Goal: Transaction & Acquisition: Purchase product/service

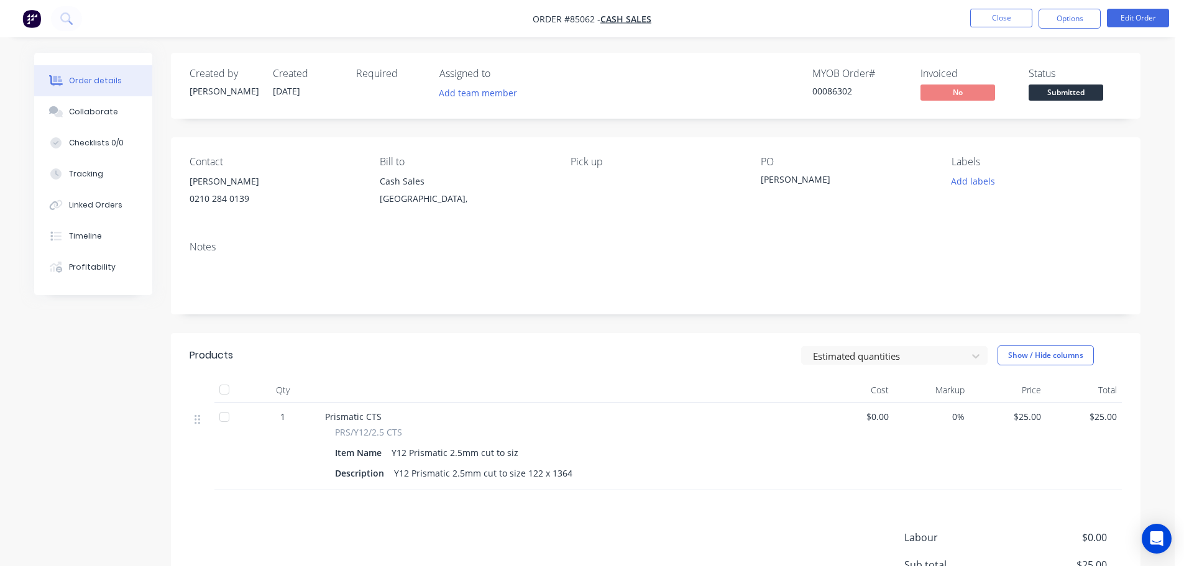
scroll to position [145, 0]
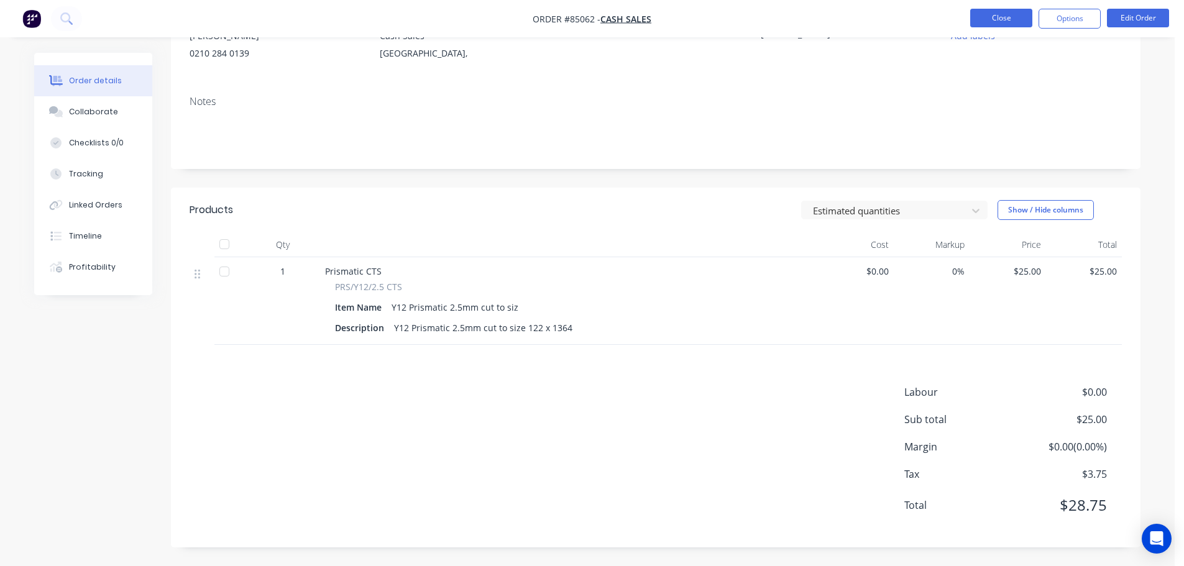
click at [1002, 19] on button "Close" at bounding box center [1001, 18] width 62 height 19
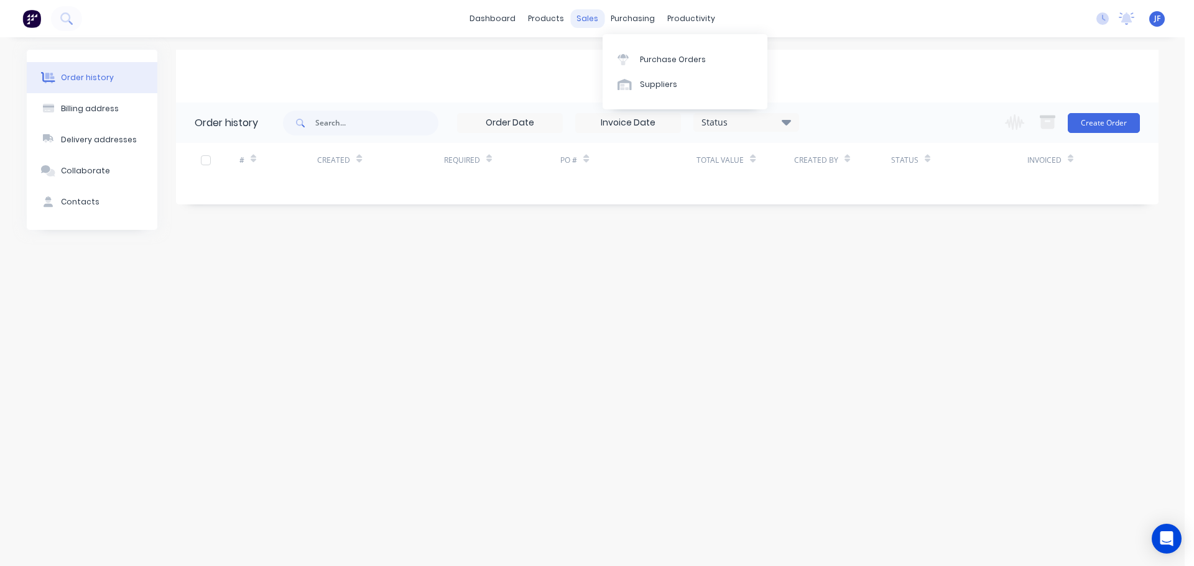
click at [581, 18] on div "sales" at bounding box center [587, 18] width 34 height 19
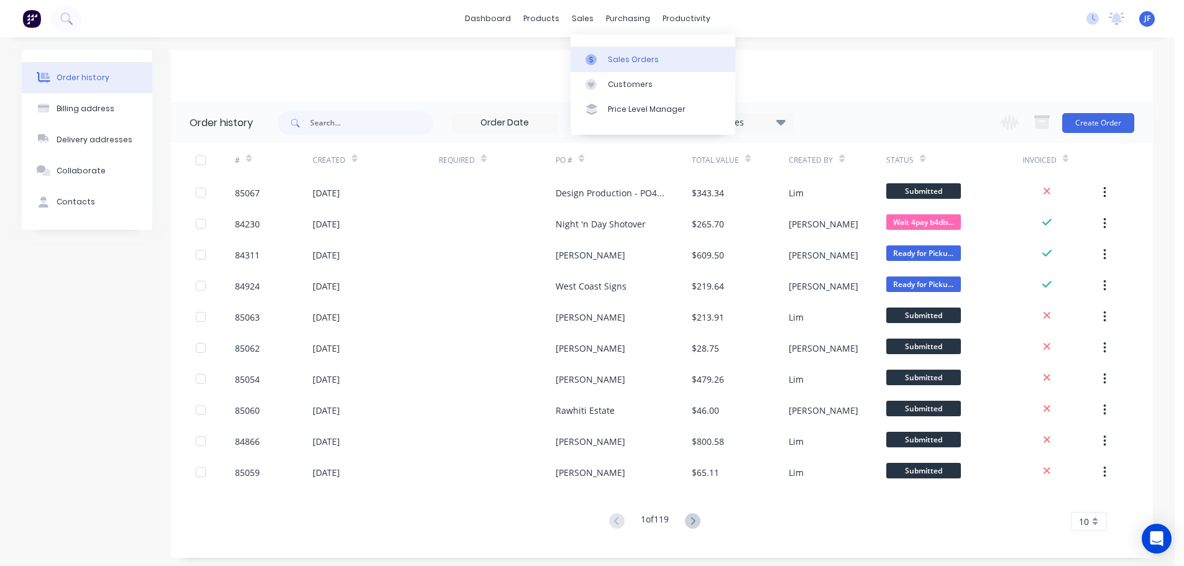
click at [616, 55] on div "Sales Orders" at bounding box center [633, 59] width 51 height 11
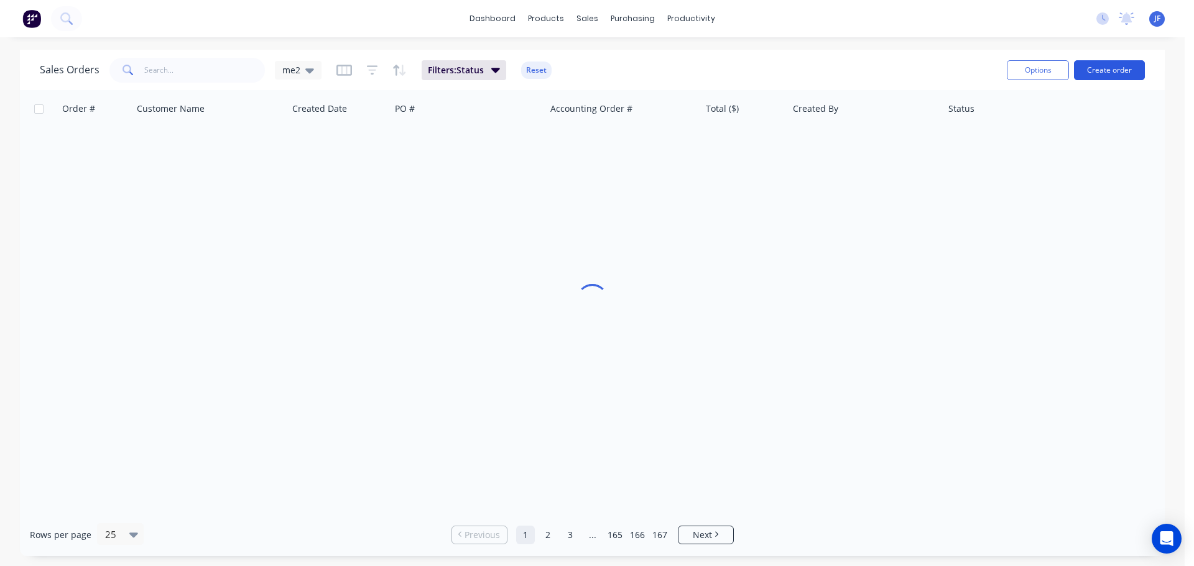
click at [1096, 68] on button "Create order" at bounding box center [1109, 70] width 71 height 20
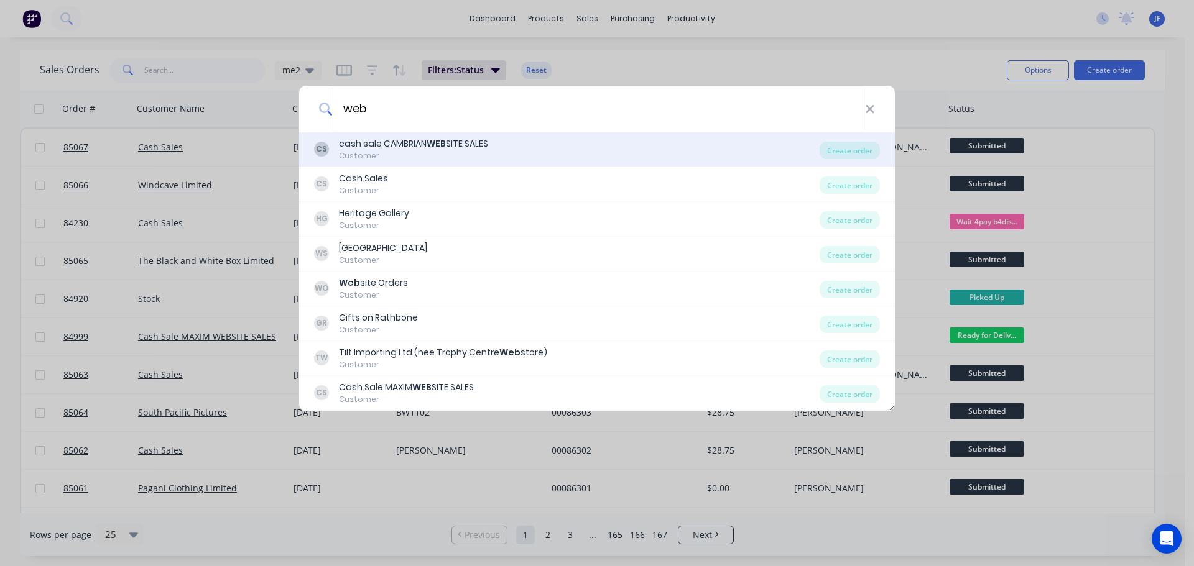
type input "web"
click at [729, 150] on div "CS cash sale CAMBRIAN WEB SITE SALES Customer" at bounding box center [566, 149] width 505 height 24
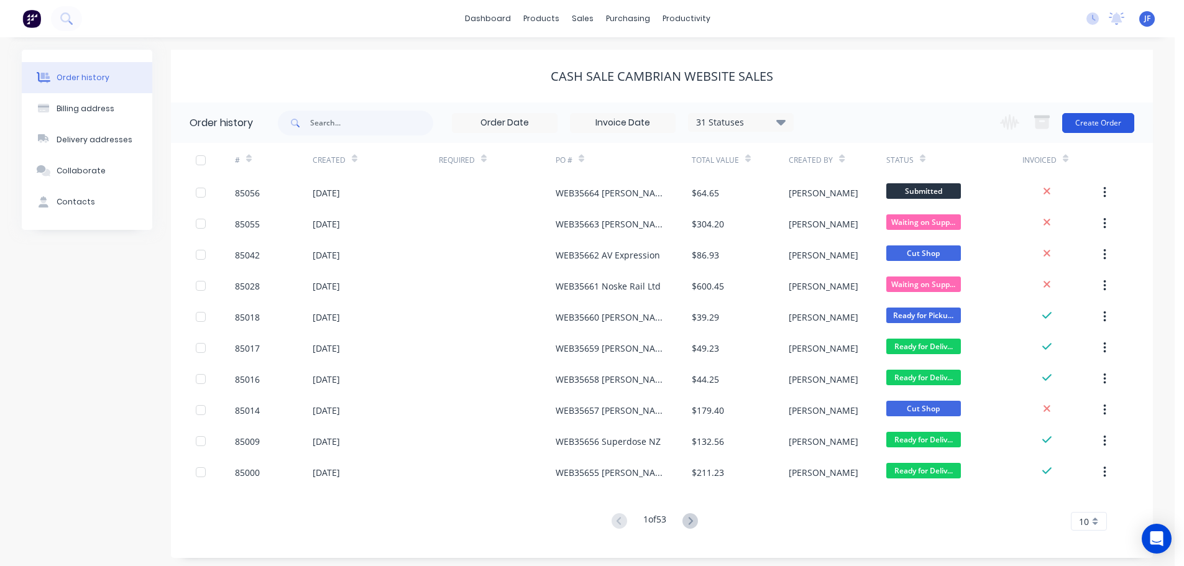
click at [1096, 128] on button "Create Order" at bounding box center [1098, 123] width 72 height 20
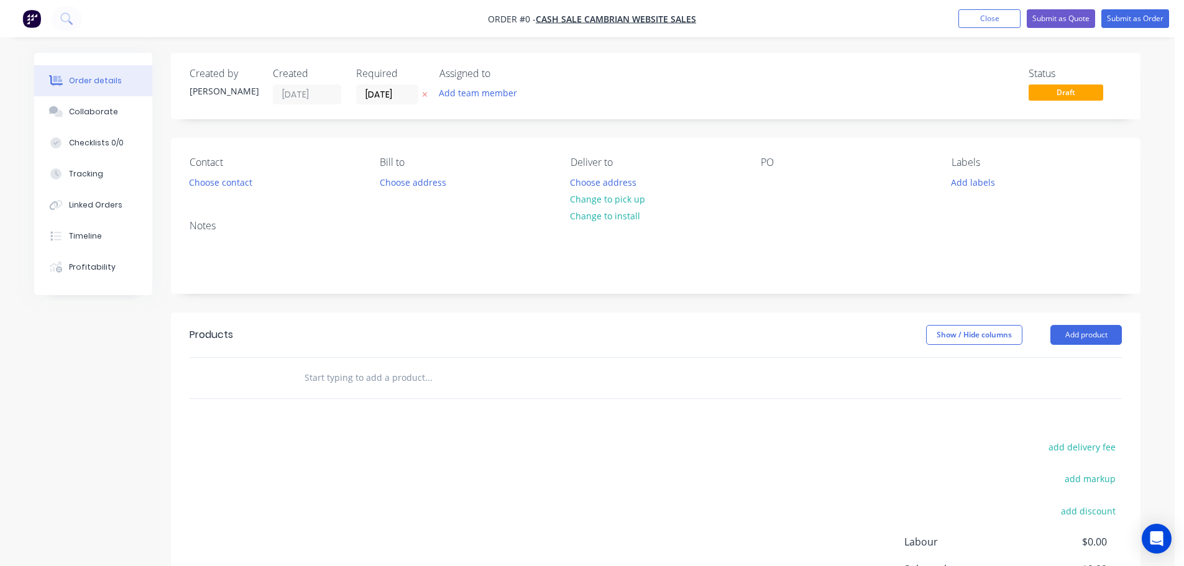
click at [425, 90] on button "button" at bounding box center [424, 95] width 13 height 14
click at [189, 181] on button "Choose contact" at bounding box center [221, 181] width 76 height 17
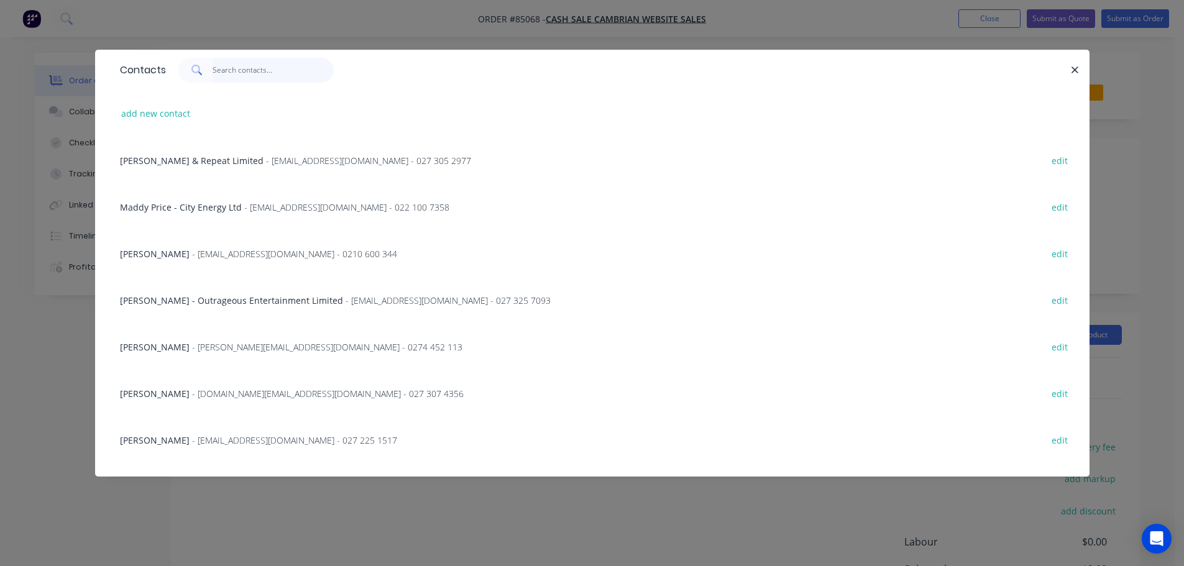
click at [234, 60] on input "text" at bounding box center [273, 70] width 121 height 25
paste input "[PERSON_NAME]"
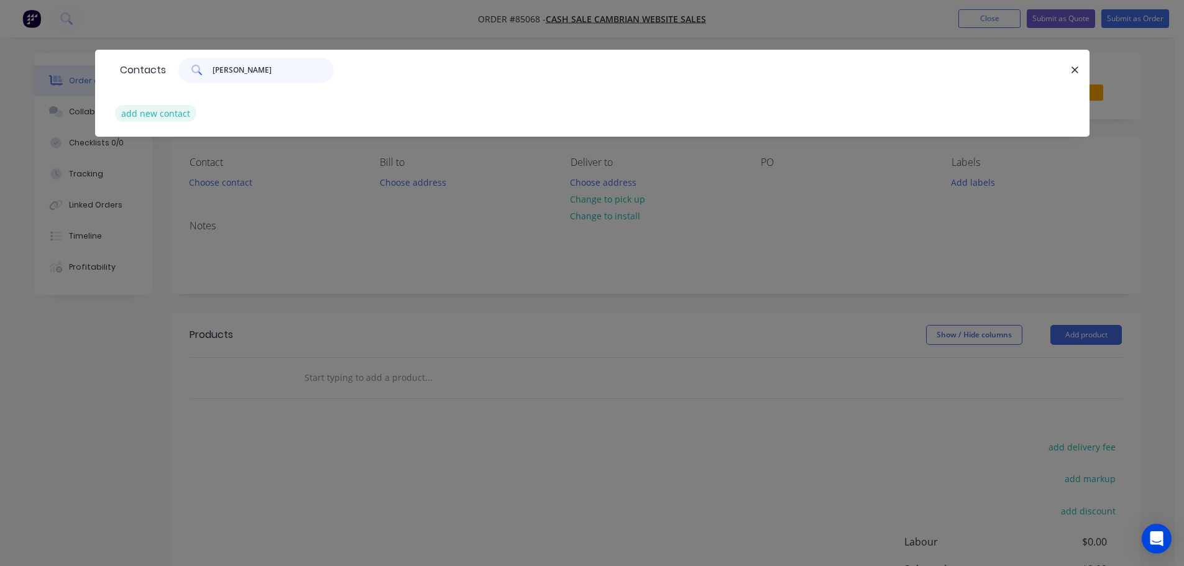
type input "[PERSON_NAME]"
click at [162, 116] on button "add new contact" at bounding box center [156, 113] width 82 height 17
select select "NZ"
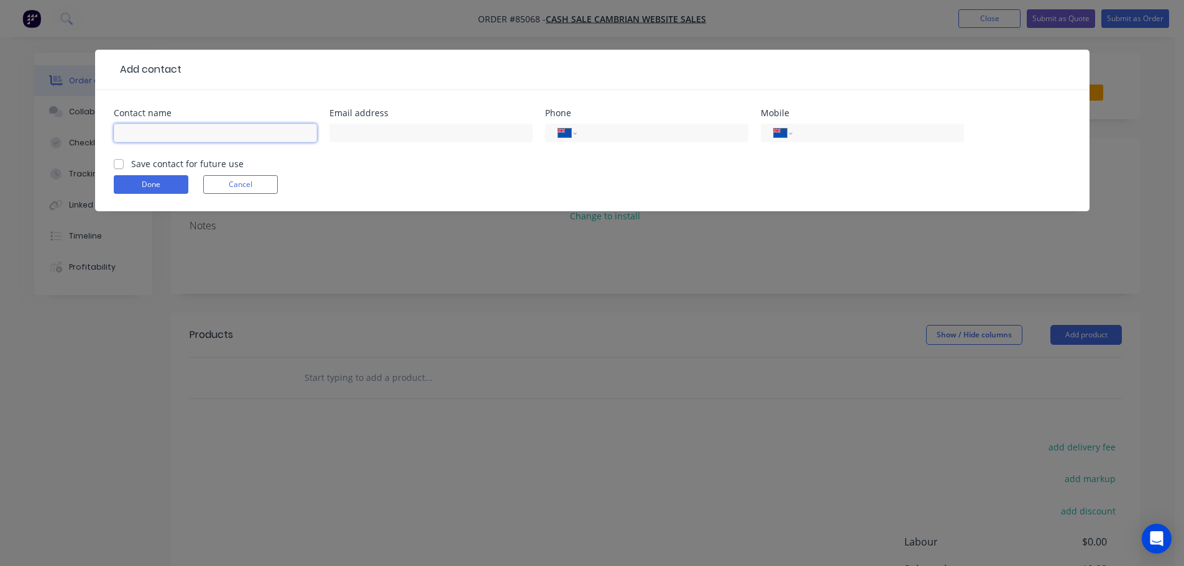
click at [195, 132] on input "text" at bounding box center [215, 133] width 203 height 19
paste input "[PERSON_NAME]"
type input "[PERSON_NAME]"
click at [184, 159] on label "Save contact for future use" at bounding box center [187, 163] width 113 height 13
click at [124, 159] on input "Save contact for future use" at bounding box center [119, 163] width 10 height 12
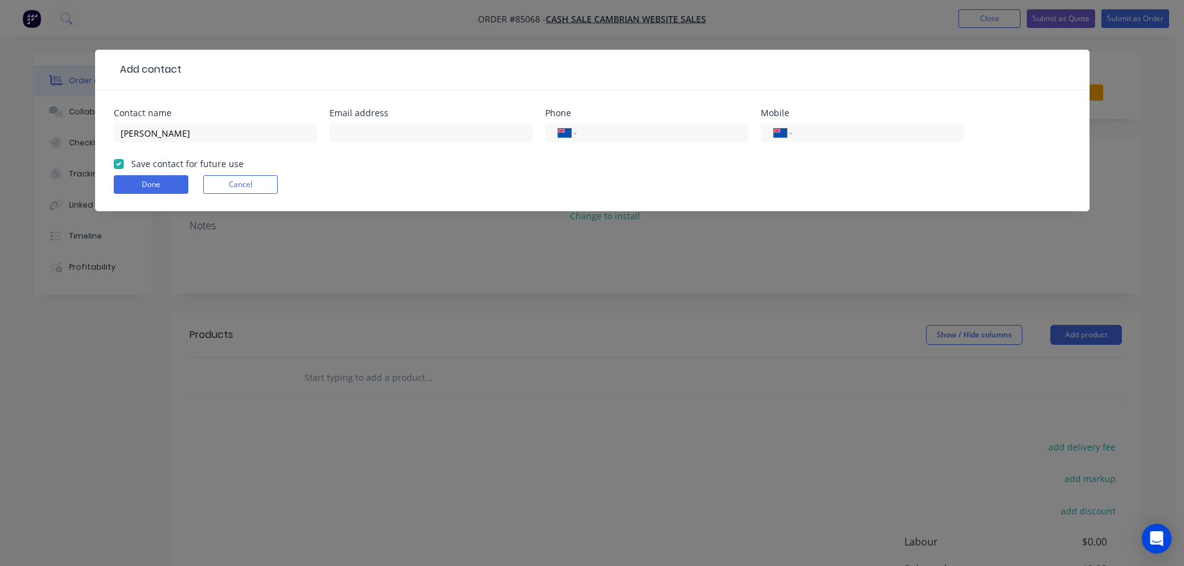
checkbox input "true"
click at [818, 133] on input "tel" at bounding box center [875, 133] width 149 height 14
paste input "021 733 677"
type input "021 733 677"
click at [343, 136] on input "text" at bounding box center [430, 133] width 203 height 19
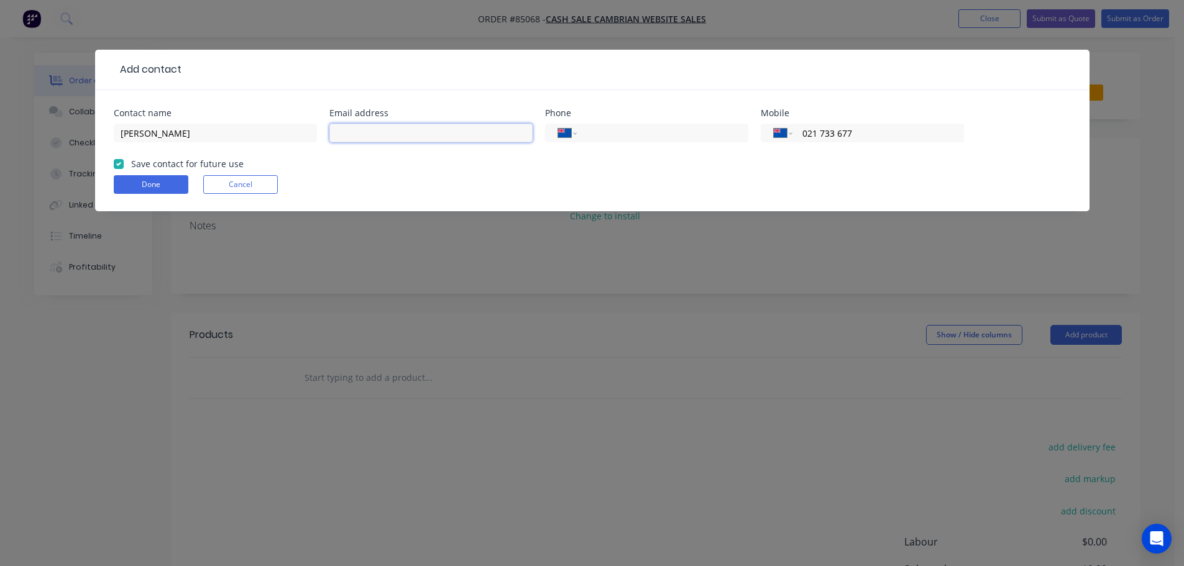
paste input "[PERSON_NAME][EMAIL_ADDRESS][DOMAIN_NAME]"
type input "[PERSON_NAME][EMAIL_ADDRESS][DOMAIN_NAME]"
click at [121, 195] on form "Contact name [PERSON_NAME] Email address [PERSON_NAME][EMAIL_ADDRESS][DOMAIN_NA…" at bounding box center [592, 160] width 957 height 103
click at [199, 180] on div "Done Cancel" at bounding box center [592, 184] width 957 height 19
click at [181, 181] on button "Done" at bounding box center [151, 184] width 75 height 19
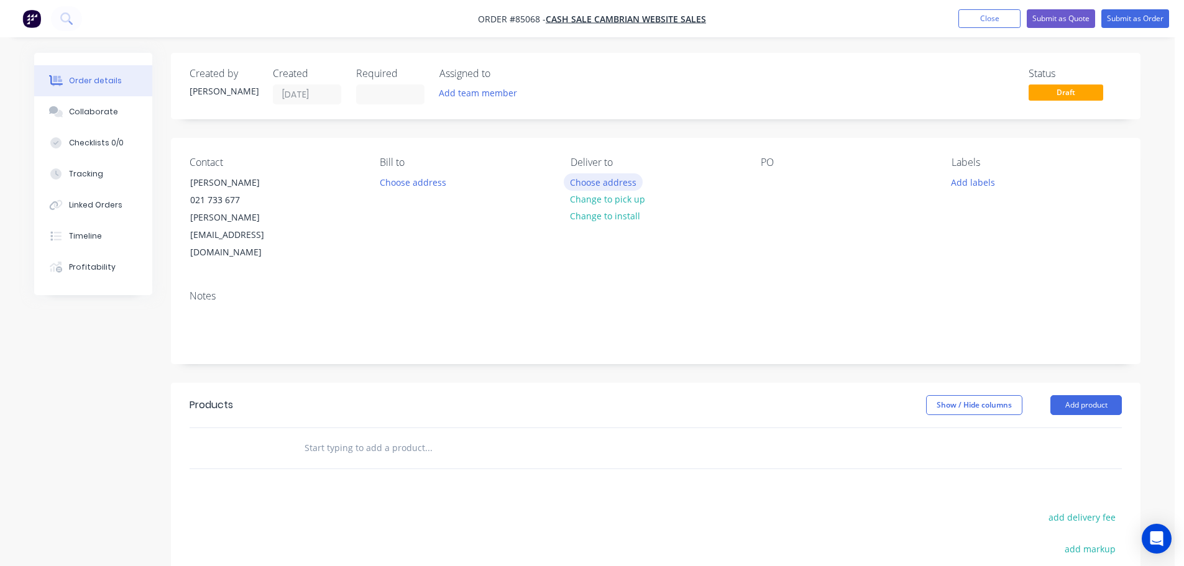
click at [602, 173] on button "Choose address" at bounding box center [604, 181] width 80 height 17
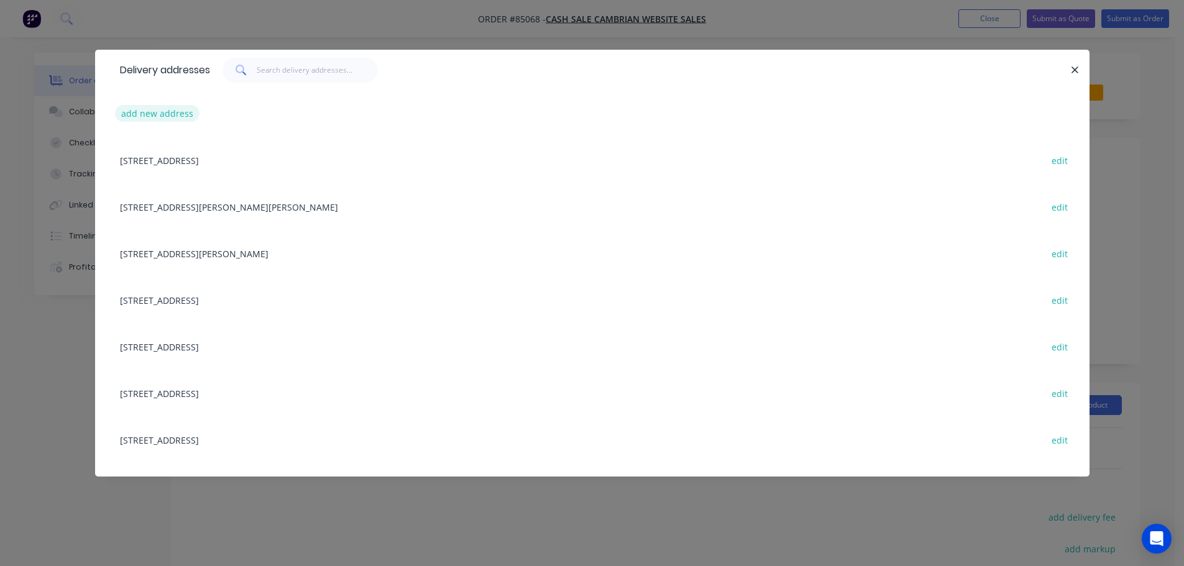
click at [185, 119] on button "add new address" at bounding box center [157, 113] width 85 height 17
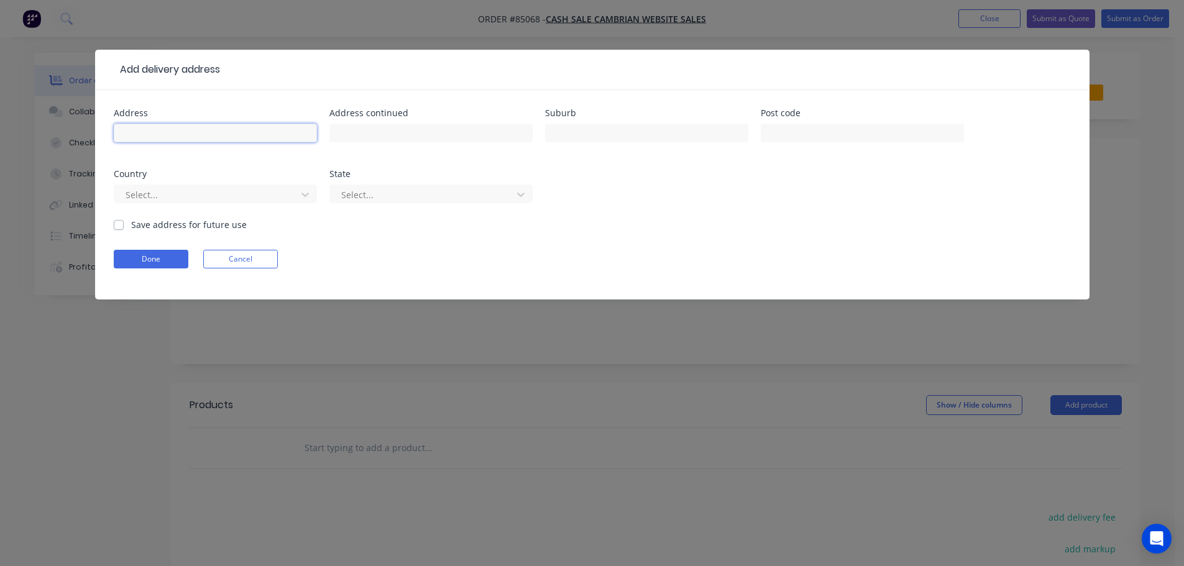
click at [171, 135] on input "text" at bounding box center [215, 133] width 203 height 19
paste input "[STREET_ADDRESS][PERSON_NAME]"
type input "[STREET_ADDRESS][PERSON_NAME]"
click at [148, 252] on button "Done" at bounding box center [151, 259] width 75 height 19
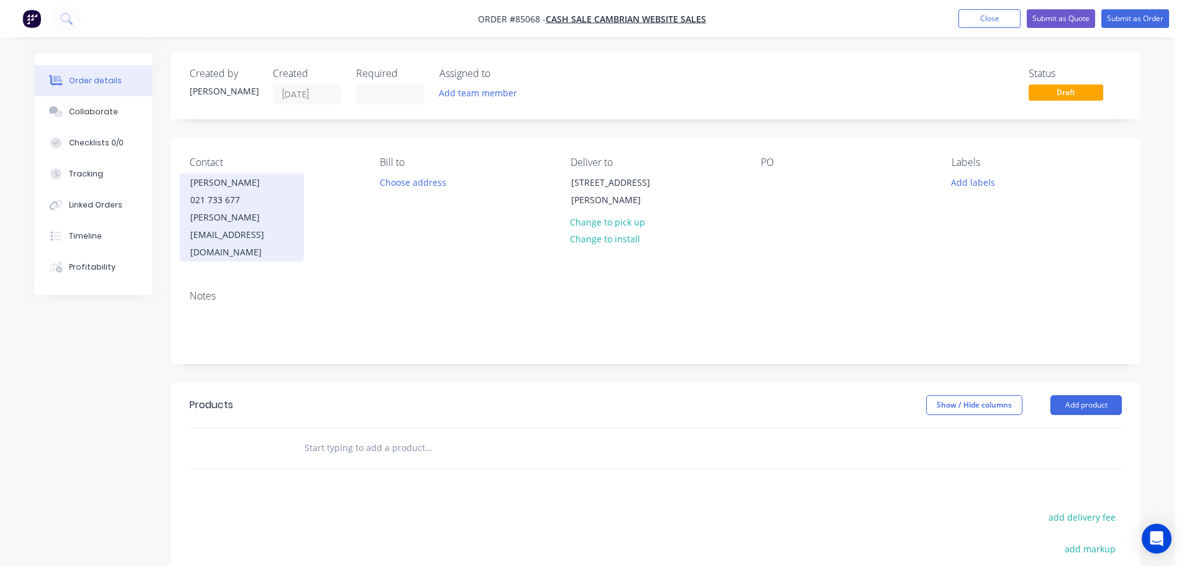
click at [253, 201] on div "021 733 677" at bounding box center [241, 199] width 103 height 17
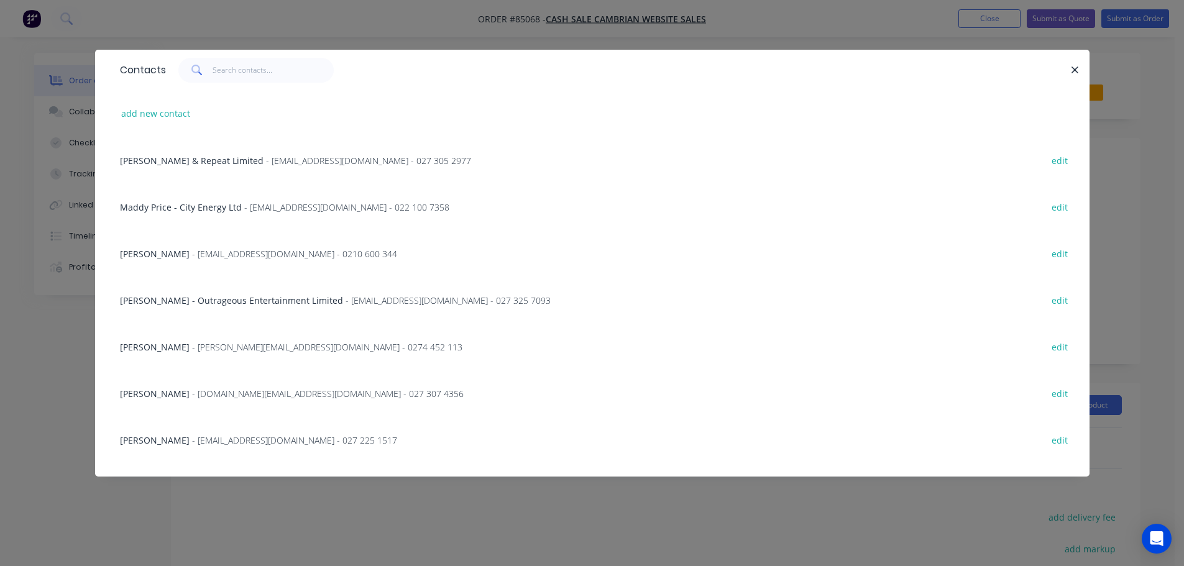
click at [208, 70] on span at bounding box center [195, 70] width 35 height 25
click at [228, 82] on input "text" at bounding box center [273, 70] width 121 height 25
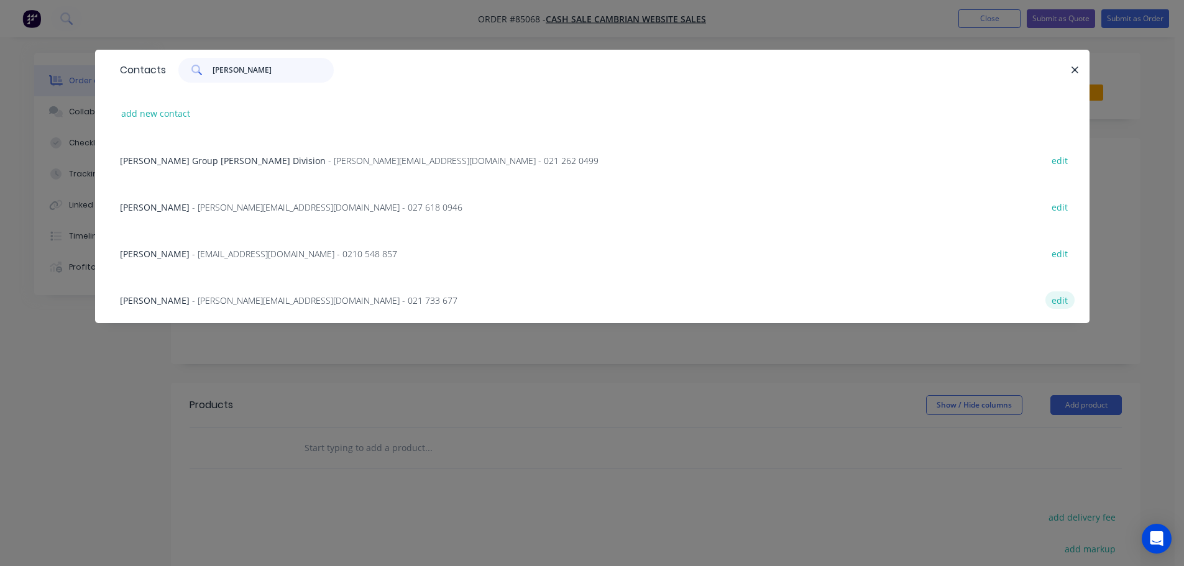
type input "[PERSON_NAME]"
click at [1059, 299] on button "edit" at bounding box center [1060, 300] width 29 height 17
select select "NZ"
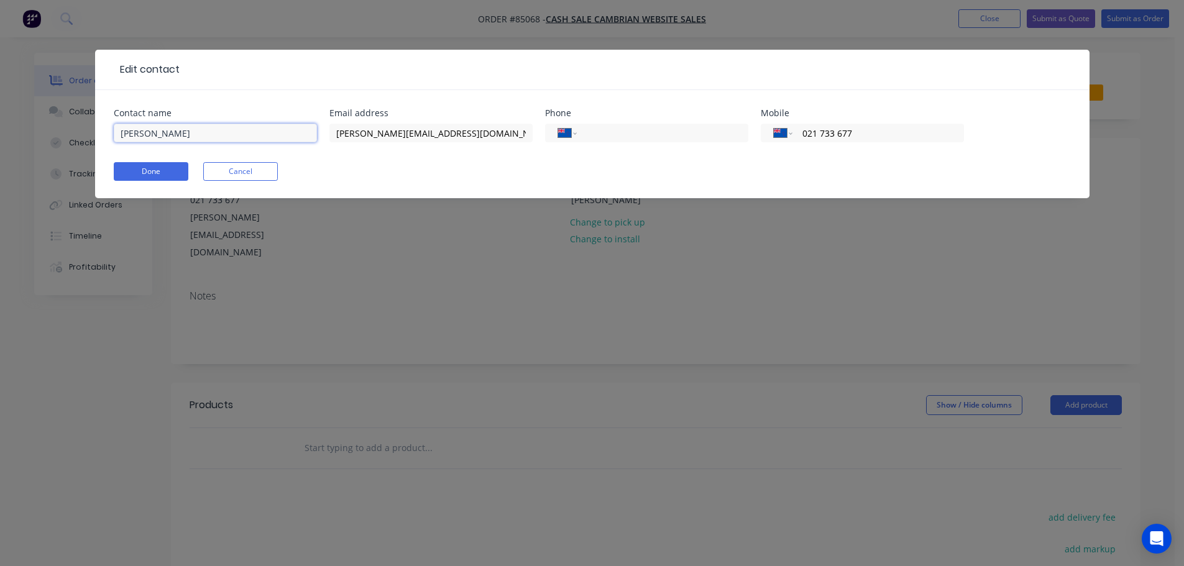
click at [187, 137] on input "[PERSON_NAME]" at bounding box center [215, 133] width 203 height 19
paste input "Hall Surgery Ltd"
type input "[PERSON_NAME] Surgery Ltd"
click at [173, 164] on button "Done" at bounding box center [151, 171] width 75 height 19
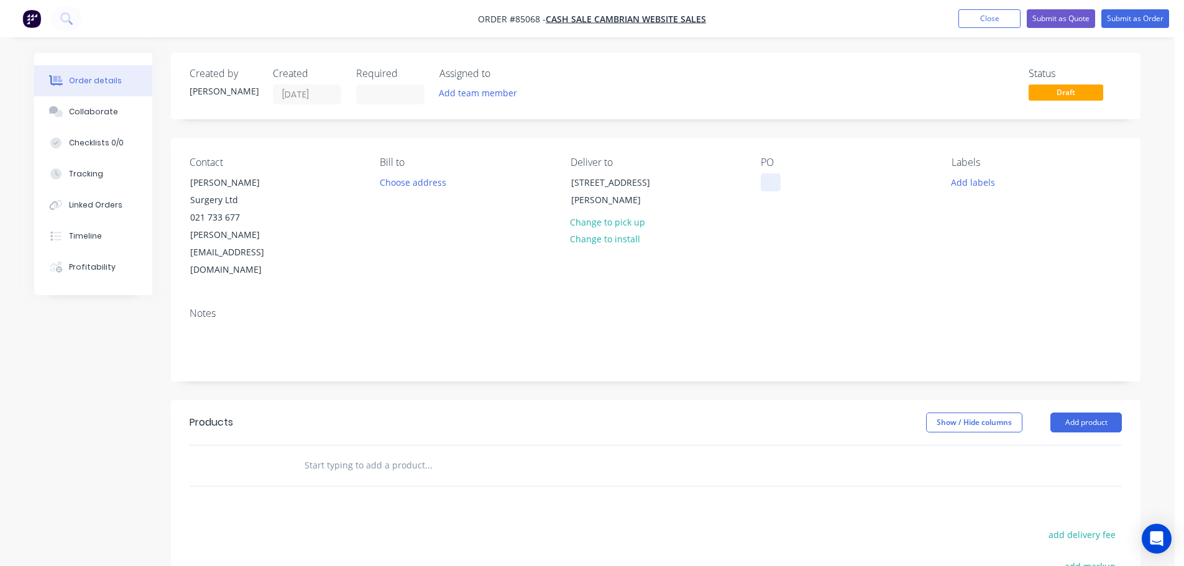
click at [763, 185] on div at bounding box center [771, 182] width 20 height 18
drag, startPoint x: 243, startPoint y: 178, endPoint x: 317, endPoint y: 202, distance: 77.7
click at [317, 202] on div "Contact [GEOGRAPHIC_DATA][PERSON_NAME] Surgery Ltd 021 733 677 [PERSON_NAME][EM…" at bounding box center [275, 218] width 170 height 122
copy div "Hall Surgery Ltd"
click at [813, 188] on div "WEB35665" at bounding box center [792, 182] width 63 height 18
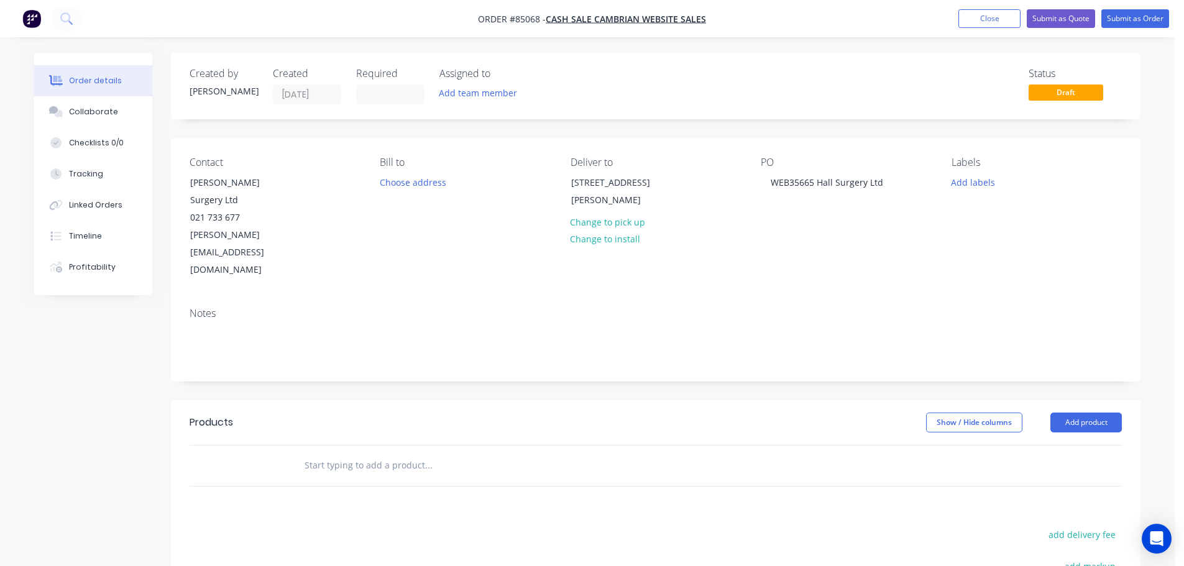
click at [435, 453] on input "text" at bounding box center [428, 465] width 249 height 25
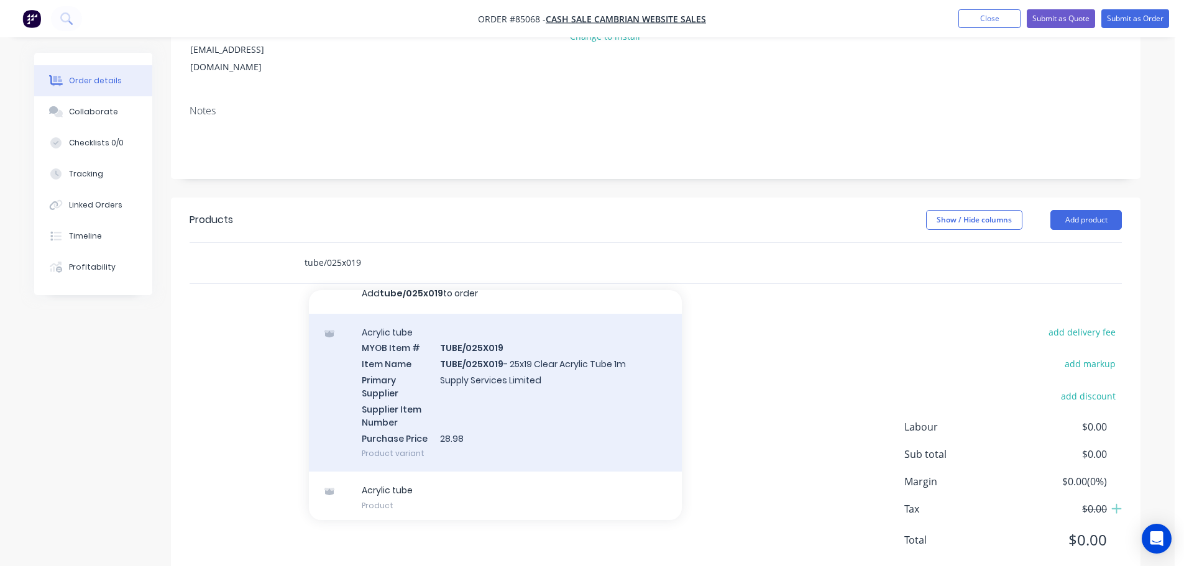
scroll to position [20, 0]
type input "tube/025x019"
click at [480, 366] on div "Acrylic tube MYOB Item # TUBE/025X019 Item Name TUBE/025X019 - 25x19 Clear Acry…" at bounding box center [495, 389] width 373 height 159
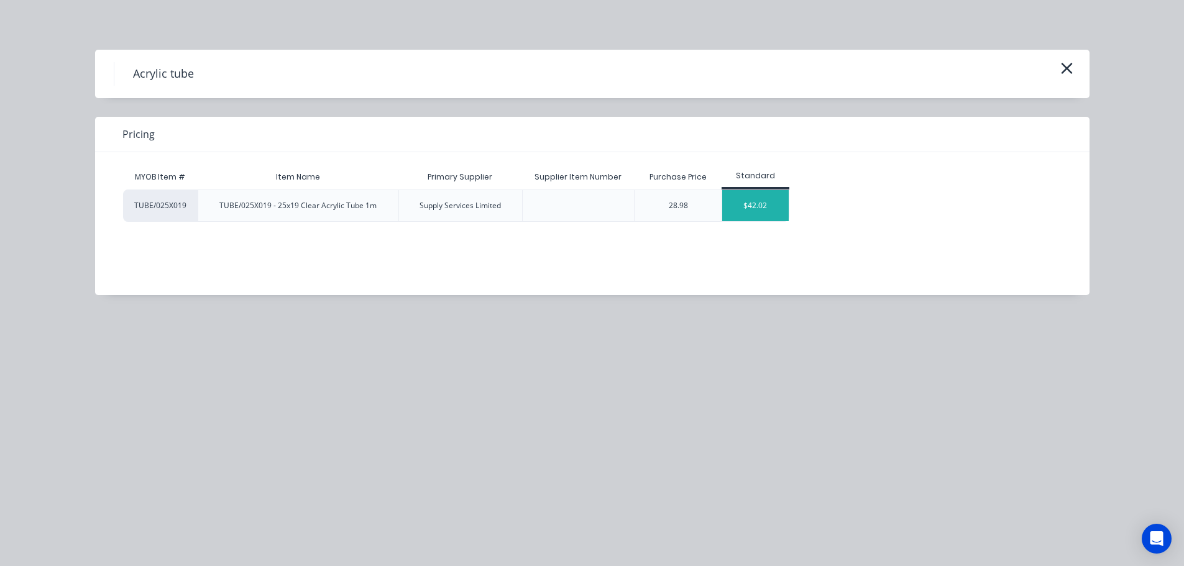
click at [741, 208] on div "$42.02" at bounding box center [755, 205] width 67 height 31
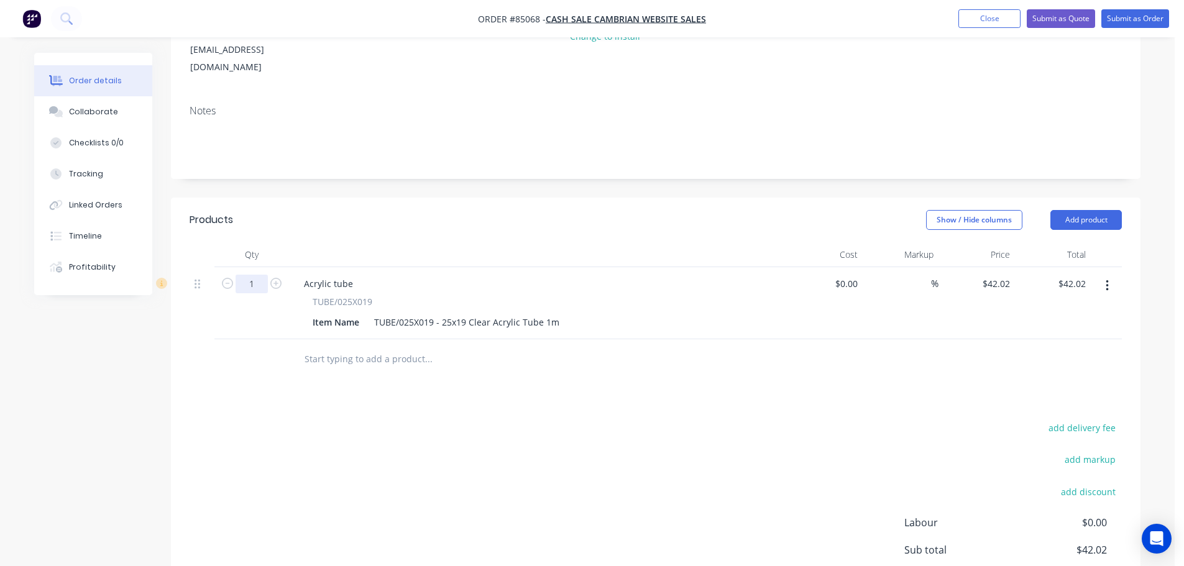
click at [253, 275] on input "1" at bounding box center [252, 284] width 32 height 19
click at [545, 313] on div "TUBE/025X019 - 25x19 Clear Acrylic Tube 1m" at bounding box center [466, 322] width 195 height 18
click at [543, 313] on div "TUBE/025X019 - 25x19 Clear Acrylic Tube 1m" at bounding box center [466, 322] width 195 height 18
click at [553, 313] on div "TUBE/025X019 - 25x19 Clear Acrylic Tube 2m" at bounding box center [466, 322] width 195 height 18
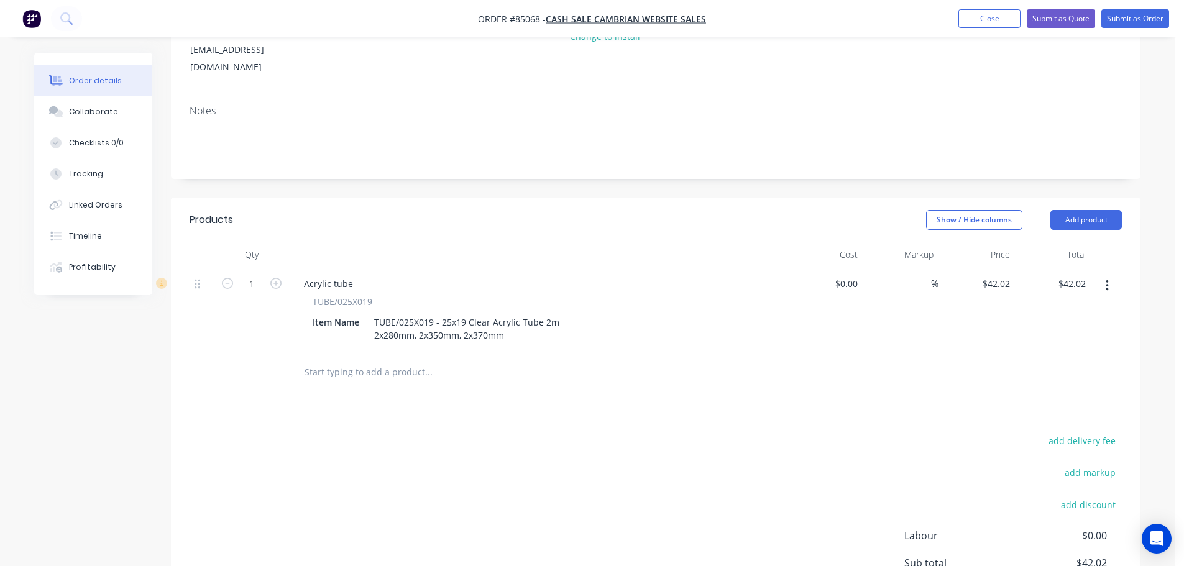
click at [671, 433] on div "add delivery fee add markup add discount Labour $0.00 Sub total $42.02 Margin $…" at bounding box center [656, 553] width 933 height 240
click at [998, 275] on input "42.02" at bounding box center [999, 284] width 34 height 18
type input "$116.97"
click at [985, 352] on div at bounding box center [656, 372] width 933 height 40
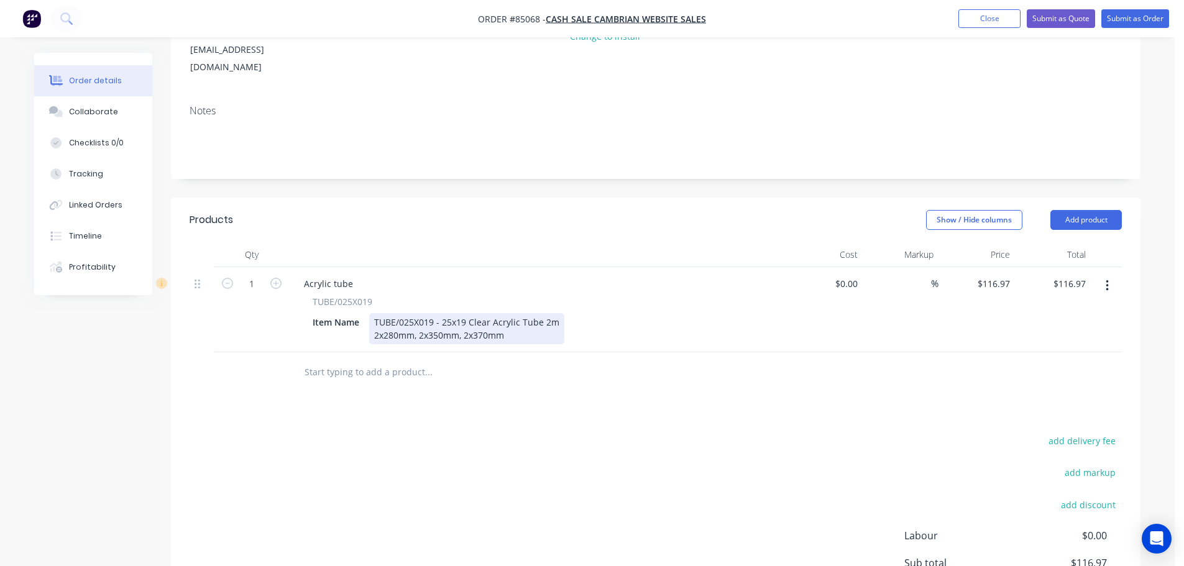
click at [374, 313] on div "TUBE/025X019 - 25x19 Clear Acrylic Tube 2m 2x280mm, 2x350mm, 2x370mm" at bounding box center [466, 328] width 195 height 31
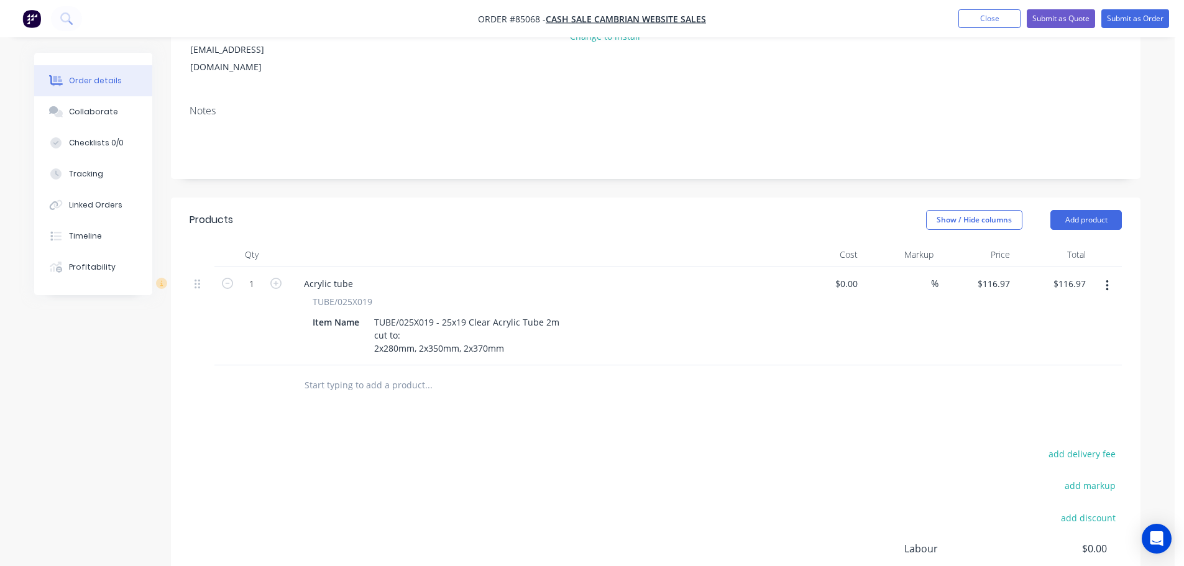
click at [415, 405] on div "Products Show / Hide columns Add product Qty Cost Markup Price Total 1 Acrylic …" at bounding box center [656, 451] width 970 height 507
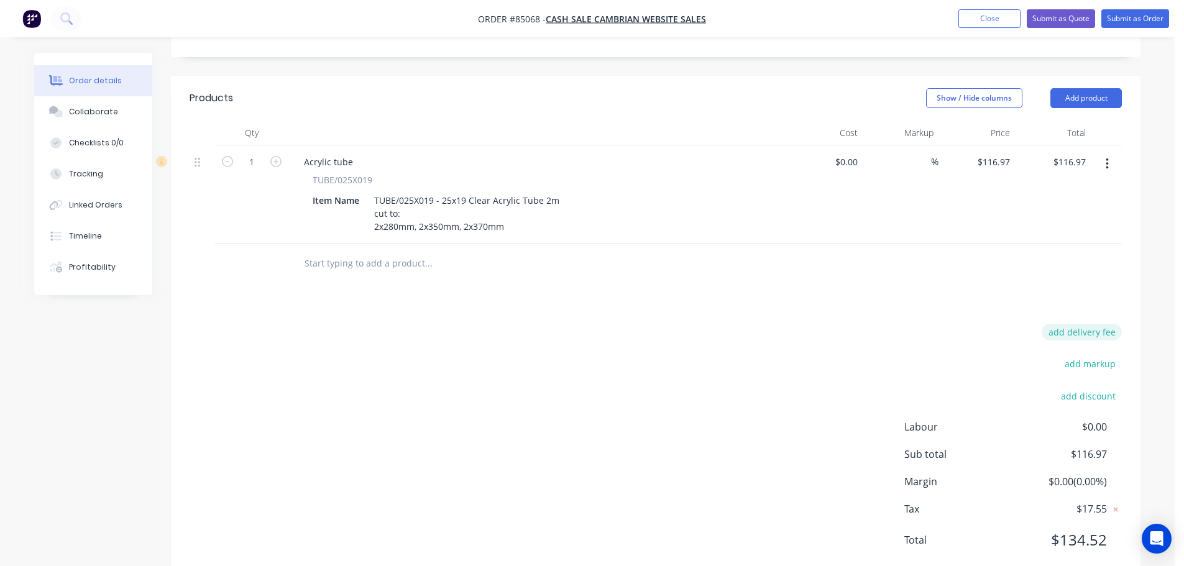
click at [1104, 324] on button "add delivery fee" at bounding box center [1082, 332] width 80 height 17
type input "50.06"
click at [646, 392] on div "Delivery fee Delivery fee Delivery fee name (Optional) 50.06 50.06 $0 add marku…" at bounding box center [656, 446] width 933 height 237
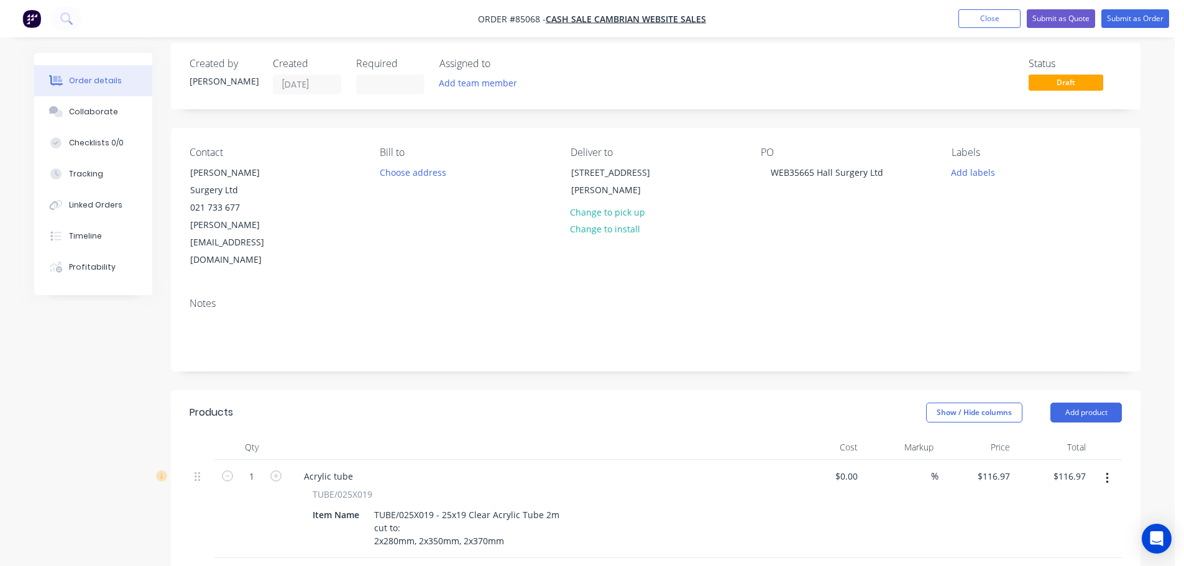
scroll to position [0, 0]
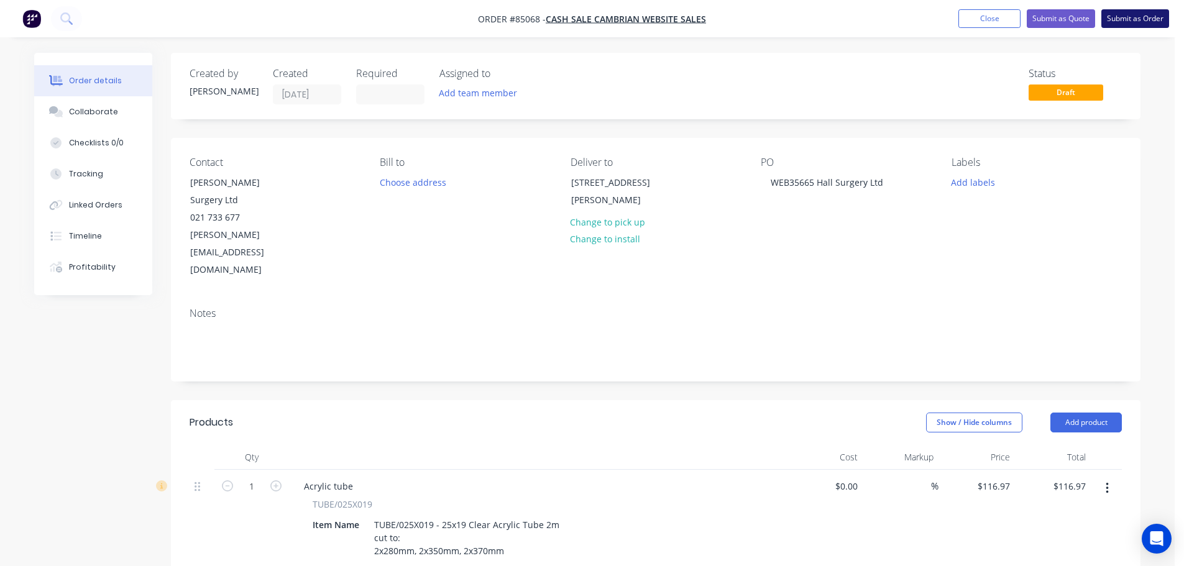
click at [1133, 22] on button "Submit as Order" at bounding box center [1136, 18] width 68 height 19
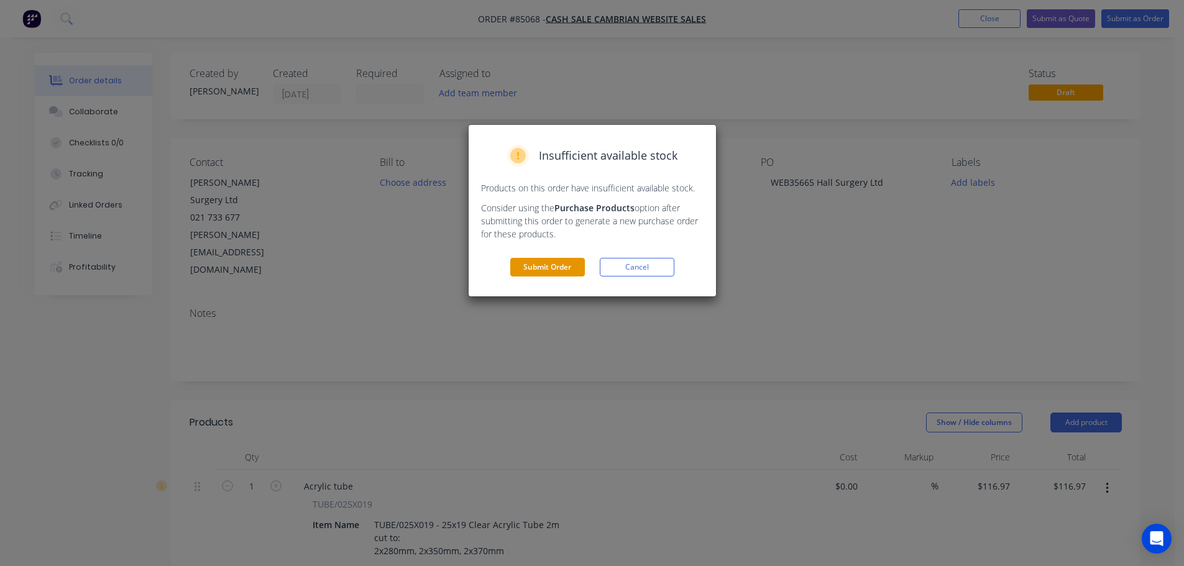
click at [563, 264] on button "Submit Order" at bounding box center [547, 267] width 75 height 19
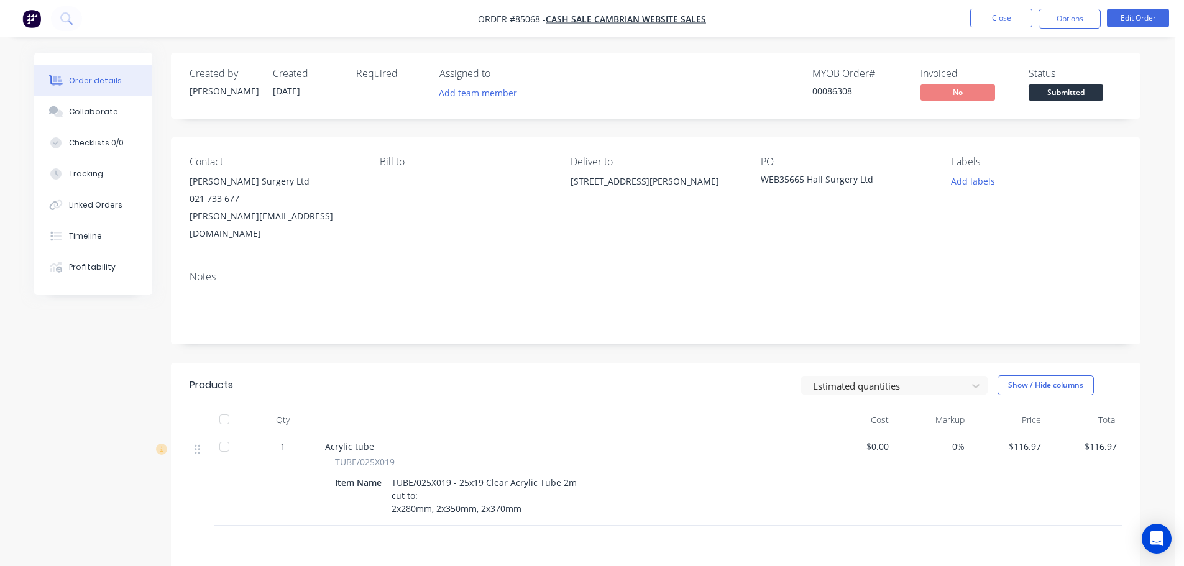
click at [827, 87] on div "00086308" at bounding box center [859, 91] width 93 height 13
copy div "00086308"
click at [1062, 6] on nav "Order #85068 - cash sale CAMBRIAN WEBSITE SALES Close Options Edit Order" at bounding box center [592, 18] width 1184 height 37
click at [1057, 24] on button "Options" at bounding box center [1070, 19] width 62 height 20
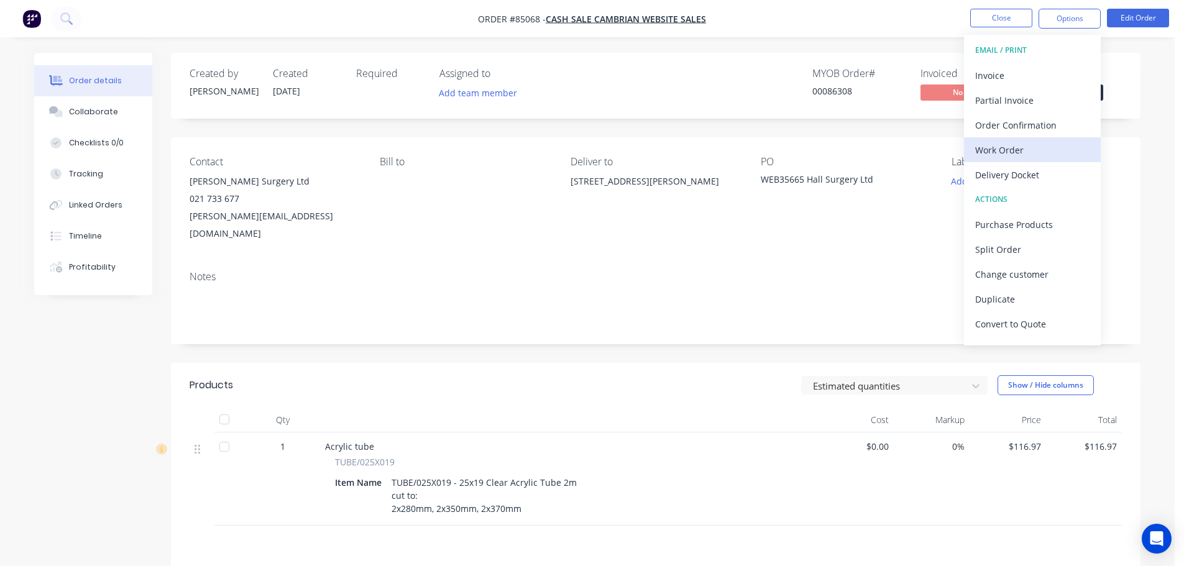
click at [1004, 154] on div "Work Order" at bounding box center [1032, 150] width 114 height 18
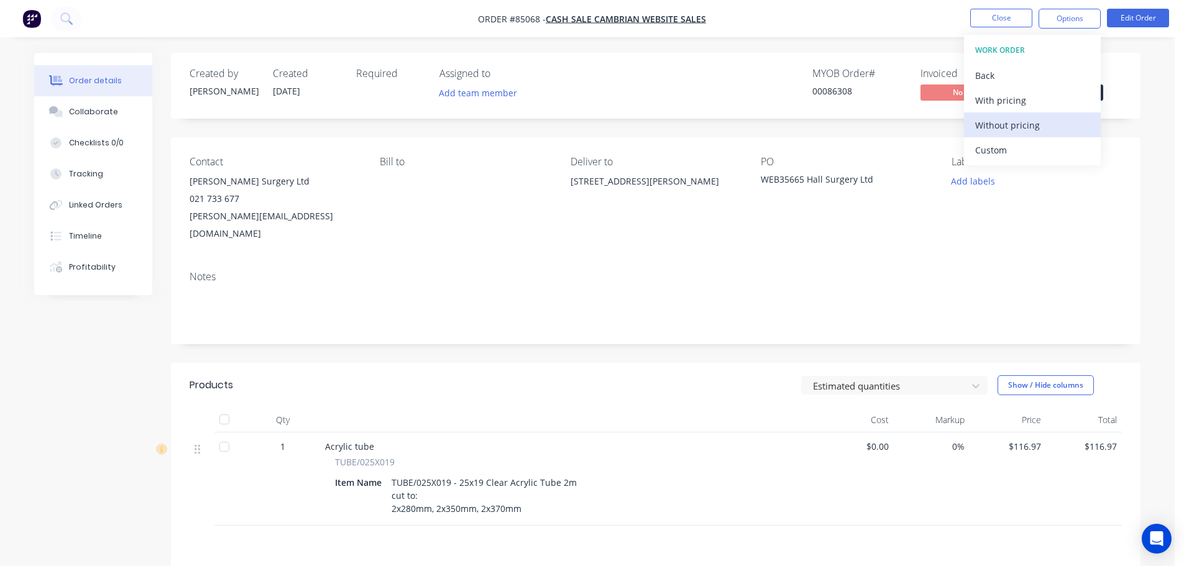
click at [1002, 124] on div "Without pricing" at bounding box center [1032, 125] width 114 height 18
click at [707, 113] on div "Created by [PERSON_NAME] Created [DATE] Required Assigned to Add team member MY…" at bounding box center [656, 86] width 970 height 66
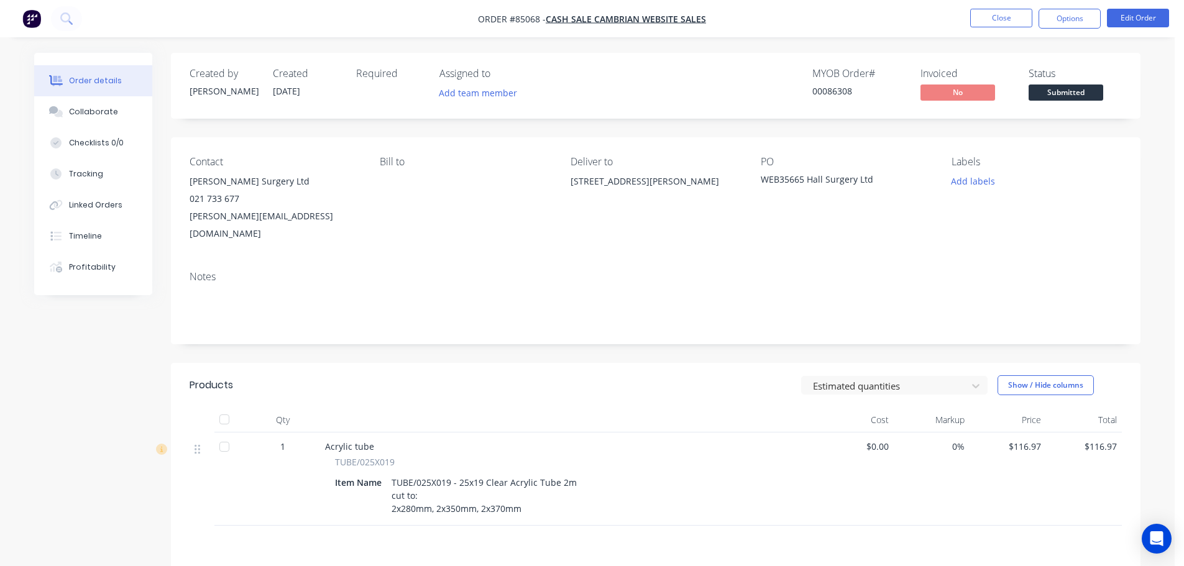
click at [1059, 35] on nav "Order #85068 - cash sale CAMBRIAN WEBSITE SALES Close Options Edit Order" at bounding box center [592, 18] width 1184 height 37
click at [1060, 23] on button "Options" at bounding box center [1070, 19] width 62 height 20
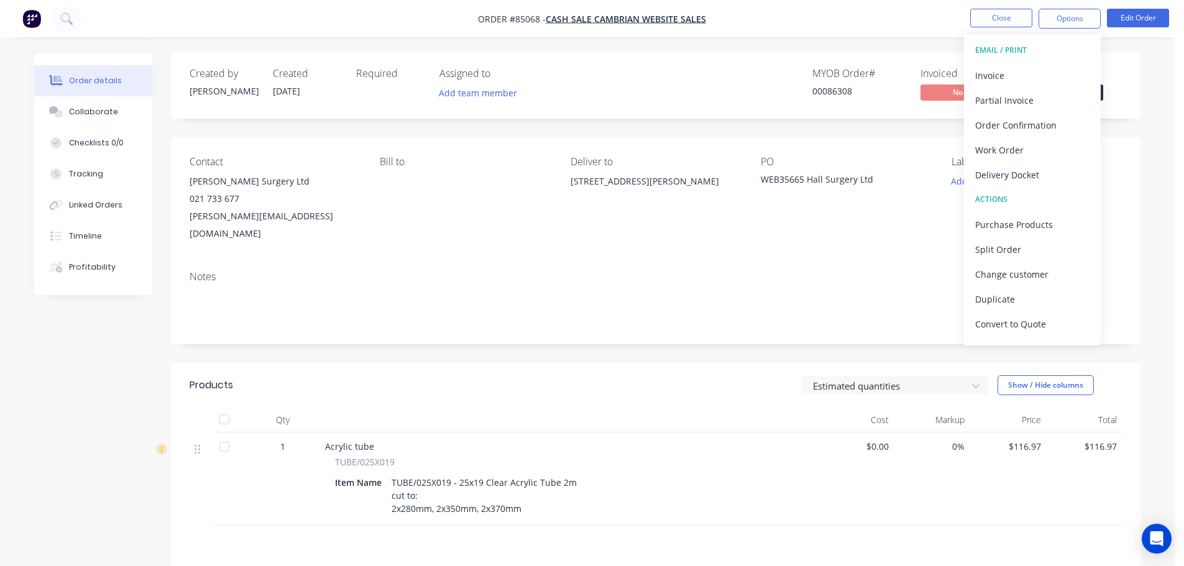
click at [932, 41] on div "Order details Collaborate Checklists 0/0 Tracking Linked Orders Timeline Profit…" at bounding box center [587, 387] width 1175 height 775
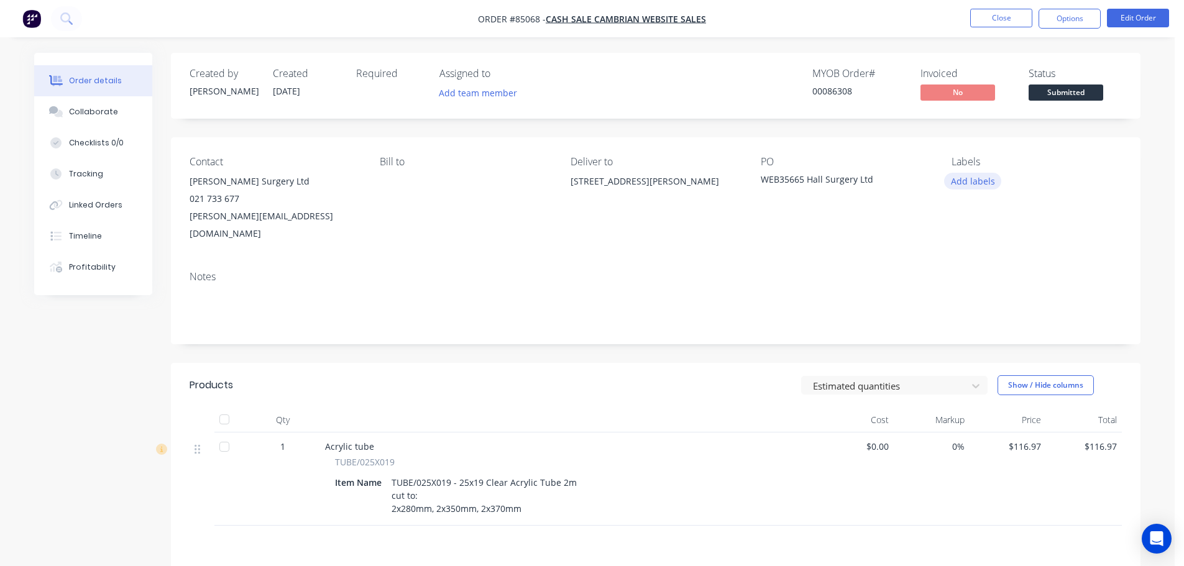
click at [958, 181] on button "Add labels" at bounding box center [972, 181] width 57 height 17
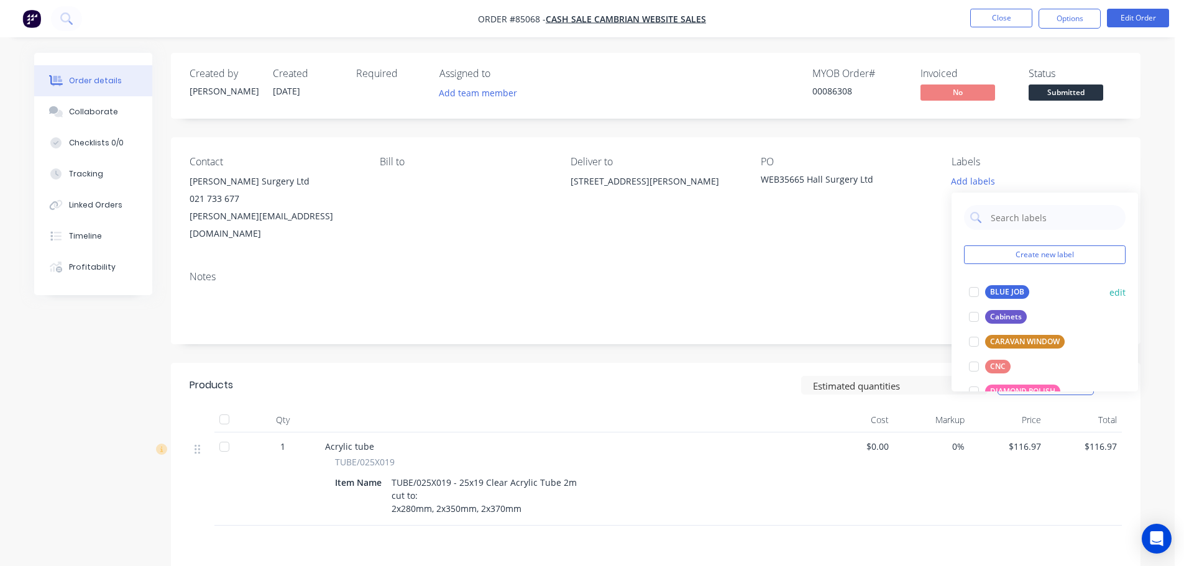
click at [984, 298] on div at bounding box center [974, 292] width 25 height 25
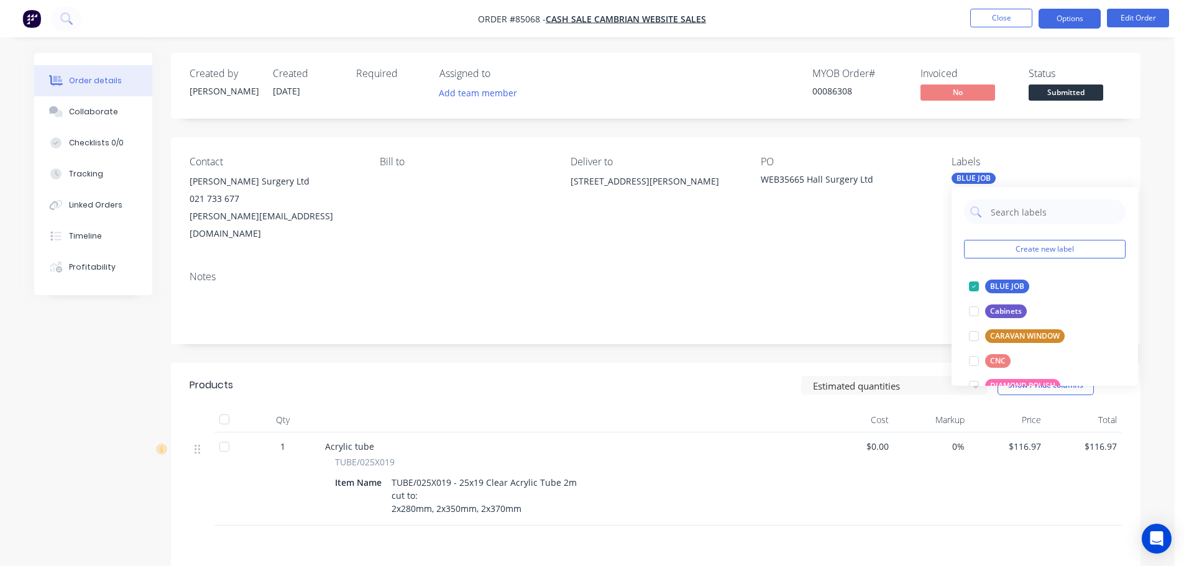
click at [1070, 19] on button "Options" at bounding box center [1070, 19] width 62 height 20
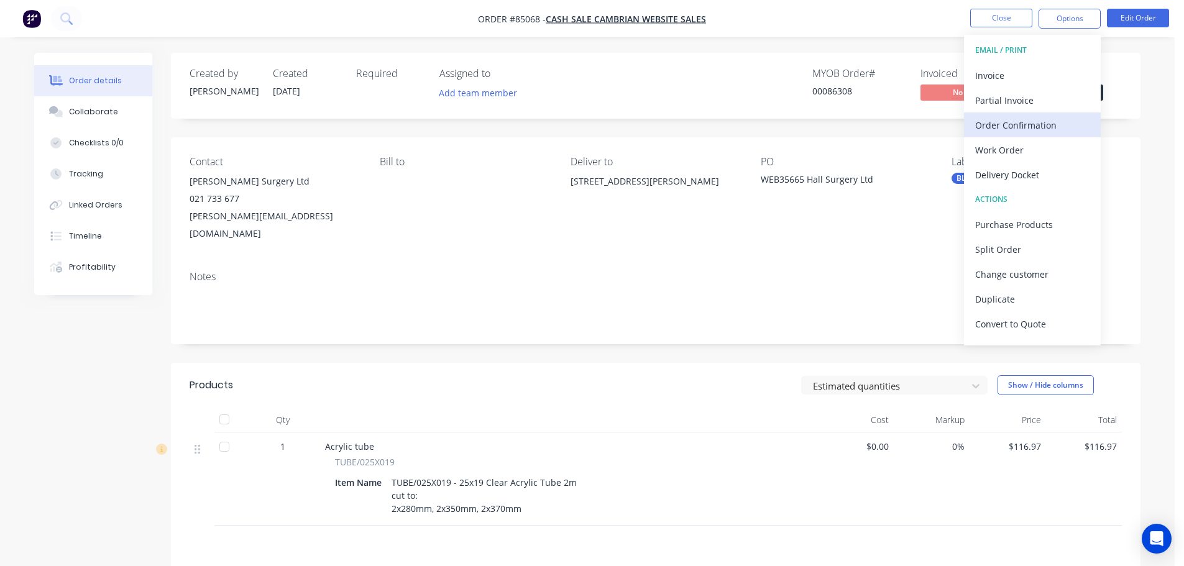
click at [1019, 129] on div "Order Confirmation" at bounding box center [1032, 125] width 114 height 18
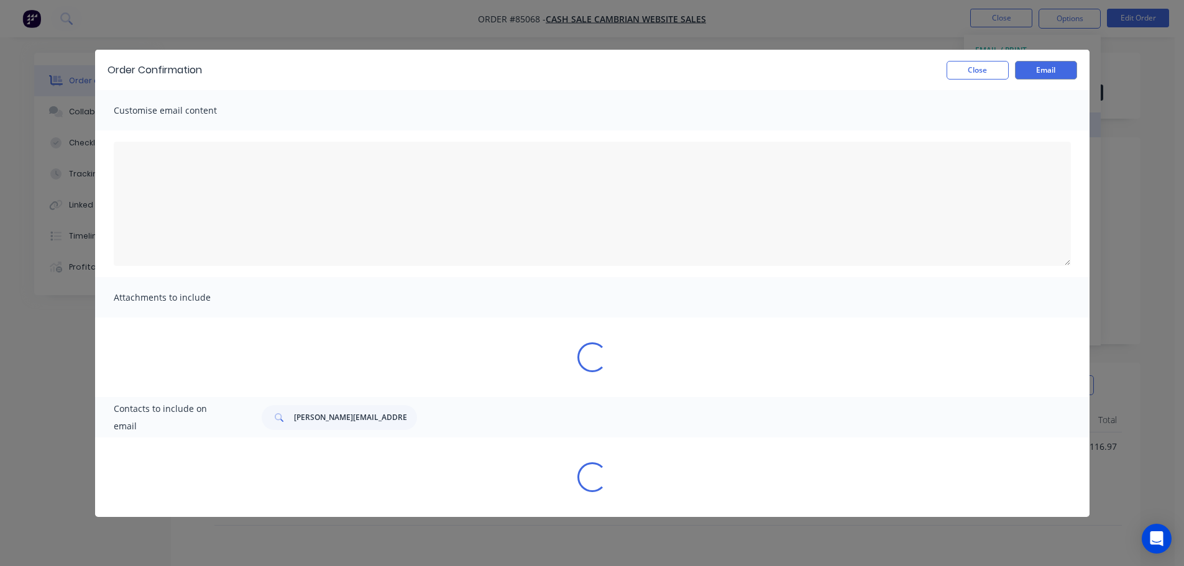
type textarea "To view your order online, please click the 'View my order' button."
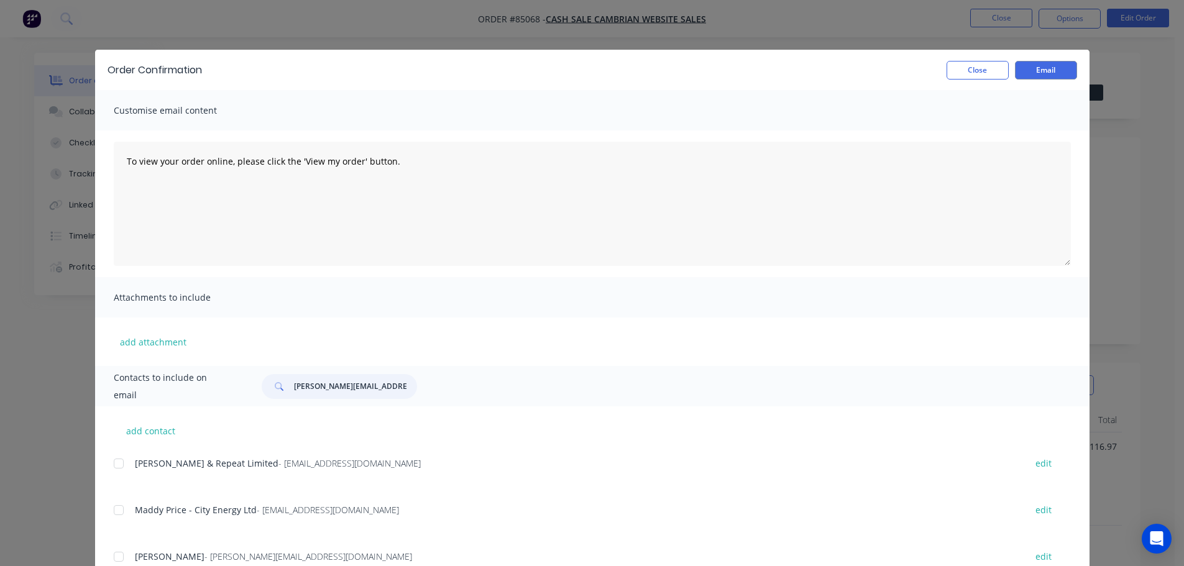
click at [331, 380] on input "[PERSON_NAME][EMAIL_ADDRESS][DOMAIN_NAME]" at bounding box center [355, 386] width 123 height 25
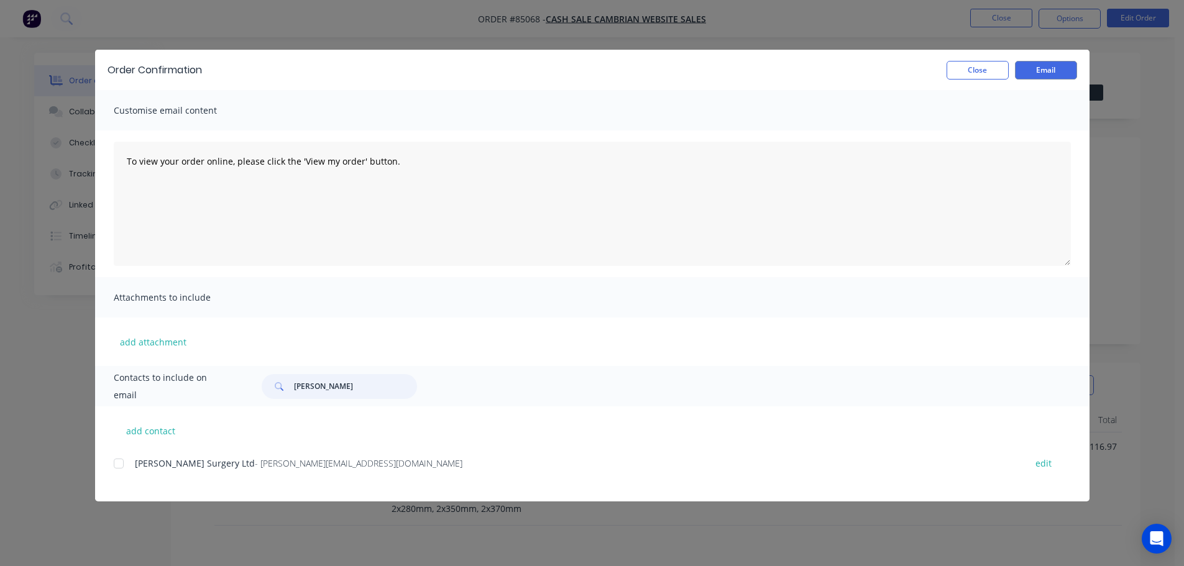
click at [115, 464] on div at bounding box center [118, 463] width 25 height 25
type input "[PERSON_NAME]"
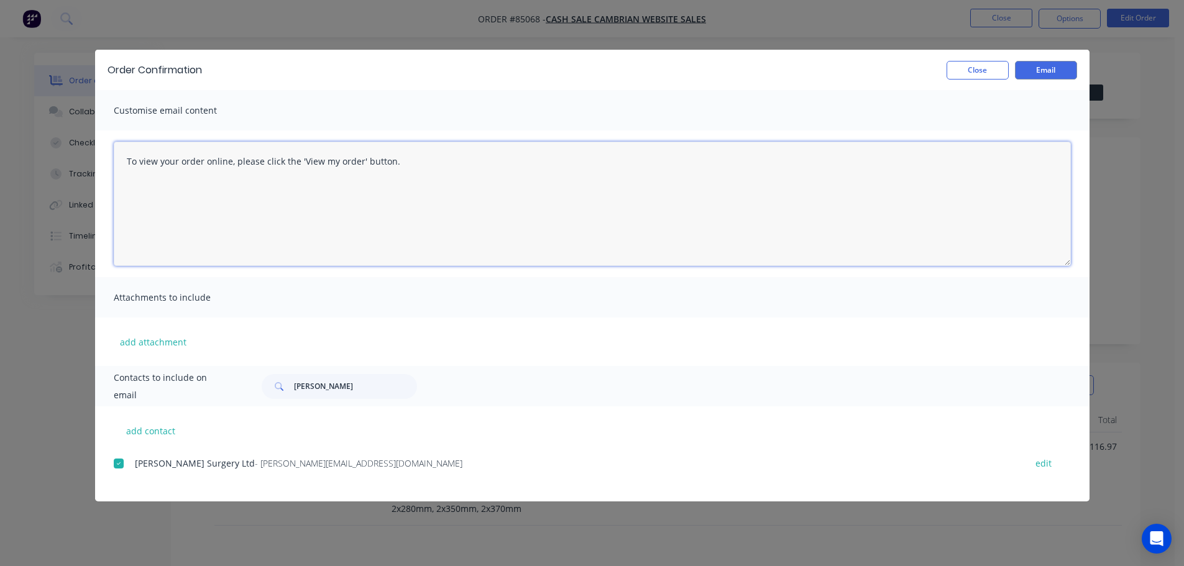
click at [331, 211] on textarea "To view your order online, please click the 'View my order' button." at bounding box center [592, 204] width 957 height 124
paste textarea "[PERSON_NAME] you for your order, confirmation of your order is attached. Your …"
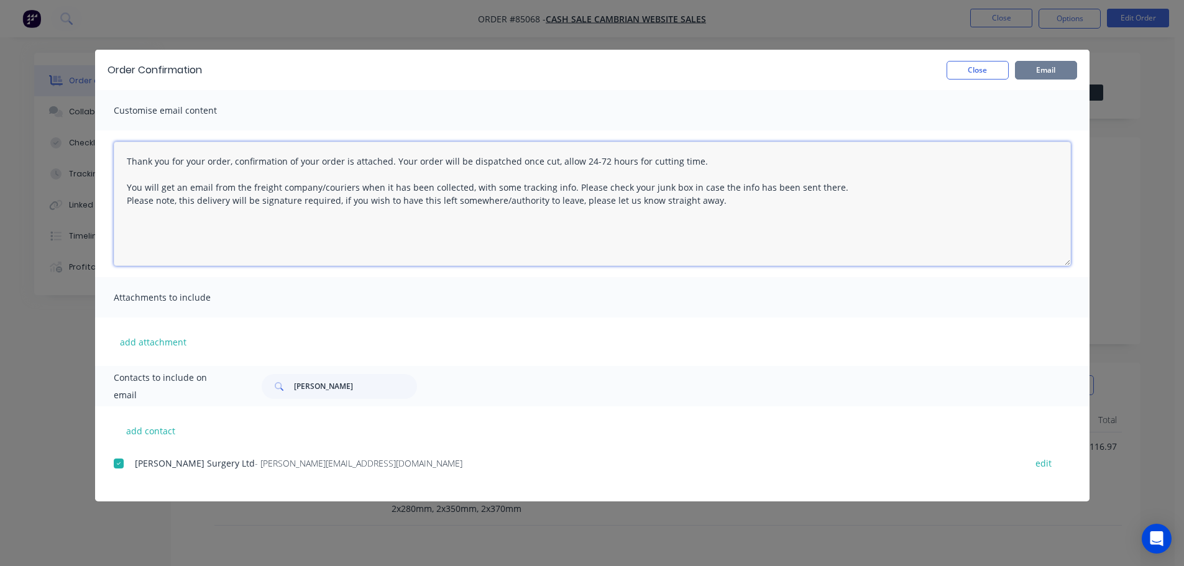
type textarea "Thank you for your order, confirmation of your order is attached. Your order wi…"
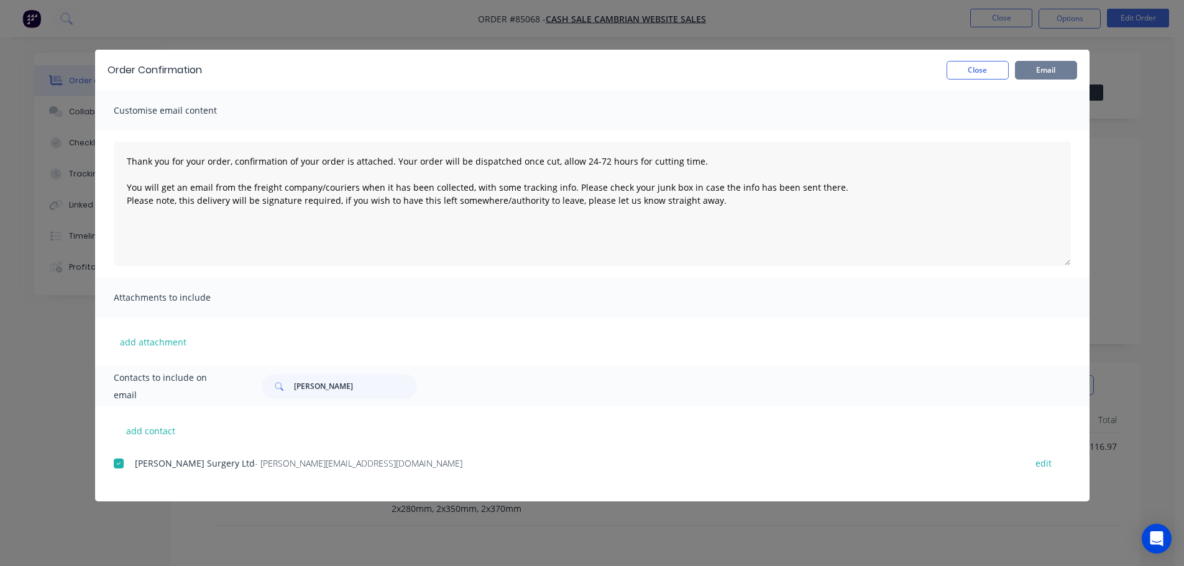
click at [1053, 70] on button "Email" at bounding box center [1046, 70] width 62 height 19
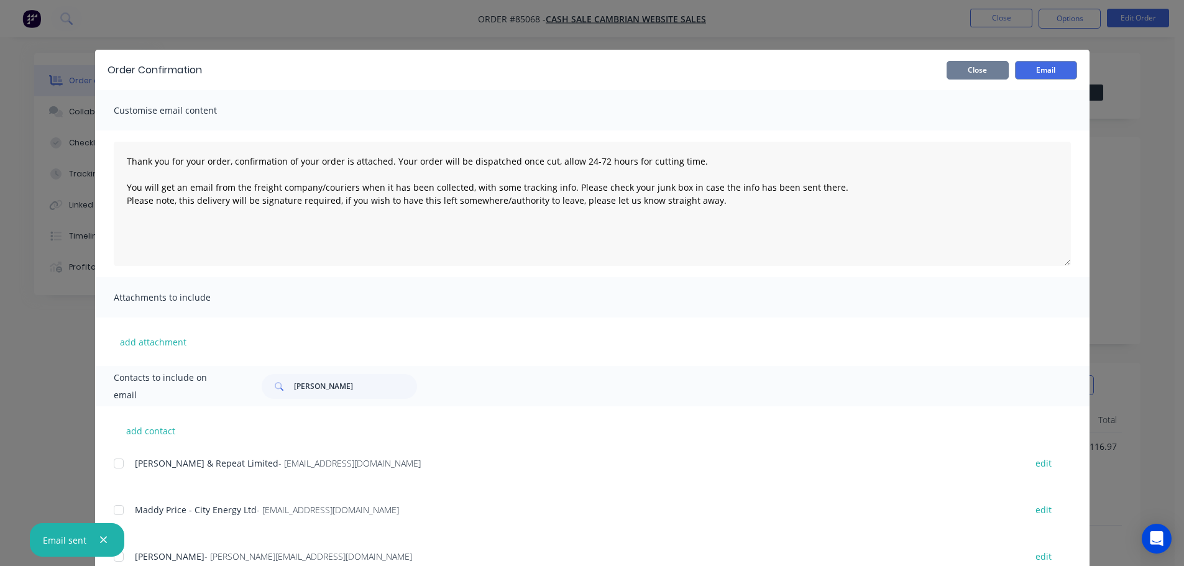
click at [972, 65] on button "Close" at bounding box center [978, 70] width 62 height 19
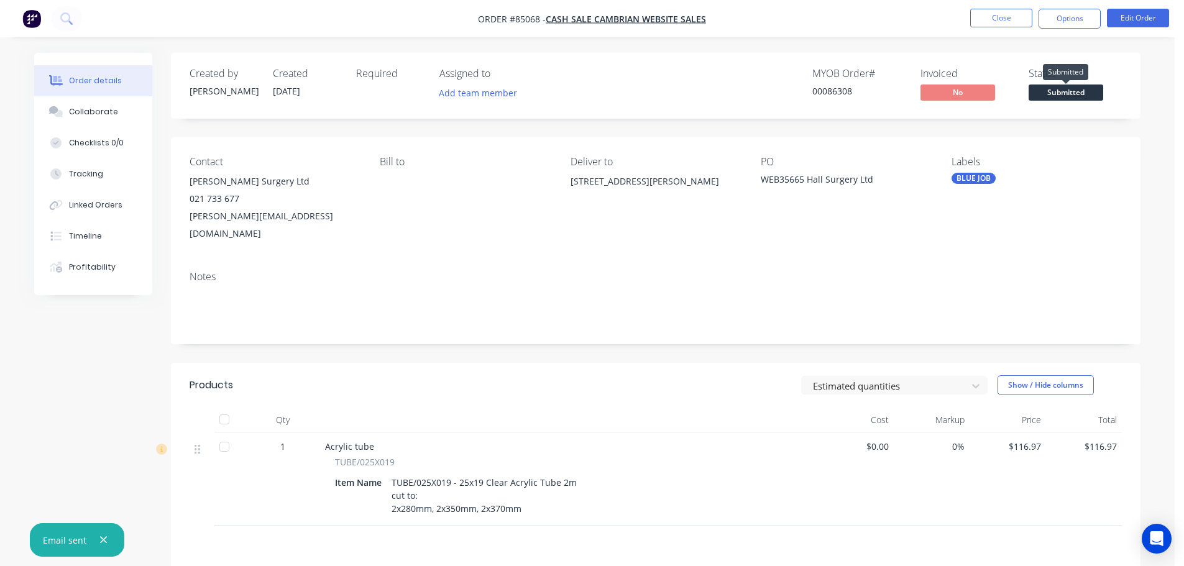
click at [1061, 90] on span "Submitted" at bounding box center [1066, 93] width 75 height 16
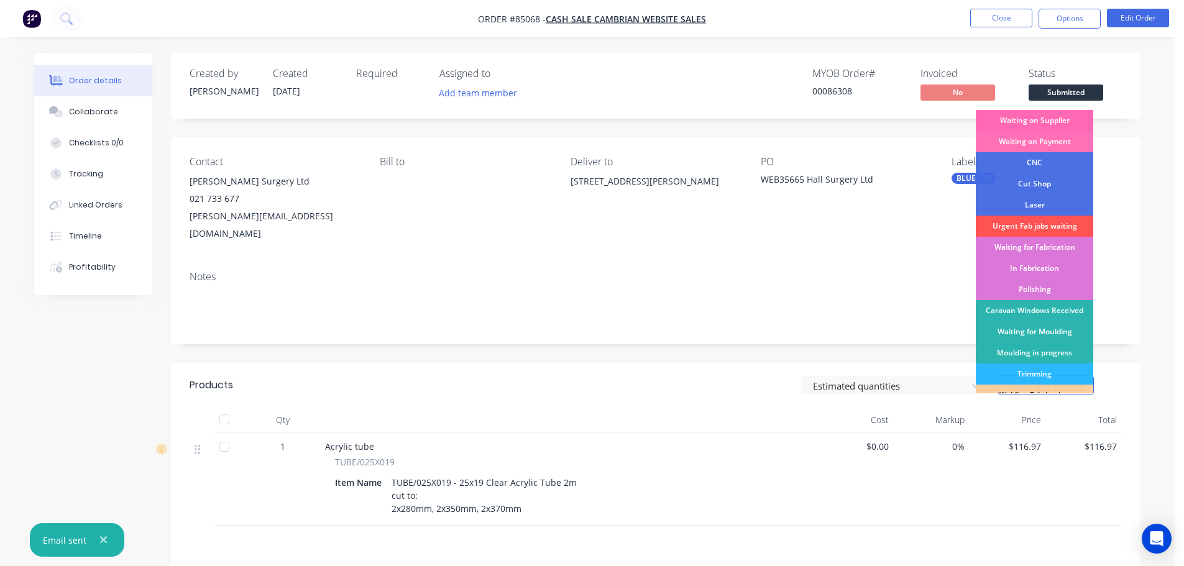
click at [1064, 116] on div "Waiting on Supplier" at bounding box center [1034, 120] width 117 height 21
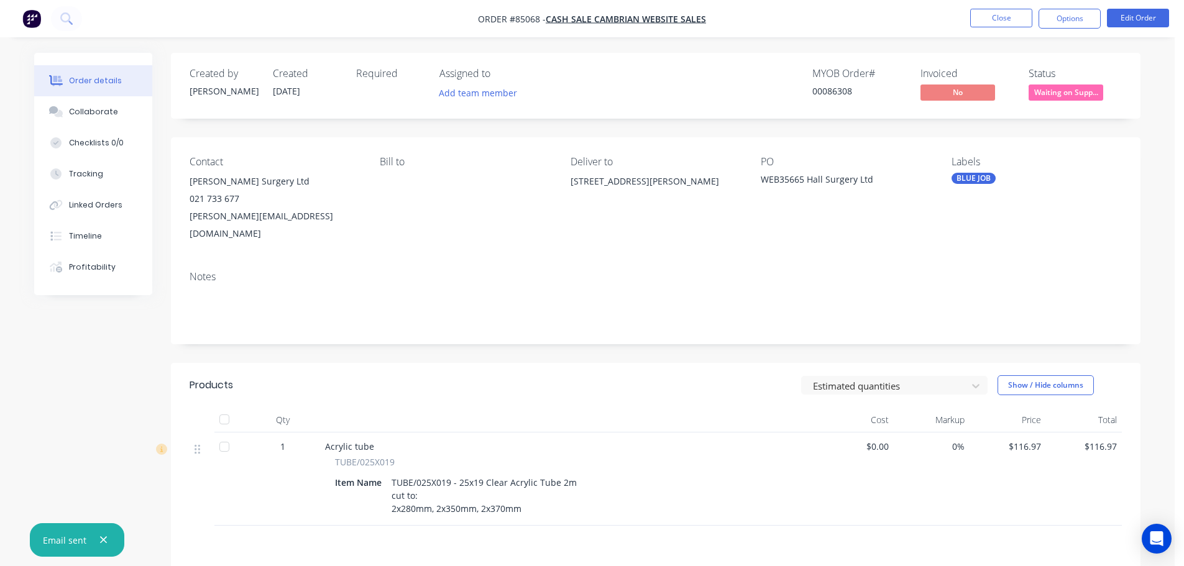
click at [969, 180] on div "BLUE JOB" at bounding box center [974, 178] width 44 height 11
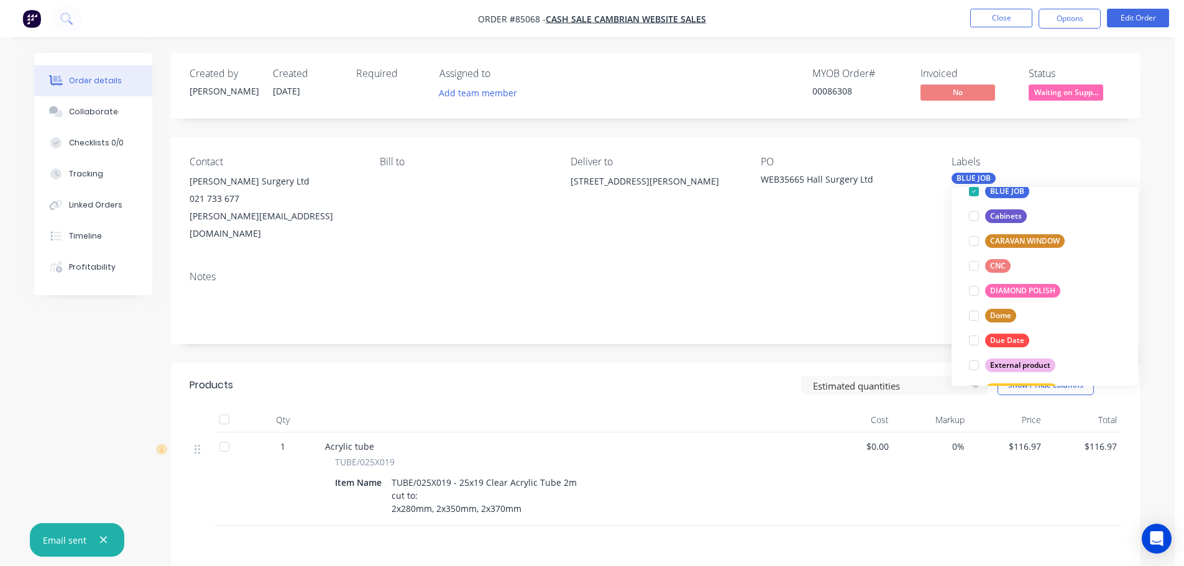
scroll to position [124, 0]
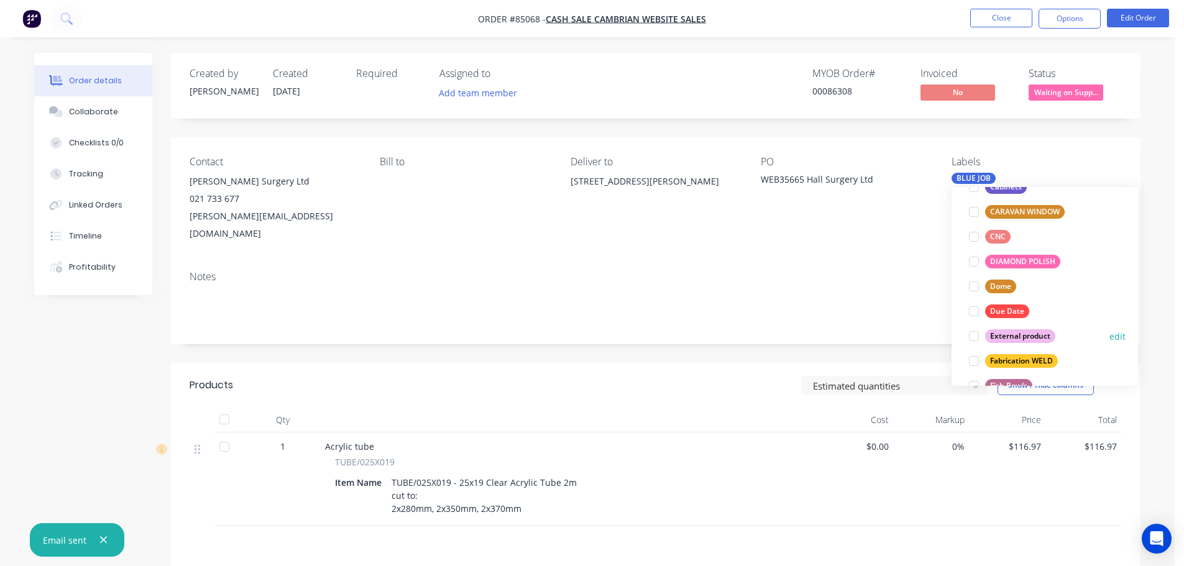
click at [1008, 333] on div "External product" at bounding box center [1020, 336] width 70 height 14
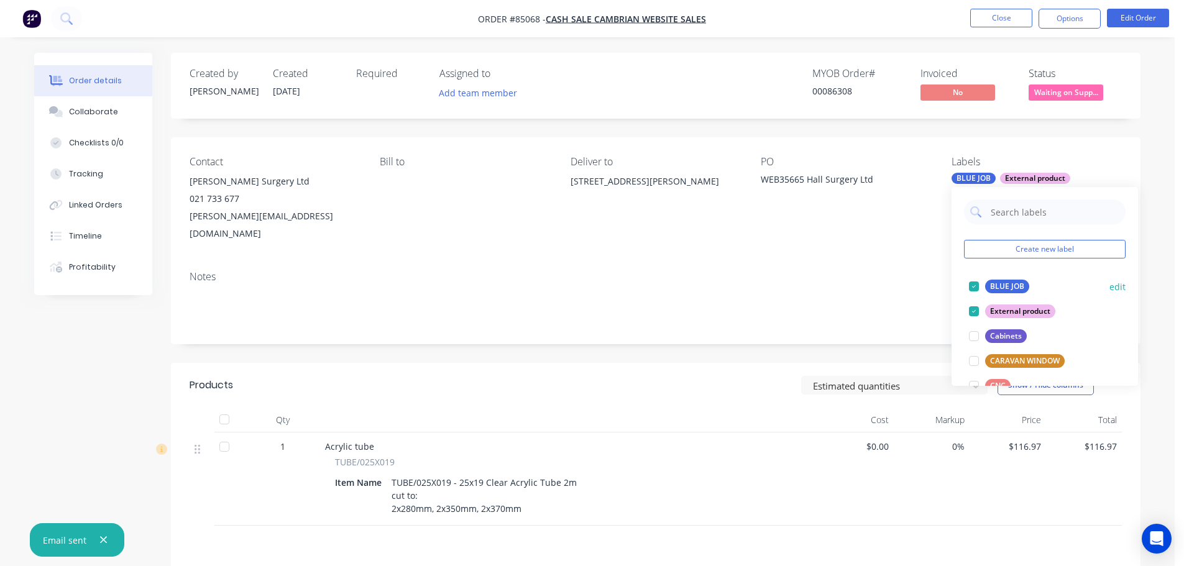
click at [1008, 286] on div "BLUE JOB" at bounding box center [1007, 287] width 44 height 14
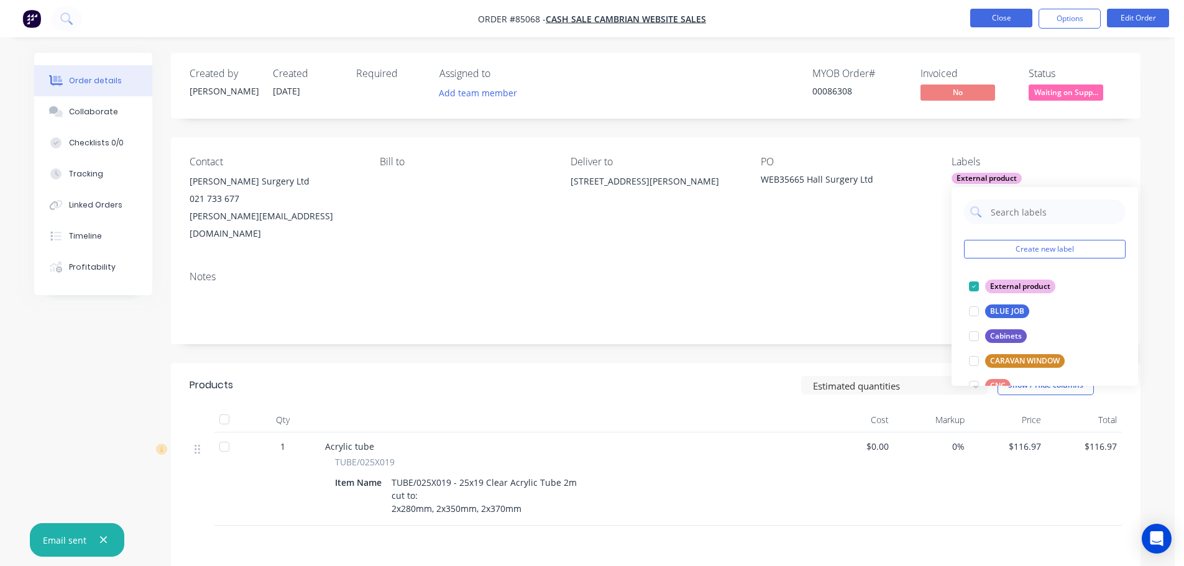
click at [983, 22] on button "Close" at bounding box center [1001, 18] width 62 height 19
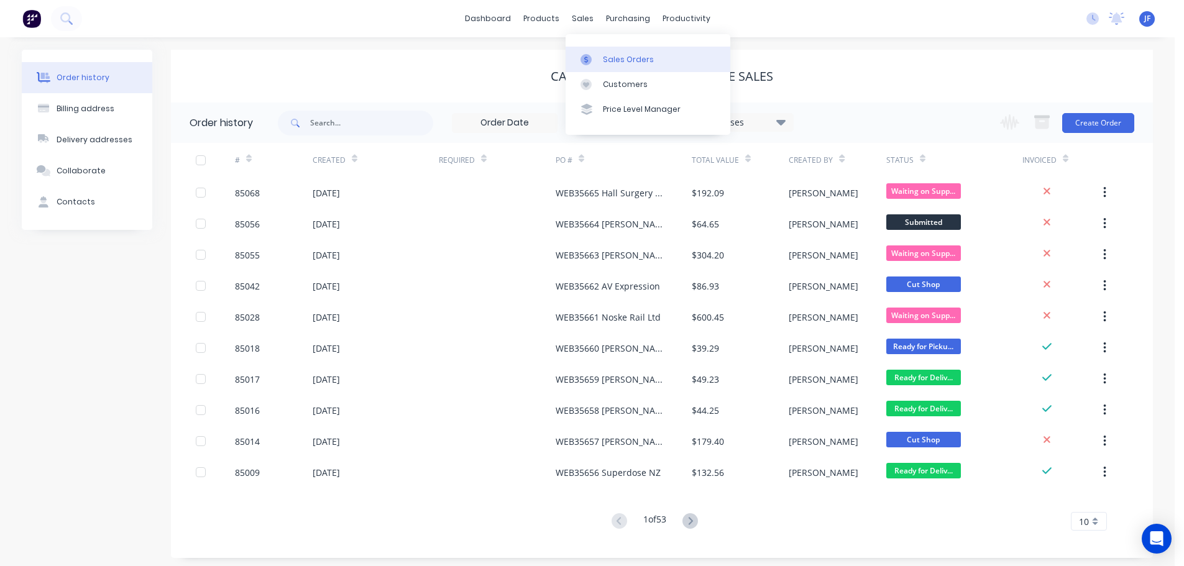
click at [607, 58] on div "Sales Orders" at bounding box center [628, 59] width 51 height 11
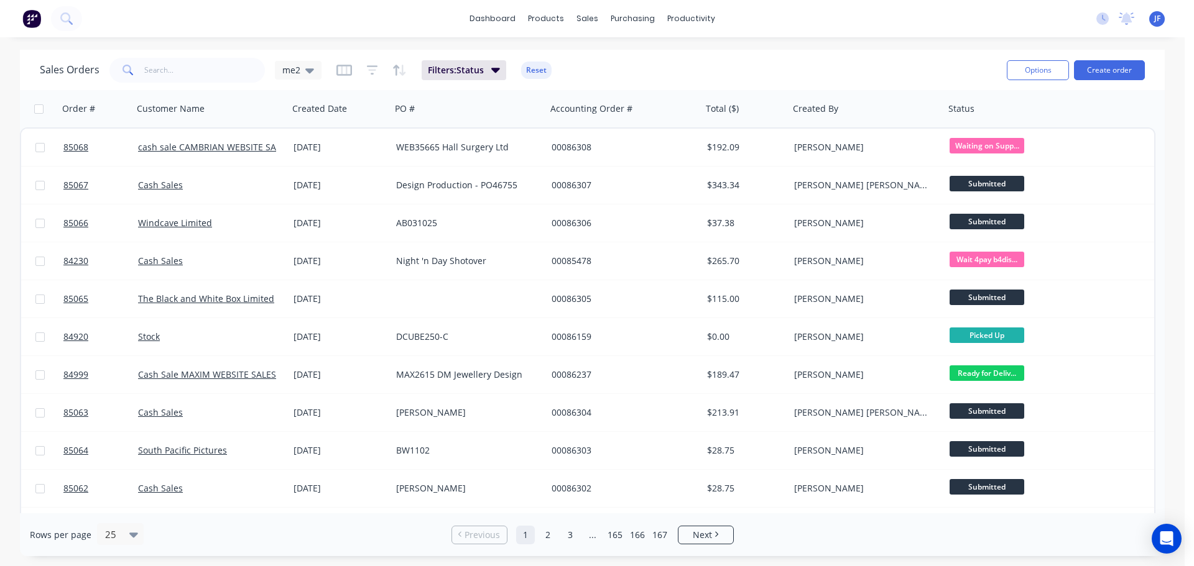
drag, startPoint x: 945, startPoint y: 45, endPoint x: 980, endPoint y: 62, distance: 39.2
click at [945, 45] on div "dashboard products sales purchasing productivity dashboard products Product Cat…" at bounding box center [592, 283] width 1184 height 566
click at [1117, 70] on button "Create order" at bounding box center [1109, 70] width 71 height 20
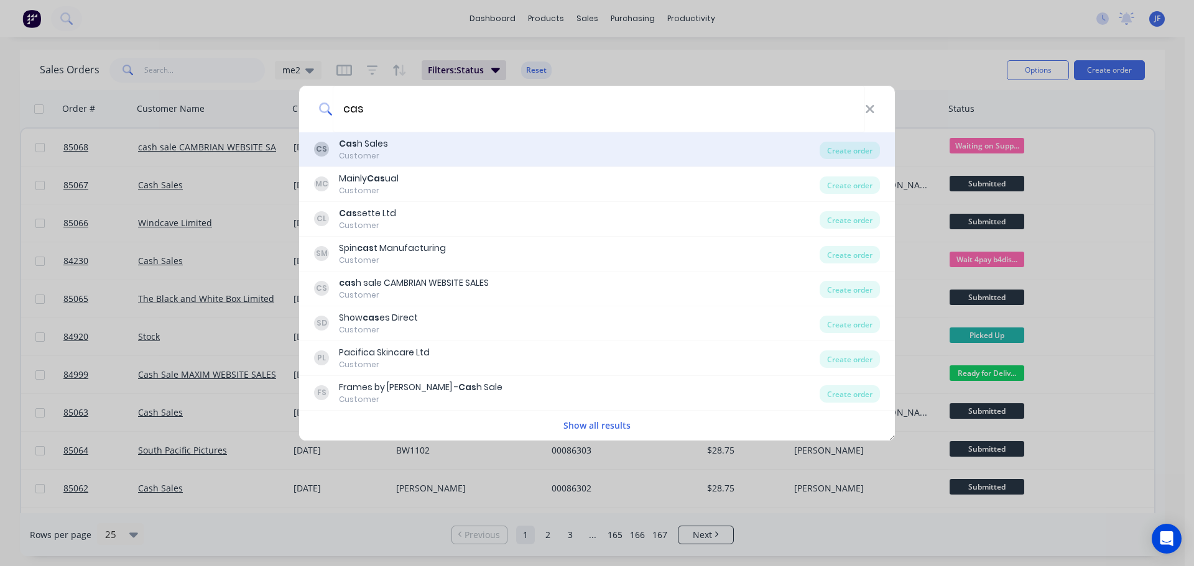
type input "cas"
click at [436, 154] on div "CS Cas h Sales Customer" at bounding box center [566, 149] width 505 height 24
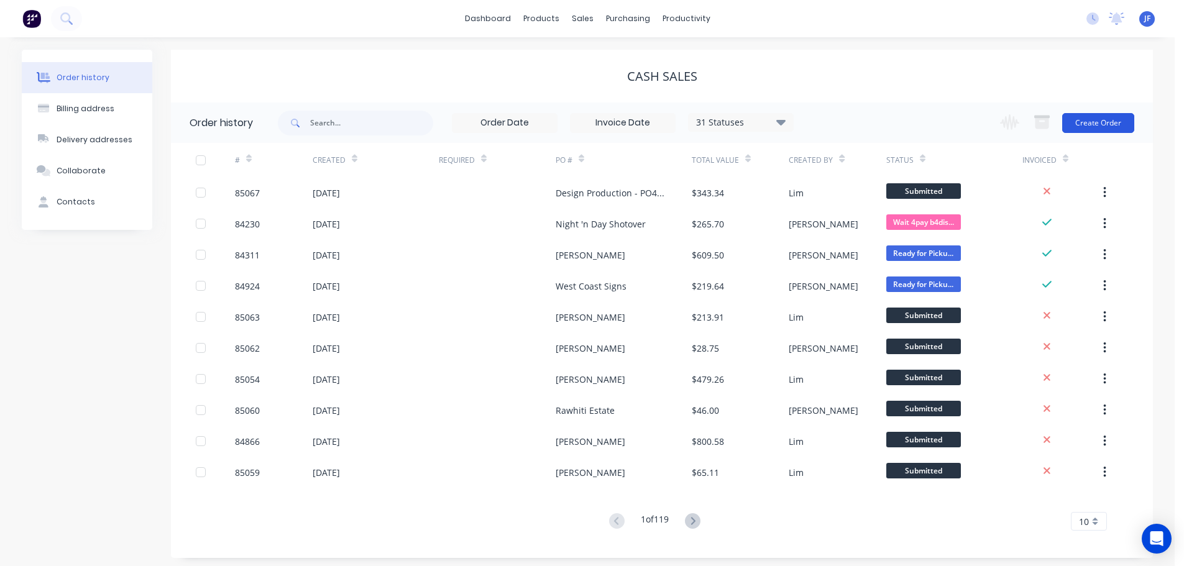
click at [1088, 127] on button "Create Order" at bounding box center [1098, 123] width 72 height 20
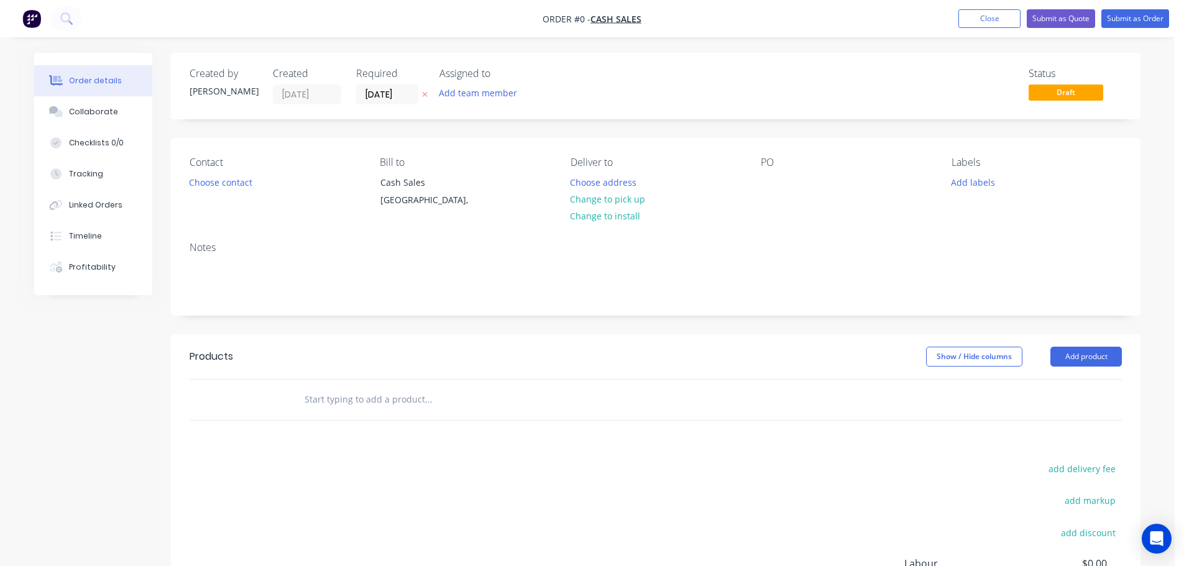
click at [426, 95] on icon "button" at bounding box center [425, 94] width 6 height 7
click at [239, 175] on button "Choose contact" at bounding box center [221, 181] width 76 height 17
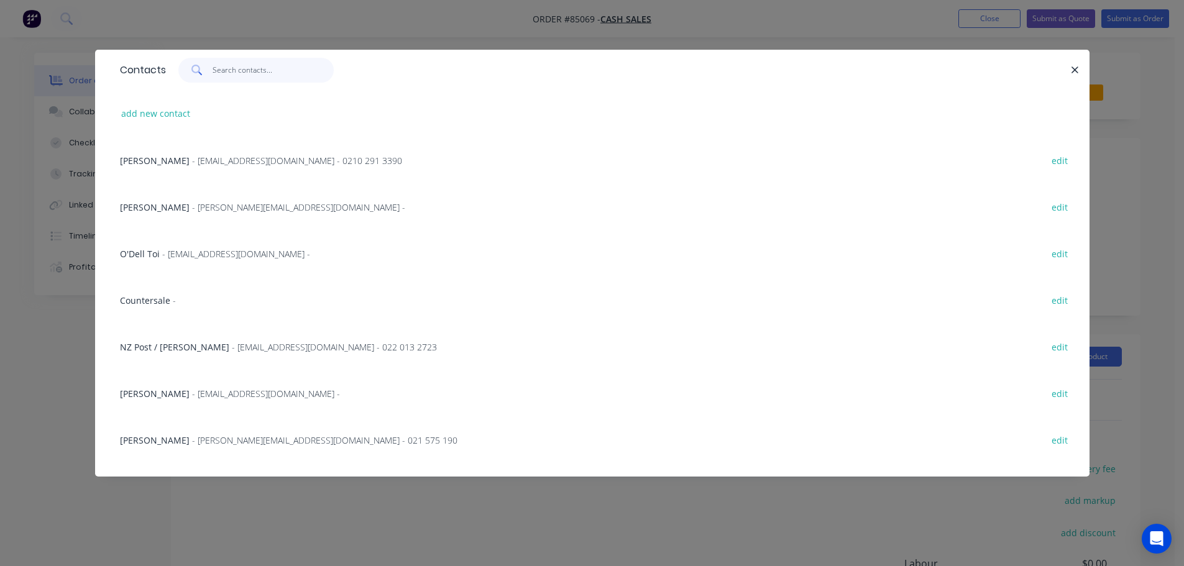
click at [232, 72] on input "text" at bounding box center [273, 70] width 121 height 25
paste input "[GEOGRAPHIC_DATA]"
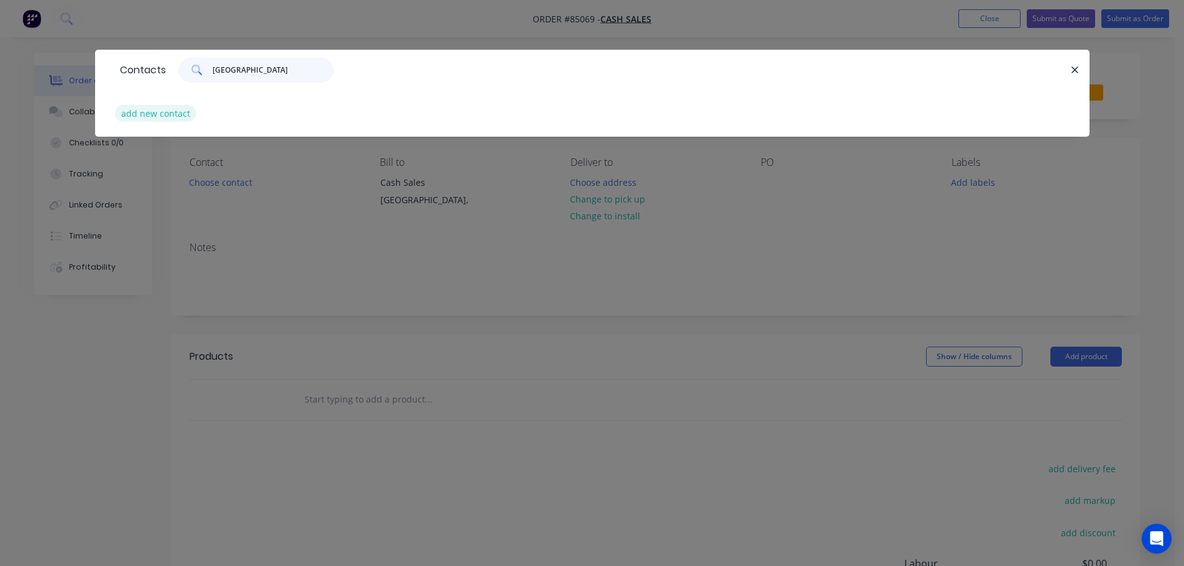
type input "[GEOGRAPHIC_DATA]"
click at [168, 114] on button "add new contact" at bounding box center [156, 113] width 82 height 17
select select "NZ"
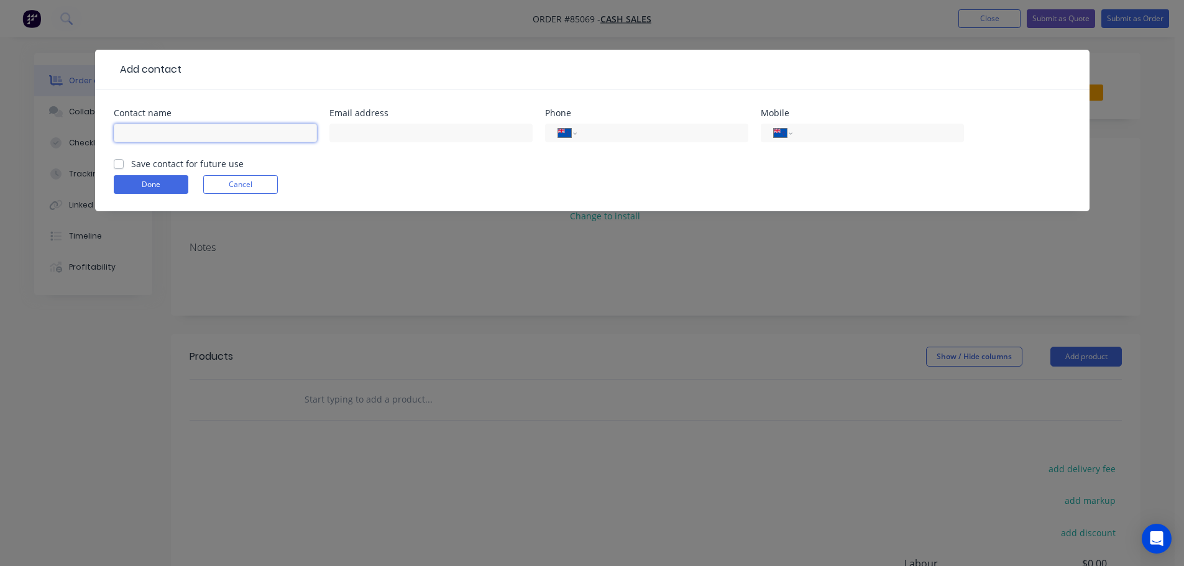
click at [168, 134] on input "text" at bounding box center [215, 133] width 203 height 19
paste input "[GEOGRAPHIC_DATA]"
type input "[GEOGRAPHIC_DATA]"
click at [164, 152] on div "[GEOGRAPHIC_DATA]" at bounding box center [215, 139] width 203 height 37
click at [162, 164] on label "Save contact for future use" at bounding box center [187, 163] width 113 height 13
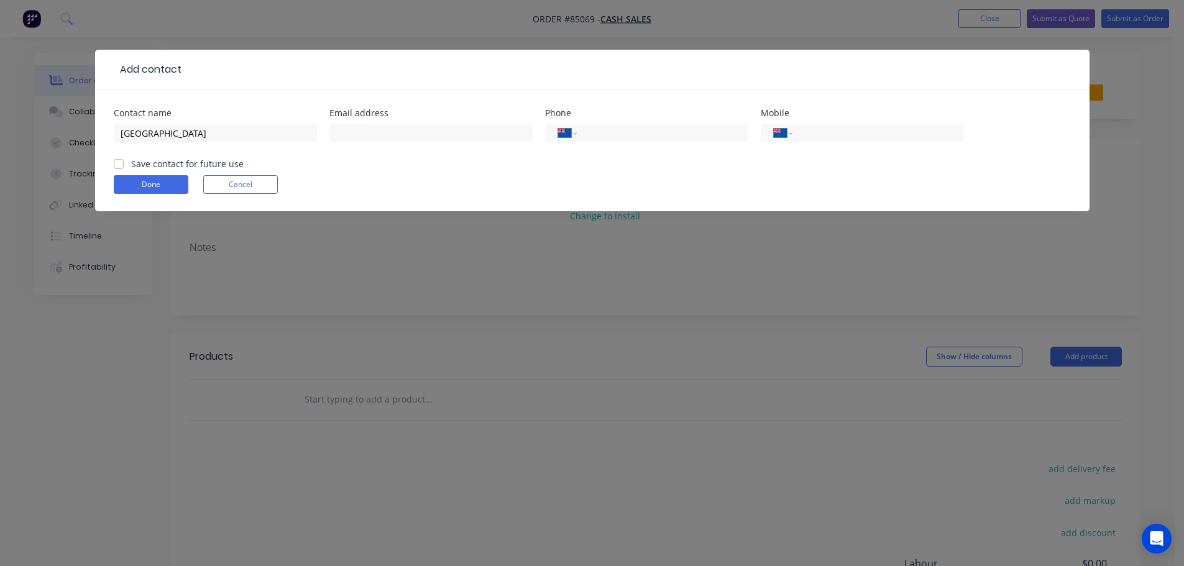
click at [124, 164] on input "Save contact for future use" at bounding box center [119, 163] width 10 height 12
checkbox input "true"
click at [259, 137] on input "[GEOGRAPHIC_DATA]" at bounding box center [215, 133] width 203 height 19
paste input "[PERSON_NAME]"
type input "[GEOGRAPHIC_DATA] - [PERSON_NAME]"
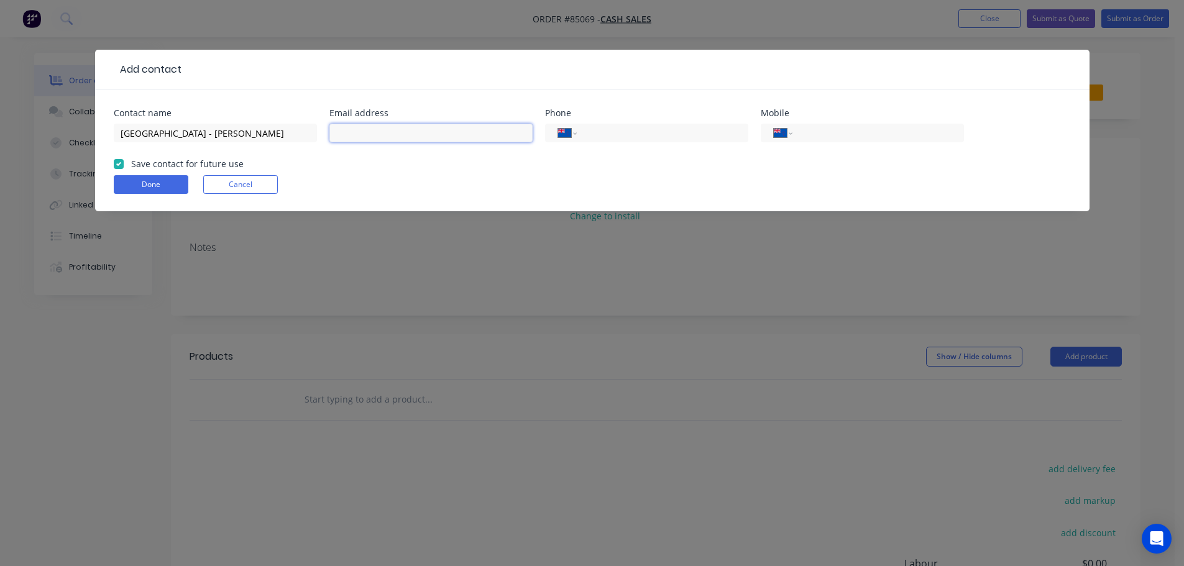
click at [485, 129] on input "text" at bounding box center [430, 133] width 203 height 19
paste input "[PERSON_NAME][EMAIL_ADDRESS][PERSON_NAME][DOMAIN_NAME]"
type input "[PERSON_NAME][EMAIL_ADDRESS][PERSON_NAME][DOMAIN_NAME]"
click at [170, 179] on button "Done" at bounding box center [151, 184] width 75 height 19
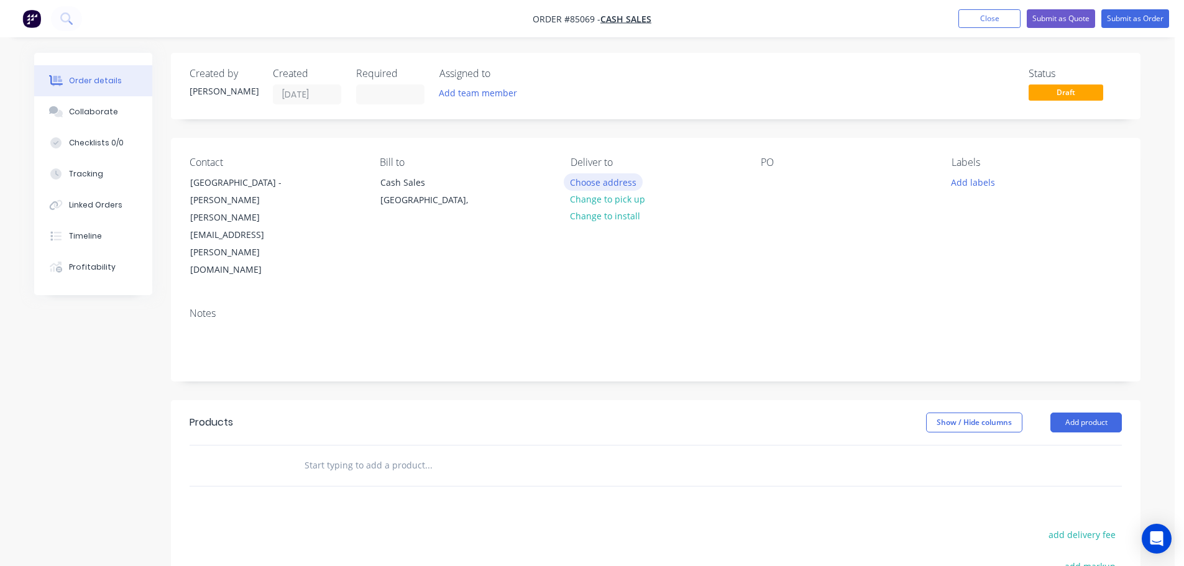
click at [599, 178] on button "Choose address" at bounding box center [604, 181] width 80 height 17
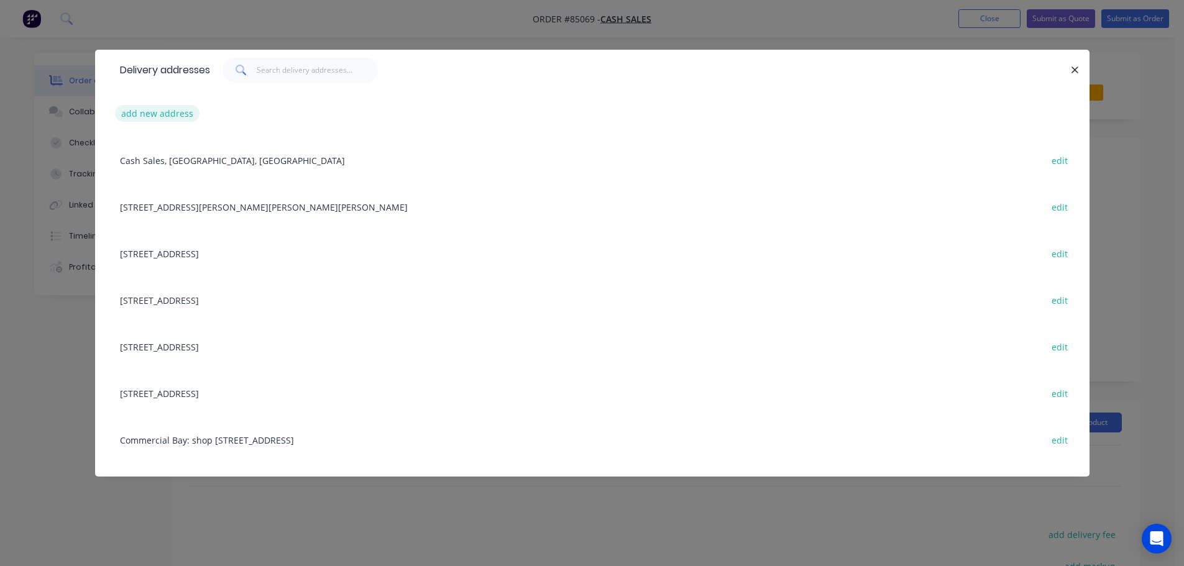
click at [182, 116] on button "add new address" at bounding box center [157, 113] width 85 height 17
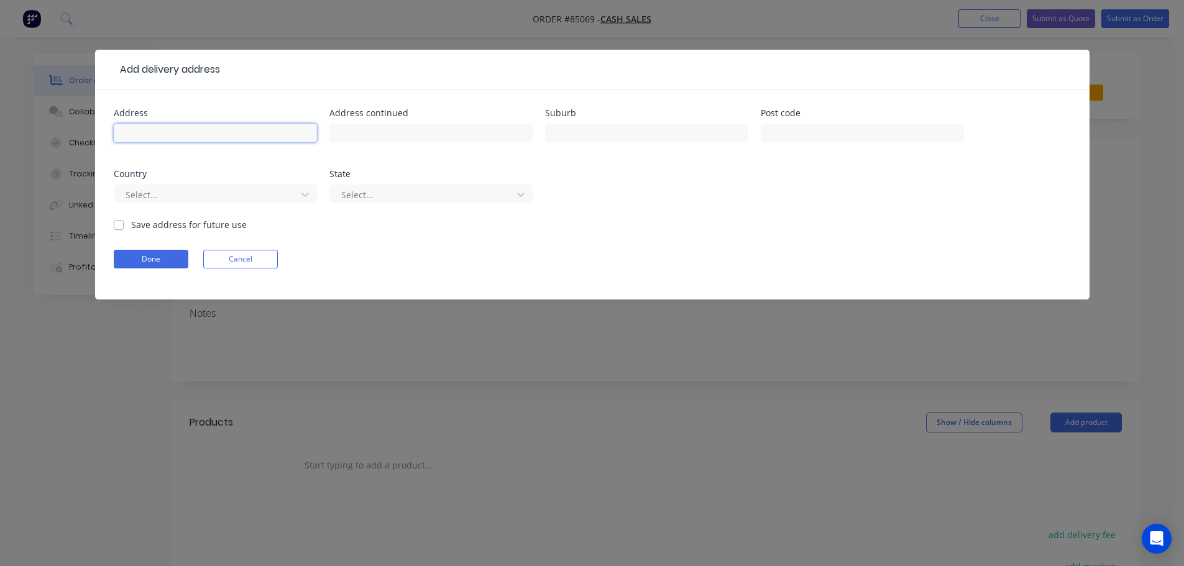
click at [183, 138] on input "text" at bounding box center [215, 133] width 203 height 19
paste input "Science Store, [STREET_ADDRESS][PERSON_NAME]"
type input "Science Store, [STREET_ADDRESS][PERSON_NAME]"
click at [158, 261] on button "Done" at bounding box center [151, 259] width 75 height 19
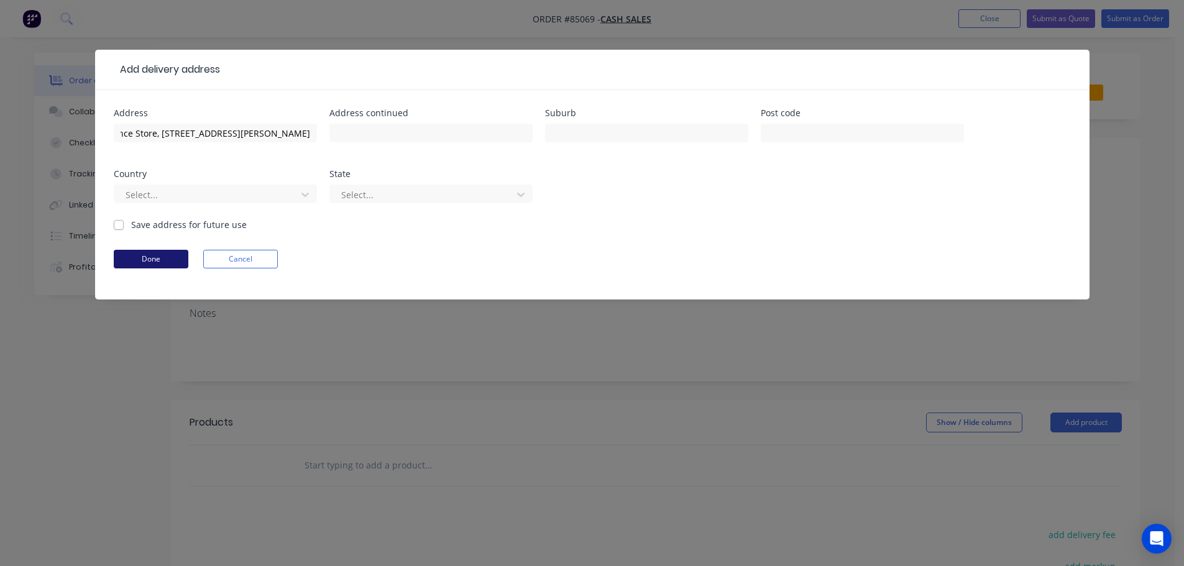
scroll to position [0, 0]
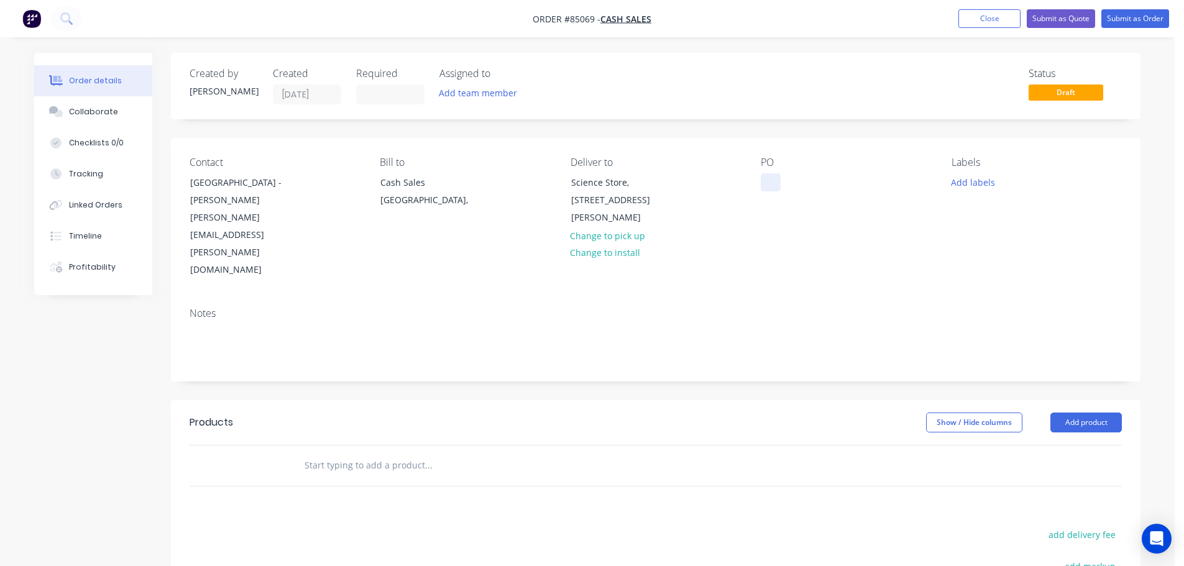
click at [762, 177] on div at bounding box center [771, 182] width 20 height 18
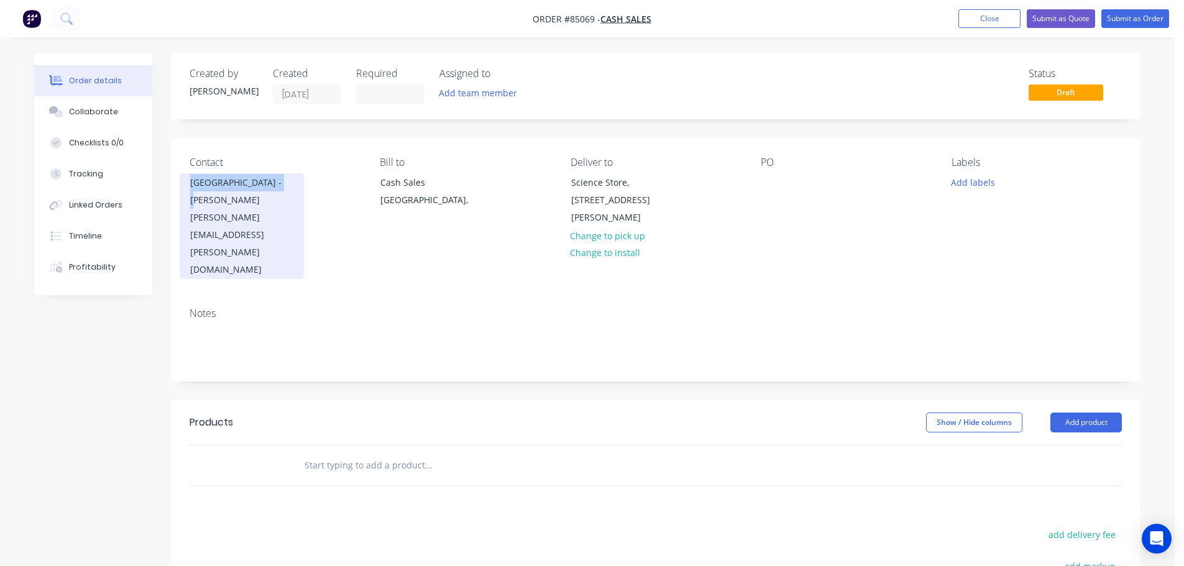
copy div "[GEOGRAPHIC_DATA]"
drag, startPoint x: 191, startPoint y: 181, endPoint x: 277, endPoint y: 182, distance: 85.8
click at [277, 182] on div "[GEOGRAPHIC_DATA] - [PERSON_NAME]" at bounding box center [241, 191] width 103 height 35
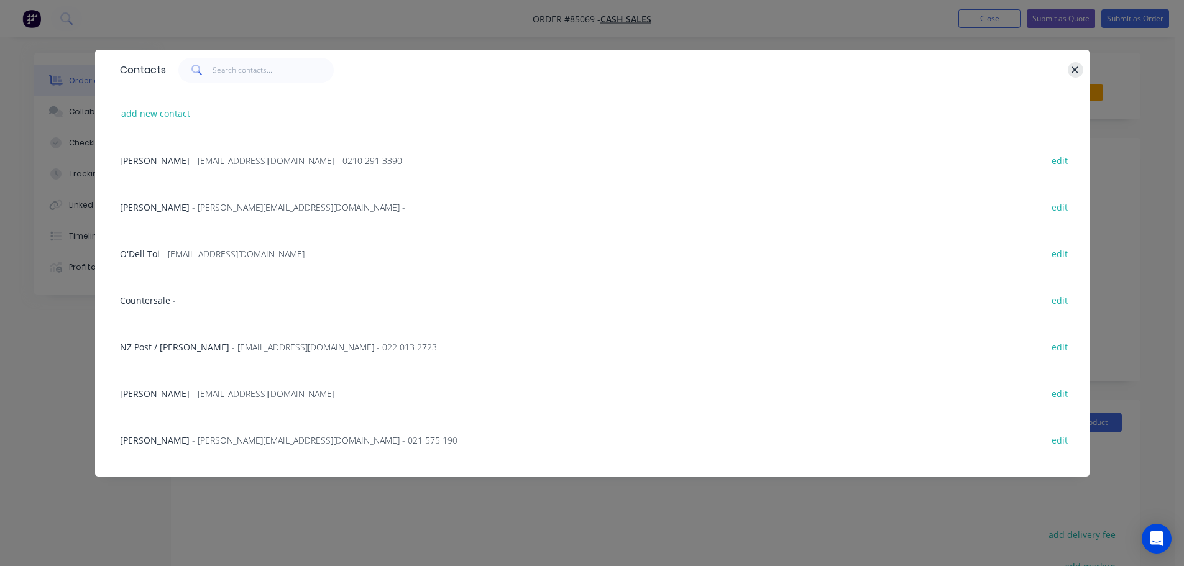
click at [1074, 68] on icon "button" at bounding box center [1075, 70] width 8 height 11
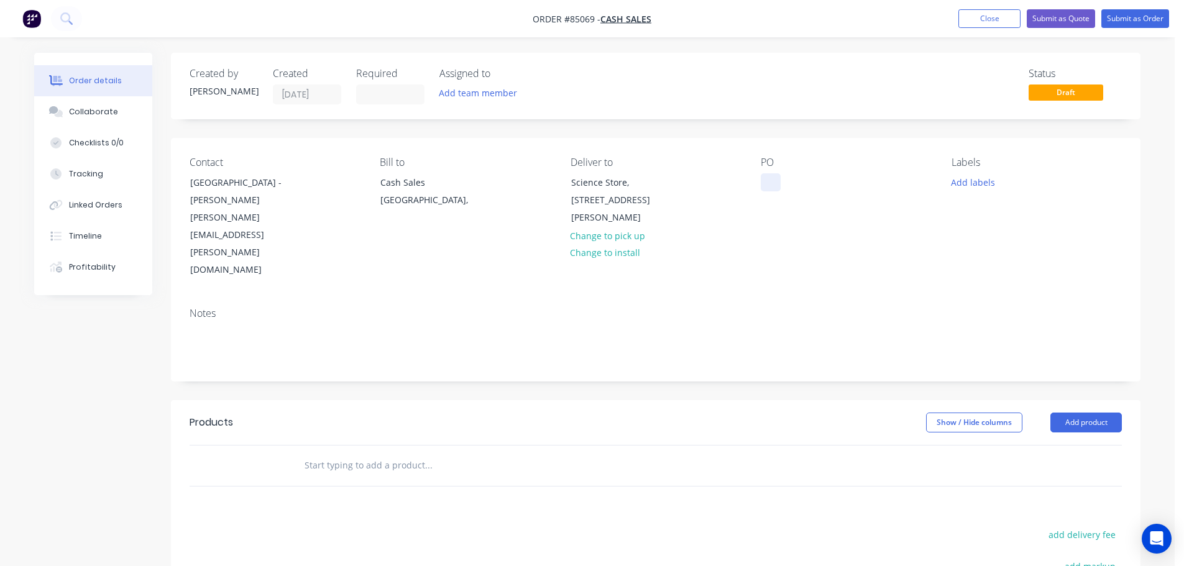
click at [772, 177] on div at bounding box center [771, 182] width 20 height 18
paste div
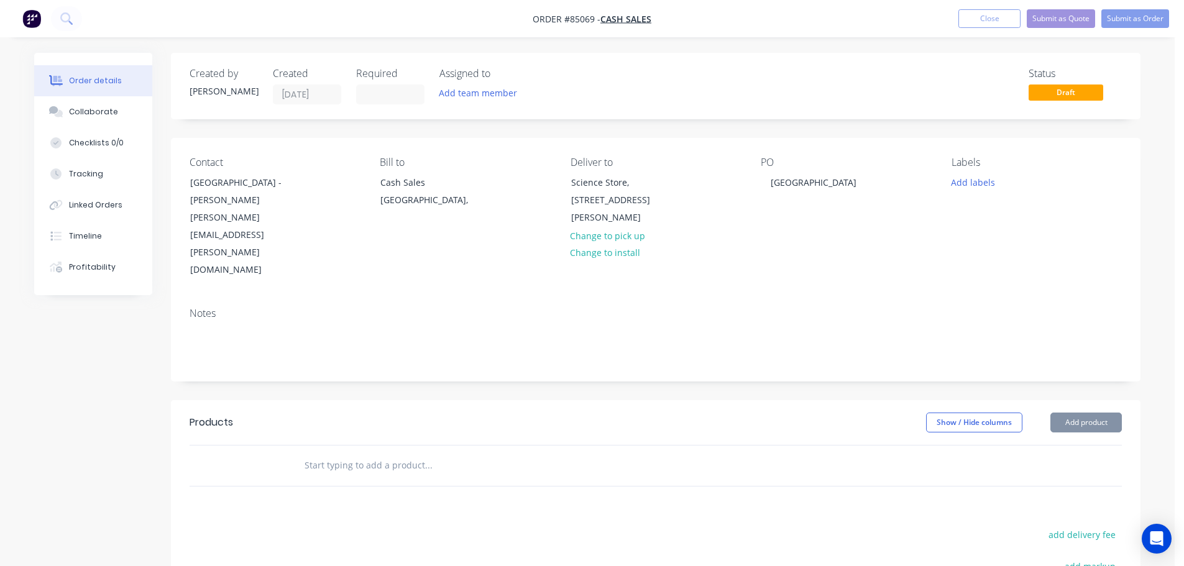
click at [291, 446] on div at bounding box center [513, 466] width 448 height 40
click at [313, 453] on input "text" at bounding box center [428, 465] width 249 height 25
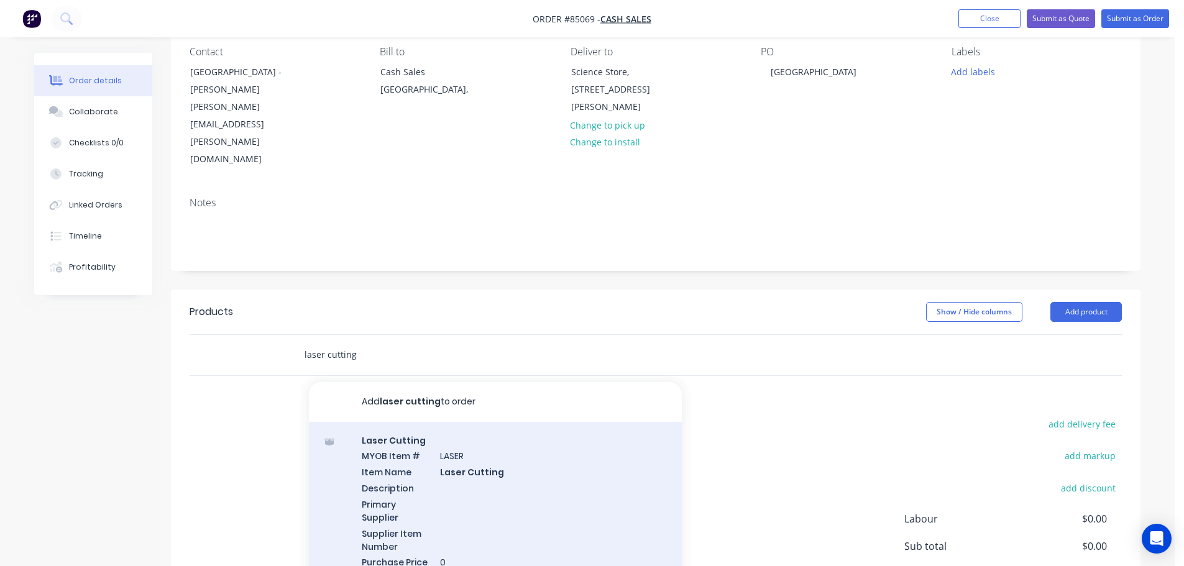
scroll to position [185, 0]
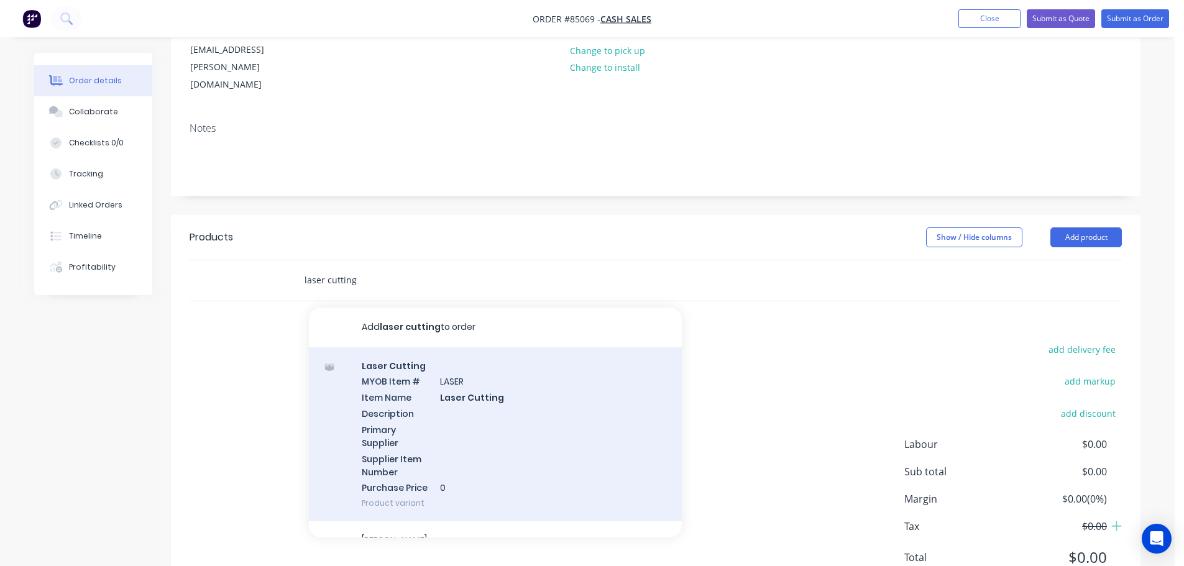
type input "laser cutting"
click at [486, 403] on div "Laser Cutting MYOB Item # LASER Item Name Laser Cutting Description Primary Sup…" at bounding box center [495, 435] width 373 height 175
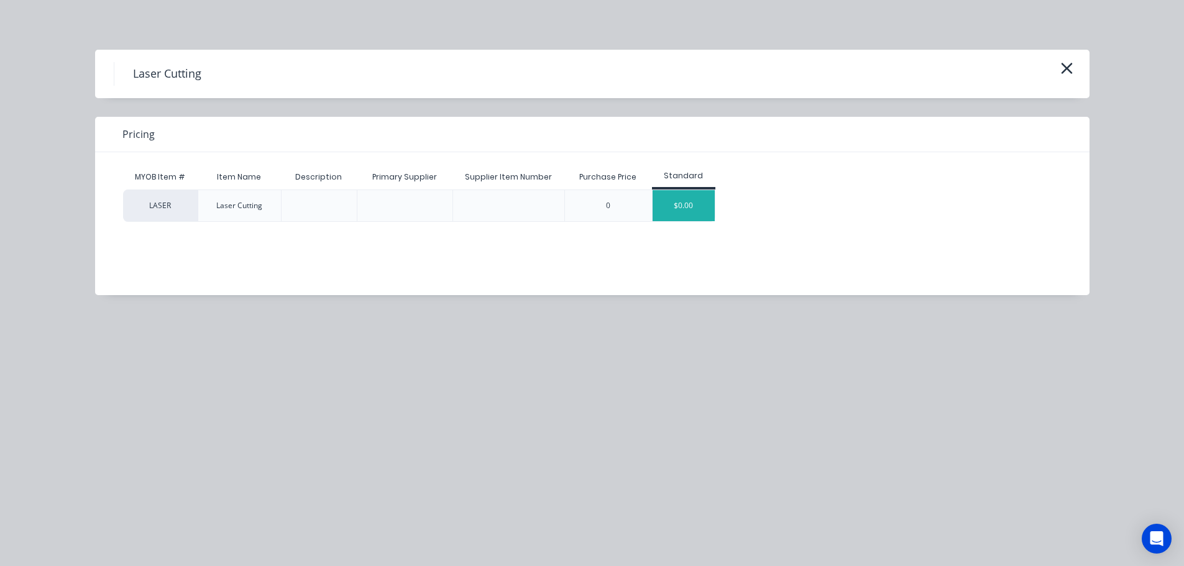
click at [688, 206] on div "$0.00" at bounding box center [684, 205] width 62 height 31
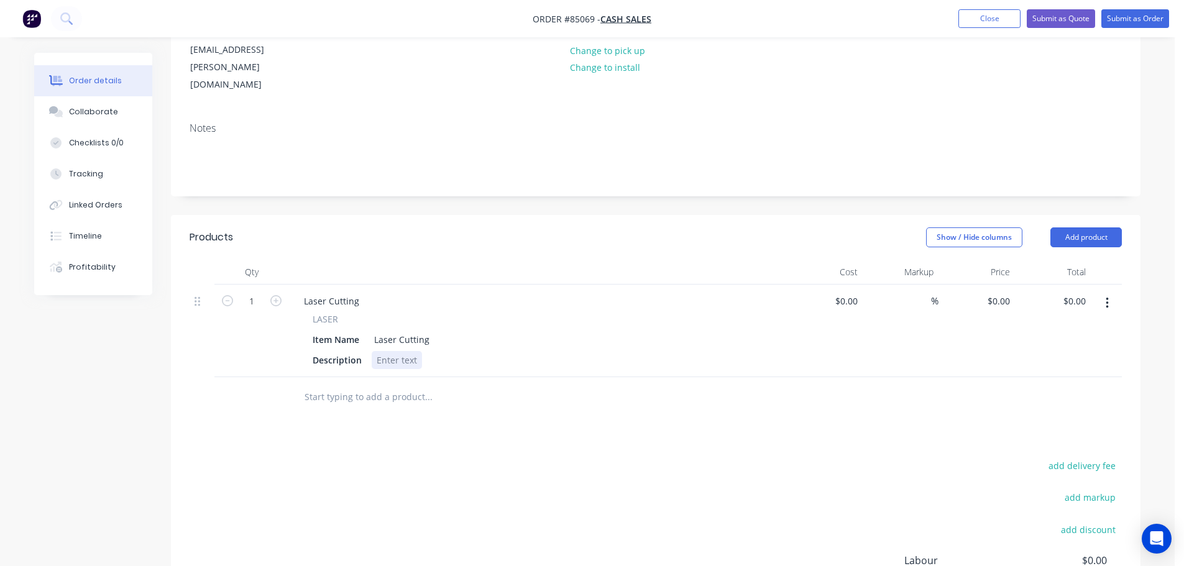
click at [388, 351] on div at bounding box center [397, 360] width 50 height 18
paste div
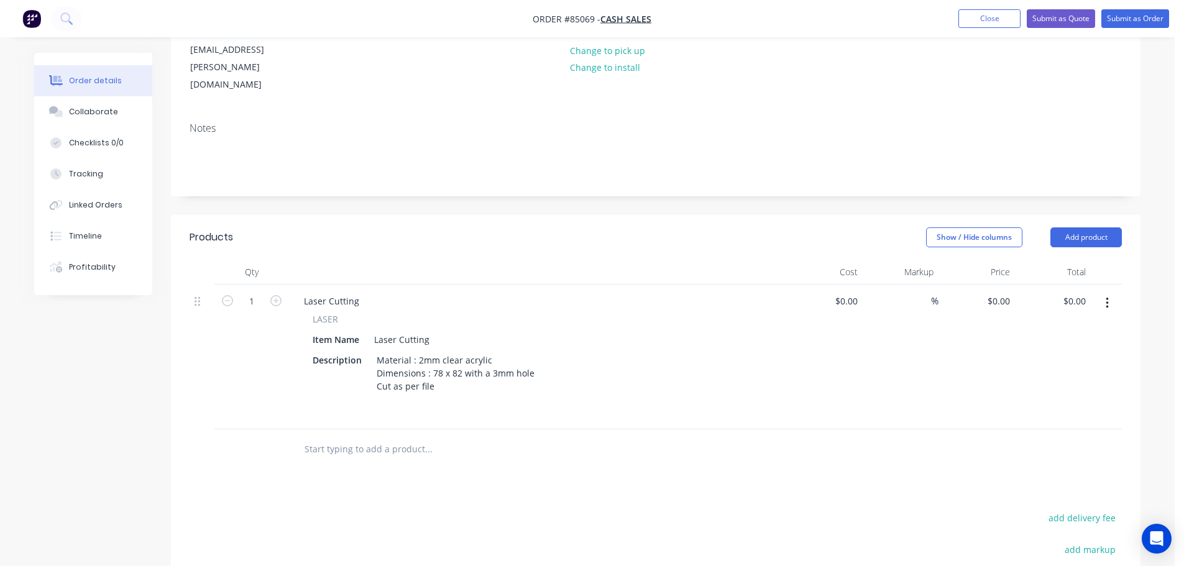
click at [390, 398] on div "Products Show / Hide columns Add product Qty Cost Markup Price Total 1 Laser Cu…" at bounding box center [656, 491] width 970 height 553
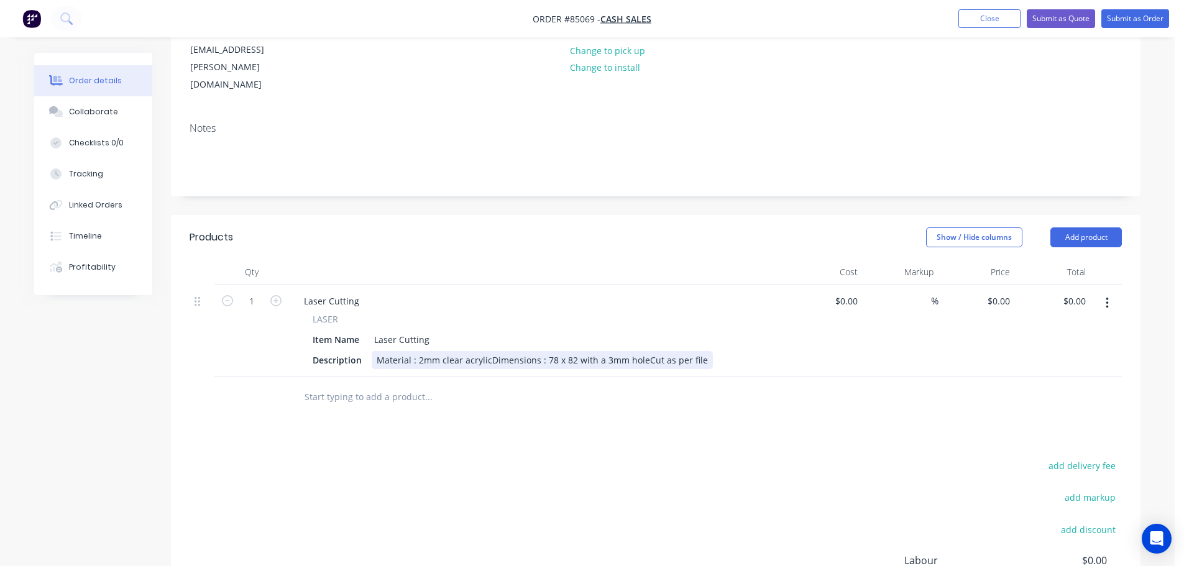
click at [488, 351] on div "Material : 2mm clear acrylicDimensions : 78 x 82 with a 3mm holeCut as per file" at bounding box center [542, 360] width 341 height 18
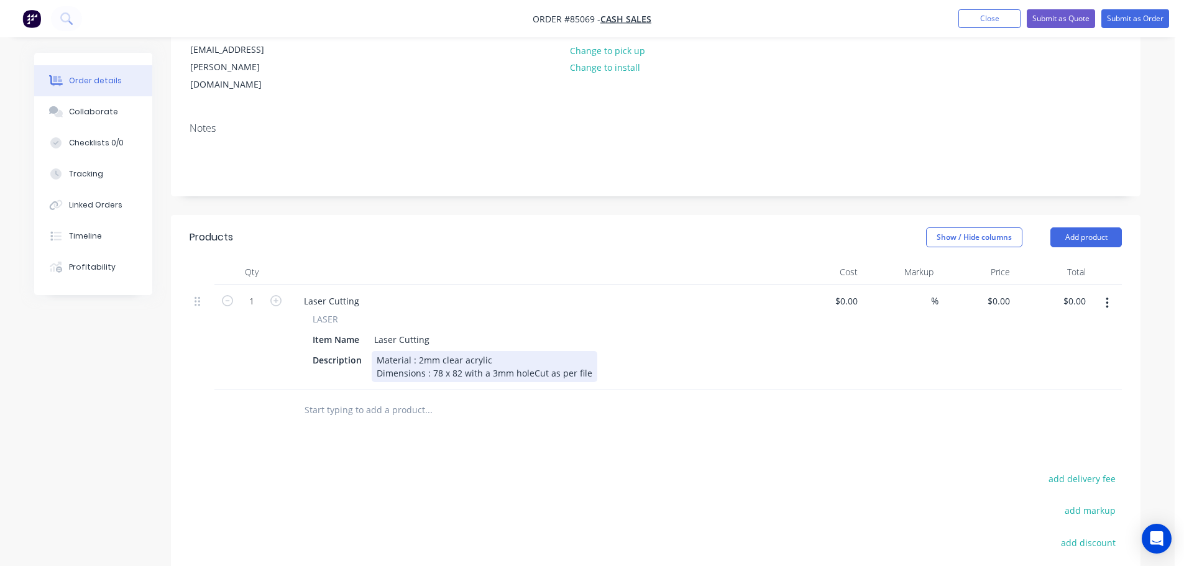
click at [532, 351] on div "Material : 2mm clear acrylic Dimensions : 78 x 82 with a 3mm holeCut as per file" at bounding box center [485, 366] width 226 height 31
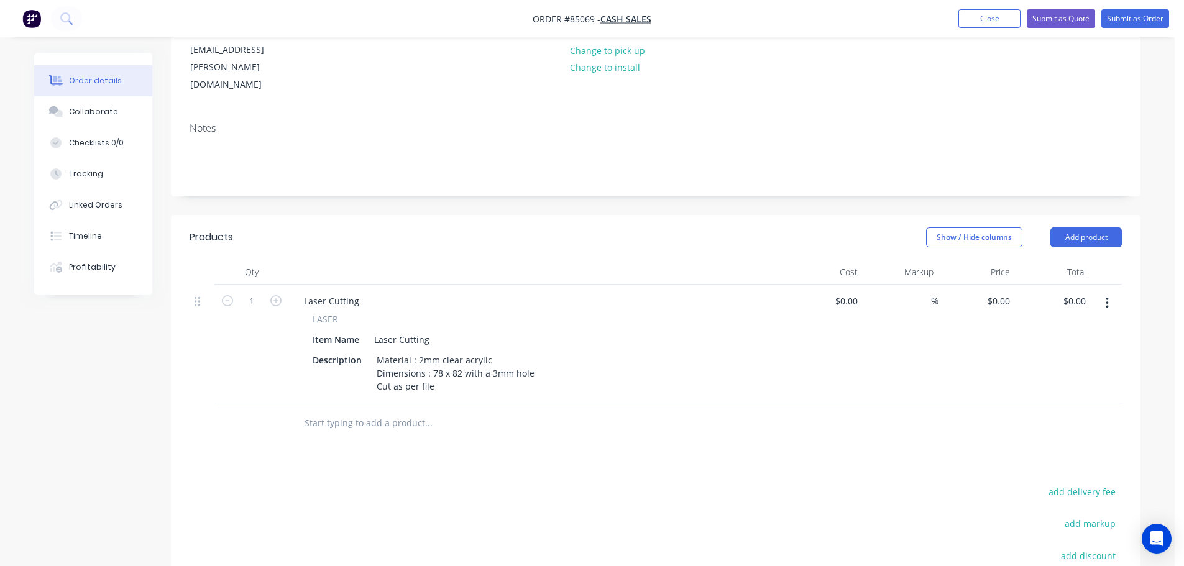
drag, startPoint x: 571, startPoint y: 389, endPoint x: 954, endPoint y: 249, distance: 407.3
click at [574, 411] on div at bounding box center [480, 423] width 373 height 25
click at [1005, 292] on input "0" at bounding box center [1001, 301] width 29 height 18
type input "$1.00"
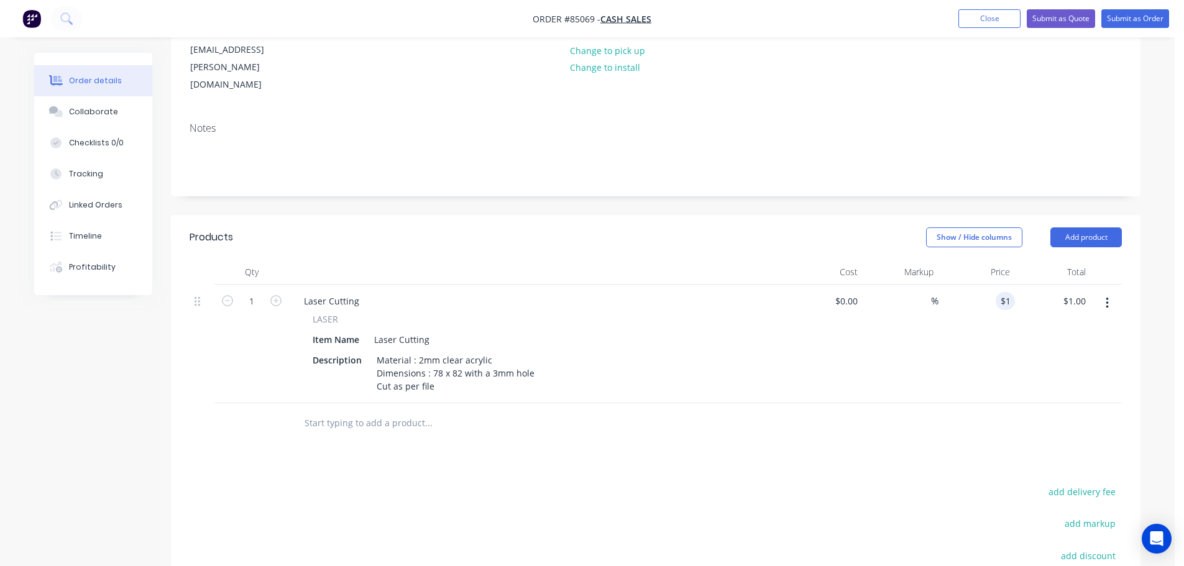
click at [1007, 349] on div "$1.00 1" at bounding box center [977, 344] width 76 height 119
click at [252, 292] on input "1" at bounding box center [252, 301] width 32 height 19
type input "50"
type input "$50.00"
drag, startPoint x: 735, startPoint y: 446, endPoint x: 888, endPoint y: 463, distance: 153.9
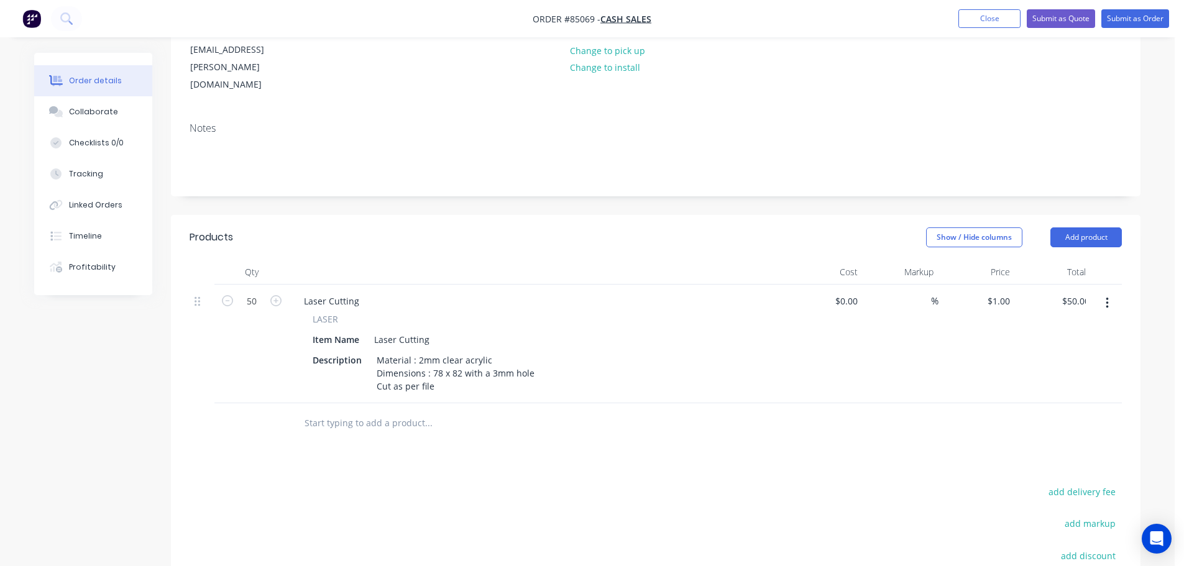
click at [1094, 484] on button "add delivery fee" at bounding box center [1082, 492] width 80 height 17
type input "10"
click at [483, 351] on div "Material : 2mm clear acrylic Dimensions : 78 x 82 with a 3mm hole Cut as per fi…" at bounding box center [456, 373] width 168 height 44
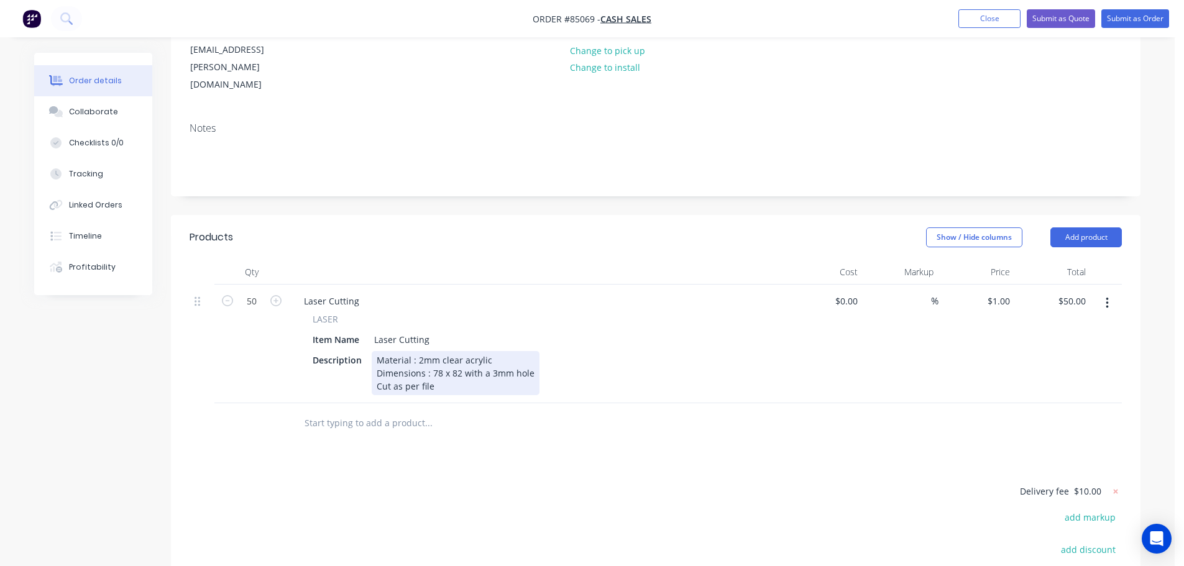
click at [483, 351] on div "Material : 2mm clear acrylic Dimensions : 78 x 82 with a 3mm hole Cut as per fi…" at bounding box center [456, 373] width 168 height 44
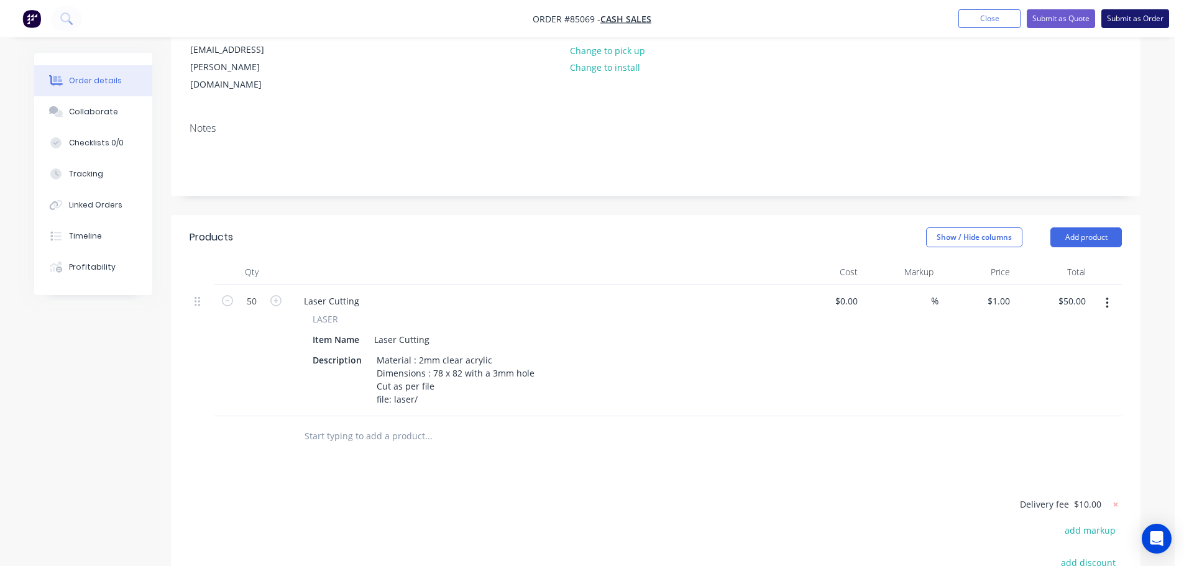
click at [1131, 17] on button "Submit as Order" at bounding box center [1136, 18] width 68 height 19
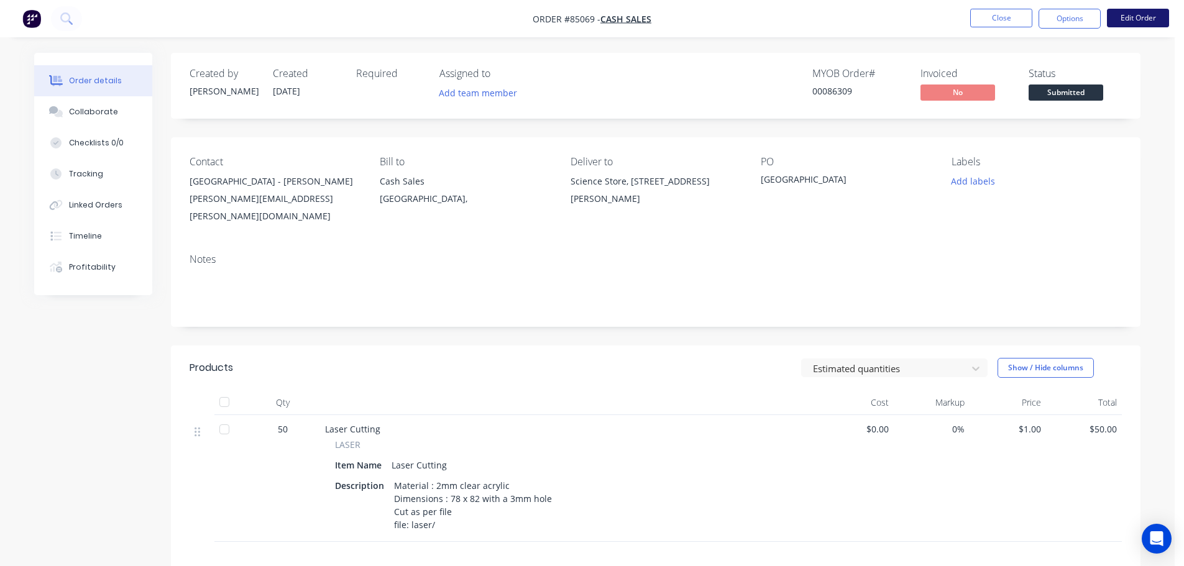
click at [1140, 15] on button "Edit Order" at bounding box center [1138, 18] width 62 height 19
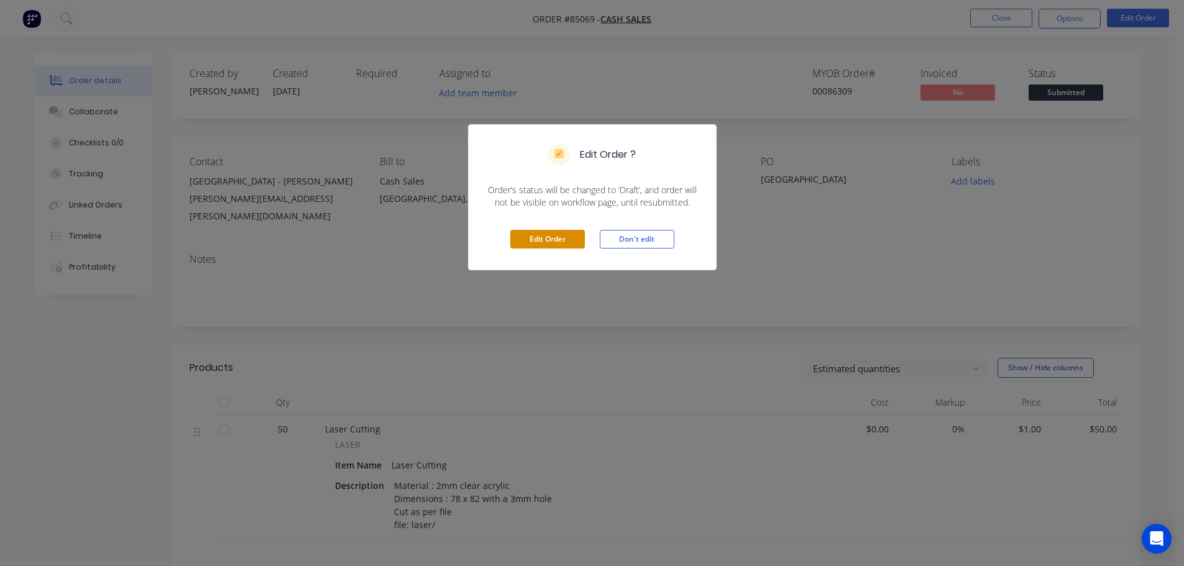
click at [534, 235] on button "Edit Order" at bounding box center [547, 239] width 75 height 19
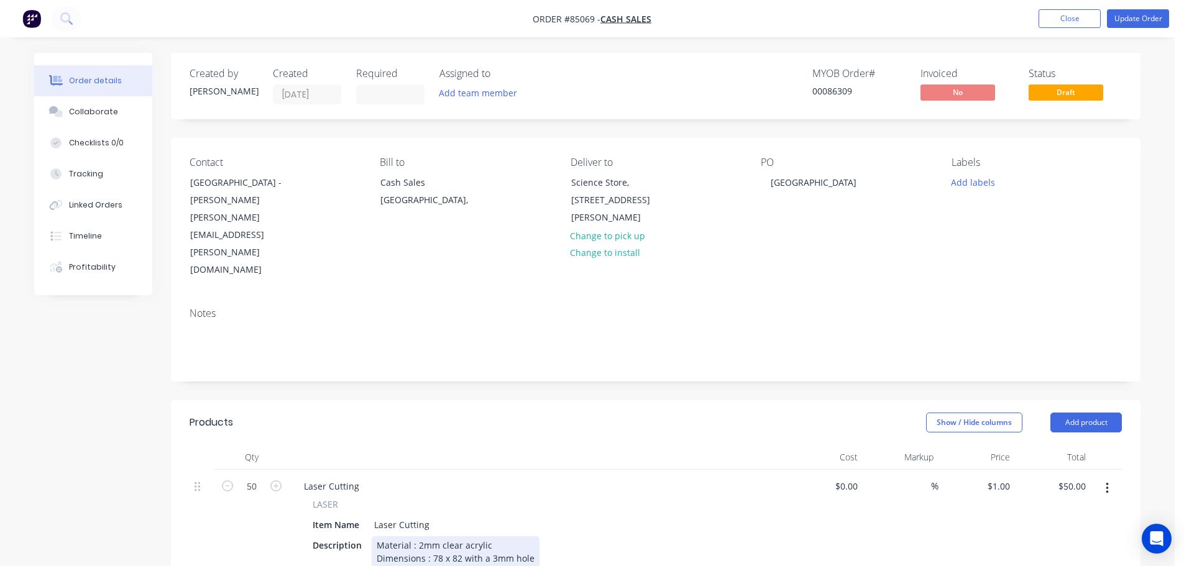
click at [448, 537] on div "Material : 2mm clear acrylic Dimensions : 78 x 82 with a 3mm hole Cut as per fi…" at bounding box center [456, 565] width 168 height 57
paste div
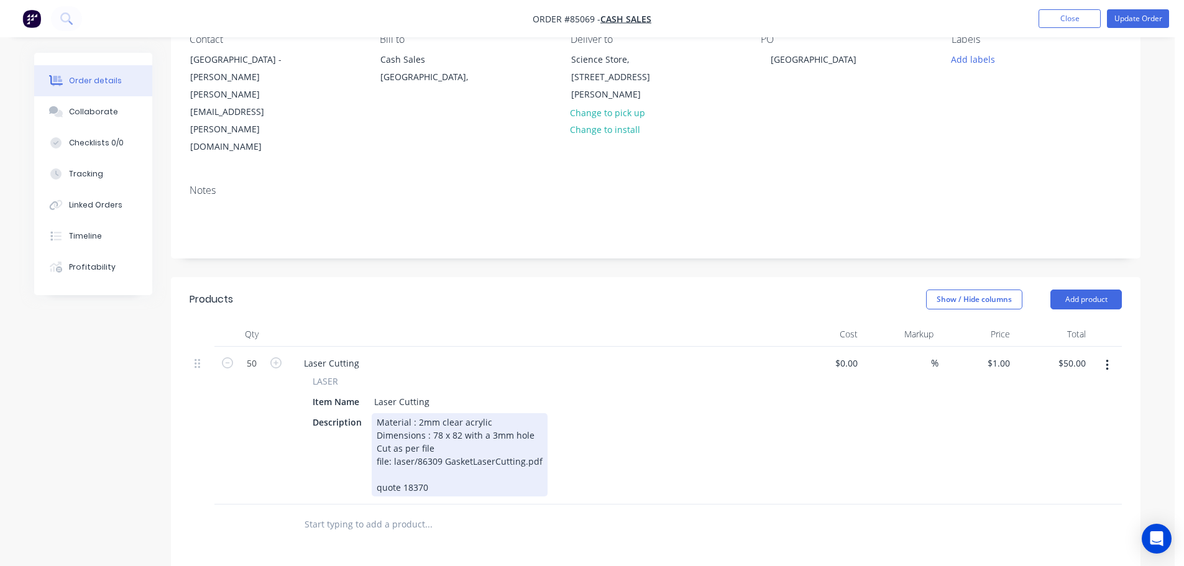
scroll to position [249, 0]
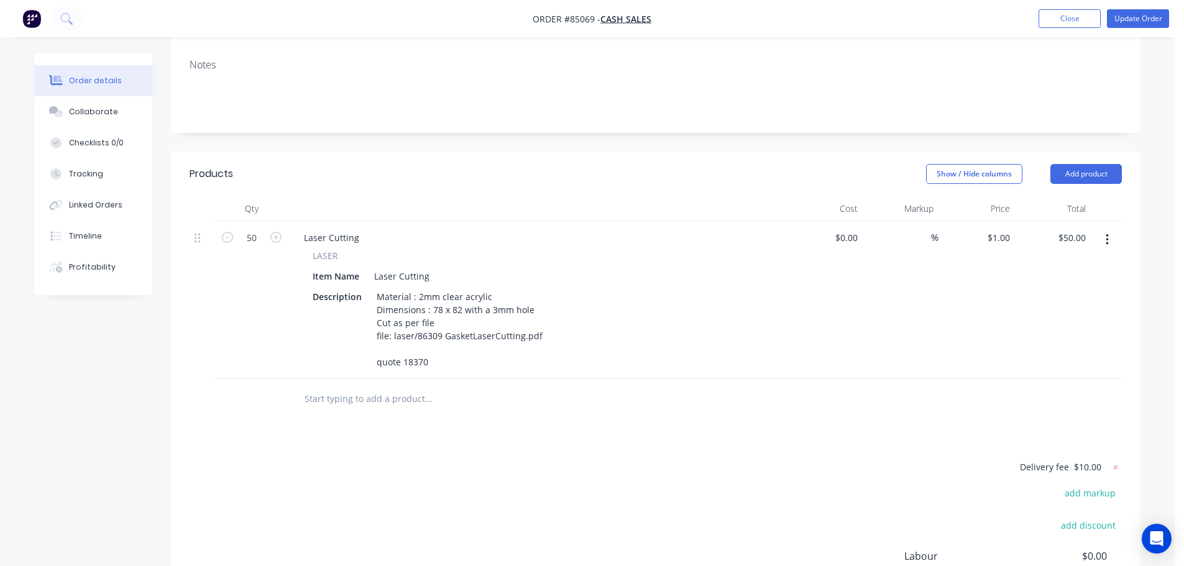
click at [666, 374] on div "Products Show / Hide columns Add product Qty Cost Markup Price Total 50 Laser C…" at bounding box center [656, 432] width 970 height 560
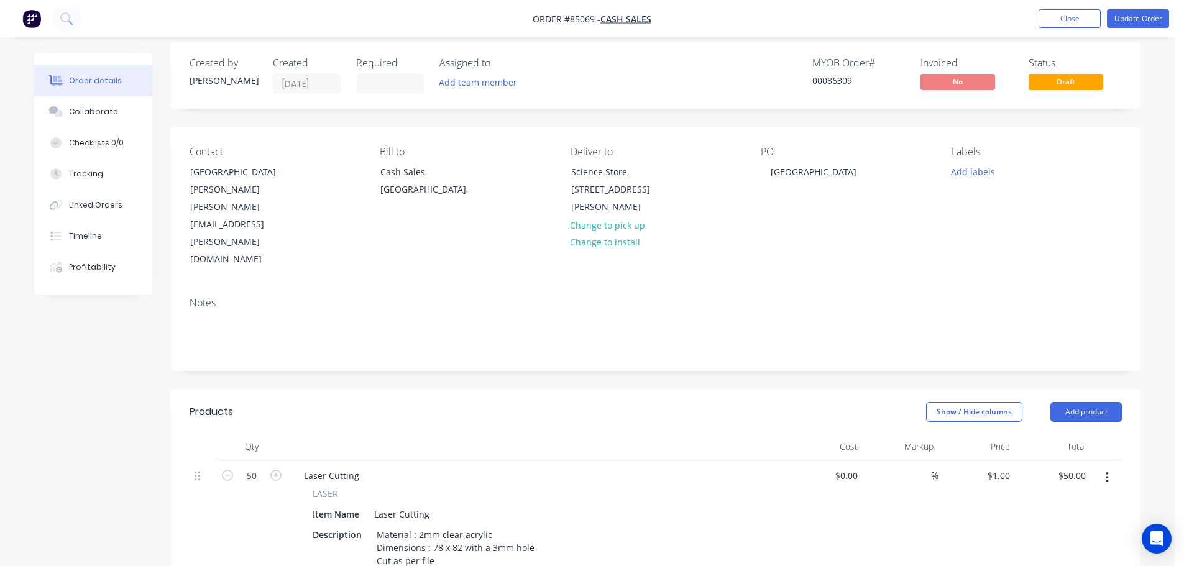
scroll to position [0, 0]
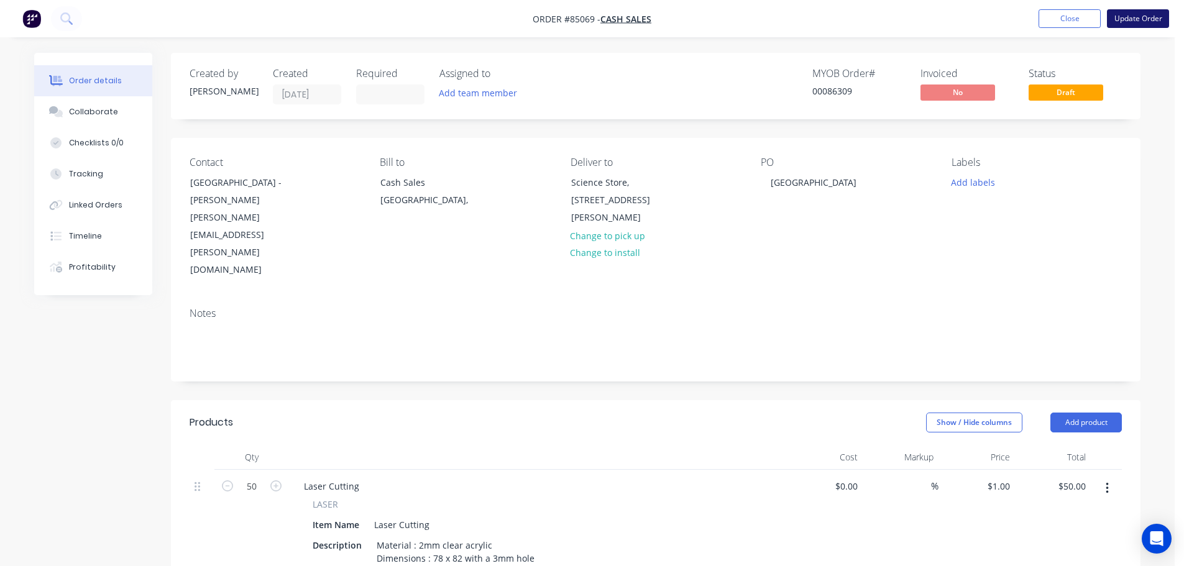
click at [1144, 22] on button "Update Order" at bounding box center [1138, 18] width 62 height 19
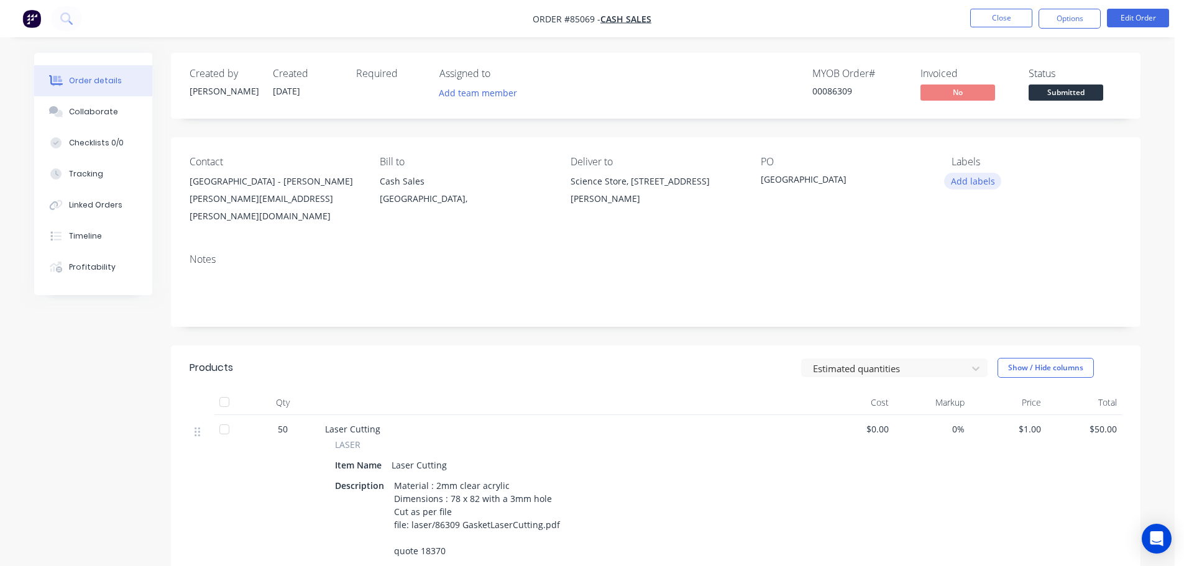
click at [984, 182] on button "Add labels" at bounding box center [972, 181] width 57 height 17
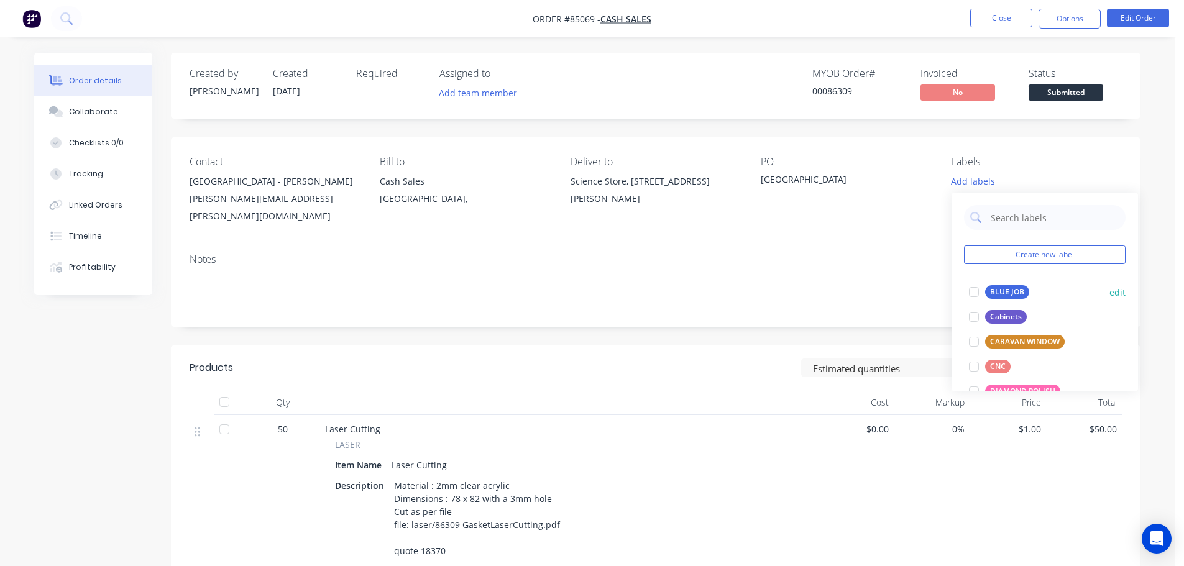
click at [995, 285] on button "BLUE JOB" at bounding box center [999, 291] width 70 height 17
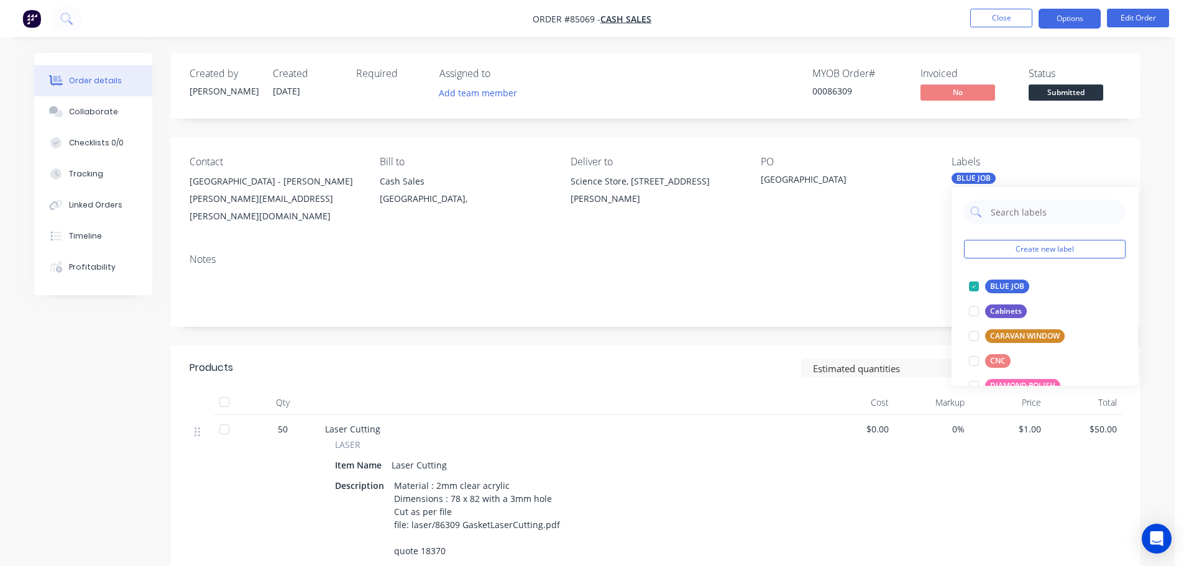
click at [1062, 15] on button "Options" at bounding box center [1070, 19] width 62 height 20
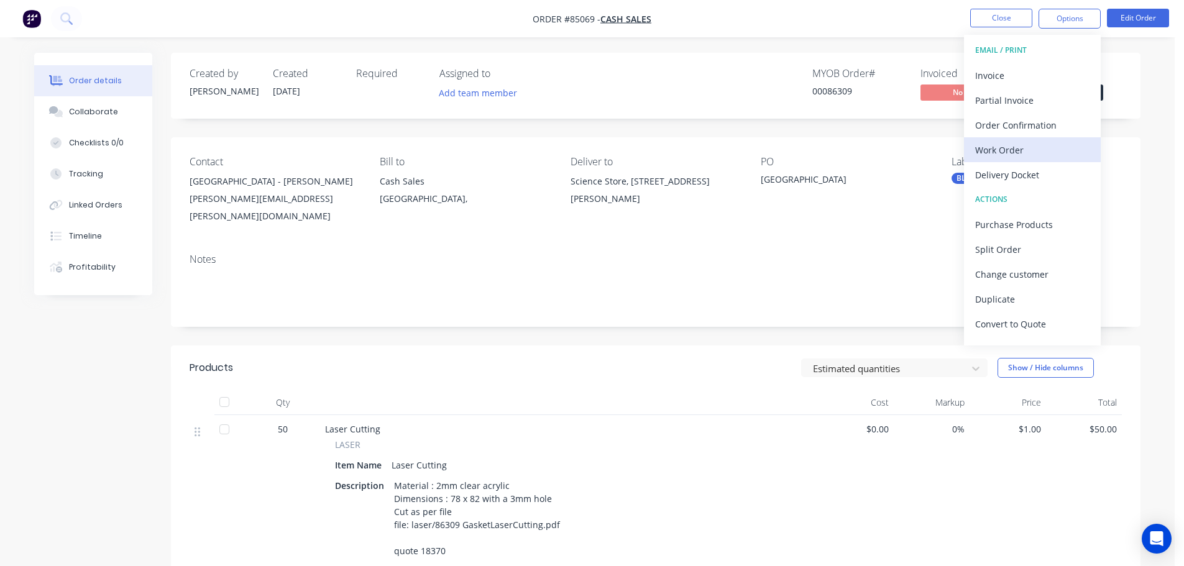
click at [1009, 147] on div "Work Order" at bounding box center [1032, 150] width 114 height 18
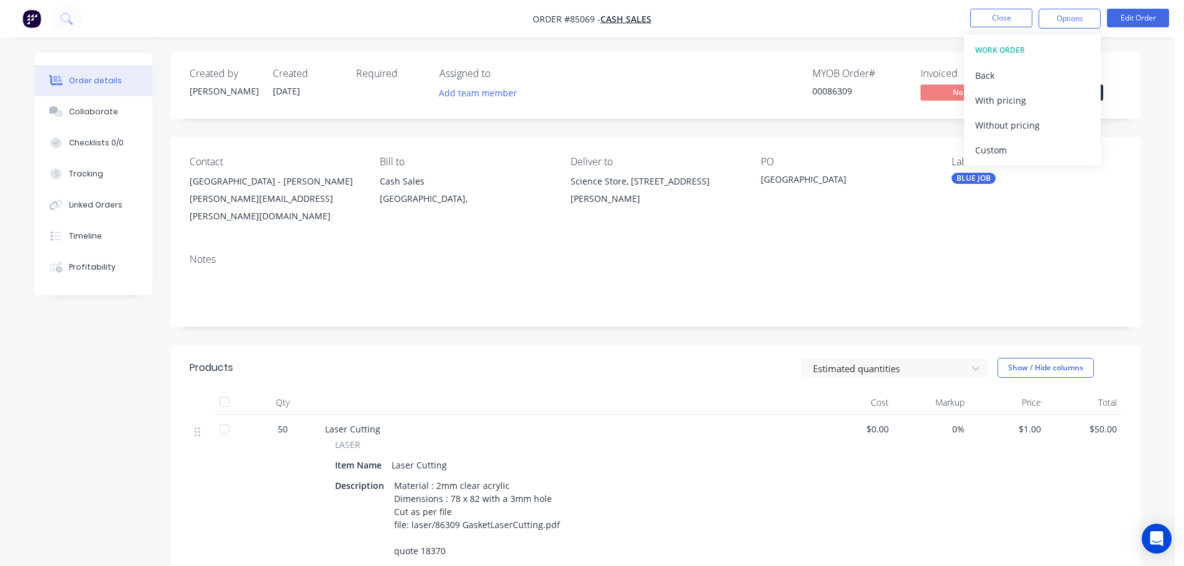
click at [1018, 128] on div "Without pricing" at bounding box center [1032, 125] width 114 height 18
click at [1013, 80] on div "Invoice" at bounding box center [1032, 76] width 114 height 18
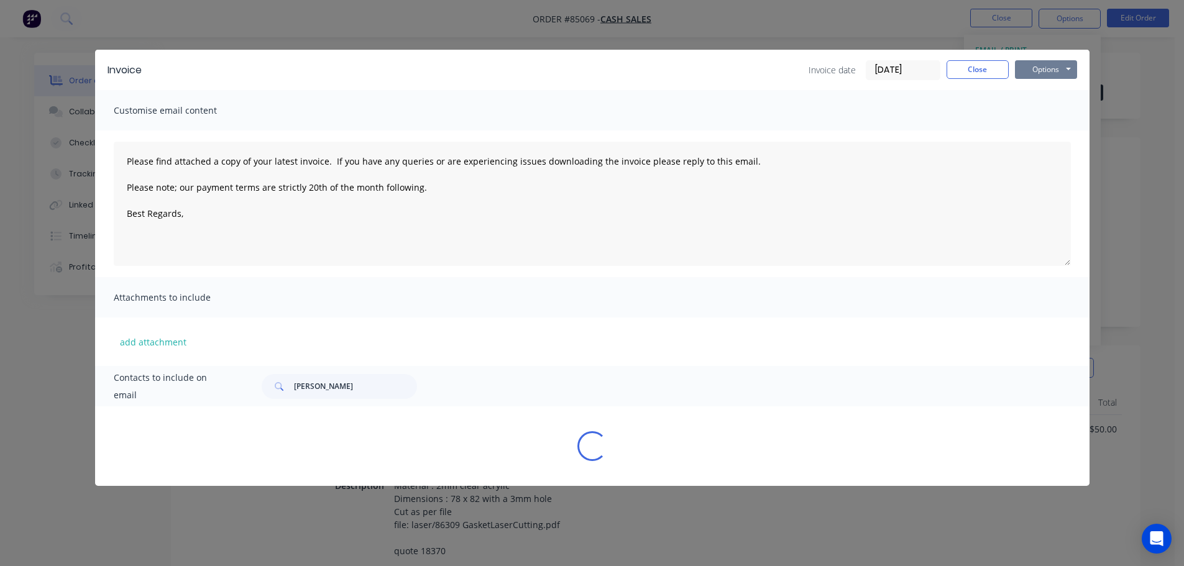
click at [1044, 66] on button "Options" at bounding box center [1046, 69] width 62 height 19
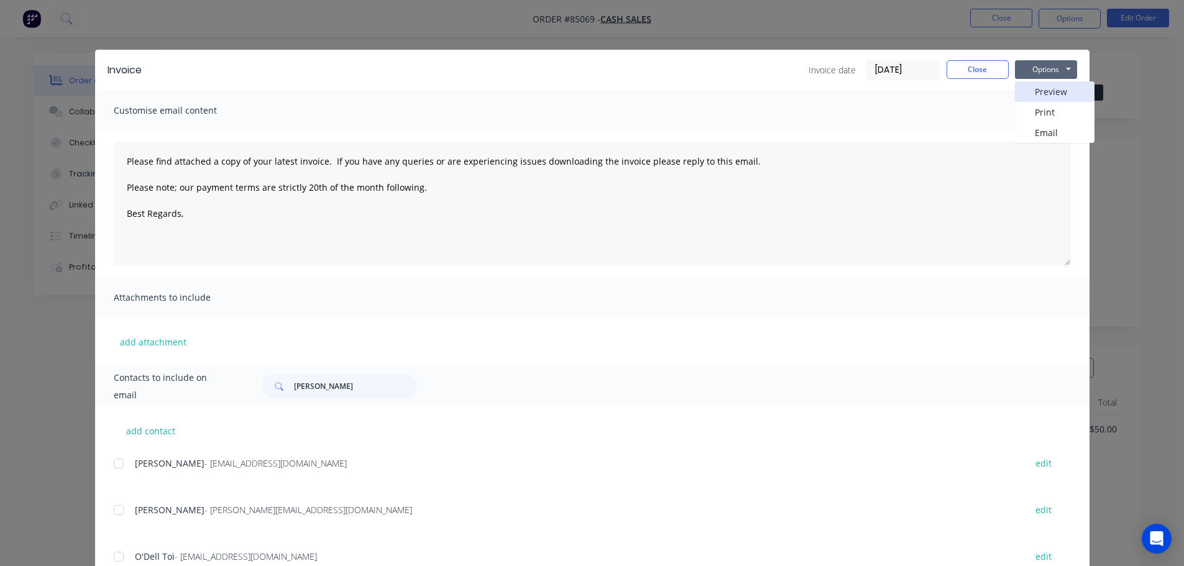
click at [1049, 94] on button "Preview" at bounding box center [1055, 91] width 80 height 21
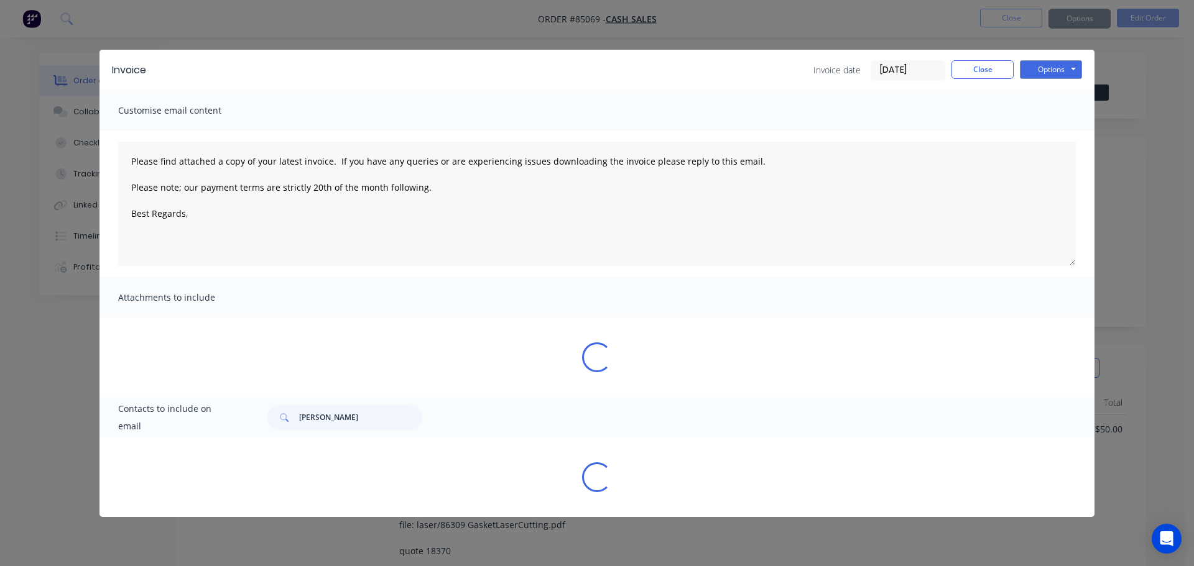
type textarea "Please find attached a copy of your latest invoice. If you have any queries or …"
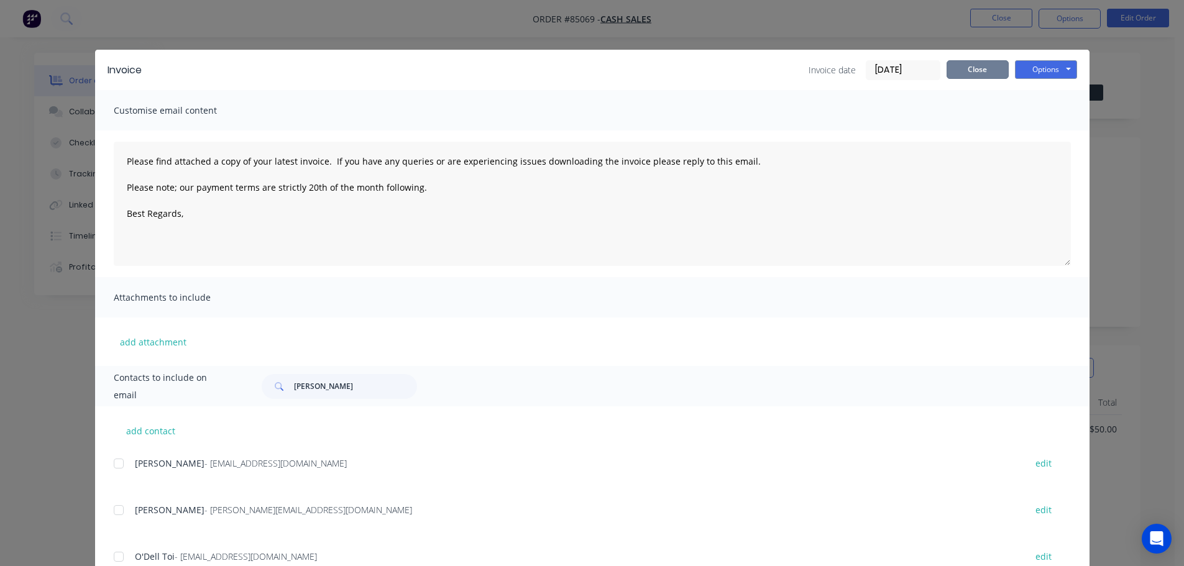
drag, startPoint x: 970, startPoint y: 68, endPoint x: 980, endPoint y: 35, distance: 34.0
click at [970, 68] on button "Close" at bounding box center [978, 69] width 62 height 19
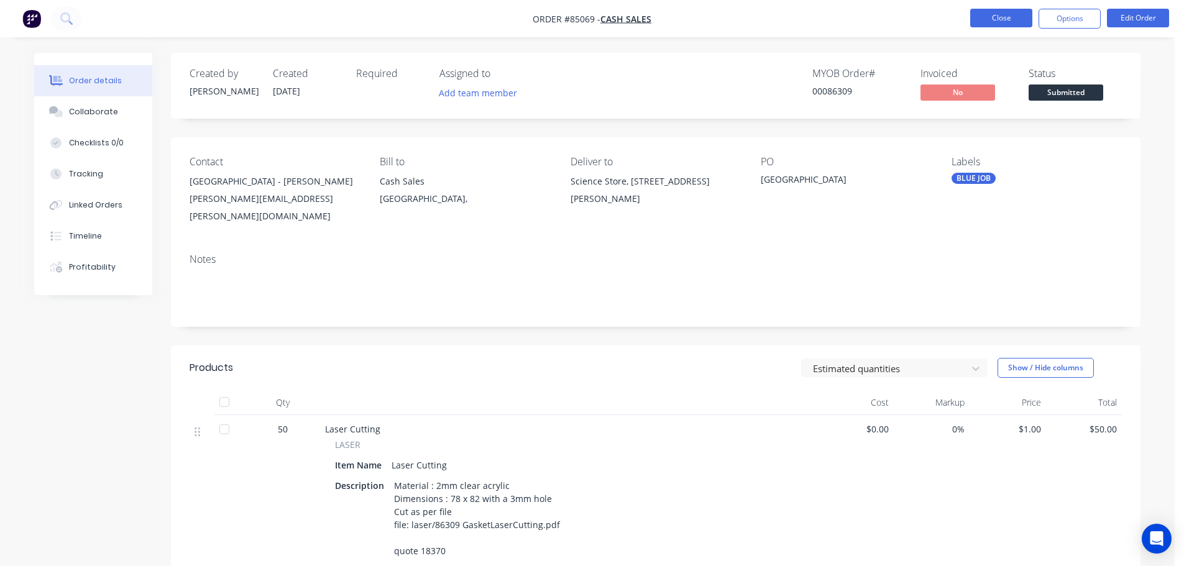
click at [993, 17] on button "Close" at bounding box center [1001, 18] width 62 height 19
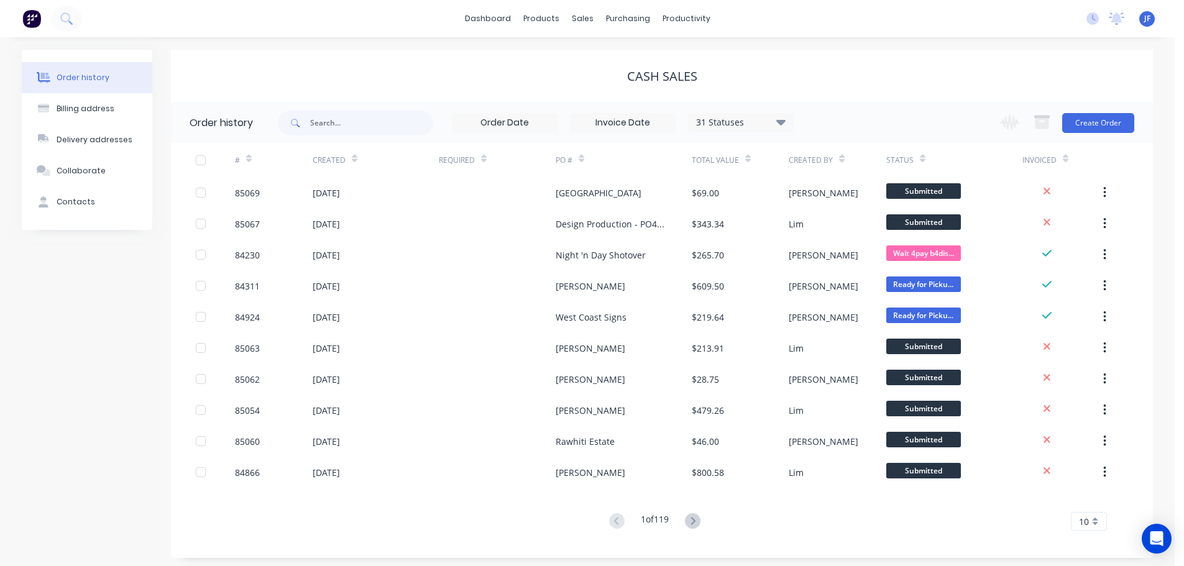
click at [29, 17] on img at bounding box center [31, 18] width 19 height 19
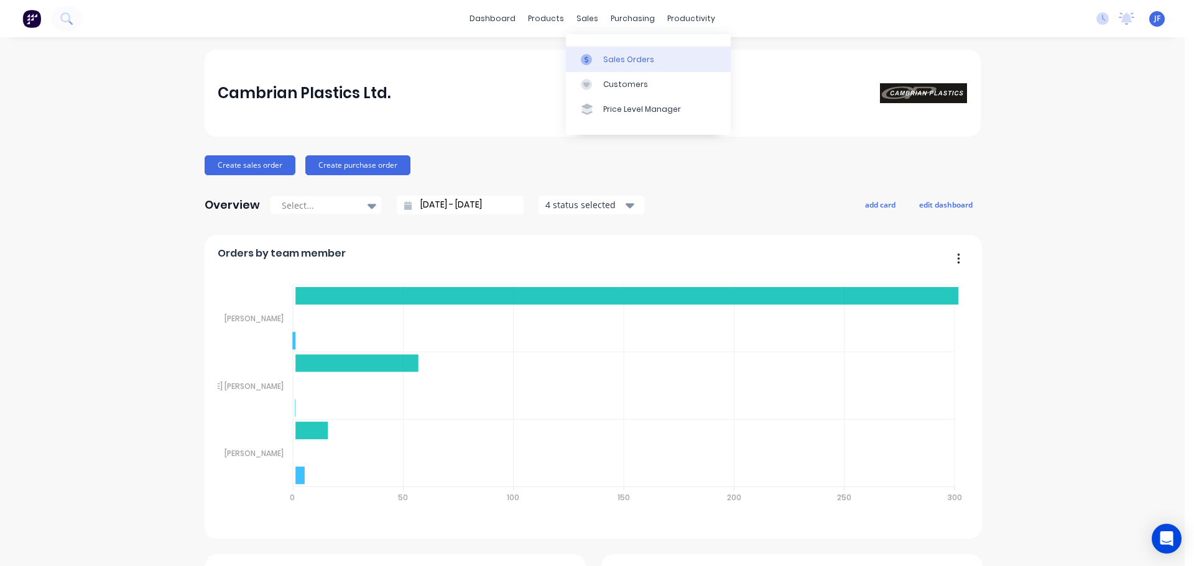
click at [602, 53] on link "Sales Orders" at bounding box center [648, 59] width 165 height 25
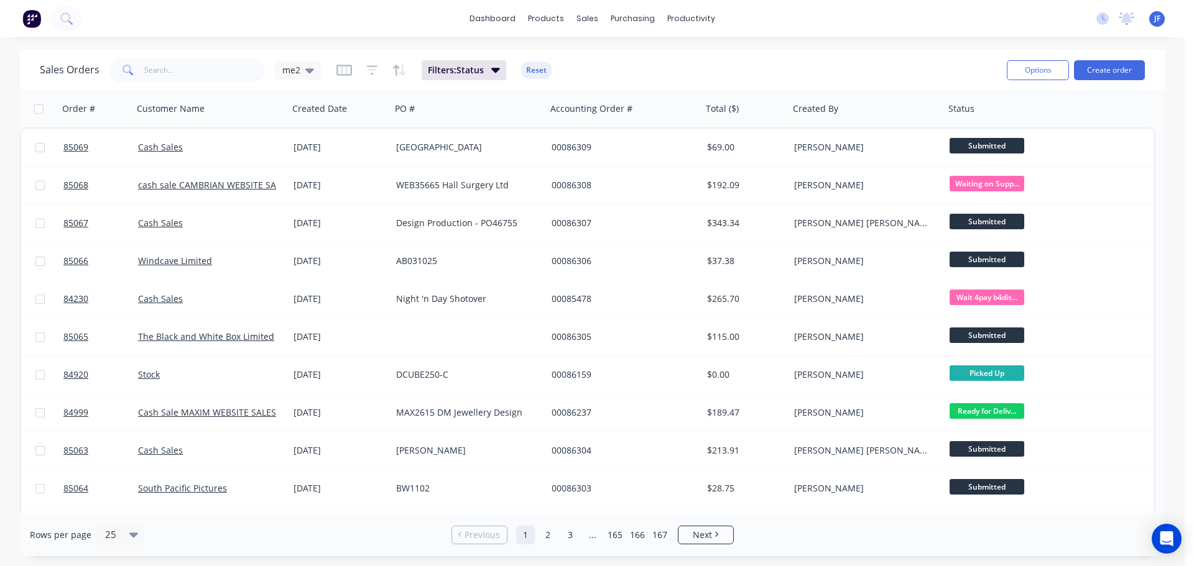
click at [1100, 59] on div "Options Create order" at bounding box center [1073, 70] width 143 height 30
click at [1108, 69] on button "Create order" at bounding box center [1109, 70] width 71 height 20
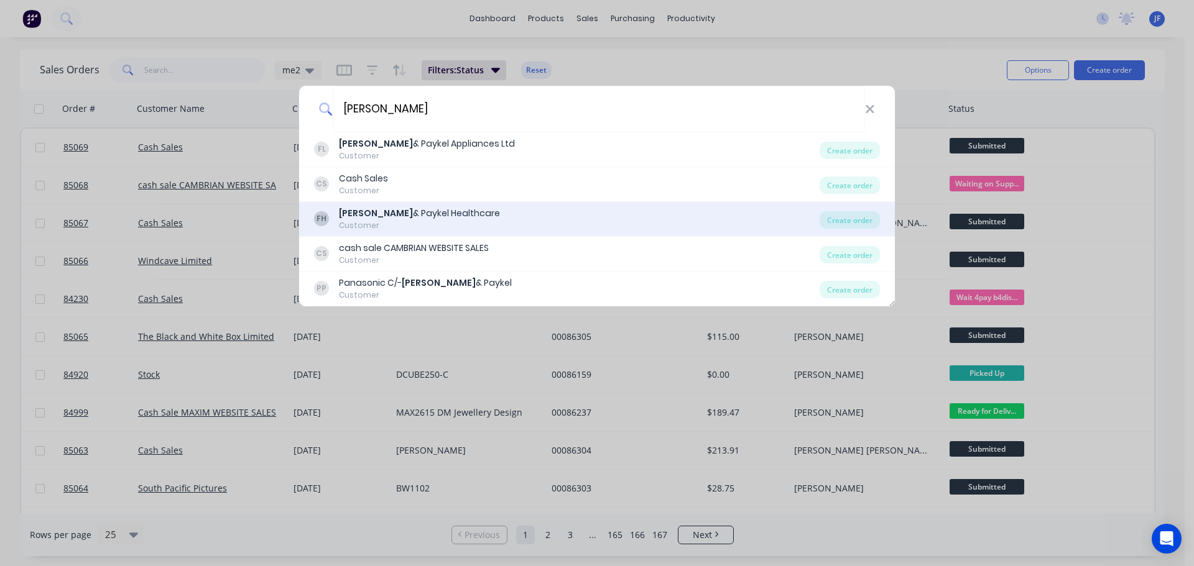
type input "[PERSON_NAME]"
click at [450, 213] on div "[PERSON_NAME] & Paykel Healthcare" at bounding box center [419, 213] width 161 height 13
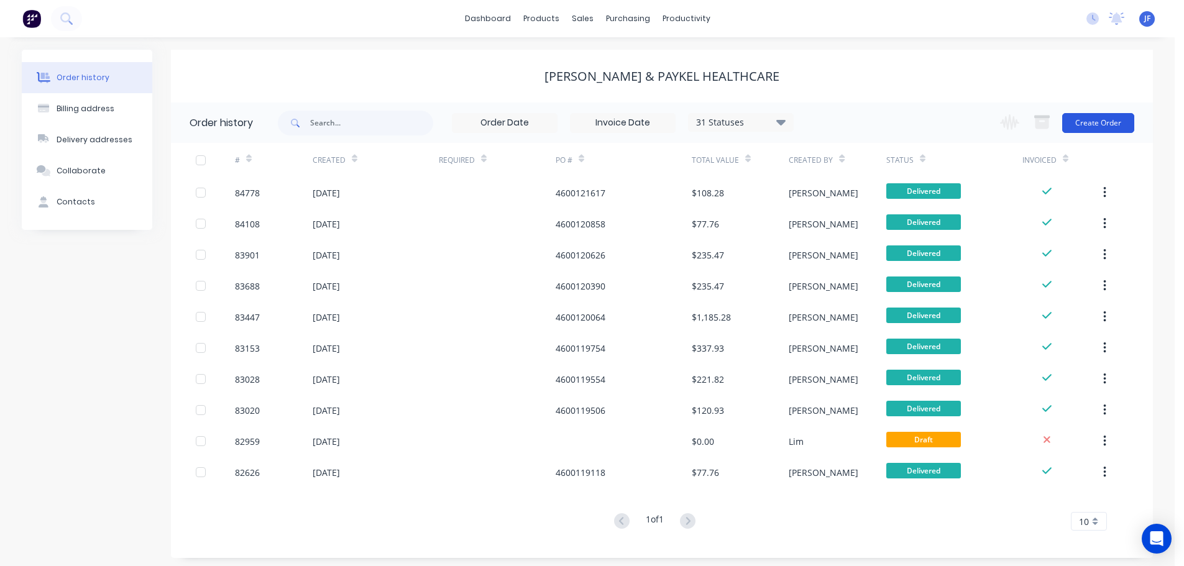
click at [1087, 117] on button "Create Order" at bounding box center [1098, 123] width 72 height 20
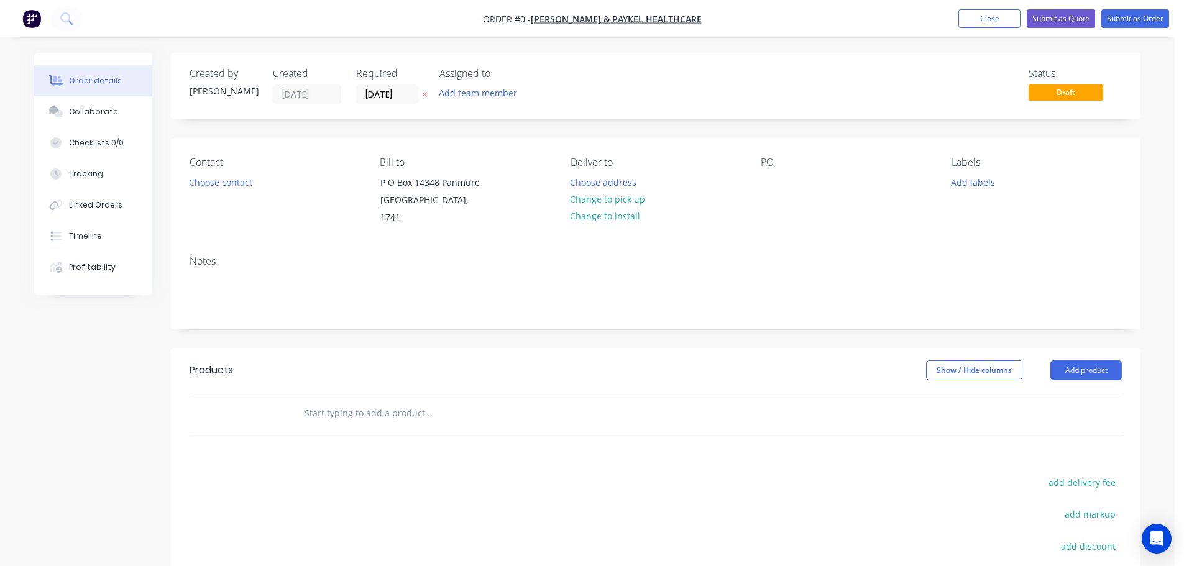
click at [425, 94] on icon "button" at bounding box center [425, 94] width 6 height 7
click at [218, 177] on button "Choose contact" at bounding box center [221, 181] width 76 height 17
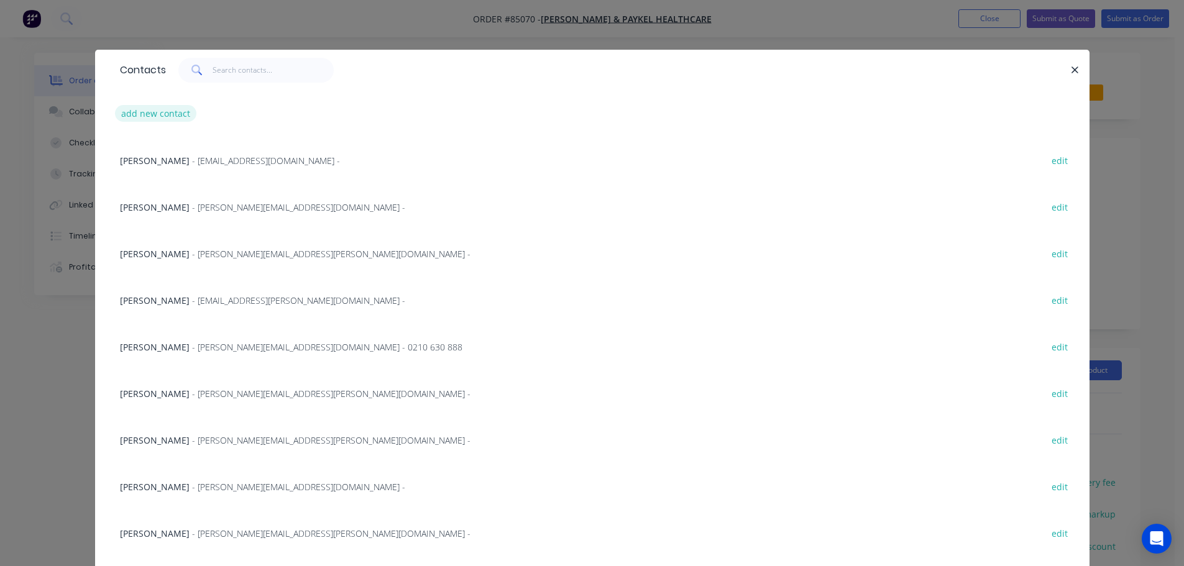
click at [145, 111] on button "add new contact" at bounding box center [156, 113] width 82 height 17
select select "NZ"
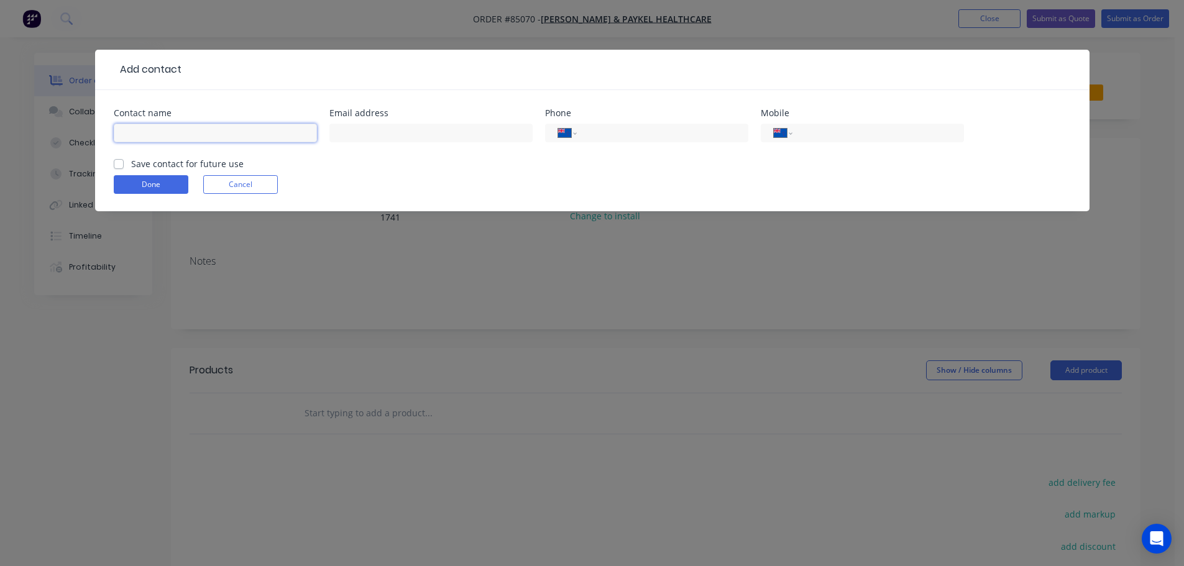
click at [221, 131] on input "text" at bounding box center [215, 133] width 203 height 19
paste input "[PERSON_NAME]"
type input "[PERSON_NAME]"
click at [203, 165] on label "Save contact for future use" at bounding box center [187, 163] width 113 height 13
click at [124, 165] on input "Save contact for future use" at bounding box center [119, 163] width 10 height 12
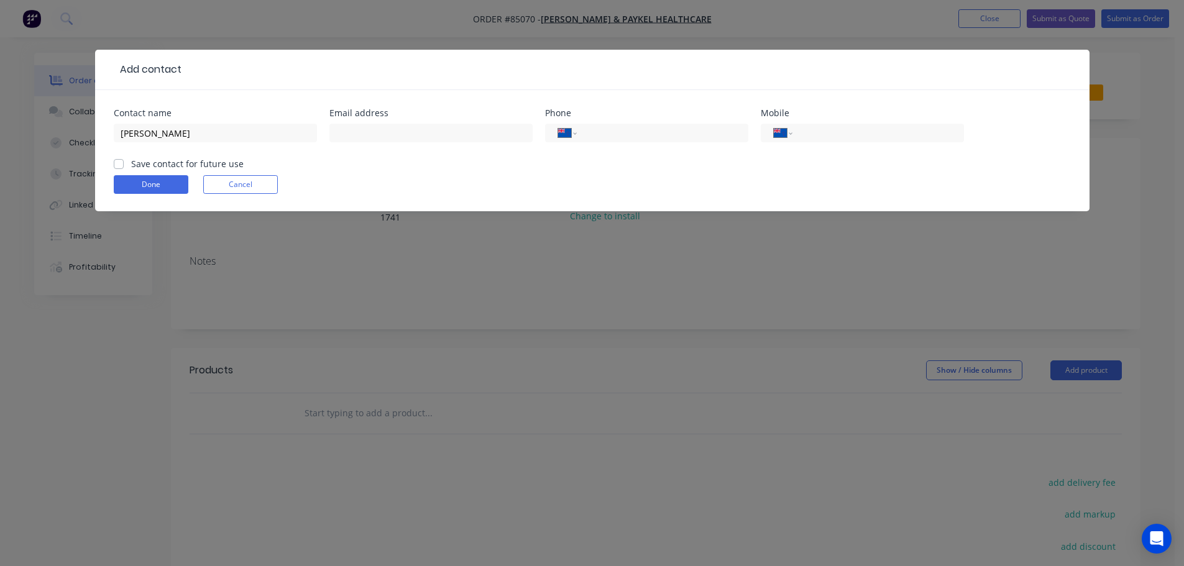
checkbox input "true"
click at [394, 141] on input "text" at bounding box center [430, 133] width 203 height 19
paste input "[PERSON_NAME][EMAIL_ADDRESS][DOMAIN_NAME]"
type input "[PERSON_NAME][EMAIL_ADDRESS][DOMAIN_NAME]"
click at [140, 184] on button "Done" at bounding box center [151, 184] width 75 height 19
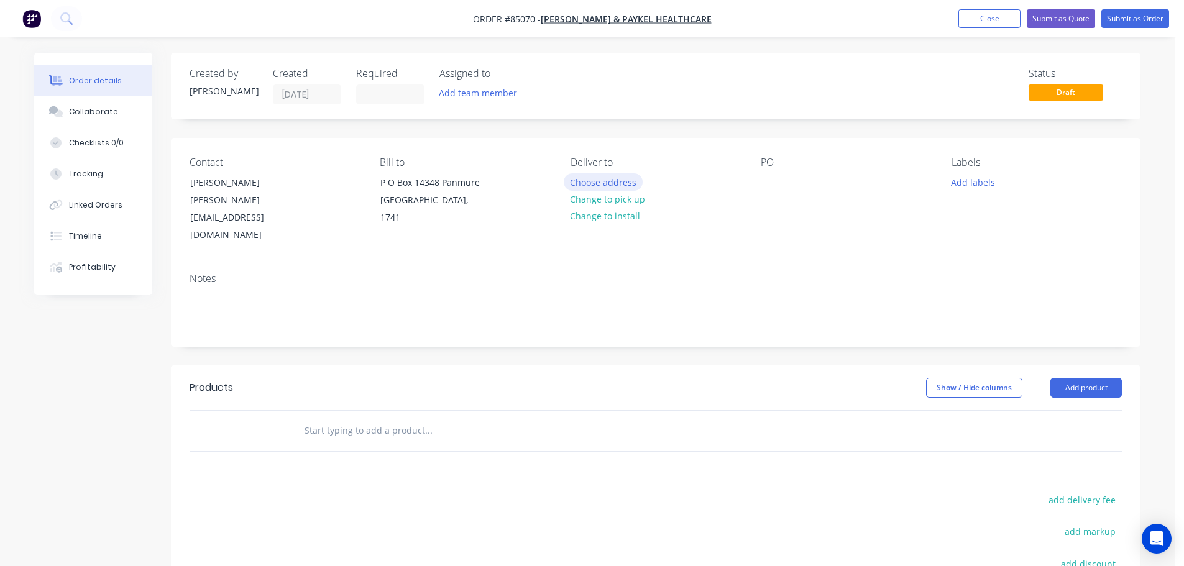
click at [619, 182] on button "Choose address" at bounding box center [604, 181] width 80 height 17
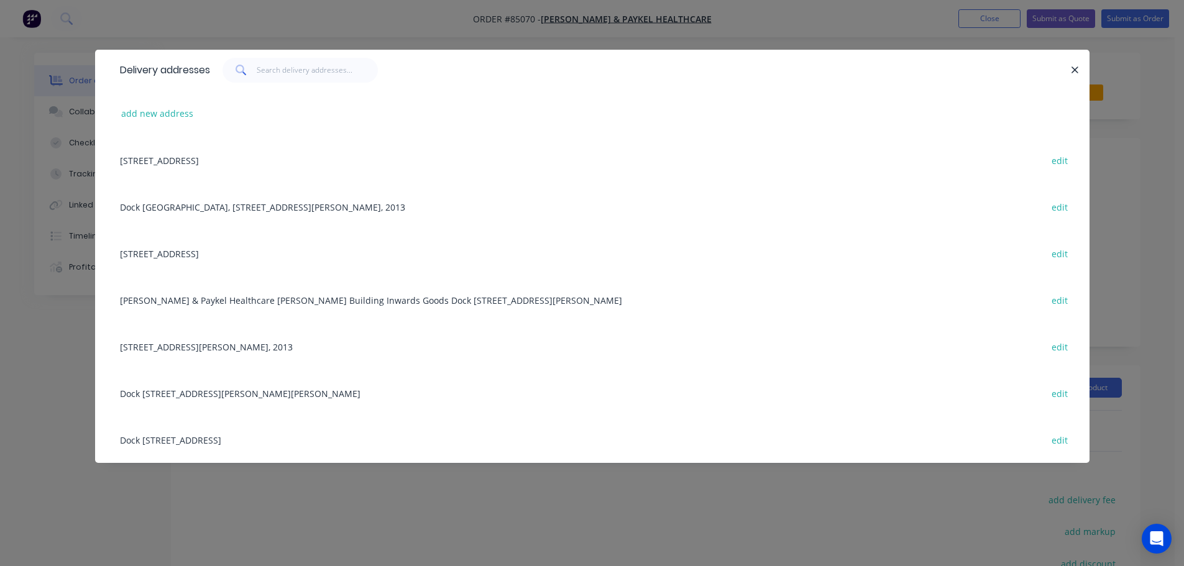
click at [177, 214] on div "Dock [GEOGRAPHIC_DATA], [STREET_ADDRESS][PERSON_NAME], 2013 edit" at bounding box center [592, 206] width 957 height 47
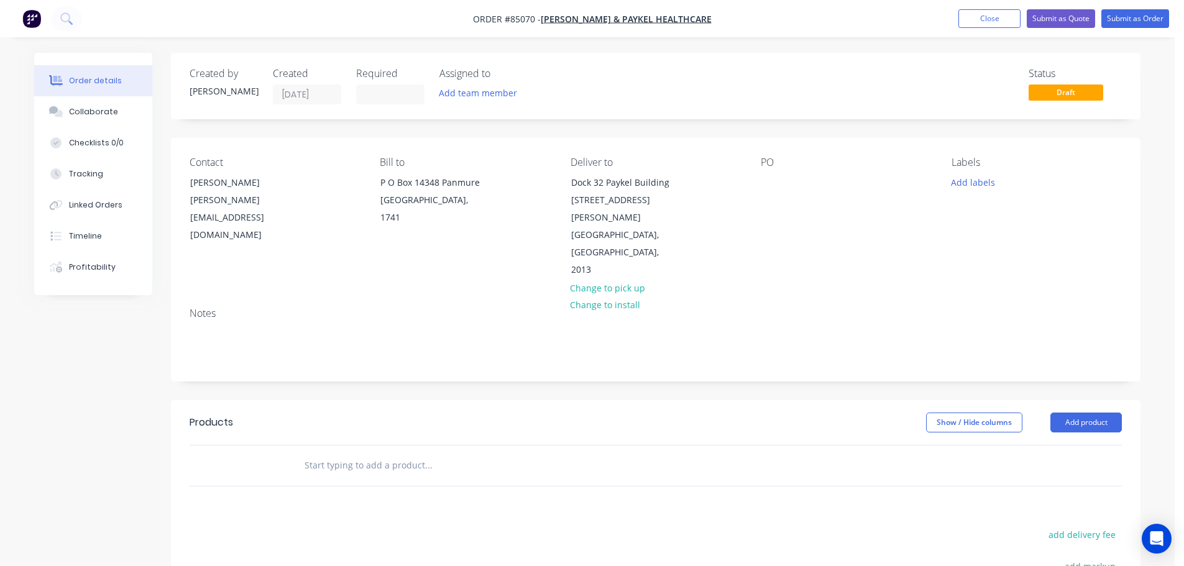
click at [323, 453] on input "text" at bounding box center [428, 465] width 249 height 25
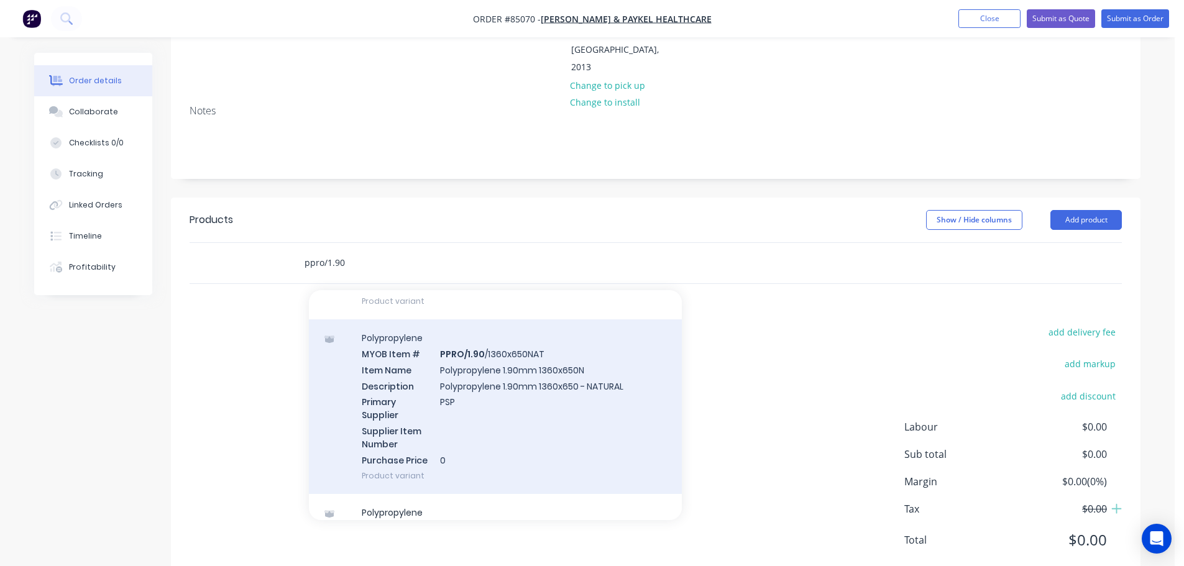
scroll to position [249, 0]
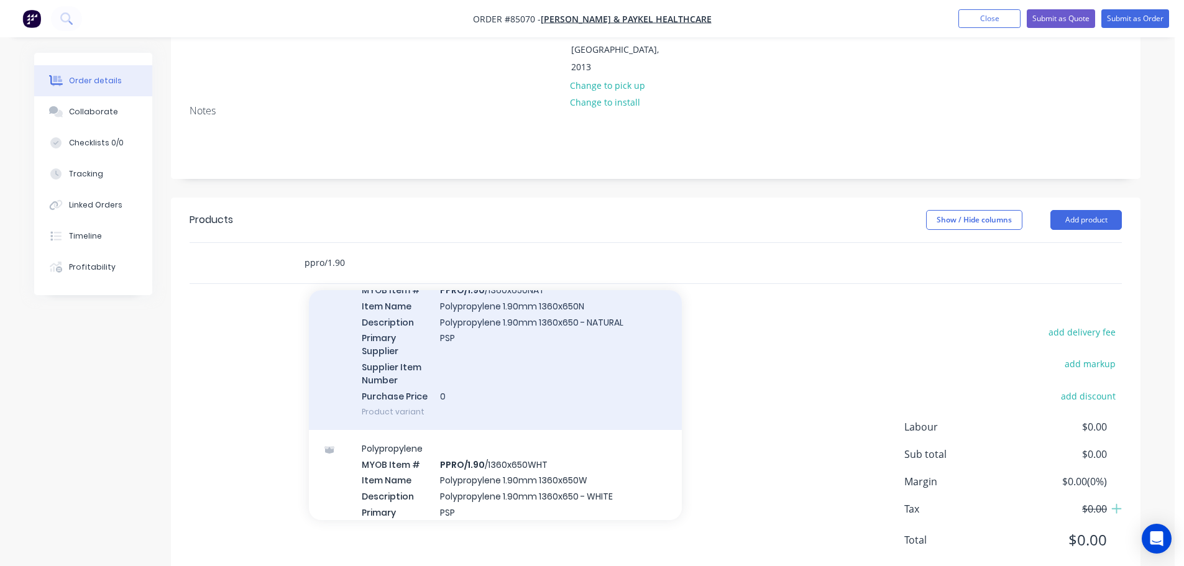
type input "ppro/1.90"
click at [536, 332] on div "Polypropylene MYOB Item # PPRO/1.90 /1360x650NAT Item Name Polypropylene 1.90mm…" at bounding box center [495, 343] width 373 height 175
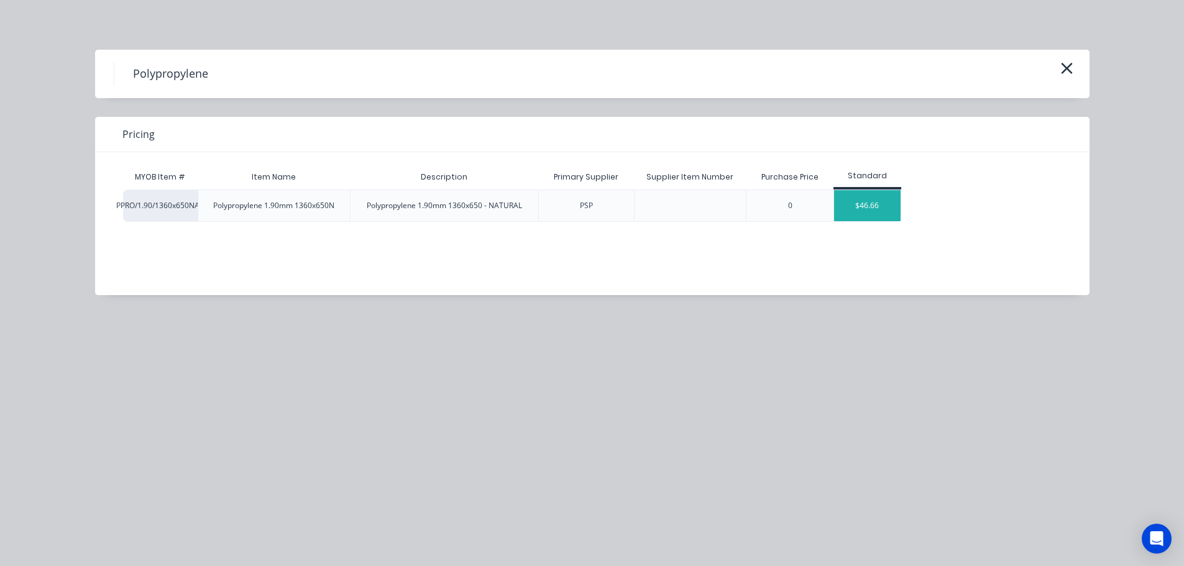
click at [863, 200] on div "$46.66" at bounding box center [867, 205] width 67 height 31
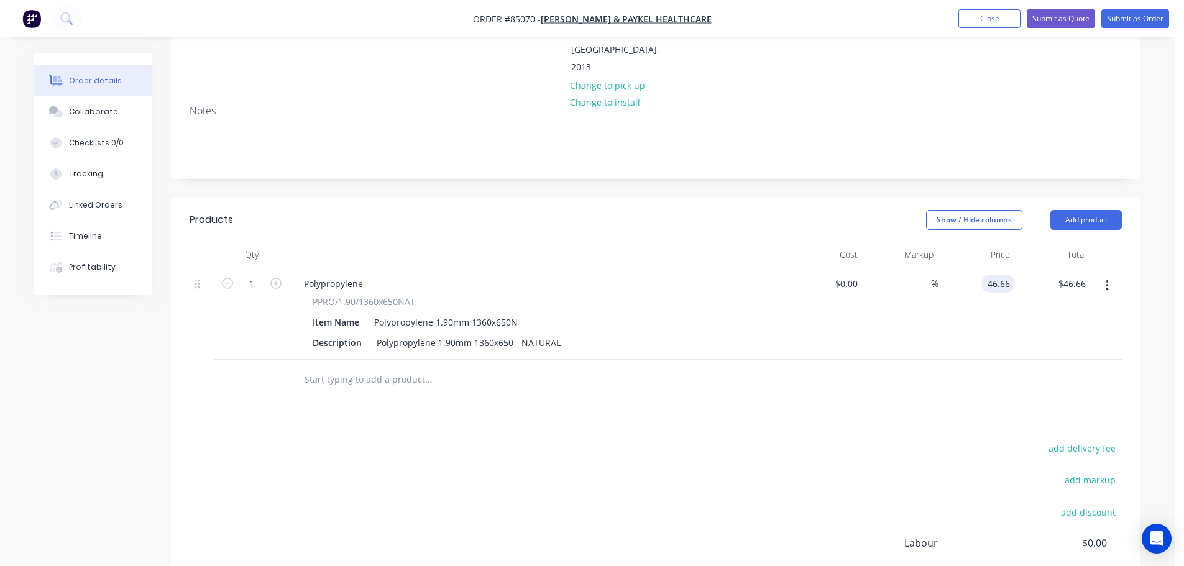
click at [1007, 275] on input "46.66" at bounding box center [1001, 284] width 29 height 18
type input "$41.08"
click at [1028, 387] on div "Products Show / Hide columns Add product Qty Cost Markup Price Total 1 Polyprop…" at bounding box center [656, 448] width 970 height 501
click at [1059, 440] on button "add delivery fee" at bounding box center [1082, 448] width 80 height 17
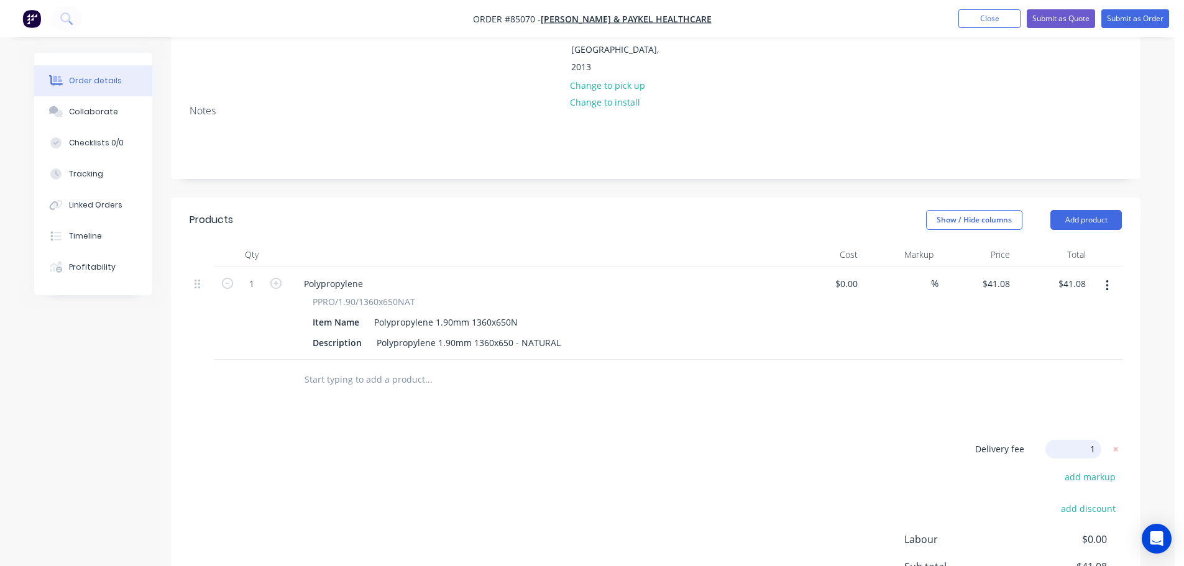
type input "13"
click at [259, 275] on input "1" at bounding box center [252, 284] width 32 height 19
type input "4"
type input "$164.32"
click at [509, 159] on div "Created by [PERSON_NAME] Created [DATE] Required Assigned to Add team member St…" at bounding box center [656, 271] width 970 height 842
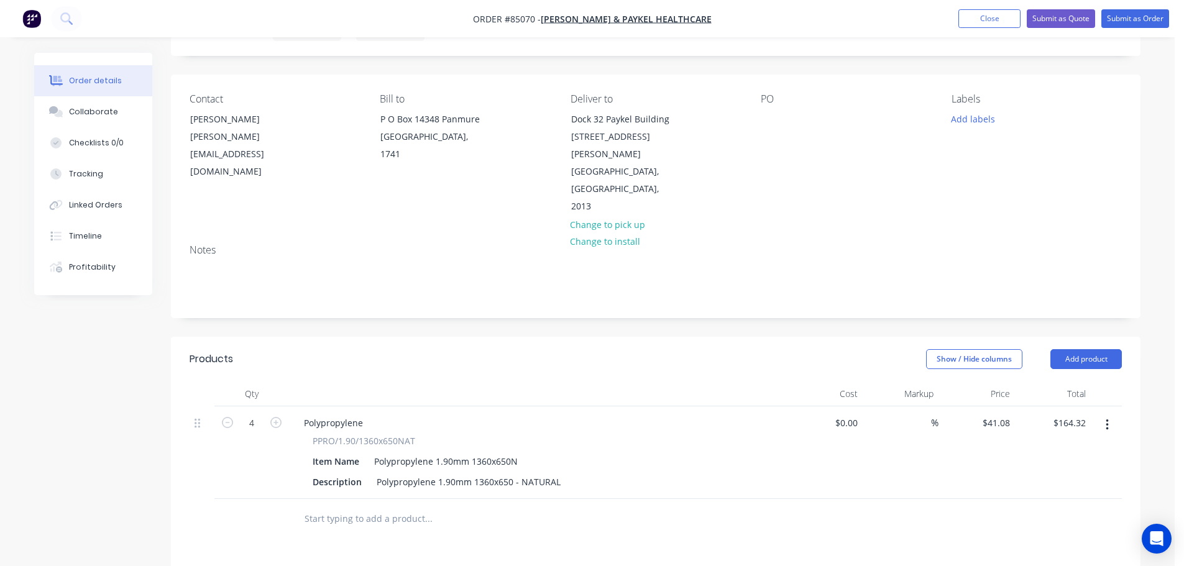
scroll to position [0, 0]
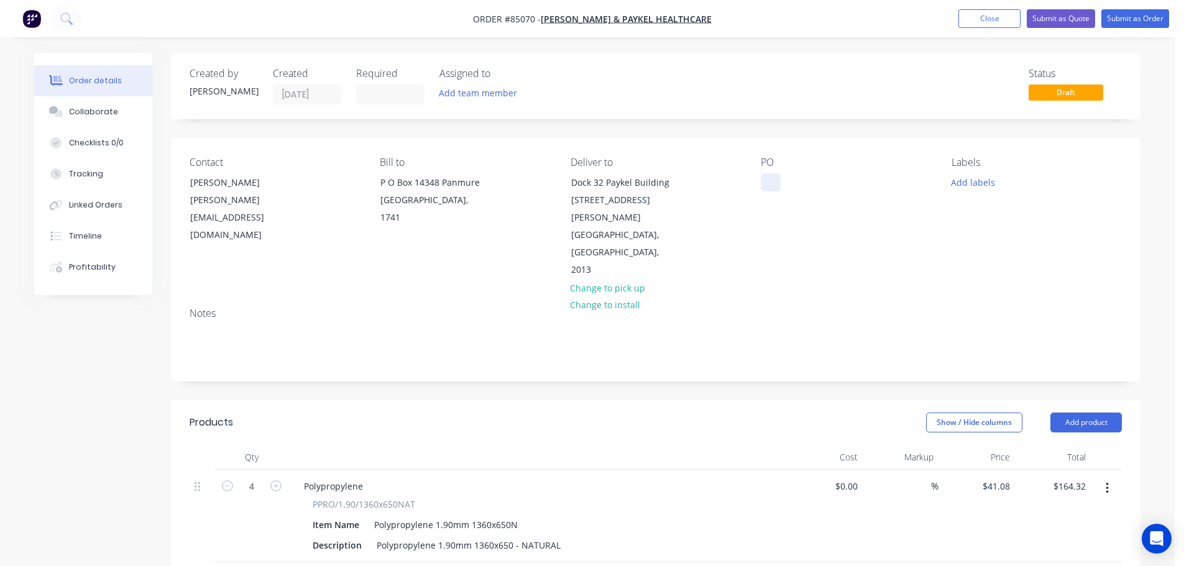
click at [772, 180] on div at bounding box center [771, 182] width 20 height 18
paste div
click at [982, 185] on button "Add labels" at bounding box center [972, 181] width 57 height 17
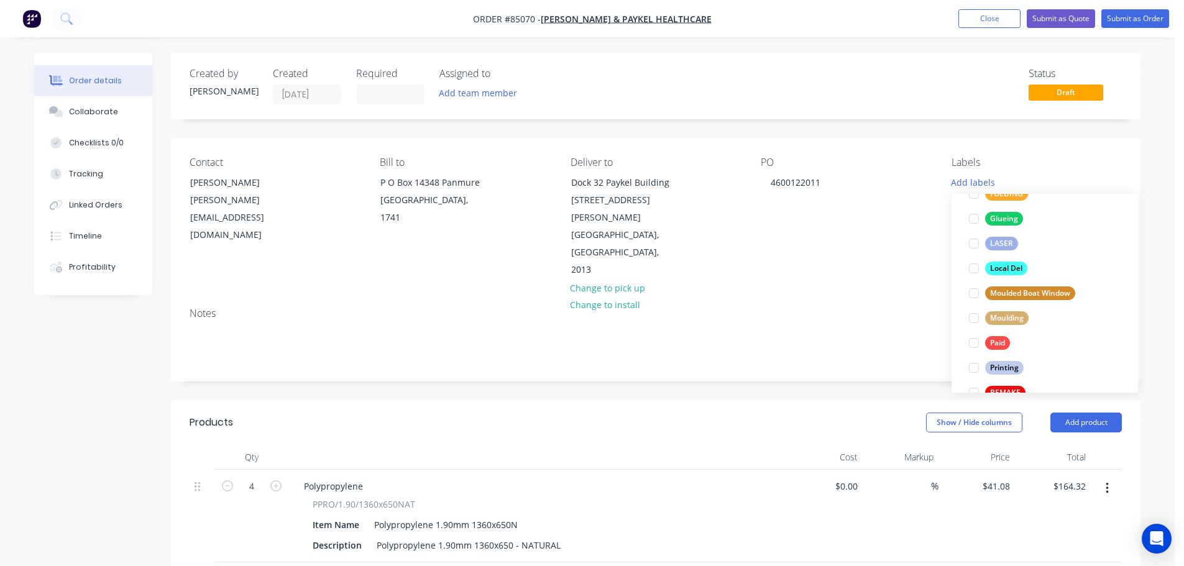
scroll to position [497, 0]
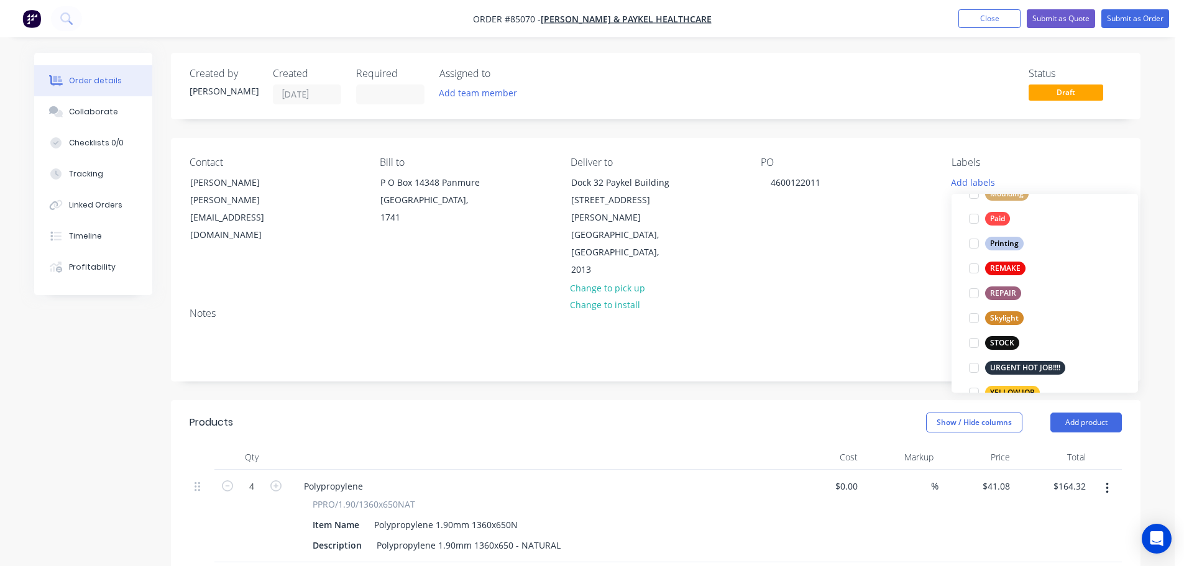
click at [1041, 144] on div "Contact [PERSON_NAME] [PERSON_NAME][EMAIL_ADDRESS][DOMAIN_NAME] [PERSON_NAME] t…" at bounding box center [656, 218] width 970 height 160
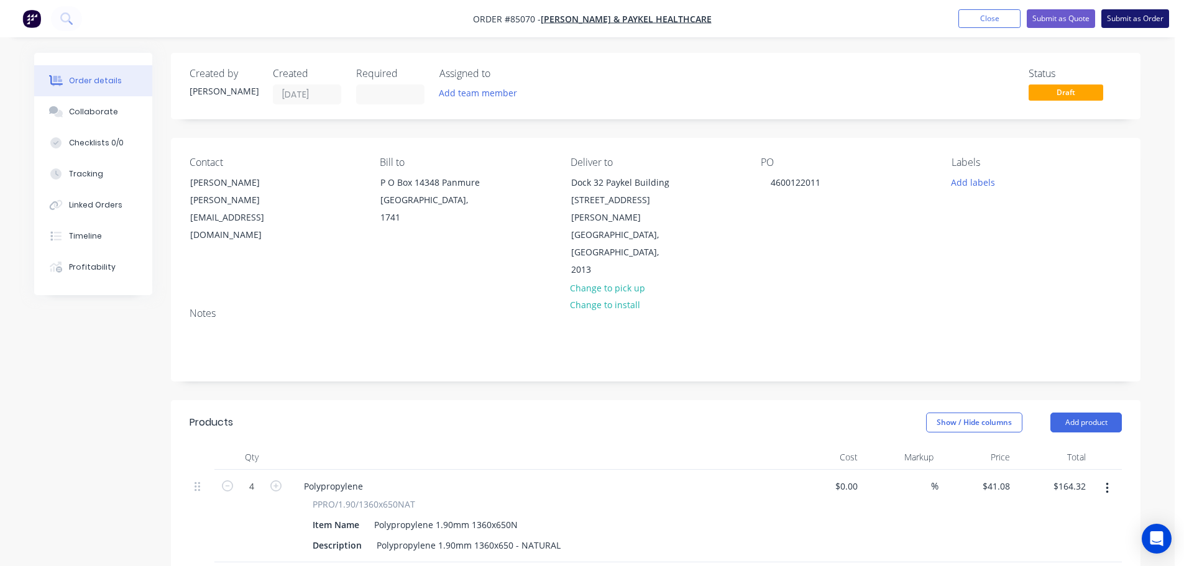
click at [1103, 18] on button "Submit as Order" at bounding box center [1136, 18] width 68 height 19
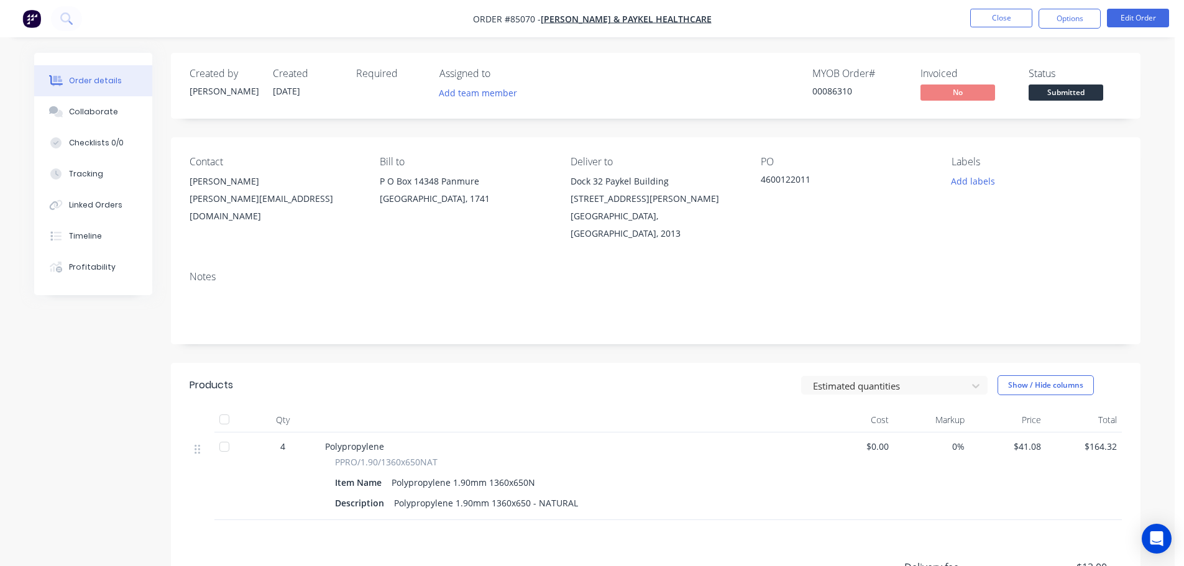
click at [836, 90] on div "00086310" at bounding box center [859, 91] width 93 height 13
copy div "00086310"
click at [1071, 18] on button "Options" at bounding box center [1070, 19] width 62 height 20
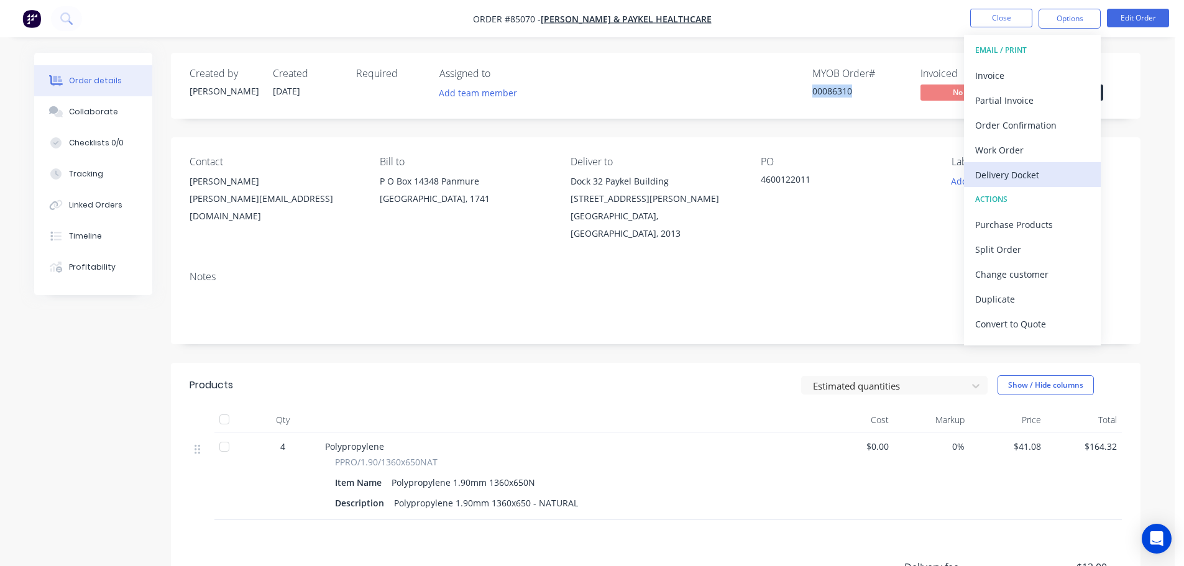
click at [1038, 172] on div "Delivery Docket" at bounding box center [1032, 175] width 114 height 18
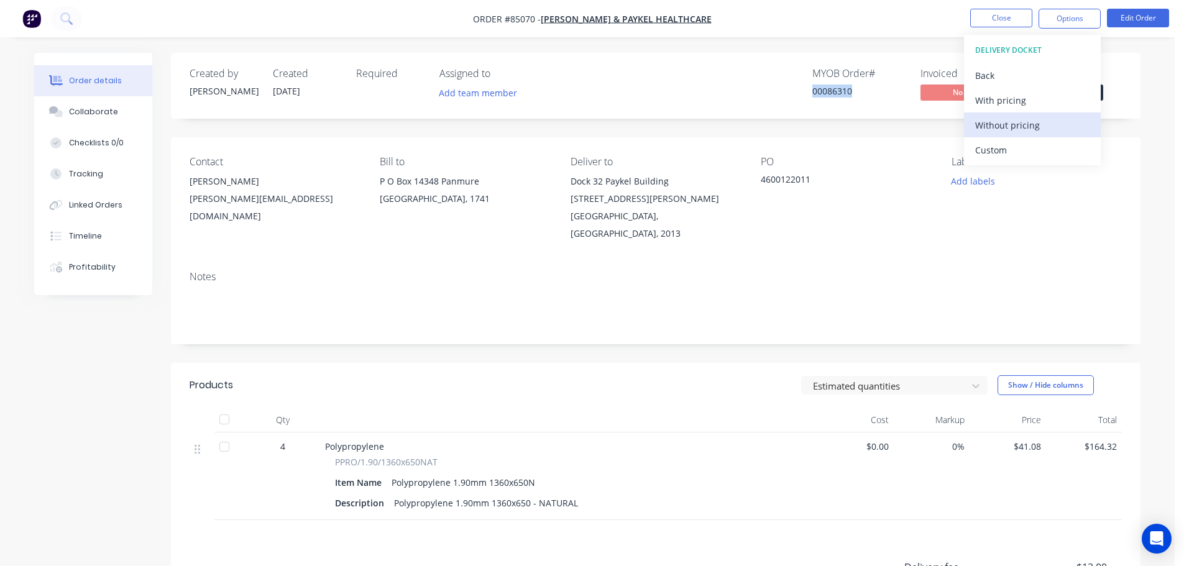
click at [1033, 132] on div "Without pricing" at bounding box center [1032, 125] width 114 height 18
click at [1029, 62] on button "EMAIL / PRINT" at bounding box center [1032, 50] width 137 height 25
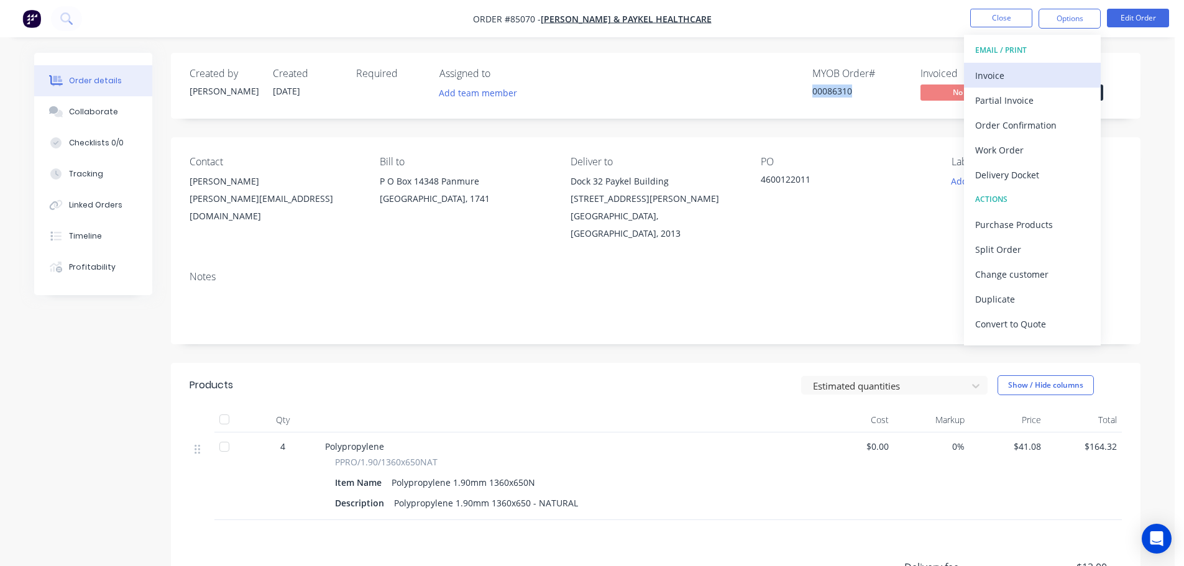
click at [1030, 75] on div "Invoice" at bounding box center [1032, 76] width 114 height 18
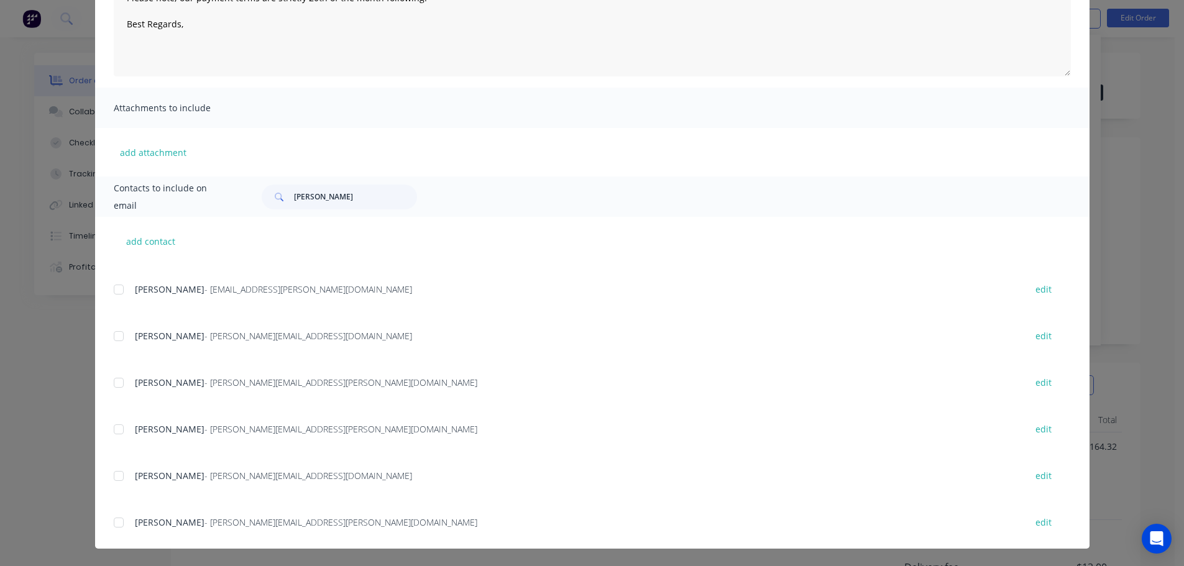
scroll to position [0, 0]
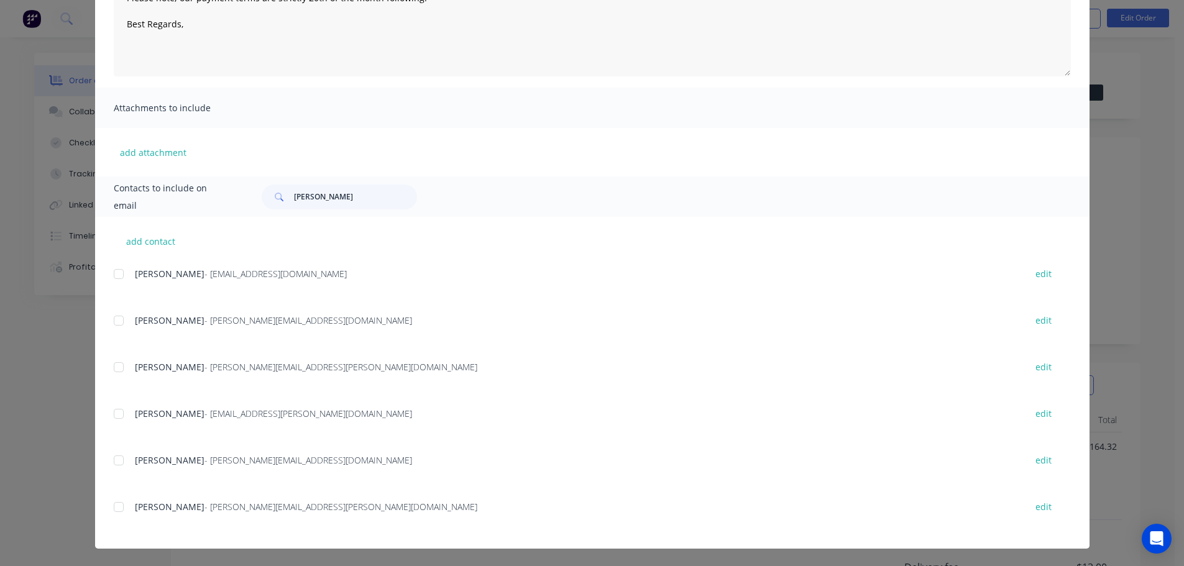
click at [120, 270] on div at bounding box center [118, 274] width 25 height 25
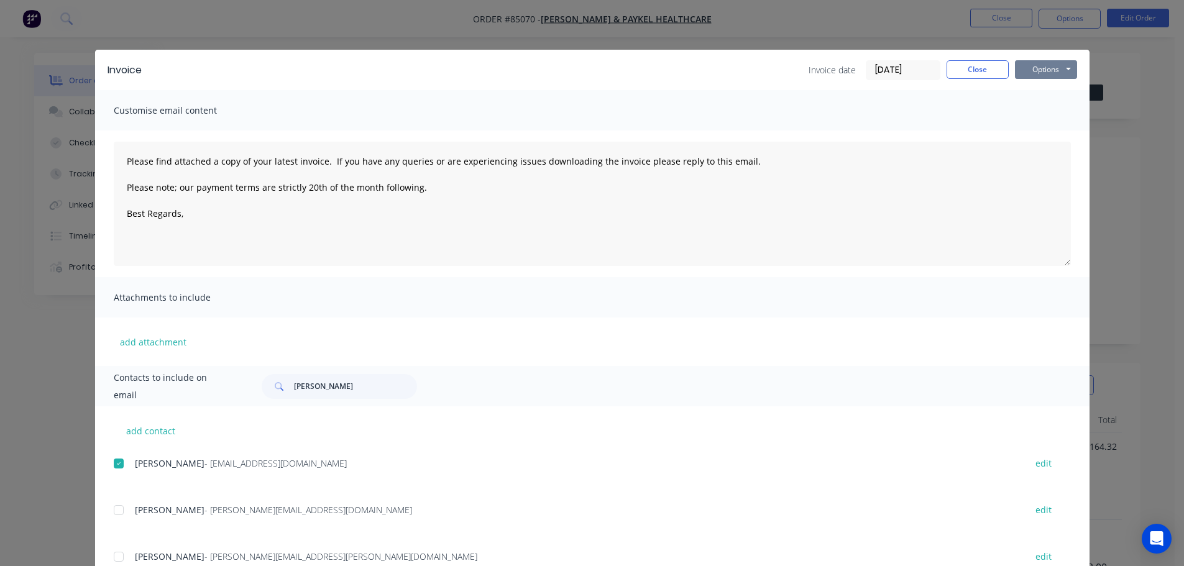
click at [1046, 70] on button "Options" at bounding box center [1046, 69] width 62 height 19
click at [1048, 131] on button "Email" at bounding box center [1055, 132] width 80 height 21
type textarea "Please find attached a copy of your latest invoice. If you have any queries or …"
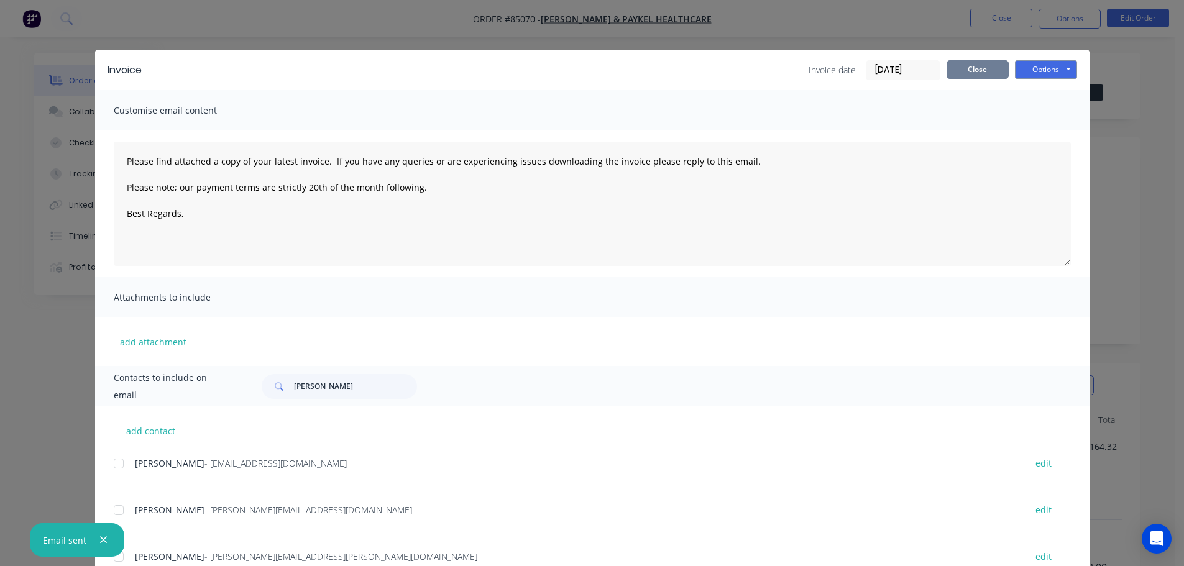
click at [986, 77] on button "Close" at bounding box center [978, 69] width 62 height 19
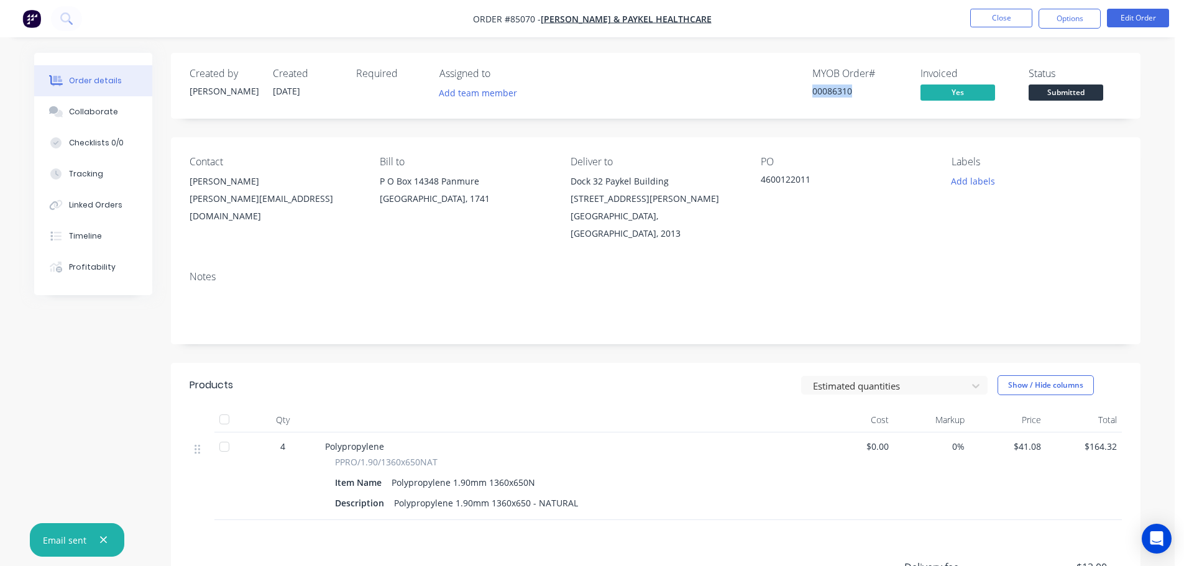
click at [1082, 99] on span "Submitted" at bounding box center [1066, 93] width 75 height 16
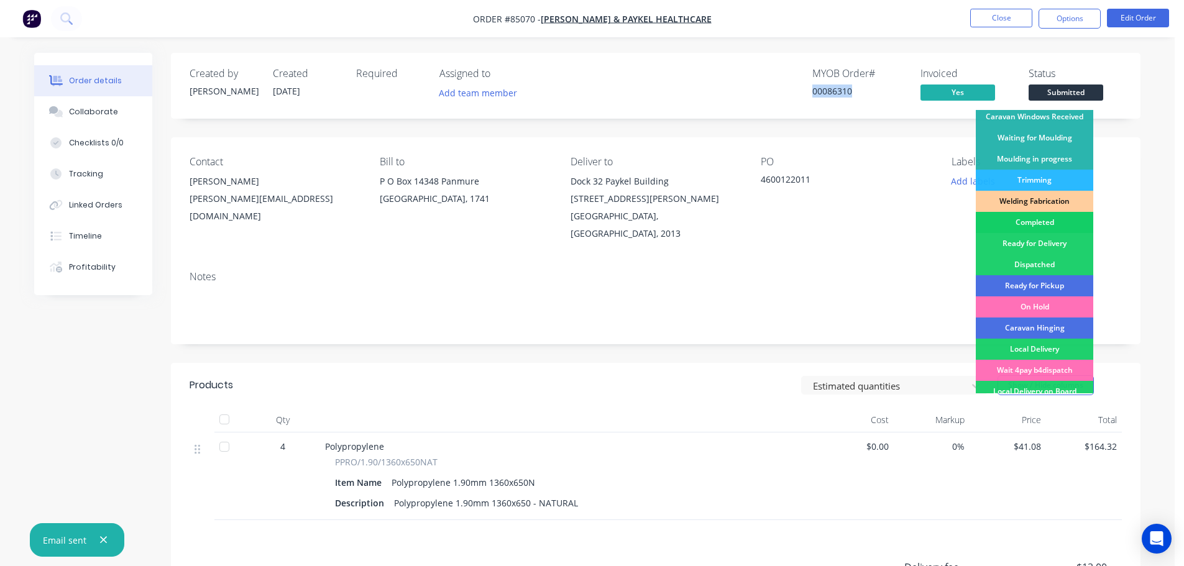
scroll to position [245, 0]
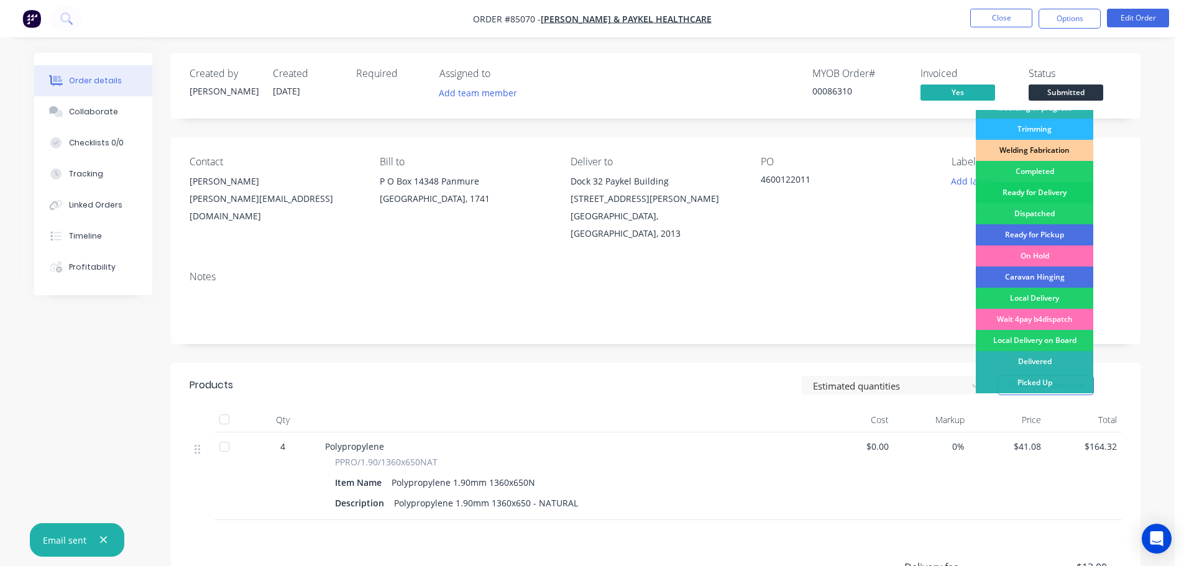
click at [1063, 187] on div "Ready for Delivery" at bounding box center [1034, 192] width 117 height 21
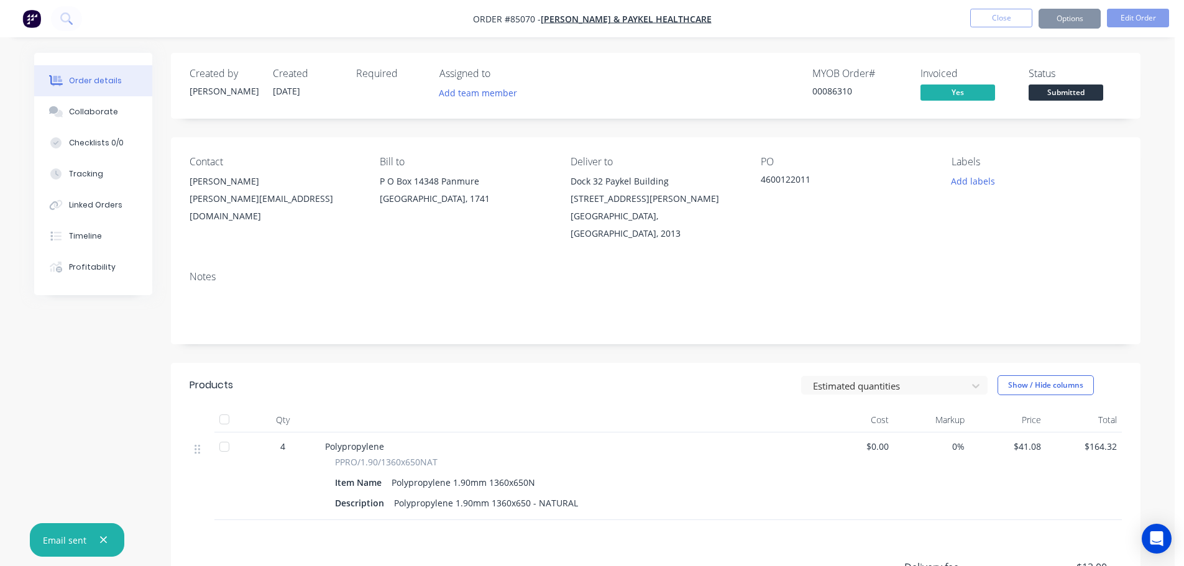
click at [1011, 22] on button "Close" at bounding box center [1001, 18] width 62 height 19
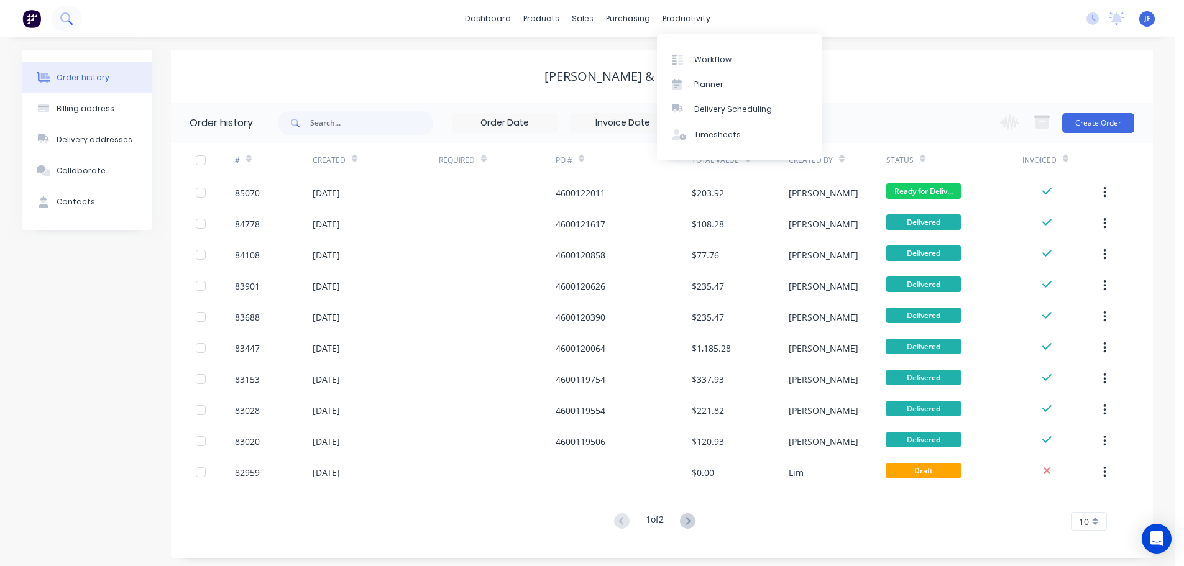
click at [57, 11] on button at bounding box center [66, 18] width 31 height 25
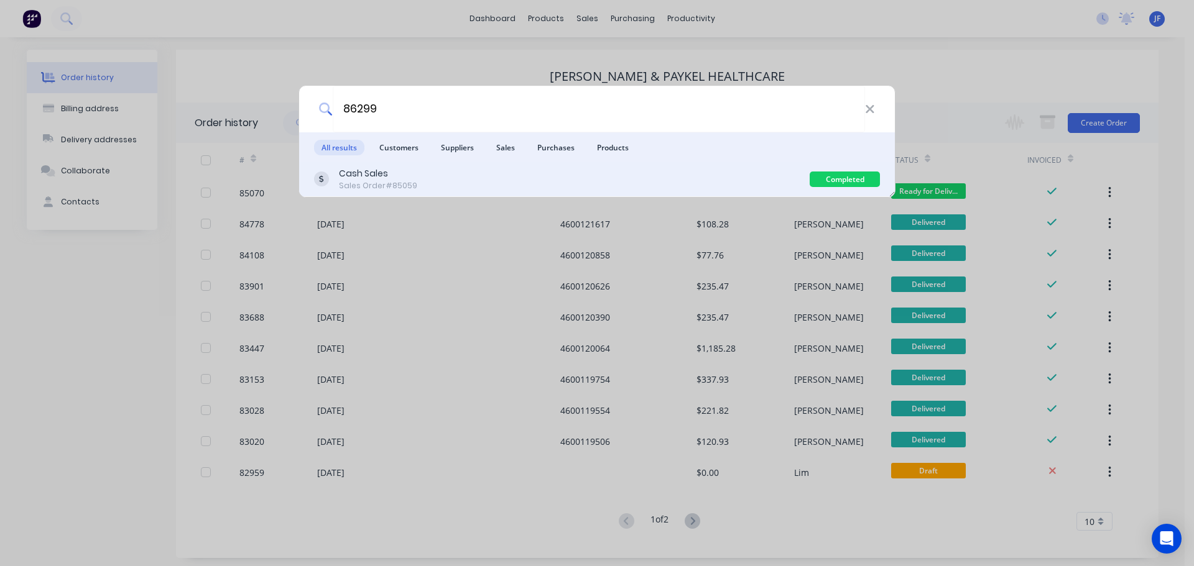
type input "86299"
click at [413, 178] on div "Cash Sales Sales Order #85059" at bounding box center [561, 179] width 495 height 24
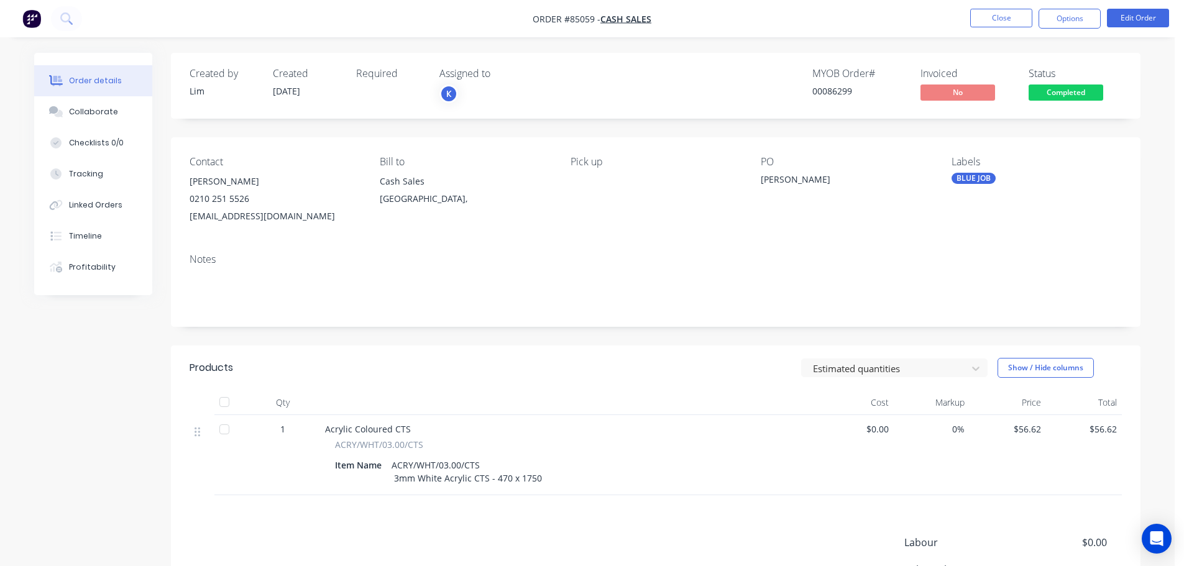
click at [1064, 105] on div "Created by [PERSON_NAME] Created [DATE] Required Assigned to K MYOB Order # 000…" at bounding box center [656, 86] width 970 height 66
click at [1063, 96] on span "Completed" at bounding box center [1066, 93] width 75 height 16
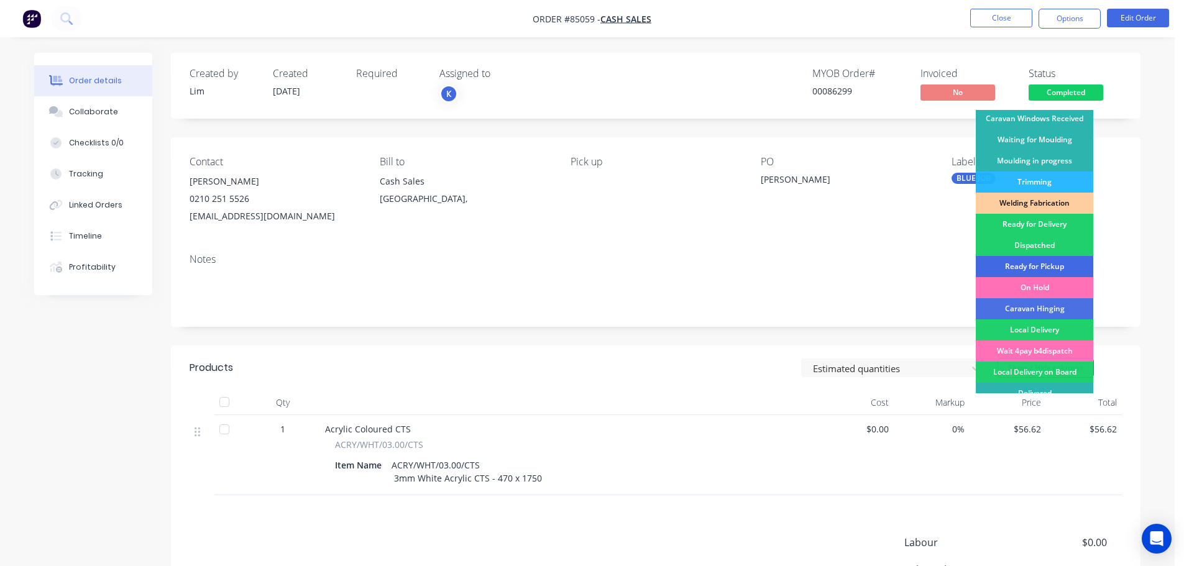
scroll to position [245, 0]
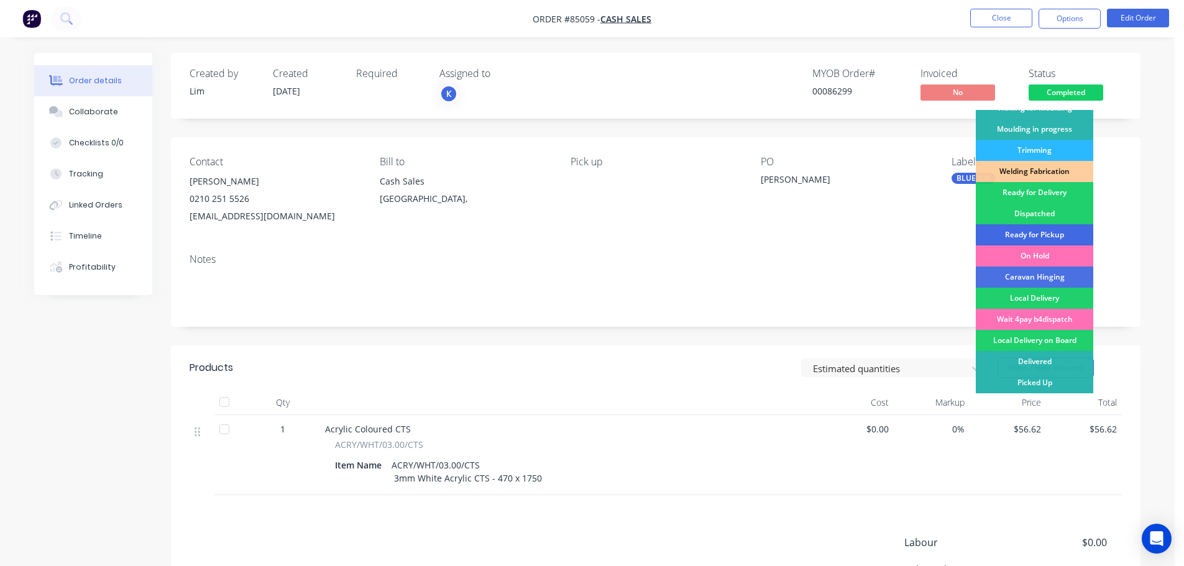
click at [1046, 237] on div "Ready for Pickup" at bounding box center [1034, 234] width 117 height 21
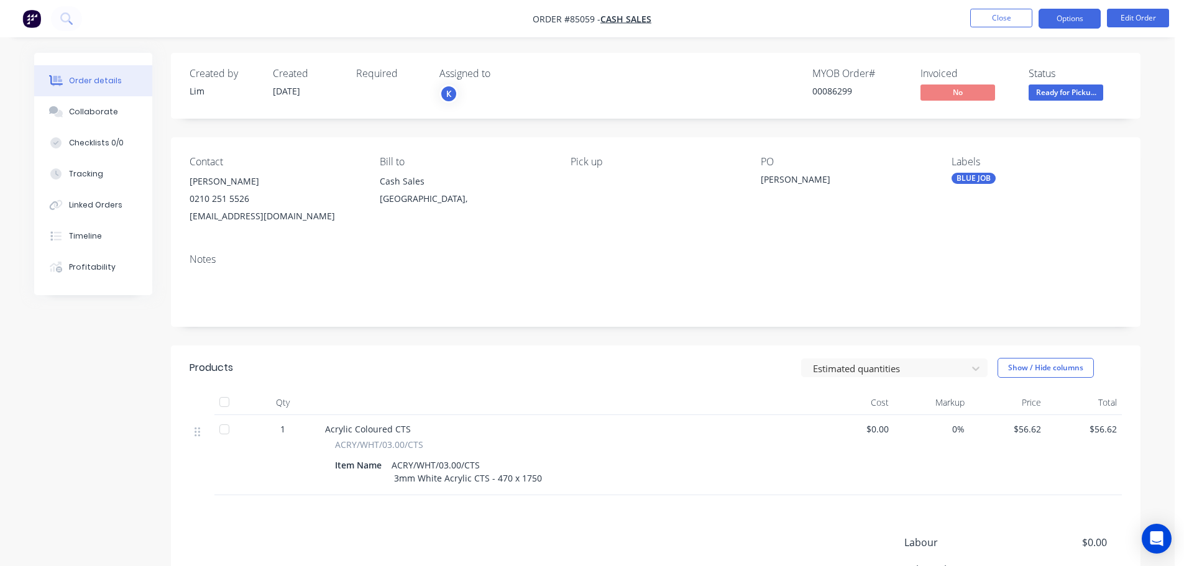
click at [1065, 13] on button "Options" at bounding box center [1070, 19] width 62 height 20
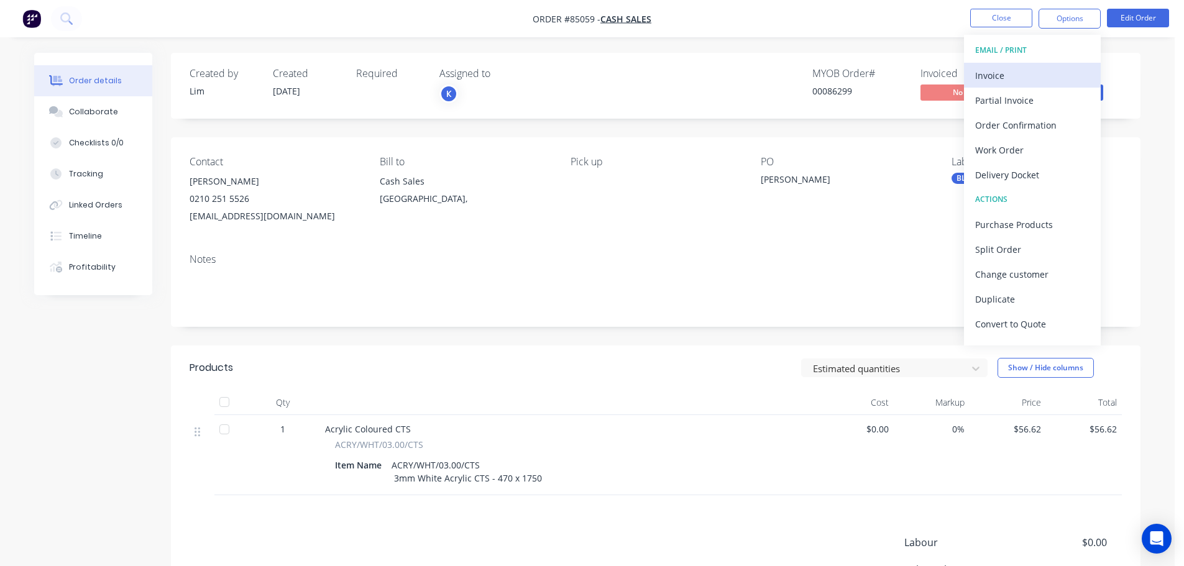
click at [1067, 75] on div "Invoice" at bounding box center [1032, 76] width 114 height 18
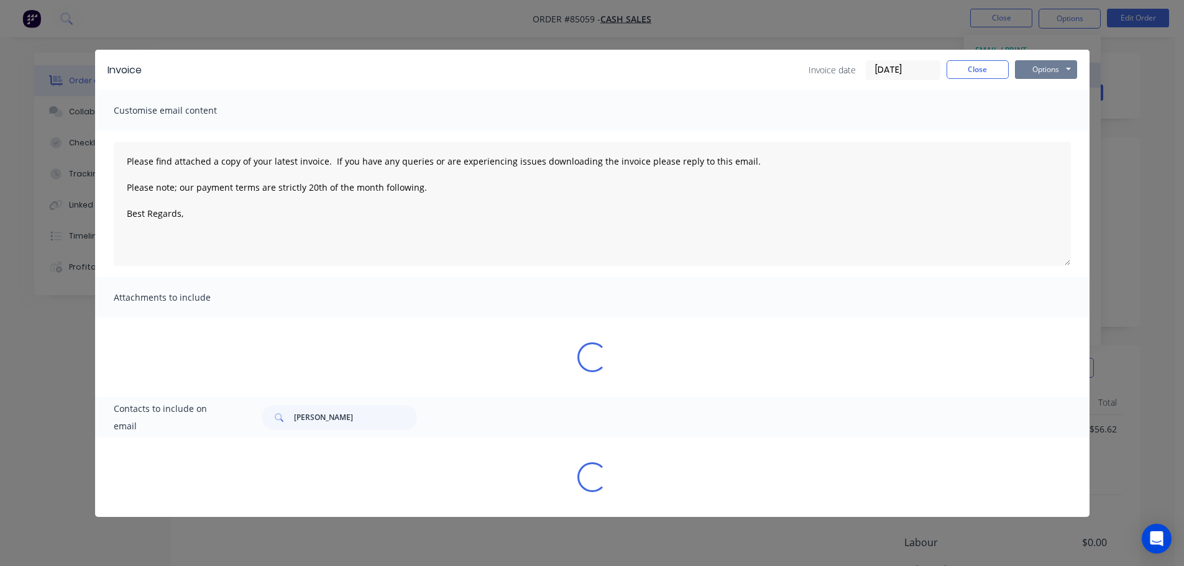
click at [1067, 75] on button "Options" at bounding box center [1046, 69] width 62 height 19
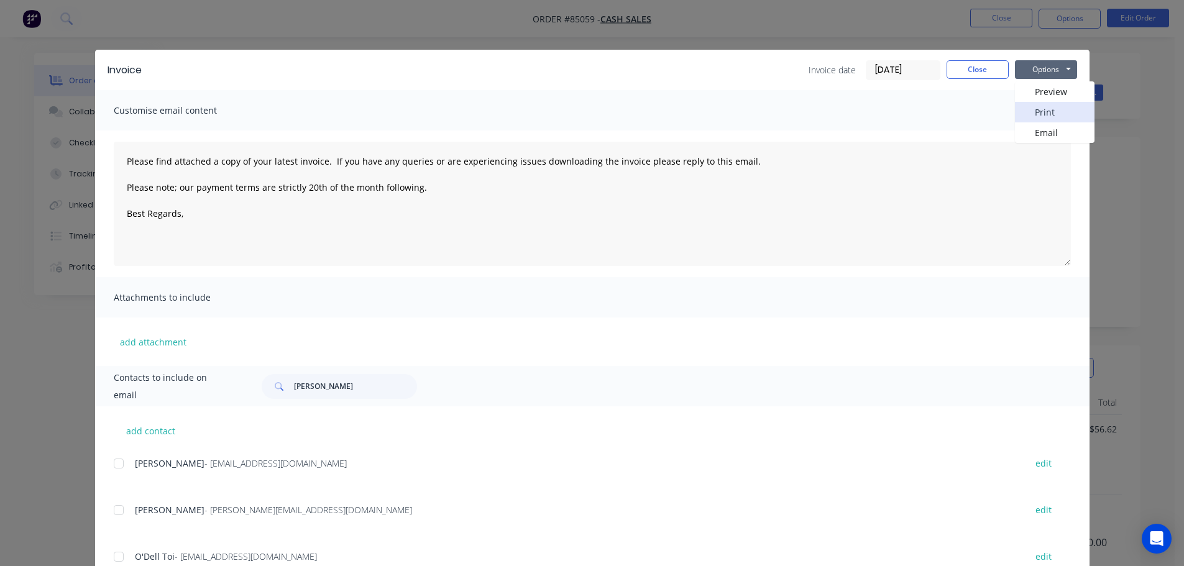
click at [1061, 105] on button "Print" at bounding box center [1055, 112] width 80 height 21
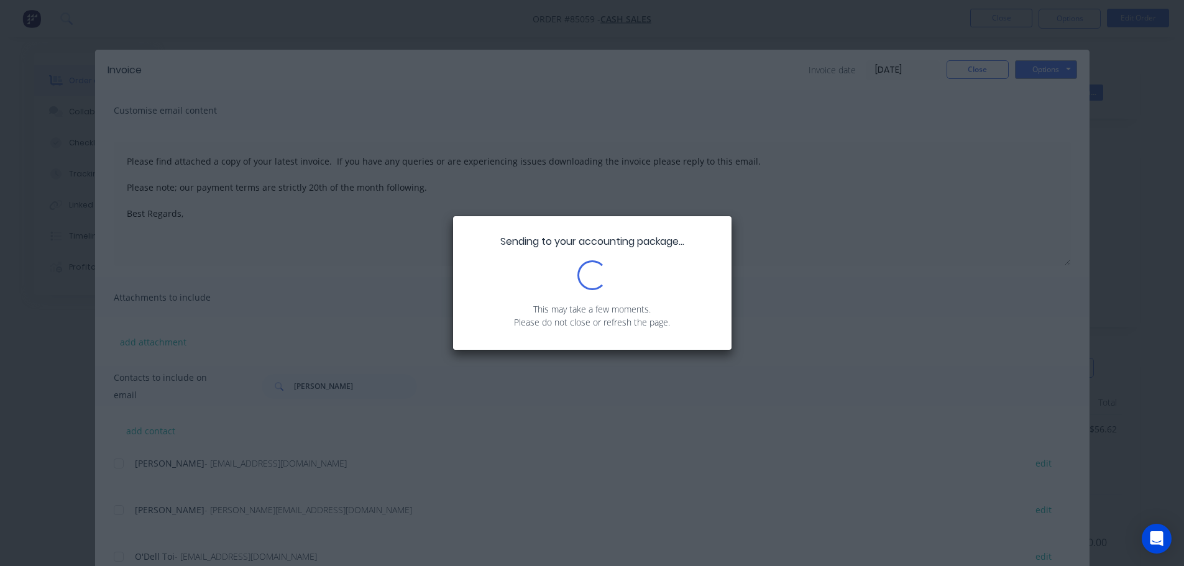
type textarea "Please find attached a copy of your latest invoice. If you have any queries or …"
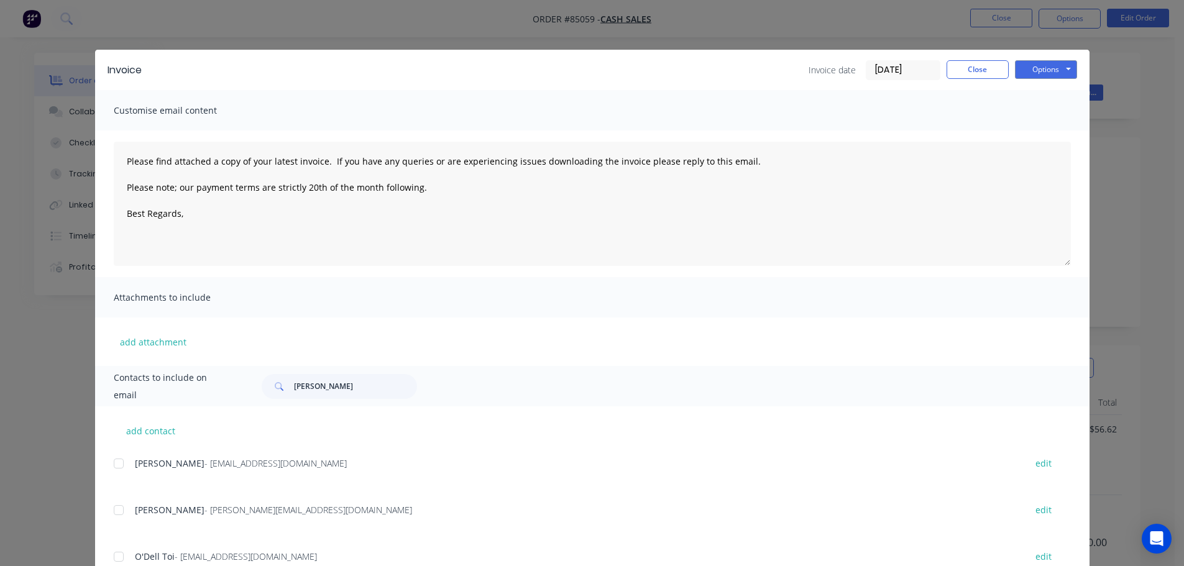
click at [987, 79] on div "Invoice date [DATE] Close Options Preview Print Email" at bounding box center [943, 70] width 269 height 20
click at [988, 59] on div "Invoice Invoice date [DATE] Close Options Preview Print Email" at bounding box center [592, 70] width 995 height 40
click at [988, 66] on button "Close" at bounding box center [978, 69] width 62 height 19
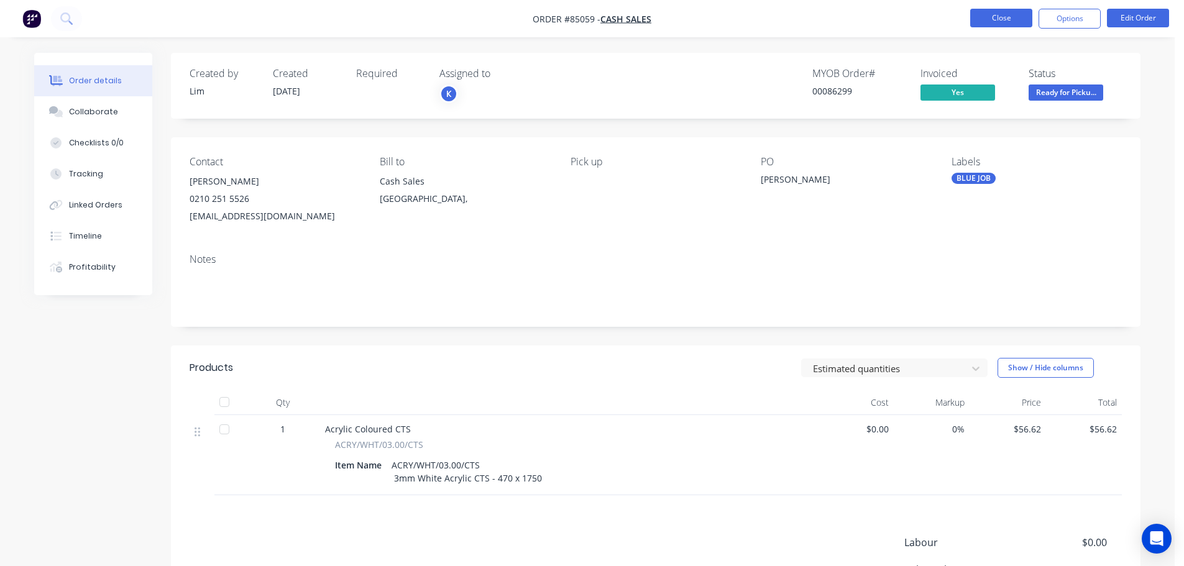
click at [1015, 10] on button "Close" at bounding box center [1001, 18] width 62 height 19
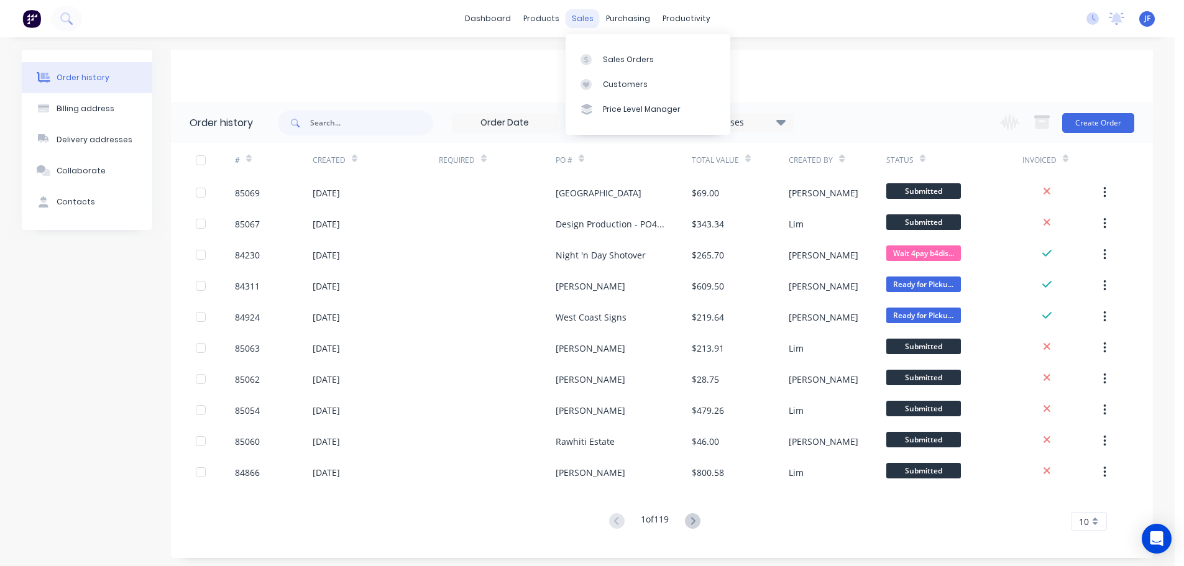
click at [578, 22] on div "sales" at bounding box center [583, 18] width 34 height 19
click at [613, 54] on div "Sales Orders" at bounding box center [628, 59] width 51 height 11
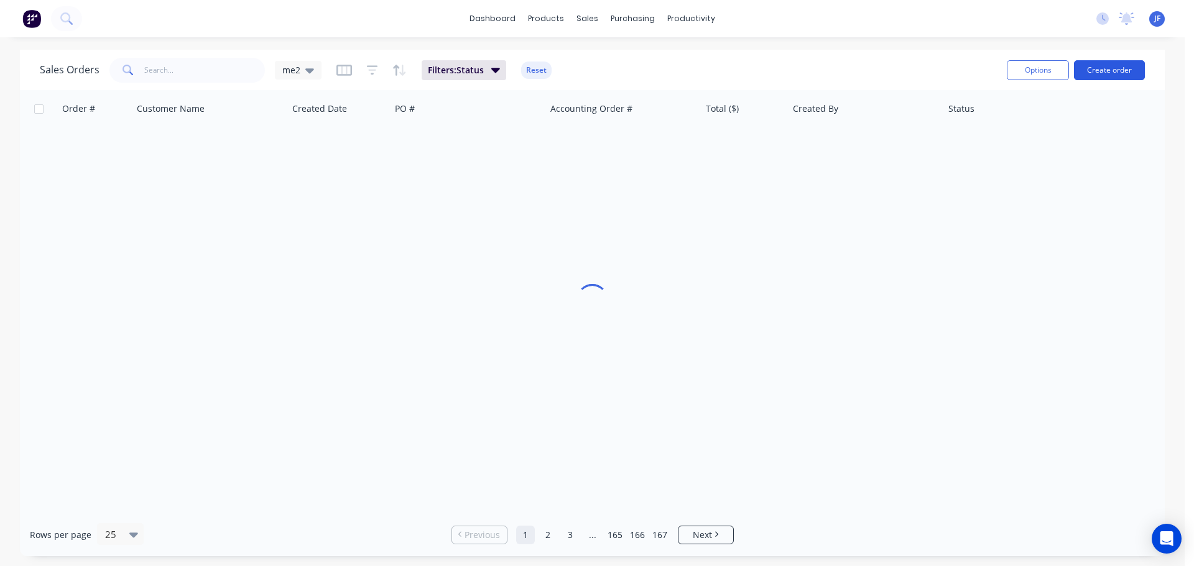
click at [1125, 69] on button "Create order" at bounding box center [1109, 70] width 71 height 20
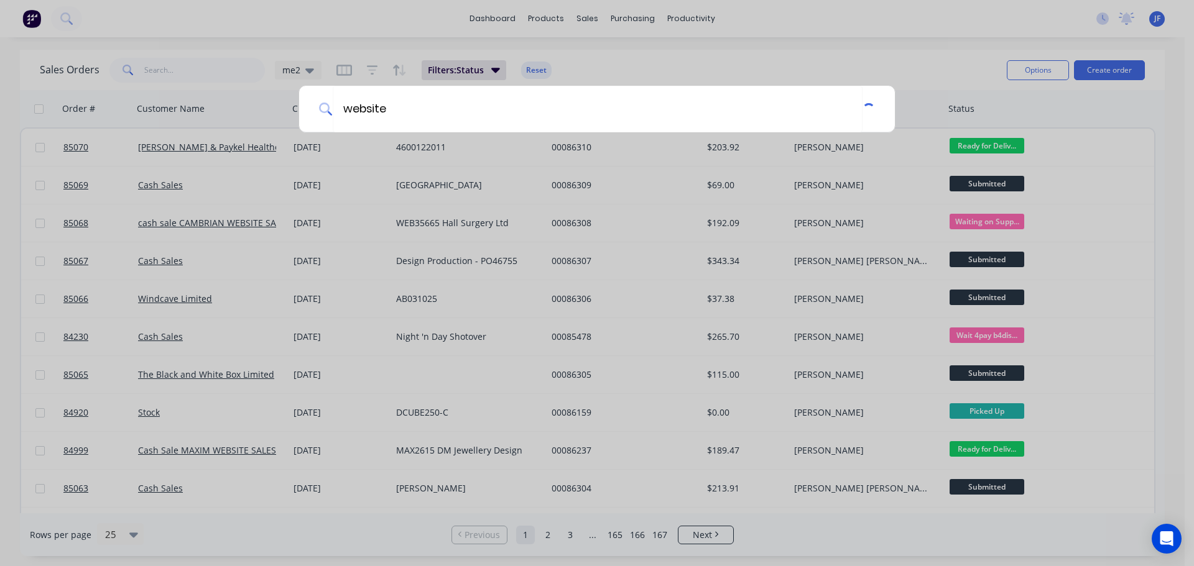
type input "website"
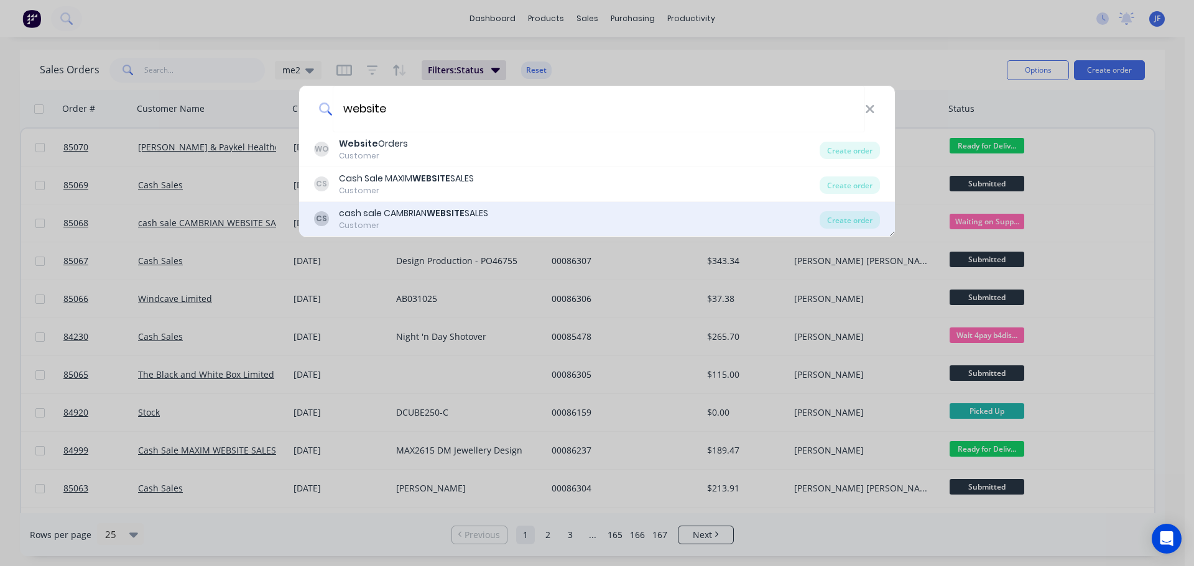
click at [487, 217] on div "cash sale CAMBRIAN WEBSITE SALES" at bounding box center [413, 213] width 149 height 13
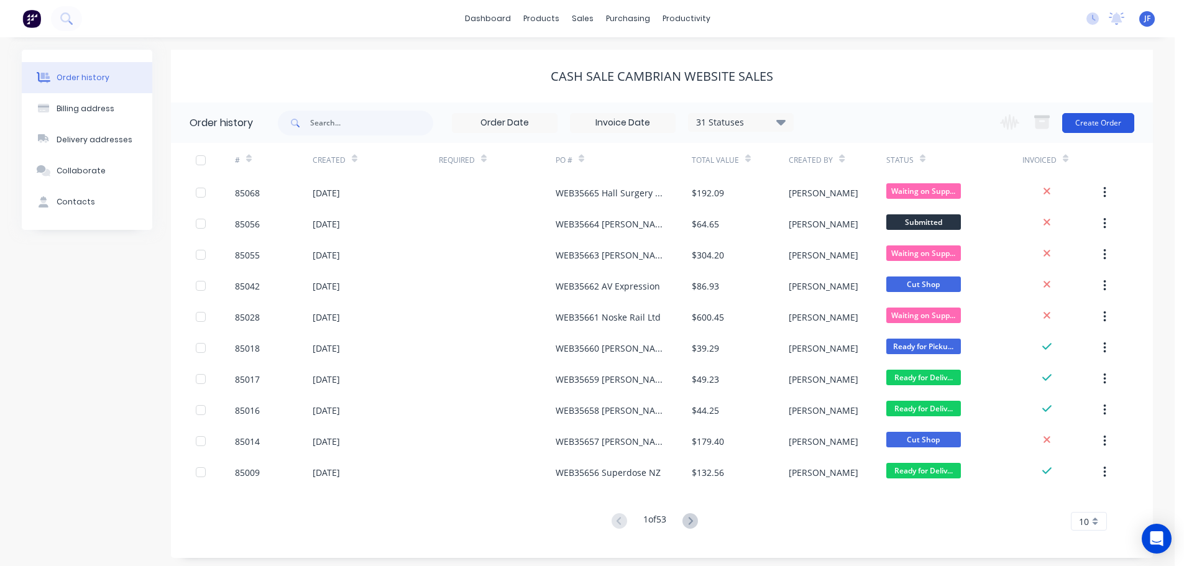
click at [1092, 121] on button "Create Order" at bounding box center [1098, 123] width 72 height 20
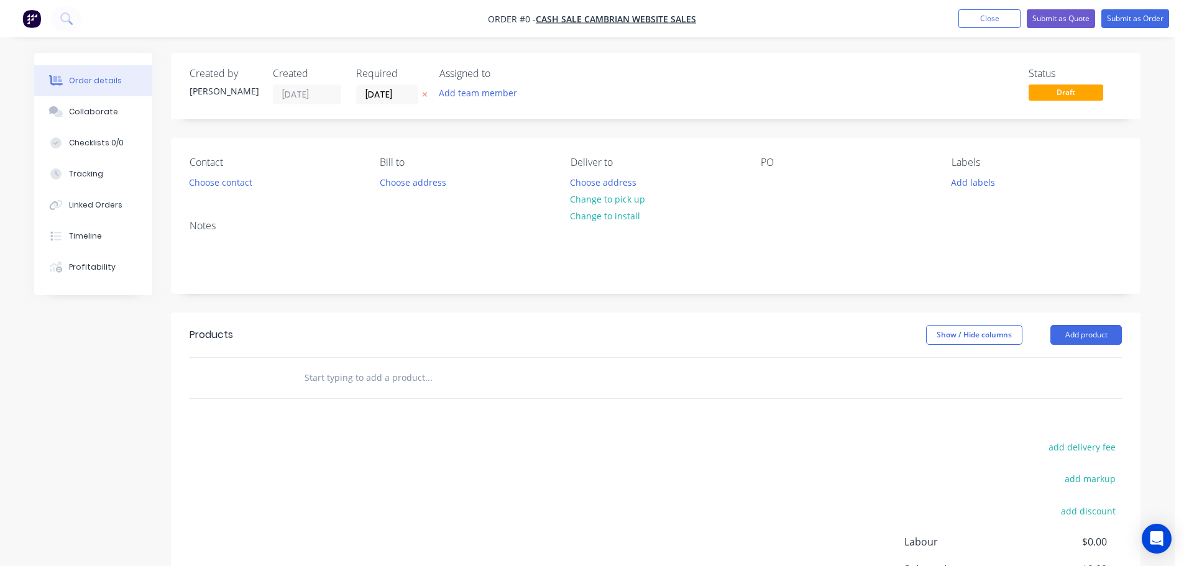
click at [422, 94] on button "button" at bounding box center [424, 95] width 13 height 14
click at [228, 187] on button "Choose contact" at bounding box center [221, 181] width 76 height 17
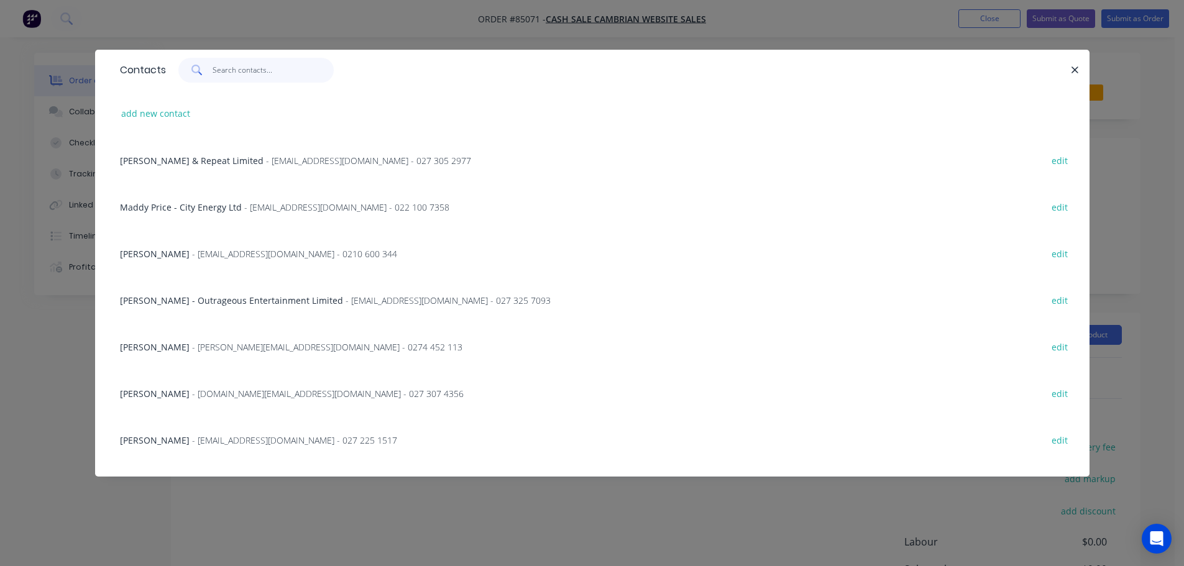
click at [229, 81] on input "text" at bounding box center [273, 70] width 121 height 25
paste input "[PERSON_NAME] [PERSON_NAME]"
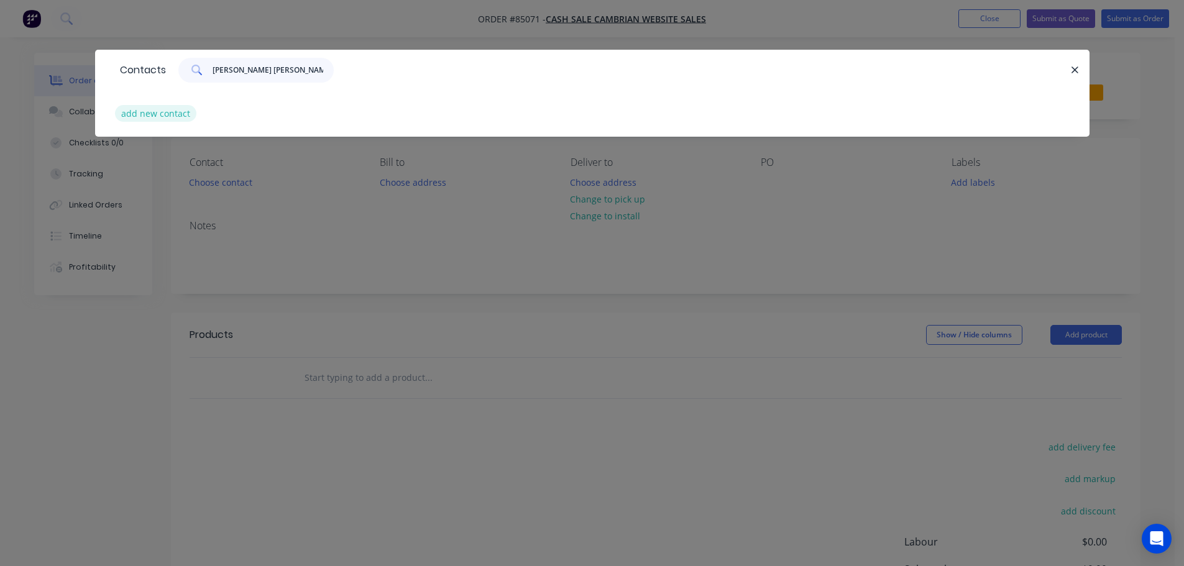
type input "[PERSON_NAME] [PERSON_NAME]"
click at [158, 121] on button "add new contact" at bounding box center [156, 113] width 82 height 17
select select "NZ"
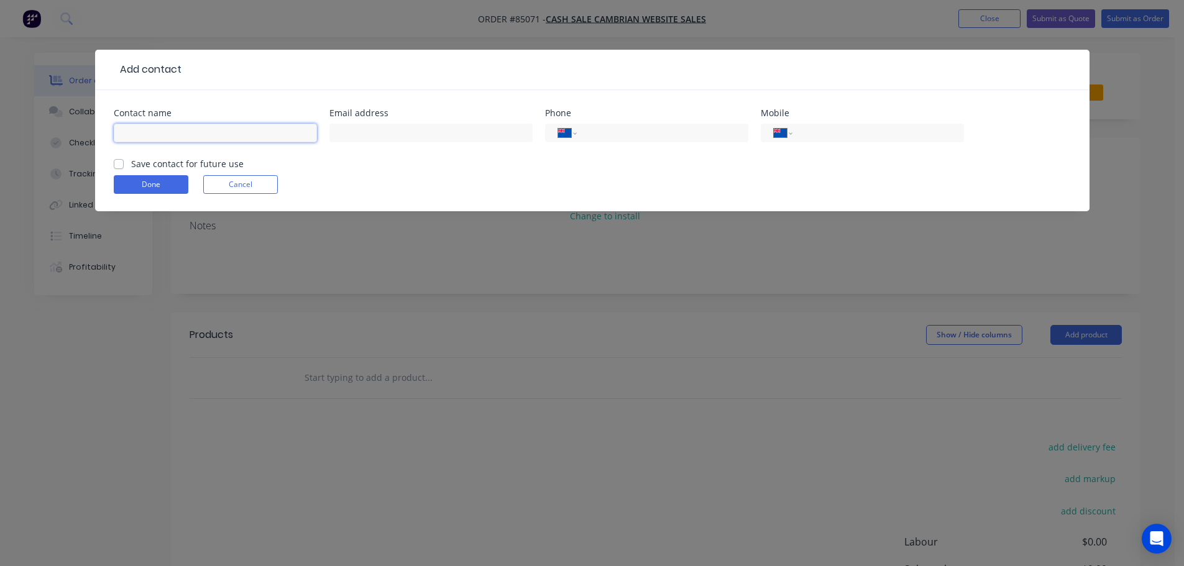
click at [178, 132] on input "text" at bounding box center [215, 133] width 203 height 19
paste input "[PERSON_NAME] [PERSON_NAME]"
type input "[PERSON_NAME] [PERSON_NAME]"
click at [185, 160] on label "Save contact for future use" at bounding box center [187, 163] width 113 height 13
click at [124, 160] on input "Save contact for future use" at bounding box center [119, 163] width 10 height 12
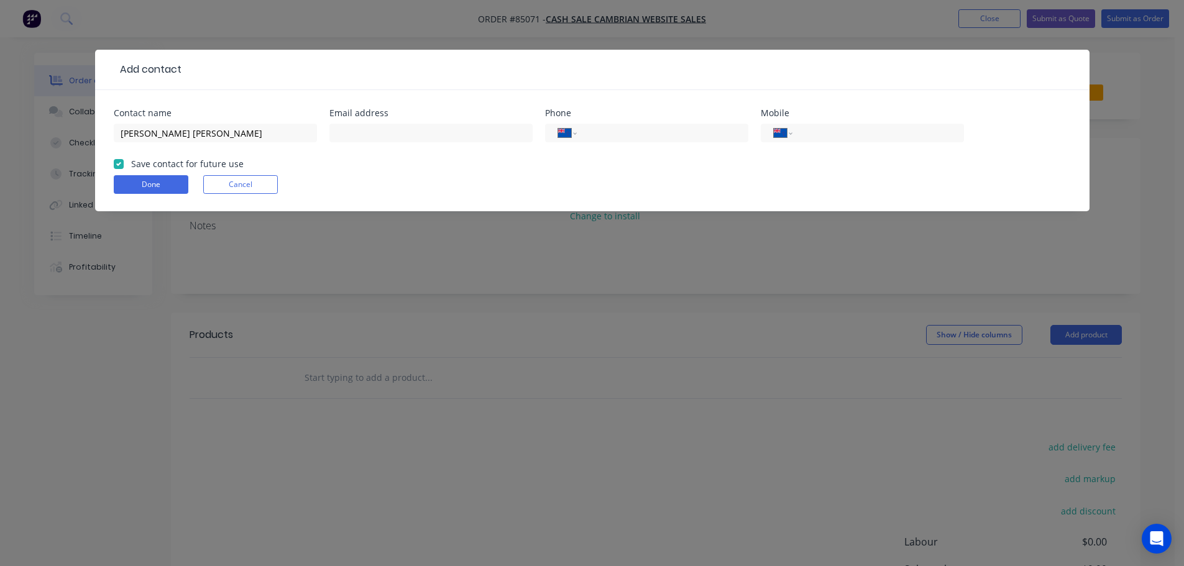
checkbox input "true"
click at [416, 134] on input "text" at bounding box center [430, 133] width 203 height 19
paste input "[EMAIL_ADDRESS][DOMAIN_NAME]"
type input "[EMAIL_ADDRESS][DOMAIN_NAME]"
click at [266, 131] on input "[PERSON_NAME] [PERSON_NAME]" at bounding box center [215, 133] width 203 height 19
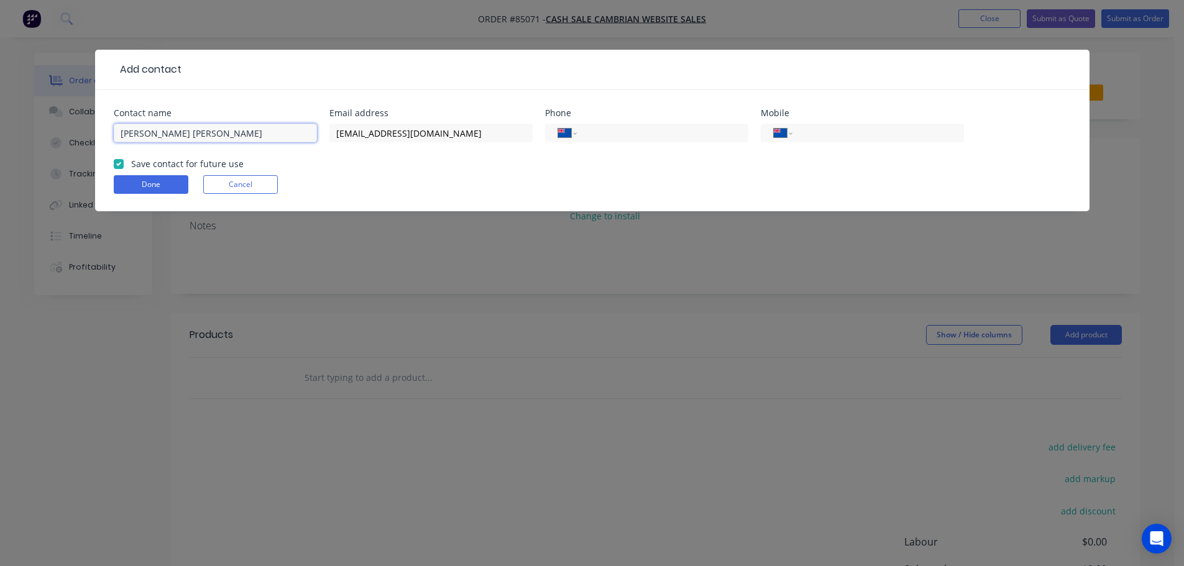
paste input "[GEOGRAPHIC_DATA]"
click at [176, 131] on input "[PERSON_NAME] School" at bounding box center [215, 133] width 203 height 19
type input "[PERSON_NAME] [PERSON_NAME] - [GEOGRAPHIC_DATA]"
click at [179, 187] on button "Done" at bounding box center [151, 184] width 75 height 19
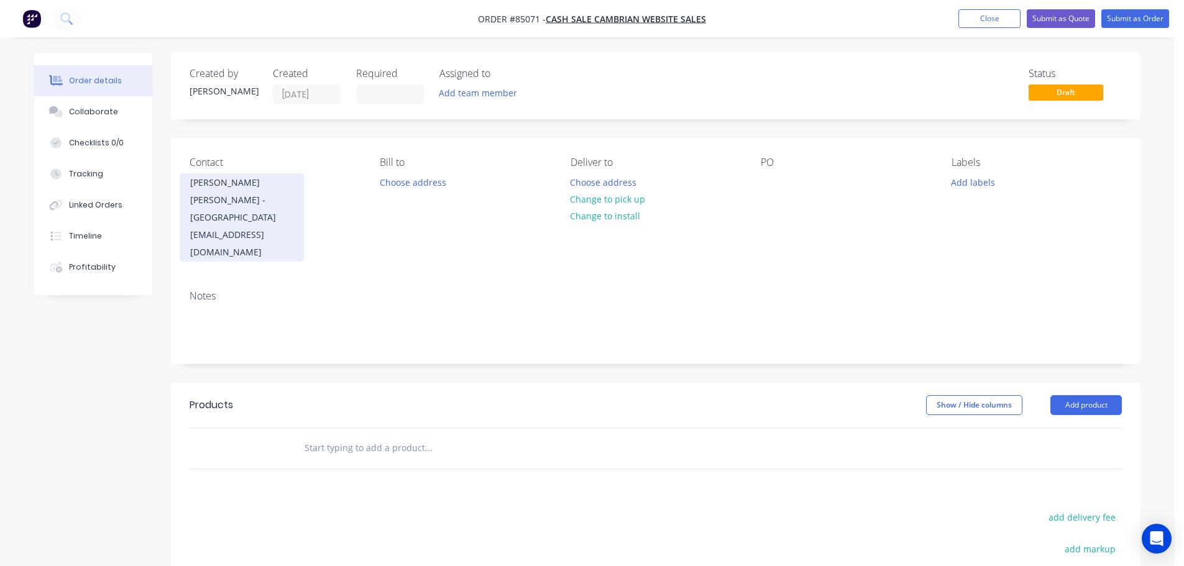
click at [241, 201] on div "[PERSON_NAME] [PERSON_NAME] - [GEOGRAPHIC_DATA]" at bounding box center [241, 200] width 103 height 52
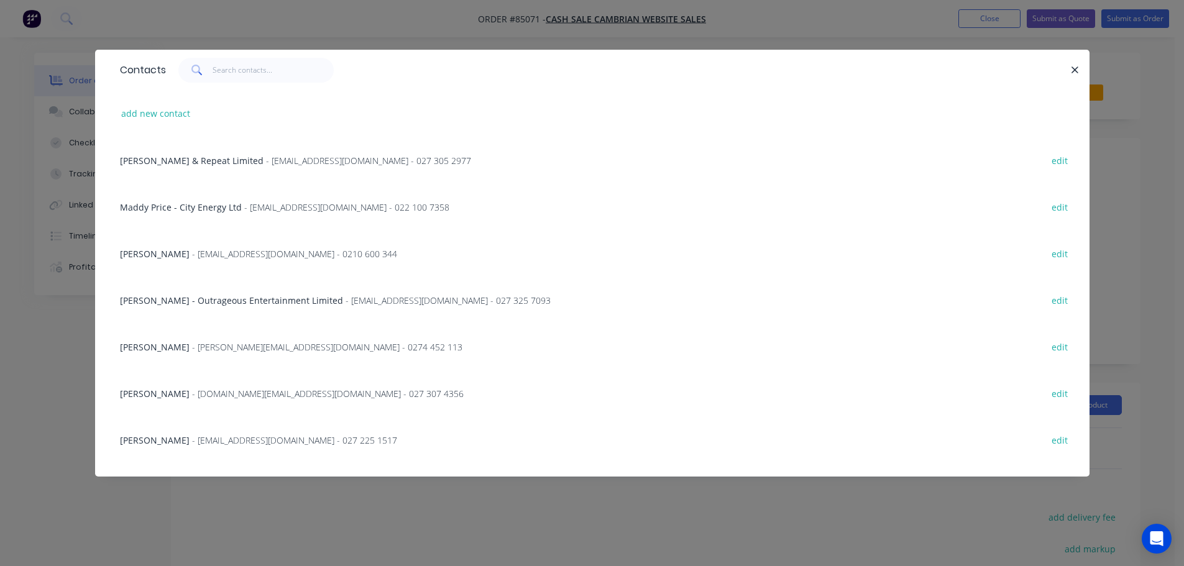
click at [63, 146] on div "Contacts add new contact [PERSON_NAME] & Repeat Limited - [EMAIL_ADDRESS][DOMAI…" at bounding box center [592, 283] width 1184 height 566
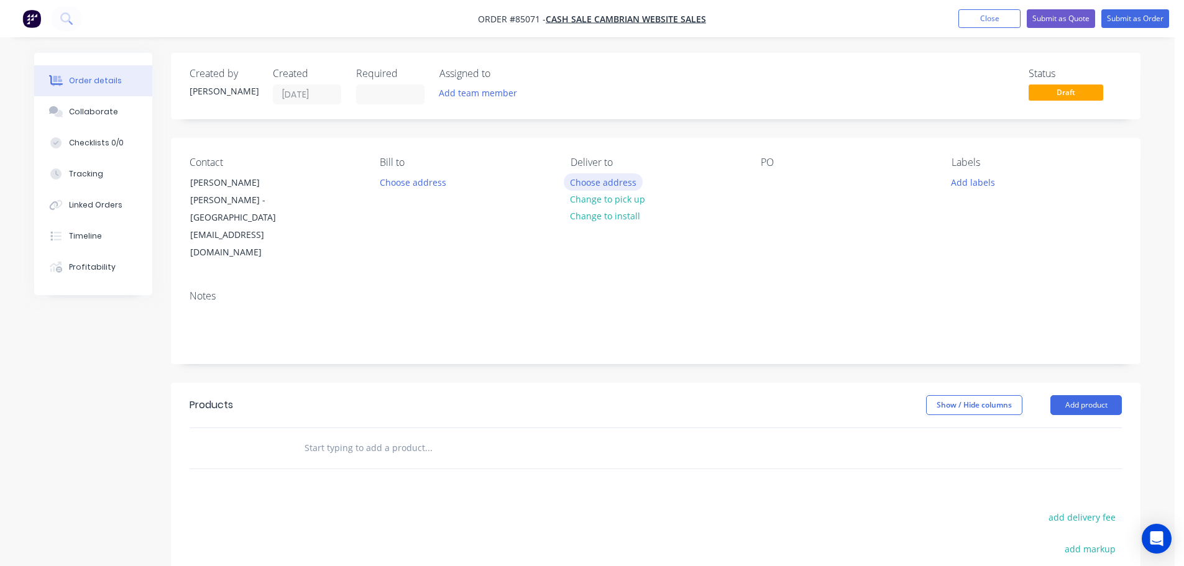
click at [590, 179] on button "Choose address" at bounding box center [604, 181] width 80 height 17
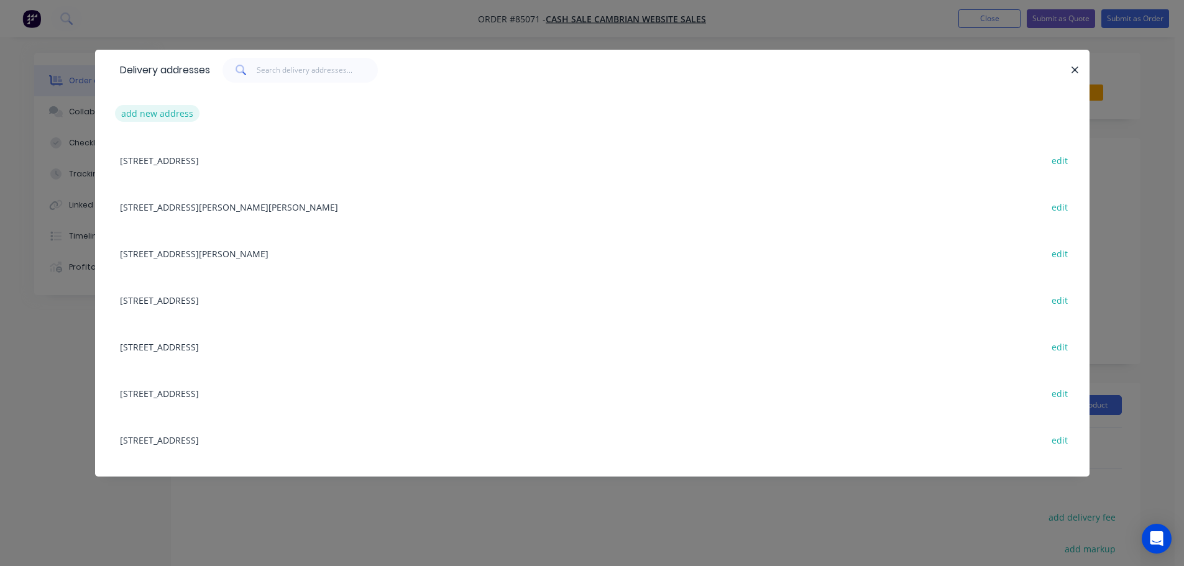
click at [152, 116] on button "add new address" at bounding box center [157, 113] width 85 height 17
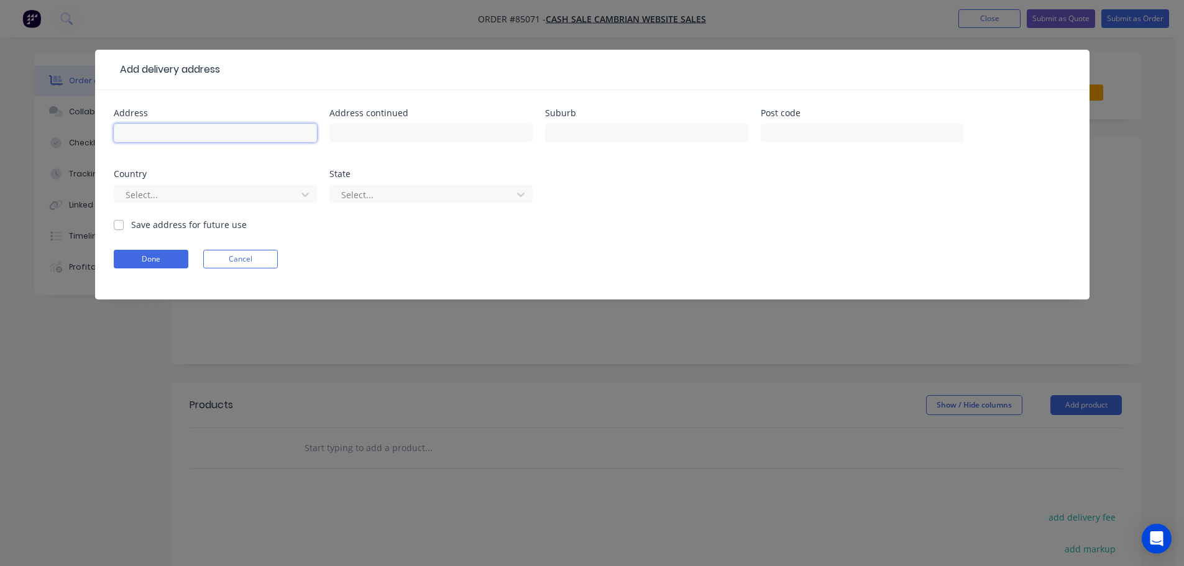
click at [196, 134] on input "text" at bounding box center [215, 133] width 203 height 19
paste input "[PERSON_NAME] [GEOGRAPHIC_DATA] [STREET_ADDRESS]"
type input "[PERSON_NAME] [GEOGRAPHIC_DATA] [STREET_ADDRESS]"
click at [160, 258] on button "Done" at bounding box center [151, 259] width 75 height 19
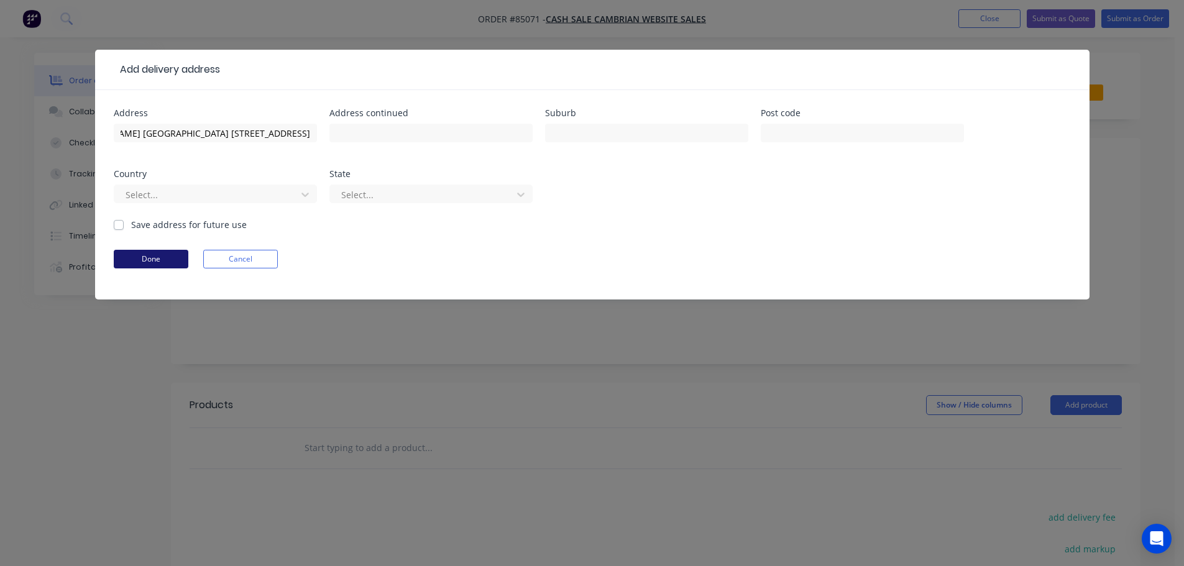
scroll to position [0, 0]
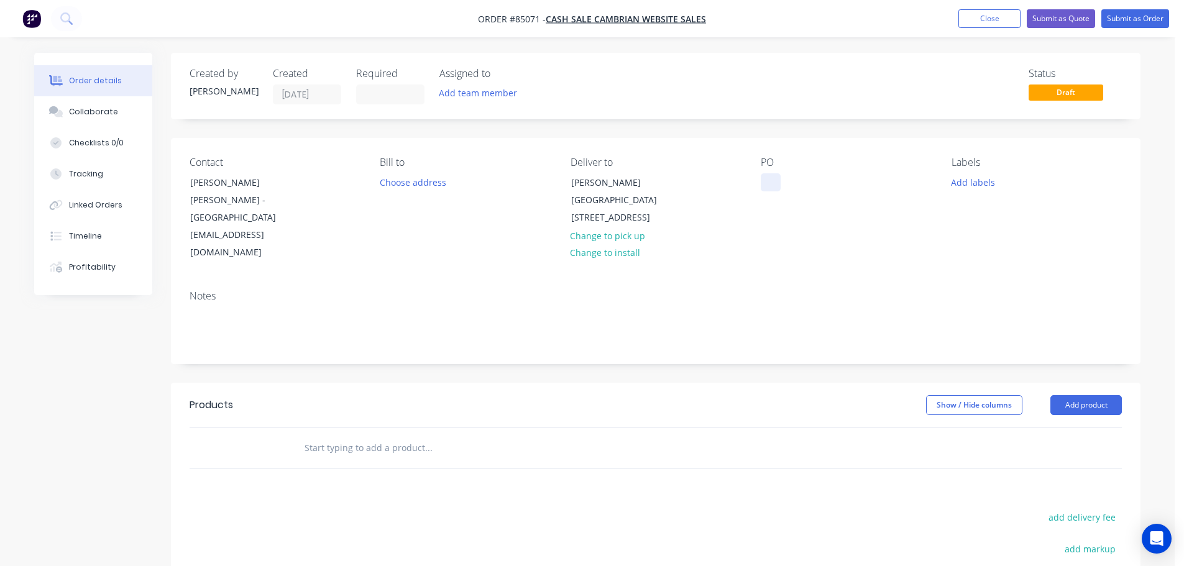
click at [778, 185] on div at bounding box center [771, 182] width 20 height 18
drag, startPoint x: 256, startPoint y: 182, endPoint x: 319, endPoint y: 195, distance: 64.6
click at [319, 195] on div "Contact [PERSON_NAME] [PERSON_NAME] - Clevedon School [EMAIL_ADDRESS][DOMAIN_NA…" at bounding box center [275, 209] width 170 height 105
copy div "[GEOGRAPHIC_DATA]"
click at [825, 188] on div "PO WEB35666" at bounding box center [846, 209] width 170 height 105
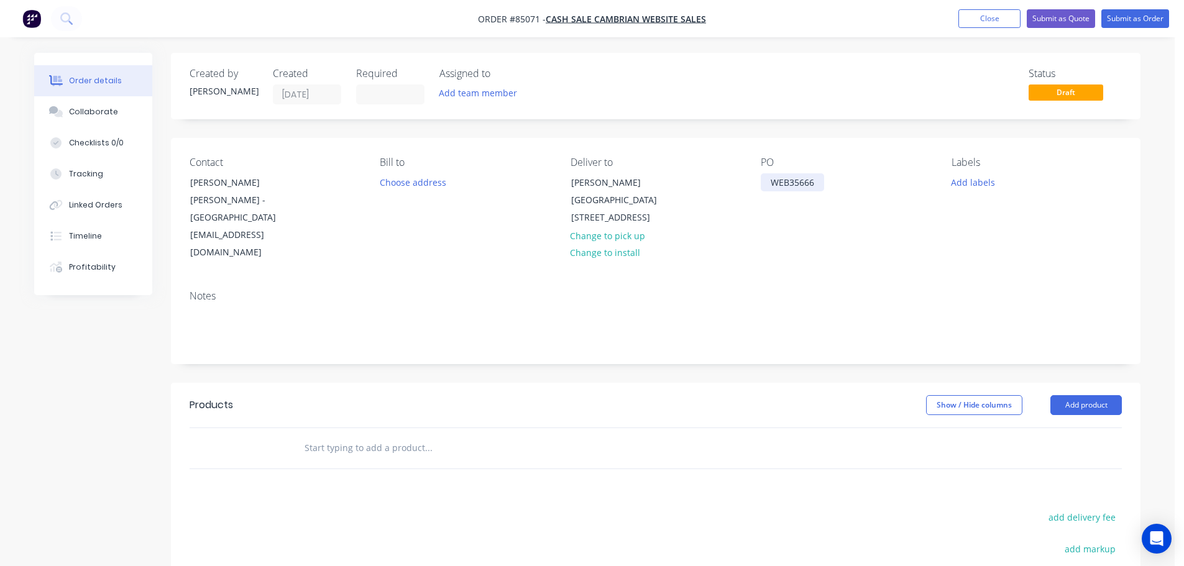
click at [820, 185] on div "WEB35666" at bounding box center [792, 182] width 63 height 18
click at [381, 436] on input "text" at bounding box center [428, 448] width 249 height 25
click at [1051, 462] on div "Products Show / Hide columns Add product add delivery fee add markup add discou…" at bounding box center [656, 575] width 970 height 385
click at [1057, 472] on div "Products Show / Hide columns Add product add delivery fee add markup add discou…" at bounding box center [656, 575] width 970 height 385
click at [1066, 509] on button "add delivery fee" at bounding box center [1082, 517] width 80 height 17
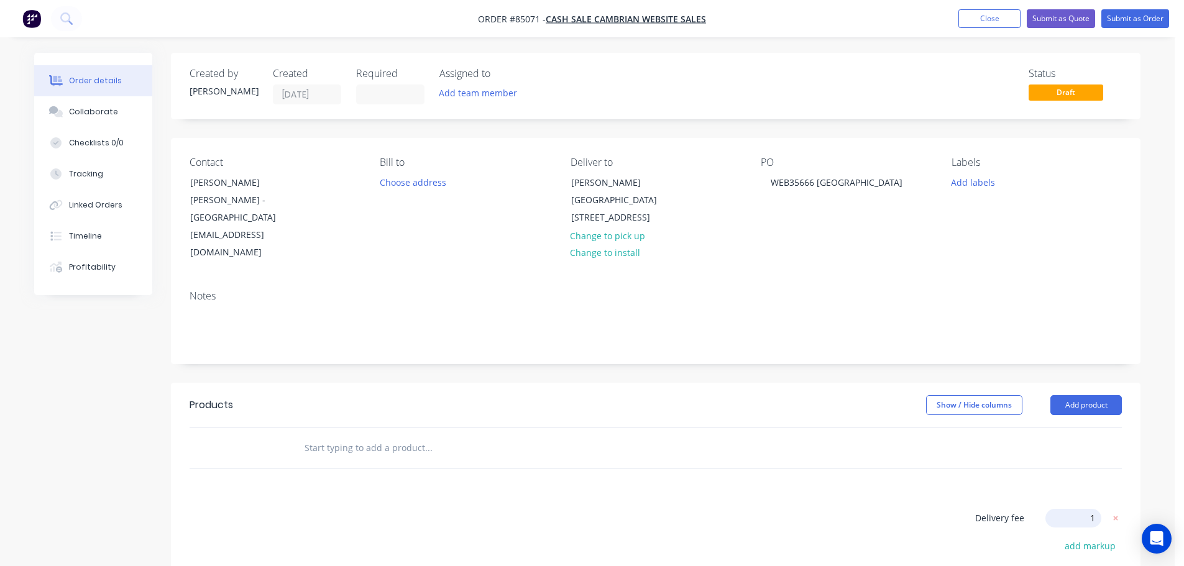
type input "12"
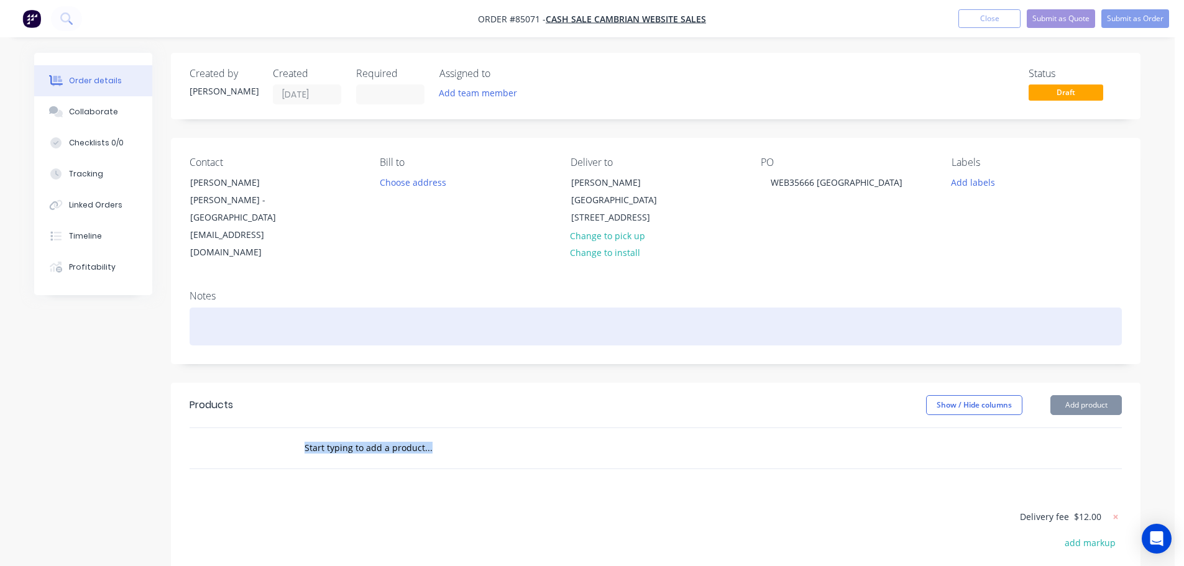
drag, startPoint x: 894, startPoint y: 434, endPoint x: 870, endPoint y: 298, distance: 137.7
click at [892, 428] on div at bounding box center [656, 449] width 970 height 42
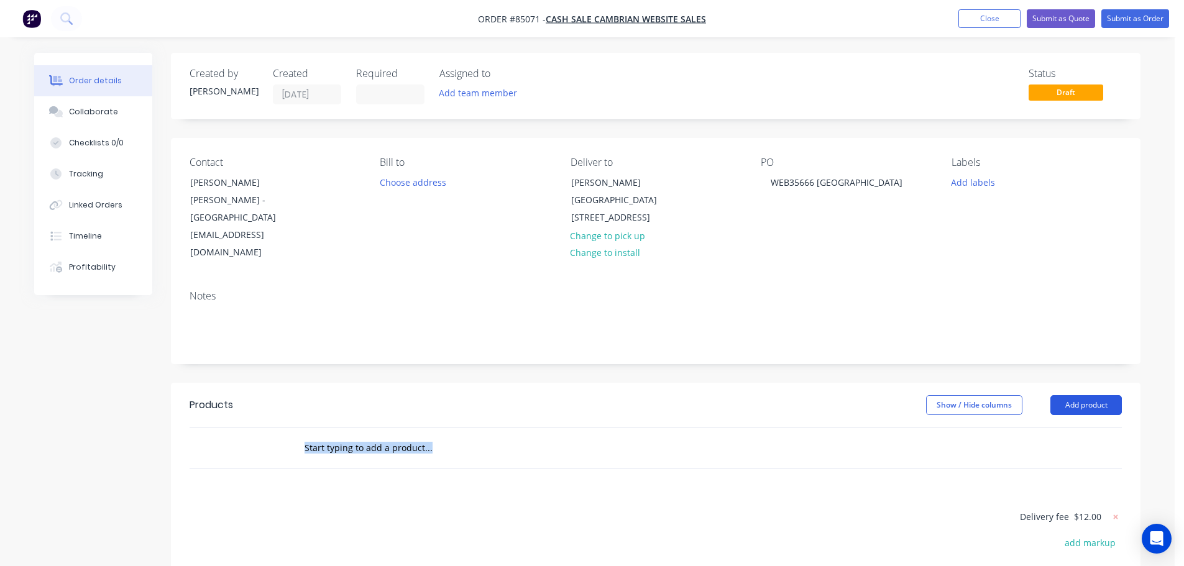
click at [1085, 395] on button "Add product" at bounding box center [1086, 405] width 71 height 20
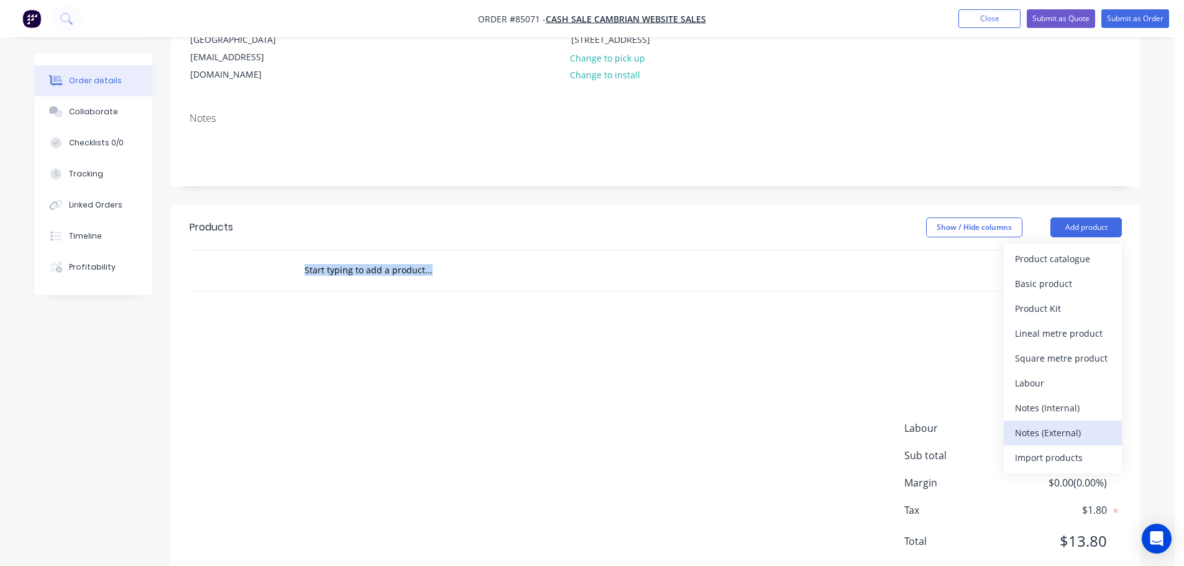
scroll to position [179, 0]
click at [1036, 423] on div "Notes (External)" at bounding box center [1063, 432] width 96 height 18
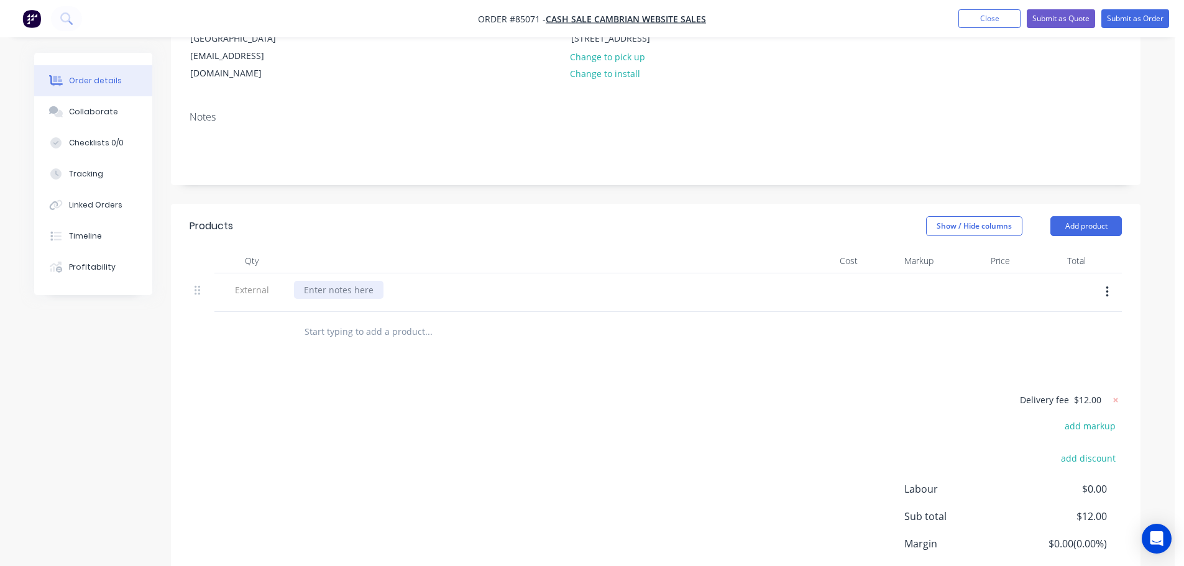
click at [367, 281] on div at bounding box center [339, 290] width 90 height 18
paste div
click at [364, 320] on input "text" at bounding box center [428, 332] width 249 height 25
click at [324, 320] on input "text" at bounding box center [428, 332] width 249 height 25
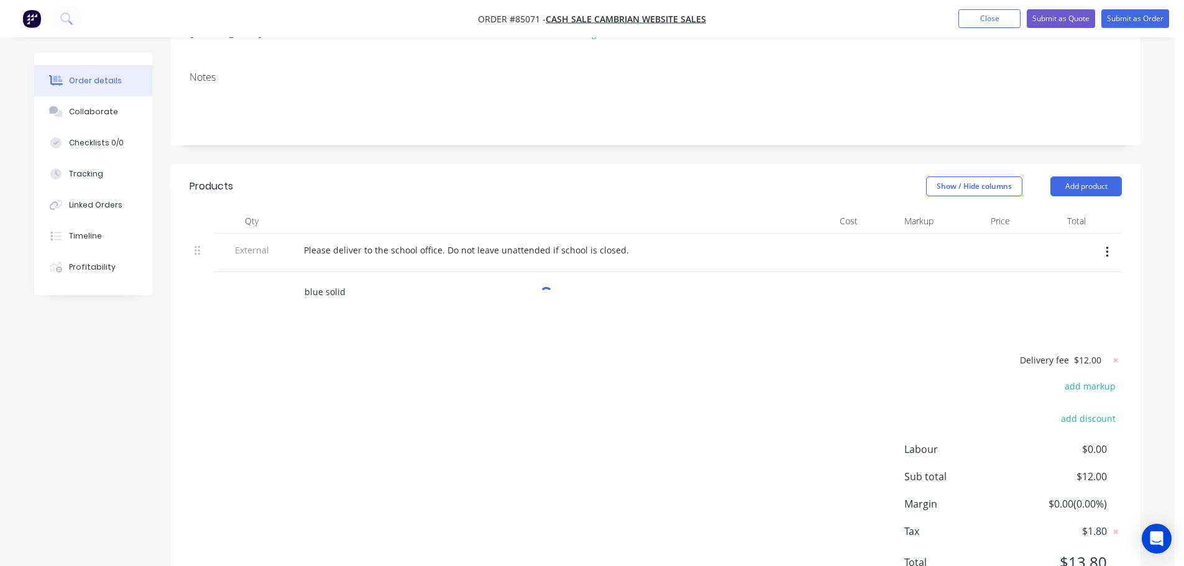
scroll to position [241, 0]
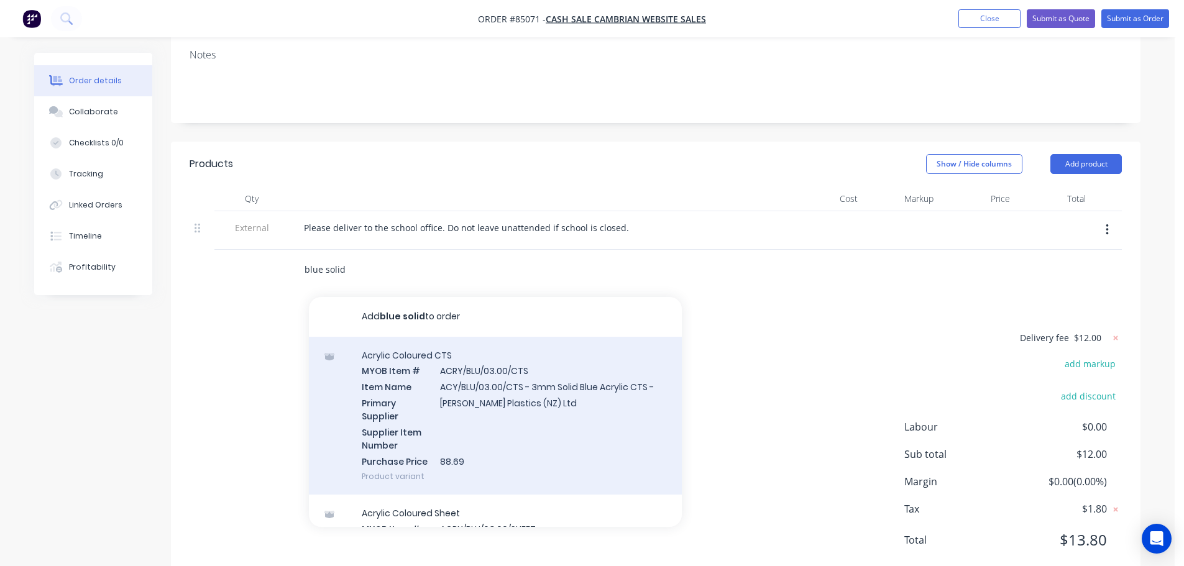
type input "blue solid"
click at [492, 418] on div "Acrylic Coloured CTS MYOB Item # ACRY/BLU/03.00/CTS Item Name ACY/BLU/03.00/CTS…" at bounding box center [495, 416] width 373 height 159
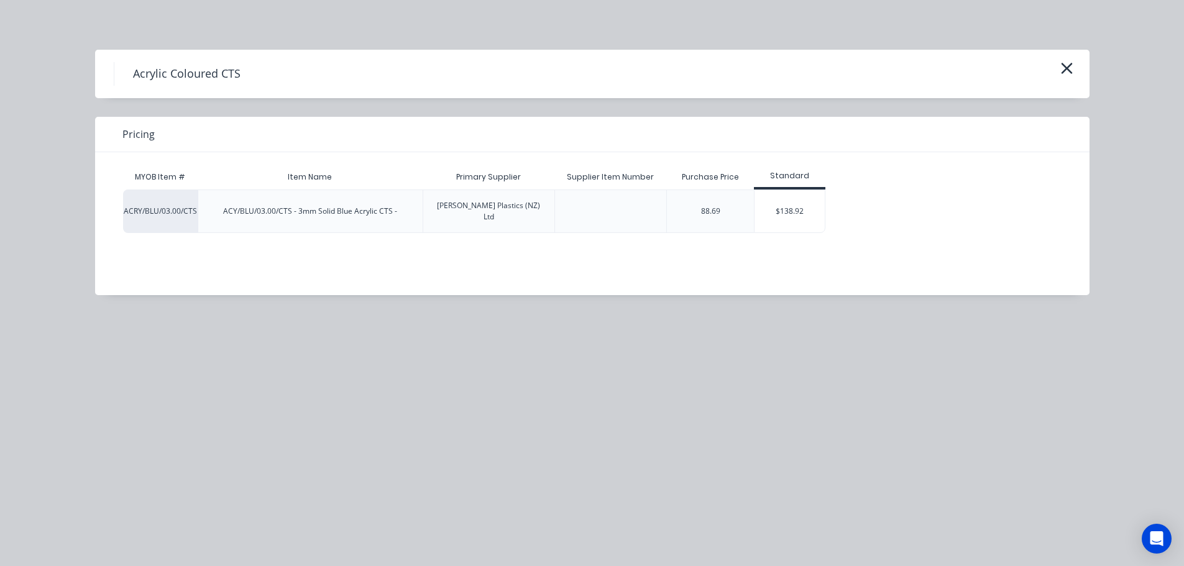
click at [836, 205] on div "ACRY/BLU/03.00/CTS ACY/BLU/03.00/CTS - 3mm Solid Blue Acrylic CTS - [PERSON_NAM…" at bounding box center [583, 212] width 920 height 44
click at [807, 205] on div "$138.92" at bounding box center [790, 211] width 70 height 42
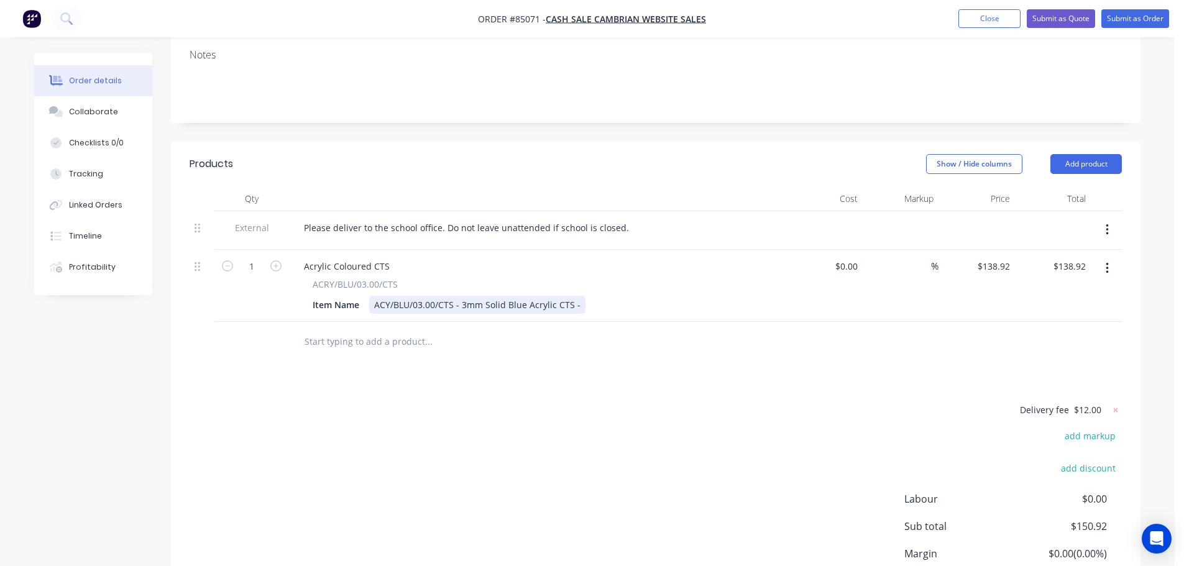
click at [581, 296] on div "Item Name ACY/BLU/03.00/CTS - 3mm Solid Blue Acrylic CTS -" at bounding box center [535, 305] width 455 height 18
click at [351, 329] on input "text" at bounding box center [428, 341] width 249 height 25
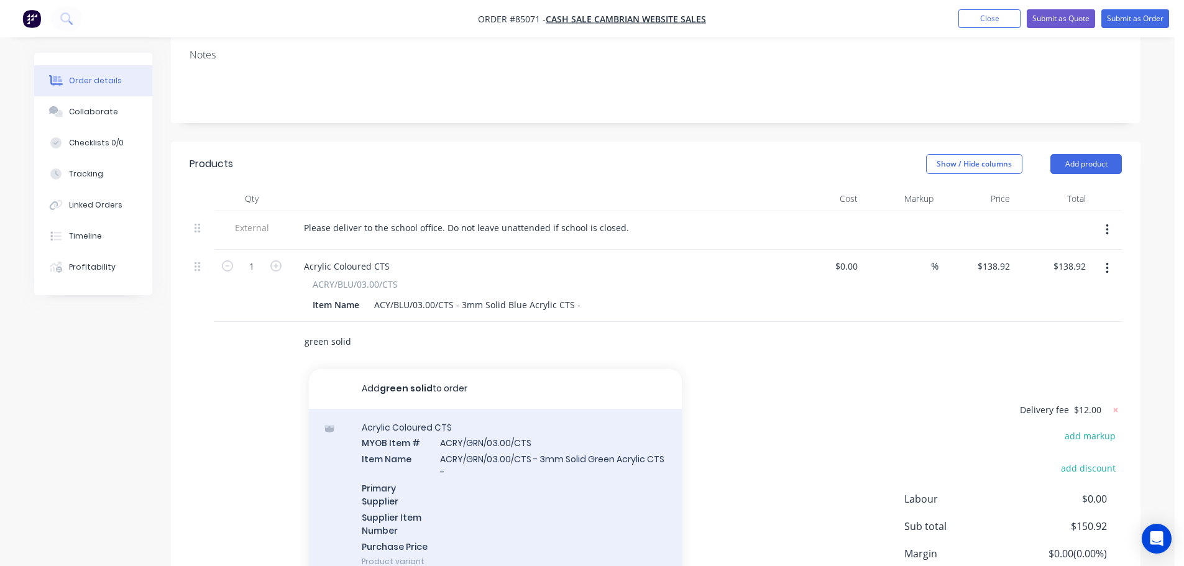
type input "green solid"
click at [574, 465] on div "Acrylic Coloured CTS MYOB Item # ACRY/GRN/03.00/CTS Item Name ACRY/GRN/03.00/CT…" at bounding box center [495, 495] width 373 height 172
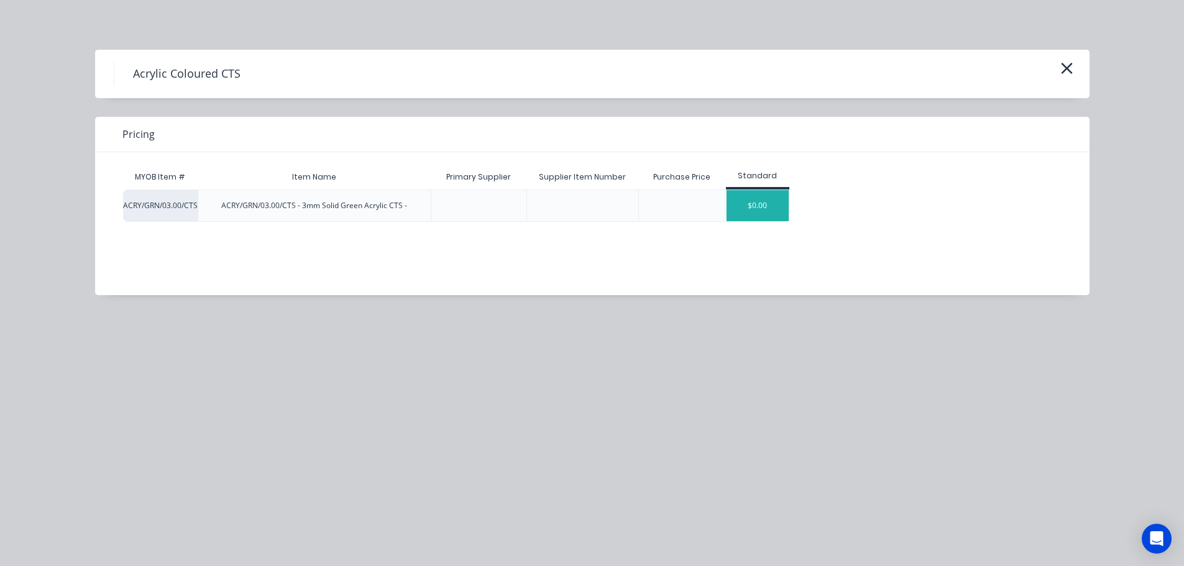
click at [744, 193] on div "$0.00" at bounding box center [758, 205] width 62 height 31
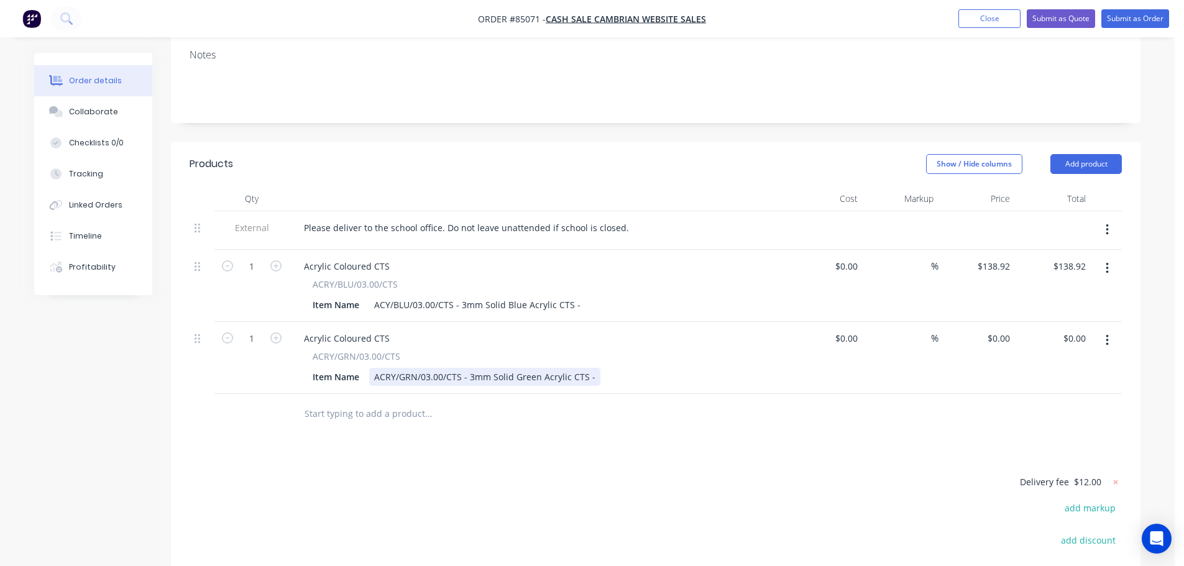
click at [589, 368] on div "ACRY/GRN/03.00/CTS - 3mm Solid Green Acrylic CTS -" at bounding box center [484, 377] width 231 height 18
drag, startPoint x: 594, startPoint y: 345, endPoint x: 727, endPoint y: 343, distance: 133.7
click at [721, 368] on div "Item Name ACRY/GRN/03.00/CTS - 3mm Solid Green Acrylic CTS - 30 0x 600" at bounding box center [535, 377] width 455 height 18
click at [324, 402] on input "text" at bounding box center [428, 414] width 249 height 25
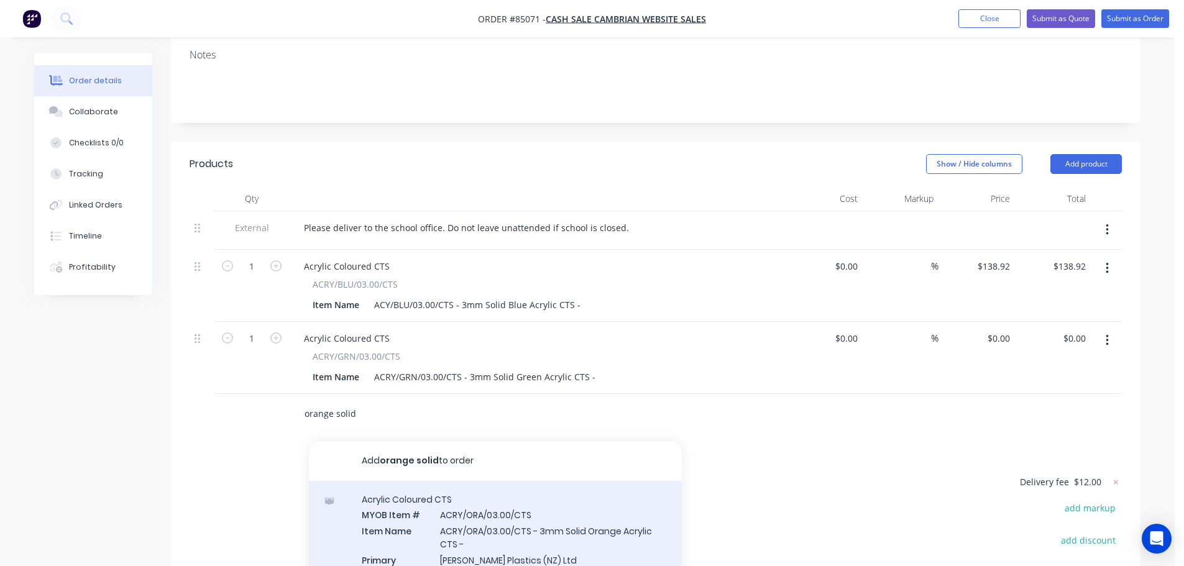
type input "orange solid"
click at [436, 495] on div "Acrylic Coloured CTS MYOB Item # ACRY/ORA/03.00/CTS Item Name ACRY/ORA/03.00/CT…" at bounding box center [495, 567] width 373 height 172
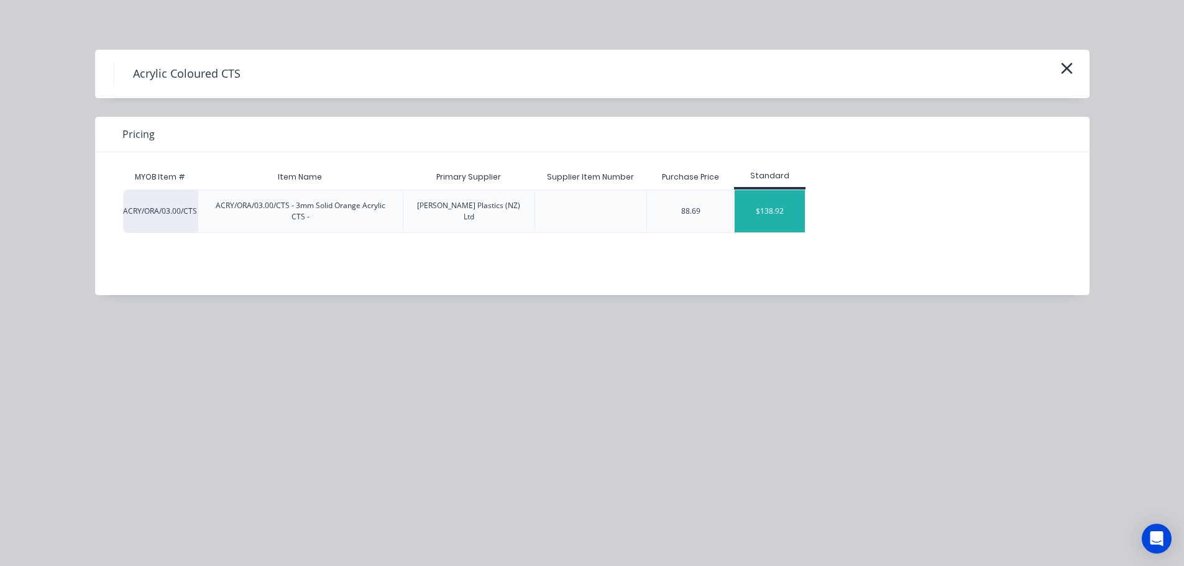
click at [800, 198] on div "$138.92" at bounding box center [770, 211] width 70 height 42
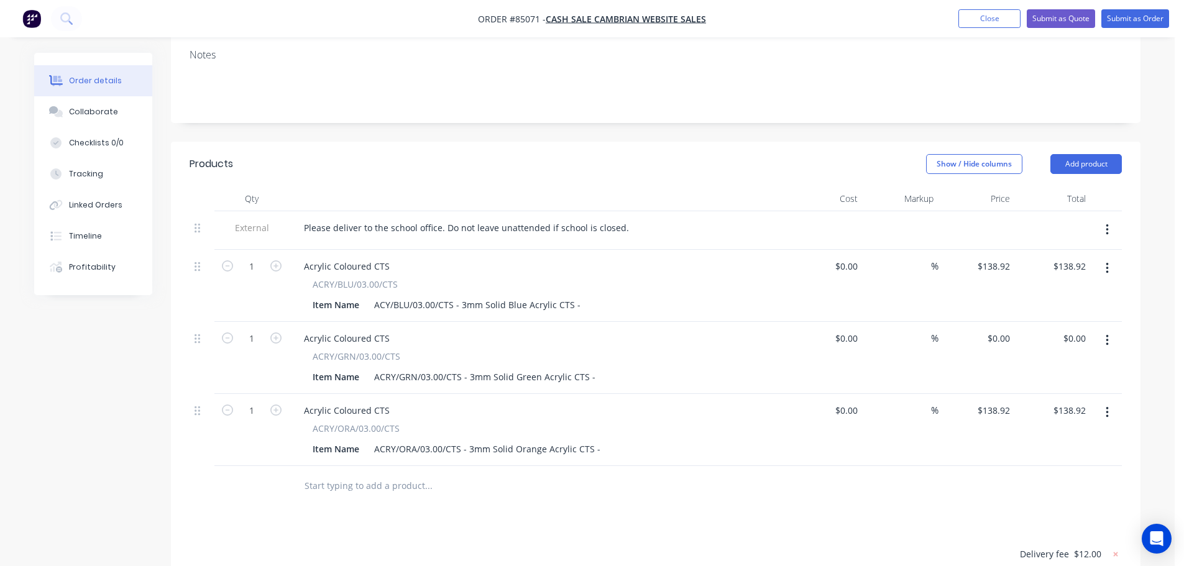
click at [361, 474] on input "text" at bounding box center [428, 486] width 249 height 25
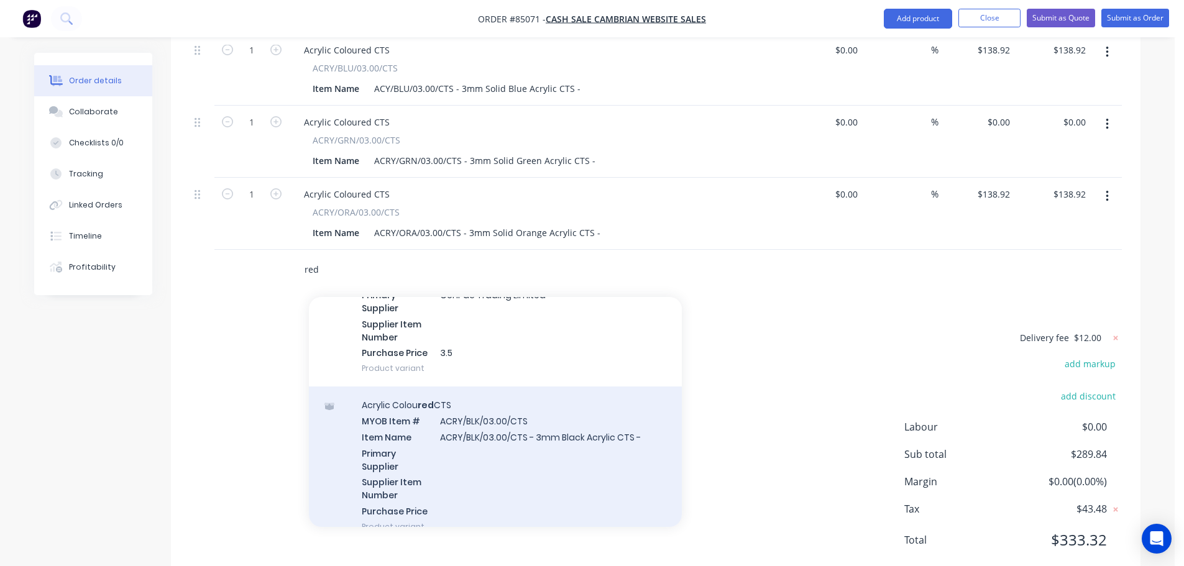
scroll to position [249, 0]
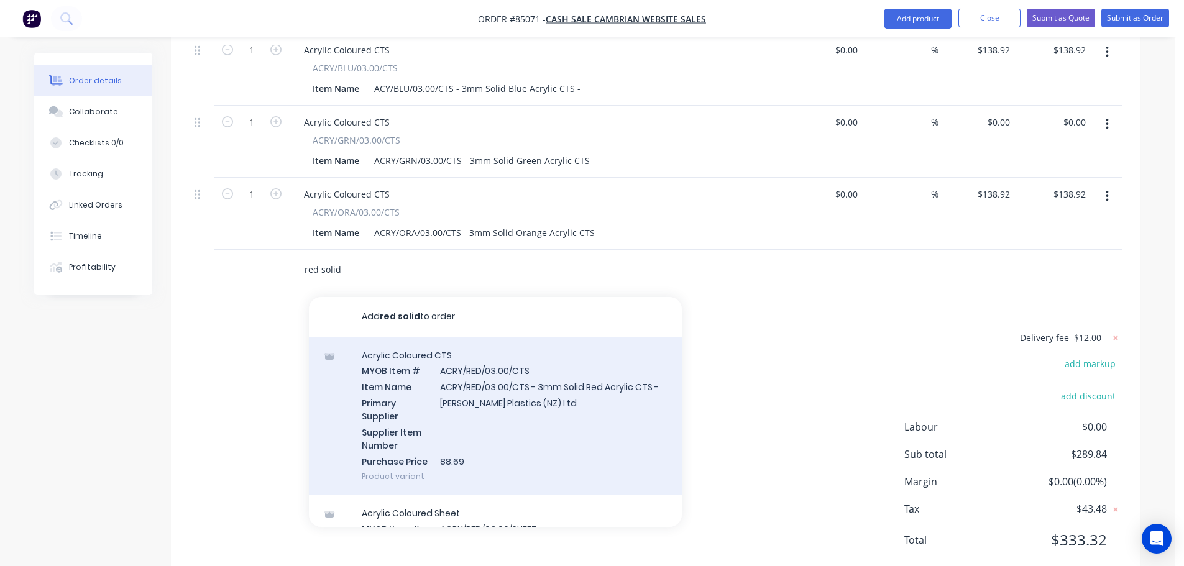
type input "red solid"
click at [537, 388] on div "Acrylic Coloured CTS MYOB Item # ACRY/RED/03.00/CTS Item Name ACRY/RED/03.00/CT…" at bounding box center [495, 416] width 373 height 159
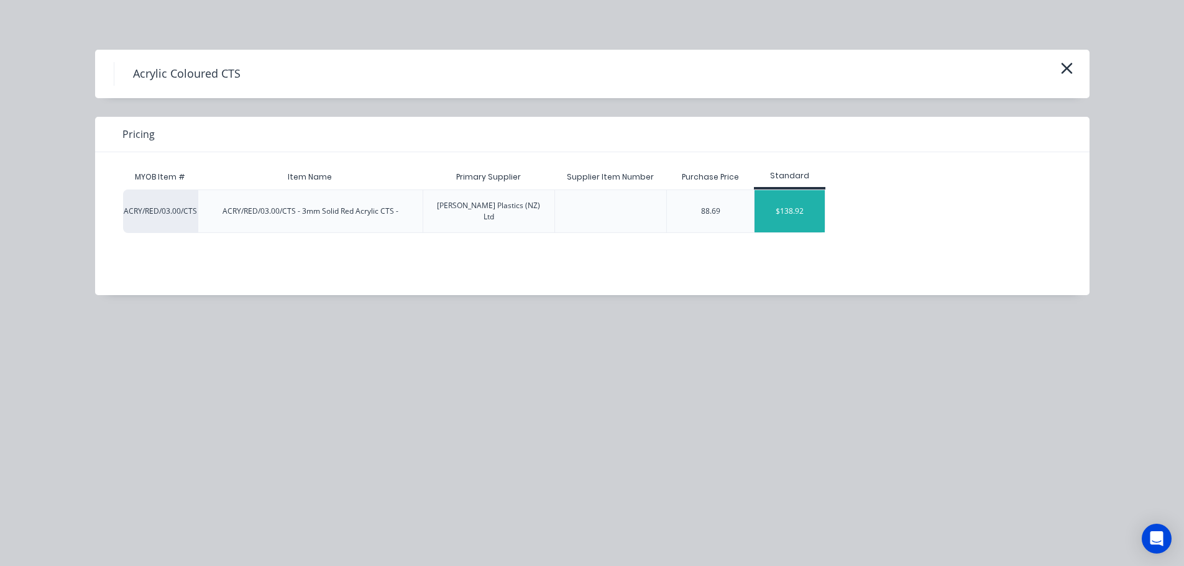
click at [795, 205] on div "$138.92" at bounding box center [790, 211] width 70 height 42
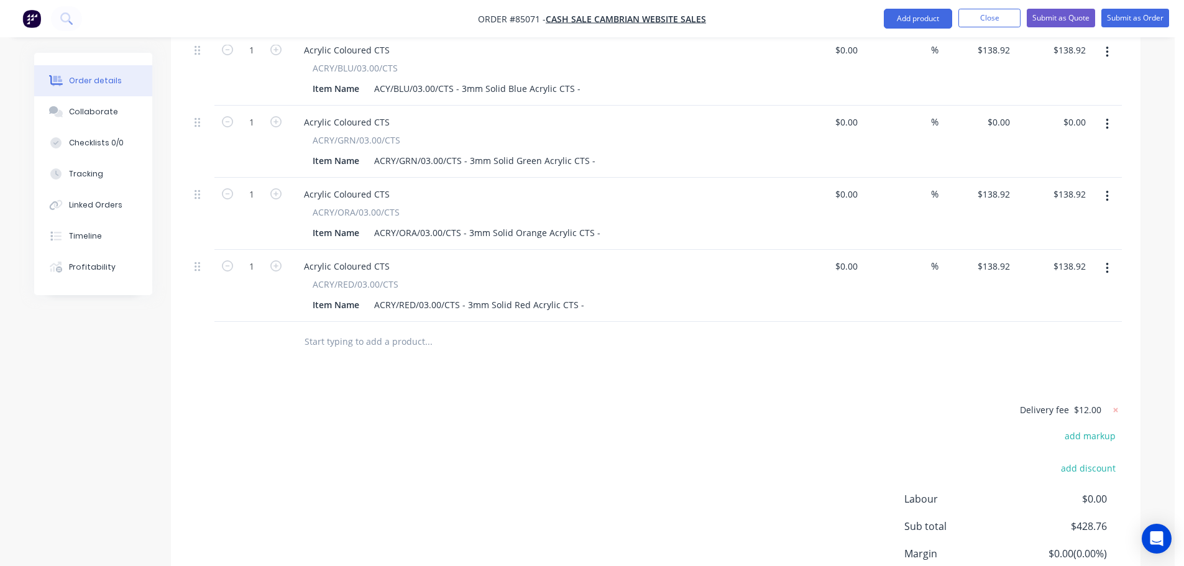
click at [383, 329] on input "text" at bounding box center [428, 341] width 249 height 25
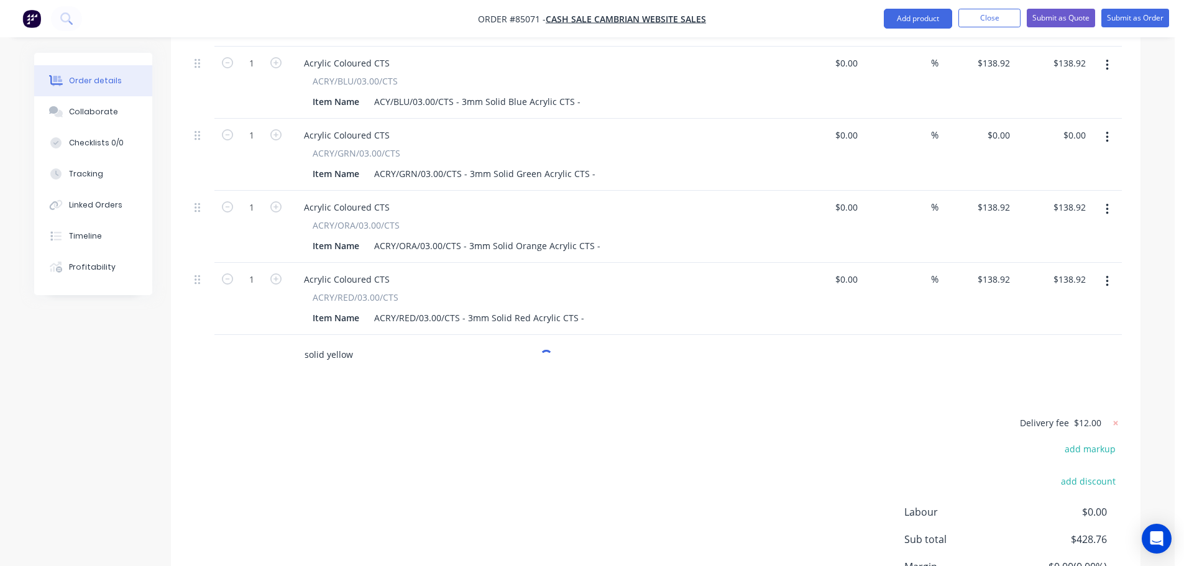
scroll to position [530, 0]
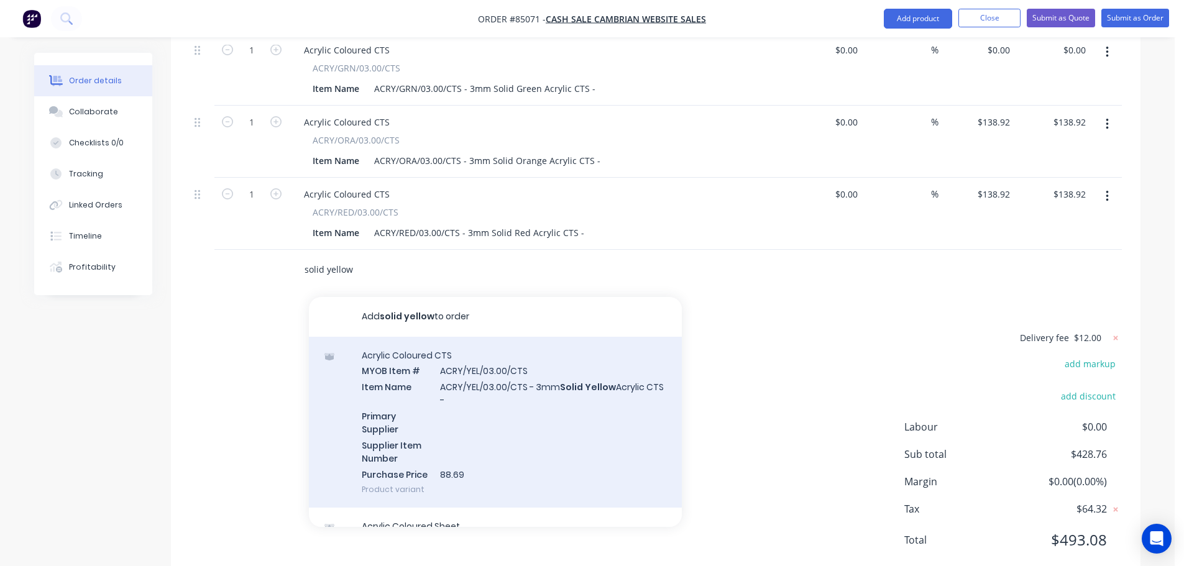
type input "solid yellow"
click at [509, 452] on div "Acrylic Coloured CTS MYOB Item # ACRY/YEL/03.00/CTS Item Name ACRY/YEL/03.00/CT…" at bounding box center [495, 423] width 373 height 172
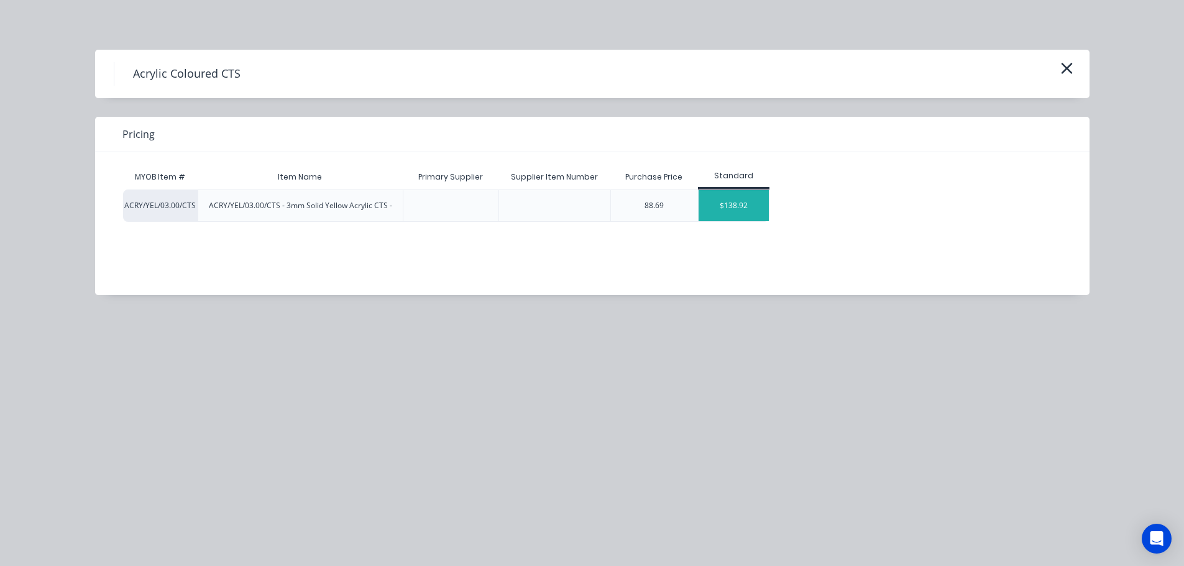
click at [724, 203] on div "$138.92" at bounding box center [734, 205] width 70 height 31
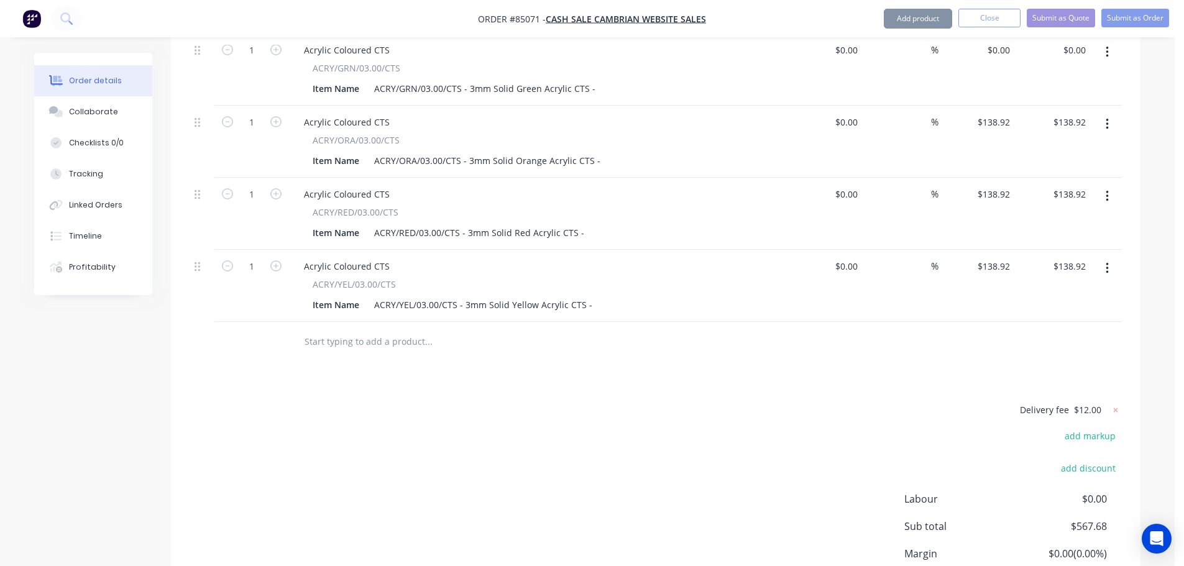
click at [418, 329] on input "text" at bounding box center [428, 341] width 249 height 25
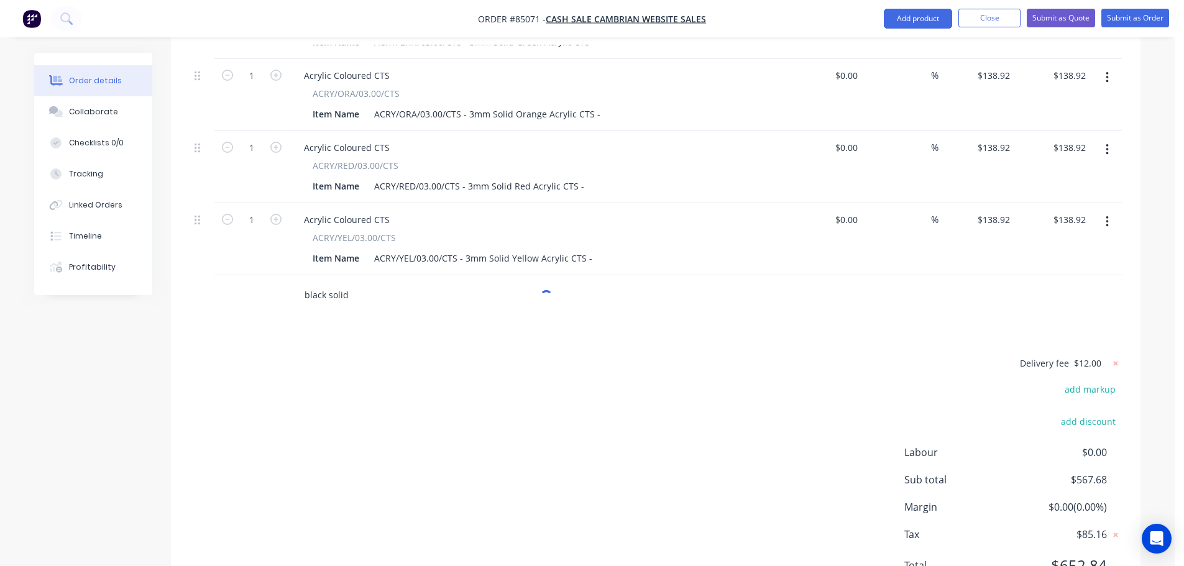
scroll to position [602, 0]
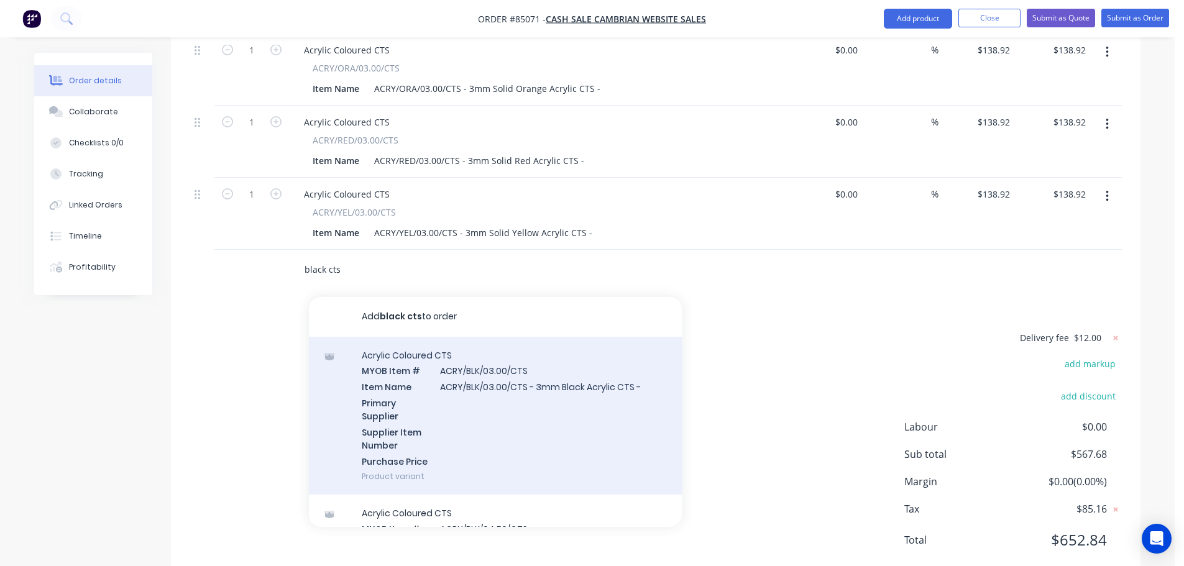
type input "black cts"
click at [494, 362] on div "Acrylic Coloured CTS MYOB Item # ACRY/BLK/03.00/CTS Item Name ACRY/BLK/03.00/CT…" at bounding box center [495, 416] width 373 height 159
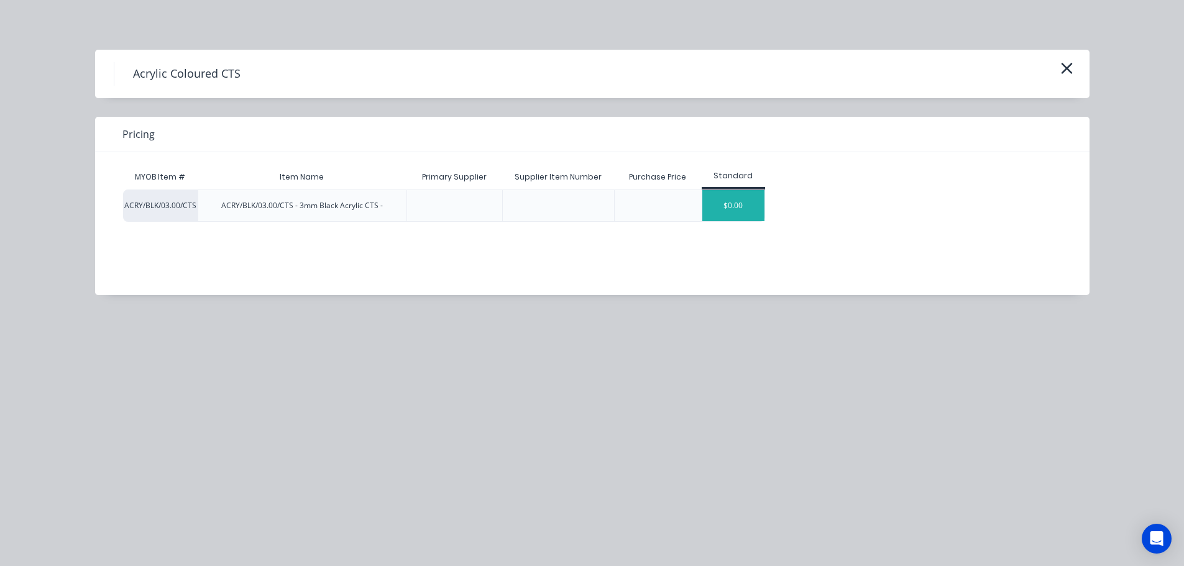
click at [754, 202] on div "$0.00" at bounding box center [734, 205] width 62 height 31
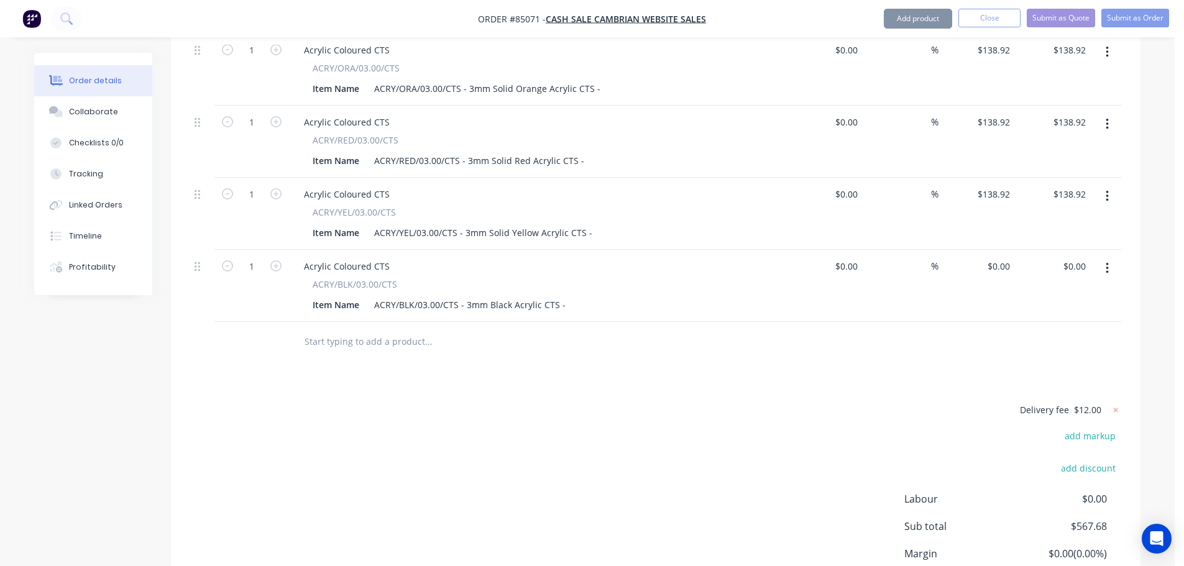
click at [442, 329] on input "text" at bounding box center [428, 341] width 249 height 25
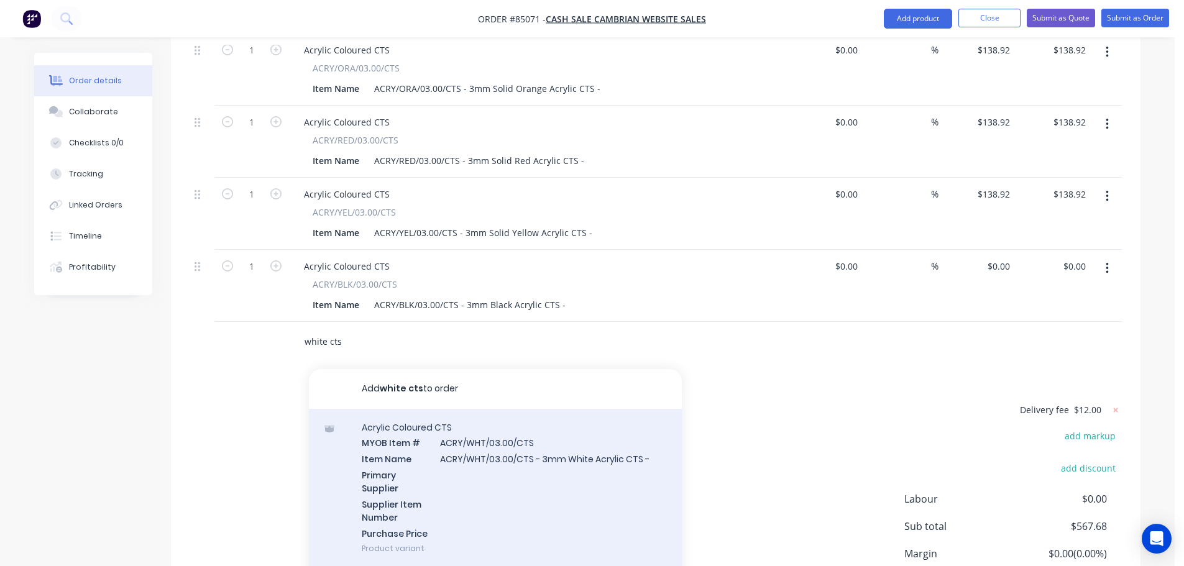
type input "white cts"
click at [456, 428] on div "Acrylic Coloured CTS MYOB Item # ACRY/WHT/03.00/CTS Item Name ACRY/WHT/03.00/CT…" at bounding box center [495, 488] width 373 height 159
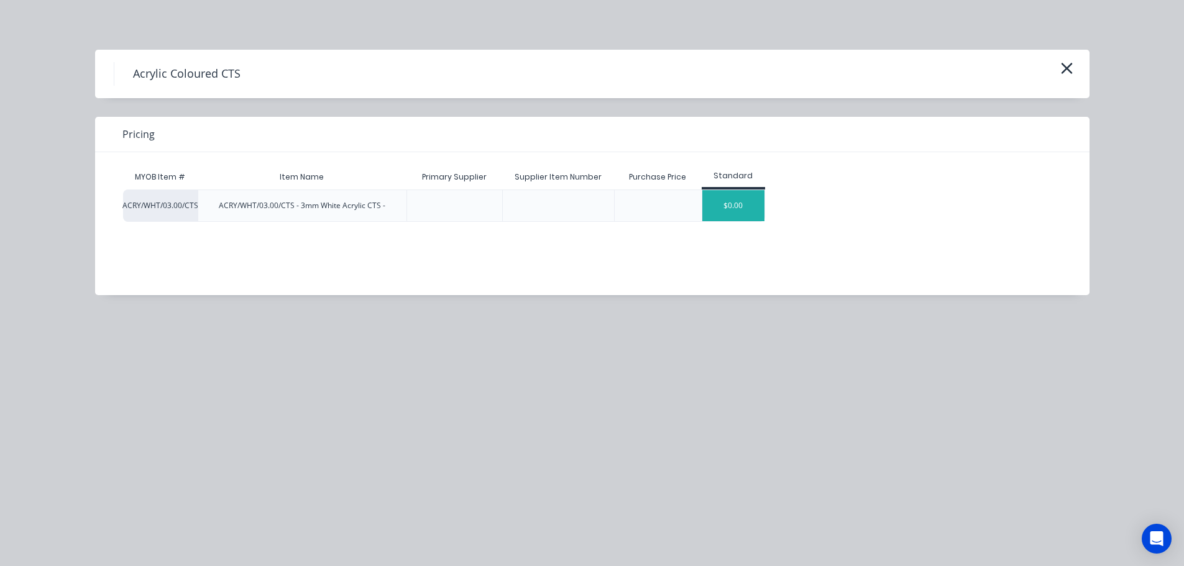
click at [739, 201] on div "$0.00" at bounding box center [734, 205] width 62 height 31
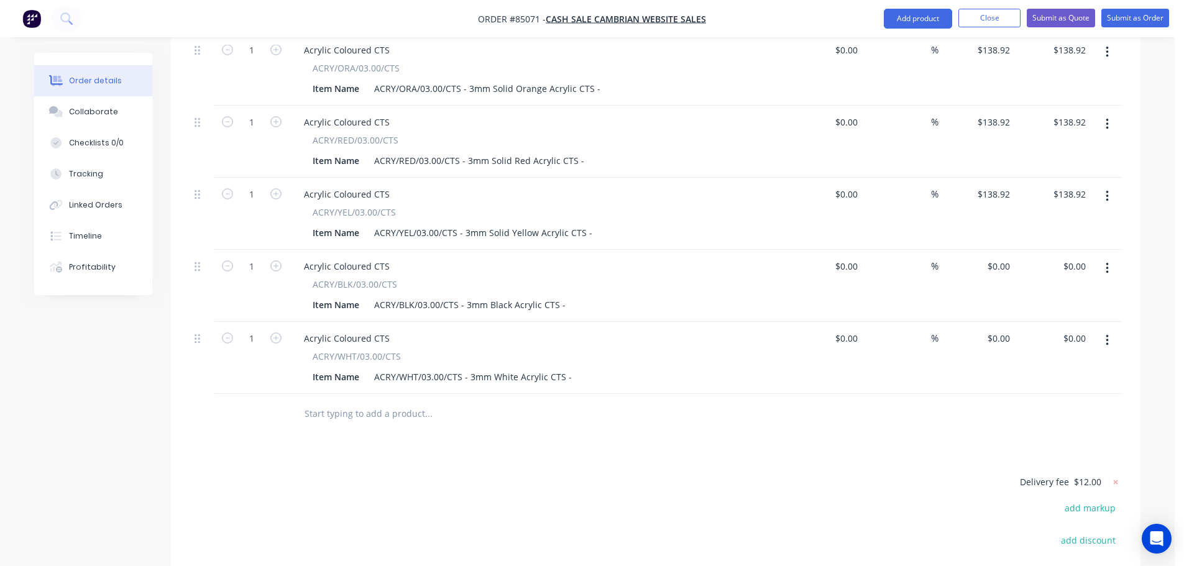
click at [471, 402] on input "text" at bounding box center [428, 414] width 249 height 25
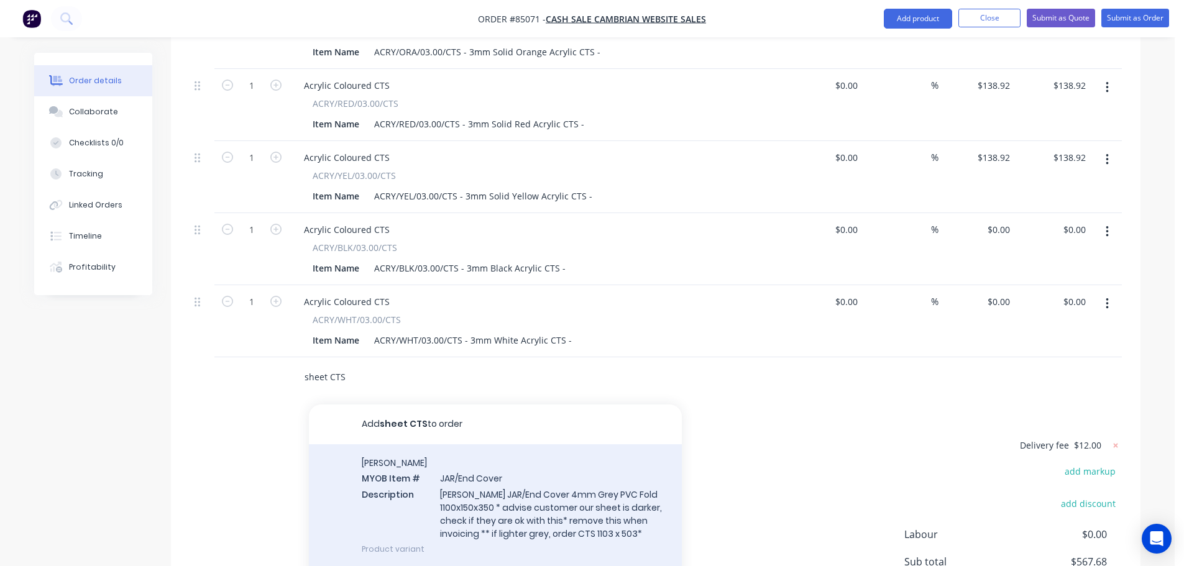
scroll to position [726, 0]
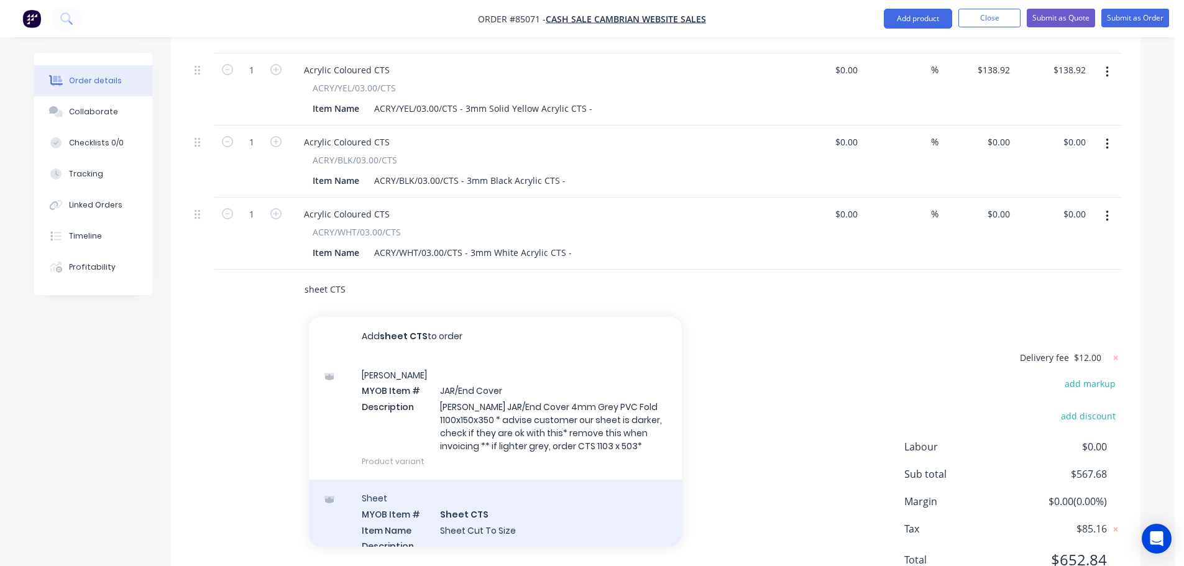
type input "sheet CTS"
click at [497, 480] on div "Sheet MYOB Item # Sheet CTS Item Name Sheet Cut To Size Description Primary Sup…" at bounding box center [495, 567] width 373 height 175
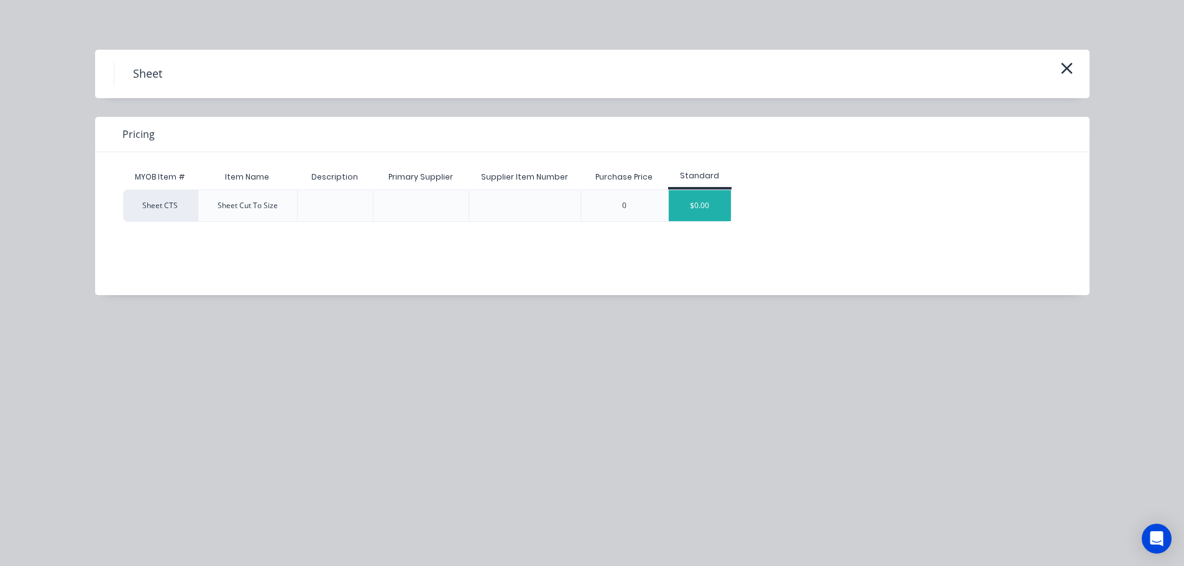
click at [701, 201] on div "$0.00" at bounding box center [700, 205] width 62 height 31
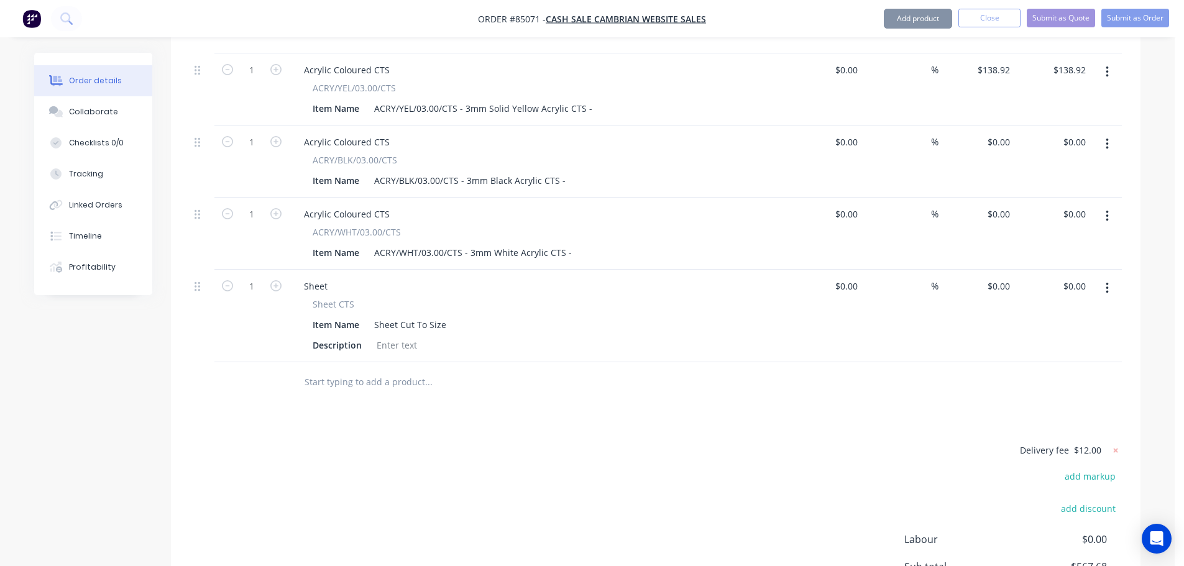
click at [405, 336] on div at bounding box center [397, 345] width 50 height 18
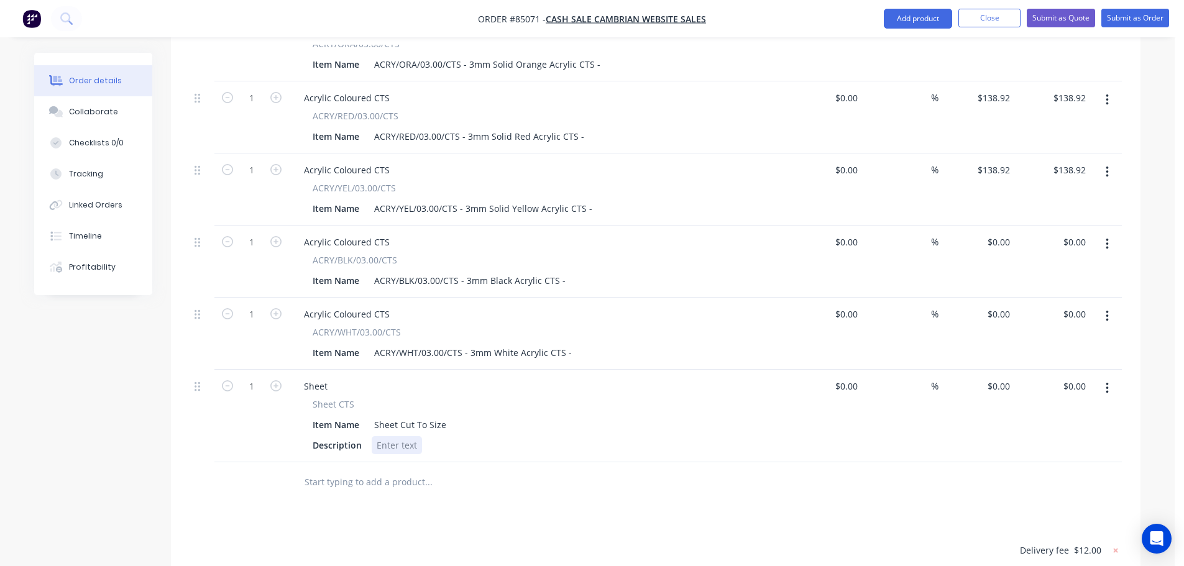
click at [405, 312] on div "External Please deliver to the school office. Do not leave unattended if school…" at bounding box center [656, 145] width 933 height 636
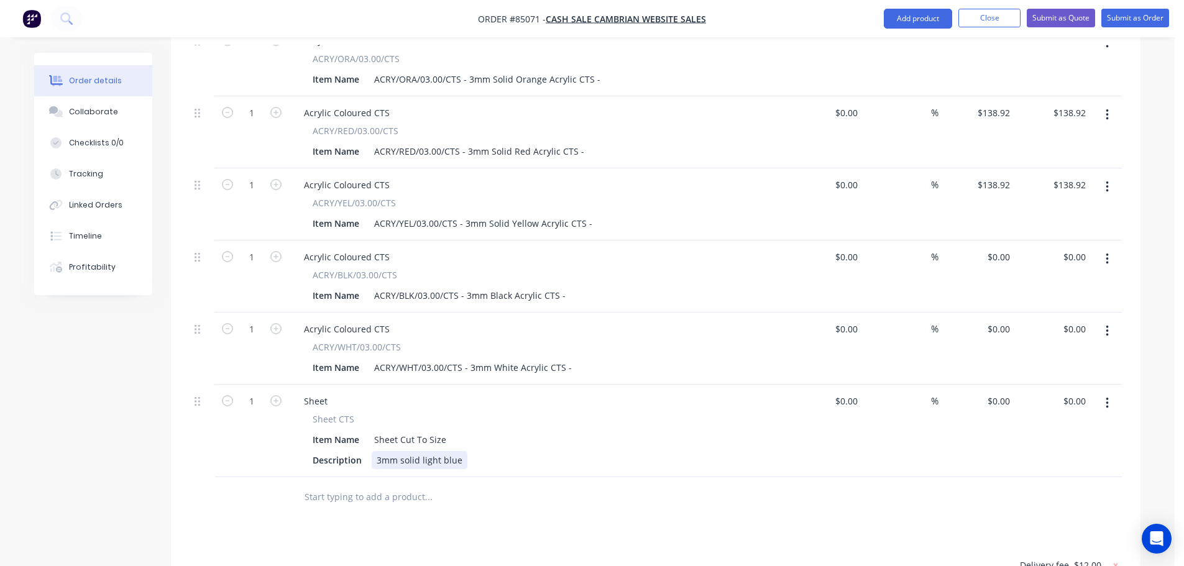
scroll to position [726, 0]
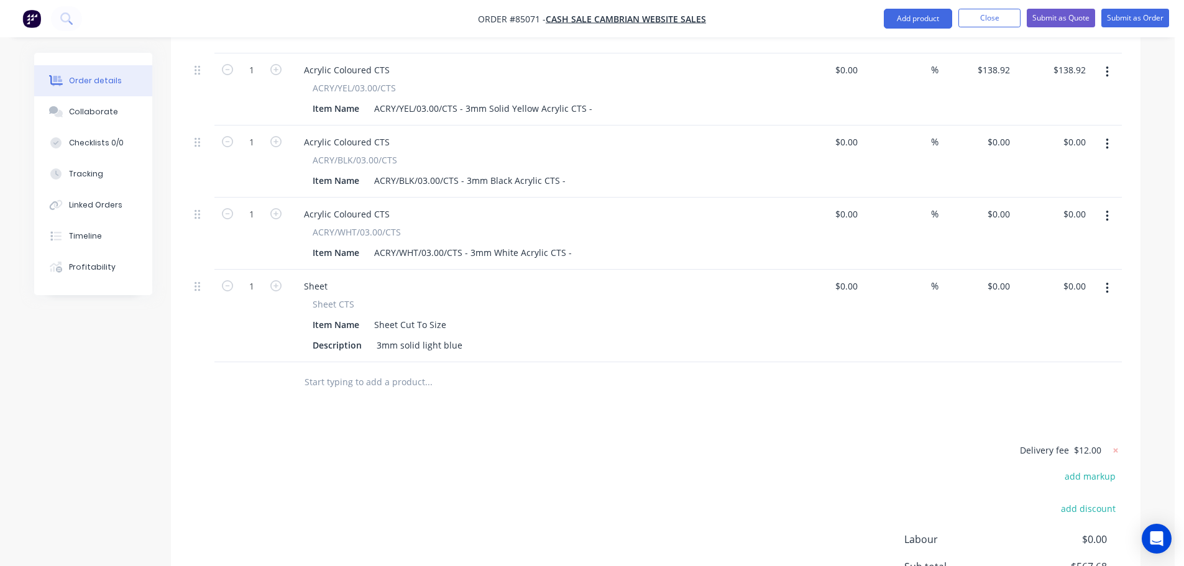
click at [381, 370] on input "text" at bounding box center [428, 382] width 249 height 25
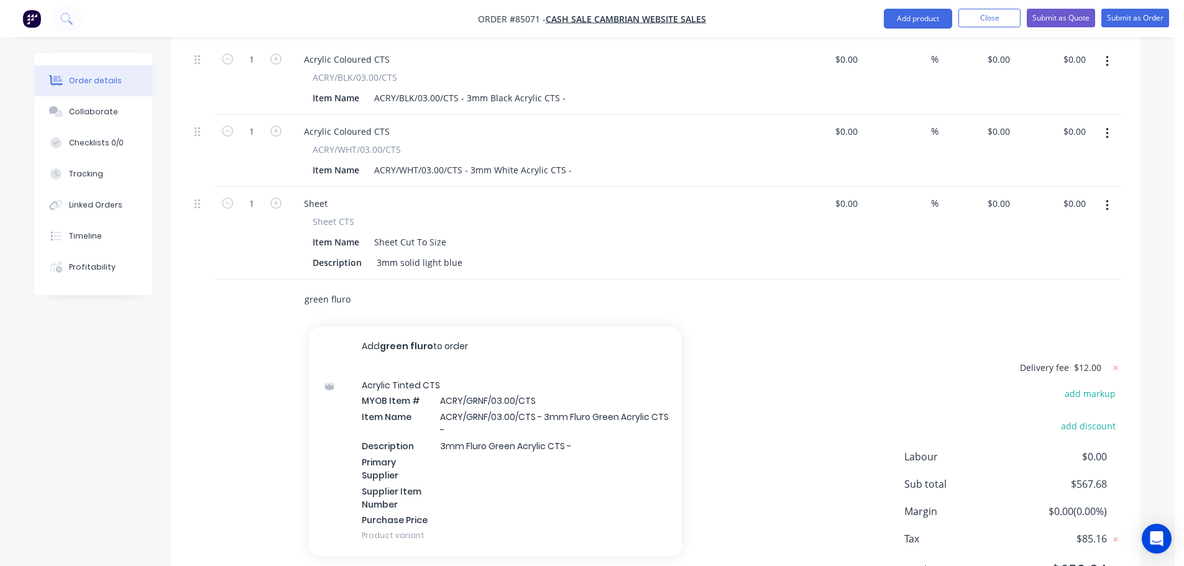
scroll to position [839, 0]
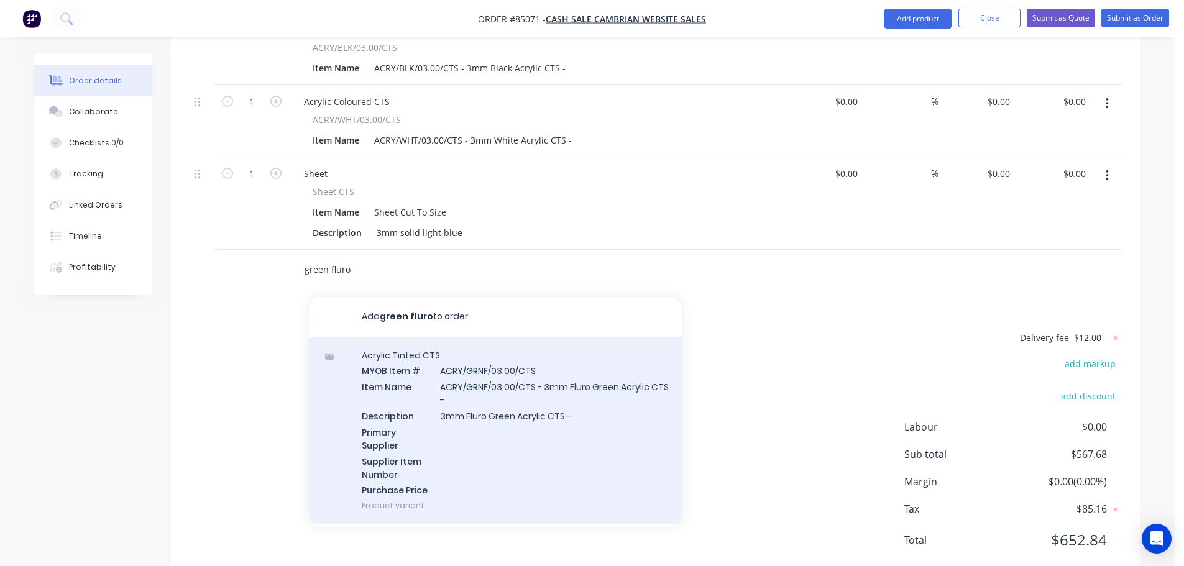
type input "green fluro"
click at [448, 367] on div "Acrylic Tinted CTS MYOB Item # ACRY/GRNF/03.00/CTS Item Name ACRY/GRNF/03.00/CT…" at bounding box center [495, 431] width 373 height 188
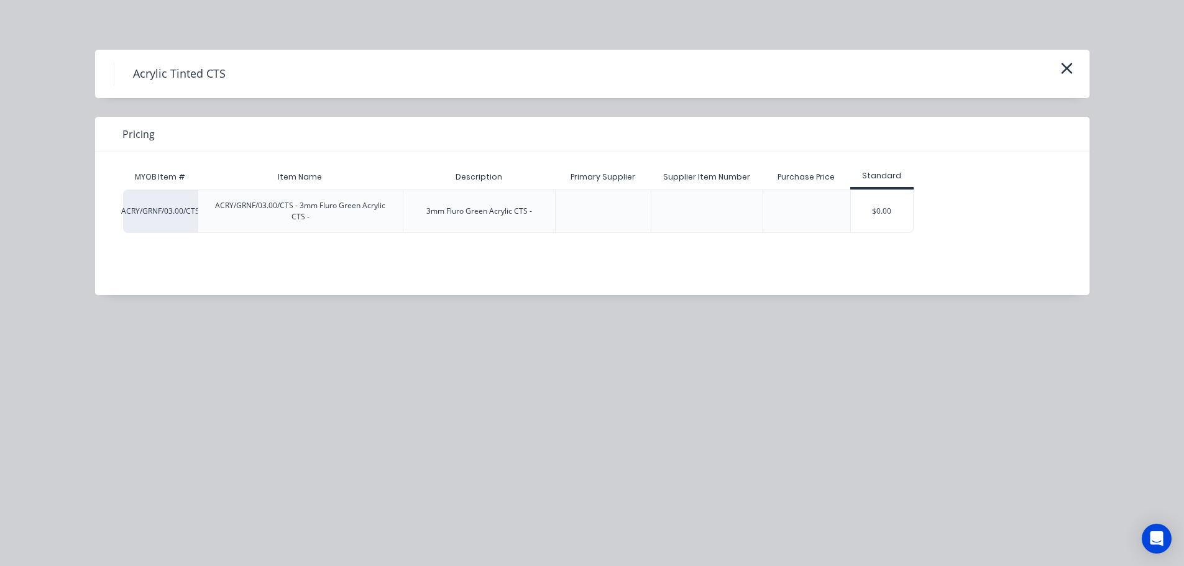
click at [896, 203] on div "$0.00" at bounding box center [882, 211] width 62 height 42
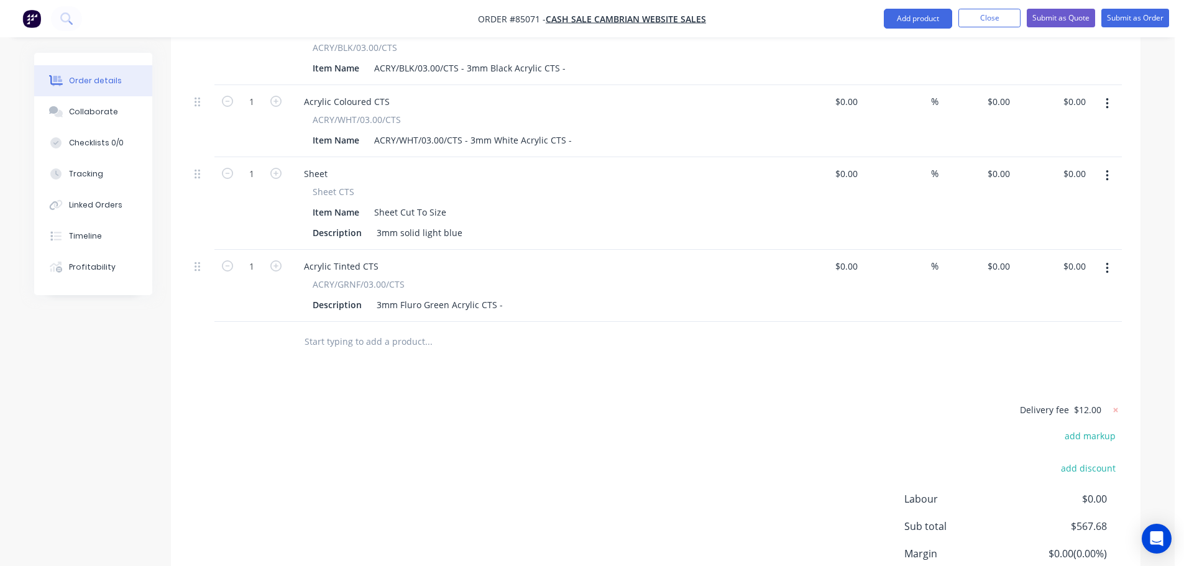
click at [358, 329] on input "text" at bounding box center [428, 341] width 249 height 25
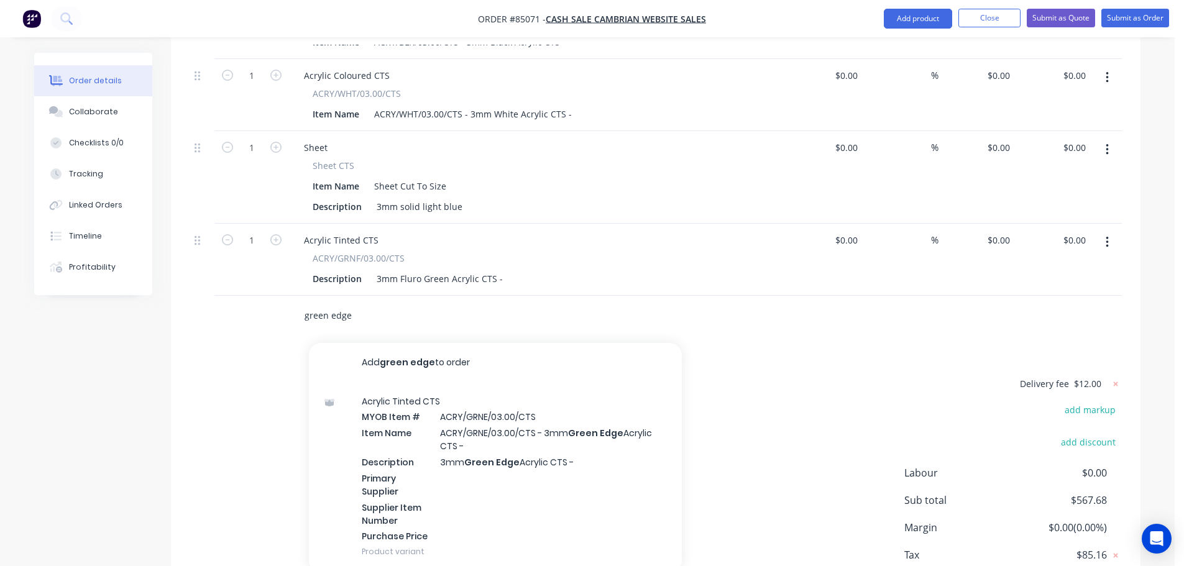
scroll to position [911, 0]
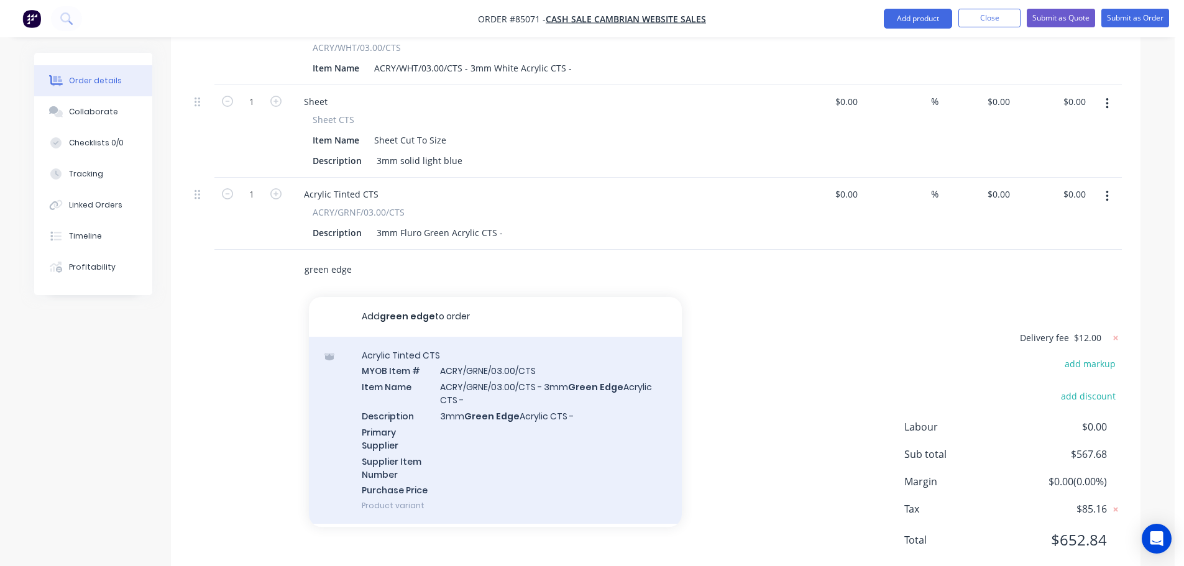
type input "green edge"
click at [546, 394] on div "Acrylic Tinted CTS MYOB Item # ACRY/GRNE/03.00/CTS Item Name ACRY/GRNE/03.00/CT…" at bounding box center [495, 431] width 373 height 188
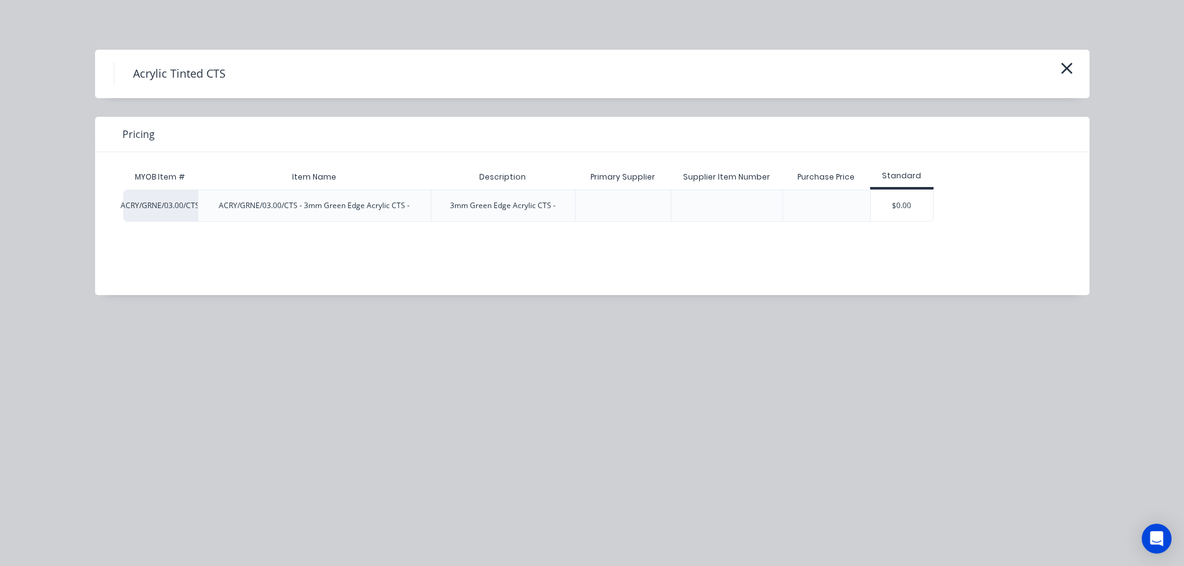
click at [908, 198] on div "$0.00" at bounding box center [902, 205] width 62 height 31
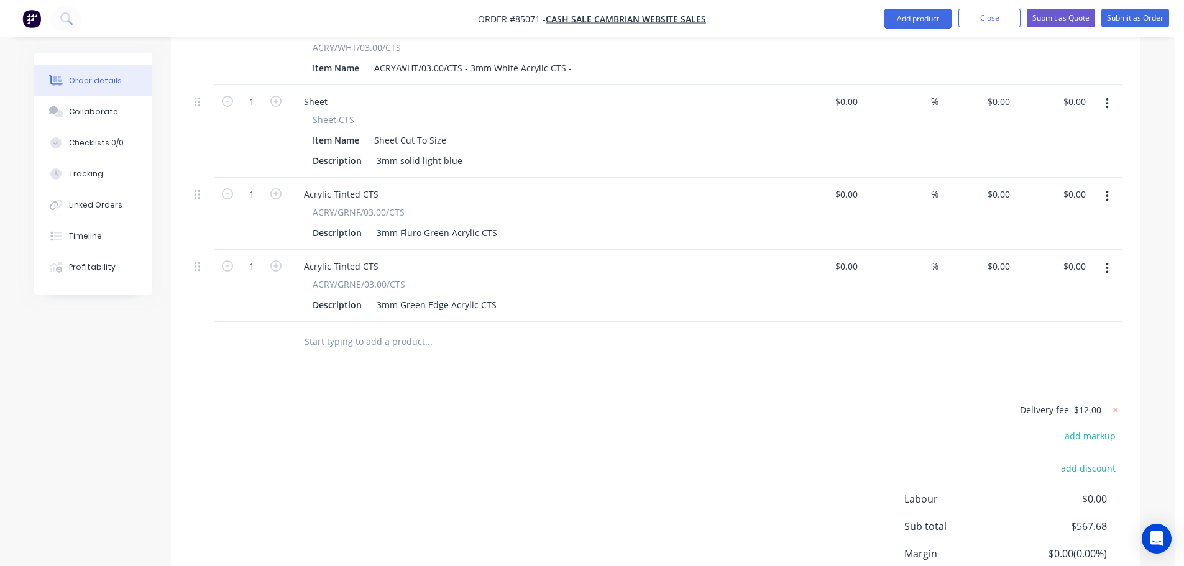
click at [363, 329] on input "text" at bounding box center [428, 341] width 249 height 25
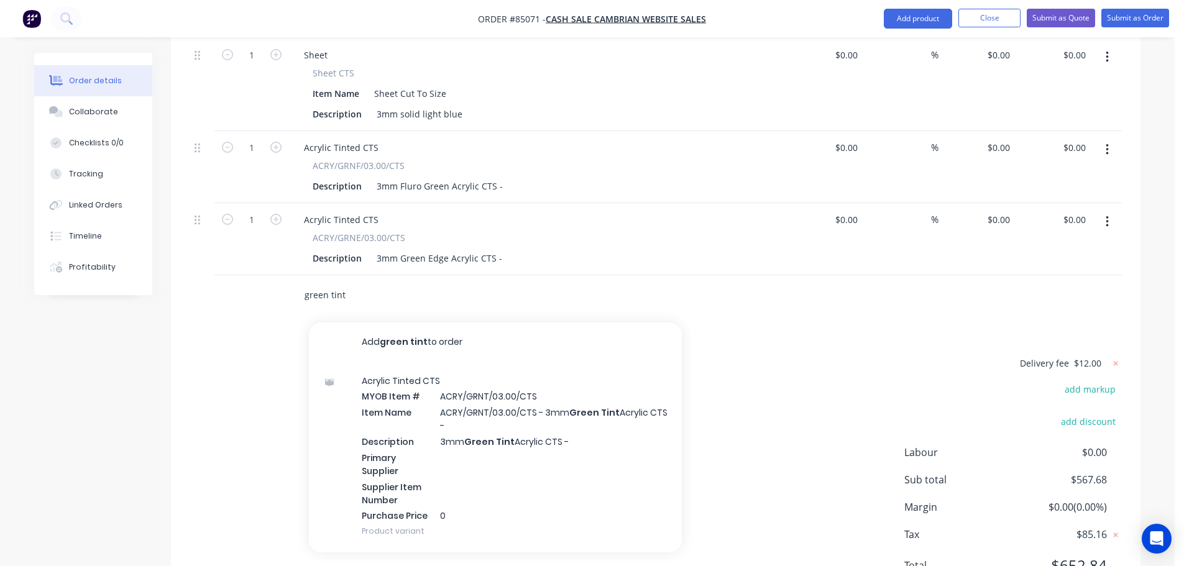
scroll to position [983, 0]
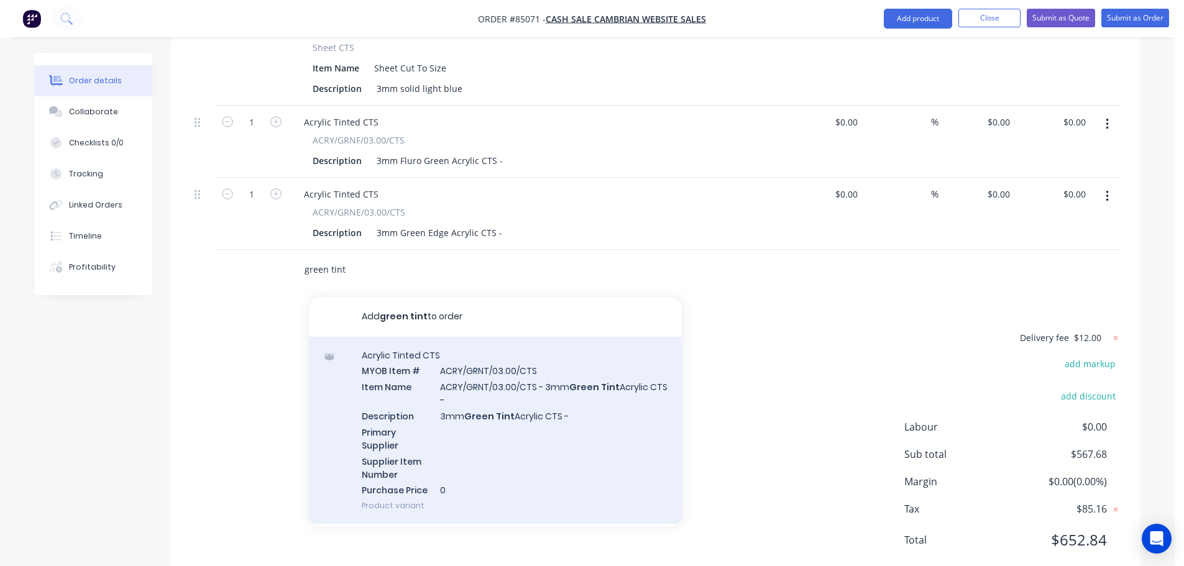
type input "green tint"
click at [493, 394] on div "Acrylic Tinted CTS MYOB Item # ACRY/GRNT/03.00/CTS Item Name ACRY/GRNT/03.00/CT…" at bounding box center [495, 431] width 373 height 188
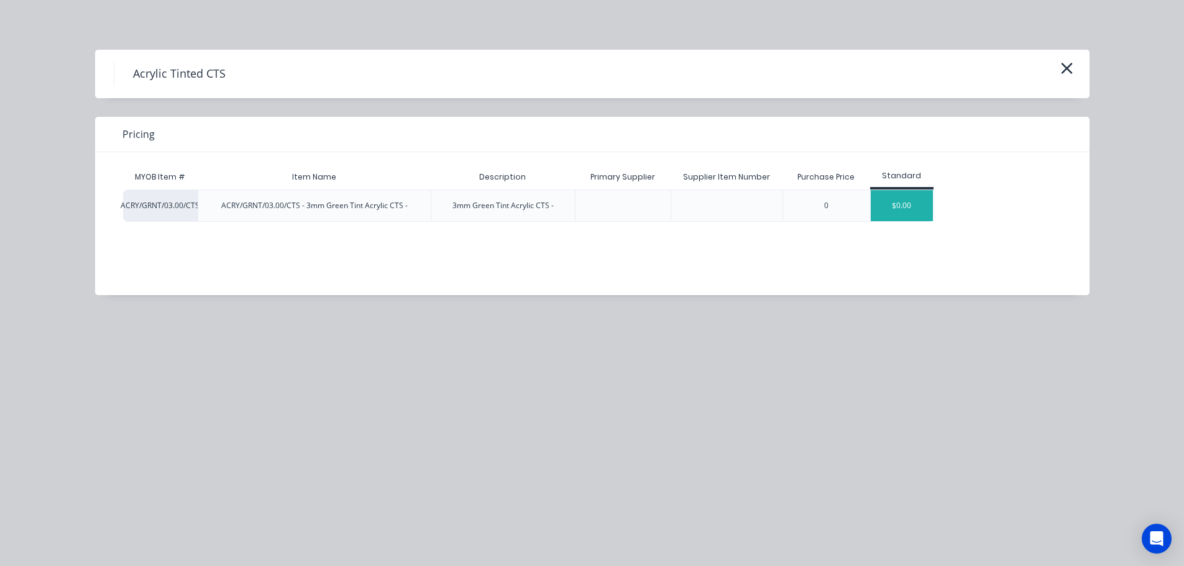
click at [901, 203] on div "$0.00" at bounding box center [902, 205] width 62 height 31
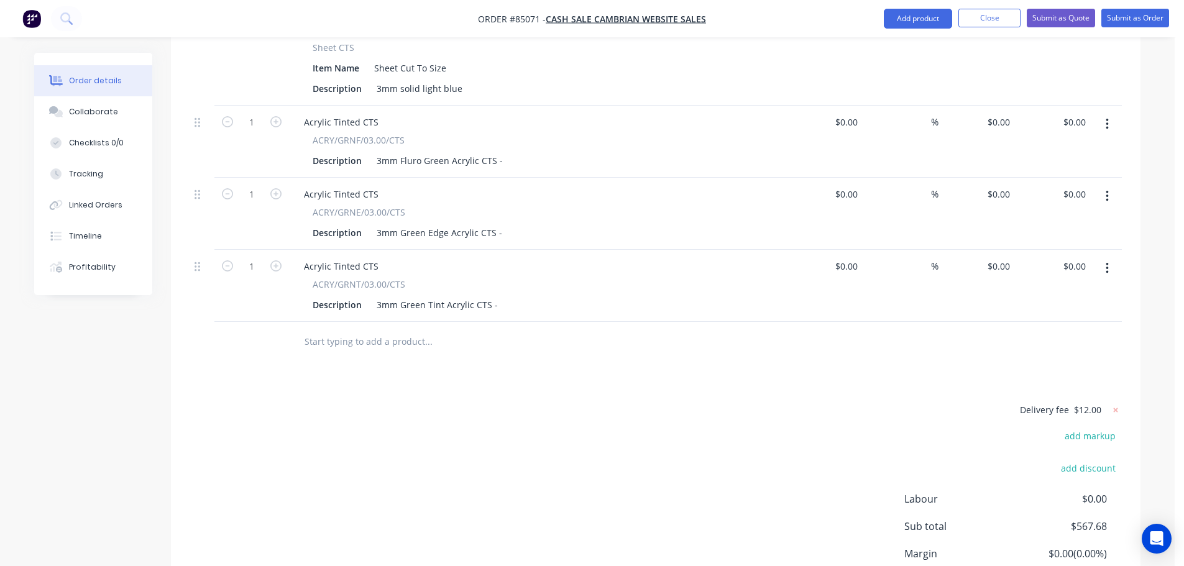
click at [422, 329] on input "text" at bounding box center [428, 341] width 249 height 25
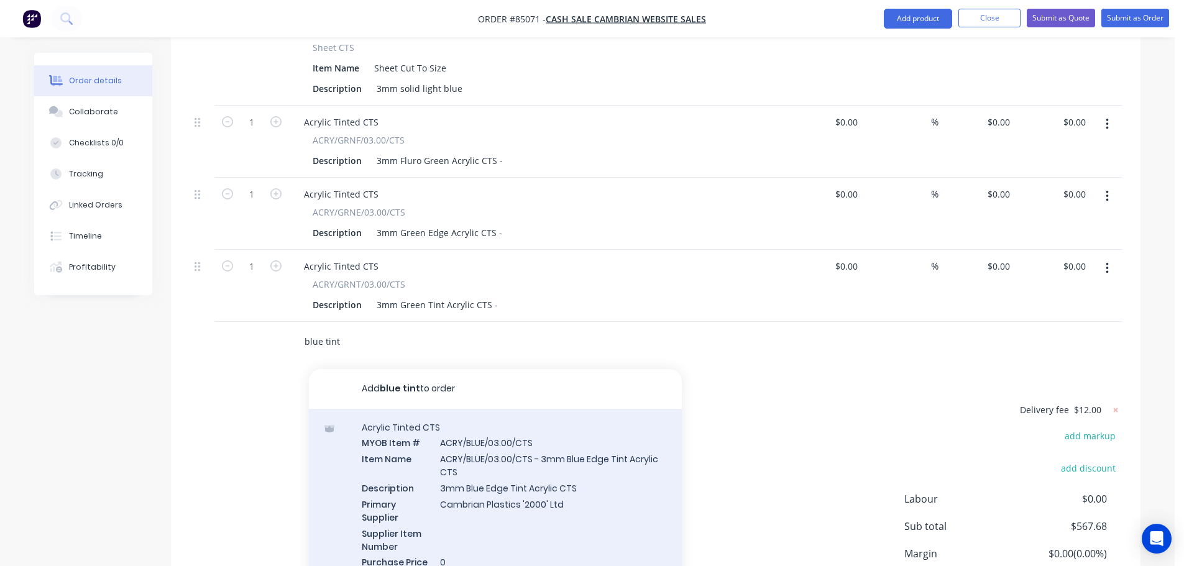
type input "blue tint"
click at [495, 453] on div "Acrylic Tinted CTS MYOB Item # ACRY/BLUE/03.00/CTS Item Name ACRY/BLUE/03.00/CT…" at bounding box center [495, 503] width 373 height 188
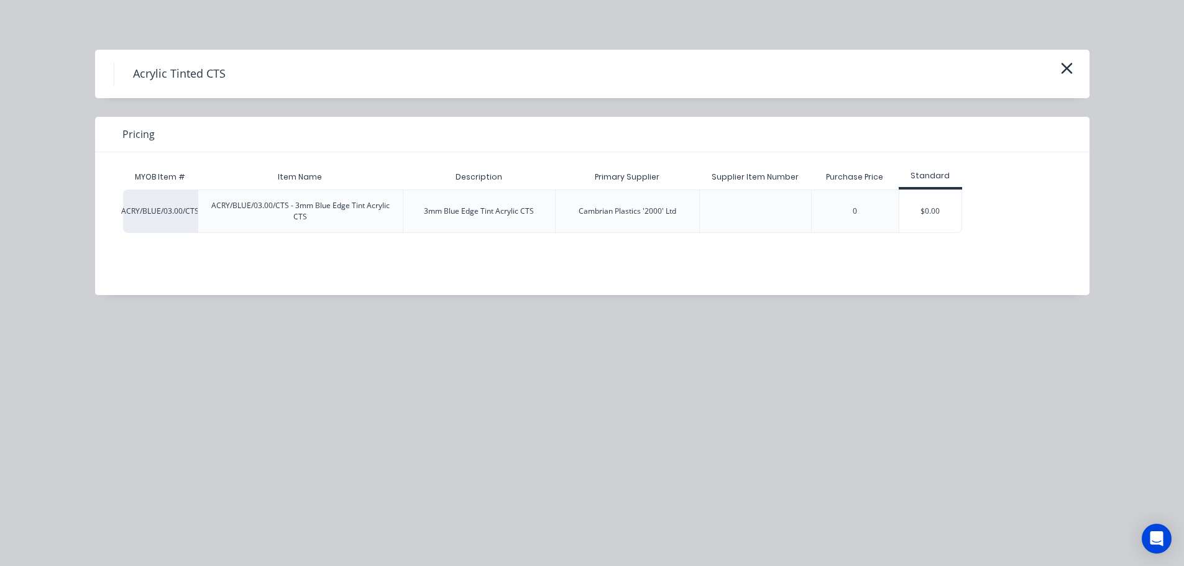
click at [1071, 66] on icon "button" at bounding box center [1066, 68] width 11 height 11
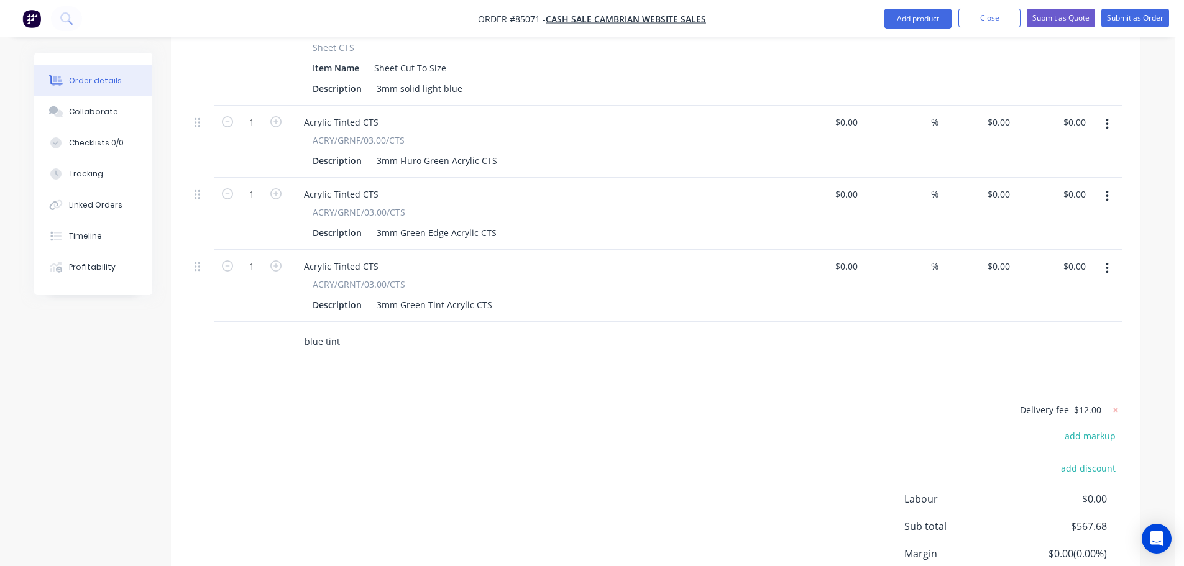
click at [445, 329] on input "blue tint" at bounding box center [428, 341] width 249 height 25
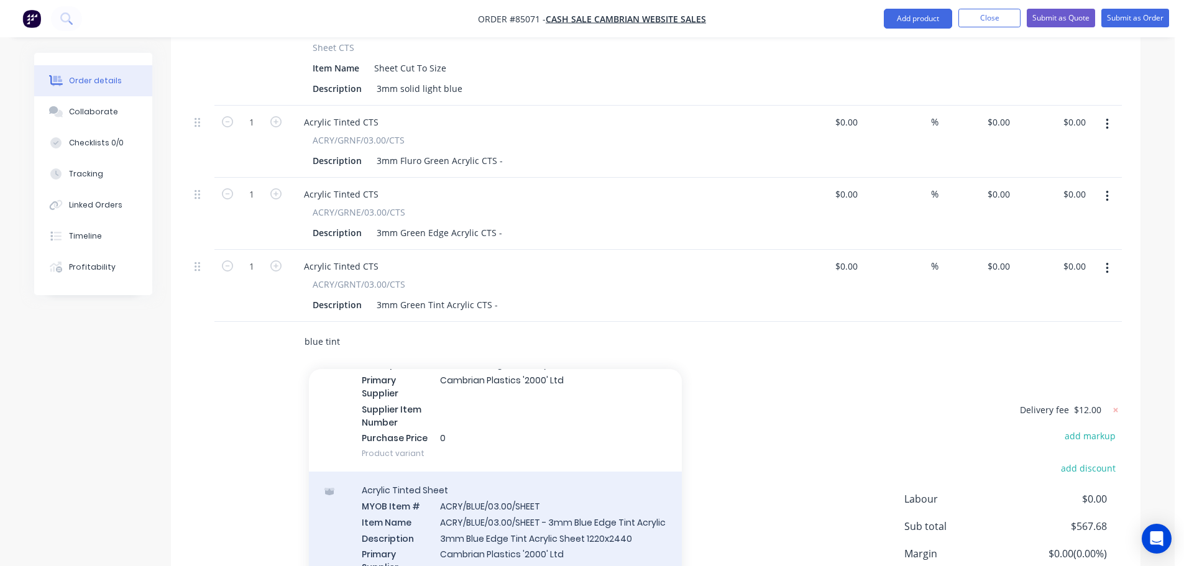
scroll to position [373, 0]
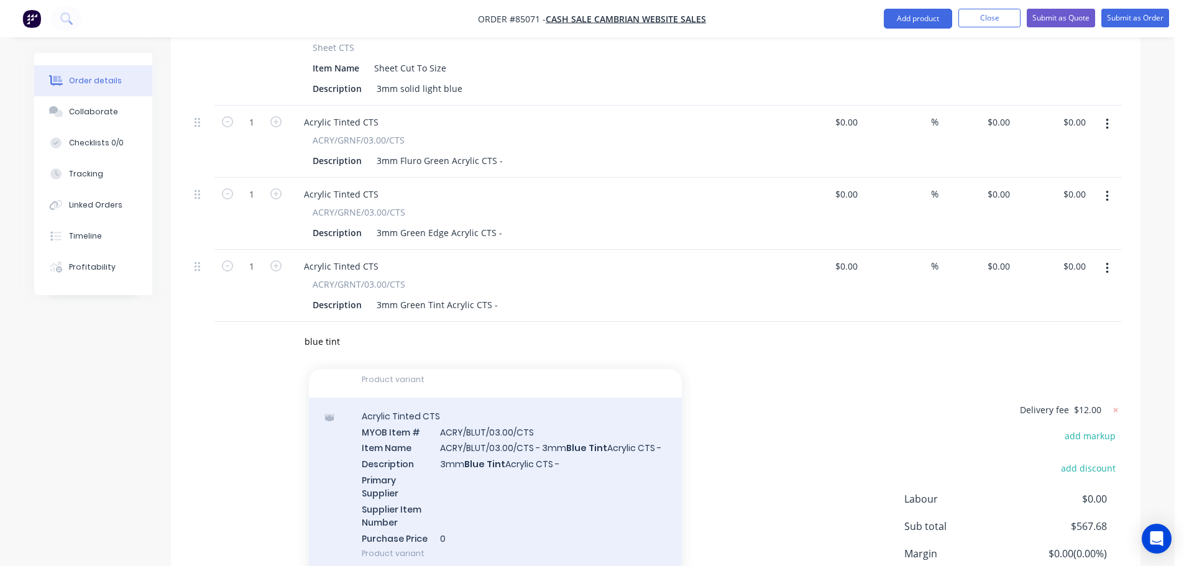
click at [503, 481] on div "Acrylic Tinted CTS MYOB Item # ACRY/BLUT/03.00/CTS Item Name ACRY/BLUT/03.00/CT…" at bounding box center [495, 485] width 373 height 175
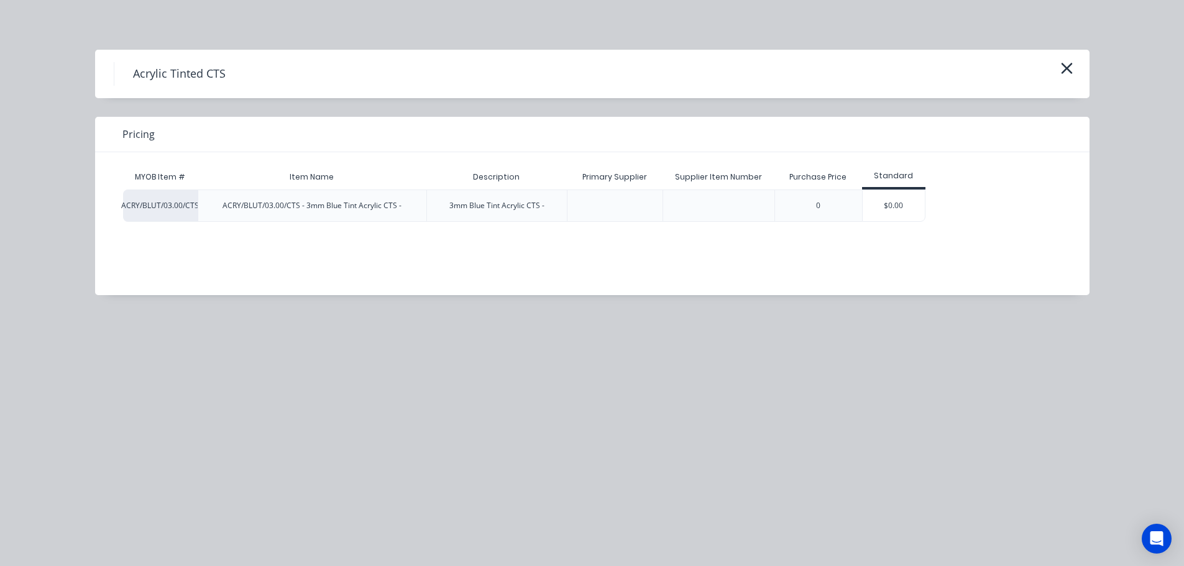
click at [892, 211] on div "$0.00" at bounding box center [894, 205] width 62 height 31
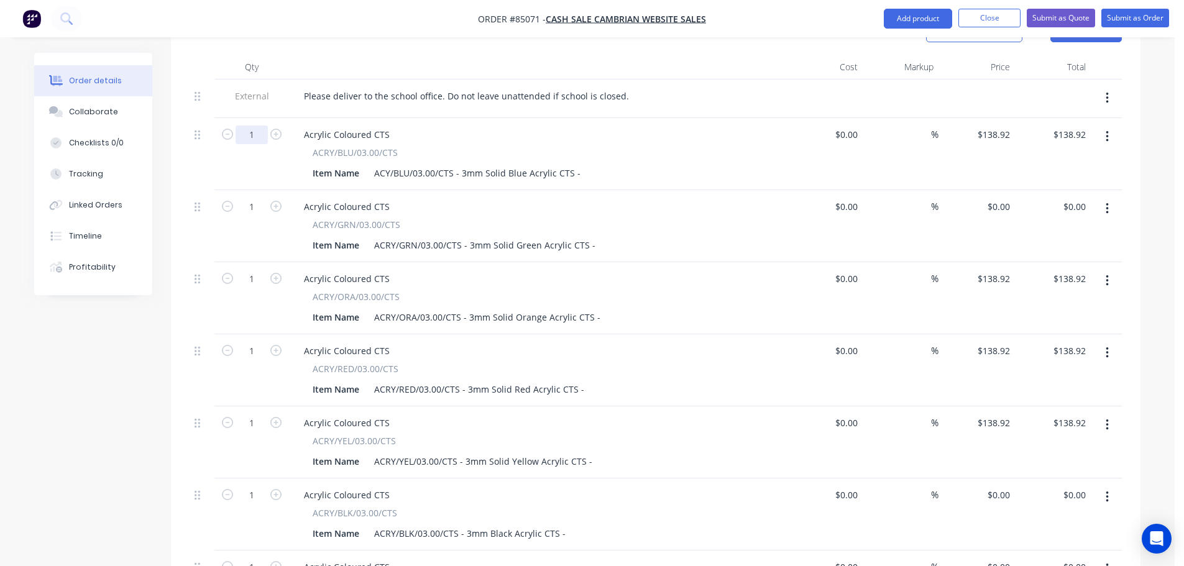
click at [250, 126] on input "1" at bounding box center [252, 135] width 32 height 19
type input "3"
type input "$416.76"
click at [257, 198] on input "1" at bounding box center [252, 207] width 32 height 19
type input "3"
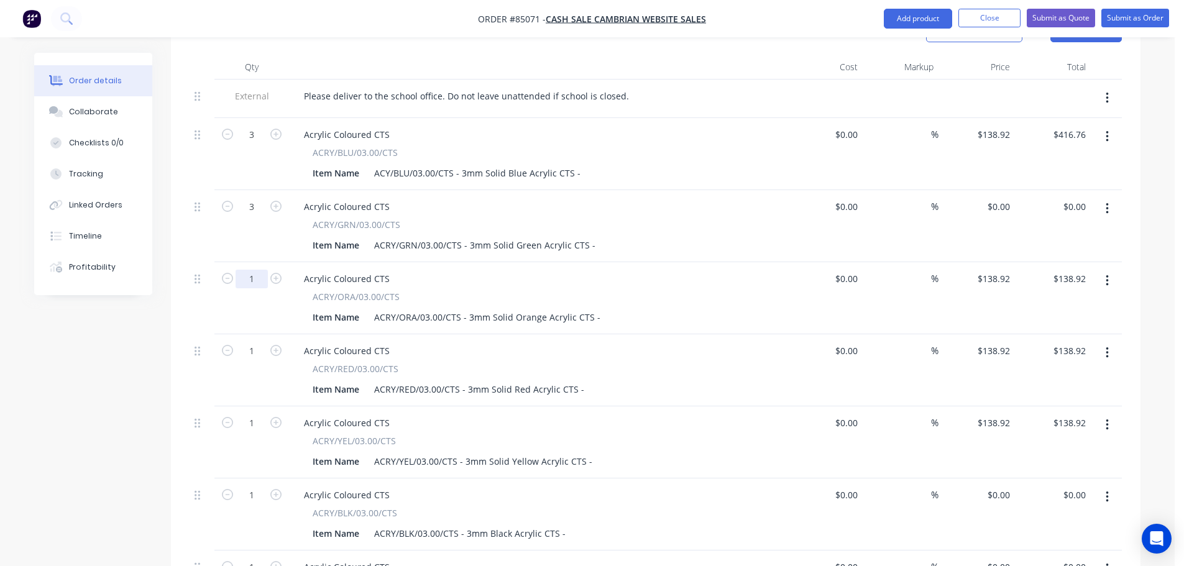
click at [252, 270] on input "1" at bounding box center [252, 279] width 32 height 19
type input "2"
type input "$277.84"
click at [254, 342] on input "1" at bounding box center [252, 351] width 32 height 19
type input "2"
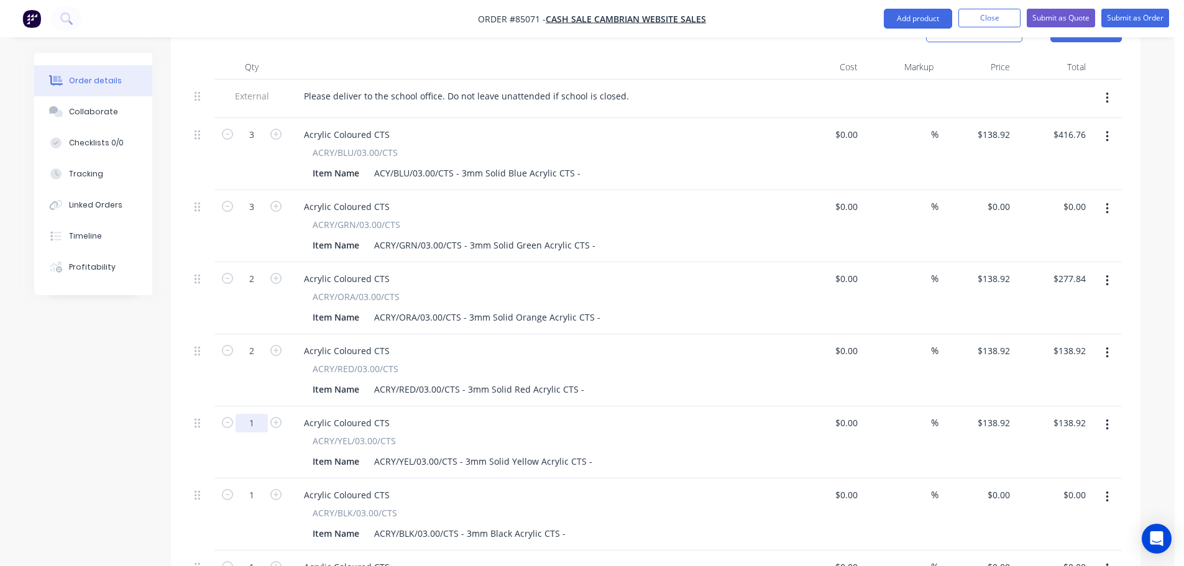
type input "$277.84"
click at [249, 414] on input "1" at bounding box center [252, 423] width 32 height 19
type input "2"
type input "$277.84"
click at [242, 486] on input "1" at bounding box center [252, 495] width 32 height 19
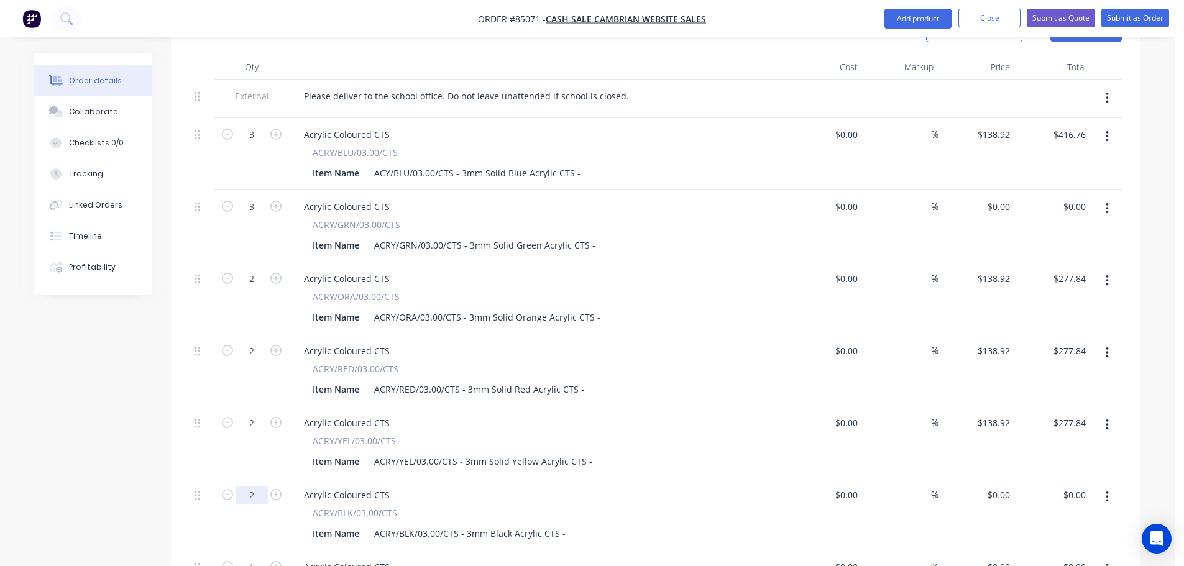
scroll to position [497, 0]
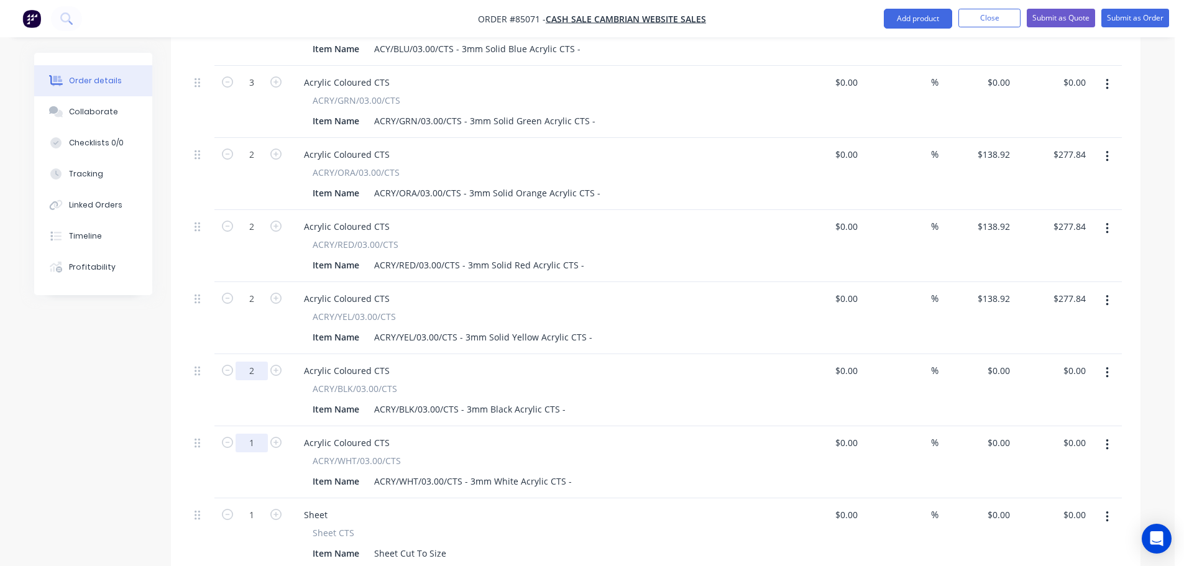
type input "2"
click at [247, 434] on input "1" at bounding box center [252, 443] width 32 height 19
type input "2"
click at [241, 506] on input "1" at bounding box center [252, 515] width 32 height 19
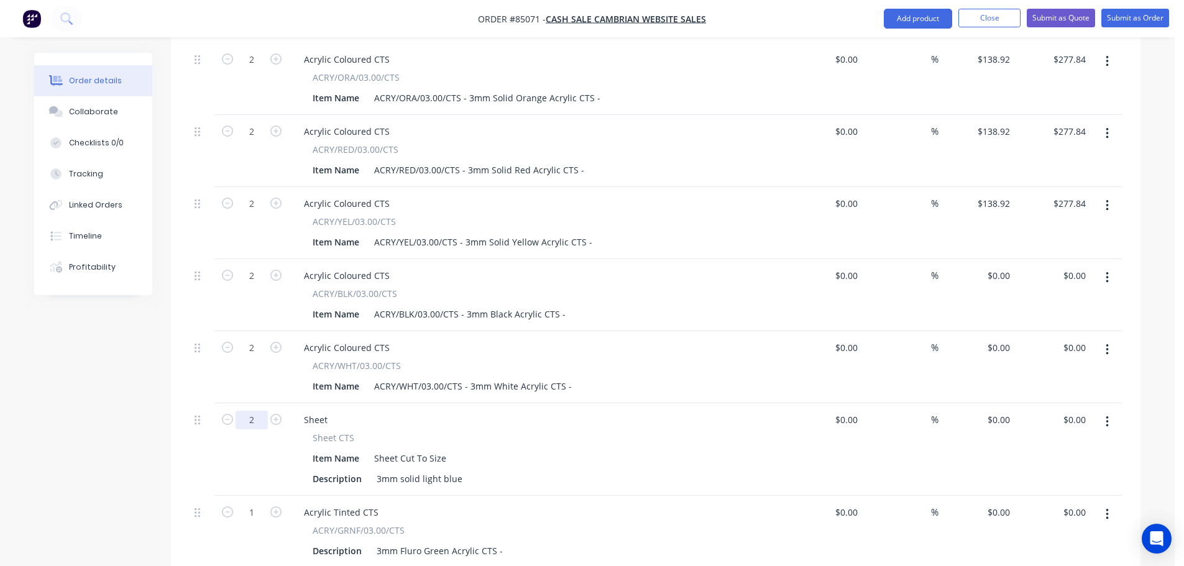
scroll to position [622, 0]
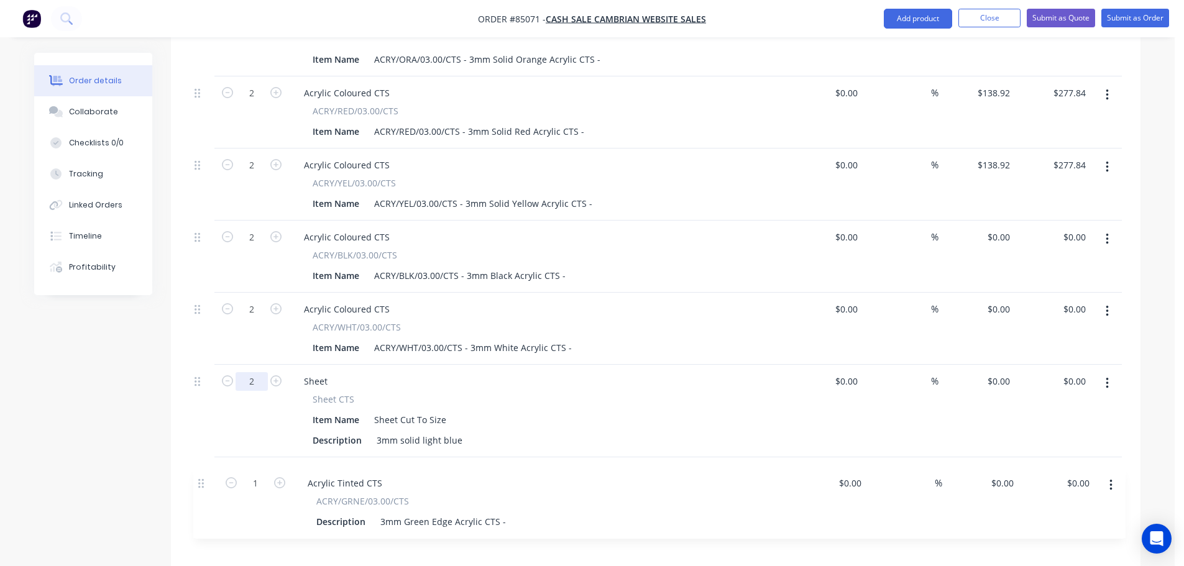
drag, startPoint x: 198, startPoint y: 519, endPoint x: 200, endPoint y: 446, distance: 73.4
click at [200, 446] on div "External Please deliver to the school office. Do not leave unattended if school…" at bounding box center [656, 284] width 933 height 924
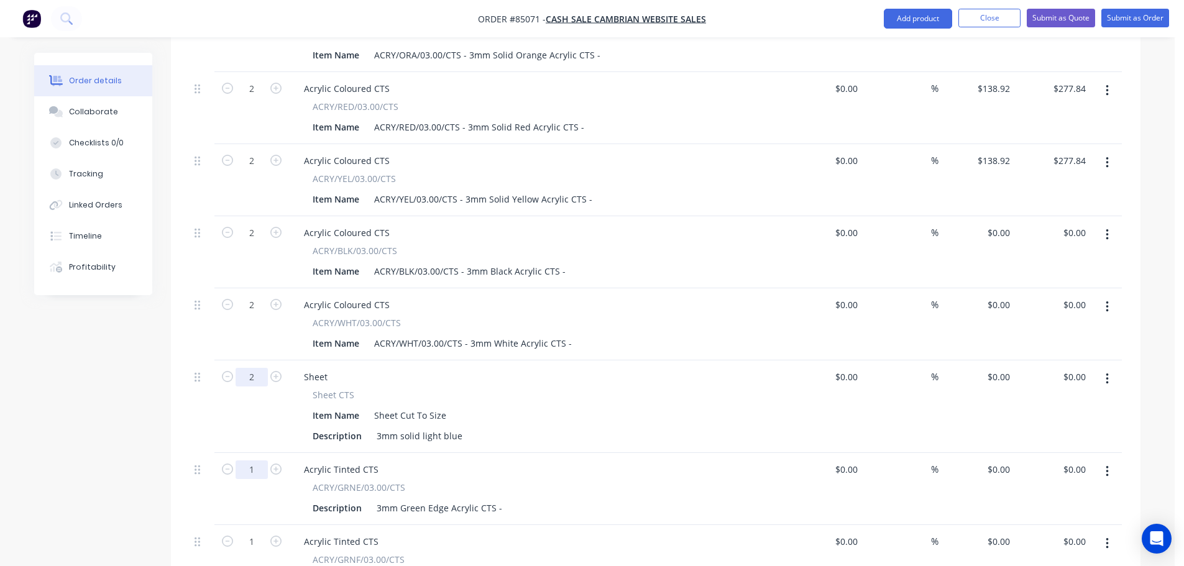
type input "2"
click at [255, 461] on input "1" at bounding box center [252, 470] width 32 height 19
type input "3"
click at [255, 533] on input "1" at bounding box center [252, 542] width 32 height 19
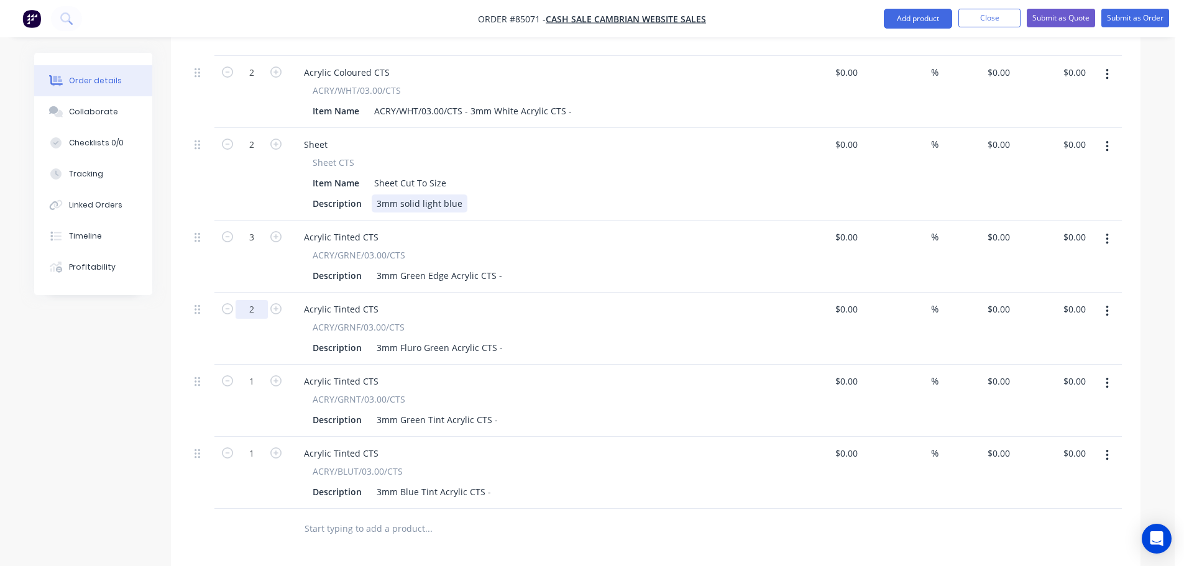
scroll to position [884, 0]
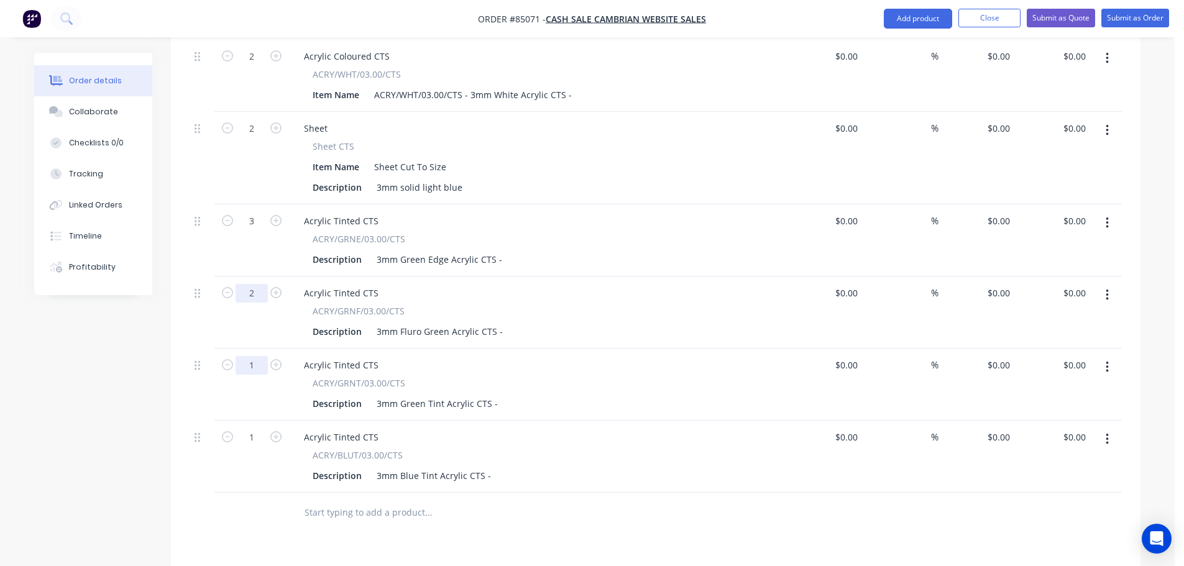
type input "2"
click at [254, 356] on input "1" at bounding box center [252, 365] width 32 height 19
type input "2"
click at [256, 428] on input "1" at bounding box center [252, 437] width 32 height 19
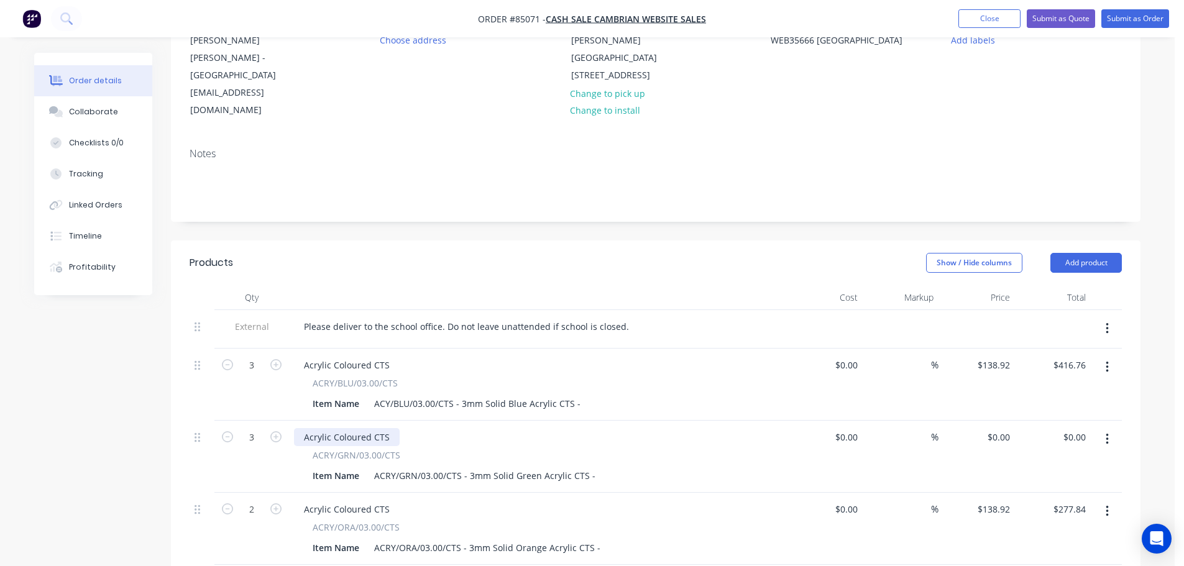
scroll to position [262, 0]
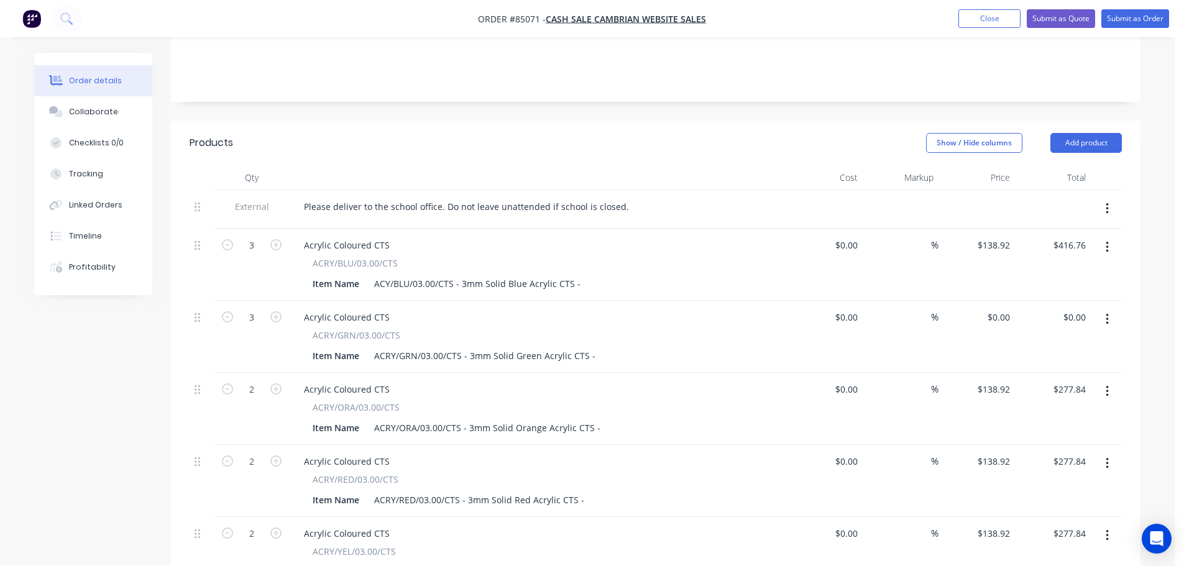
type input "2"
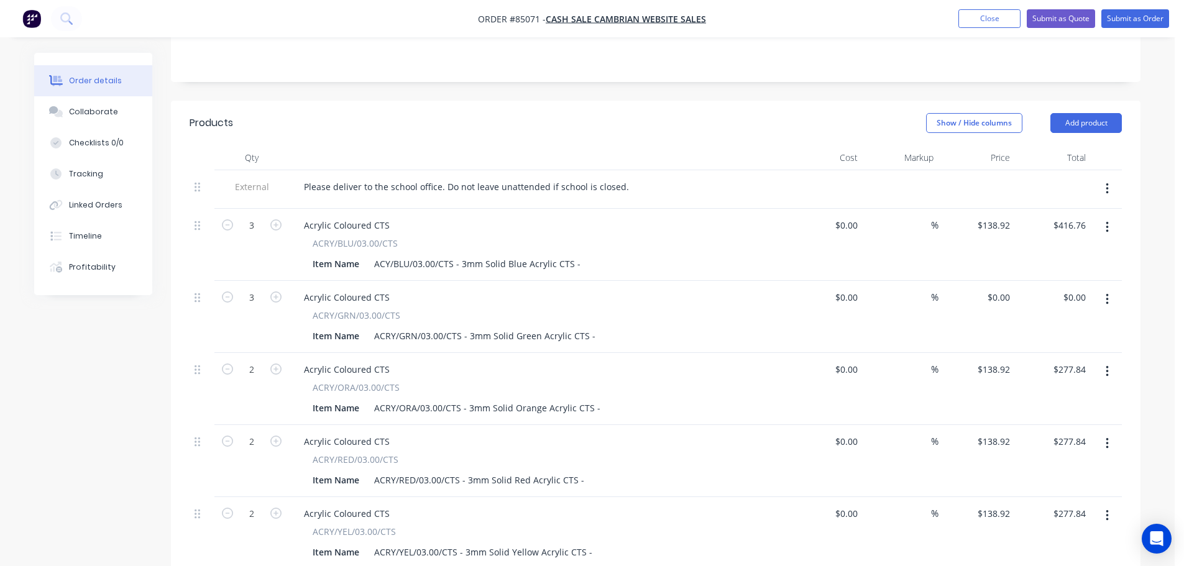
scroll to position [257, 0]
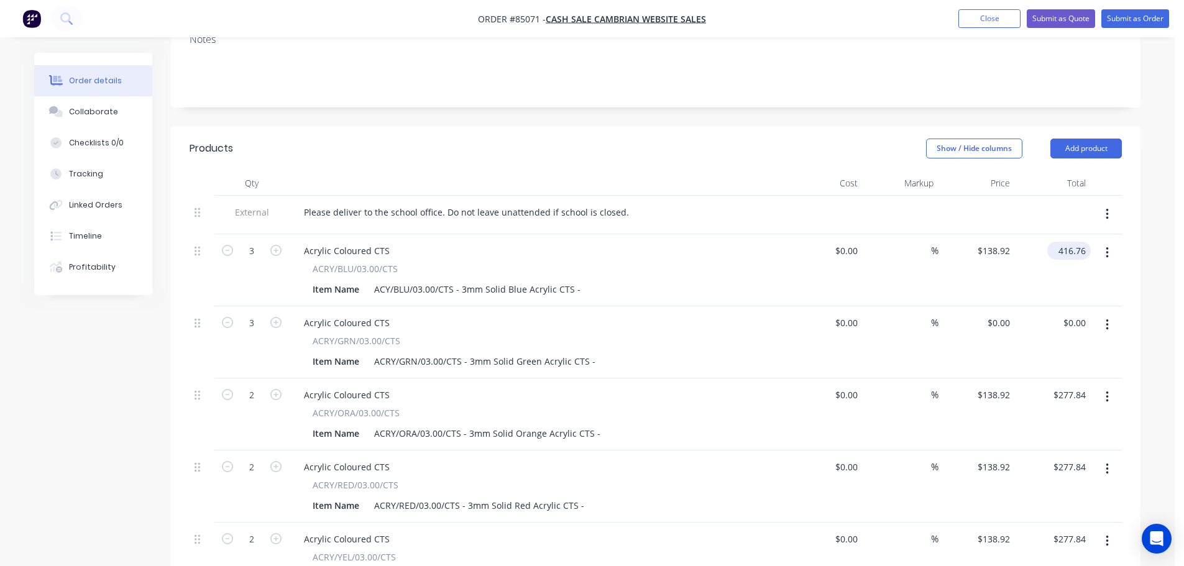
click at [1066, 242] on input "416.76" at bounding box center [1072, 251] width 39 height 18
type input "44.51"
type input "$14.8367"
type input "$44.51"
click at [1082, 314] on input "0.00" at bounding box center [1079, 323] width 24 height 18
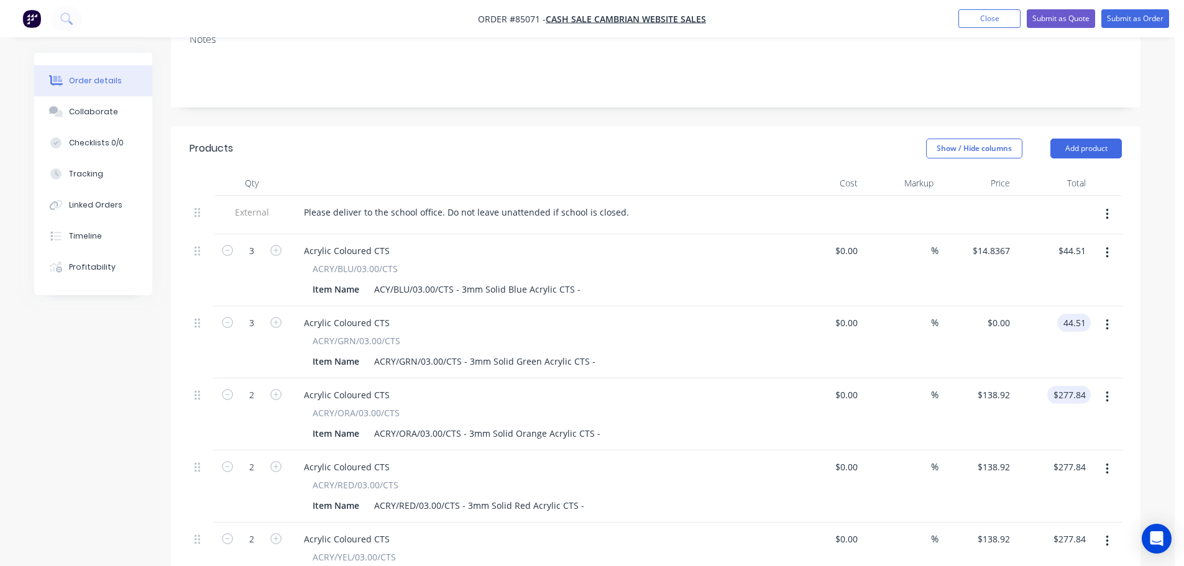
type input "44.51"
type input "$14.8367"
type input "$44.51"
click at [1075, 386] on input "277.84" at bounding box center [1074, 395] width 34 height 18
type input "29.67"
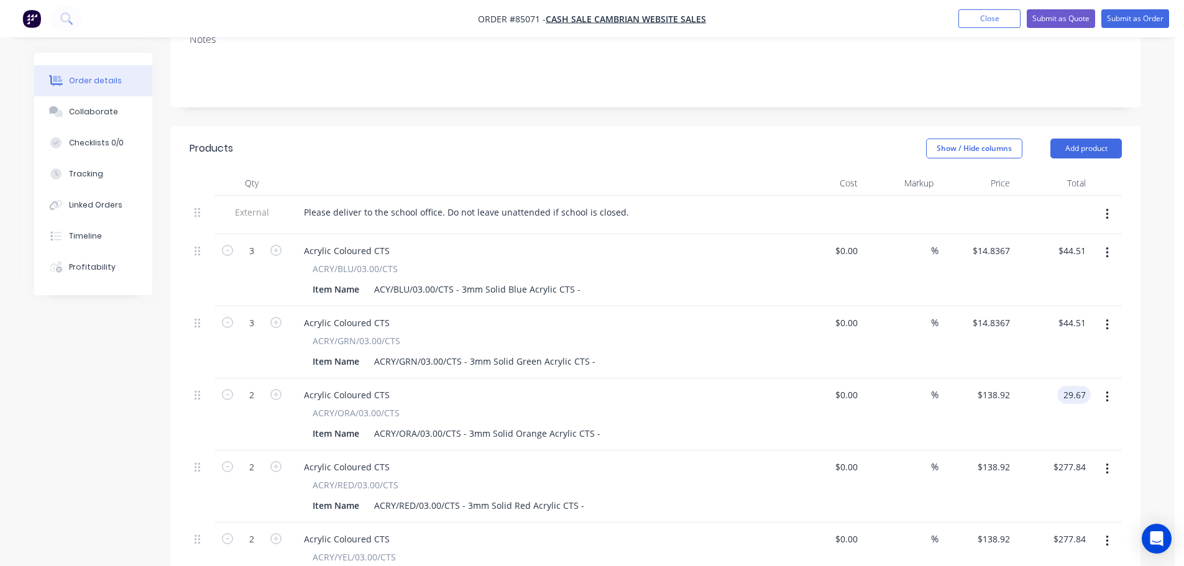
type input "$14.835"
click at [1065, 398] on div "$29.67 $29.67" at bounding box center [1053, 415] width 76 height 72
click at [1064, 386] on input "29.67" at bounding box center [1074, 395] width 34 height 18
type input "$29.67"
click at [1079, 458] on input "277.84" at bounding box center [1074, 467] width 34 height 18
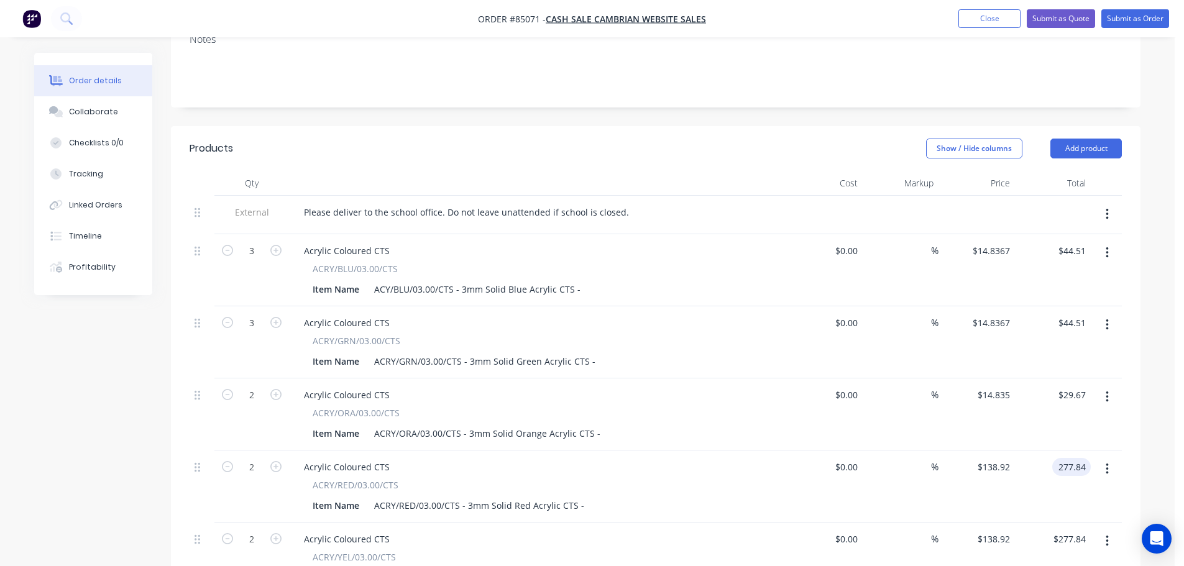
paste input "9.67"
type input "29.67"
type input "$14.835"
click at [1071, 463] on div "$29.67 29.67" at bounding box center [1053, 487] width 76 height 72
click at [1084, 458] on input "29.67" at bounding box center [1074, 467] width 34 height 18
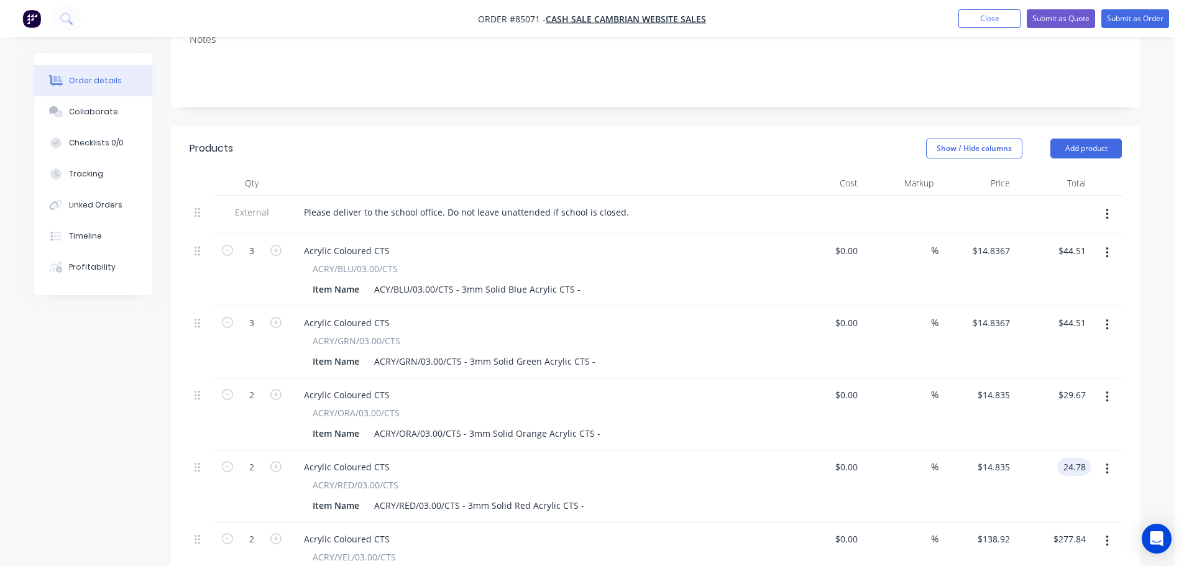
type input "24.78"
type input "$12.39"
type input "$24.78"
click at [1067, 456] on div "$24.78 24.78" at bounding box center [1053, 487] width 76 height 72
click at [1066, 530] on input "277.84" at bounding box center [1072, 539] width 39 height 18
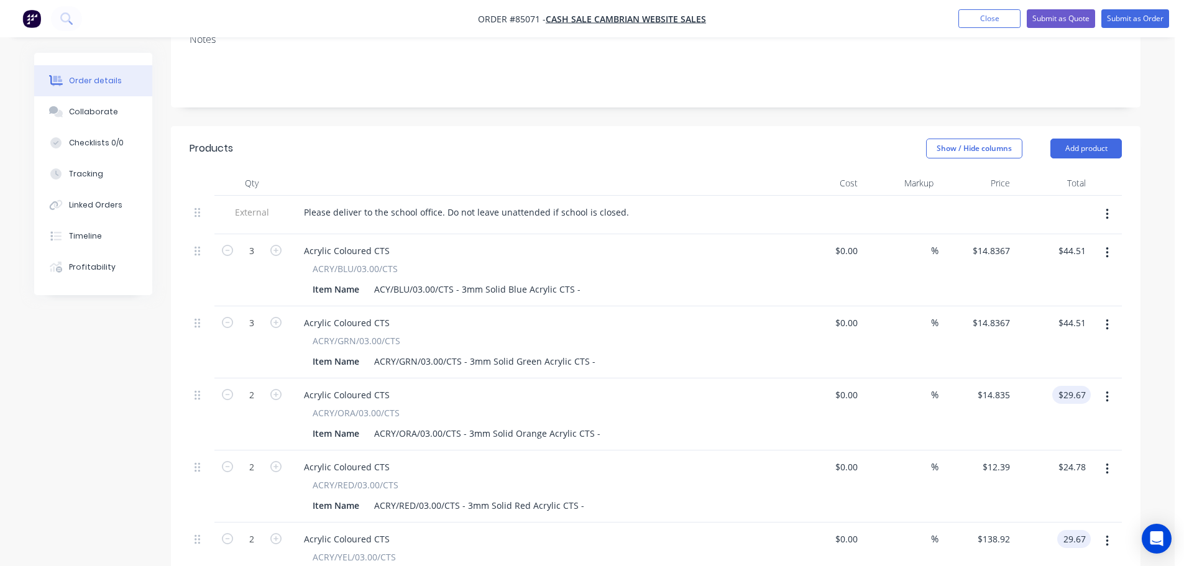
type input "29.67"
type input "$14.835"
type input "$29.67"
click at [1080, 386] on input "29.67" at bounding box center [1074, 395] width 34 height 18
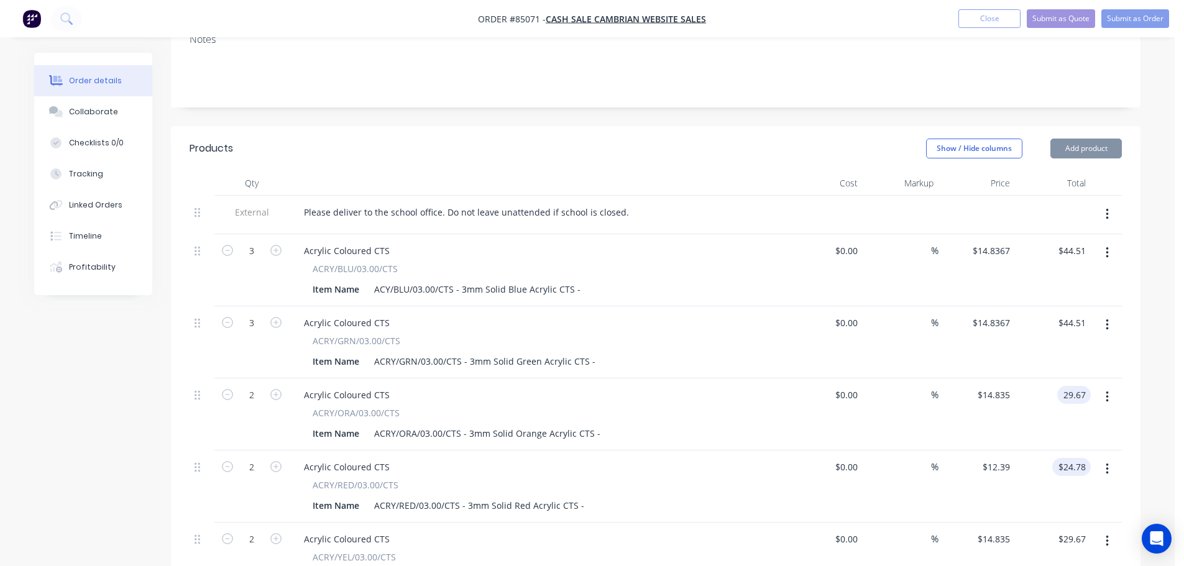
type input "$29.67"
click at [1067, 458] on input "24.78" at bounding box center [1076, 467] width 29 height 18
paste input "9.67"
type input "29.67"
type input "$14.835"
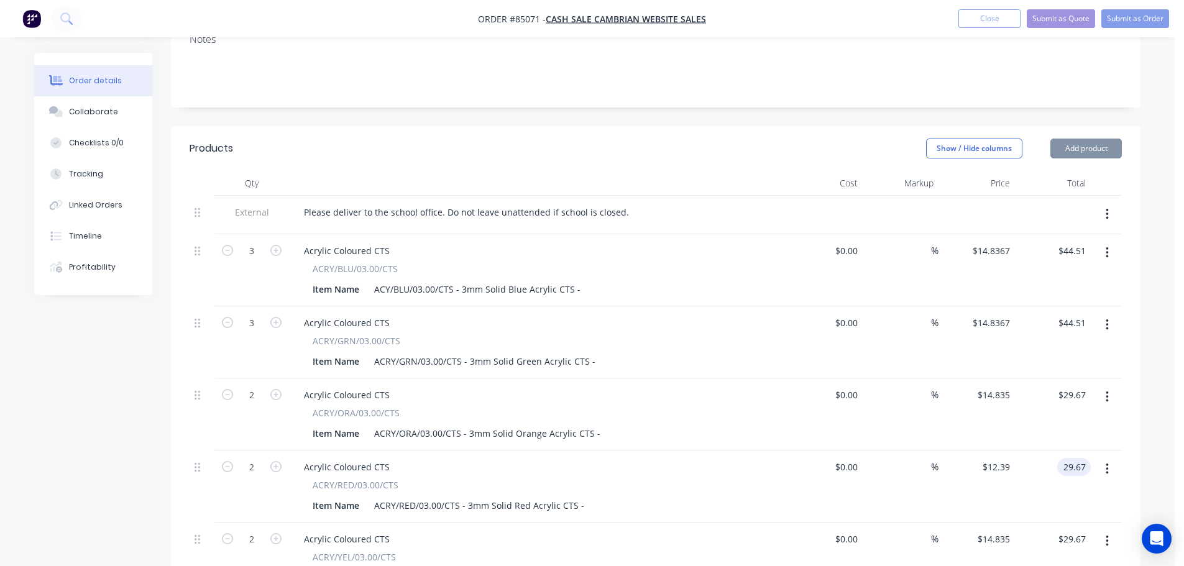
type input "$29.67"
click at [1062, 475] on div "$29.67 29.67" at bounding box center [1053, 487] width 76 height 72
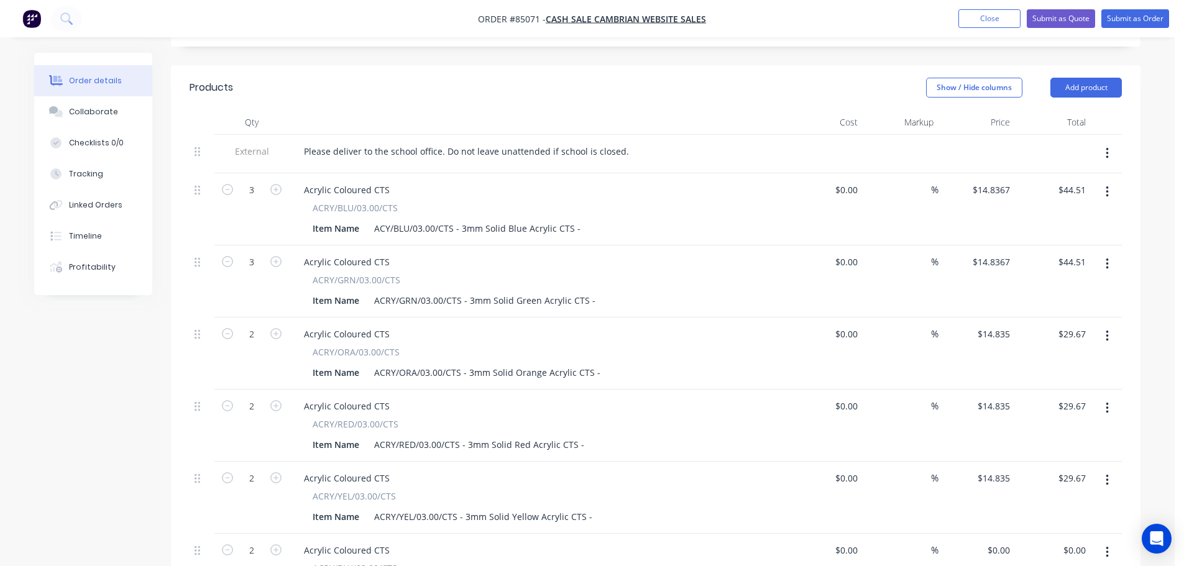
scroll to position [381, 0]
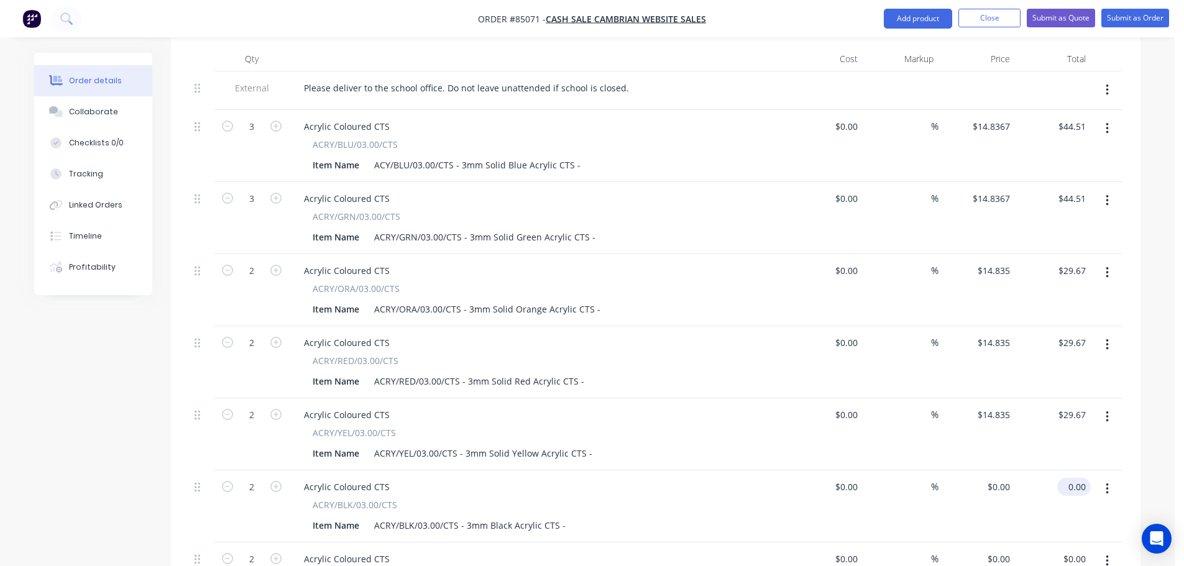
click at [1072, 478] on input "0.00" at bounding box center [1076, 487] width 29 height 18
type input "24.78"
type input "$12.39"
type input "$24.78"
click at [1054, 496] on div "$24.78 24.78" at bounding box center [1053, 507] width 76 height 72
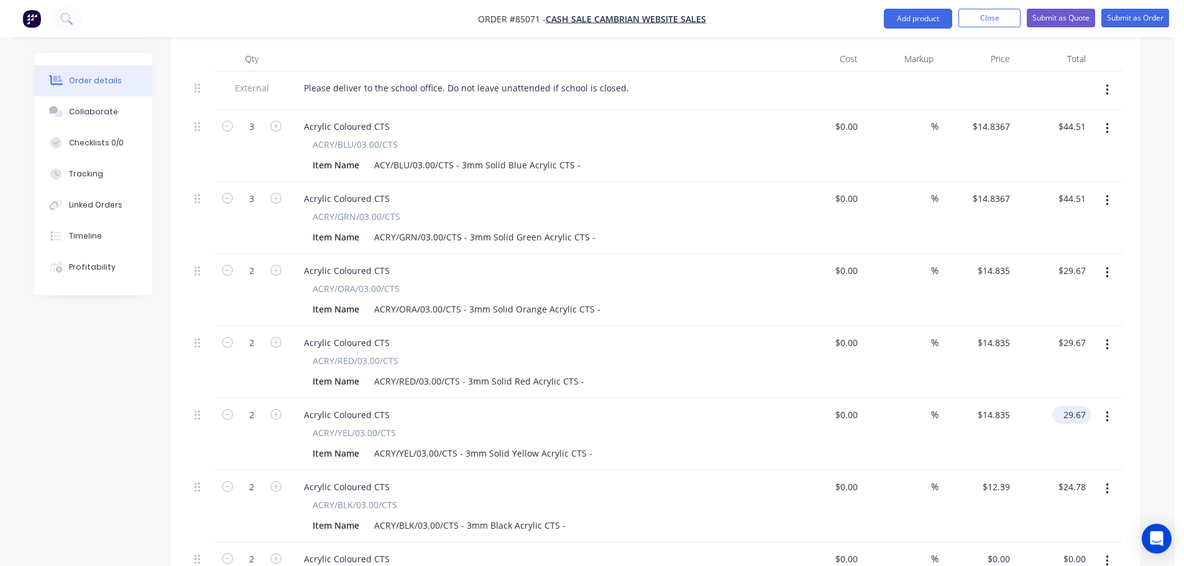
click at [1074, 406] on input "29.67" at bounding box center [1074, 415] width 34 height 18
type input "$29.67"
click at [1069, 478] on input "24.78" at bounding box center [1074, 487] width 34 height 18
click at [1069, 478] on input "24.78" at bounding box center [1076, 487] width 29 height 18
type input "$24.78"
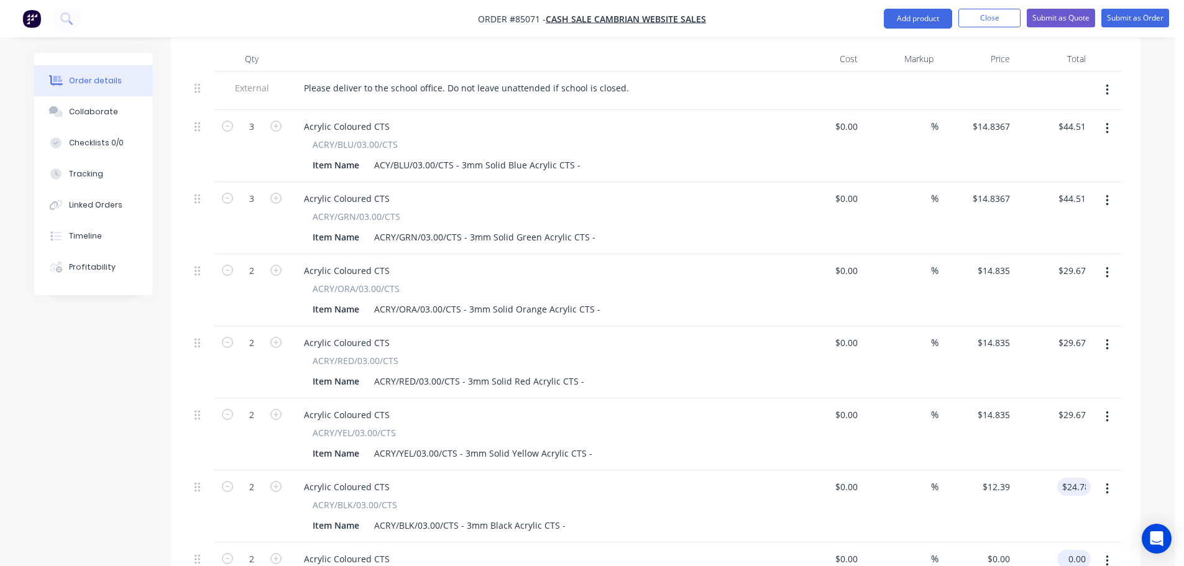
click at [1072, 550] on input "0.00" at bounding box center [1076, 559] width 29 height 18
paste input "24.78"
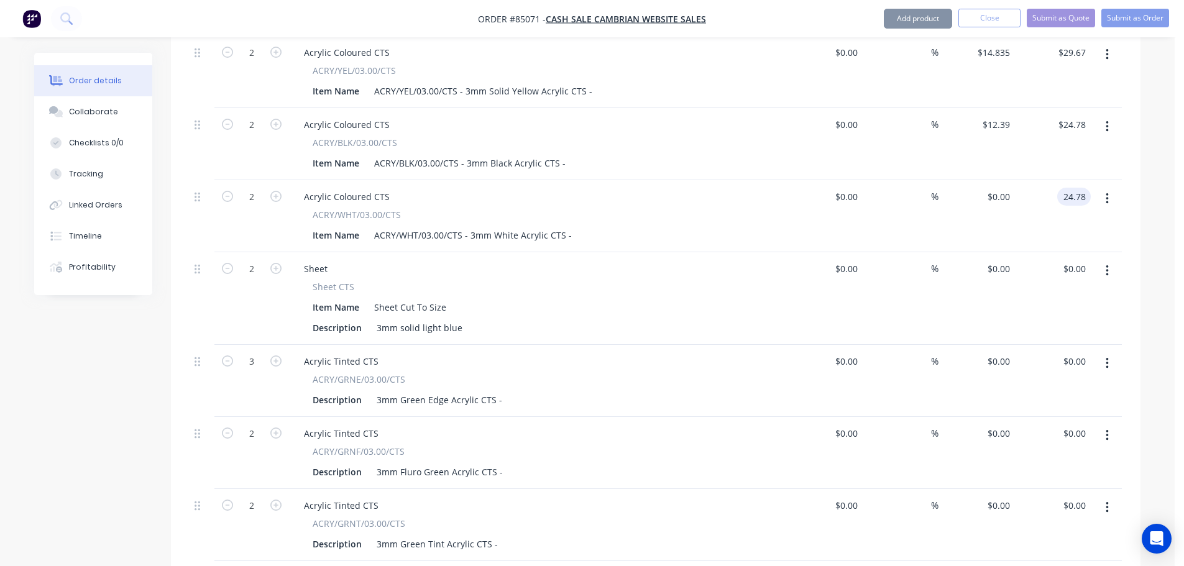
scroll to position [754, 0]
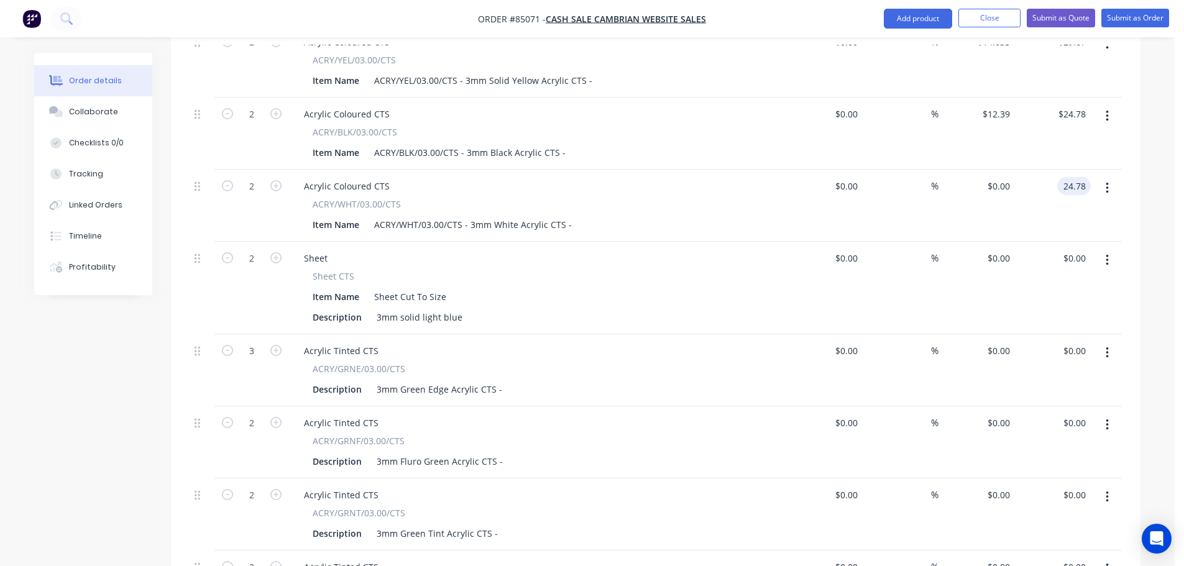
type input "24.78"
type input "$12.39"
type input "$24.78"
click at [1062, 279] on div "$0.00 $0.00" at bounding box center [1053, 288] width 76 height 93
click at [458, 308] on div "3mm solid light blue" at bounding box center [420, 317] width 96 height 18
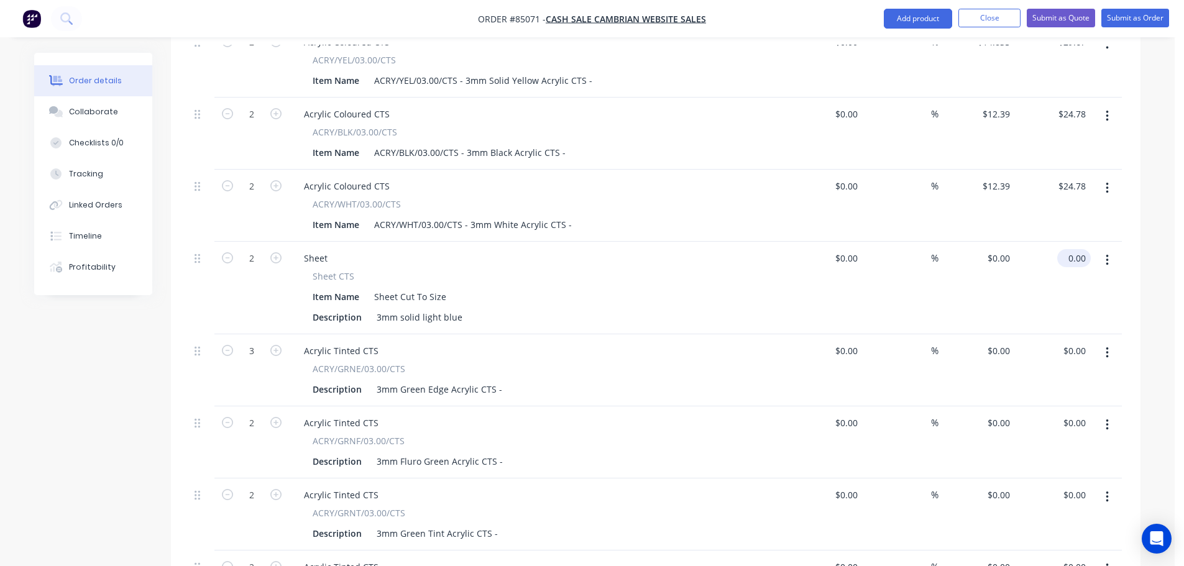
click at [1077, 249] on input "0.00" at bounding box center [1076, 258] width 29 height 18
type input "29.67"
type input "$14.835"
type input "$29.67"
click at [1077, 342] on input "0.00" at bounding box center [1079, 351] width 24 height 18
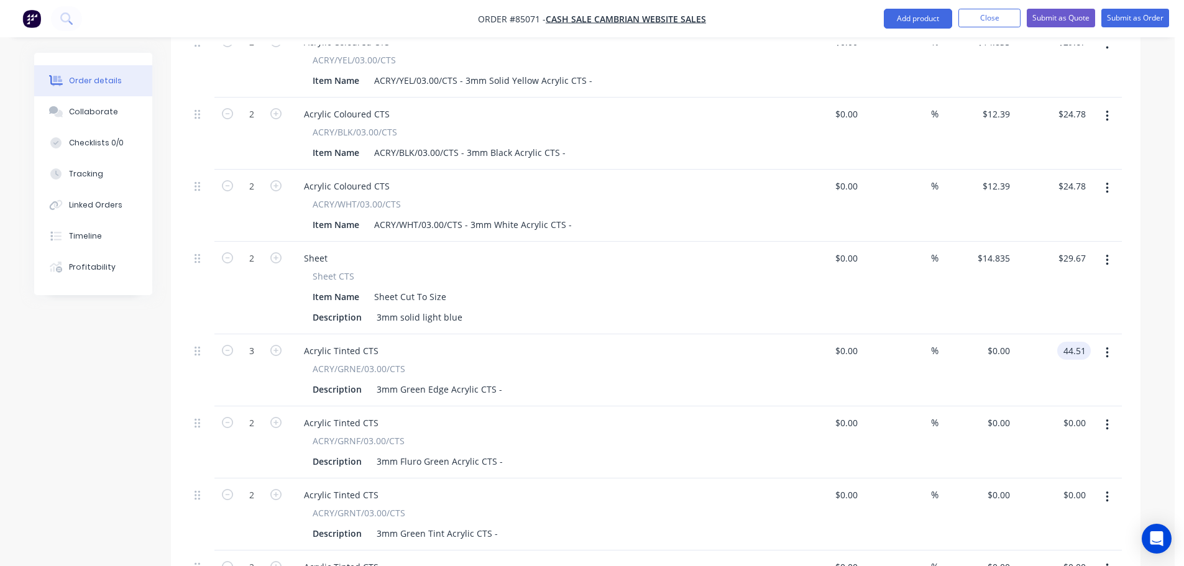
type input "44.51"
type input "$14.8367"
type input "$44.51"
click at [1069, 346] on div "$44.51 $44.51" at bounding box center [1053, 370] width 76 height 72
click at [1079, 414] on input "0.00" at bounding box center [1079, 423] width 24 height 18
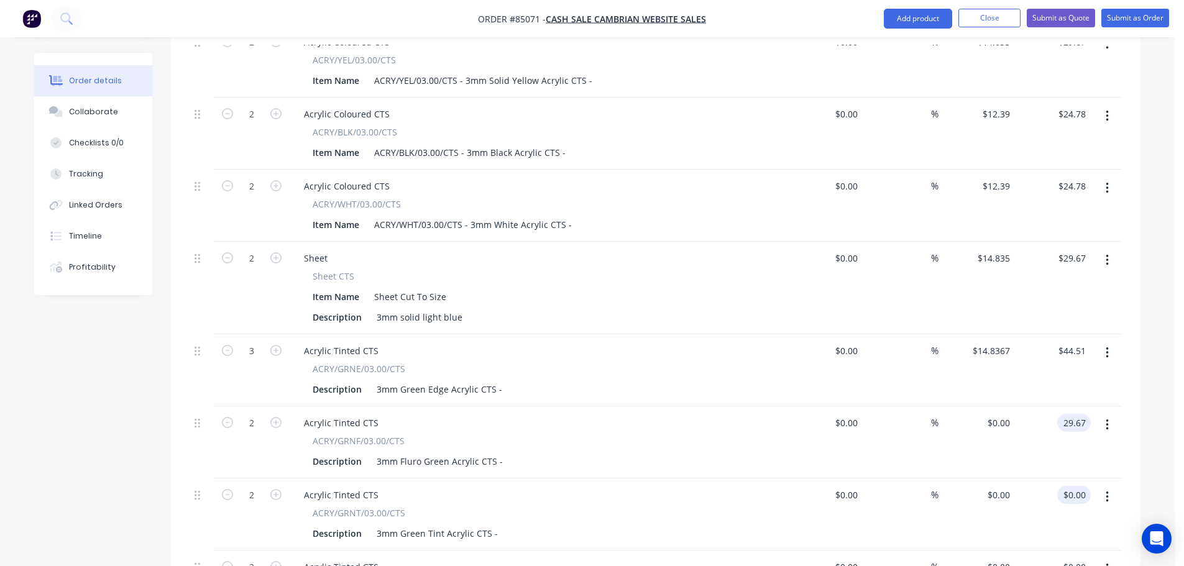
type input "29.67"
type input "0.00"
type input "$14.835"
type input "$29.67"
click at [1079, 486] on input "0.00" at bounding box center [1079, 495] width 24 height 18
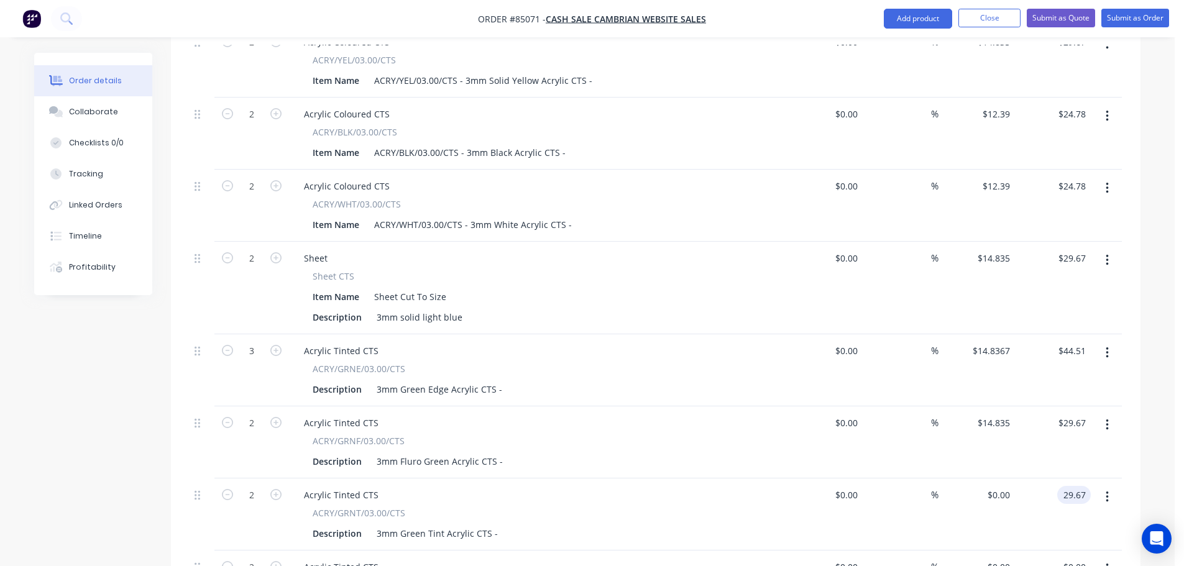
type input "29.67"
type input "$14.835"
click at [1056, 487] on div "$29.67 $29.67" at bounding box center [1053, 515] width 76 height 72
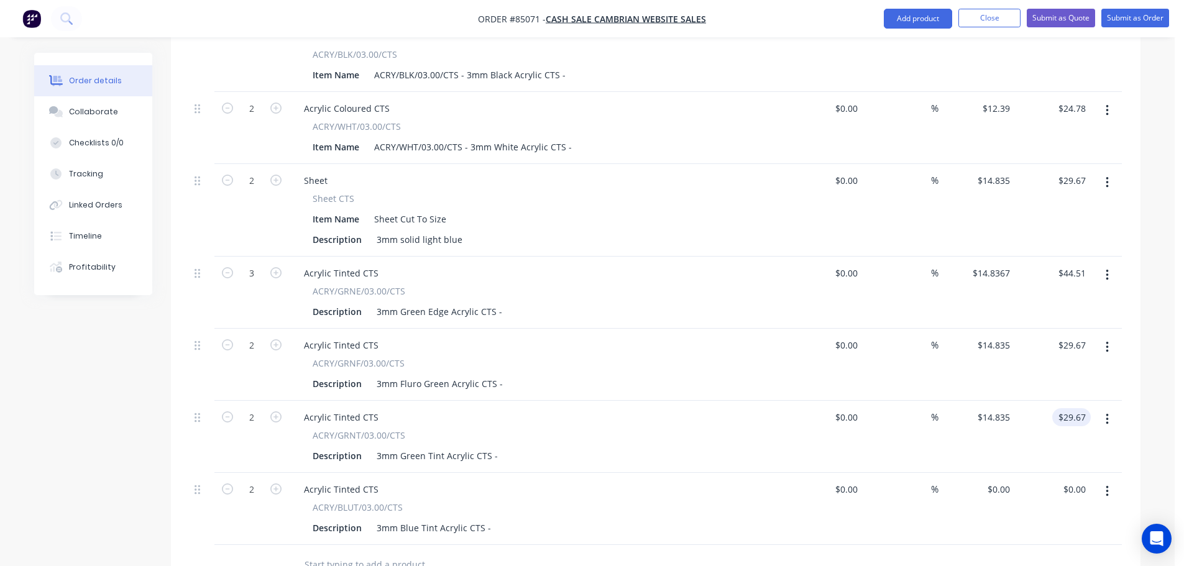
scroll to position [878, 0]
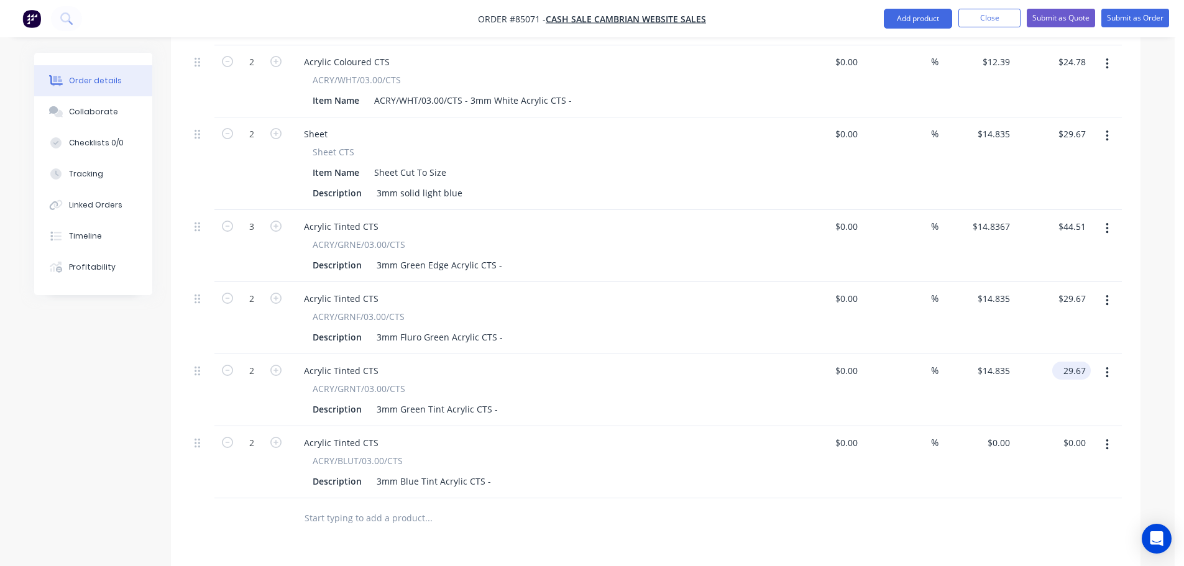
click at [1084, 362] on input "29.67" at bounding box center [1074, 371] width 34 height 18
type input "$29.67"
click at [1074, 434] on input "0.00" at bounding box center [1076, 443] width 29 height 18
paste input "29.67"
type input "29.67"
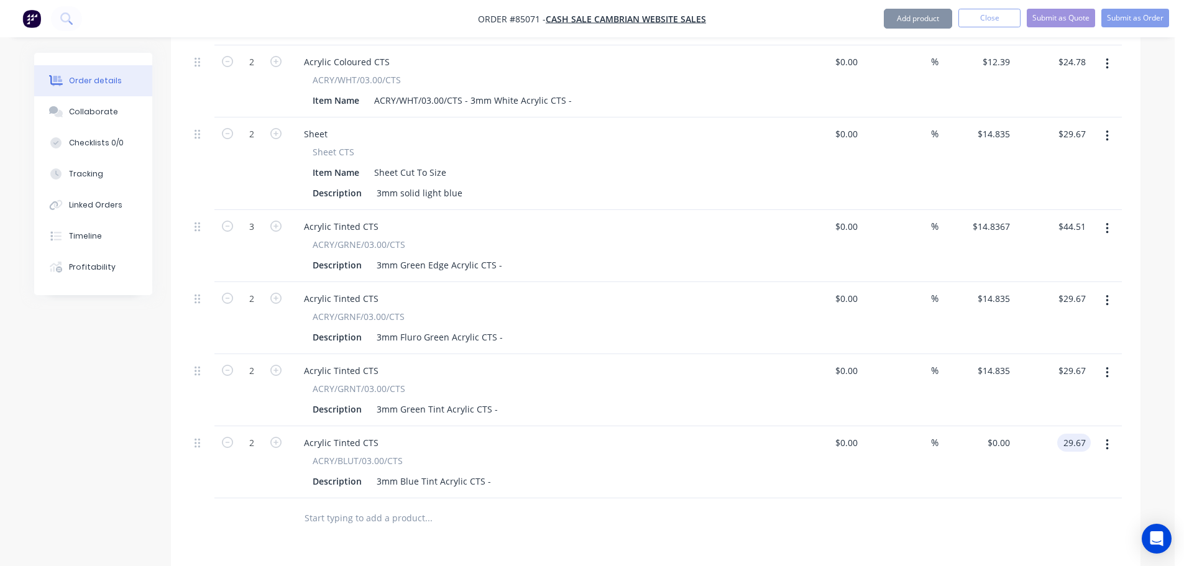
type input "$14.835"
type input "$29.67"
click at [1033, 461] on div "$29.67 29.67" at bounding box center [1053, 462] width 76 height 72
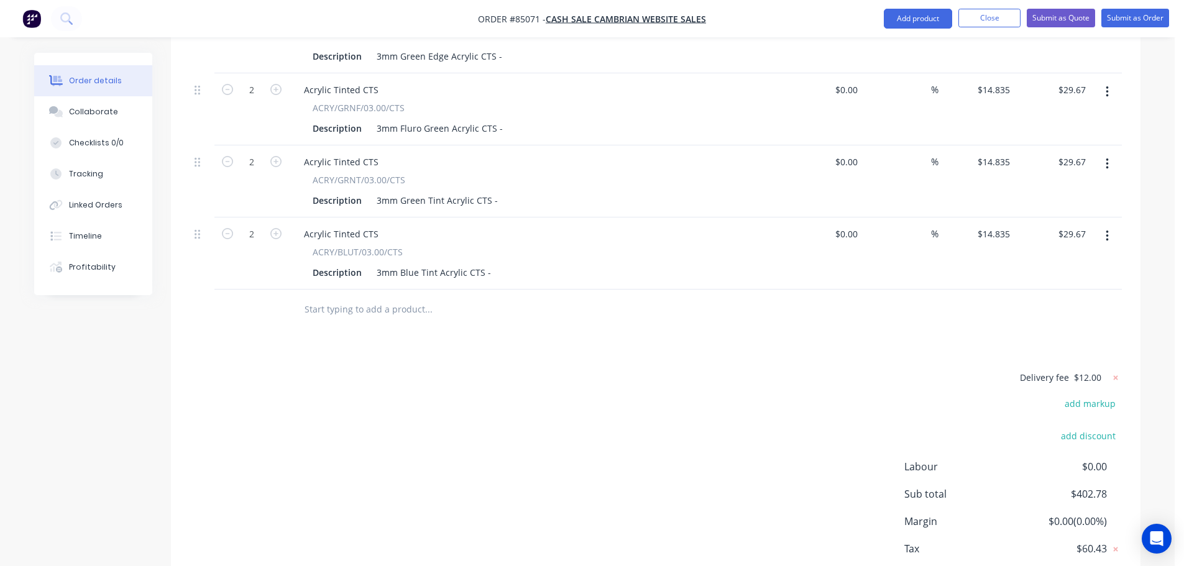
scroll to position [1003, 0]
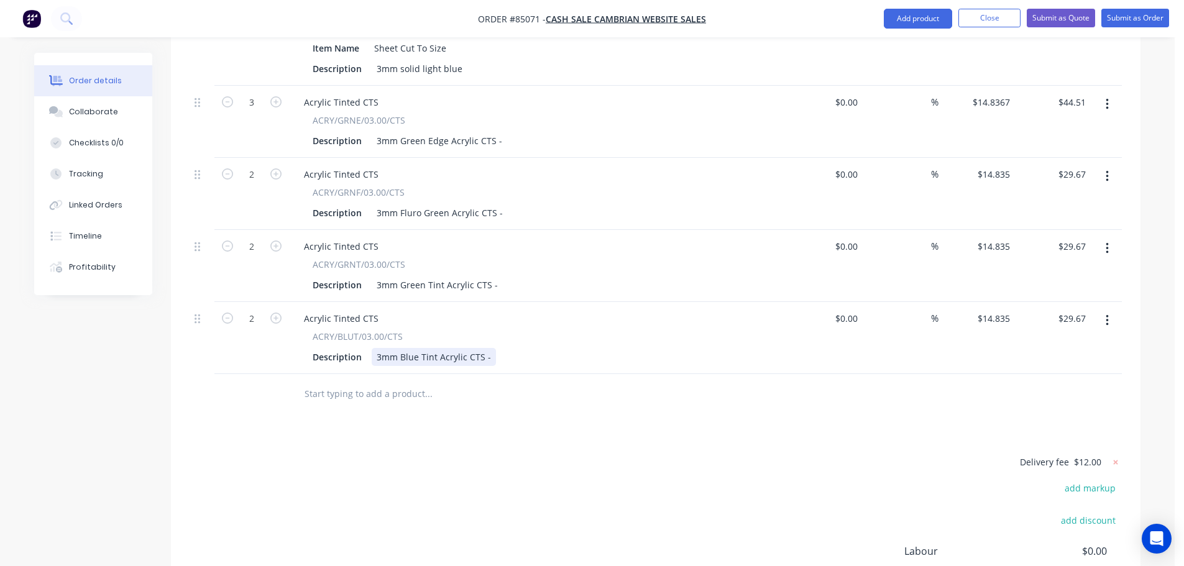
click at [489, 348] on div "3mm Blue Tint Acrylic CTS -" at bounding box center [434, 357] width 124 height 18
drag, startPoint x: 491, startPoint y: 320, endPoint x: 561, endPoint y: 319, distance: 70.9
click at [558, 348] on div "Description 3mm Blue Tint Acrylic CTS - 300 x 600" at bounding box center [535, 357] width 455 height 18
copy div "300 x 600"
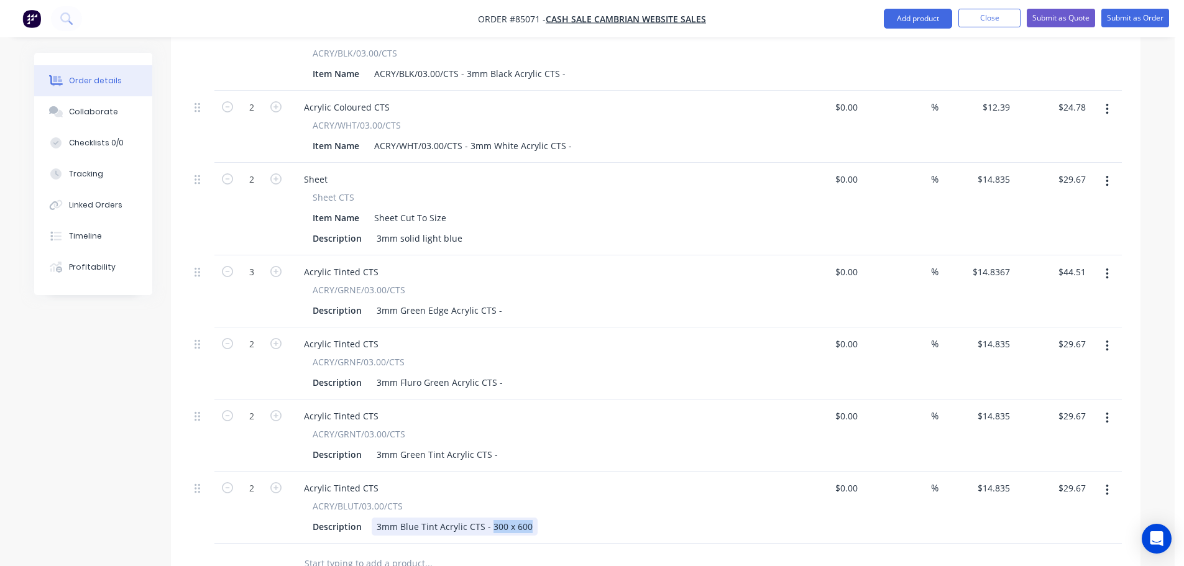
scroll to position [754, 0]
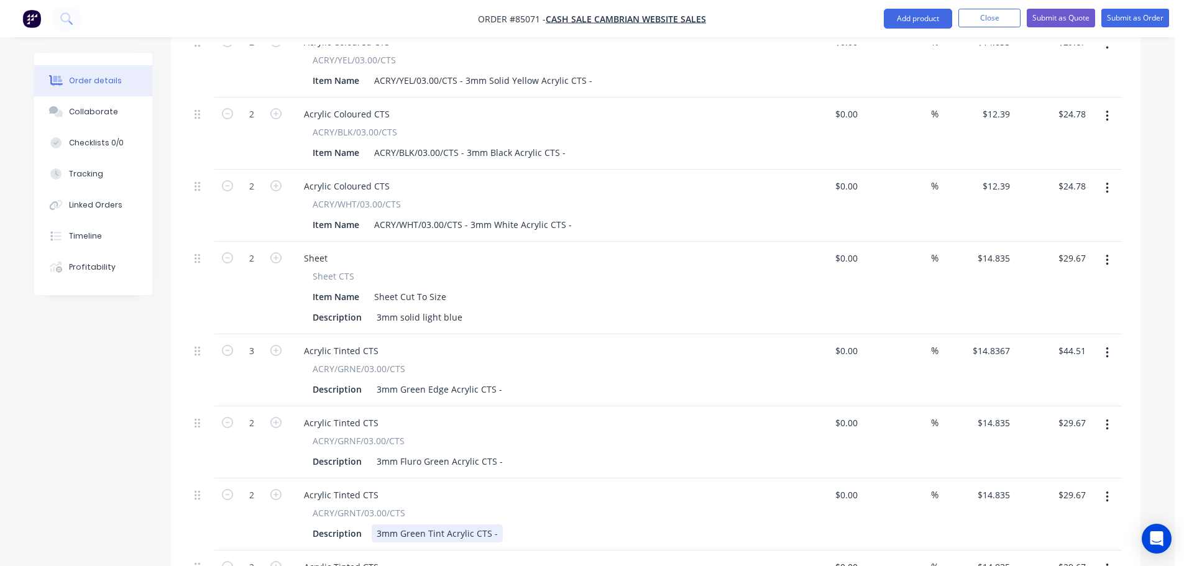
click at [495, 525] on div "3mm Green Tint Acrylic CTS -" at bounding box center [437, 534] width 131 height 18
click at [501, 453] on div "3mm Fluro Green Acrylic CTS -" at bounding box center [440, 462] width 136 height 18
click at [499, 380] on div "3mm Green Edge Acrylic CTS -" at bounding box center [440, 389] width 136 height 18
click at [463, 308] on div "3mm solid light blue" at bounding box center [420, 317] width 96 height 18
click at [567, 216] on div "ACRY/WHT/03.00/CTS - 3mm White Acrylic CTS -" at bounding box center [473, 225] width 208 height 18
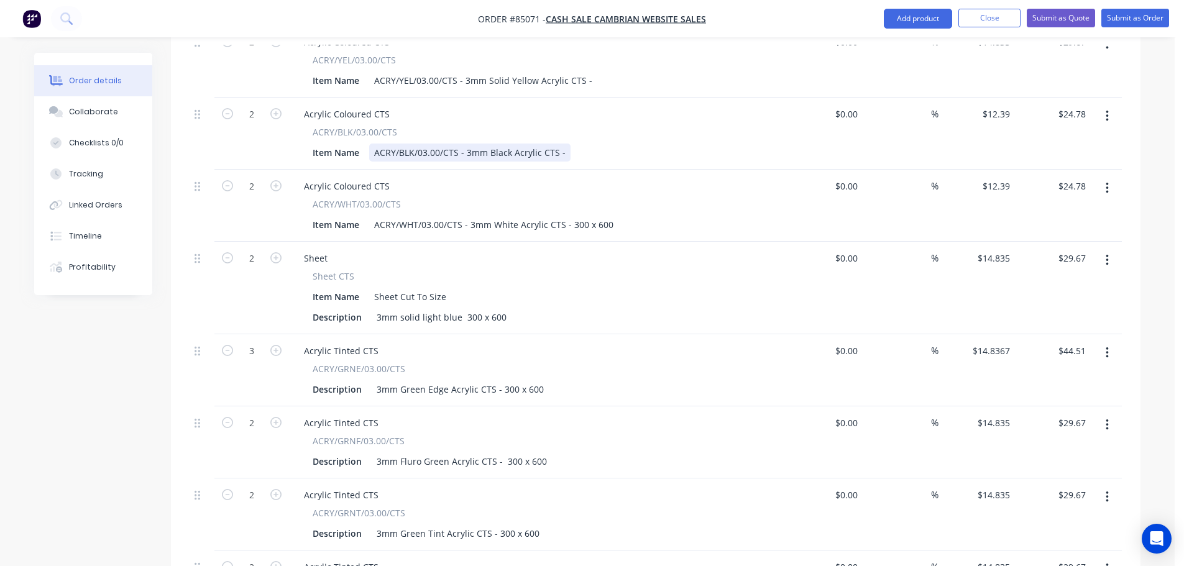
click at [563, 144] on div "ACRY/BLK/03.00/CTS - 3mm Black Acrylic CTS -" at bounding box center [469, 153] width 201 height 18
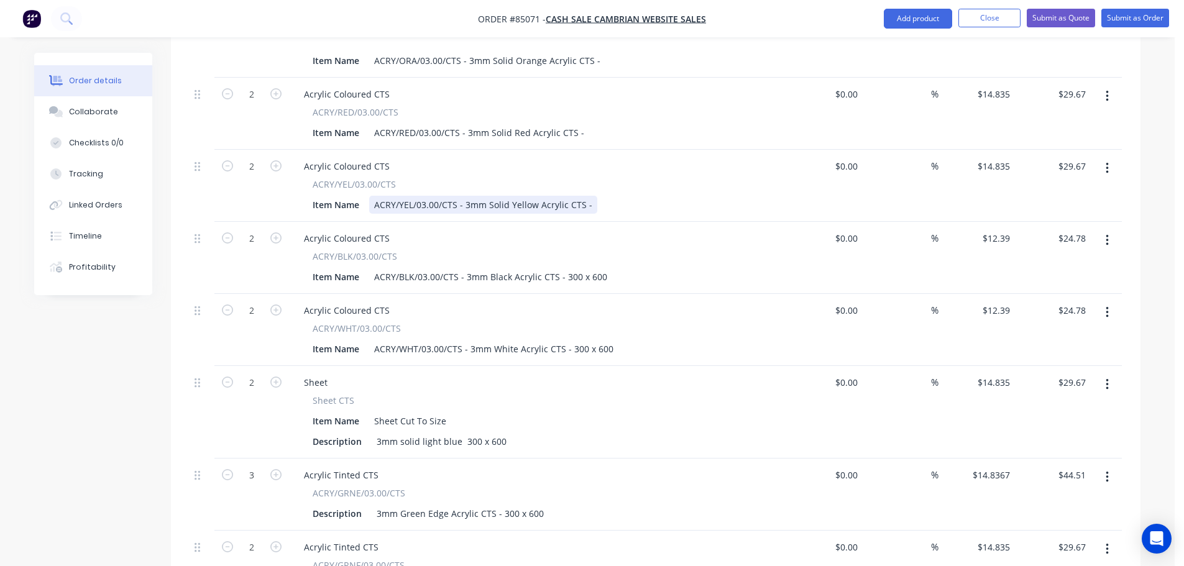
click at [588, 196] on div "ACRY/YEL/03.00/CTS - 3mm Solid Yellow Acrylic CTS -" at bounding box center [483, 205] width 228 height 18
click at [581, 124] on div "ACRY/RED/03.00/CTS - 3mm Solid Red Acrylic CTS -" at bounding box center [479, 133] width 220 height 18
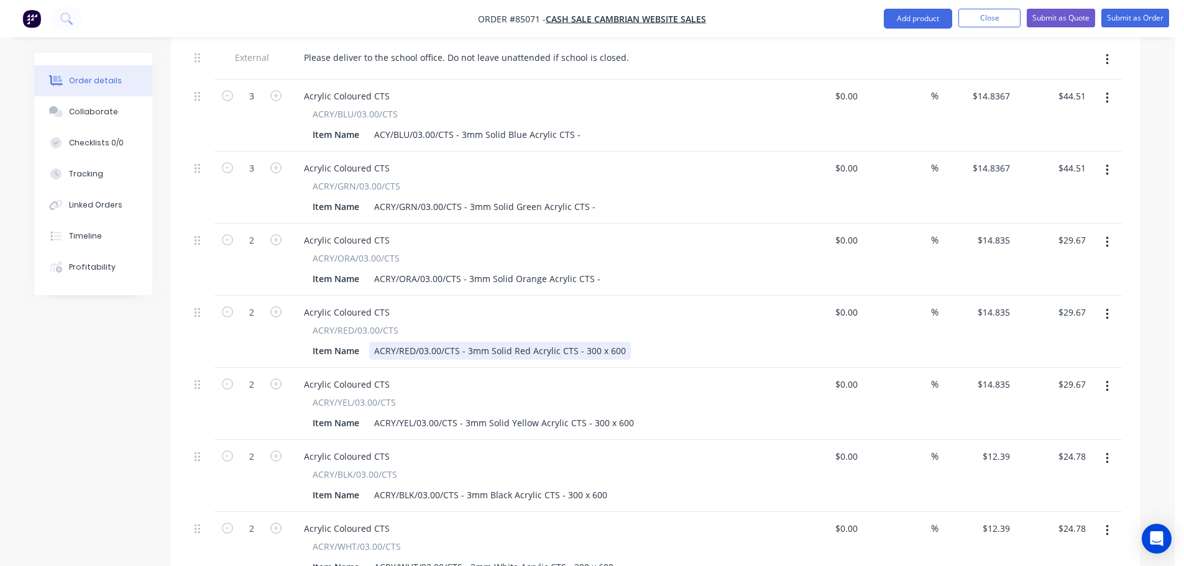
scroll to position [381, 0]
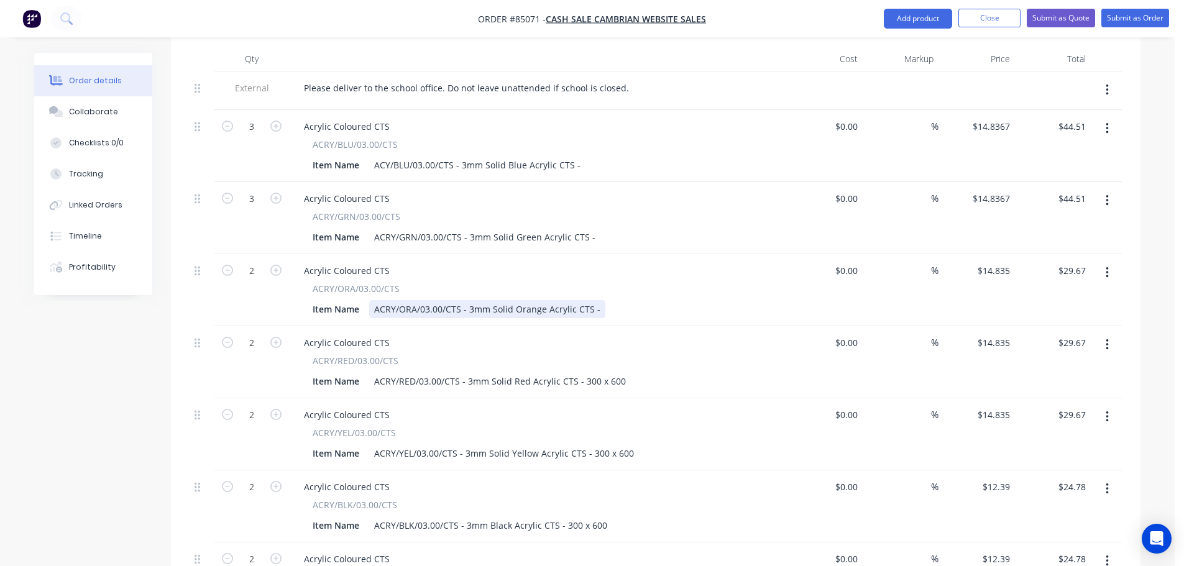
click at [595, 300] on div "ACRY/ORA/03.00/CTS - 3mm Solid Orange Acrylic CTS -" at bounding box center [487, 309] width 236 height 18
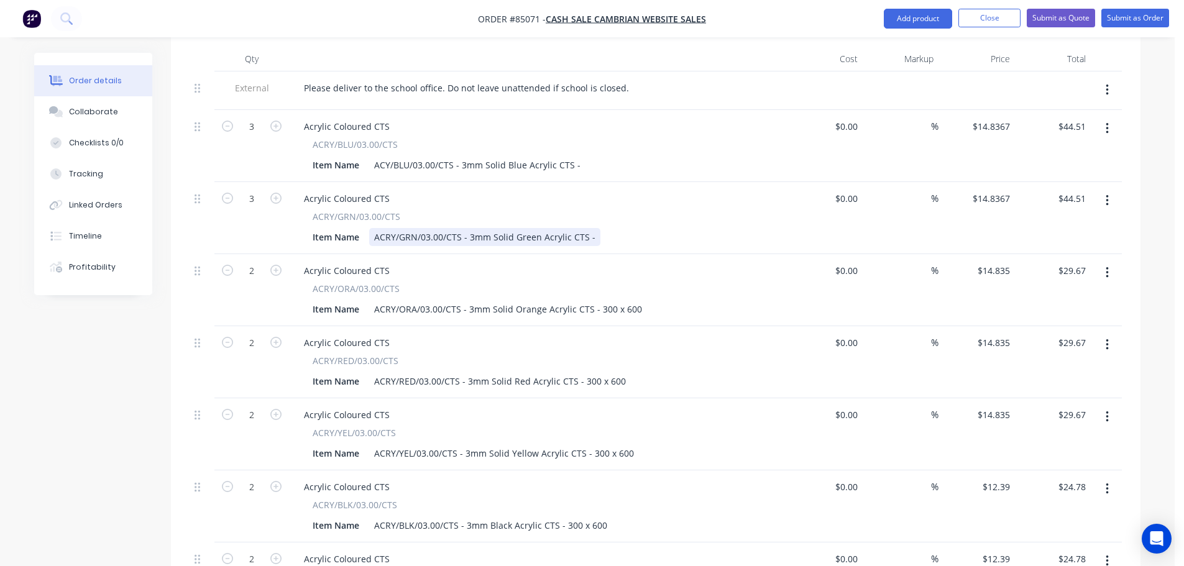
click at [592, 228] on div "ACRY/GRN/03.00/CTS - 3mm Solid Green Acrylic CTS -" at bounding box center [484, 237] width 231 height 18
click at [576, 156] on div "ACY/BLU/03.00/CTS - 3mm Solid Blue Acrylic CTS -" at bounding box center [477, 165] width 216 height 18
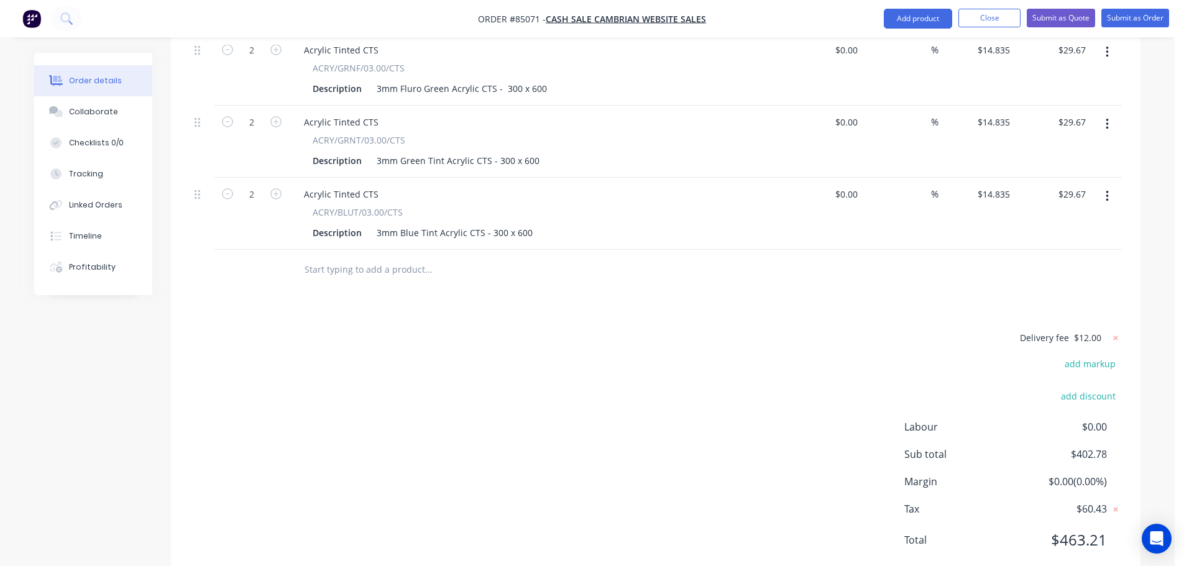
click at [719, 334] on div "Delivery fee $12.00 add markup add discount Labour $0.00 Sub total $402.78 Marg…" at bounding box center [656, 447] width 933 height 234
click at [1123, 25] on button "Submit as Order" at bounding box center [1136, 18] width 68 height 19
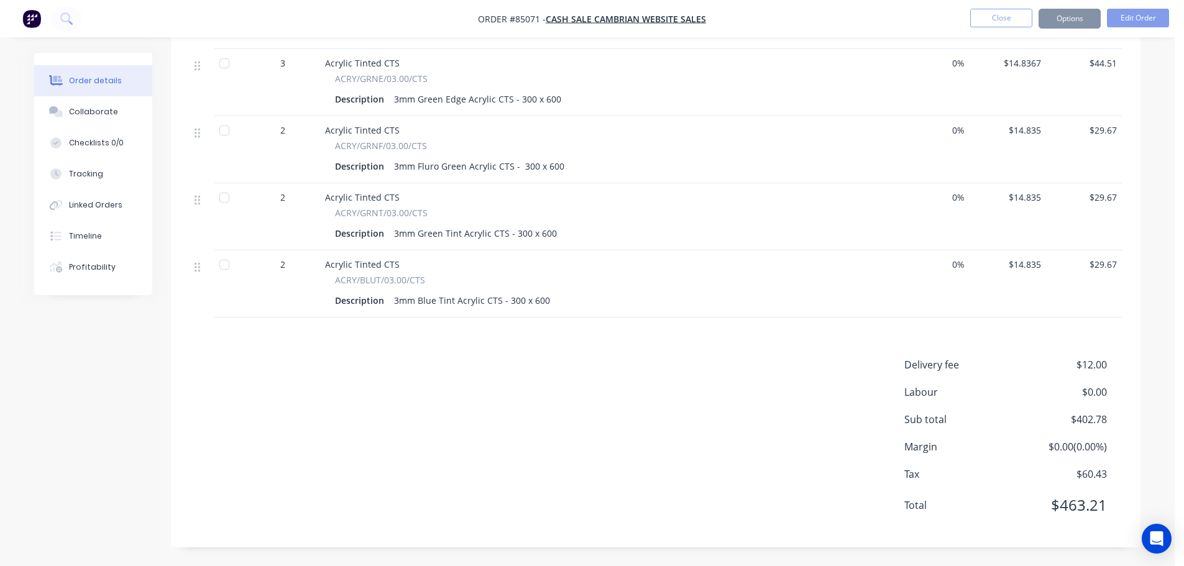
scroll to position [0, 0]
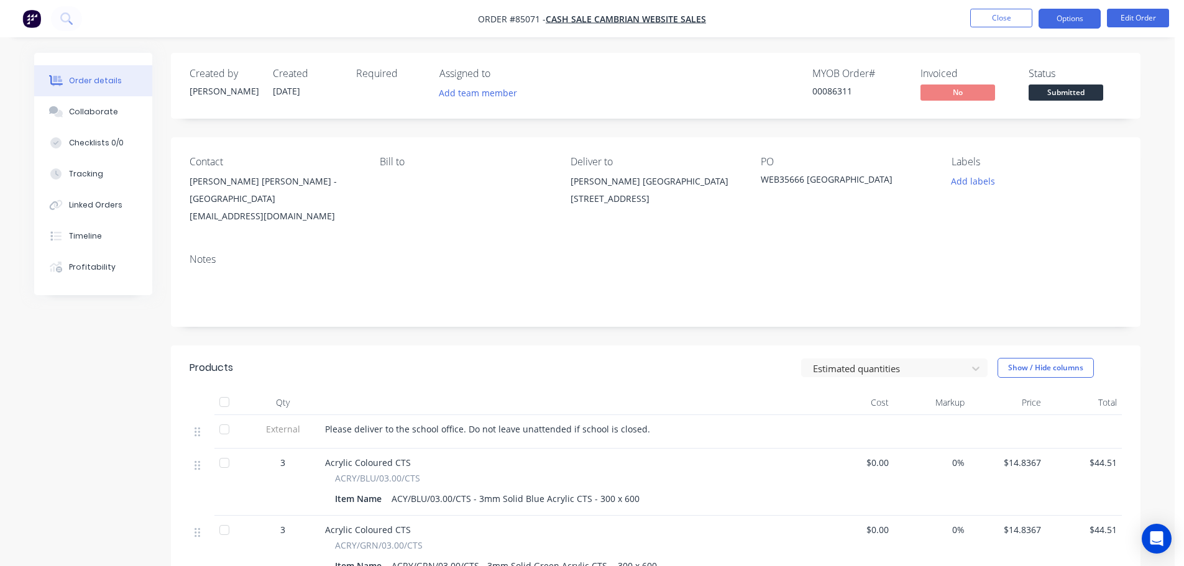
click at [1088, 16] on button "Options" at bounding box center [1070, 19] width 62 height 20
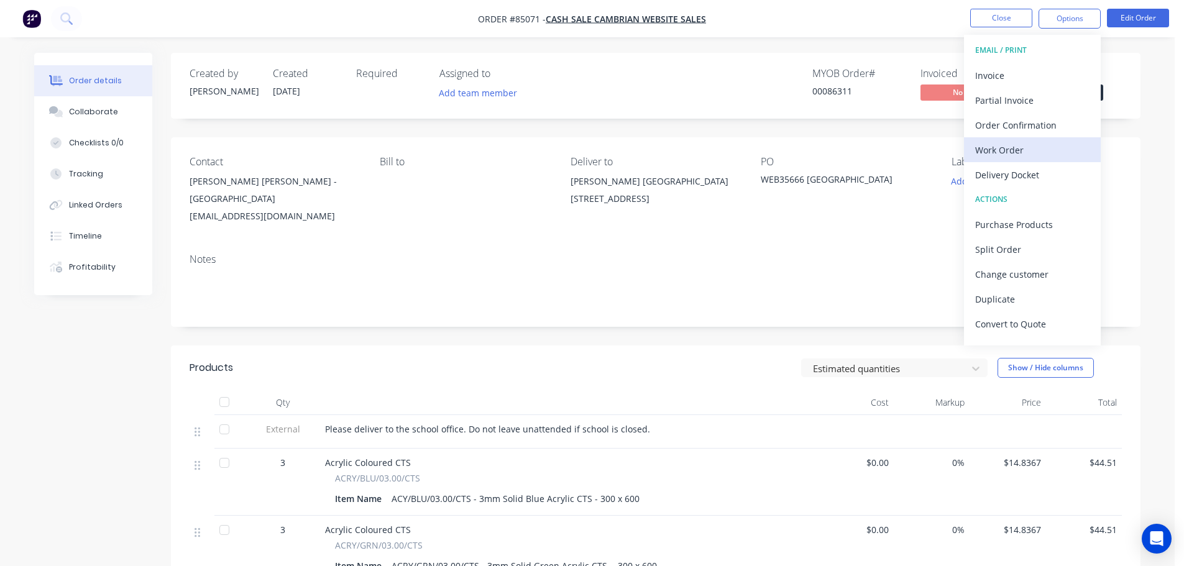
click at [1040, 150] on div "Work Order" at bounding box center [1032, 150] width 114 height 18
click at [1040, 126] on div "Without pricing" at bounding box center [1032, 125] width 114 height 18
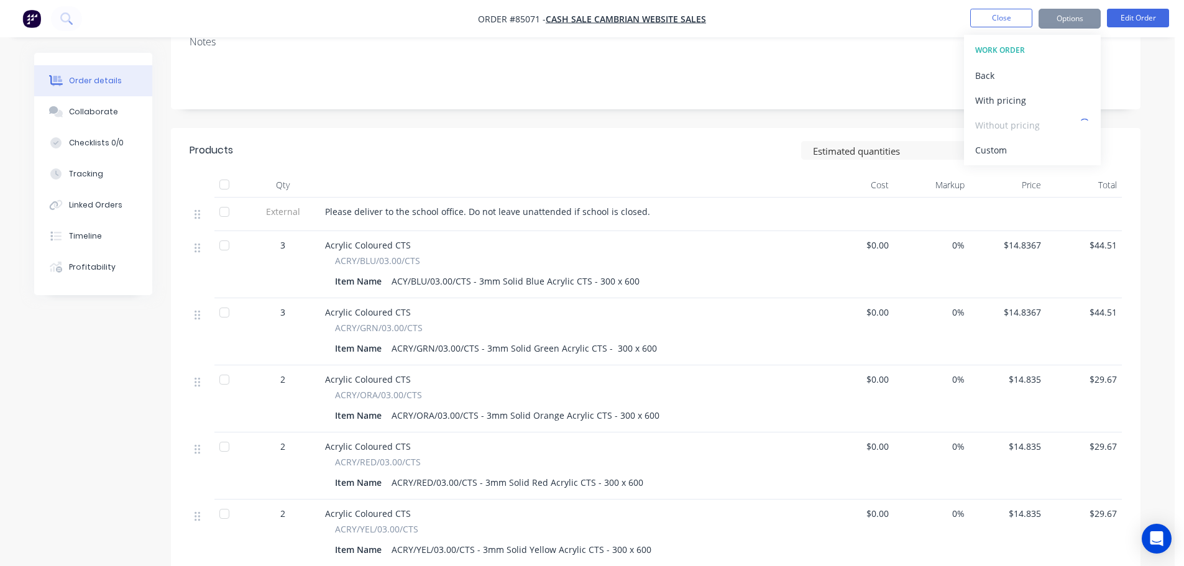
scroll to position [373, 0]
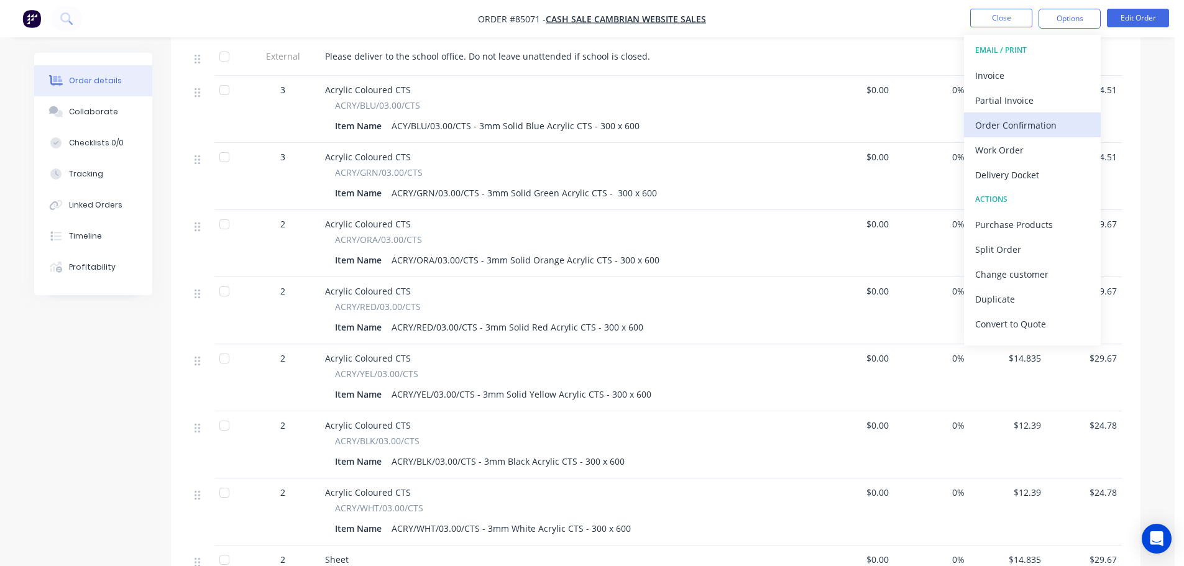
click at [1002, 121] on div "Order Confirmation" at bounding box center [1032, 125] width 114 height 18
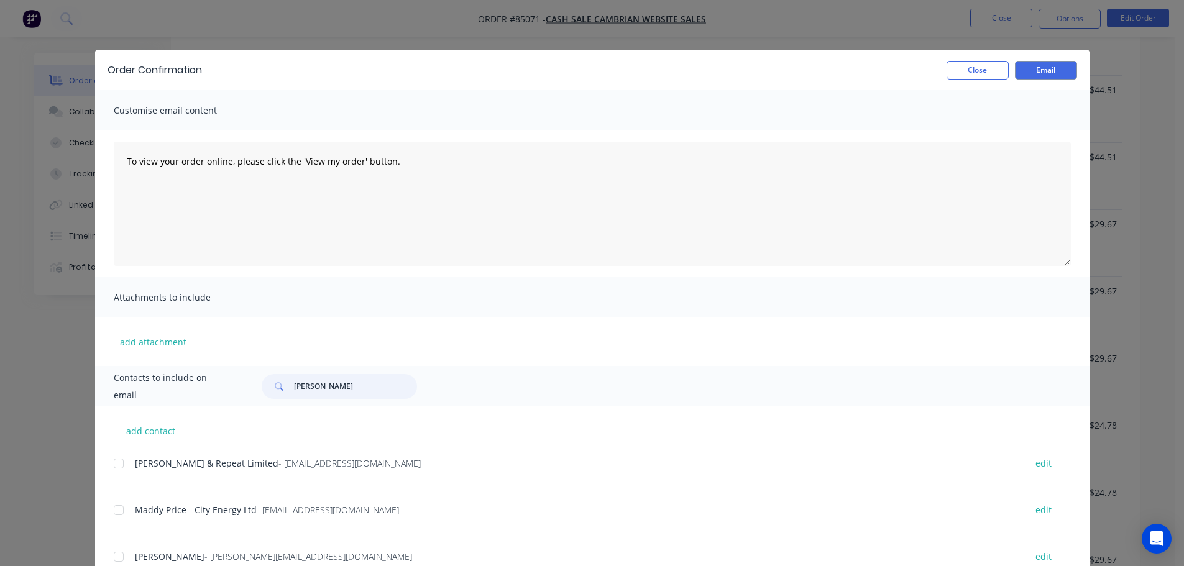
click at [346, 389] on input "[PERSON_NAME]" at bounding box center [355, 386] width 123 height 25
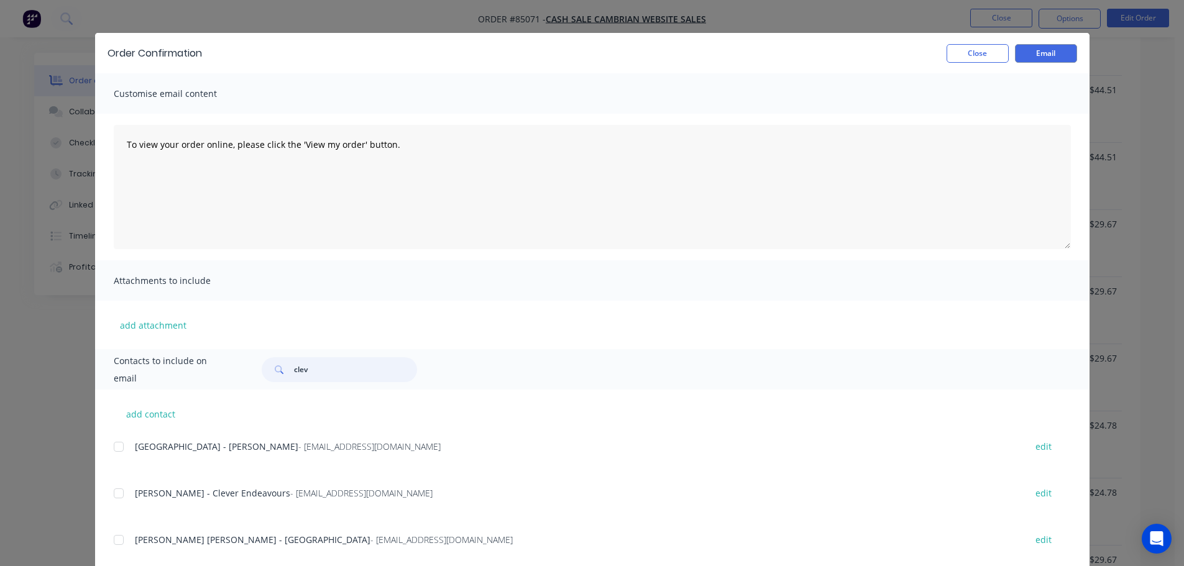
scroll to position [46, 0]
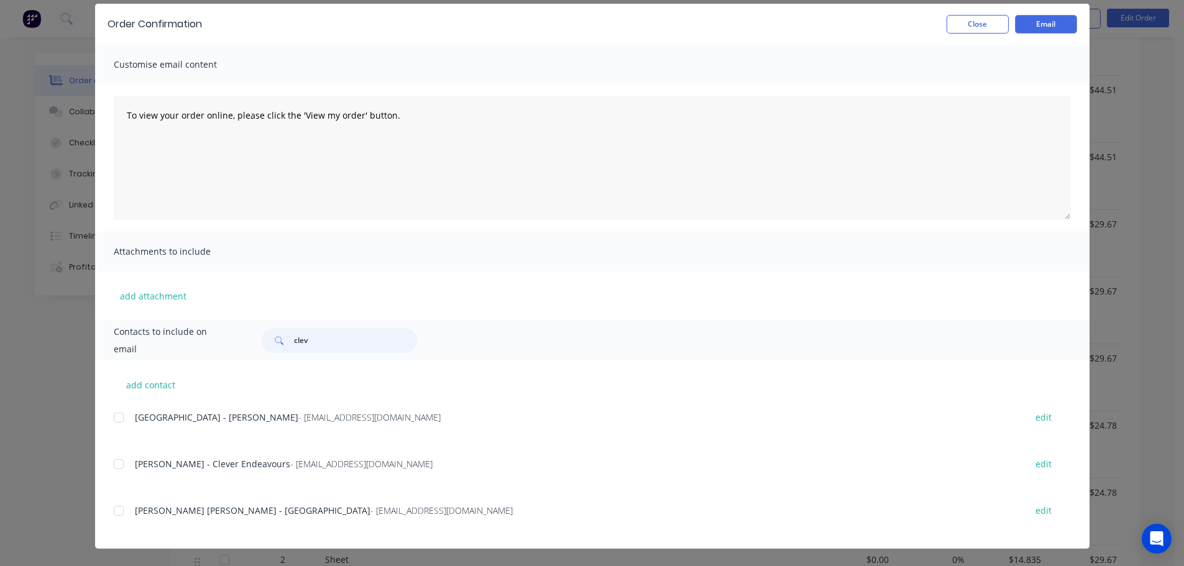
click at [114, 505] on div at bounding box center [118, 511] width 25 height 25
type input "clev"
click at [247, 160] on textarea "To view your order online, please click the 'View my order' button." at bounding box center [592, 158] width 957 height 124
paste textarea "[PERSON_NAME] you for your order, confirmation of your order is attached. Your …"
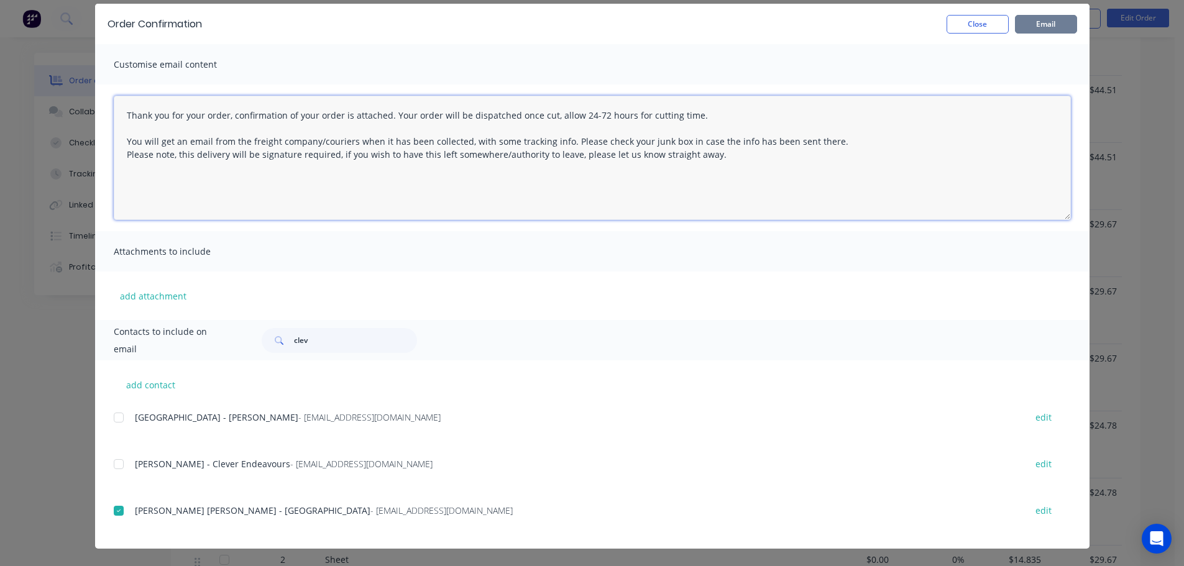
type textarea "Thank you for your order, confirmation of your order is attached. Your order wi…"
click at [1065, 20] on button "Email" at bounding box center [1046, 24] width 62 height 19
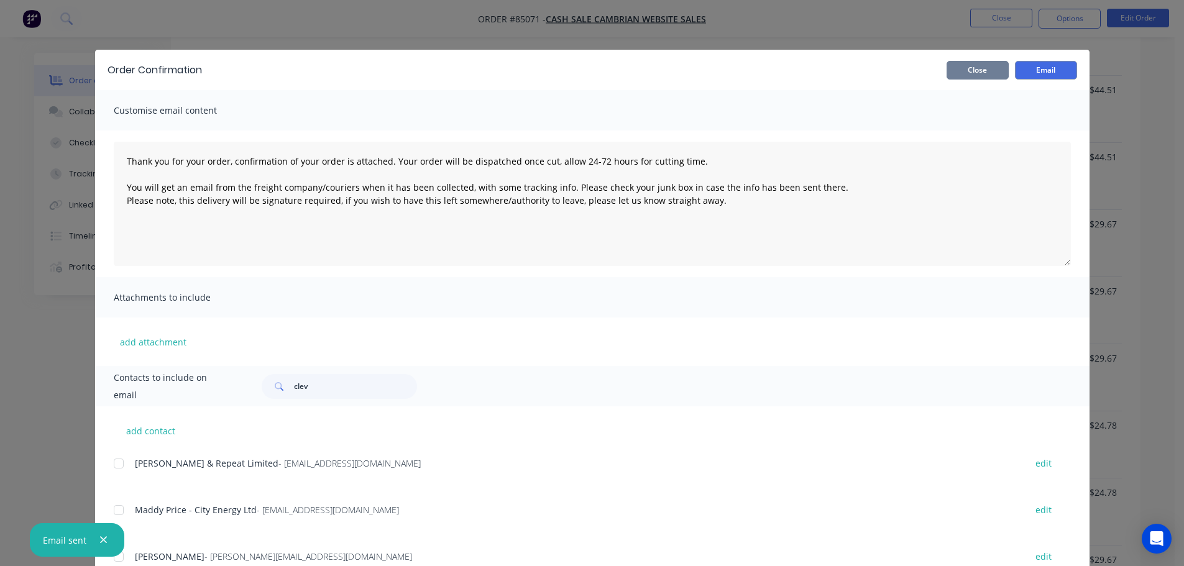
click at [990, 67] on button "Close" at bounding box center [978, 70] width 62 height 19
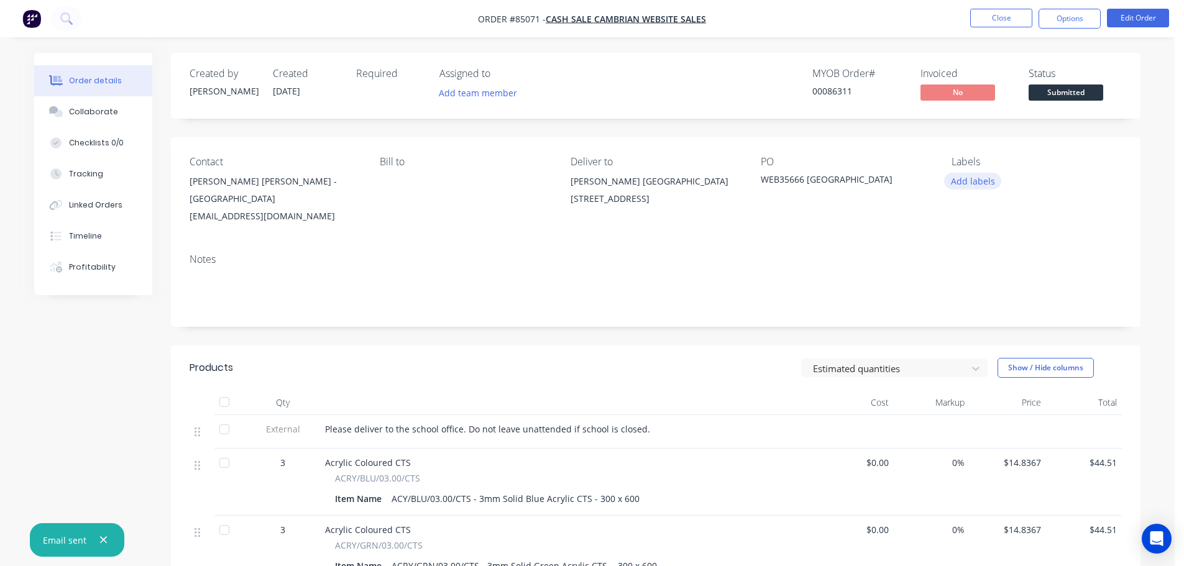
click at [978, 180] on button "Add labels" at bounding box center [972, 181] width 57 height 17
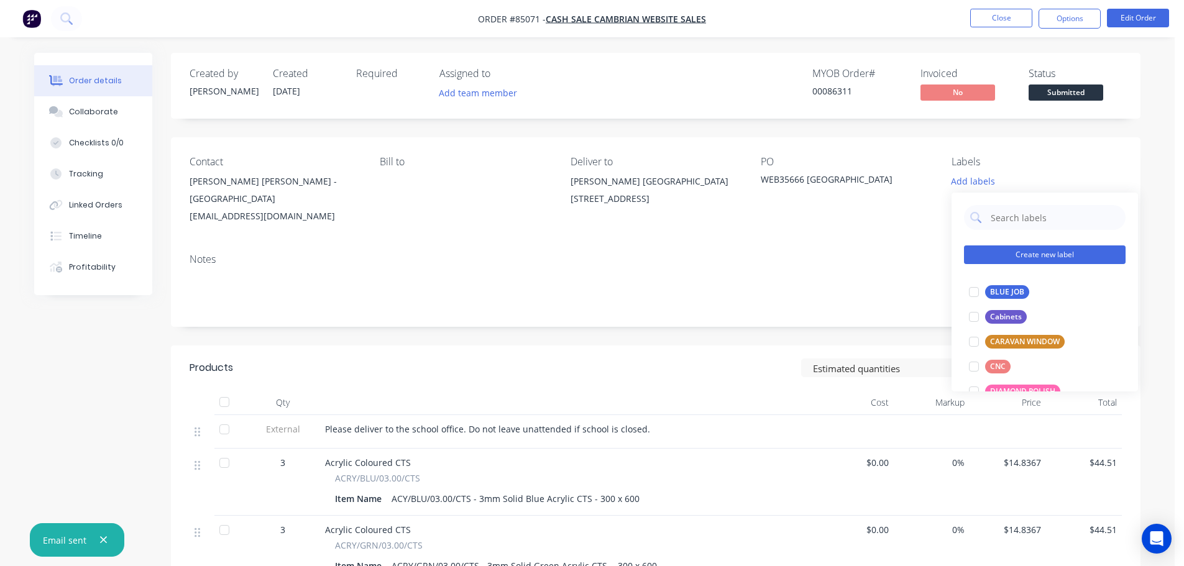
drag, startPoint x: 1010, startPoint y: 294, endPoint x: 1002, endPoint y: 249, distance: 46.0
click at [1010, 295] on div "BLUE JOB" at bounding box center [1007, 292] width 44 height 14
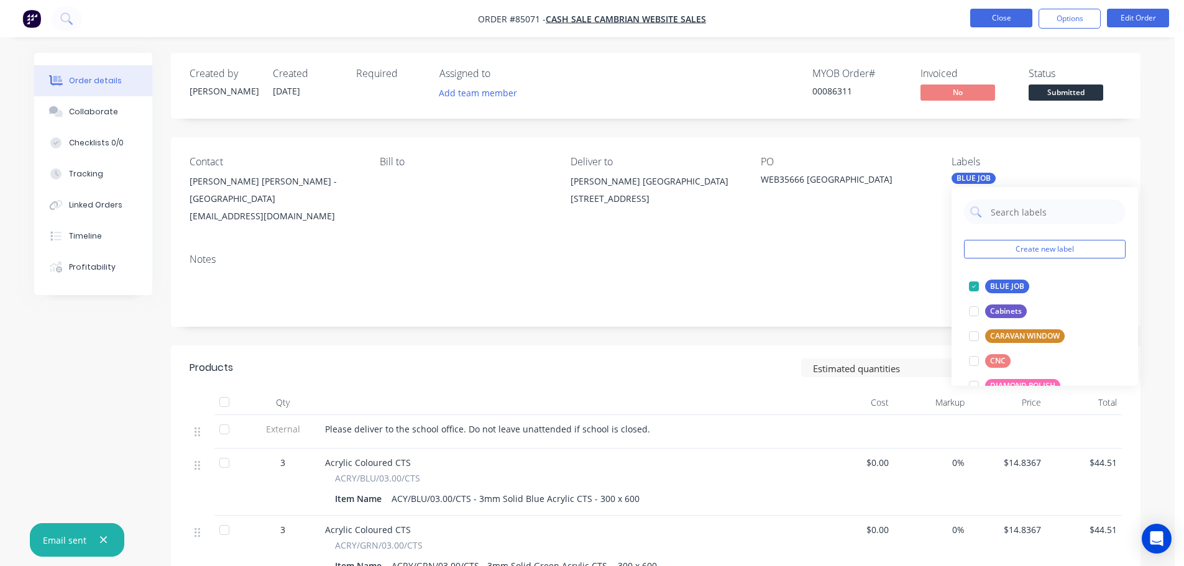
click at [1018, 9] on button "Close" at bounding box center [1001, 18] width 62 height 19
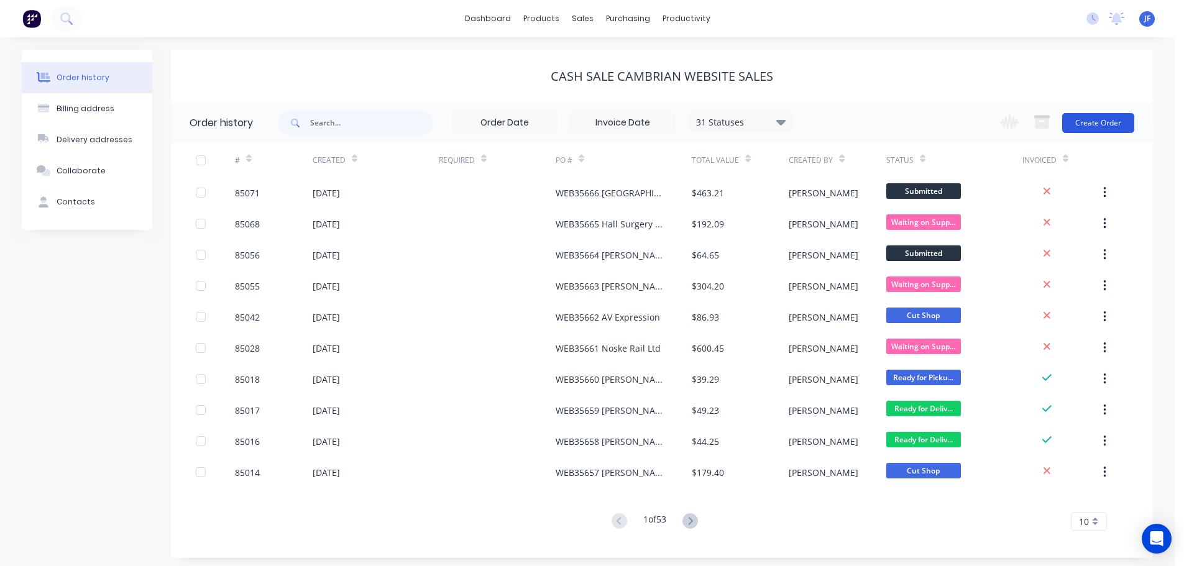
click at [1092, 116] on button "Create Order" at bounding box center [1098, 123] width 72 height 20
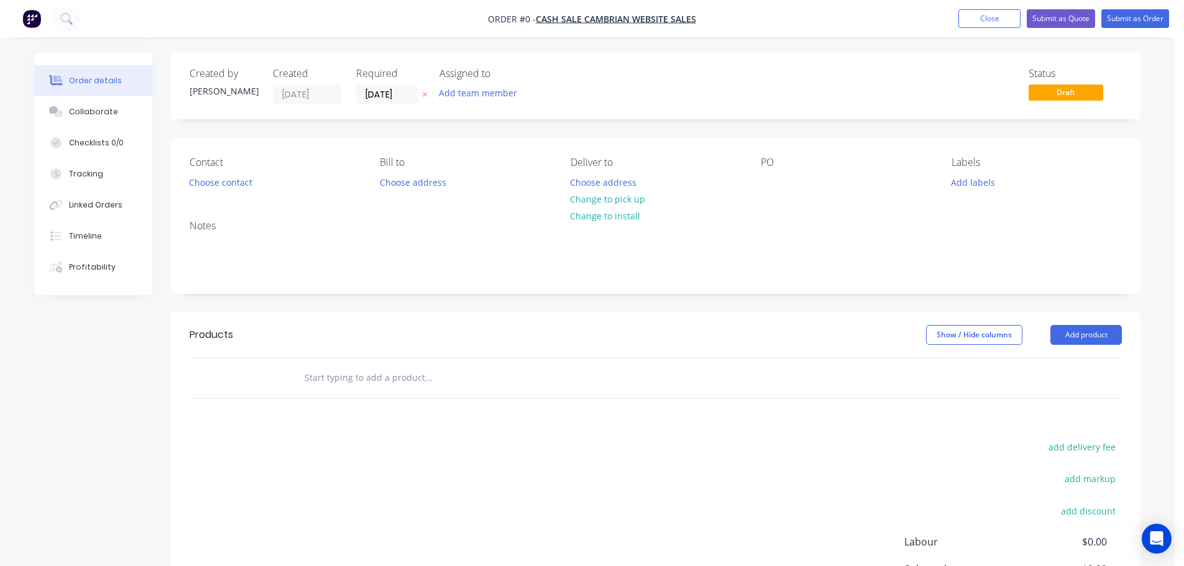
click at [426, 98] on icon "button" at bounding box center [425, 94] width 6 height 7
click at [228, 182] on button "Choose contact" at bounding box center [221, 181] width 76 height 17
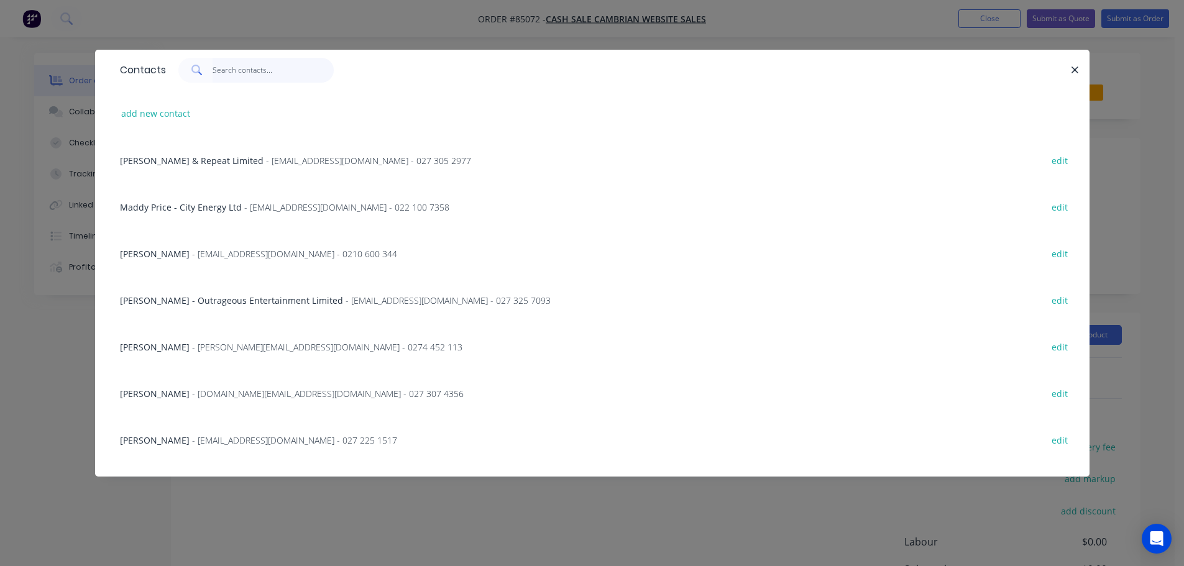
click at [265, 78] on input "text" at bounding box center [273, 70] width 121 height 25
paste input "[PERSON_NAME]"
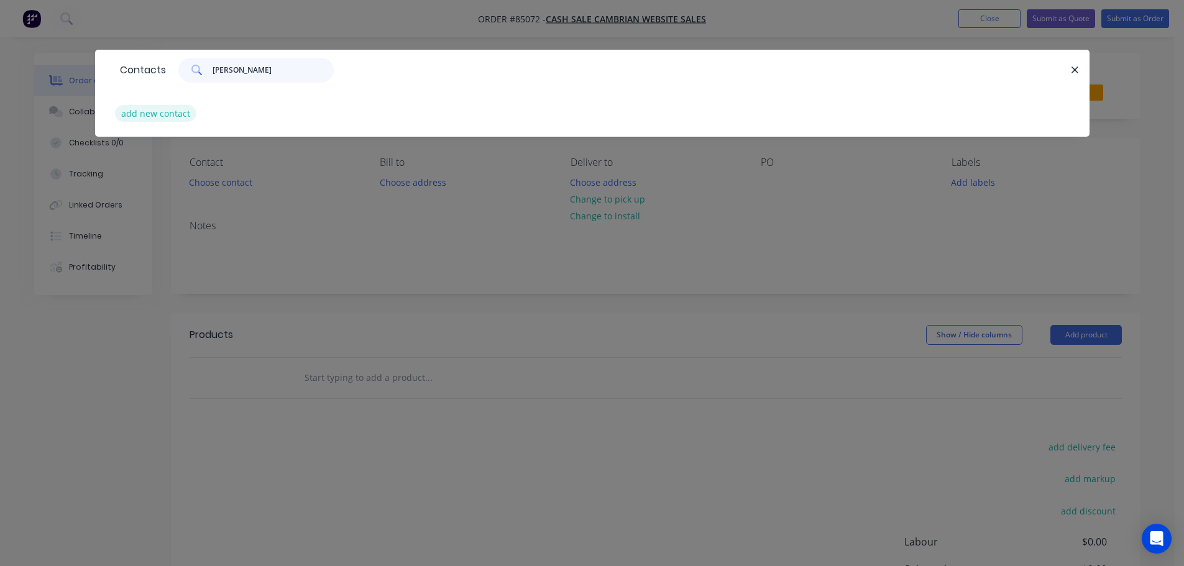
type input "[PERSON_NAME]"
click at [166, 116] on button "add new contact" at bounding box center [156, 113] width 82 height 17
select select "NZ"
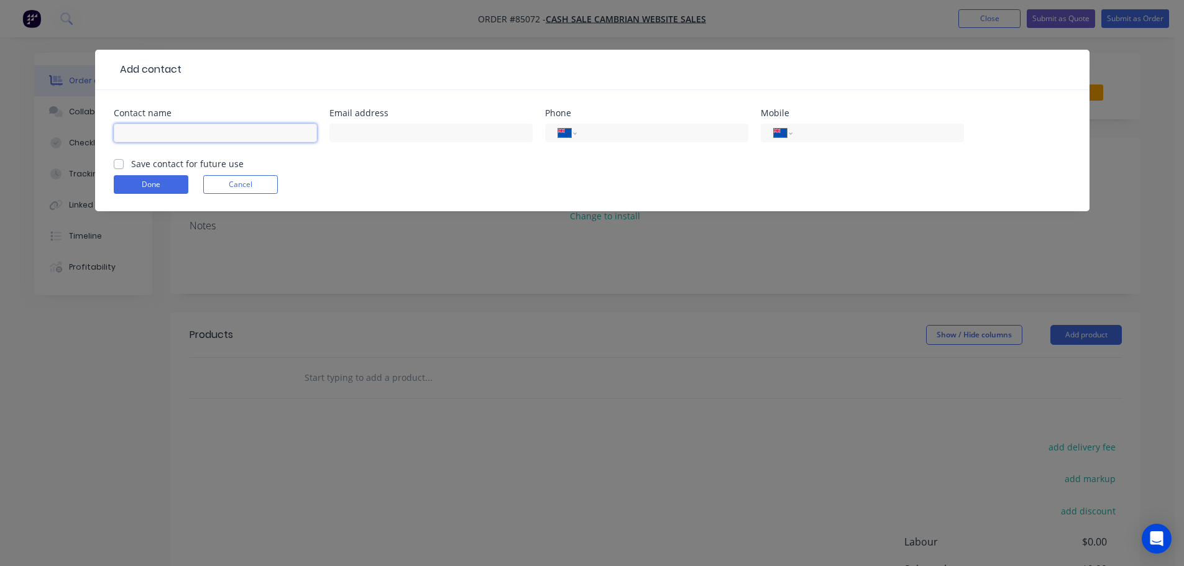
click at [173, 131] on input "text" at bounding box center [215, 133] width 203 height 19
paste input "[PERSON_NAME]"
type input "[PERSON_NAME]"
click at [171, 165] on label "Save contact for future use" at bounding box center [187, 163] width 113 height 13
click at [124, 165] on input "Save contact for future use" at bounding box center [119, 163] width 10 height 12
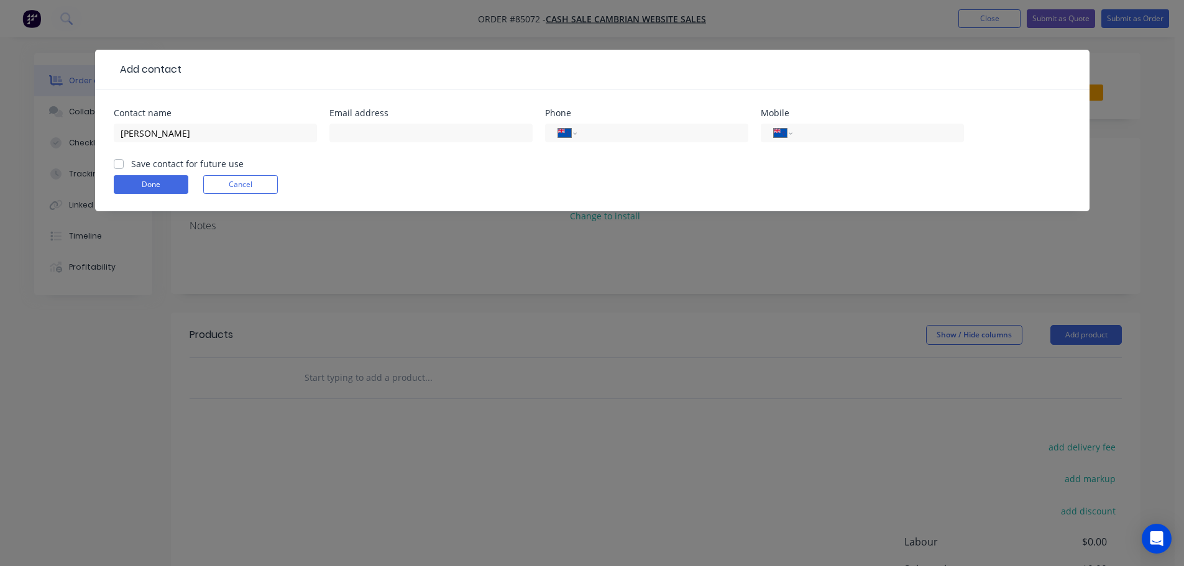
checkbox input "true"
click at [216, 154] on div "[PERSON_NAME]" at bounding box center [215, 139] width 203 height 37
click at [224, 129] on input "[PERSON_NAME]" at bounding box center [215, 133] width 203 height 19
paste input "[PERSON_NAME] and Sons Manawatu"
type input "[PERSON_NAME] and Sons Manawatu"
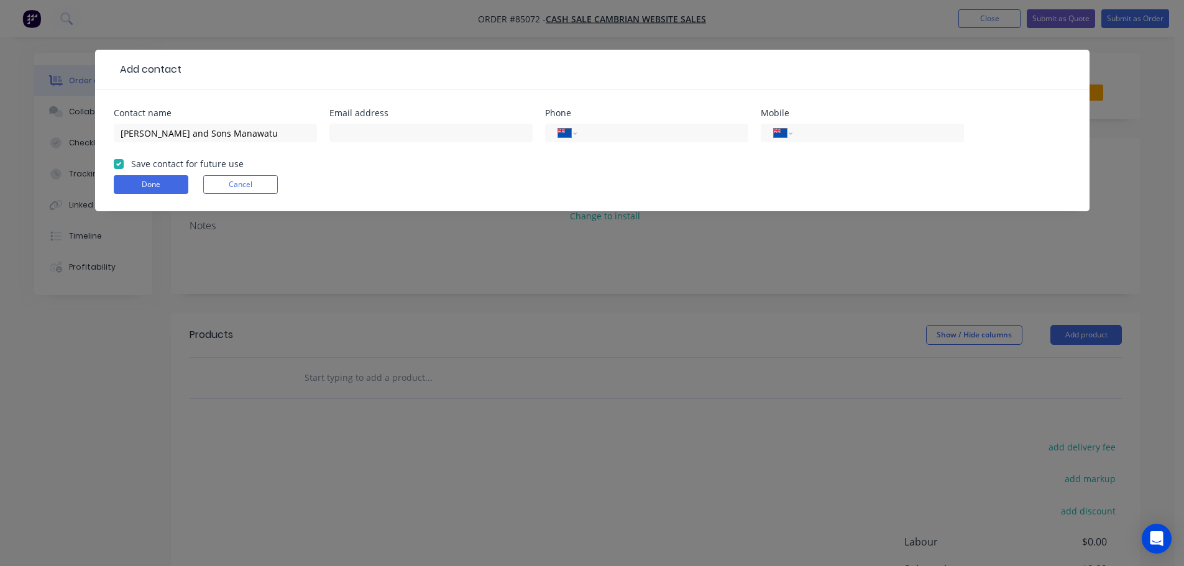
click at [379, 144] on div at bounding box center [430, 139] width 203 height 37
click at [384, 133] on input "text" at bounding box center [430, 133] width 203 height 19
paste input "[PERSON_NAME][EMAIL_ADDRESS][PERSON_NAME][DOMAIN_NAME]"
type input "[PERSON_NAME][EMAIL_ADDRESS][PERSON_NAME][DOMAIN_NAME]"
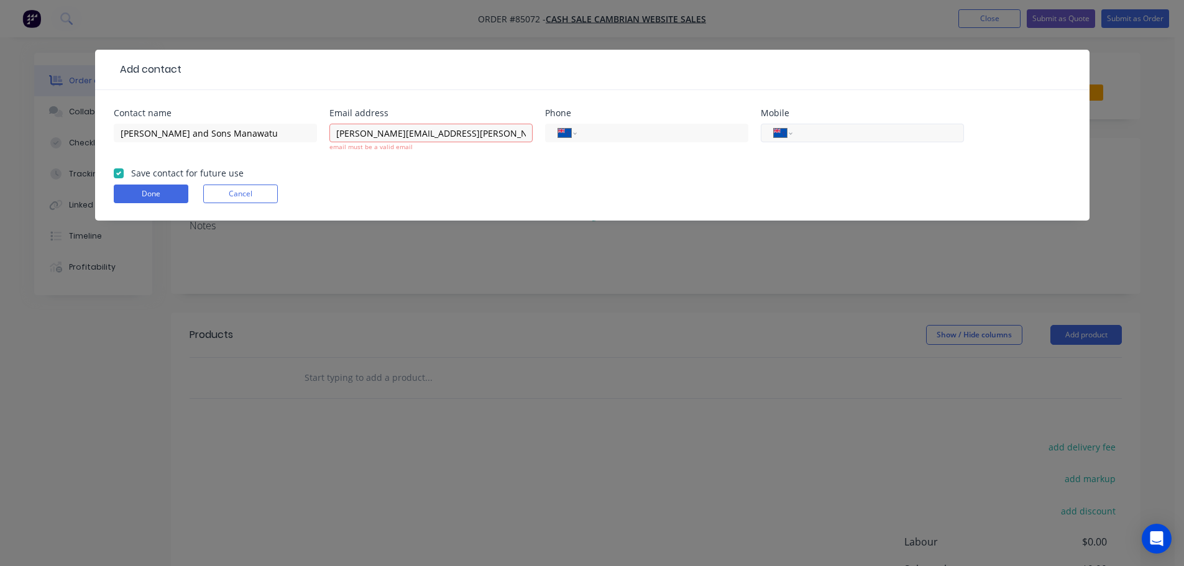
click at [862, 132] on input "tel" at bounding box center [875, 133] width 149 height 14
paste input "027 337 2413"
type input "027 337 2413"
click at [504, 137] on input "[PERSON_NAME][EMAIL_ADDRESS][PERSON_NAME][DOMAIN_NAME]" at bounding box center [430, 133] width 203 height 19
type input "[PERSON_NAME][EMAIL_ADDRESS][PERSON_NAME][DOMAIN_NAME]"
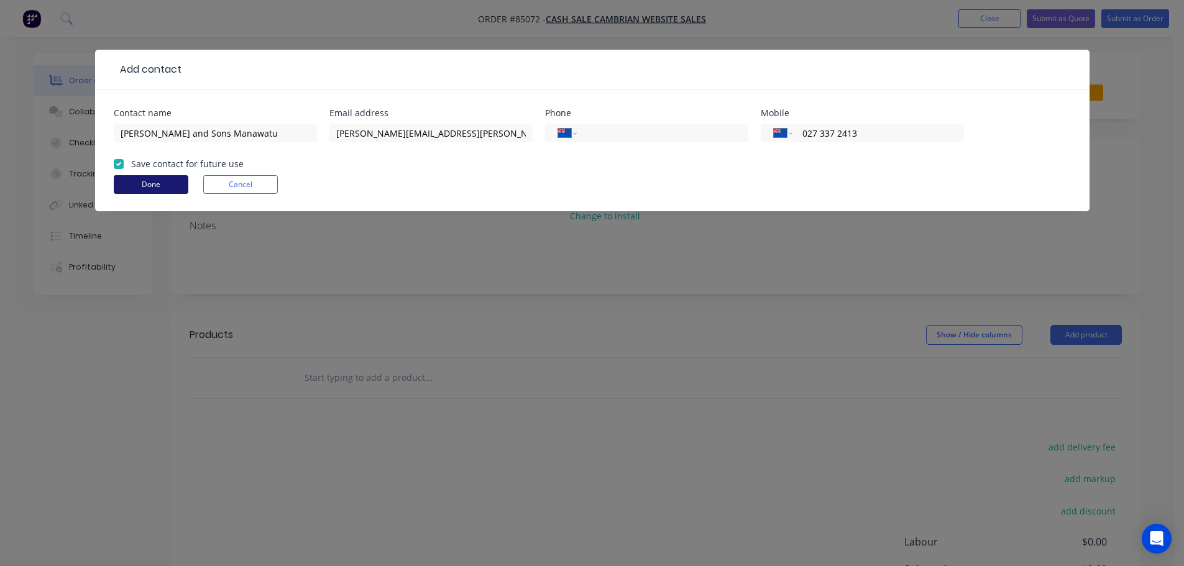
click at [148, 202] on form "Contact name [PERSON_NAME] and Sons [GEOGRAPHIC_DATA] Email address [PERSON_NAM…" at bounding box center [592, 160] width 957 height 103
click at [143, 183] on button "Done" at bounding box center [151, 184] width 75 height 19
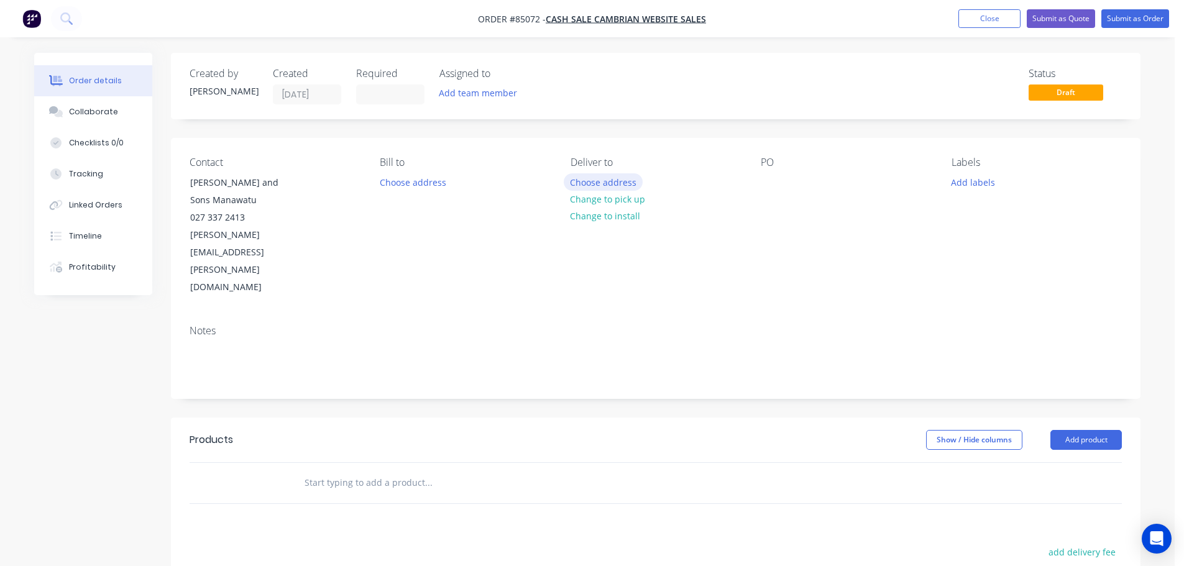
click at [593, 183] on button "Choose address" at bounding box center [604, 181] width 80 height 17
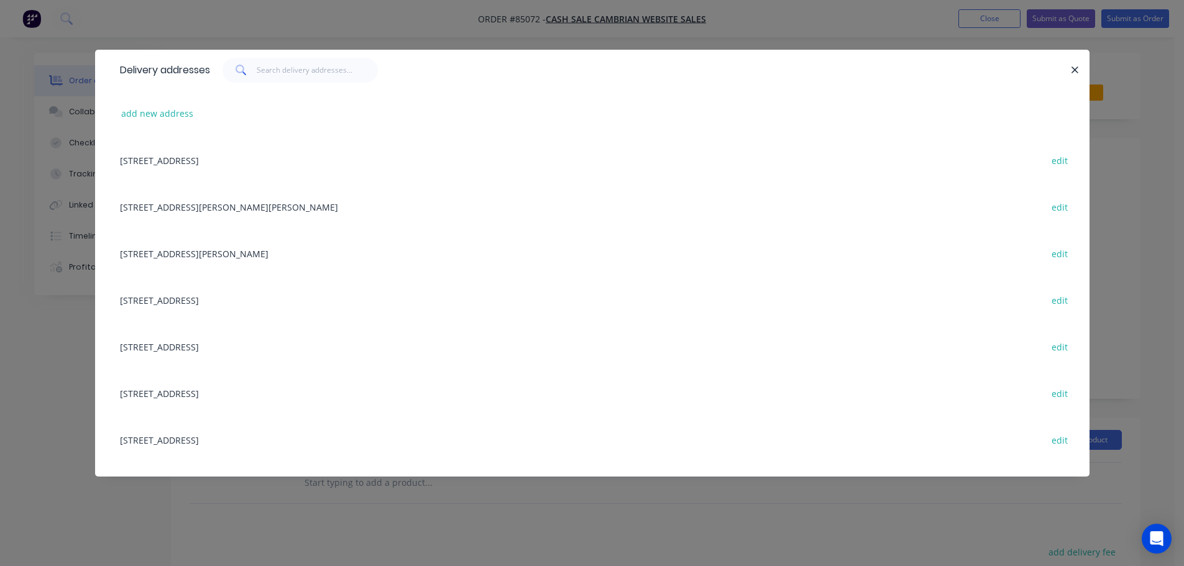
click at [191, 104] on div "add new address" at bounding box center [592, 113] width 957 height 47
click at [188, 116] on button "add new address" at bounding box center [157, 113] width 85 height 17
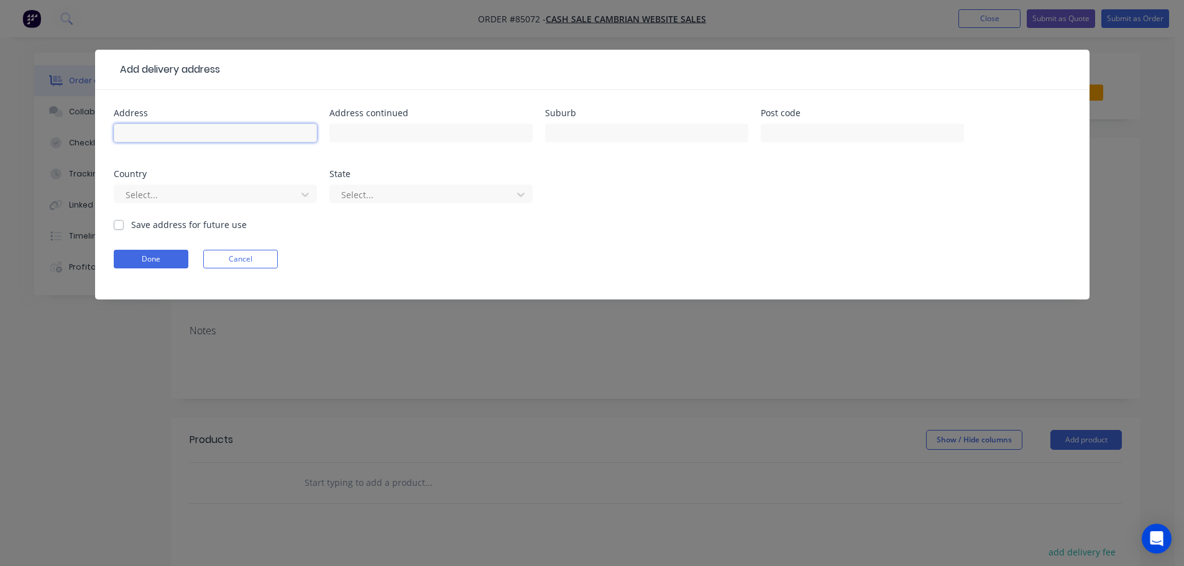
click at [196, 129] on input "text" at bounding box center [215, 133] width 203 height 19
paste input "[STREET_ADDRESS][PERSON_NAME]"
type input "[STREET_ADDRESS][PERSON_NAME]"
click at [155, 257] on button "Done" at bounding box center [151, 259] width 75 height 19
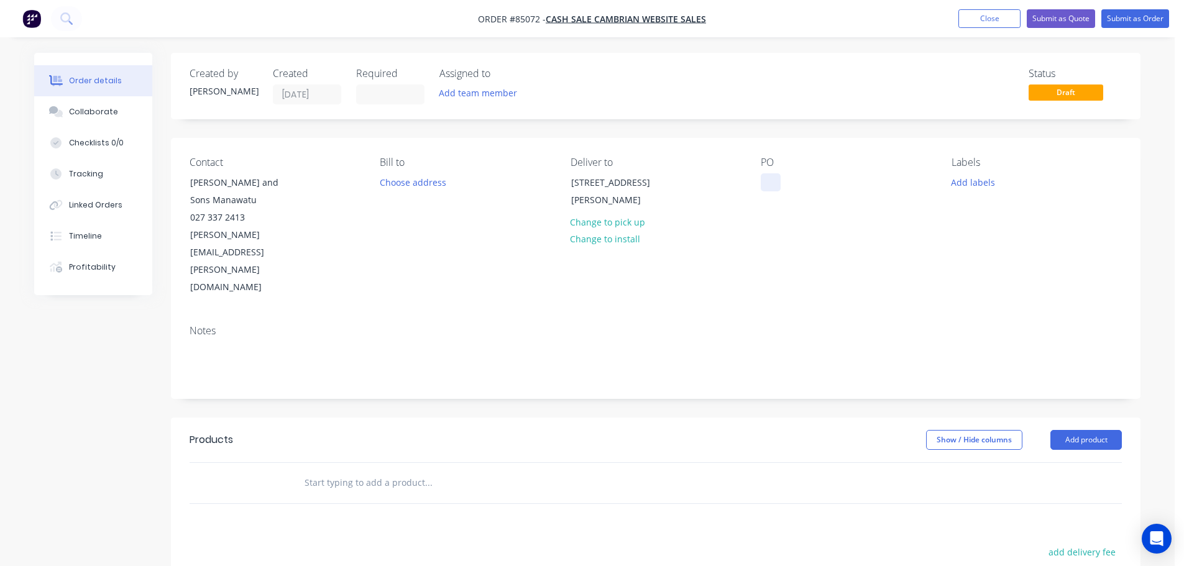
click at [771, 182] on div at bounding box center [771, 182] width 20 height 18
drag, startPoint x: 264, startPoint y: 178, endPoint x: 310, endPoint y: 195, distance: 49.0
click at [310, 195] on div "Contact [PERSON_NAME] and Sons [GEOGRAPHIC_DATA] 027 337 2413 [PERSON_NAME][EMA…" at bounding box center [275, 227] width 170 height 140
copy div "[PERSON_NAME] and Sons Manawatu"
click at [815, 182] on div "WEB35667" at bounding box center [792, 182] width 63 height 18
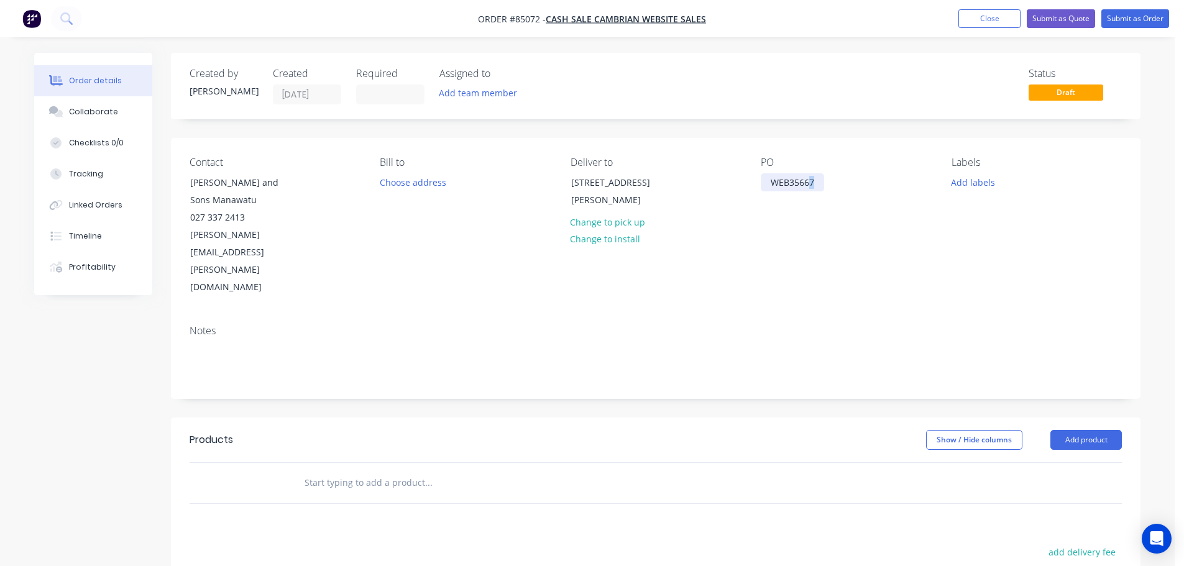
click at [818, 185] on div "WEB35667" at bounding box center [792, 182] width 63 height 18
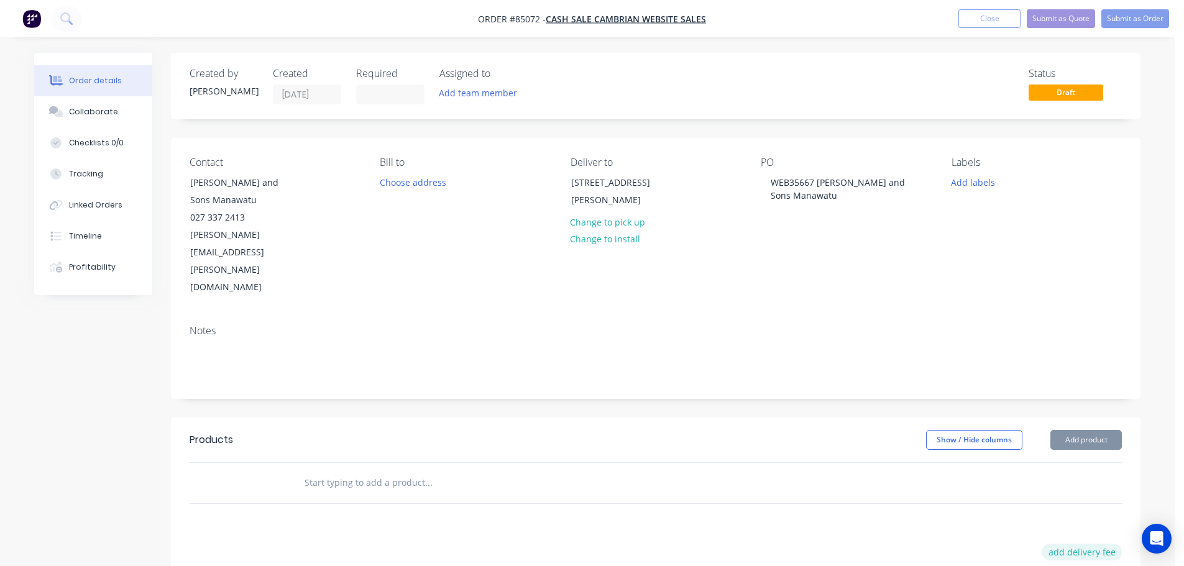
click at [1089, 544] on button "add delivery fee" at bounding box center [1082, 552] width 80 height 17
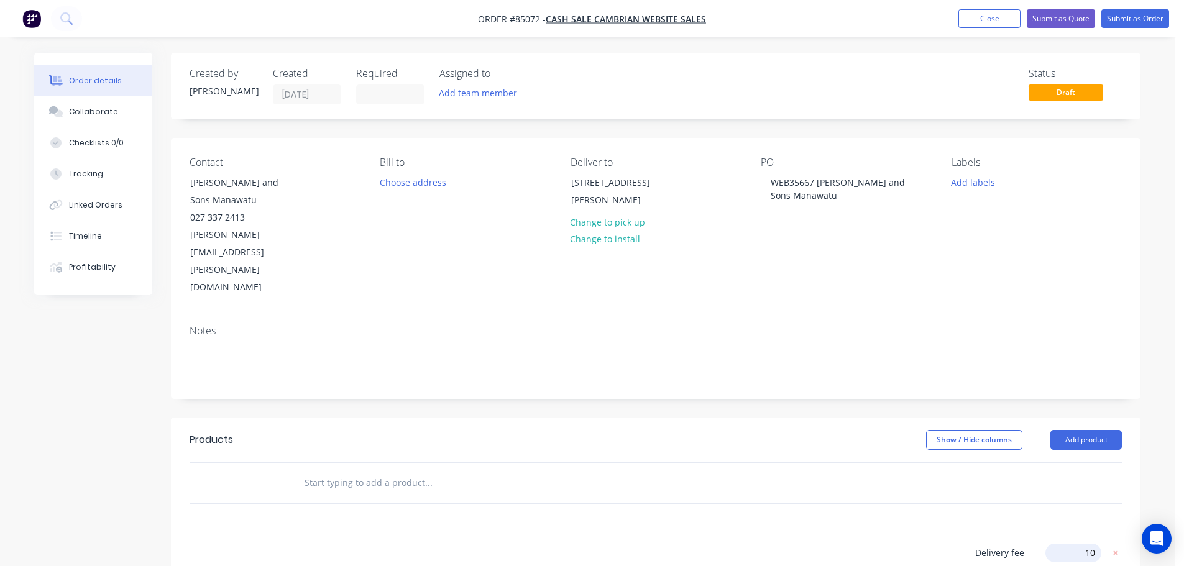
type input "100"
click at [468, 471] on input "text" at bounding box center [428, 483] width 249 height 25
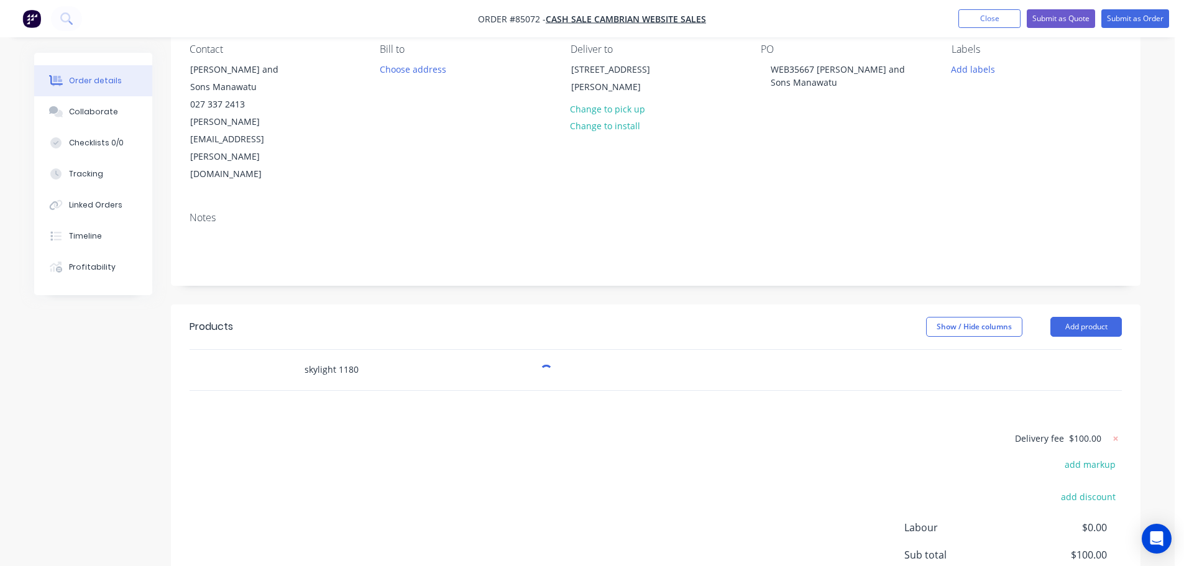
scroll to position [196, 0]
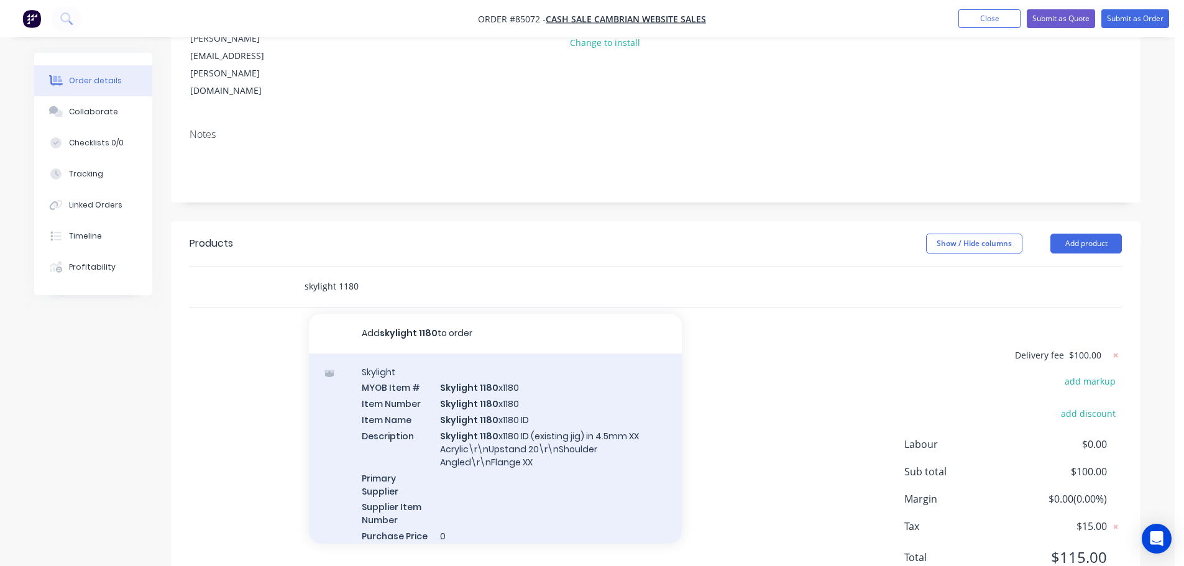
type input "skylight 1180"
click at [462, 389] on div "Skylight MYOB Item # Skylight 1180 x1180 Item Number Skylight 1180 x1180 Item N…" at bounding box center [495, 462] width 373 height 216
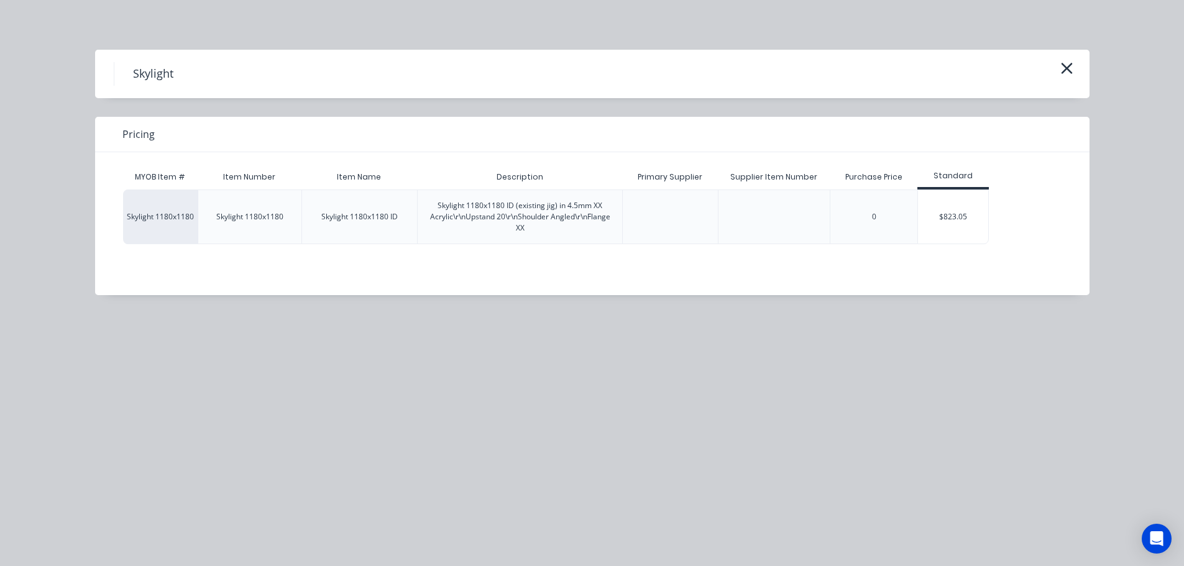
click at [915, 210] on div "0" at bounding box center [874, 217] width 88 height 55
click at [937, 212] on div "$823.05" at bounding box center [953, 216] width 70 height 53
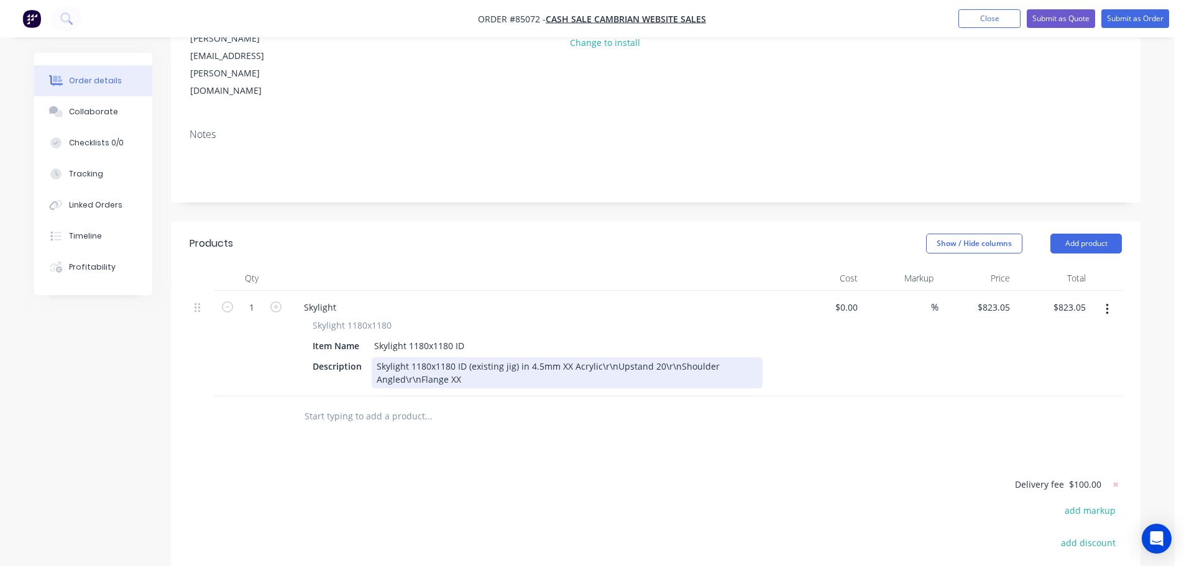
click at [562, 357] on div "Skylight 1180x1180 ID (existing jig) in 4.5mm XX Acrylic\r\nUpstand 20\r\nShoul…" at bounding box center [567, 372] width 391 height 31
drag, startPoint x: 619, startPoint y: 315, endPoint x: 608, endPoint y: 315, distance: 10.6
click at [608, 357] on div "Skylight 1180x1180 ID (existing jig) in 4.5mm clear Acrylic\r\nUpstand 20\r\nSh…" at bounding box center [567, 372] width 391 height 31
click at [609, 357] on div "Skylight 1180x1180 ID (existing jig) in 4.5mm clear Acrylic\ Upstand 20\r\nShou…" at bounding box center [497, 372] width 250 height 31
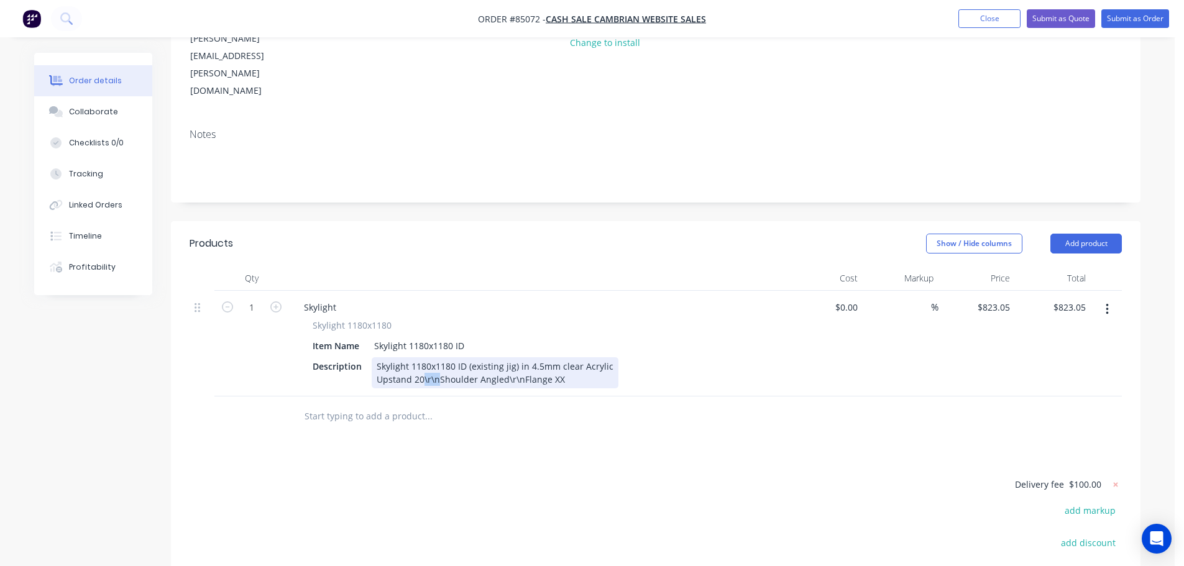
drag, startPoint x: 438, startPoint y: 327, endPoint x: 422, endPoint y: 328, distance: 16.2
click at [422, 357] on div "Skylight 1180x1180 ID (existing jig) in 4.5mm clear Acrylic Upstand 20\r\nShoul…" at bounding box center [495, 372] width 247 height 31
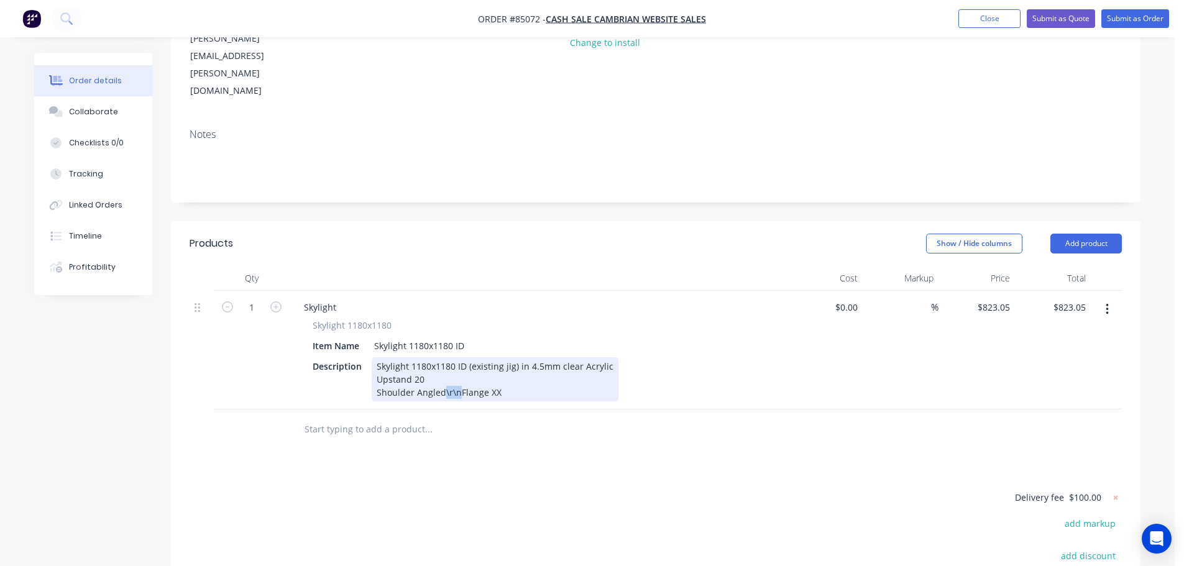
drag, startPoint x: 457, startPoint y: 341, endPoint x: 444, endPoint y: 342, distance: 13.1
click at [444, 357] on div "Skylight 1180x1180 ID (existing jig) in 4.5mm clear Acrylic Upstand 20 Shoulder…" at bounding box center [495, 379] width 247 height 44
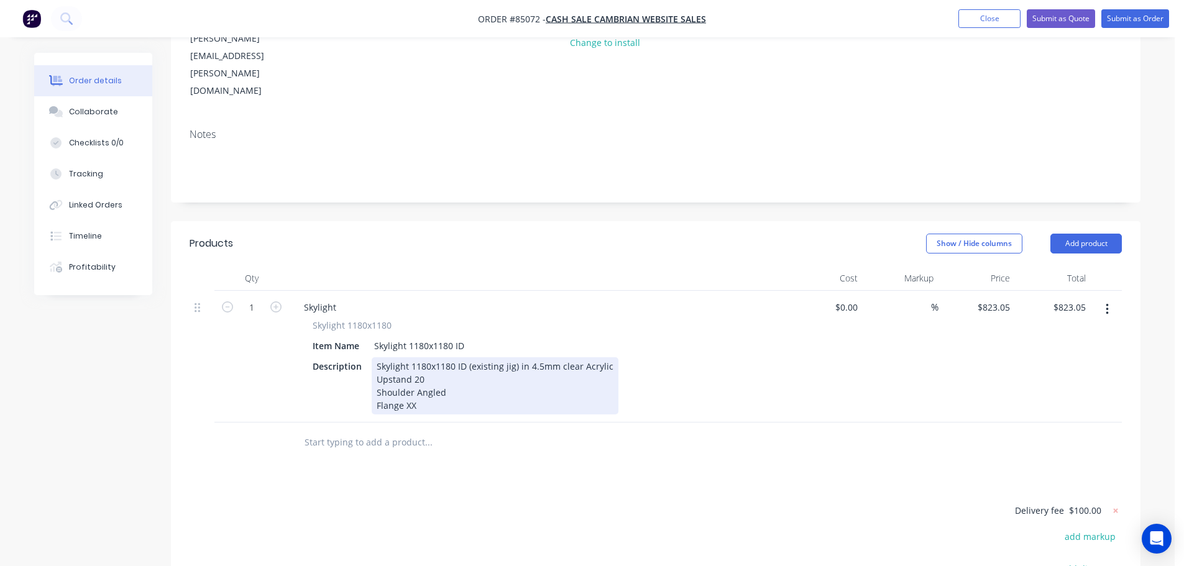
click at [512, 357] on div "Skylight 1180x1180 ID (existing jig) in 4.5mm clear Acrylic Upstand 20 Shoulder…" at bounding box center [495, 385] width 247 height 57
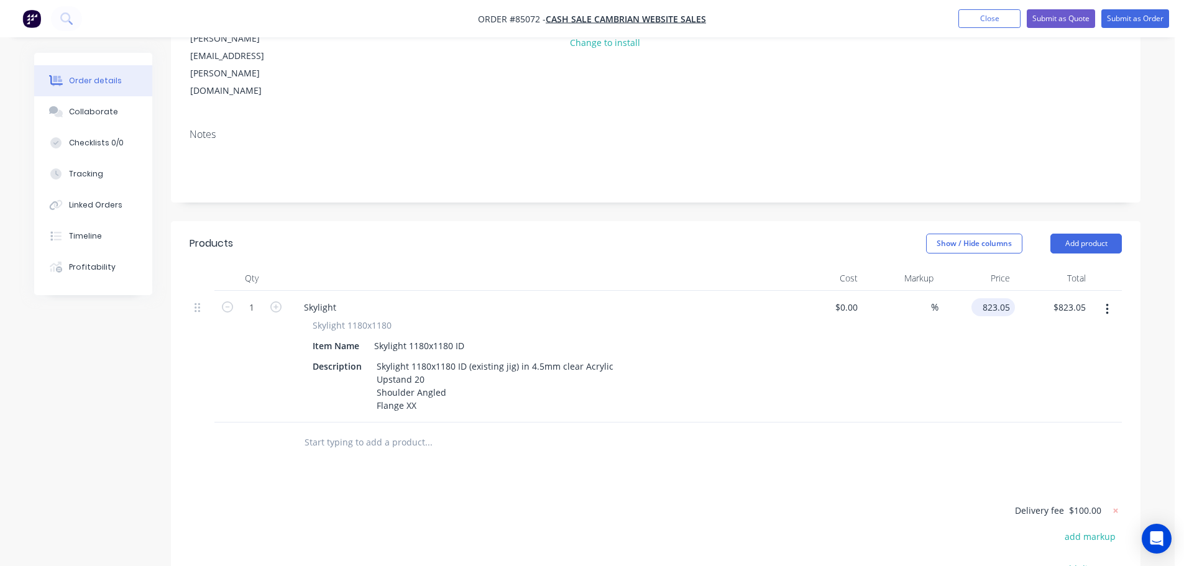
click at [996, 298] on input "823.05" at bounding box center [996, 307] width 39 height 18
type input "$905.36"
click at [1015, 336] on div "1 Skylight Skylight 1180x1180 Item Name Skylight 1180x1180 ID Description Skyli…" at bounding box center [656, 357] width 933 height 132
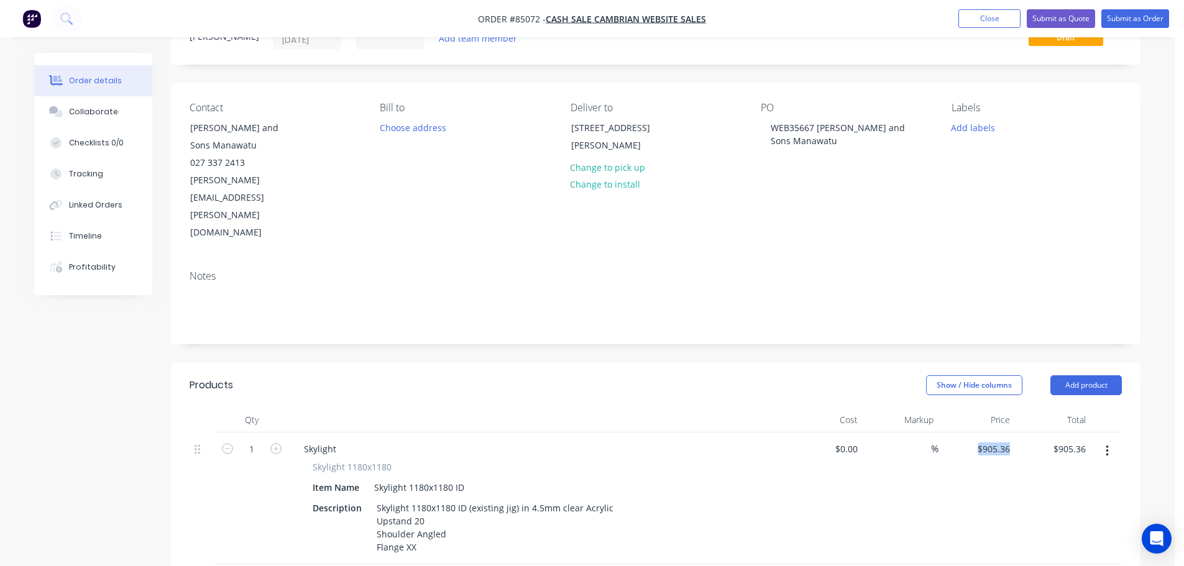
scroll to position [0, 0]
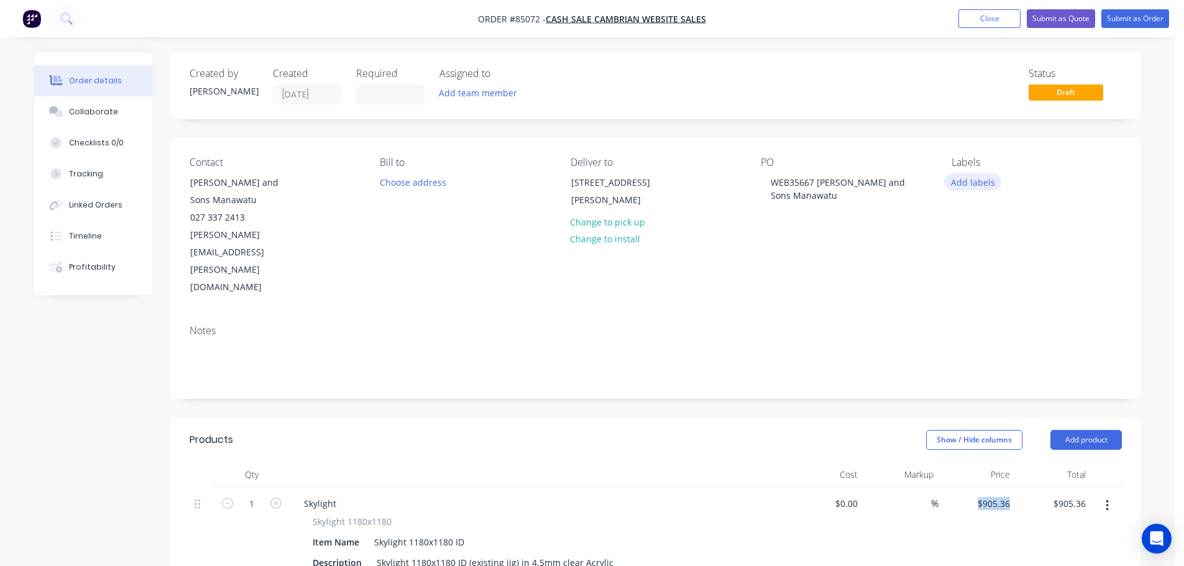
click at [989, 179] on button "Add labels" at bounding box center [972, 181] width 57 height 17
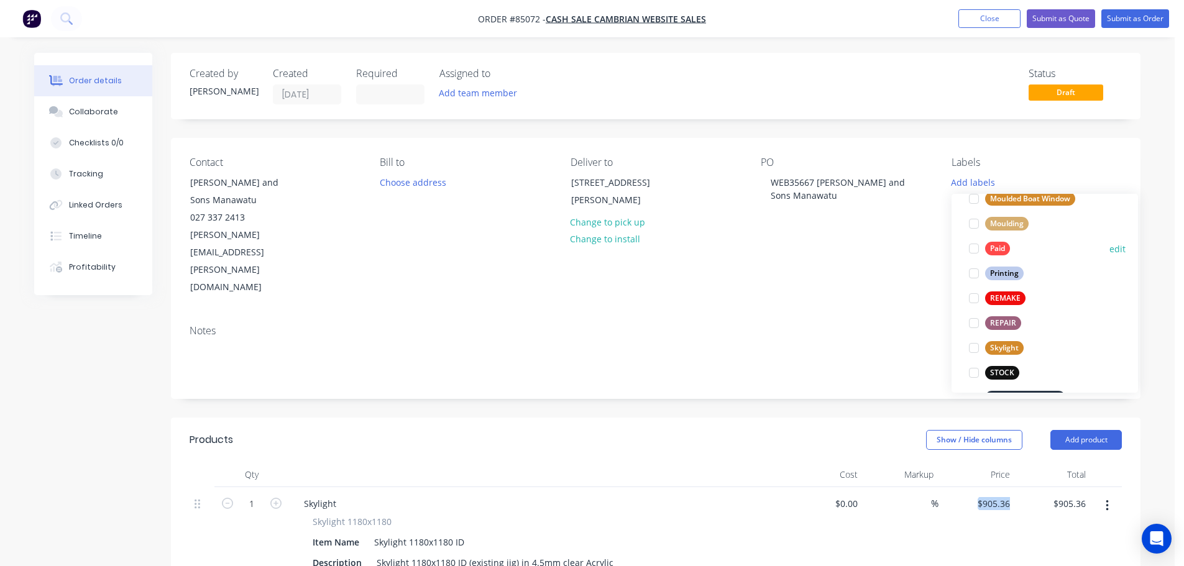
scroll to position [497, 0]
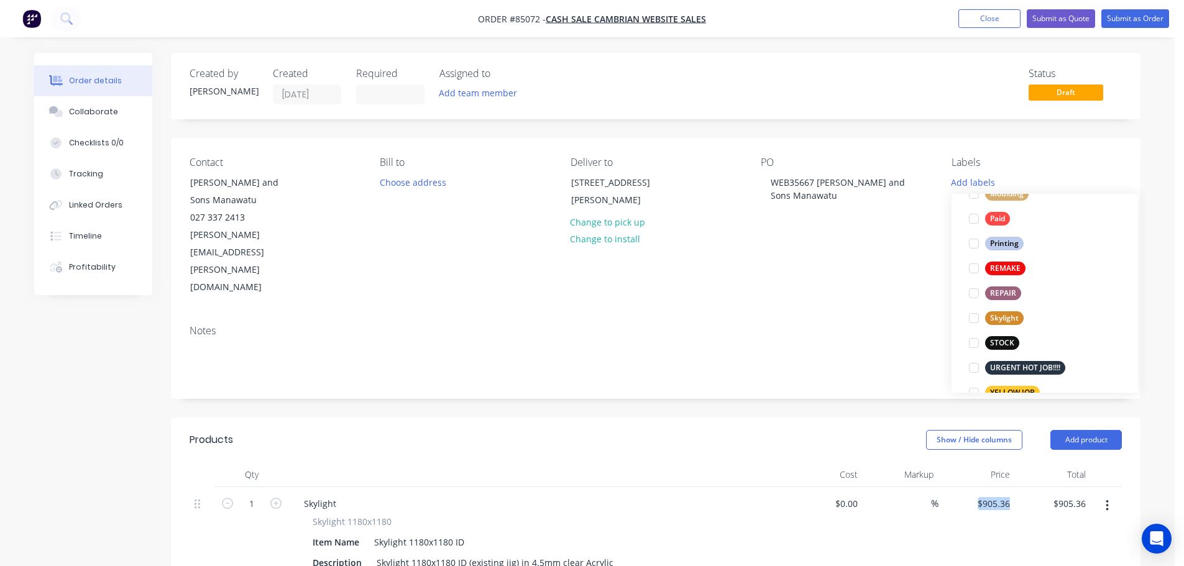
drag, startPoint x: 1000, startPoint y: 318, endPoint x: 1143, endPoint y: 7, distance: 342.7
click at [1003, 312] on div "Skylight" at bounding box center [1004, 318] width 39 height 14
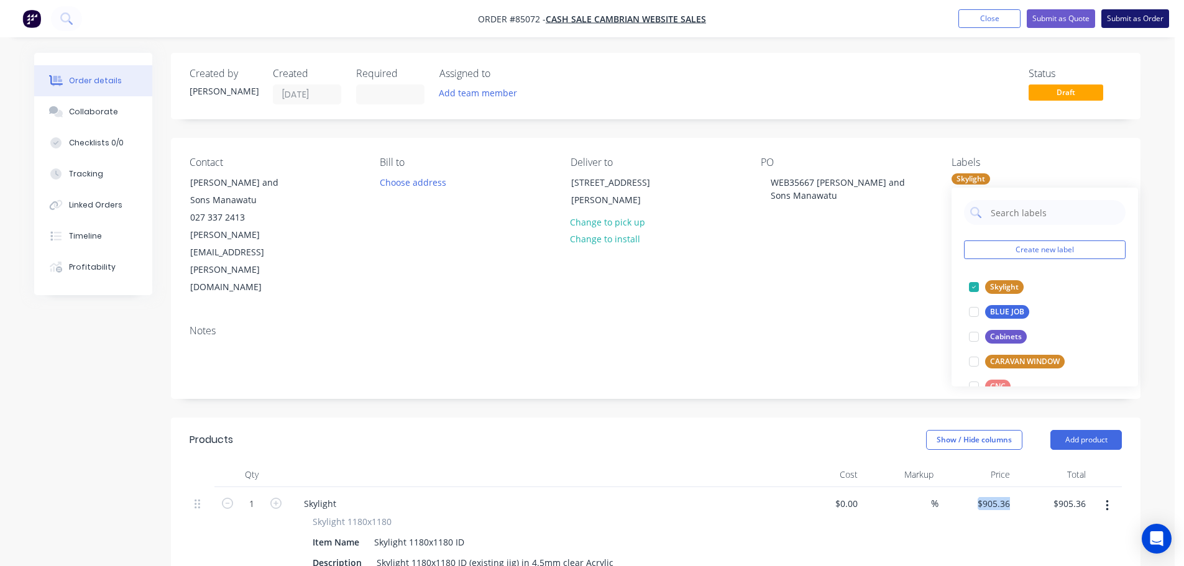
click at [1138, 16] on button "Submit as Order" at bounding box center [1136, 18] width 68 height 19
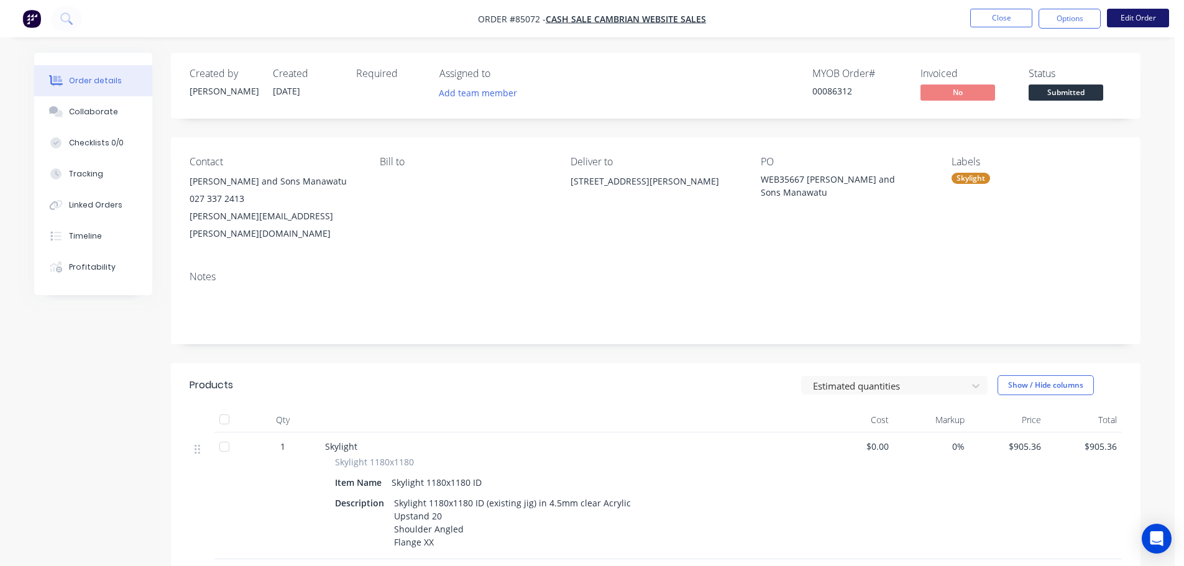
click at [1159, 17] on button "Edit Order" at bounding box center [1138, 18] width 62 height 19
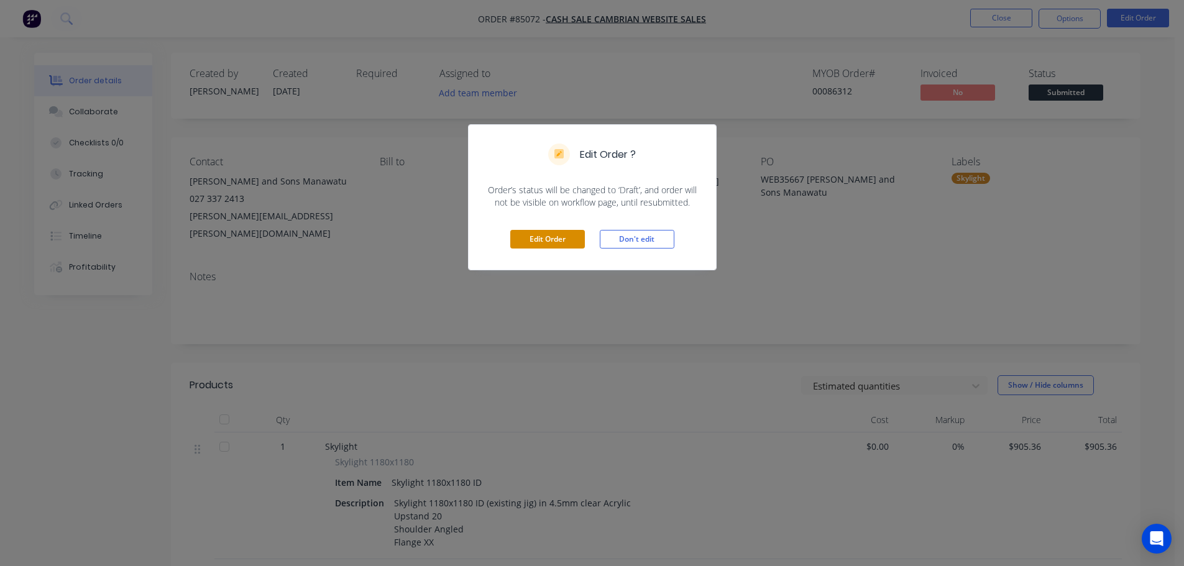
click at [568, 231] on button "Edit Order" at bounding box center [547, 239] width 75 height 19
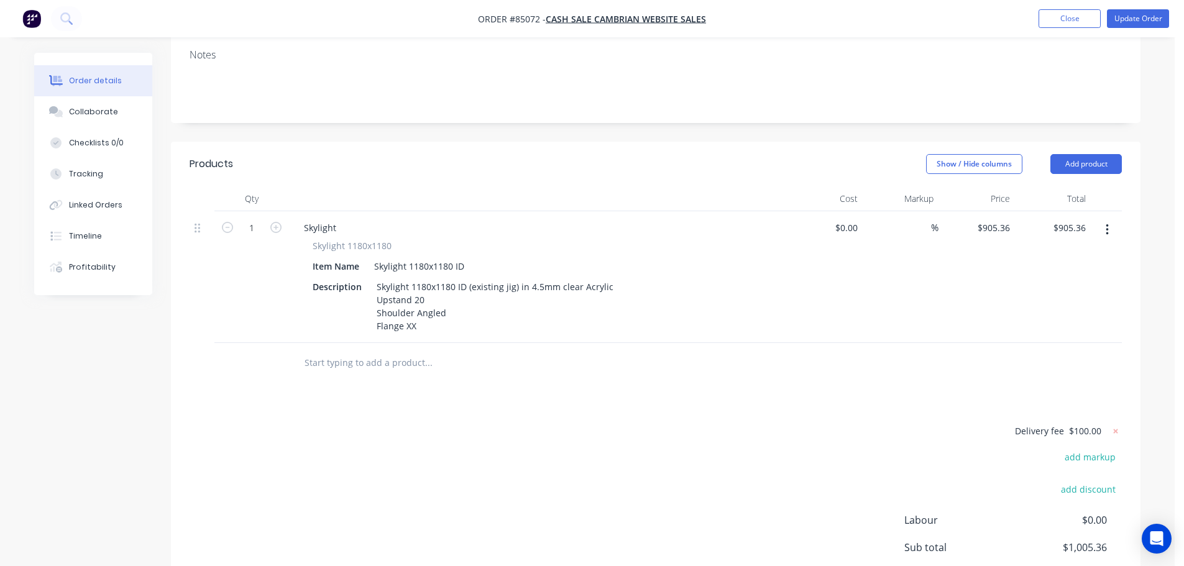
scroll to position [352, 0]
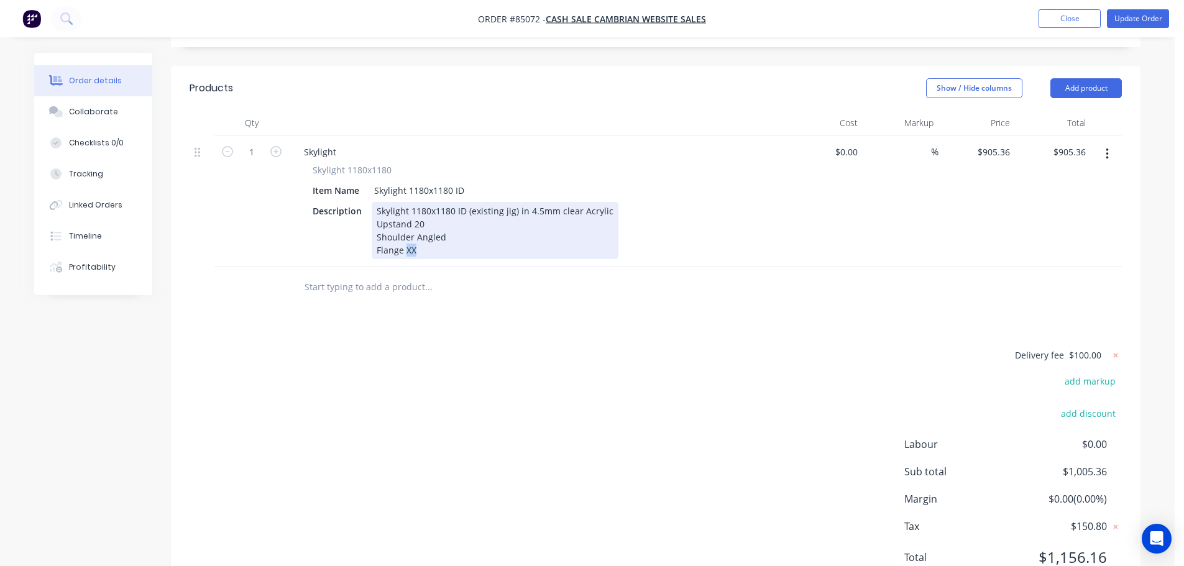
drag, startPoint x: 405, startPoint y: 200, endPoint x: 422, endPoint y: 206, distance: 17.3
click at [425, 202] on div "Skylight 1180x1180 ID (existing jig) in 4.5mm clear Acrylic Upstand 20 Shoulder…" at bounding box center [495, 230] width 247 height 57
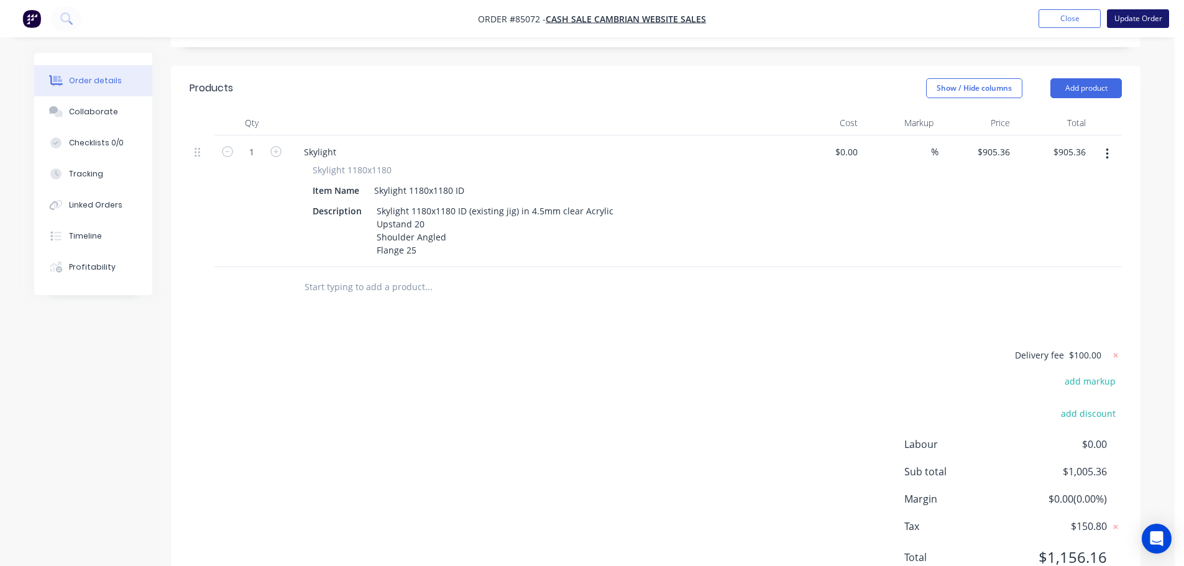
click at [1124, 18] on button "Update Order" at bounding box center [1138, 18] width 62 height 19
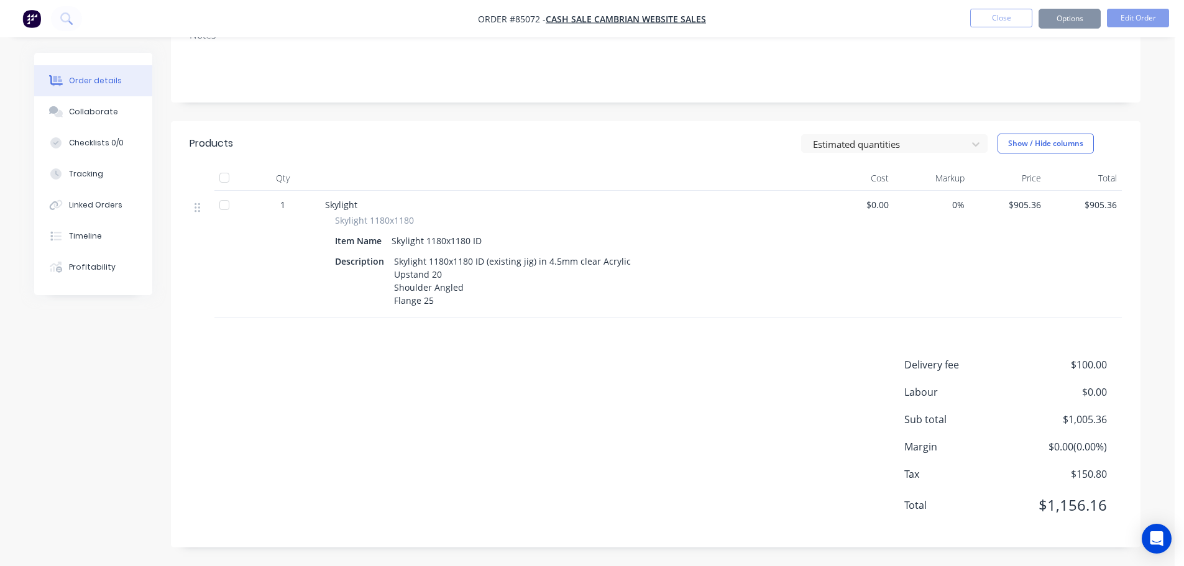
scroll to position [0, 0]
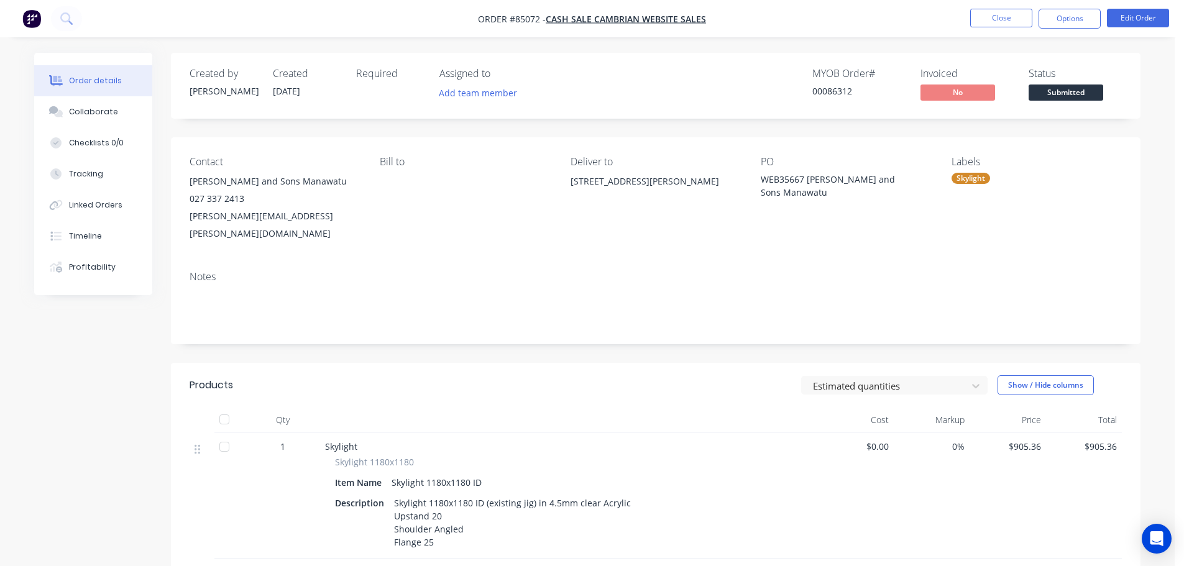
click at [828, 94] on div "00086312" at bounding box center [859, 91] width 93 height 13
copy div "00086312"
click at [1059, 13] on button "Options" at bounding box center [1070, 19] width 62 height 20
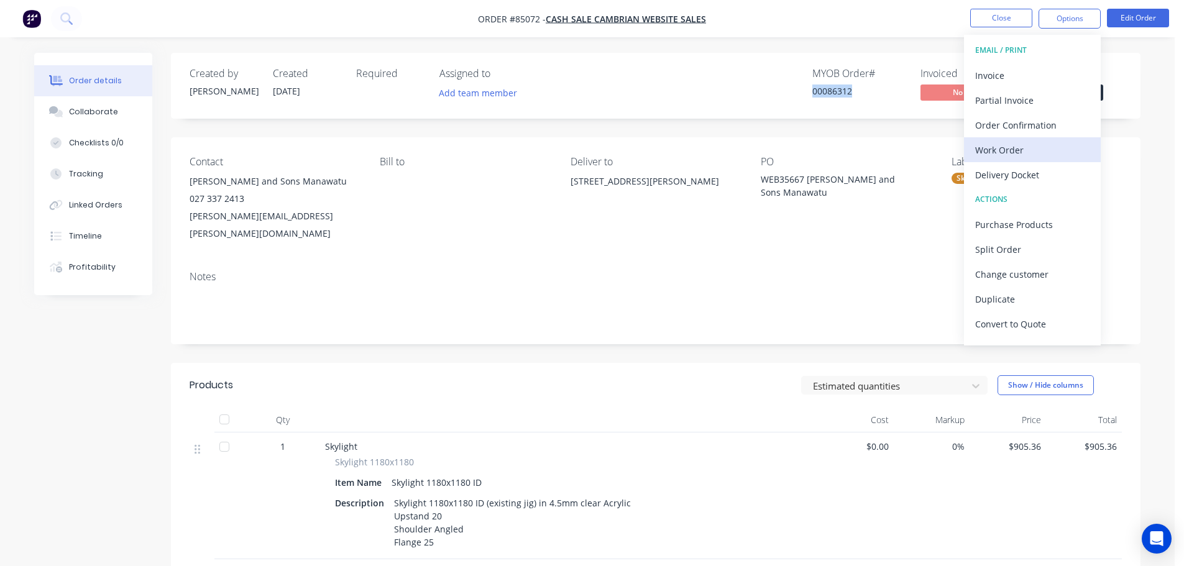
click at [1001, 150] on div "Work Order" at bounding box center [1032, 150] width 114 height 18
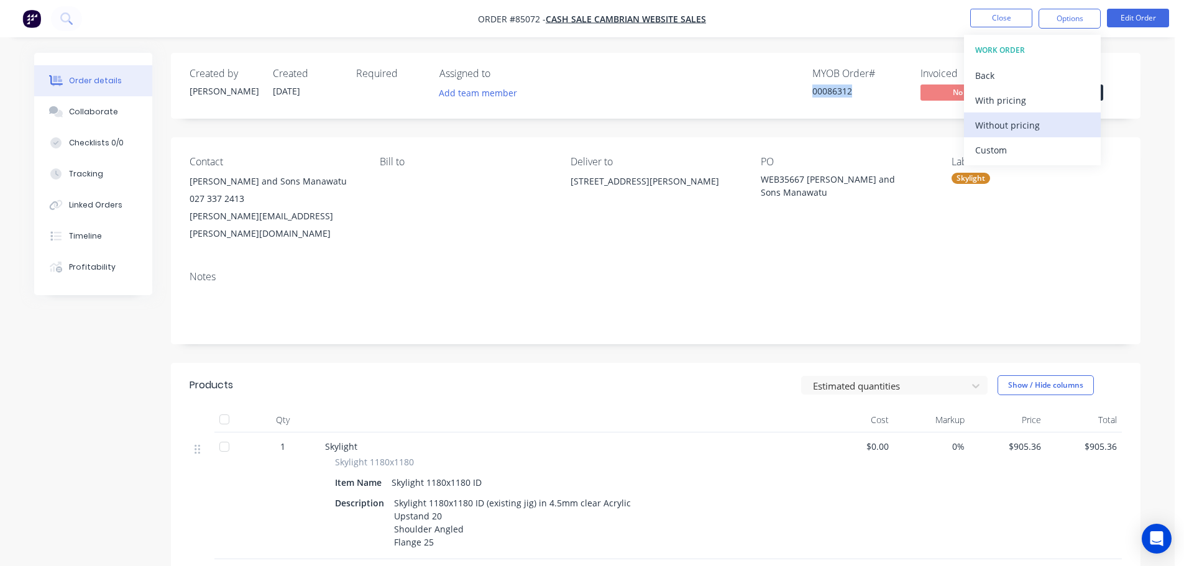
click at [1008, 121] on div "Without pricing" at bounding box center [1032, 125] width 114 height 18
click at [750, 113] on div "Created by [PERSON_NAME] Created [DATE] Required Assigned to Add team member MY…" at bounding box center [656, 86] width 970 height 66
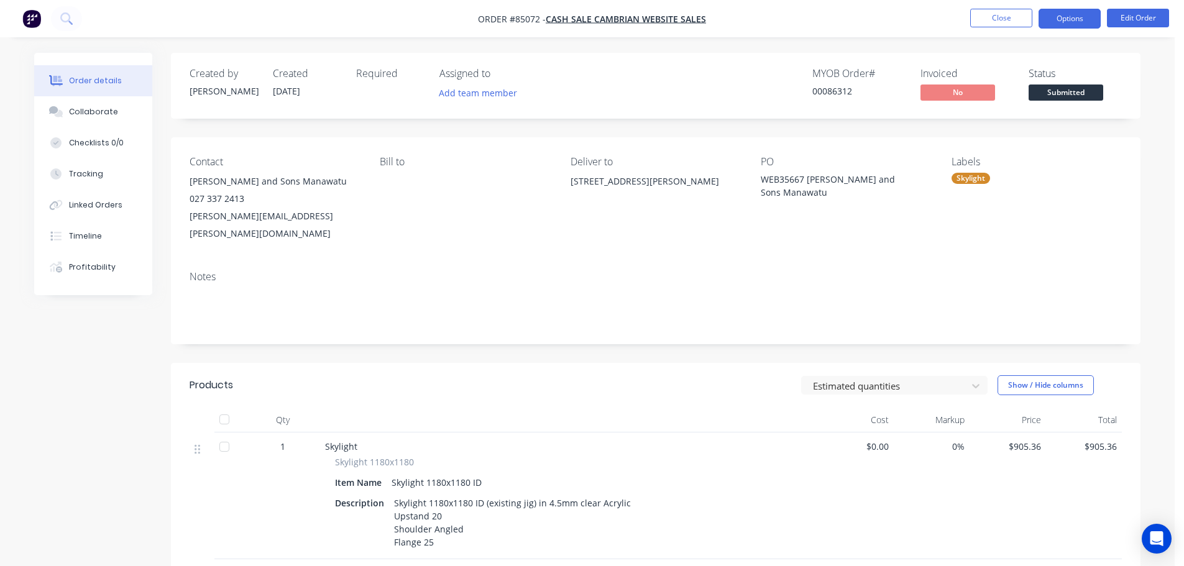
click at [1080, 12] on button "Options" at bounding box center [1070, 19] width 62 height 20
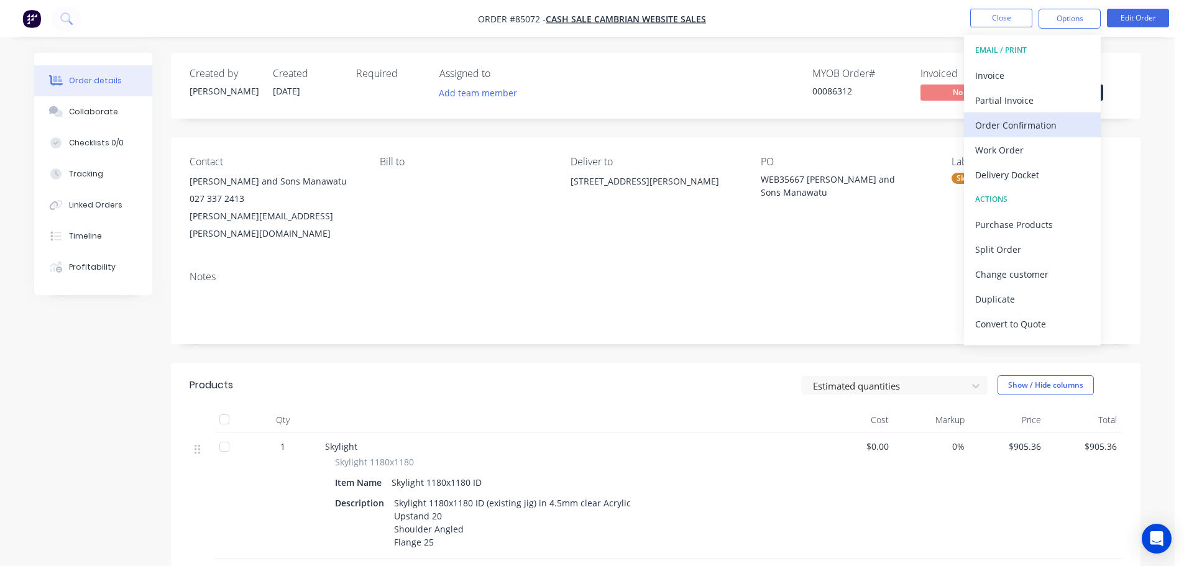
click at [1038, 127] on div "Order Confirmation" at bounding box center [1032, 125] width 114 height 18
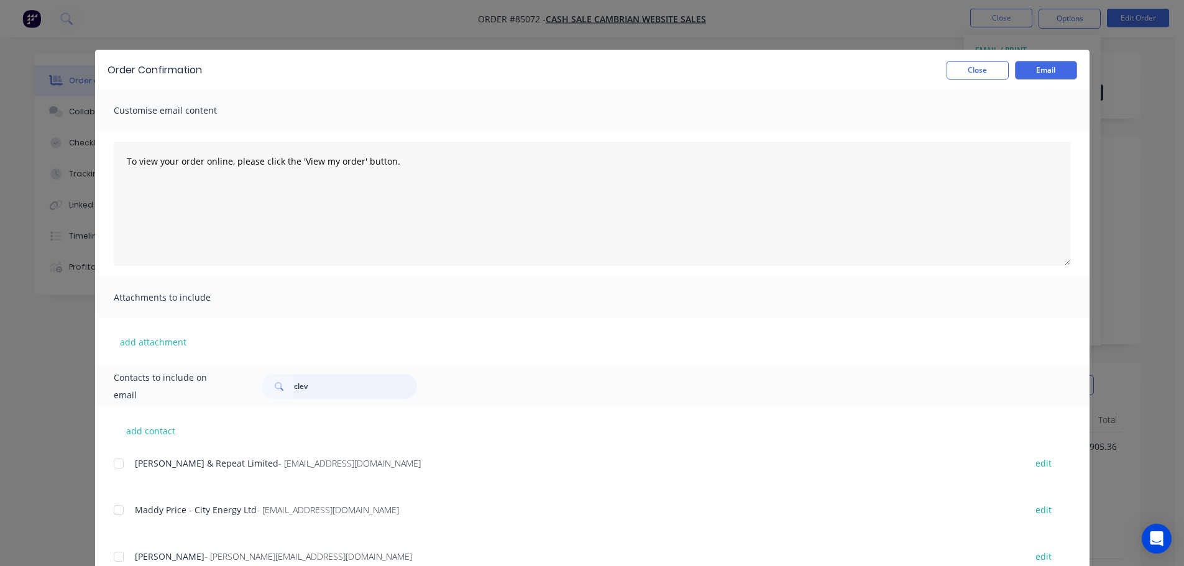
click at [321, 381] on input "clev" at bounding box center [355, 386] width 123 height 25
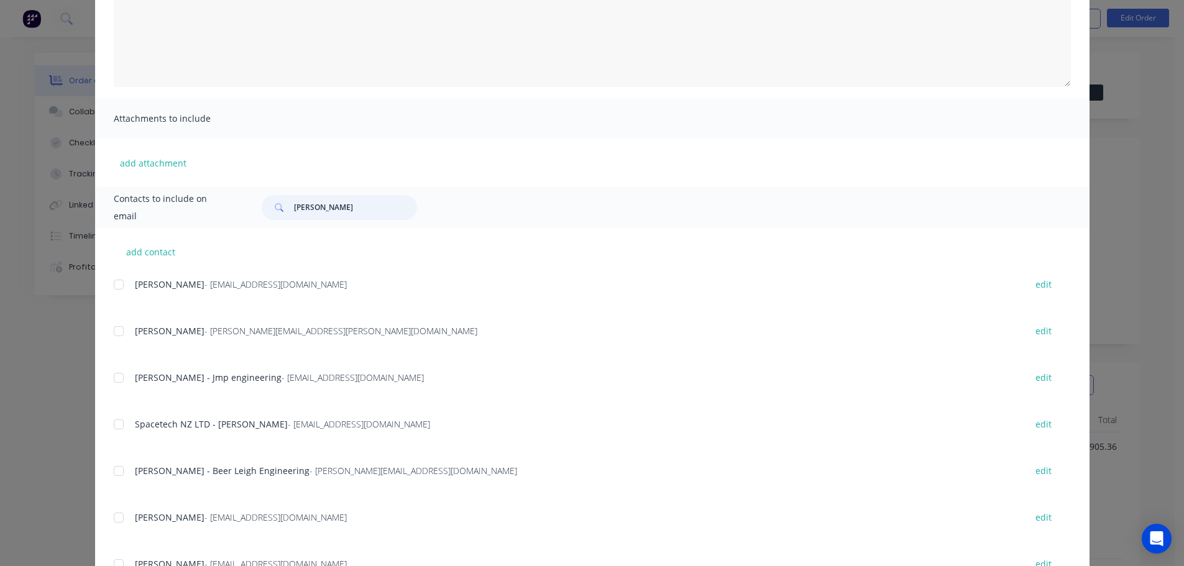
scroll to position [279, 0]
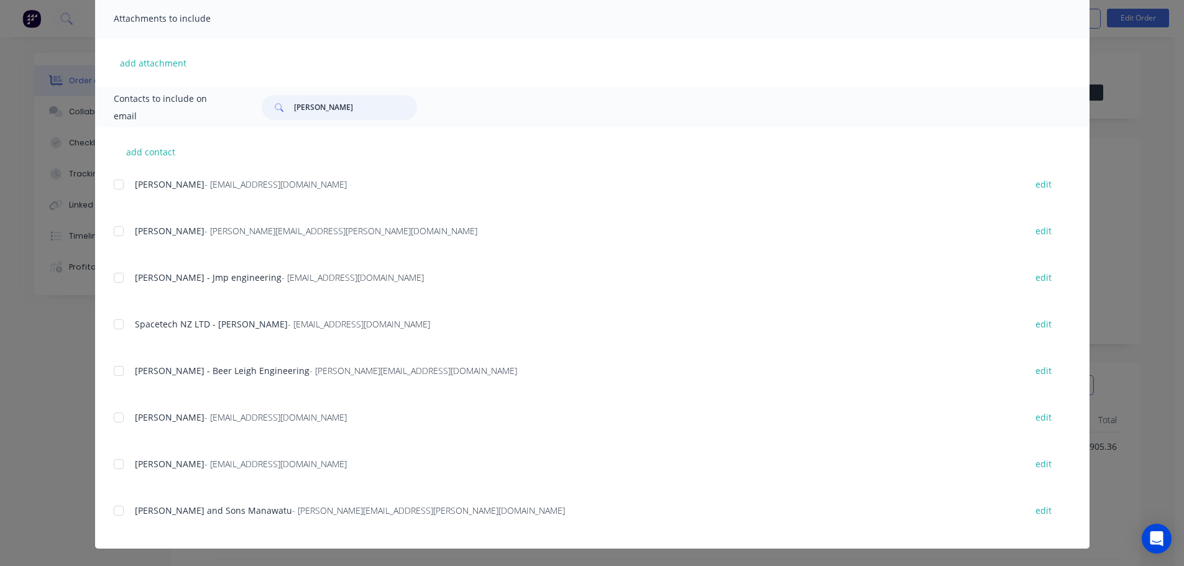
click at [113, 515] on div at bounding box center [118, 511] width 25 height 25
type input "[PERSON_NAME]"
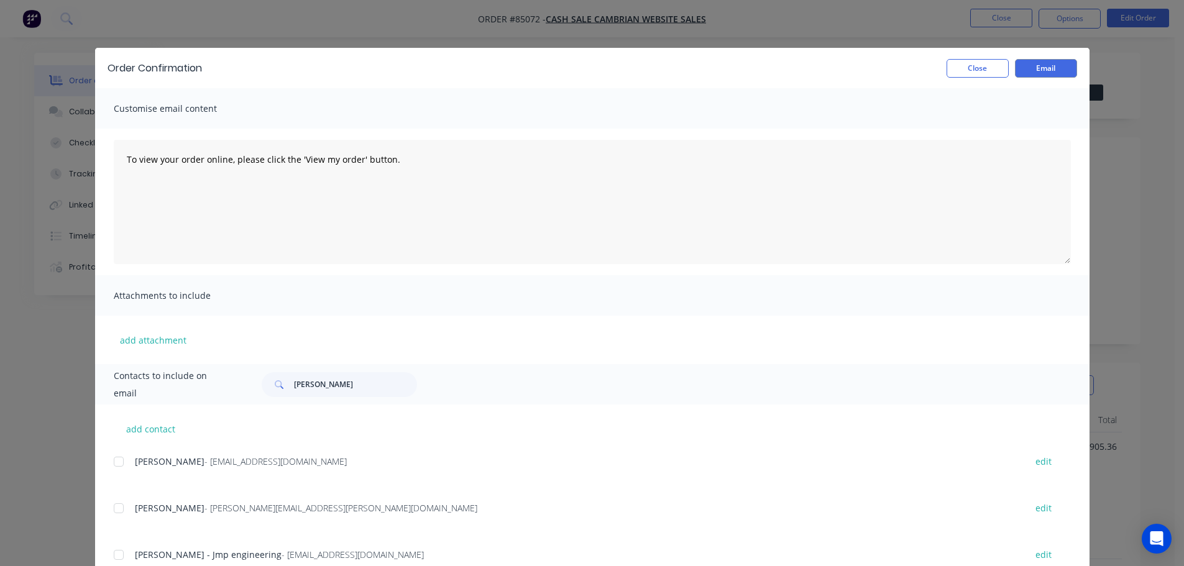
scroll to position [0, 0]
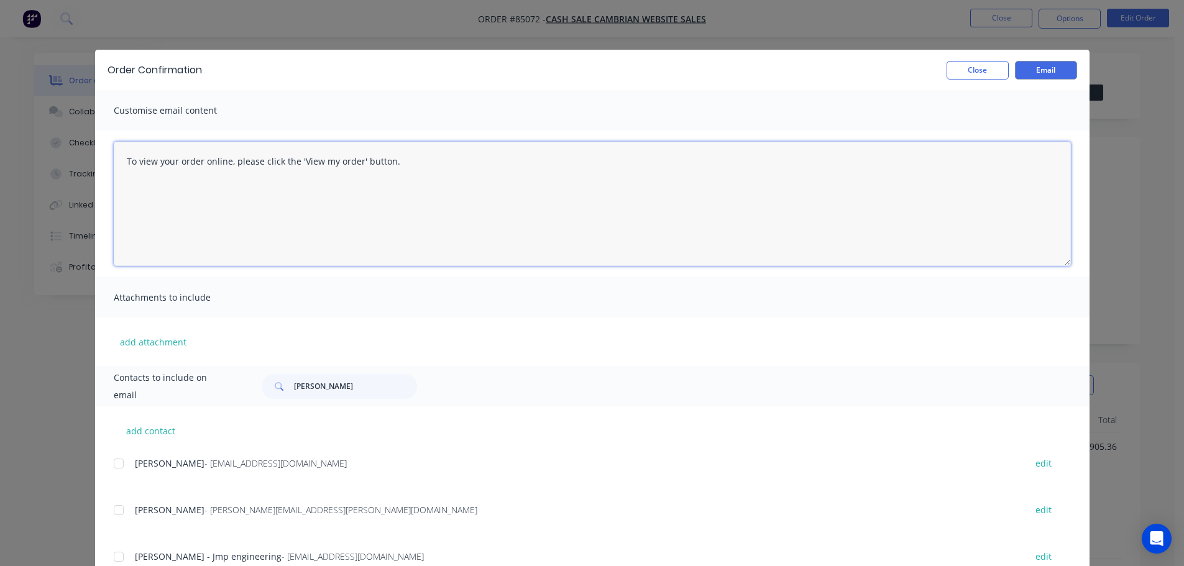
click at [357, 242] on textarea "To view your order online, please click the 'View my order' button." at bounding box center [592, 204] width 957 height 124
paste textarea "[PERSON_NAME] you for your order, confirmation of your order is attached. Your …"
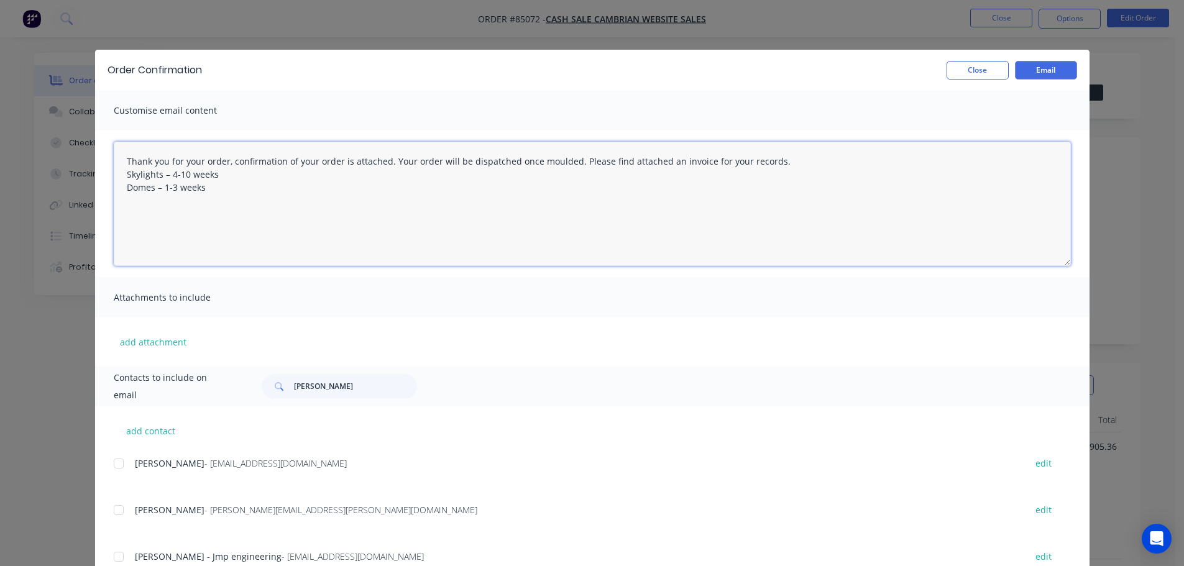
drag, startPoint x: 228, startPoint y: 189, endPoint x: 166, endPoint y: 175, distance: 63.7
click at [166, 175] on textarea "Thank you for your order, confirmation of your order is attached. Your order wi…" at bounding box center [592, 204] width 957 height 124
type textarea "Thank you for your order, confirmation of your order is attached. Your order wi…"
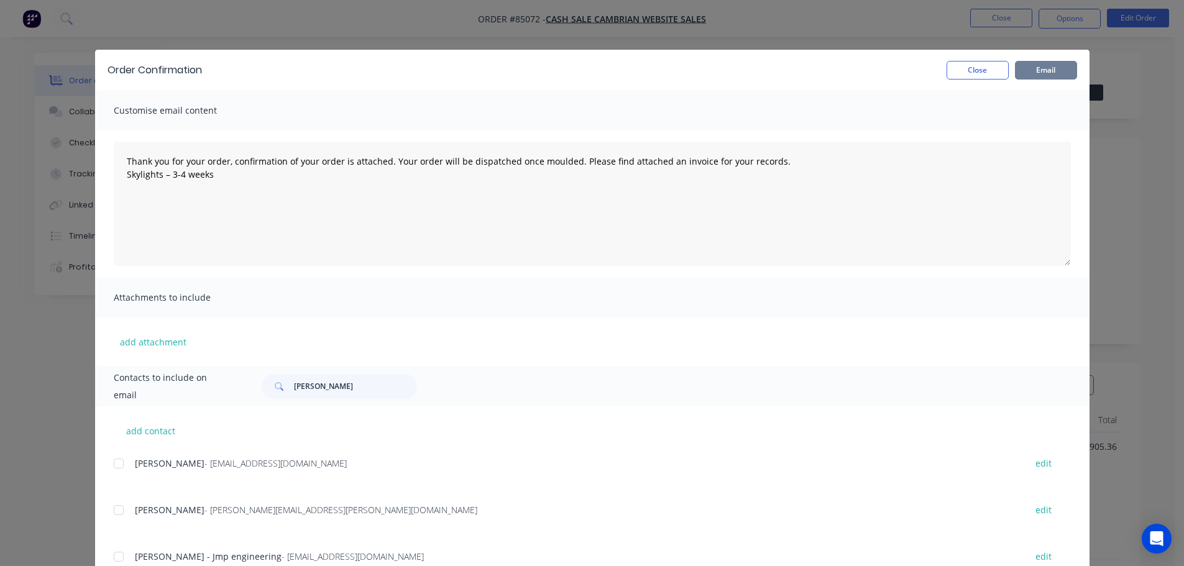
click at [1031, 71] on button "Email" at bounding box center [1046, 70] width 62 height 19
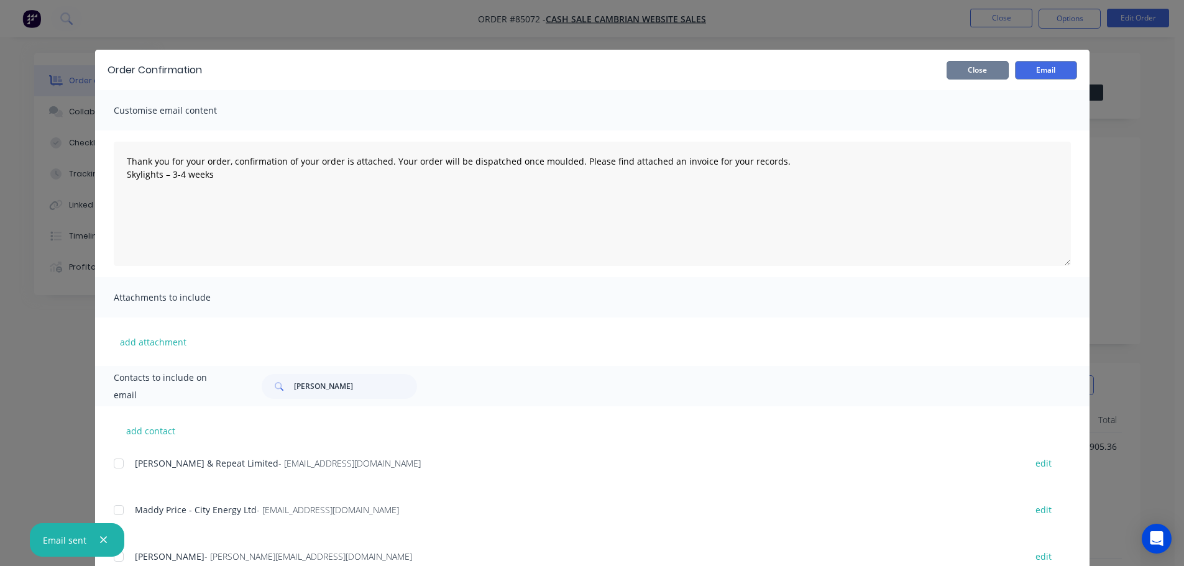
click at [962, 70] on button "Close" at bounding box center [978, 70] width 62 height 19
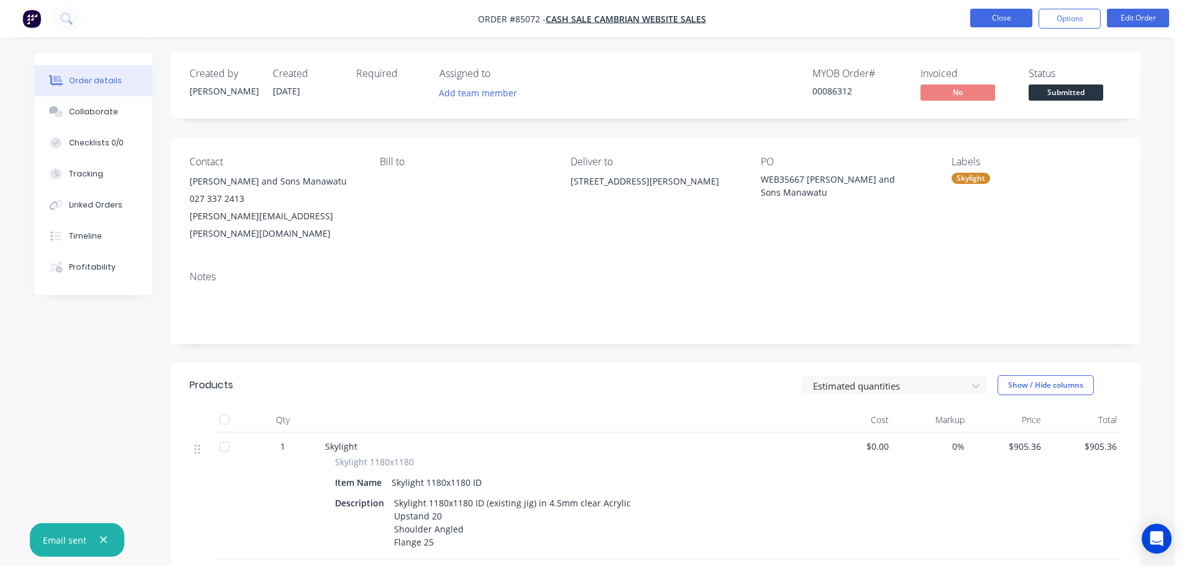
click at [992, 18] on button "Close" at bounding box center [1001, 18] width 62 height 19
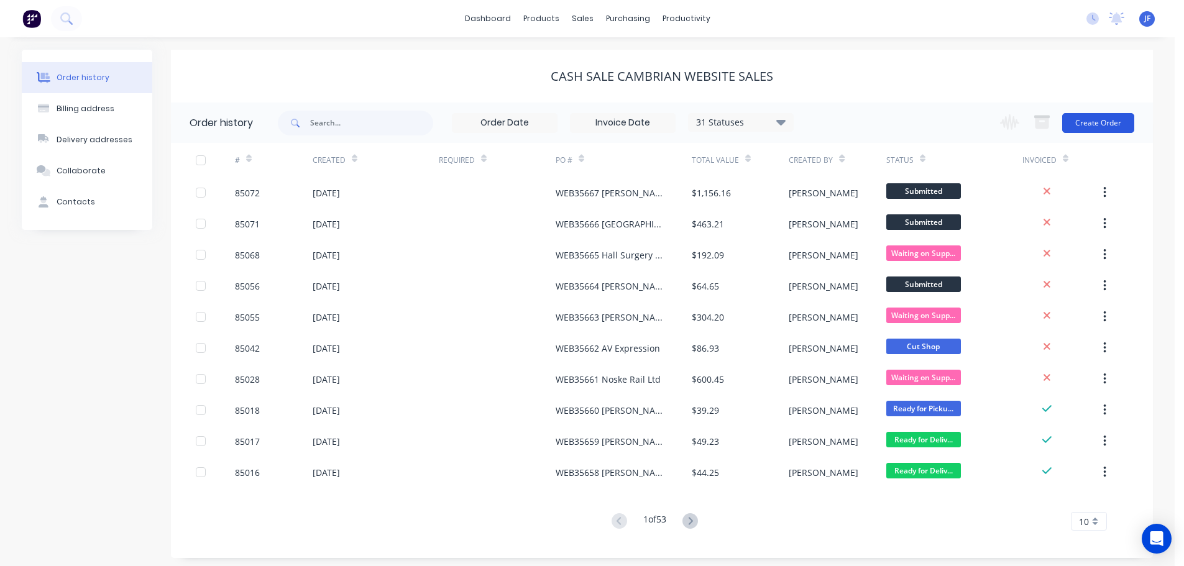
click at [1087, 121] on button "Create Order" at bounding box center [1098, 123] width 72 height 20
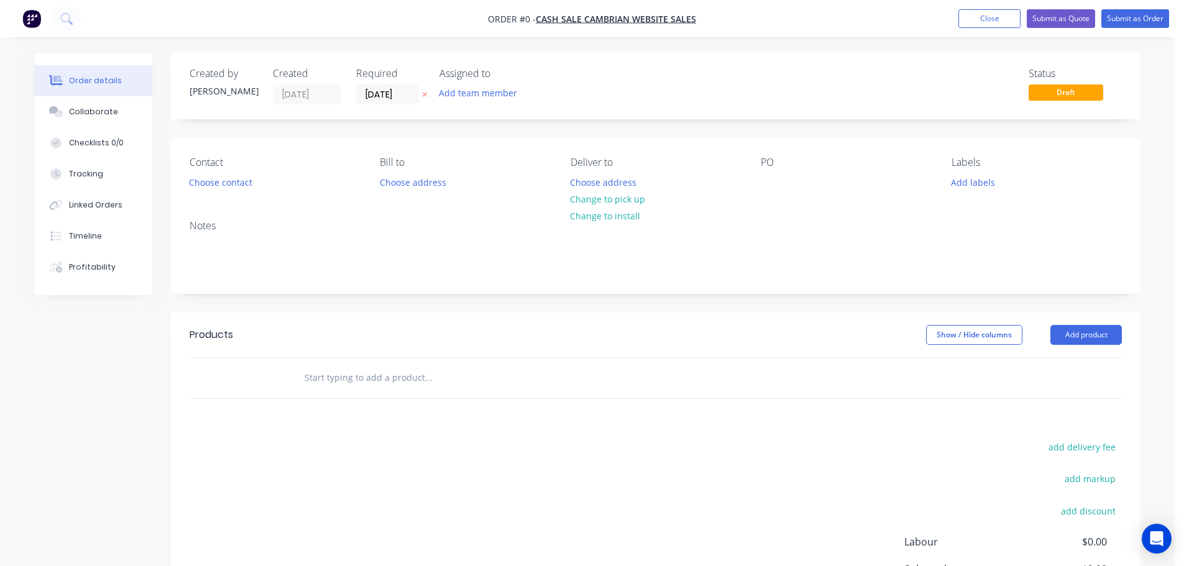
click at [422, 91] on icon "button" at bounding box center [425, 94] width 6 height 7
click at [251, 175] on button "Choose contact" at bounding box center [221, 181] width 76 height 17
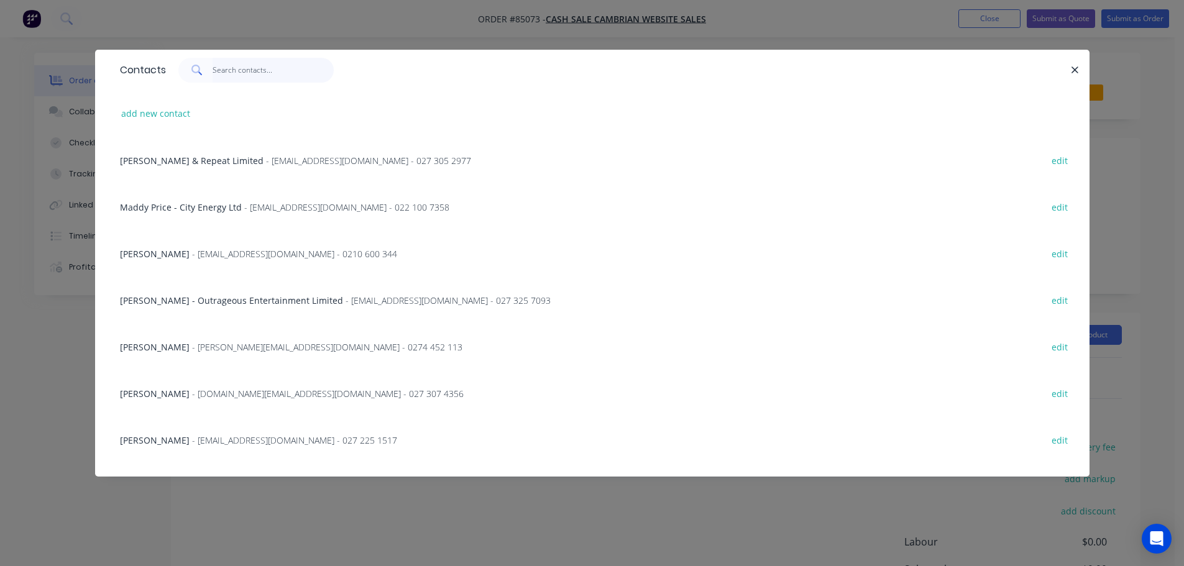
click at [242, 73] on input "text" at bounding box center [273, 70] width 121 height 25
paste input "[PERSON_NAME]"
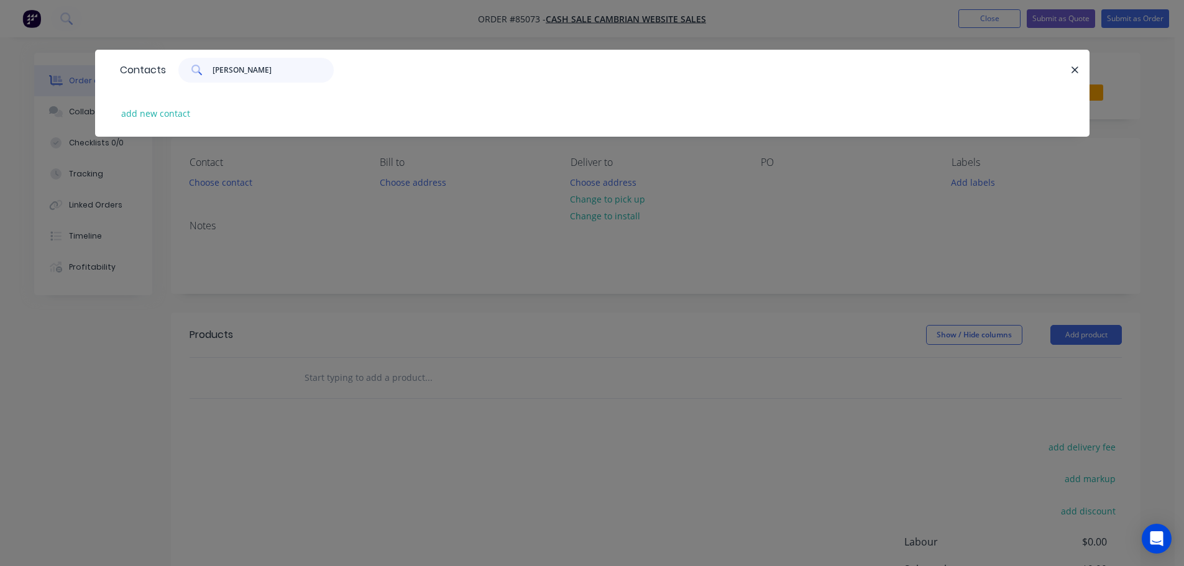
type input "[PERSON_NAME]"
click at [200, 111] on div "add new contact" at bounding box center [592, 113] width 957 height 47
click at [186, 120] on button "add new contact" at bounding box center [156, 113] width 82 height 17
select select "NZ"
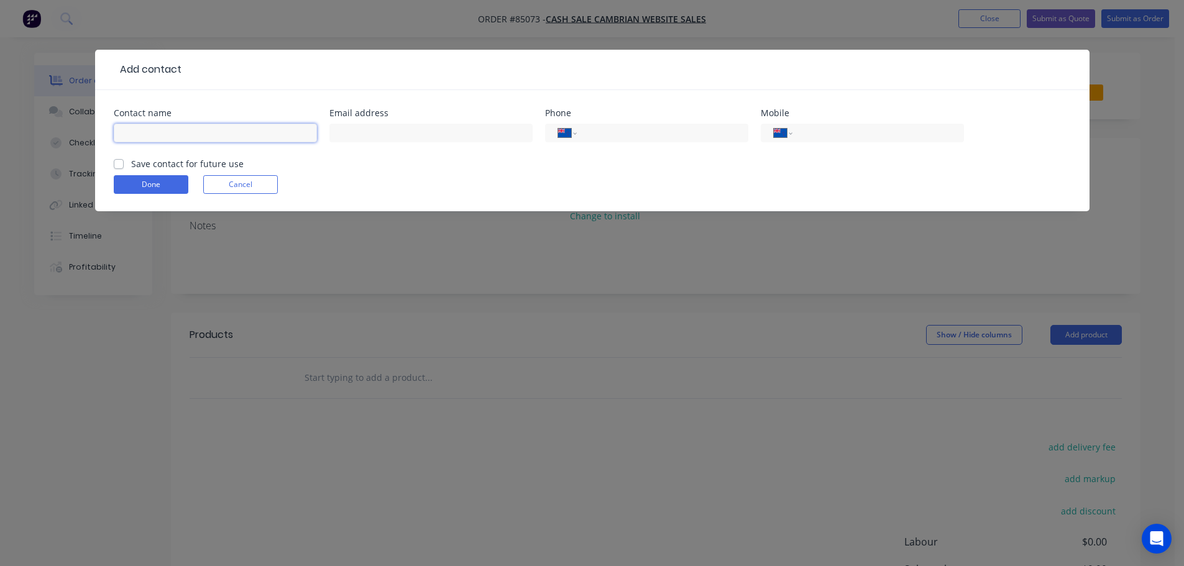
click at [186, 136] on input "text" at bounding box center [215, 133] width 203 height 19
paste input "[PERSON_NAME]"
type input "[PERSON_NAME]"
click at [183, 162] on label "Save contact for future use" at bounding box center [187, 163] width 113 height 13
click at [124, 162] on input "Save contact for future use" at bounding box center [119, 163] width 10 height 12
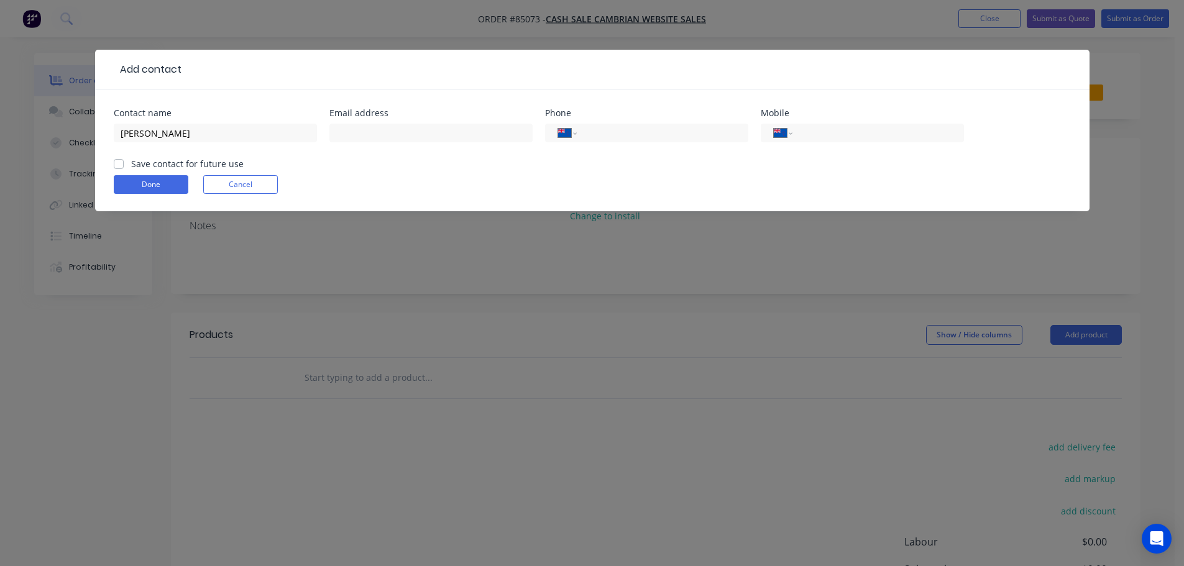
checkbox input "true"
click at [916, 127] on input "tel" at bounding box center [875, 133] width 149 height 14
paste input "0210 283 0465"
type input "0210 283 0465"
click at [417, 134] on input "text" at bounding box center [430, 133] width 203 height 19
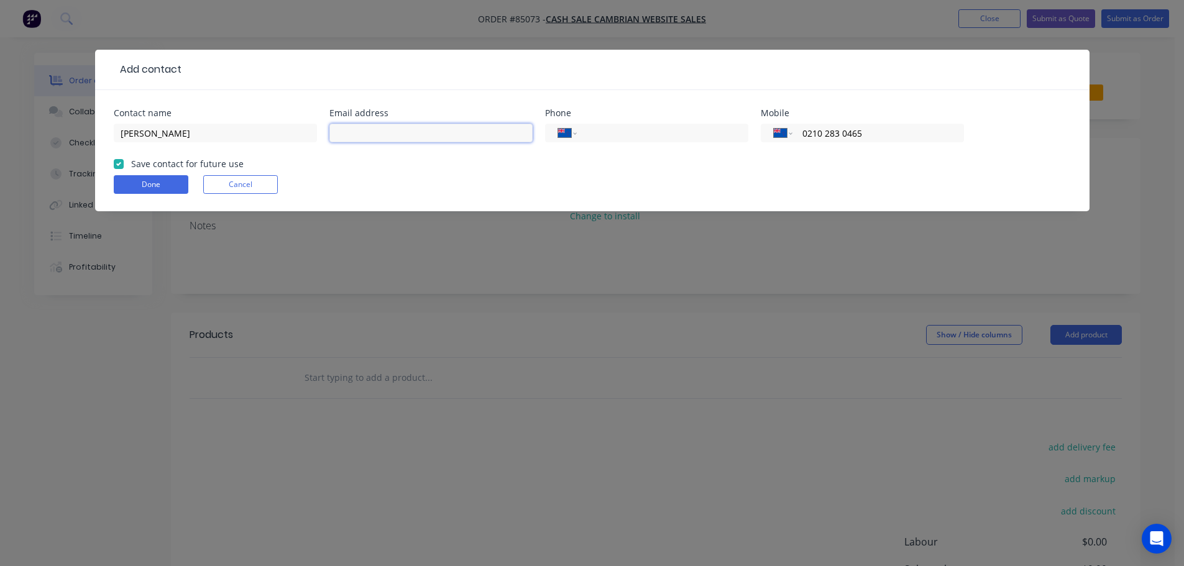
paste input "[PERSON_NAME][EMAIL_ADDRESS][DOMAIN_NAME]"
type input "[PERSON_NAME][EMAIL_ADDRESS][DOMAIN_NAME]"
click at [151, 182] on button "Done" at bounding box center [151, 184] width 75 height 19
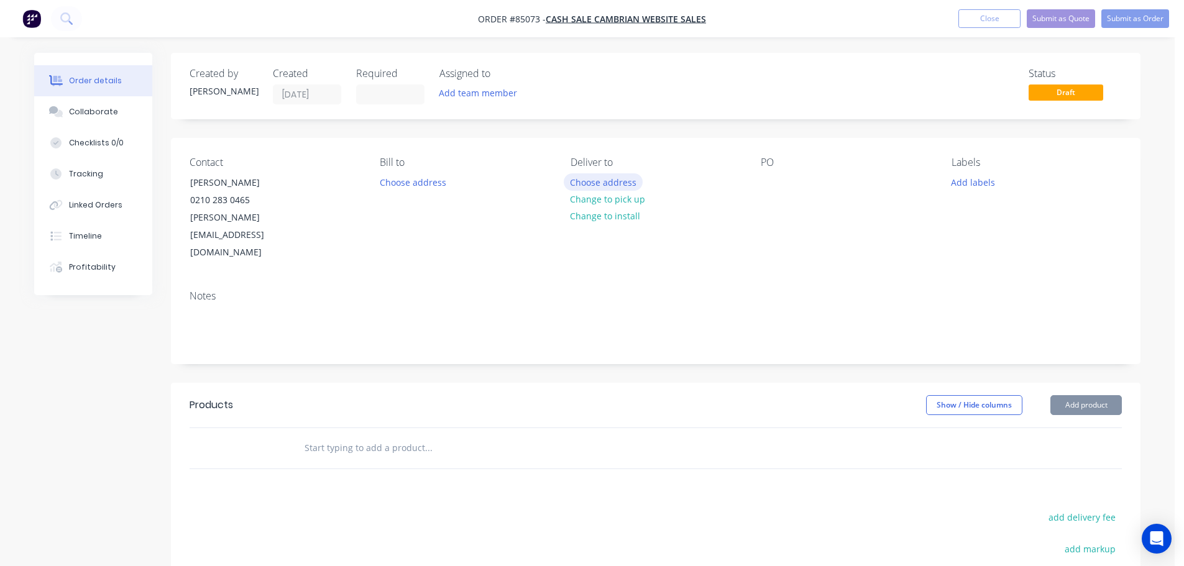
click at [636, 181] on button "Choose address" at bounding box center [604, 181] width 80 height 17
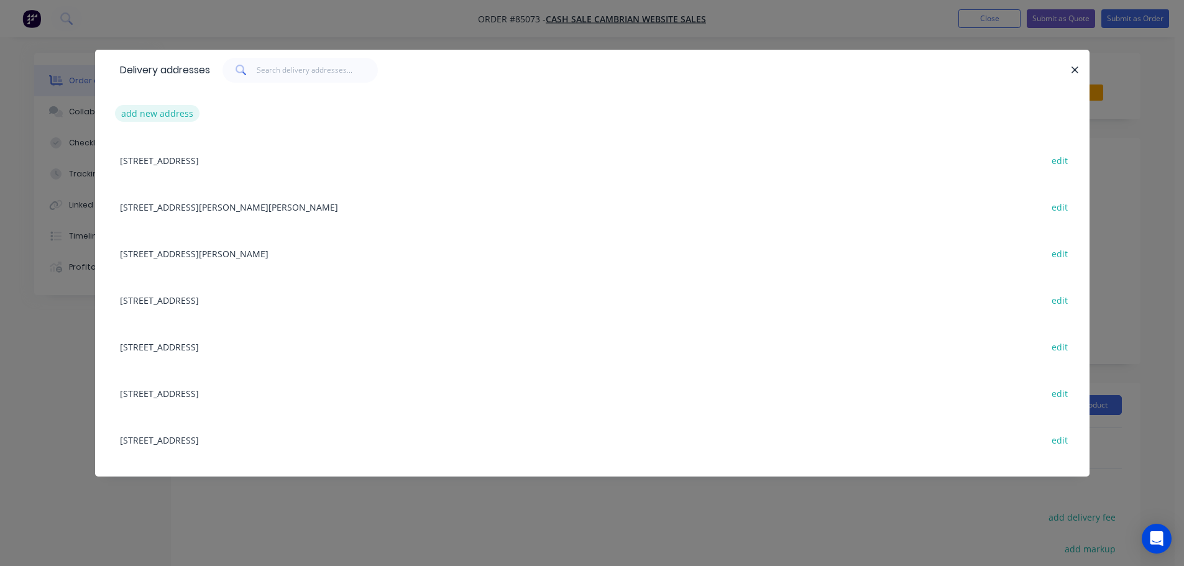
click at [178, 119] on button "add new address" at bounding box center [157, 113] width 85 height 17
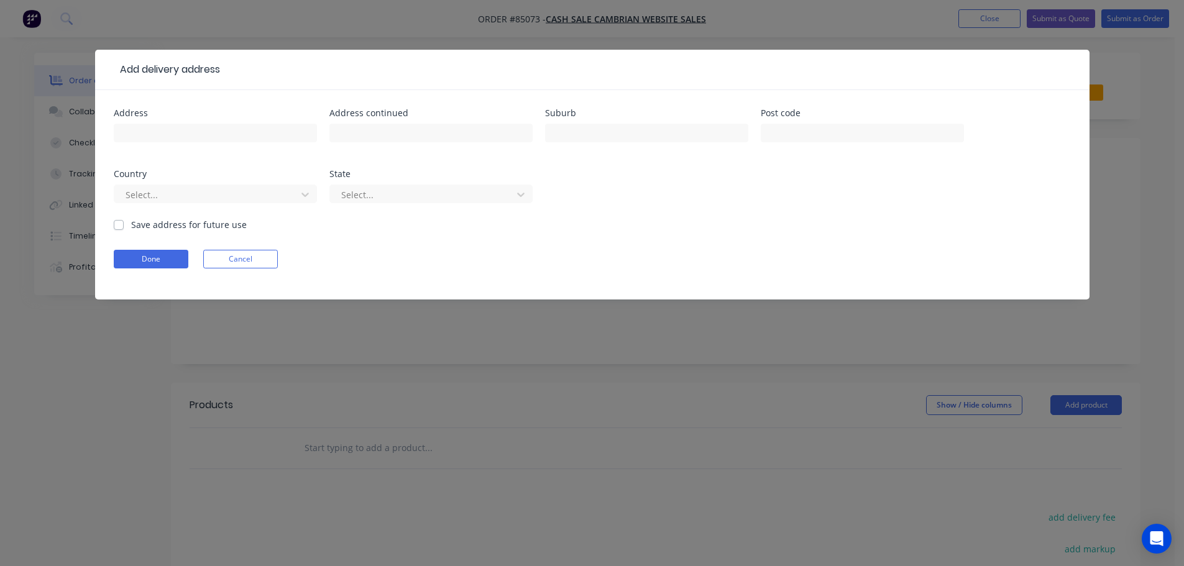
click at [192, 132] on input "text" at bounding box center [215, 133] width 203 height 19
type input "51 [GEOGRAPHIC_DATA] 2018"
click at [164, 263] on button "Done" at bounding box center [151, 259] width 75 height 19
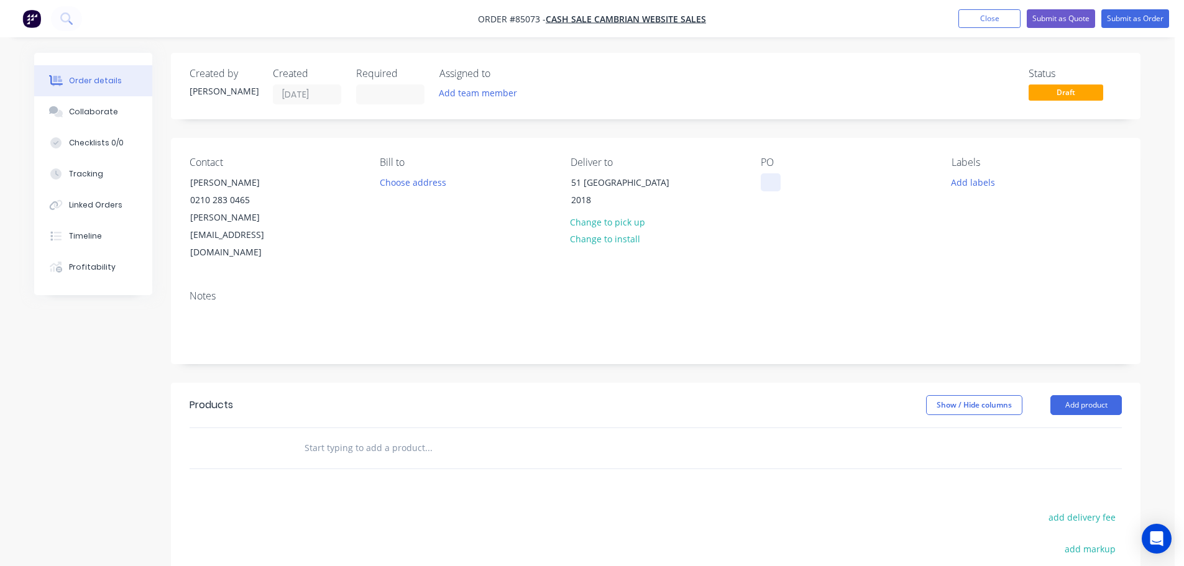
click at [767, 178] on div at bounding box center [771, 182] width 20 height 18
click at [818, 185] on div "WEB35668" at bounding box center [792, 182] width 63 height 18
click at [418, 428] on div at bounding box center [513, 448] width 448 height 40
click at [391, 436] on input "text" at bounding box center [428, 448] width 249 height 25
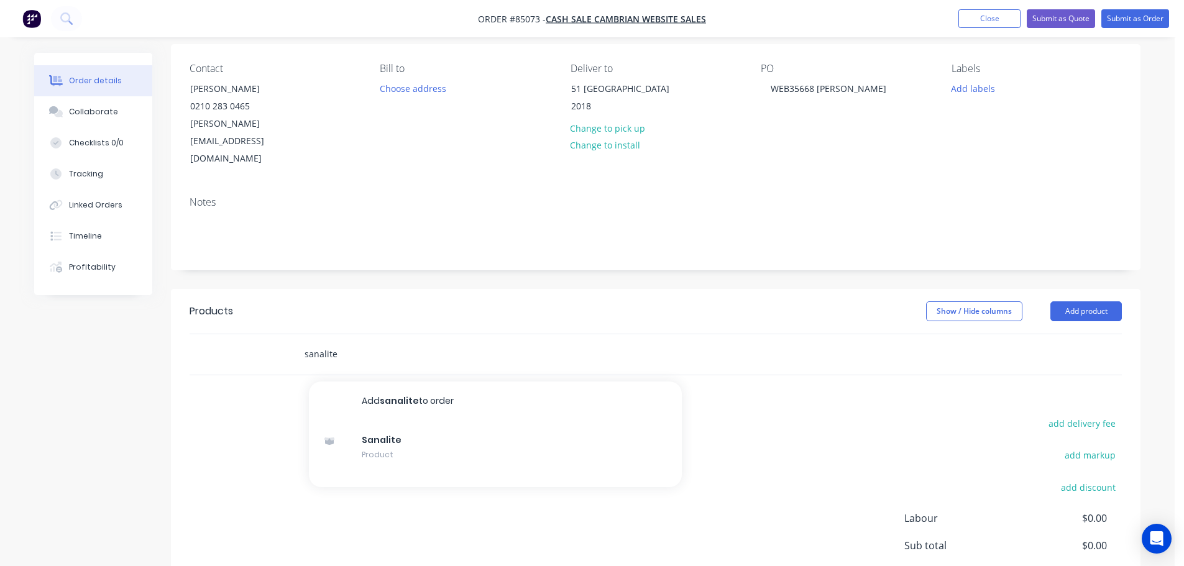
scroll to position [124, 0]
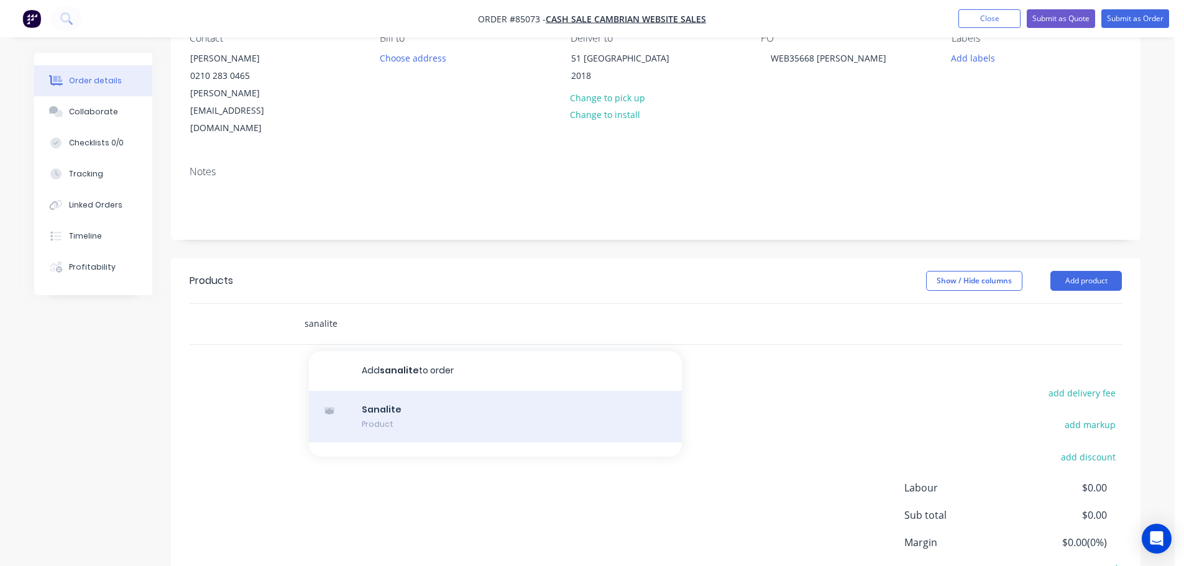
type input "sanalite"
click at [451, 391] on div "Sanalite Product" at bounding box center [495, 417] width 373 height 52
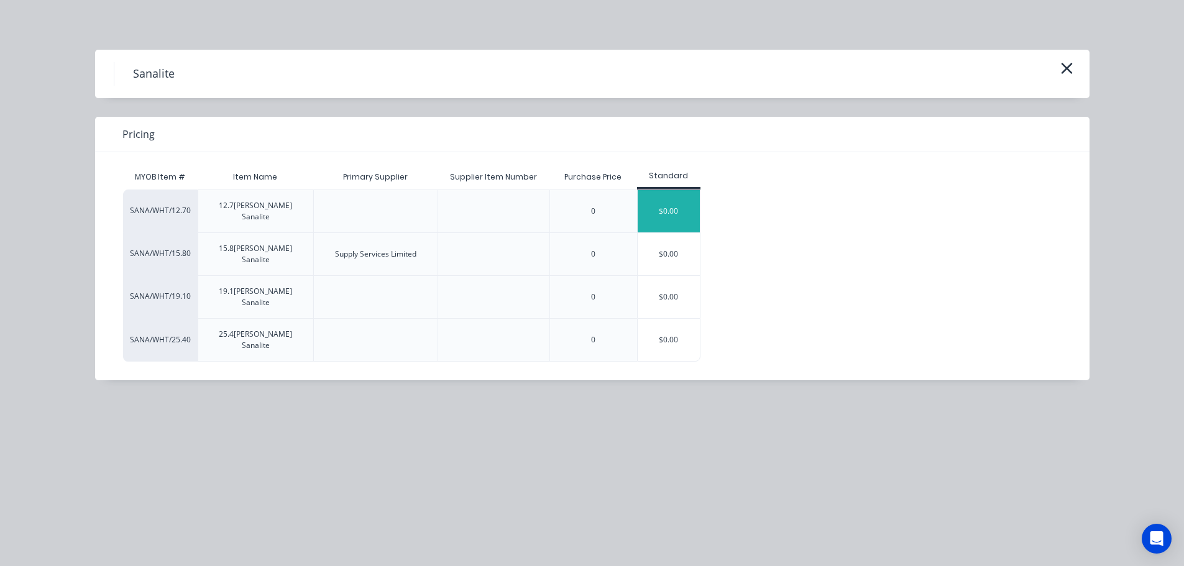
click at [646, 207] on div "$0.00" at bounding box center [669, 211] width 62 height 42
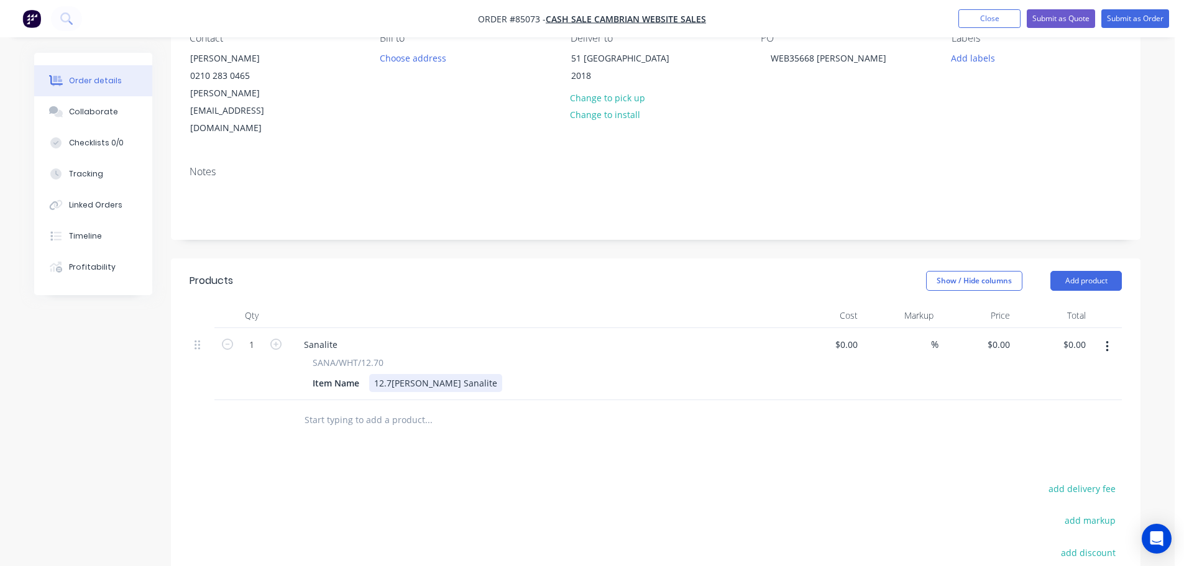
click at [470, 374] on div "12.7[PERSON_NAME] Sanalite" at bounding box center [435, 383] width 133 height 18
click at [1077, 336] on input "0.00" at bounding box center [1079, 345] width 24 height 18
click at [1066, 336] on input "28.95" at bounding box center [1076, 345] width 29 height 18
drag, startPoint x: 1059, startPoint y: 381, endPoint x: 1062, endPoint y: 359, distance: 22.0
click at [1059, 400] on div at bounding box center [656, 420] width 933 height 40
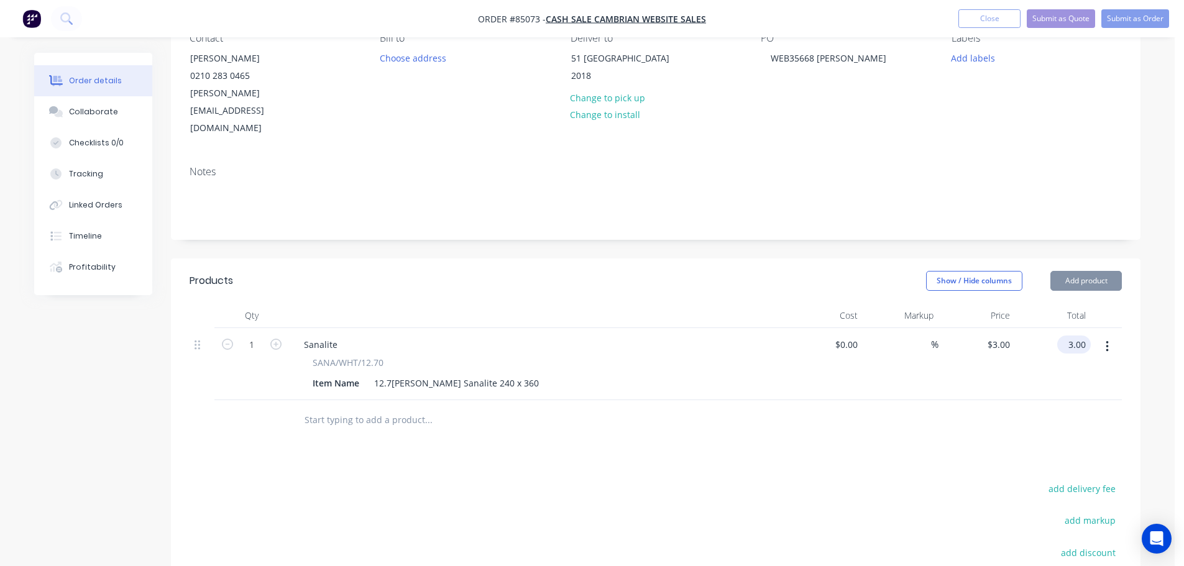
click at [1076, 336] on input "3.00" at bounding box center [1076, 345] width 29 height 18
click at [1062, 400] on div at bounding box center [656, 420] width 933 height 40
click at [376, 408] on input "text" at bounding box center [428, 420] width 249 height 25
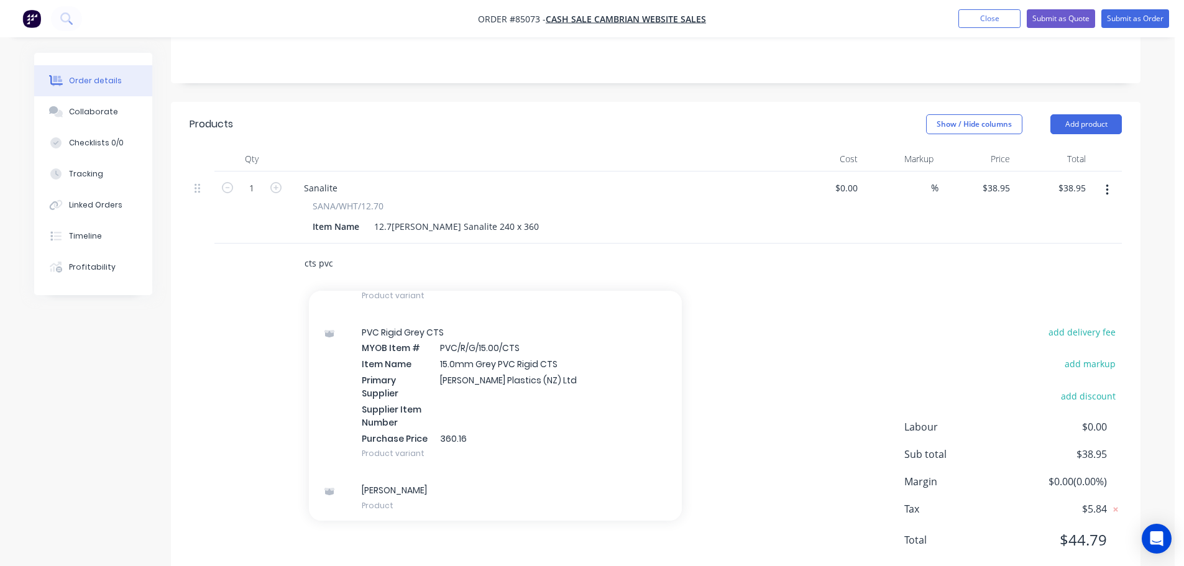
scroll to position [1094, 0]
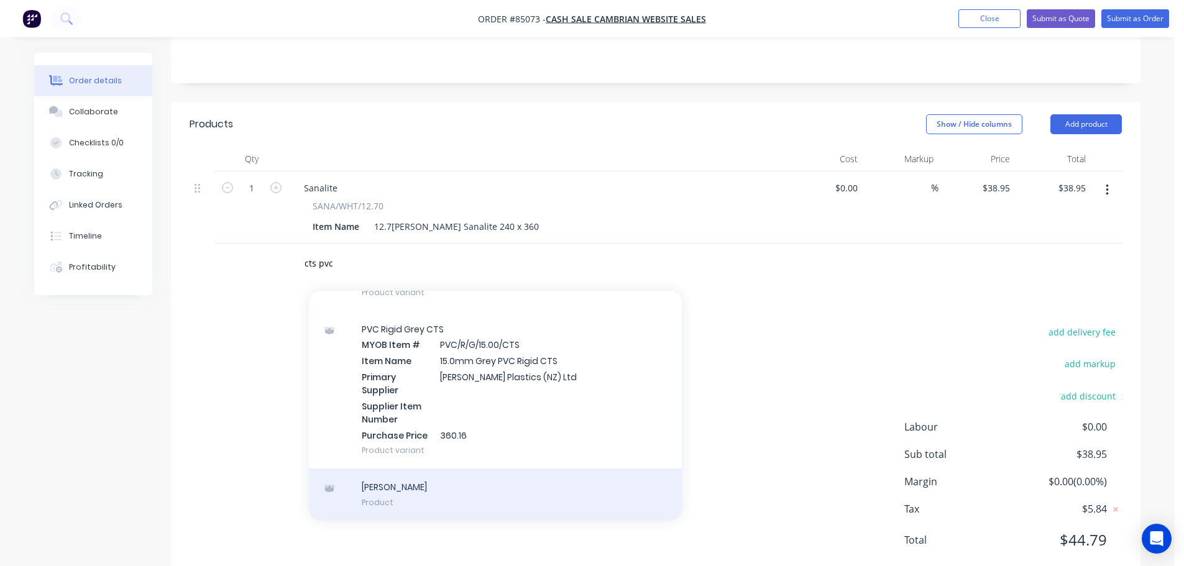
click at [397, 469] on div "[PERSON_NAME] Product" at bounding box center [495, 495] width 373 height 52
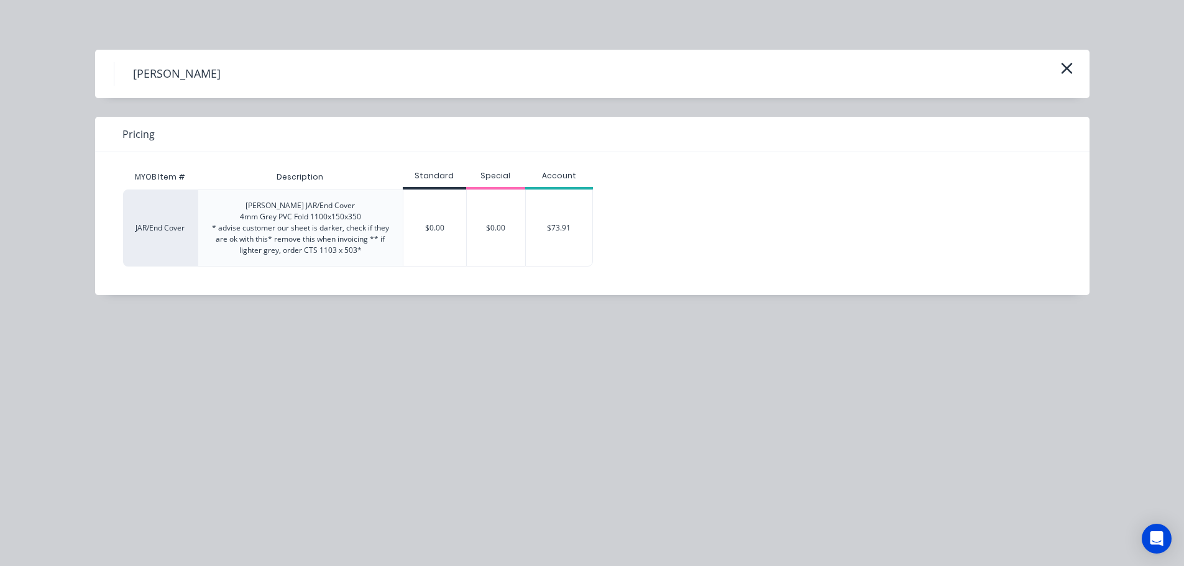
click at [81, 236] on div "[PERSON_NAME] Pricing MYOB Item # Description Standard Special Account JAR/End …" at bounding box center [592, 283] width 1184 height 566
drag, startPoint x: 1067, startPoint y: 67, endPoint x: 153, endPoint y: 290, distance: 941.3
click at [1067, 67] on icon "button" at bounding box center [1067, 68] width 13 height 17
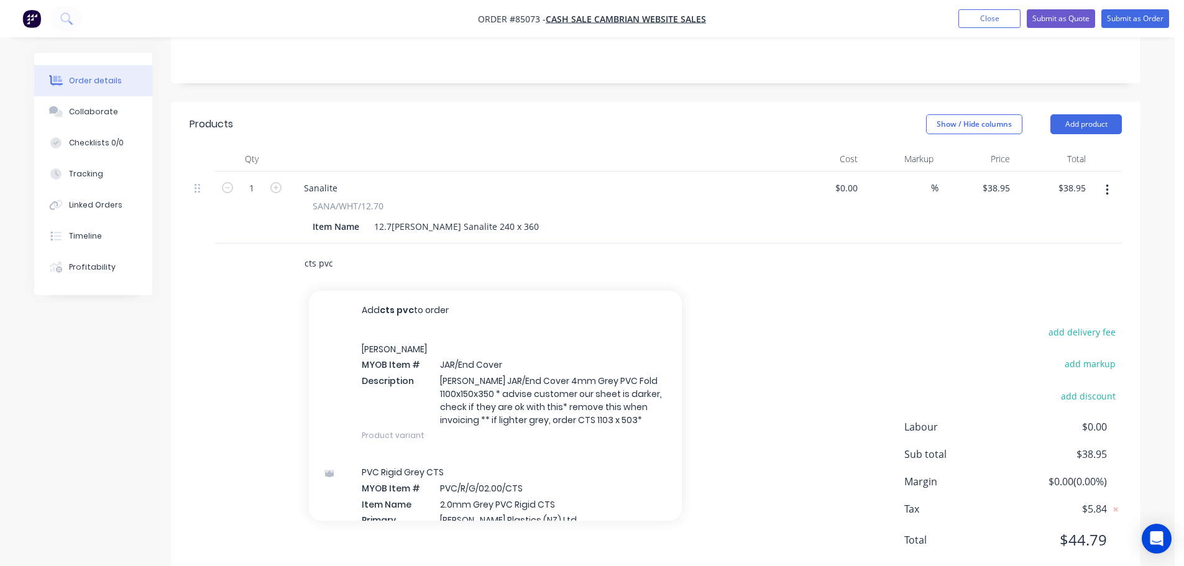
click at [336, 251] on input "cts pvc" at bounding box center [428, 263] width 249 height 25
paste input "PVC"
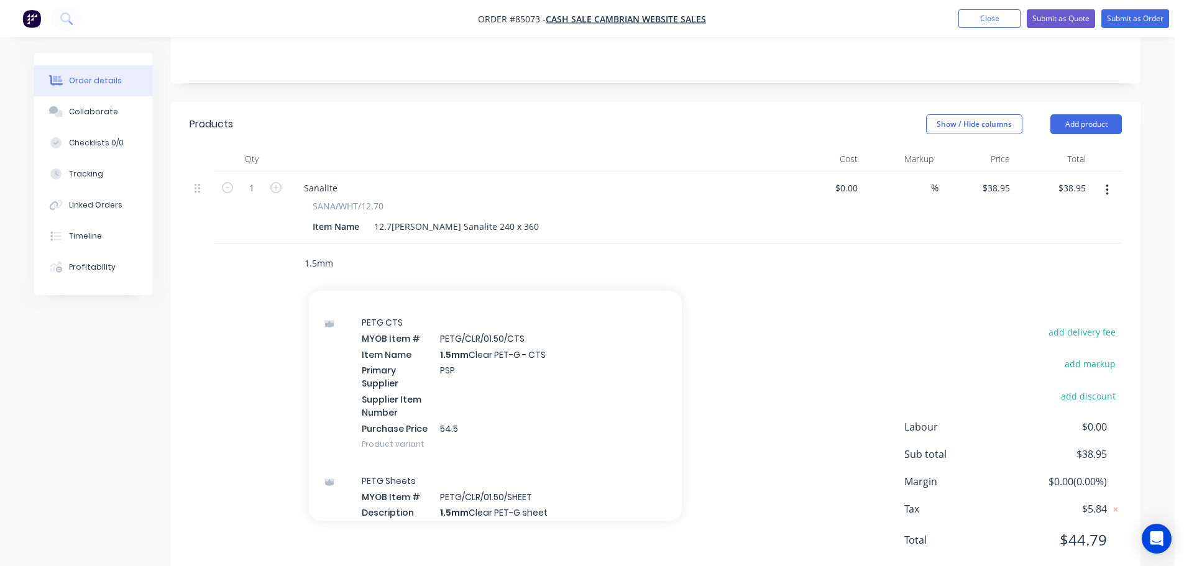
scroll to position [1083, 0]
click at [249, 350] on div "add delivery fee add markup add discount Labour $0.00 Sub total $38.95 Margin $…" at bounding box center [656, 444] width 933 height 240
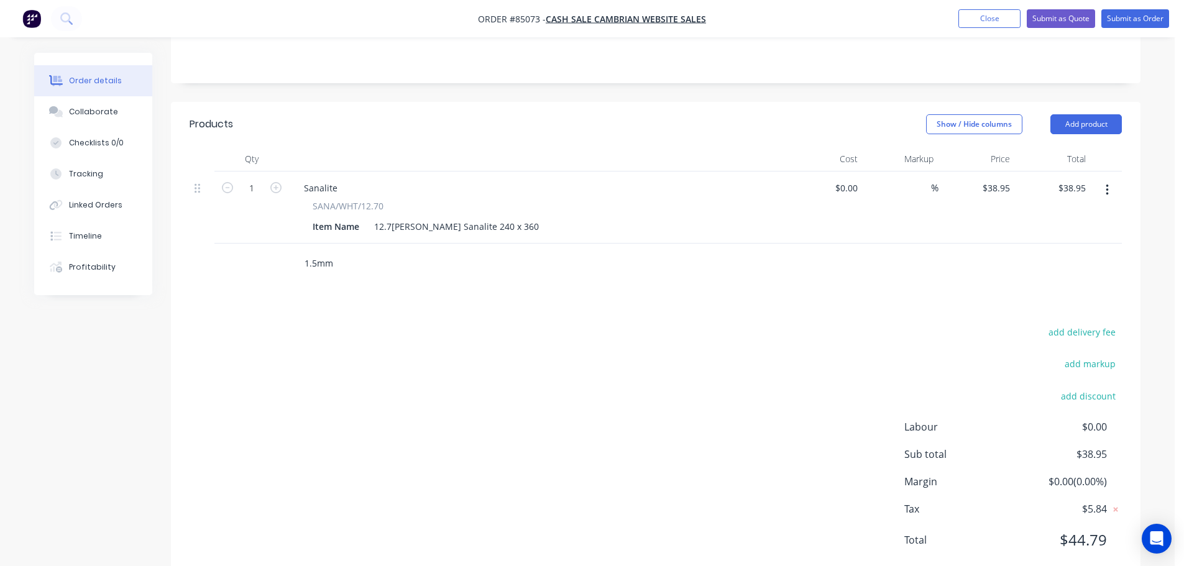
click at [350, 251] on input "1.5mm" at bounding box center [428, 263] width 249 height 25
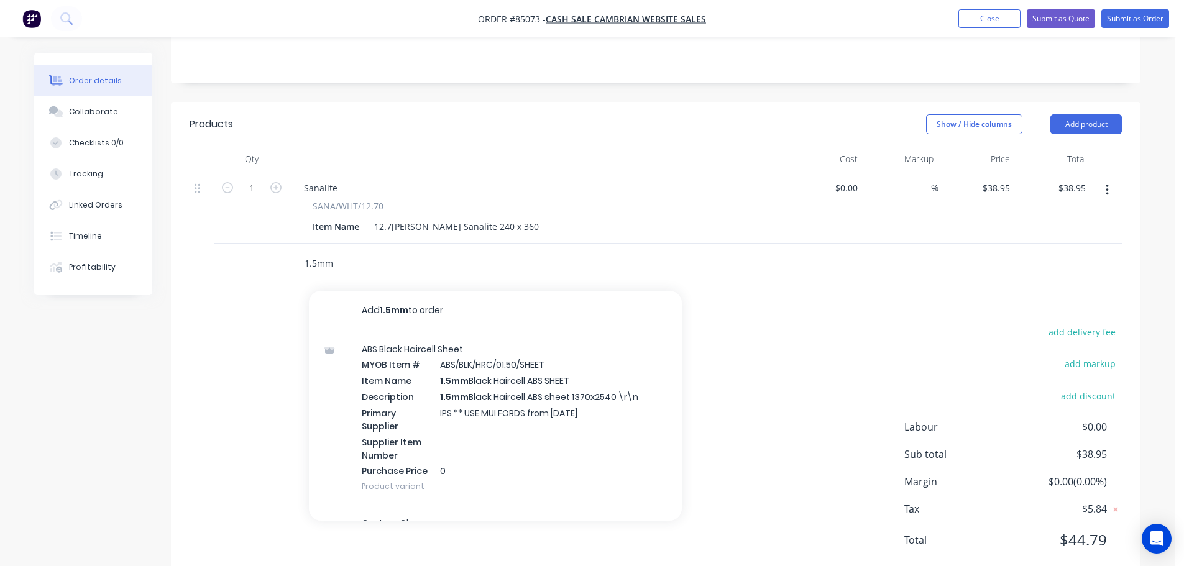
click at [445, 251] on input "1.5mm" at bounding box center [428, 263] width 249 height 25
paste input "PVC Rigid White"
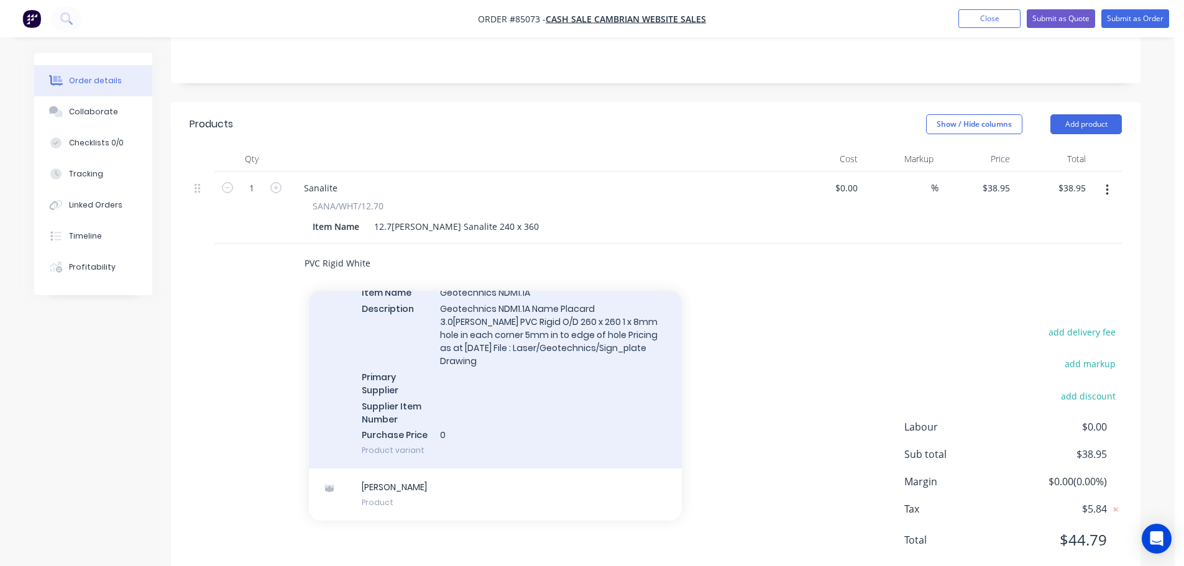
scroll to position [0, 0]
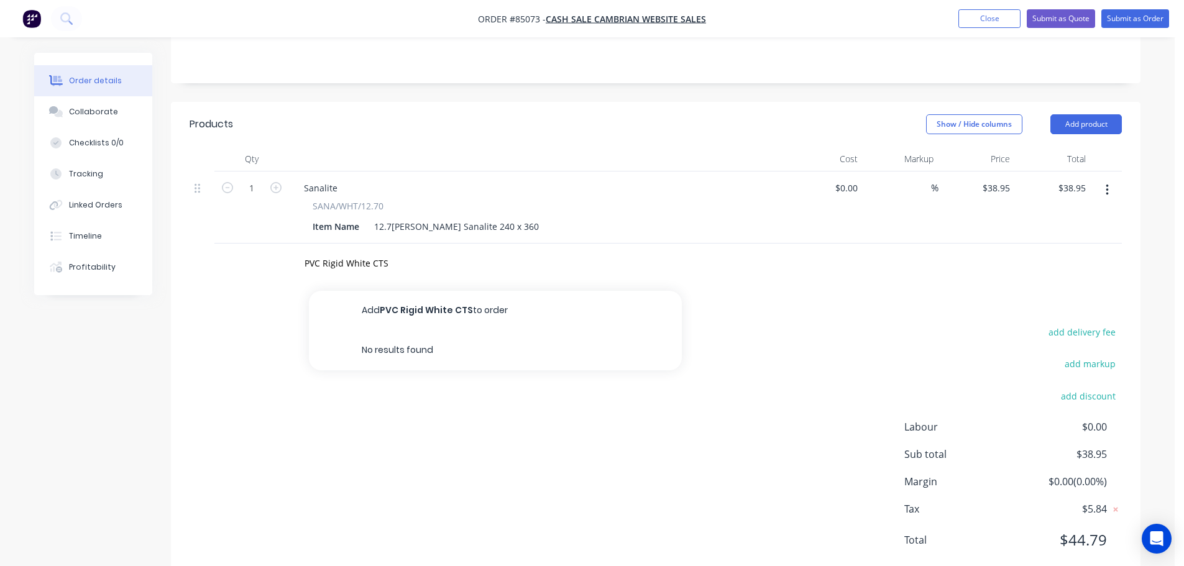
click at [403, 291] on button "Add PVC Rigid White CTS to order" at bounding box center [495, 311] width 373 height 40
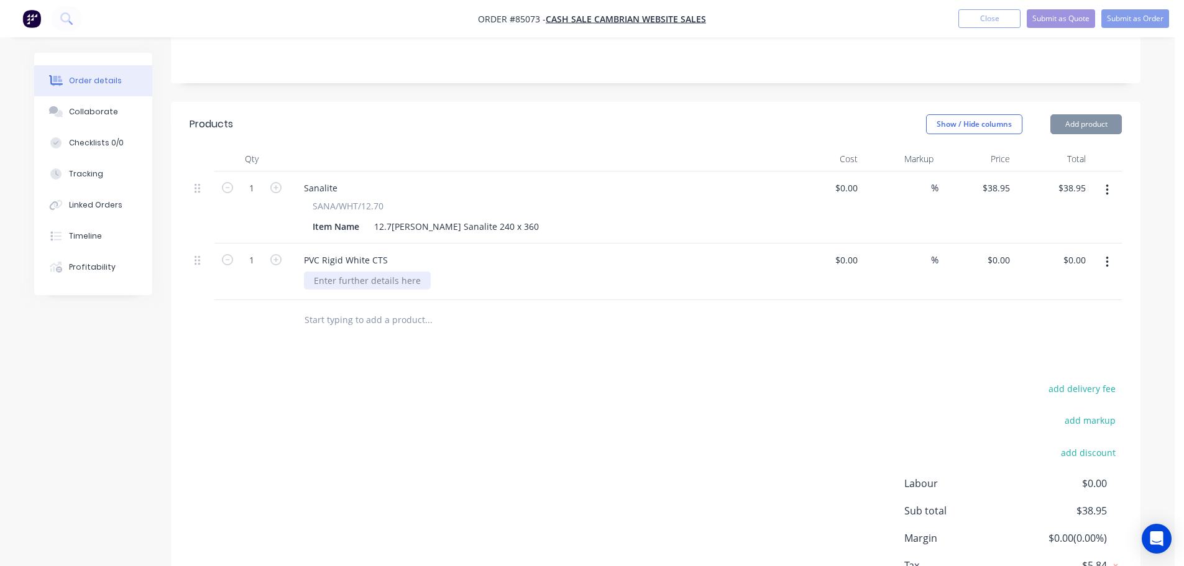
click at [342, 272] on div at bounding box center [367, 281] width 127 height 18
click at [352, 272] on div at bounding box center [367, 281] width 127 height 18
paste div
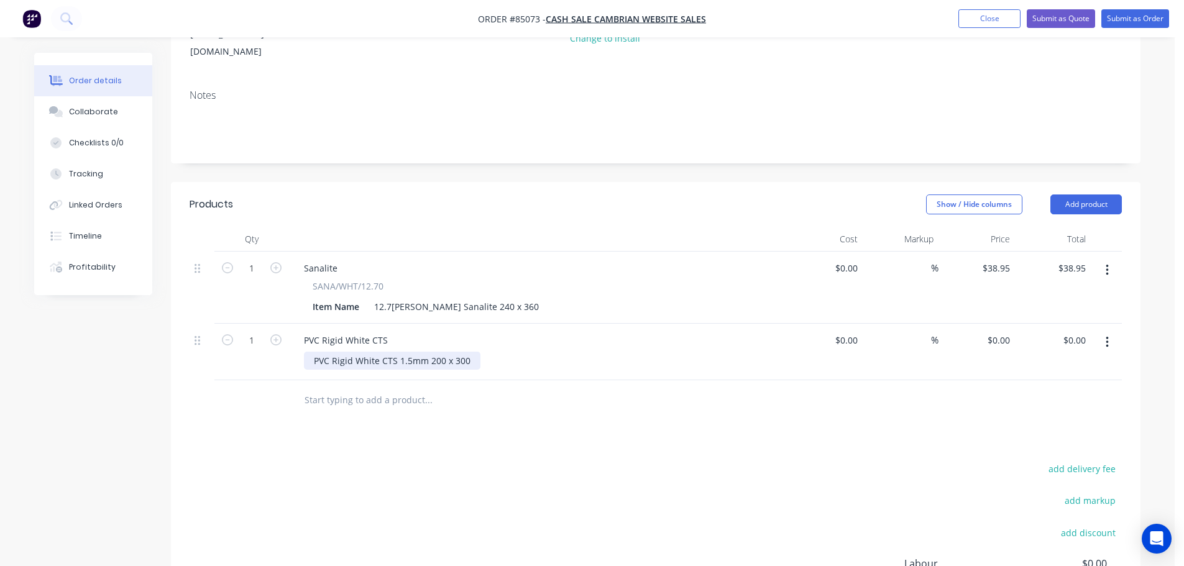
scroll to position [157, 0]
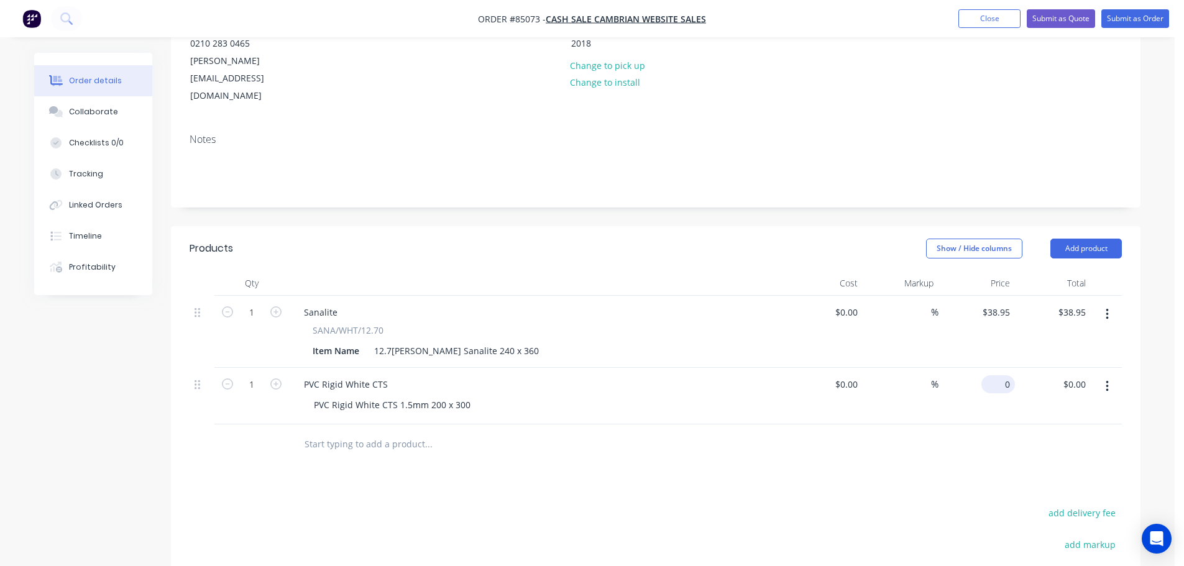
click at [1007, 375] on input "0" at bounding box center [1001, 384] width 29 height 18
click at [1000, 375] on input "352" at bounding box center [1004, 384] width 21 height 18
click at [1008, 446] on div "Products Show / Hide columns Add product Qty Cost Markup Price Total 1 Sanalite…" at bounding box center [656, 494] width 970 height 537
click at [1103, 505] on button "add delivery fee" at bounding box center [1082, 513] width 80 height 17
click at [524, 466] on div "Products Show / Hide columns Add product Qty Cost Markup Price Total 1 Sanalite…" at bounding box center [656, 493] width 970 height 534
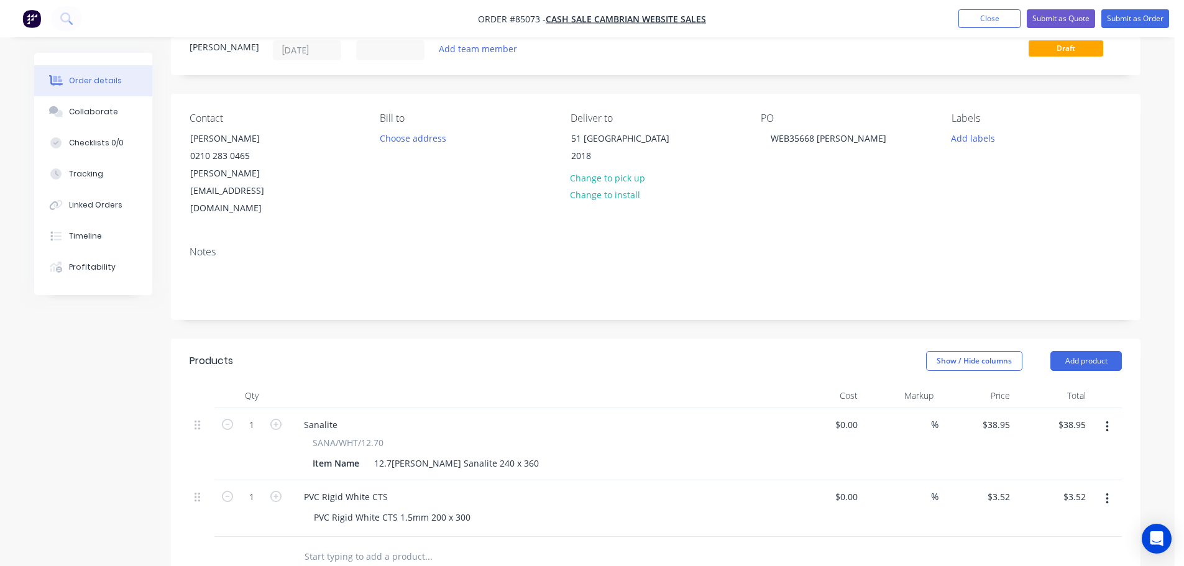
scroll to position [0, 0]
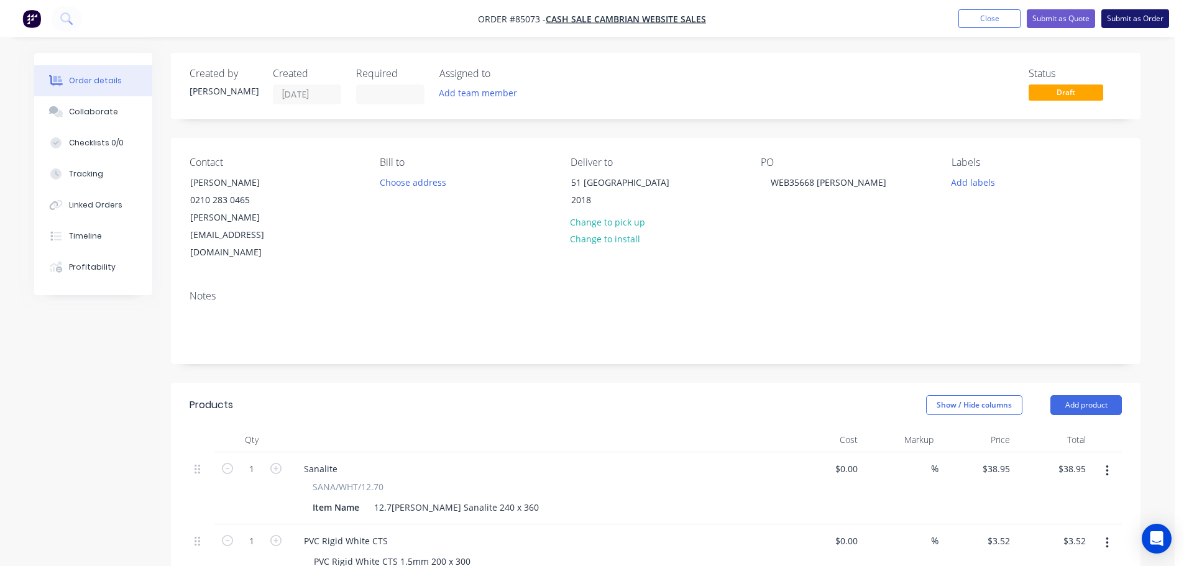
click at [1151, 14] on button "Submit as Order" at bounding box center [1136, 18] width 68 height 19
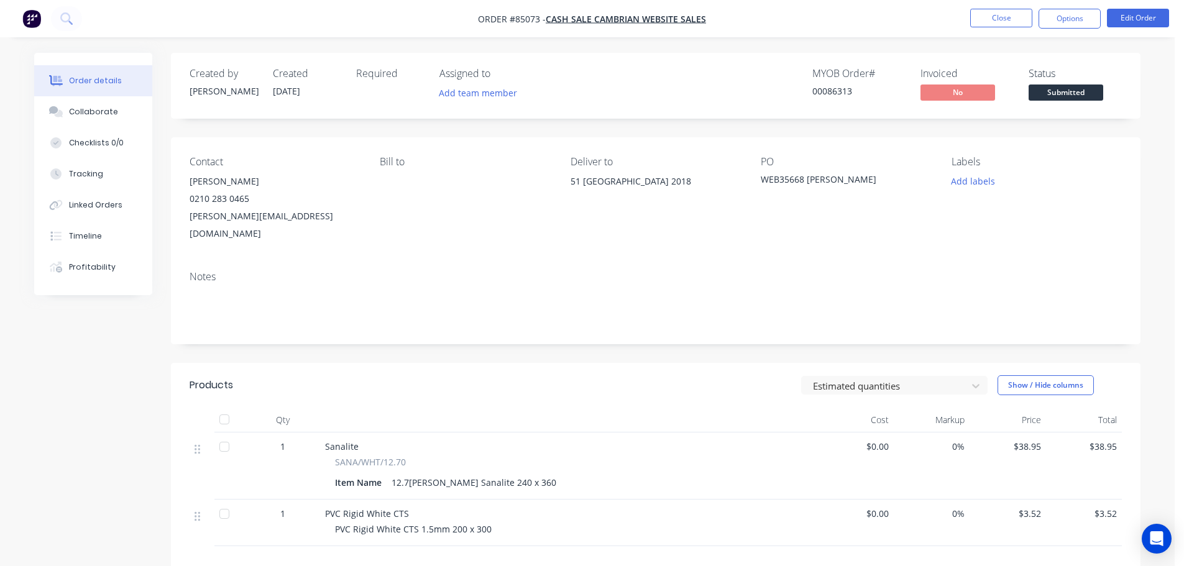
click at [841, 93] on div "00086313" at bounding box center [859, 91] width 93 height 13
copy div "00086313"
click at [1047, 29] on nav "Order #85073 - cash sale CAMBRIAN WEBSITE SALES Close Options Edit Order" at bounding box center [592, 18] width 1184 height 37
click at [1058, 14] on button "Options" at bounding box center [1070, 19] width 62 height 20
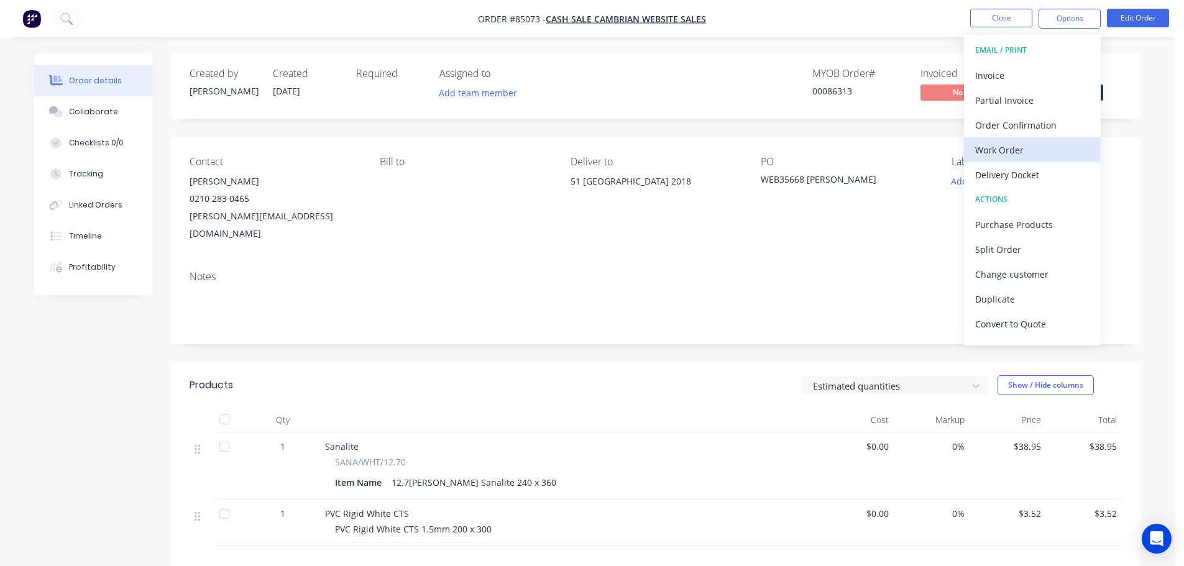
click at [1005, 154] on div "Work Order" at bounding box center [1032, 150] width 114 height 18
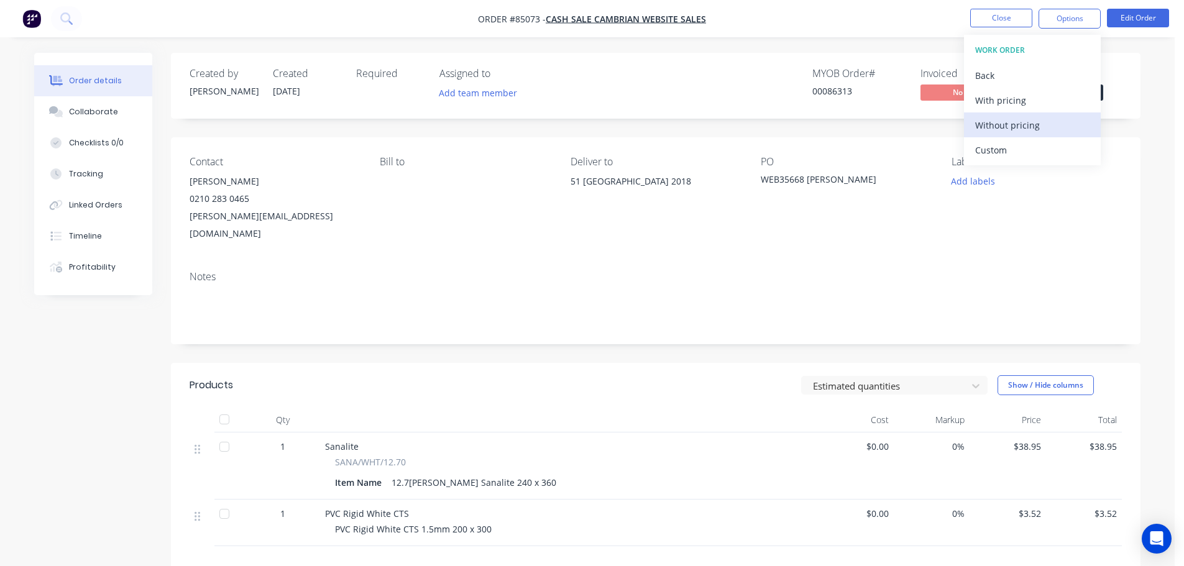
click at [1007, 128] on div "Without pricing" at bounding box center [1032, 125] width 114 height 18
click at [994, 121] on div "Order Confirmation" at bounding box center [1032, 125] width 114 height 18
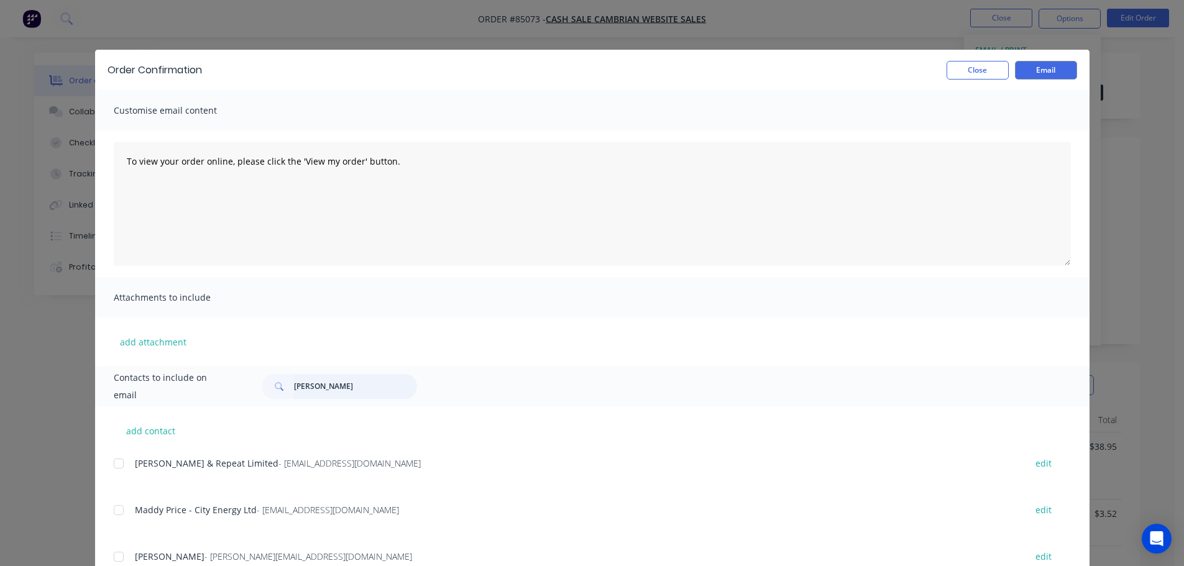
click at [326, 391] on input "[PERSON_NAME]" at bounding box center [355, 386] width 123 height 25
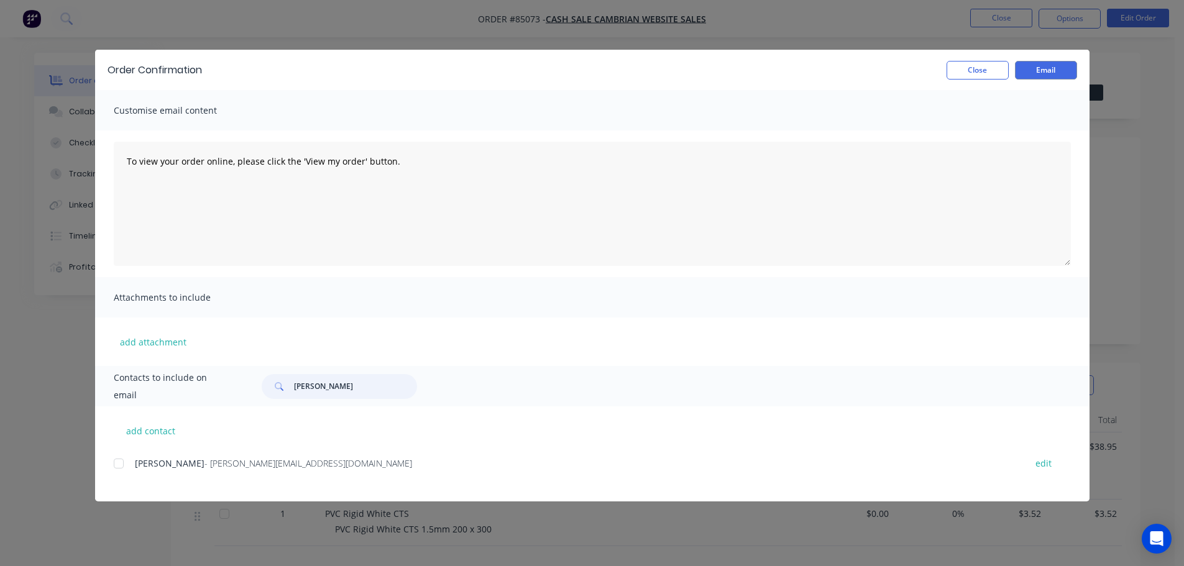
click at [122, 467] on div at bounding box center [118, 463] width 25 height 25
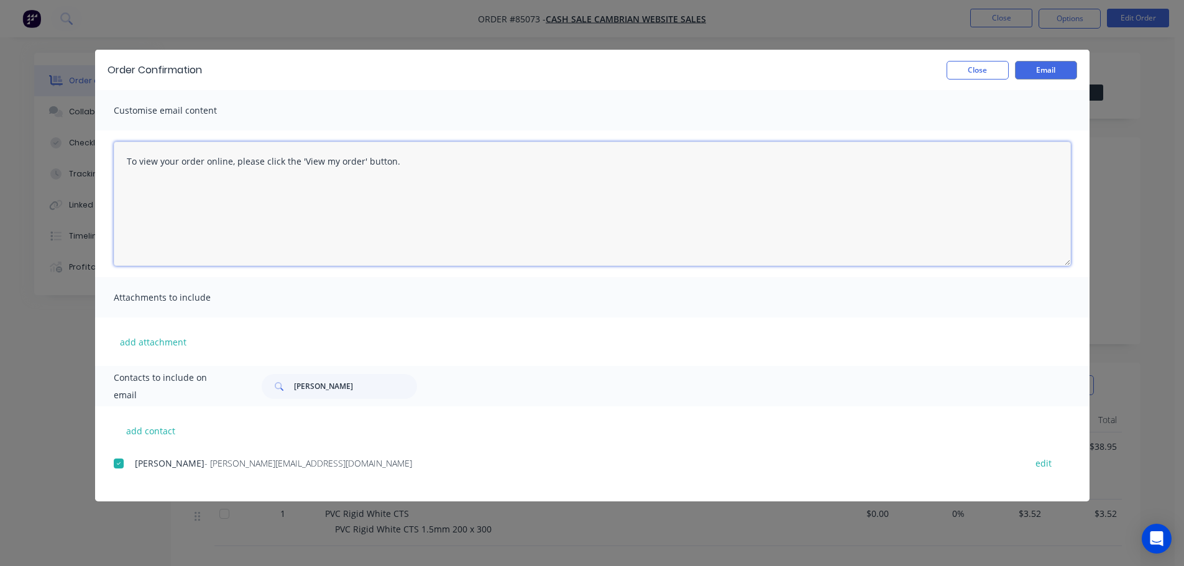
click at [421, 155] on textarea "To view your order online, please click the 'View my order' button." at bounding box center [592, 204] width 957 height 124
paste textarea "[PERSON_NAME] you for your order, confirmation of your order is attached. Your …"
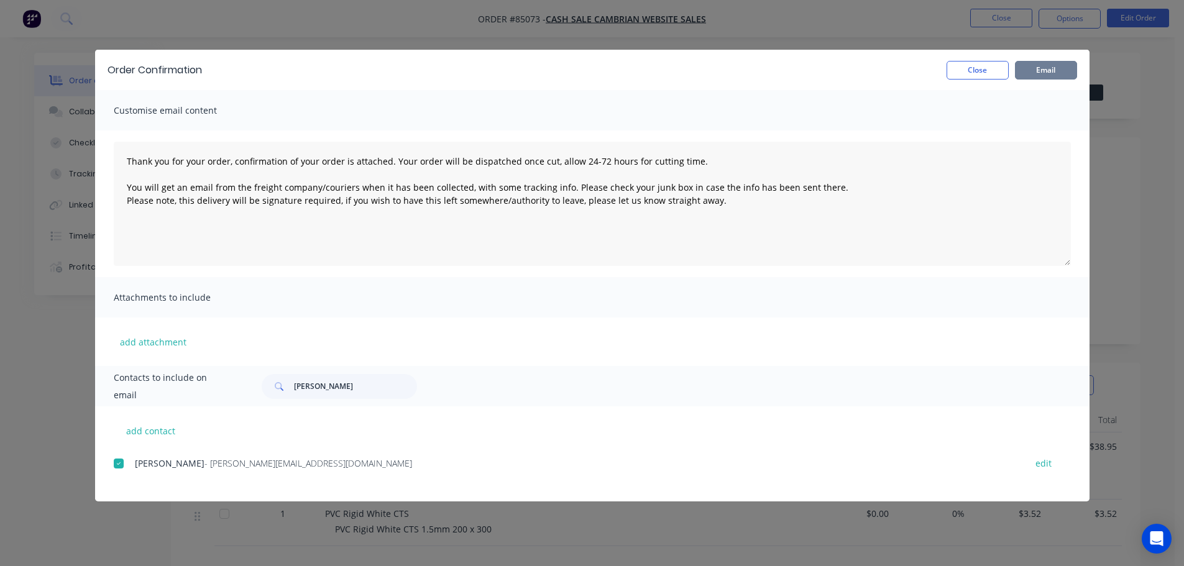
click at [1044, 76] on button "Email" at bounding box center [1046, 70] width 62 height 19
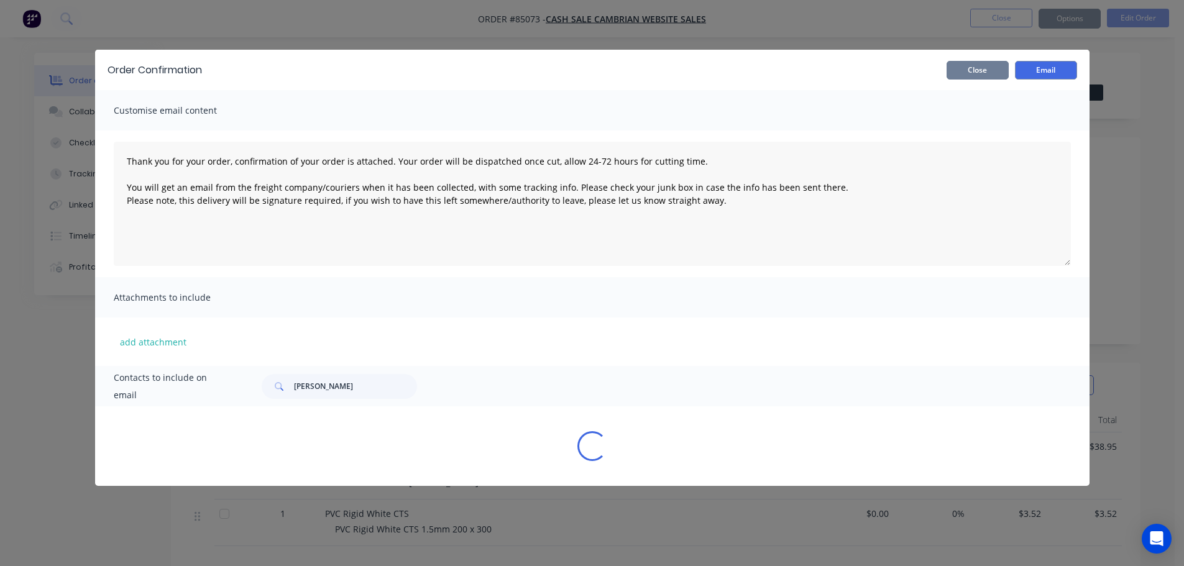
click at [993, 67] on button "Close" at bounding box center [978, 70] width 62 height 19
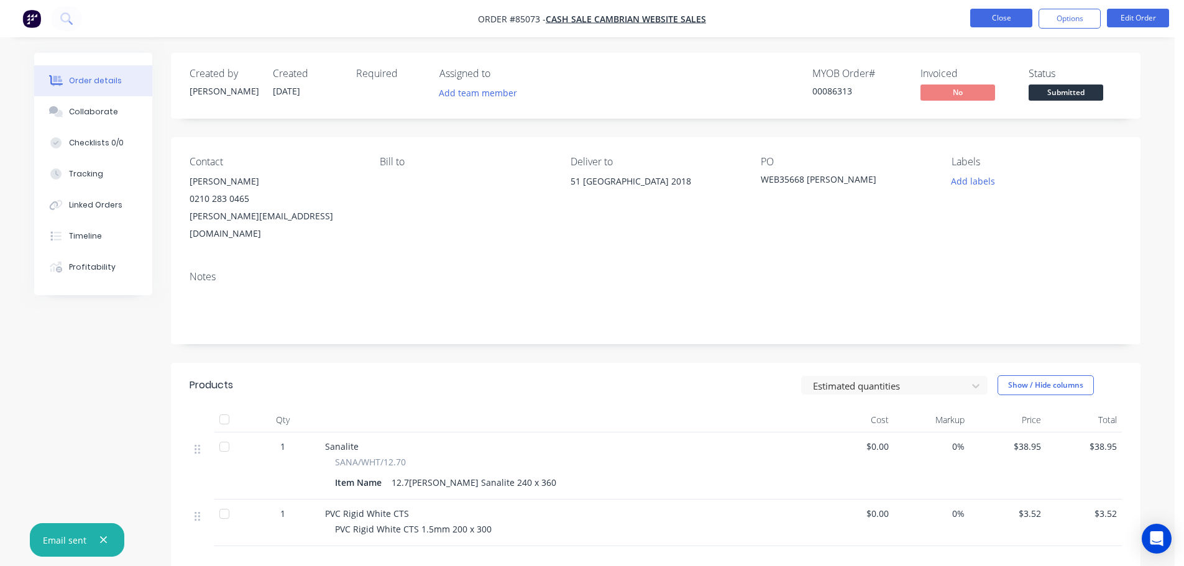
click at [999, 14] on button "Close" at bounding box center [1001, 18] width 62 height 19
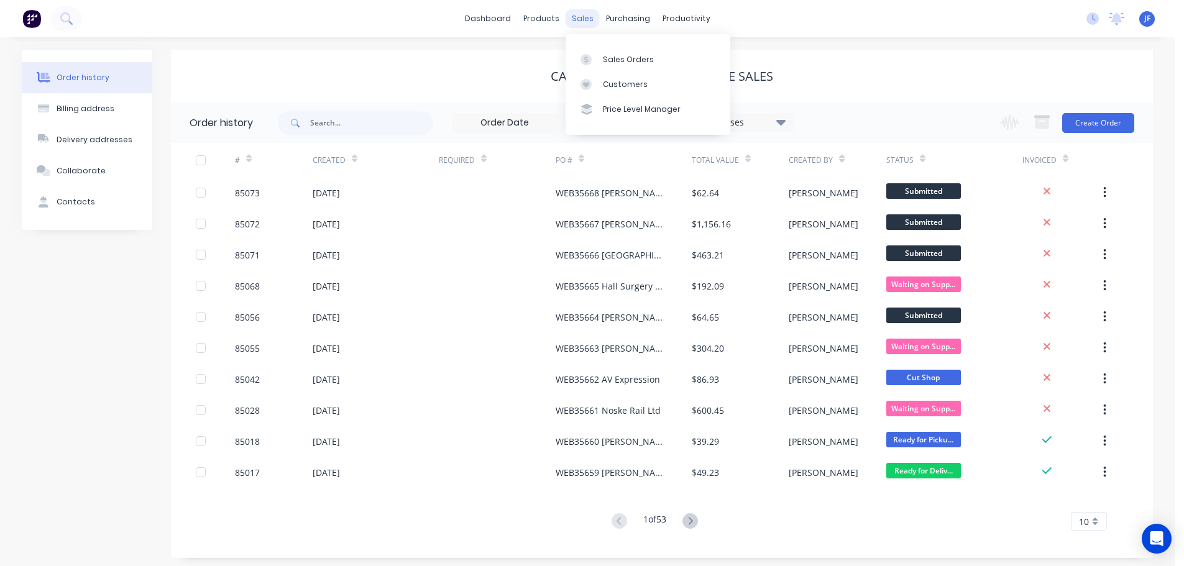
click at [585, 19] on div "sales" at bounding box center [583, 18] width 34 height 19
click at [596, 54] on div at bounding box center [590, 59] width 19 height 11
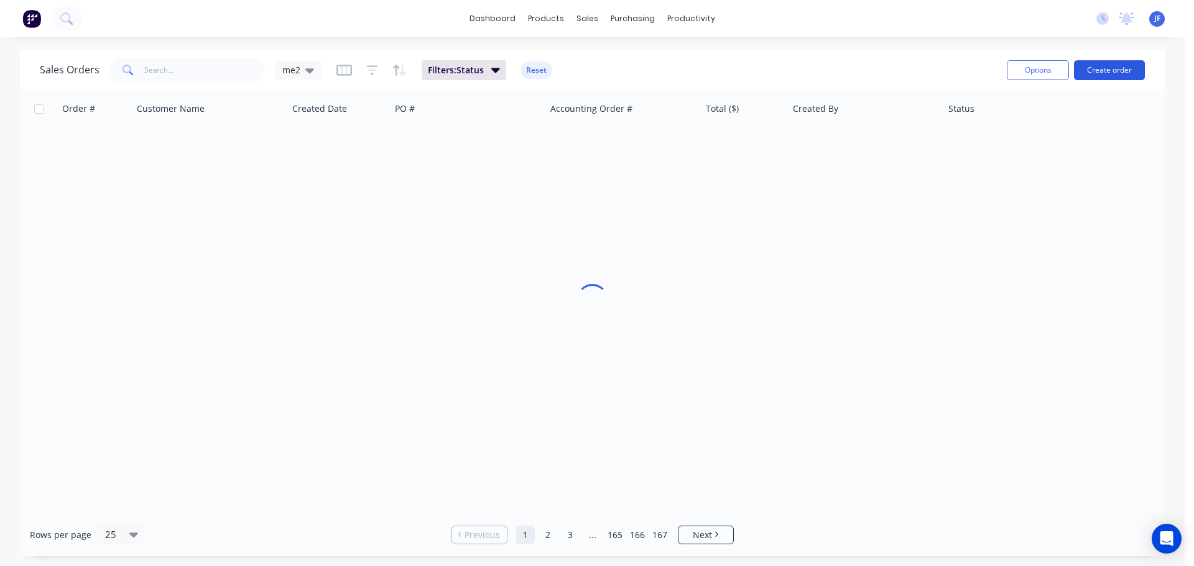
click at [1101, 70] on button "Create order" at bounding box center [1109, 70] width 71 height 20
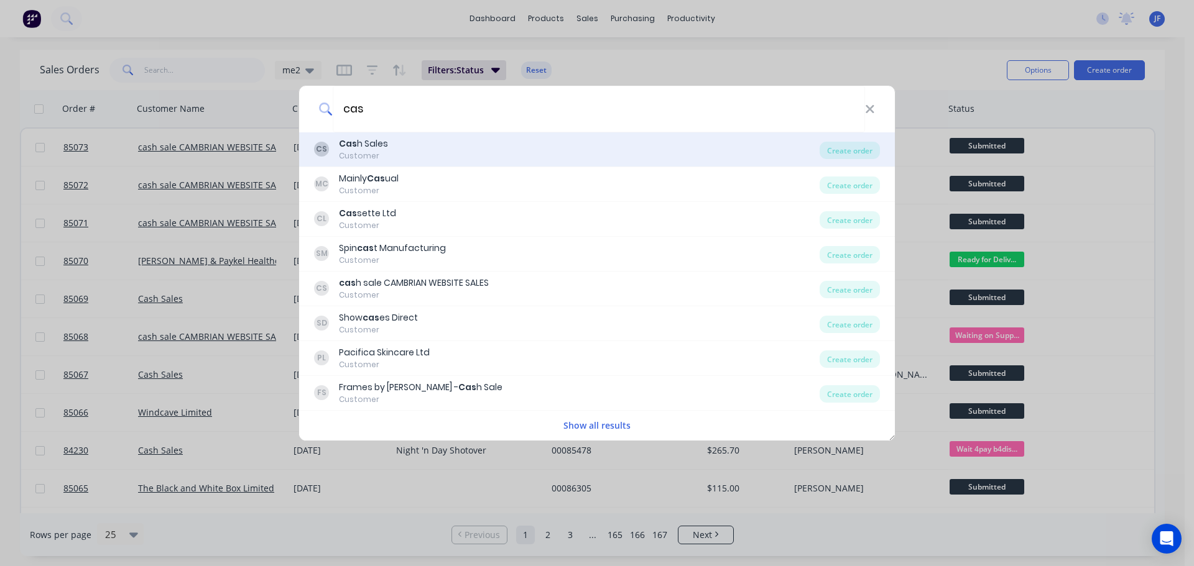
click at [415, 157] on div "CS Cas h Sales Customer" at bounding box center [566, 149] width 505 height 24
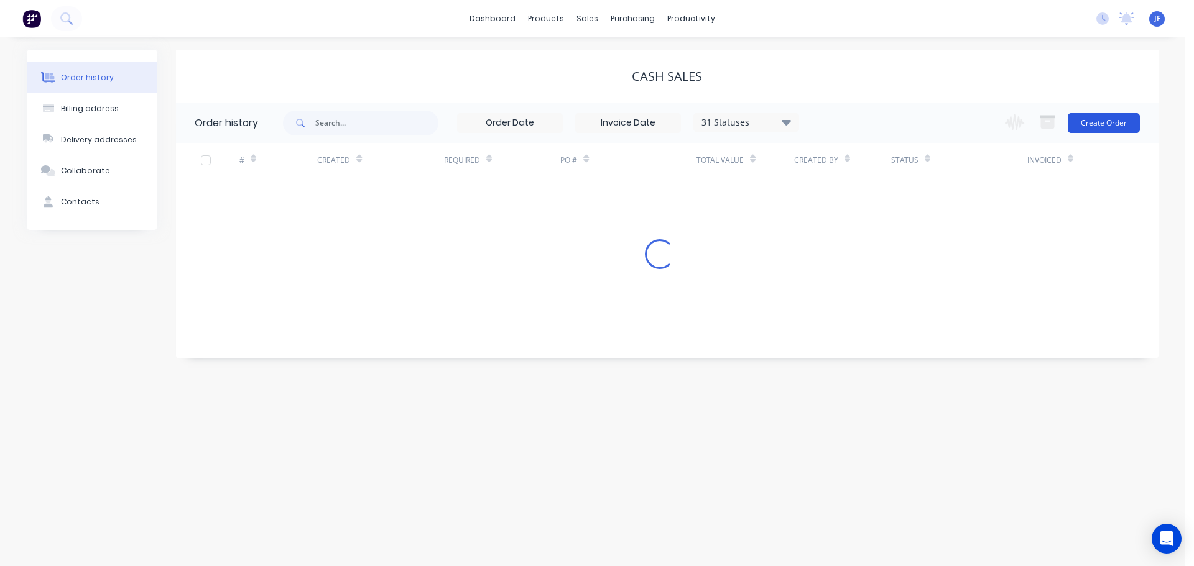
click at [1115, 114] on button "Create Order" at bounding box center [1103, 123] width 72 height 20
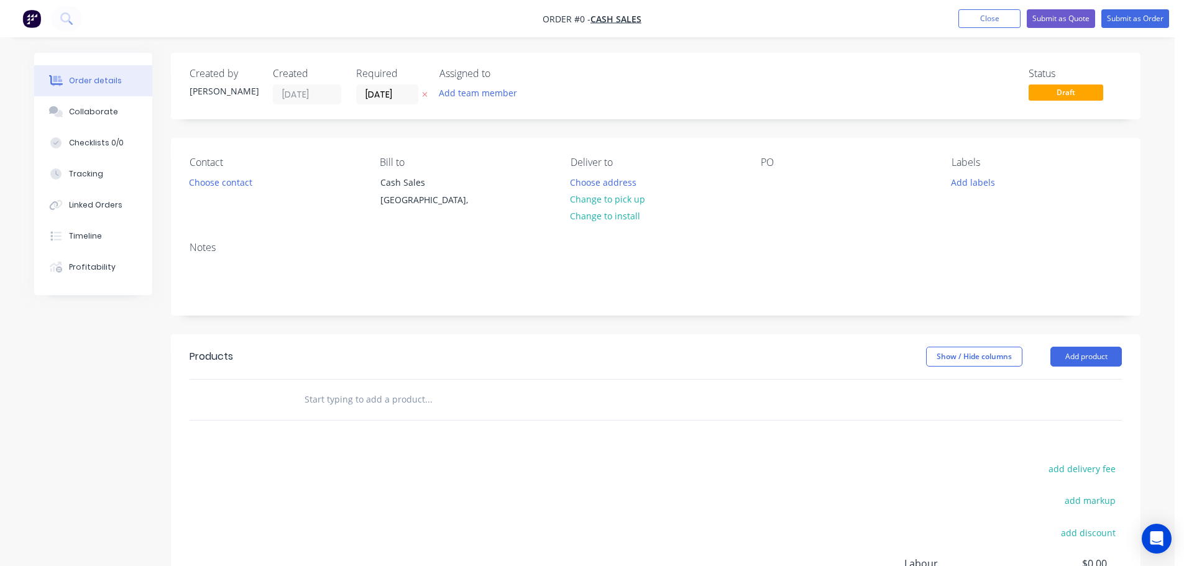
click at [424, 96] on icon "button" at bounding box center [425, 95] width 5 height 5
click at [197, 187] on button "Choose contact" at bounding box center [221, 181] width 76 height 17
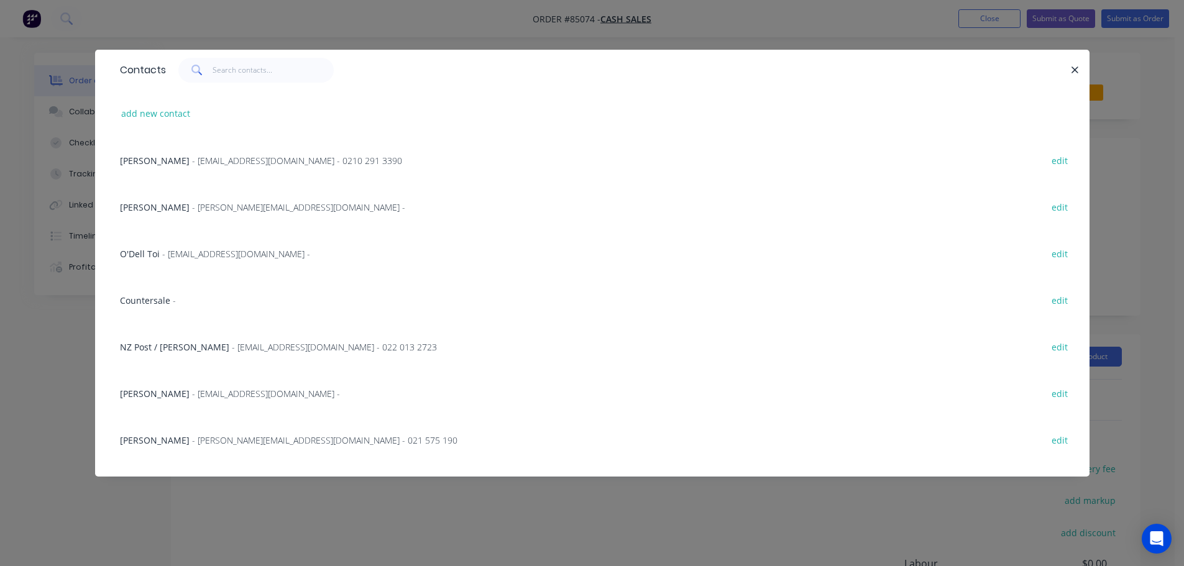
click at [153, 288] on div "Countersale - edit" at bounding box center [592, 300] width 957 height 47
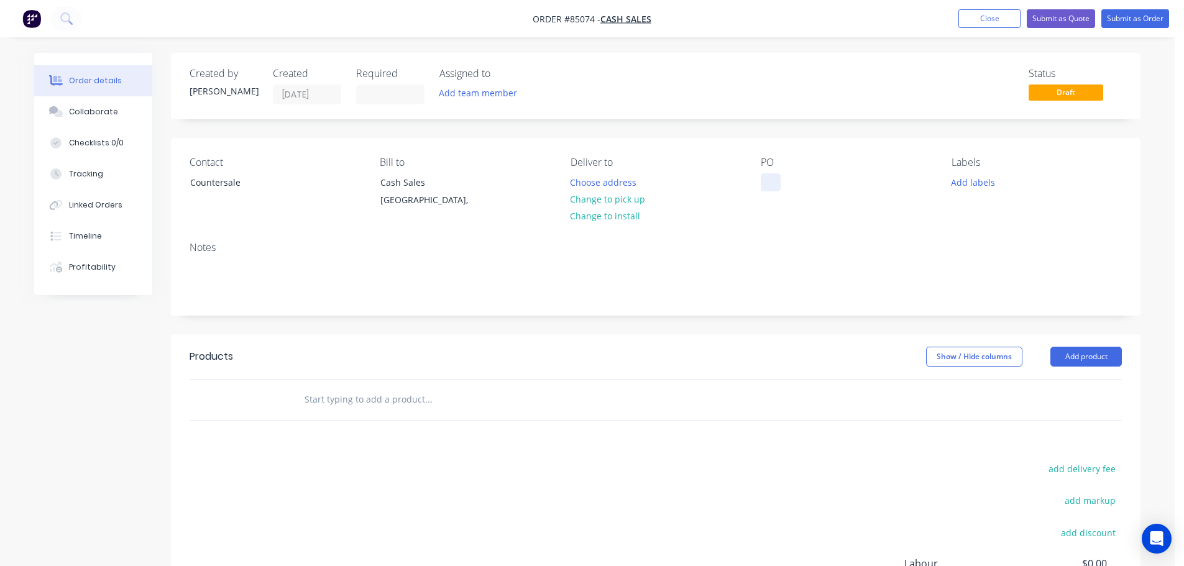
click at [773, 184] on div at bounding box center [771, 182] width 20 height 18
click at [597, 195] on button "Change to pick up" at bounding box center [608, 199] width 88 height 17
click at [385, 408] on input "text" at bounding box center [428, 399] width 249 height 25
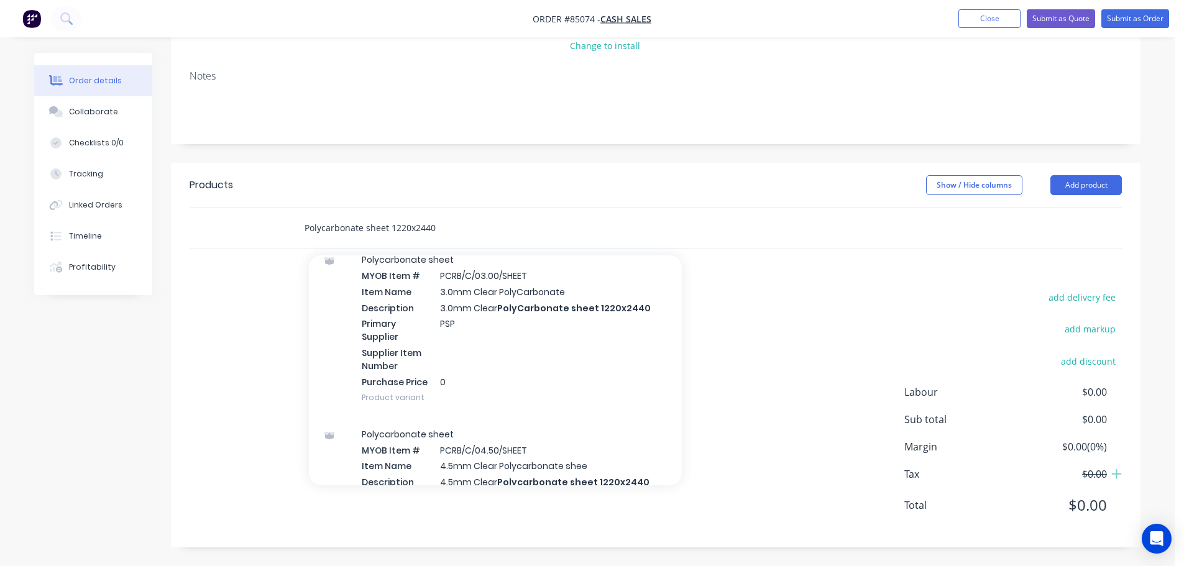
scroll to position [746, 0]
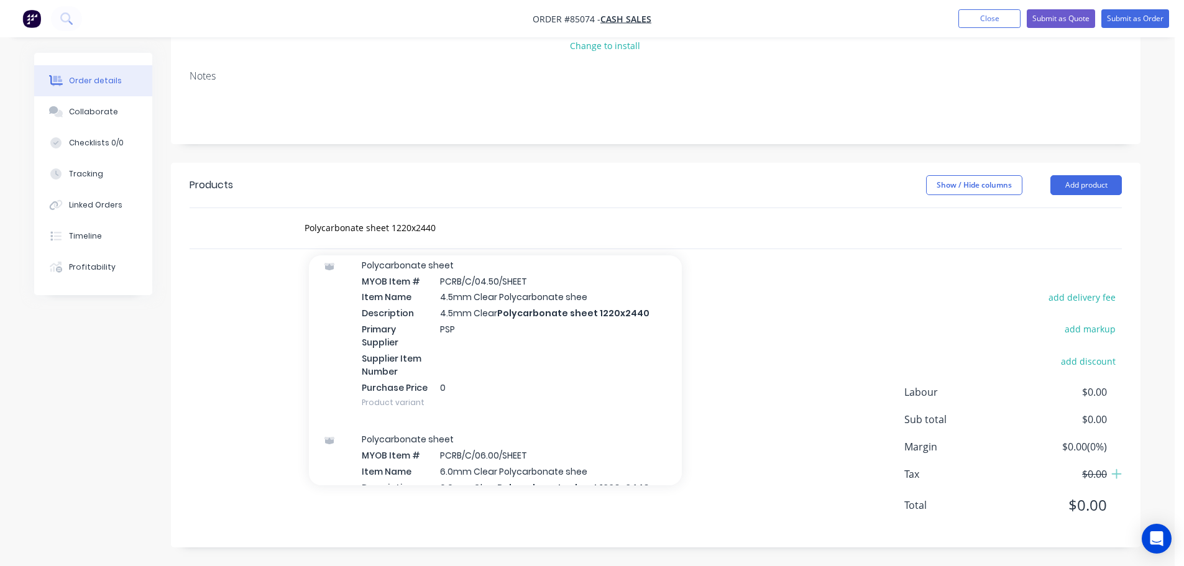
click at [560, 361] on div "Polycarbonate sheet MYOB Item # PCRB/C/04.50/SHEET Item Name 4.5mm Clear Polyca…" at bounding box center [495, 334] width 373 height 175
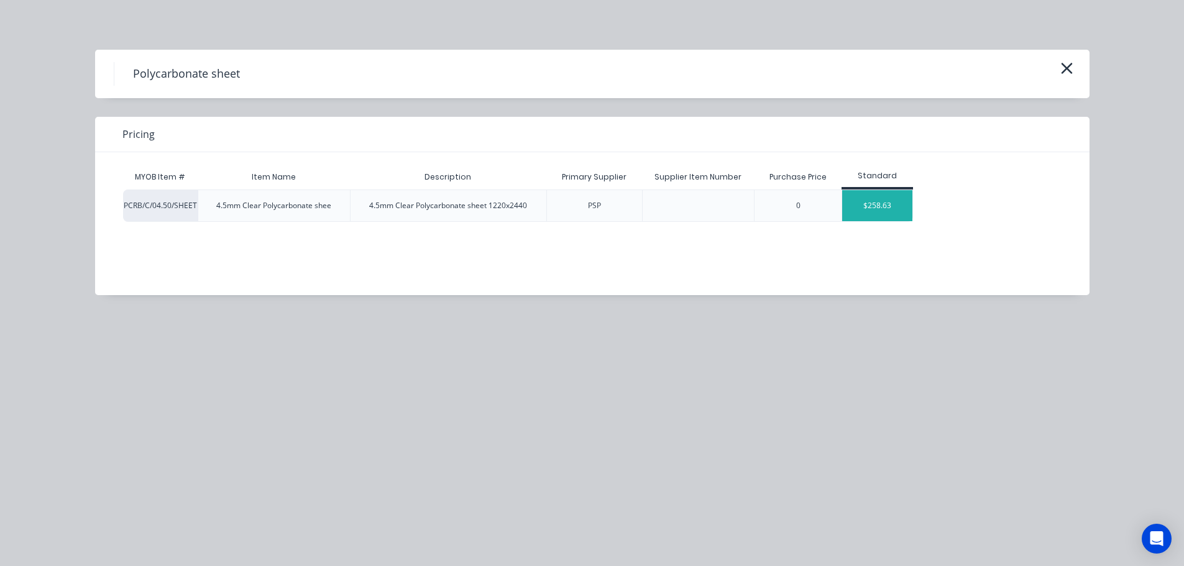
click at [866, 216] on div "$258.63" at bounding box center [877, 205] width 70 height 31
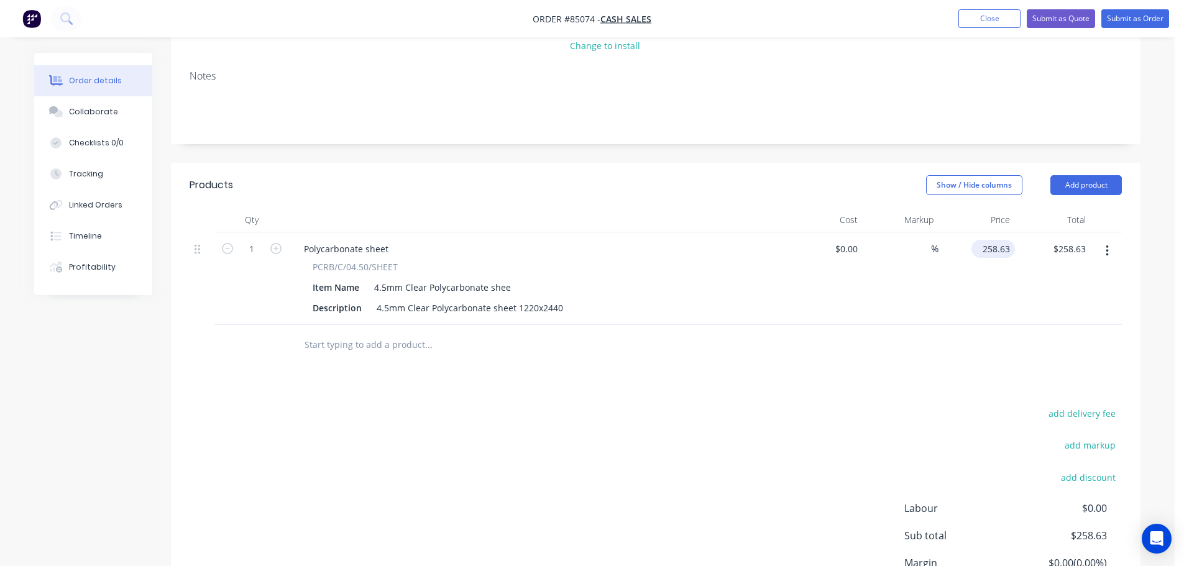
click at [1003, 242] on input "258.63" at bounding box center [996, 249] width 39 height 18
paste input "76.40"
click at [975, 344] on div at bounding box center [656, 345] width 933 height 40
click at [1138, 19] on button "Submit as Order" at bounding box center [1136, 18] width 68 height 19
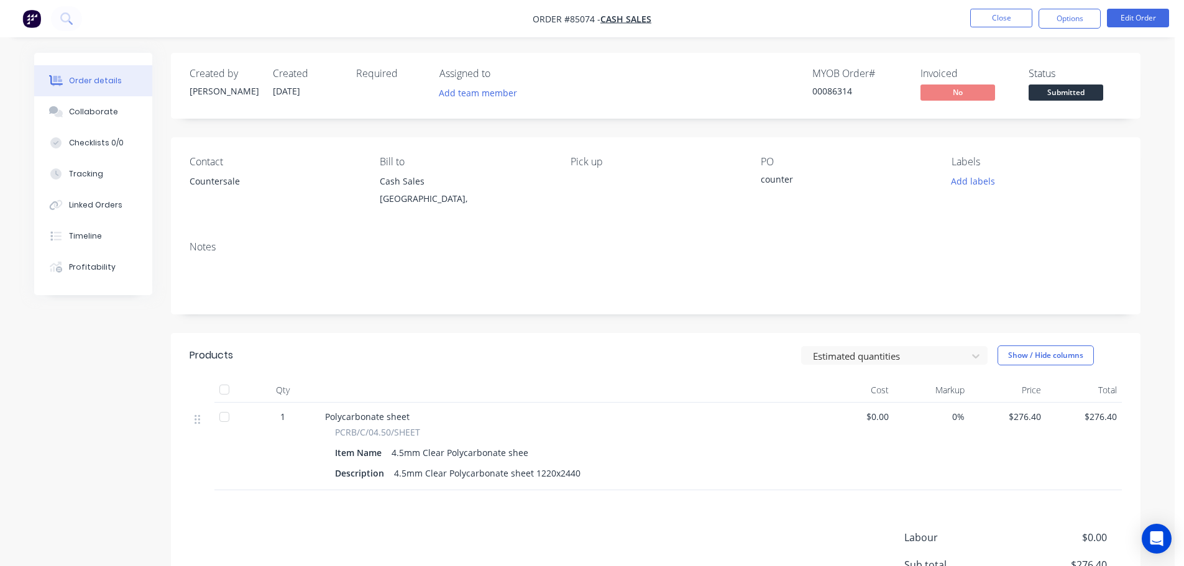
click at [832, 91] on div "00086314" at bounding box center [859, 91] width 93 height 13
copy div "00086314"
click at [1076, 11] on button "Options" at bounding box center [1070, 19] width 62 height 20
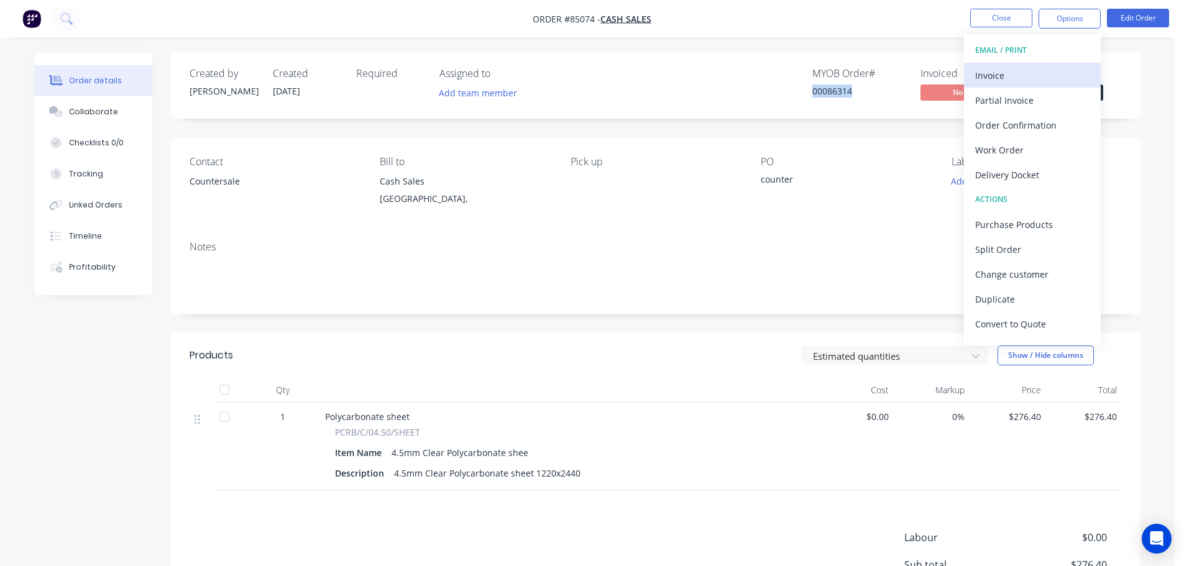
click at [1034, 80] on div "Invoice" at bounding box center [1032, 76] width 114 height 18
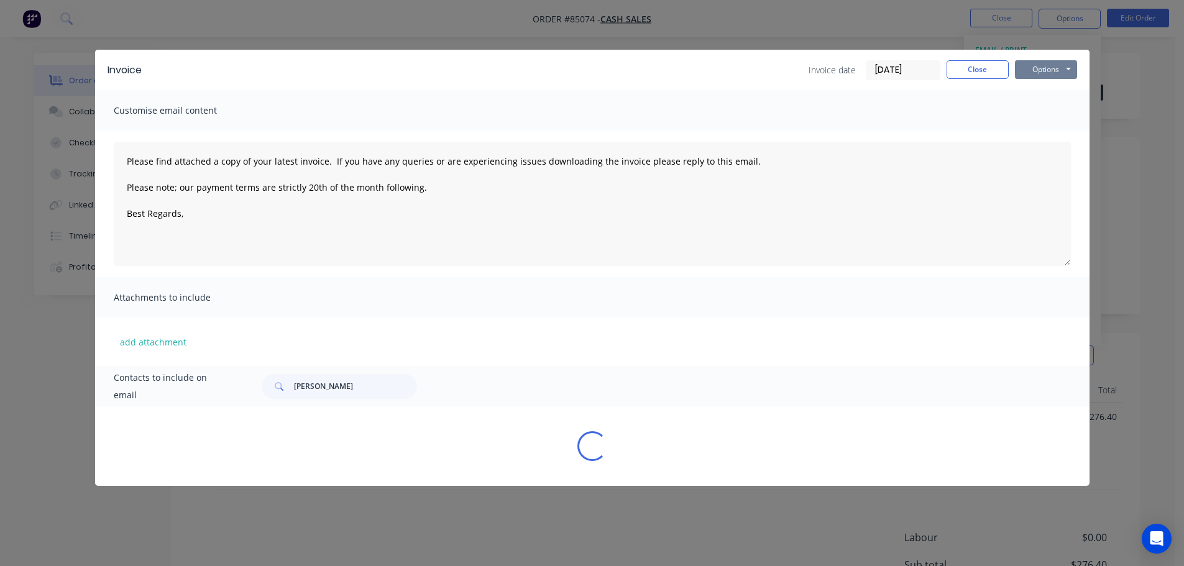
click at [1044, 72] on button "Options" at bounding box center [1046, 69] width 62 height 19
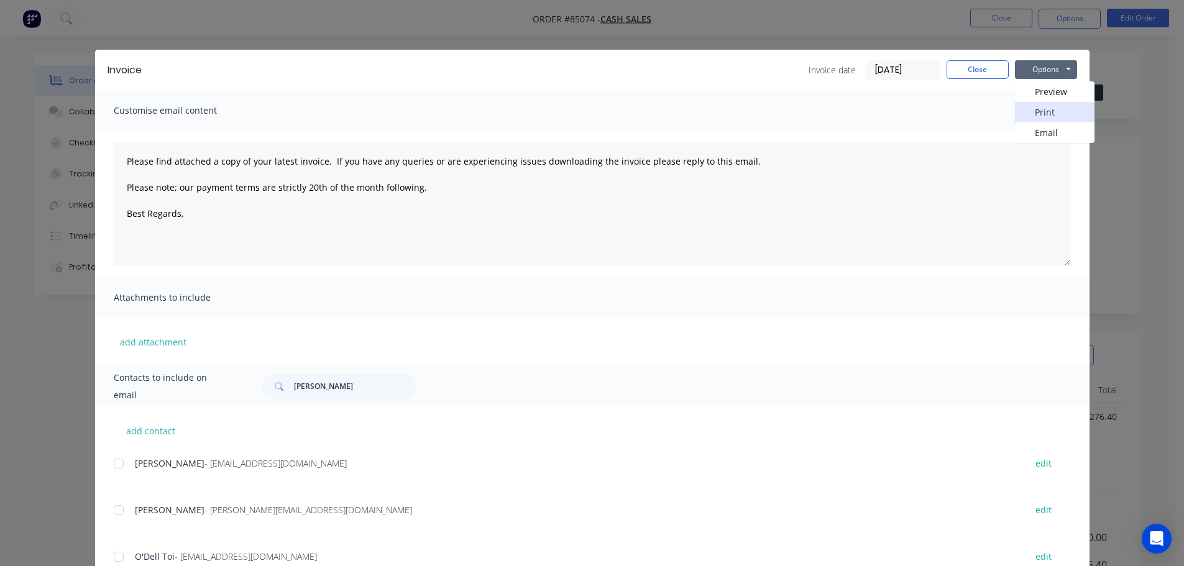
click at [1041, 114] on button "Print" at bounding box center [1055, 112] width 80 height 21
click at [990, 75] on button "Close" at bounding box center [978, 69] width 62 height 19
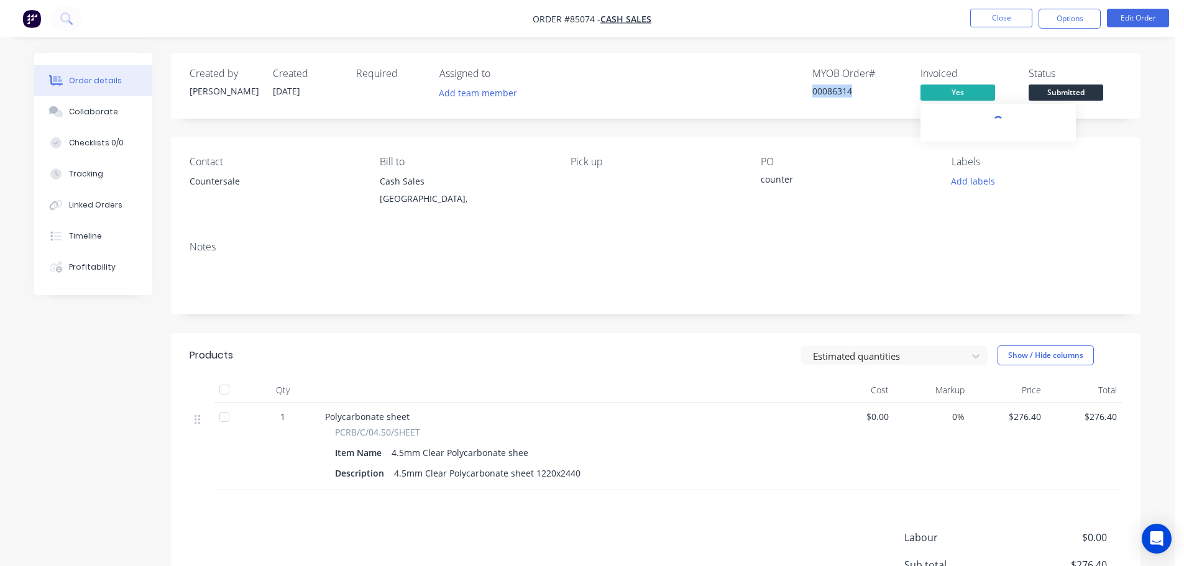
click at [1042, 96] on span "Submitted" at bounding box center [1066, 93] width 75 height 16
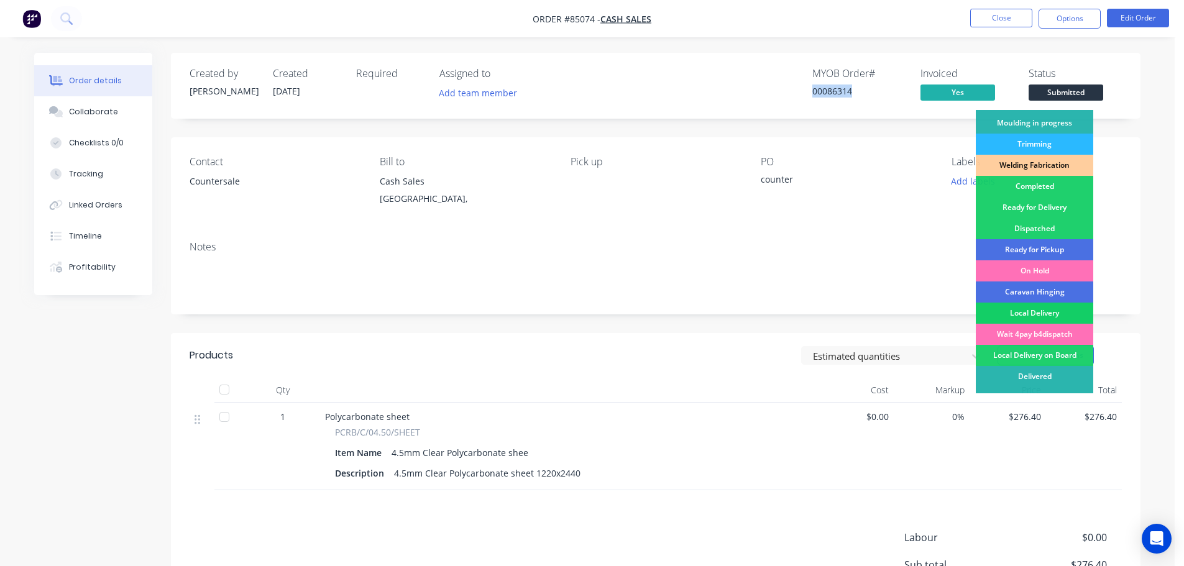
scroll to position [245, 0]
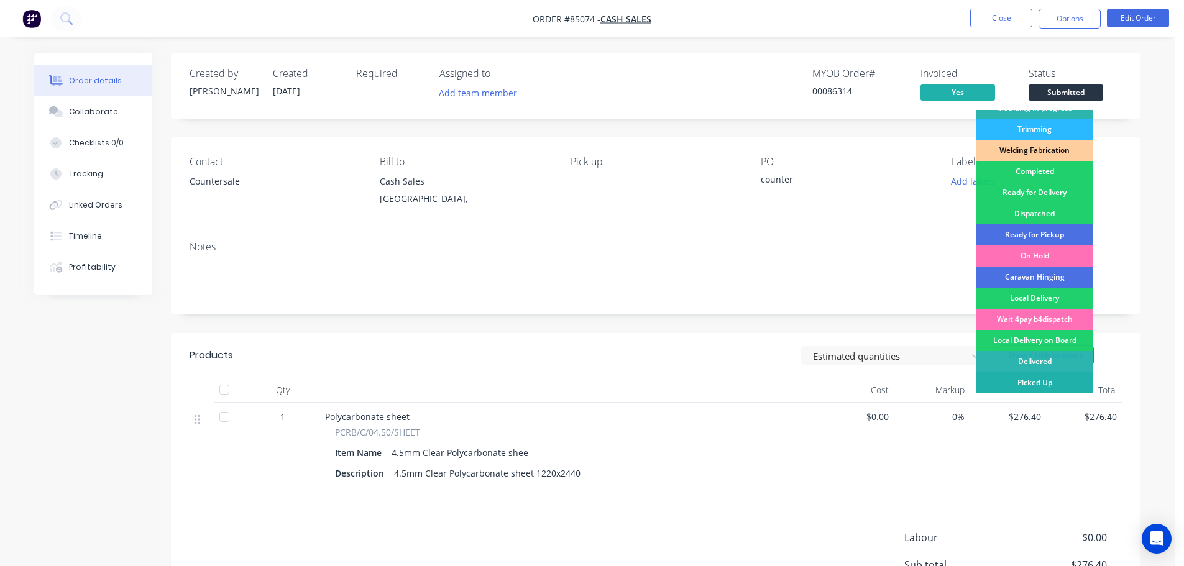
click at [1034, 390] on div "Picked Up" at bounding box center [1034, 382] width 117 height 21
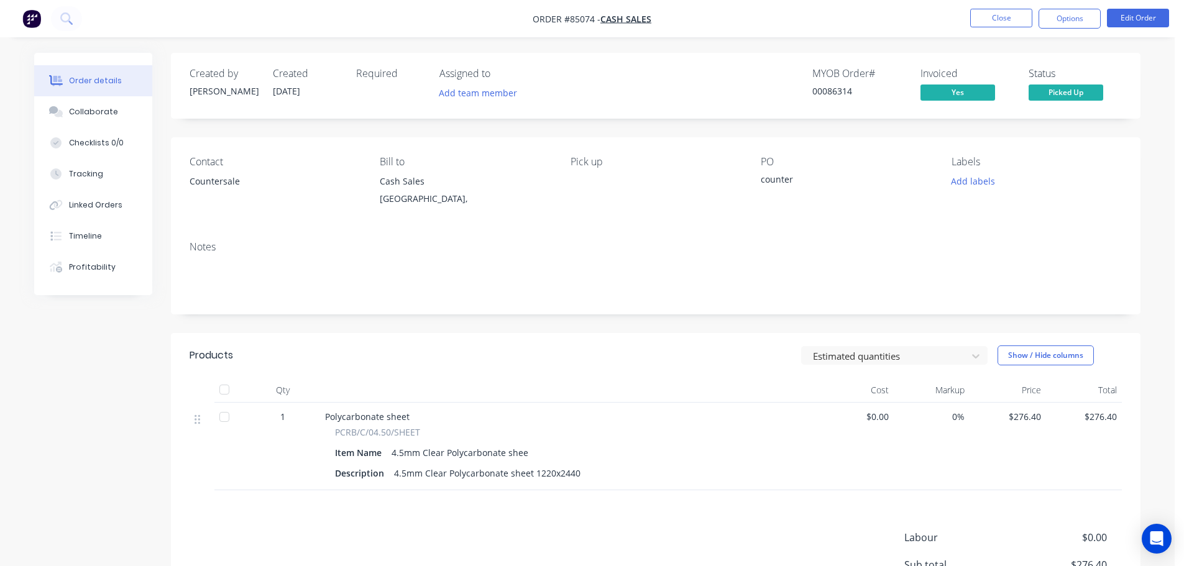
click at [931, 157] on div "PO" at bounding box center [846, 162] width 170 height 12
click at [997, 12] on button "Close" at bounding box center [1001, 18] width 62 height 19
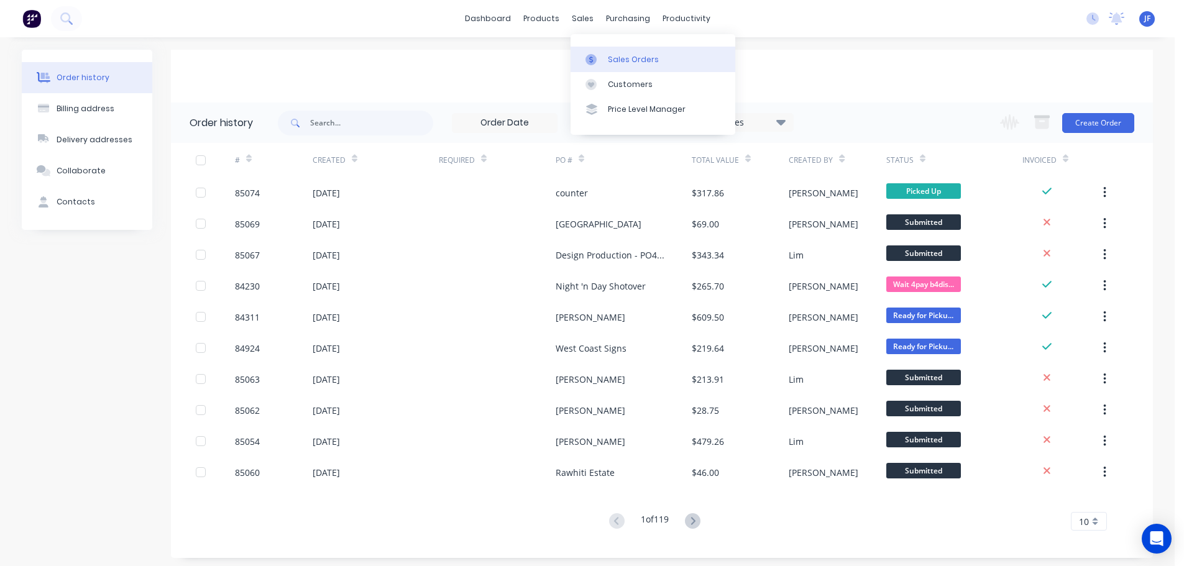
click at [610, 50] on link "Sales Orders" at bounding box center [653, 59] width 165 height 25
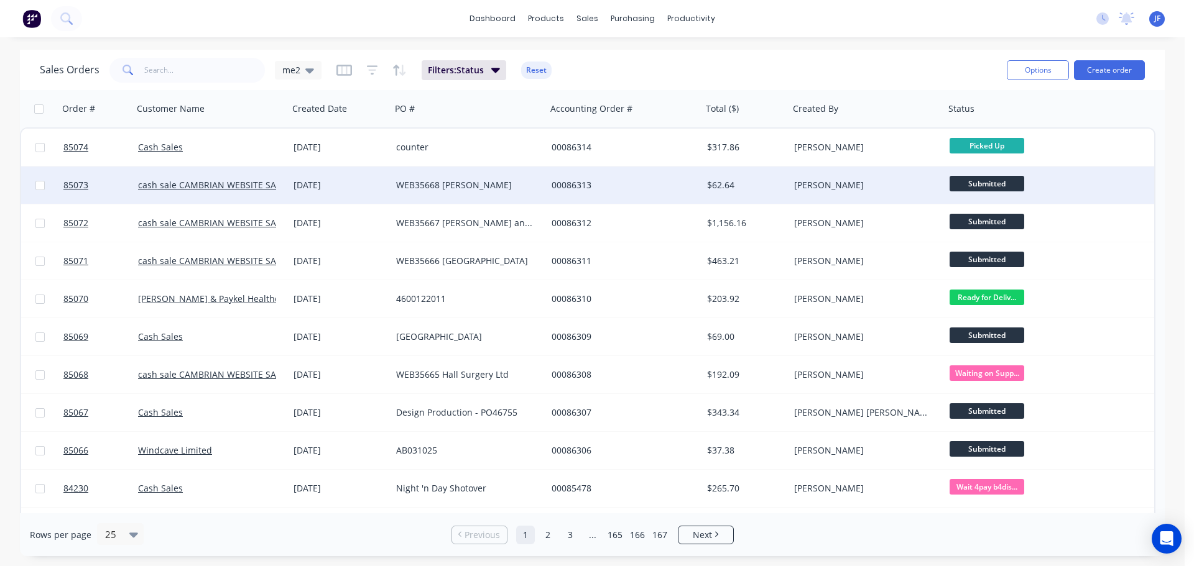
click at [582, 188] on div "00086313" at bounding box center [620, 185] width 138 height 12
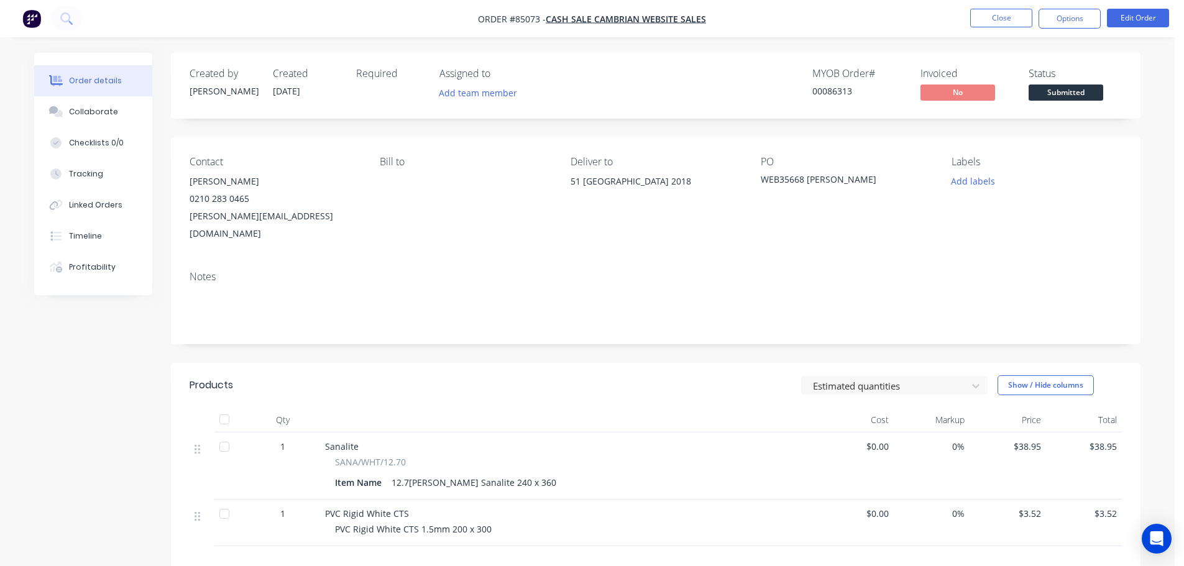
click at [1075, 81] on div "Submitted" at bounding box center [1065, 72] width 45 height 24
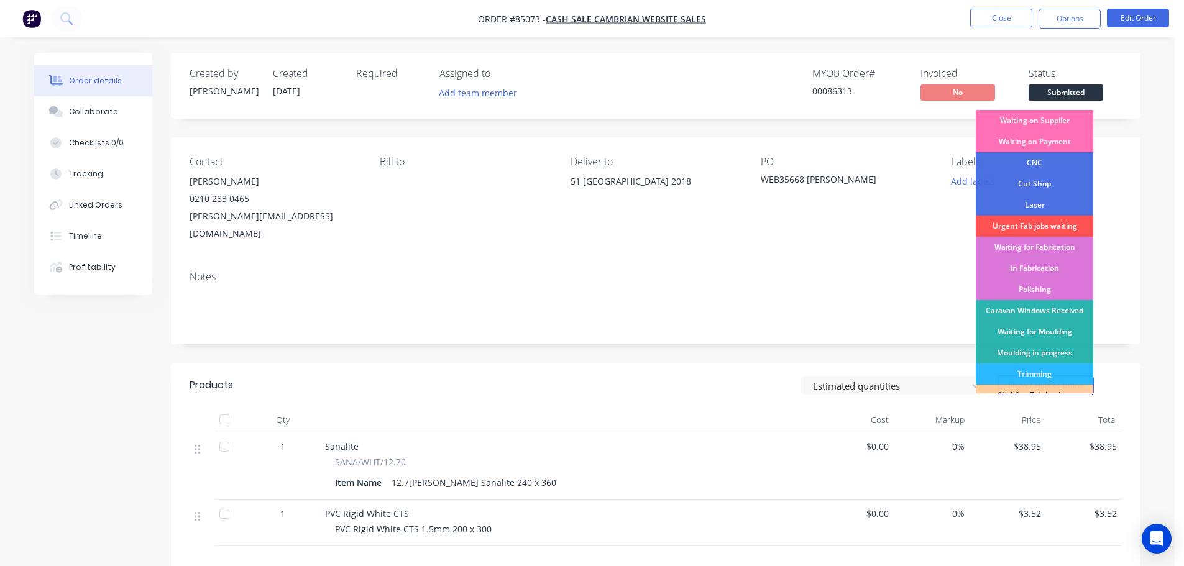
click at [1076, 93] on span "Submitted" at bounding box center [1066, 93] width 75 height 16
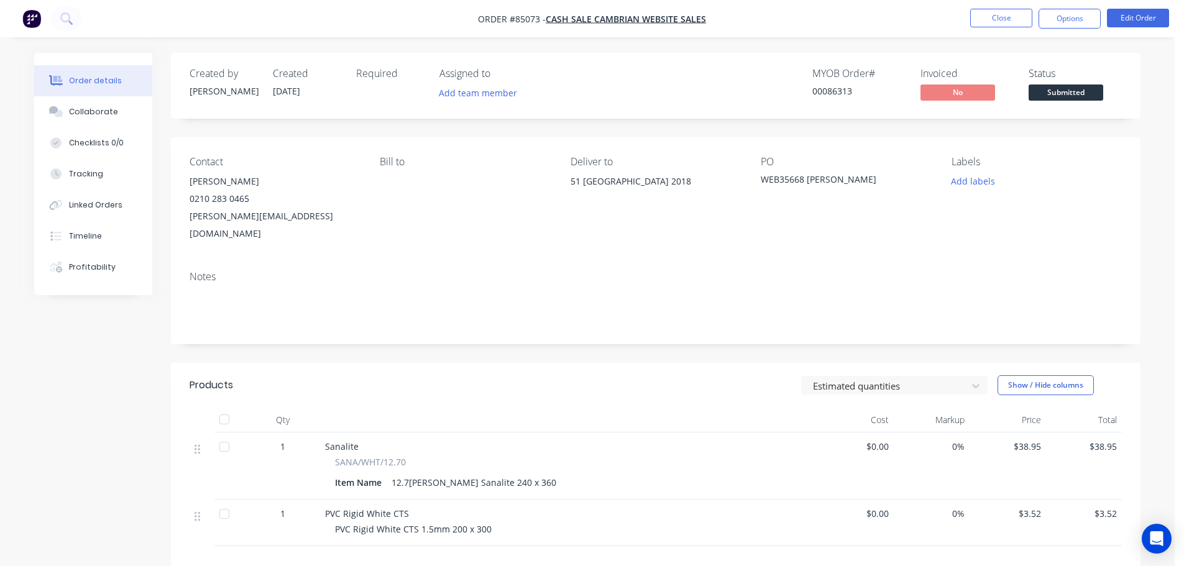
click at [1075, 99] on span "Submitted" at bounding box center [1066, 93] width 75 height 16
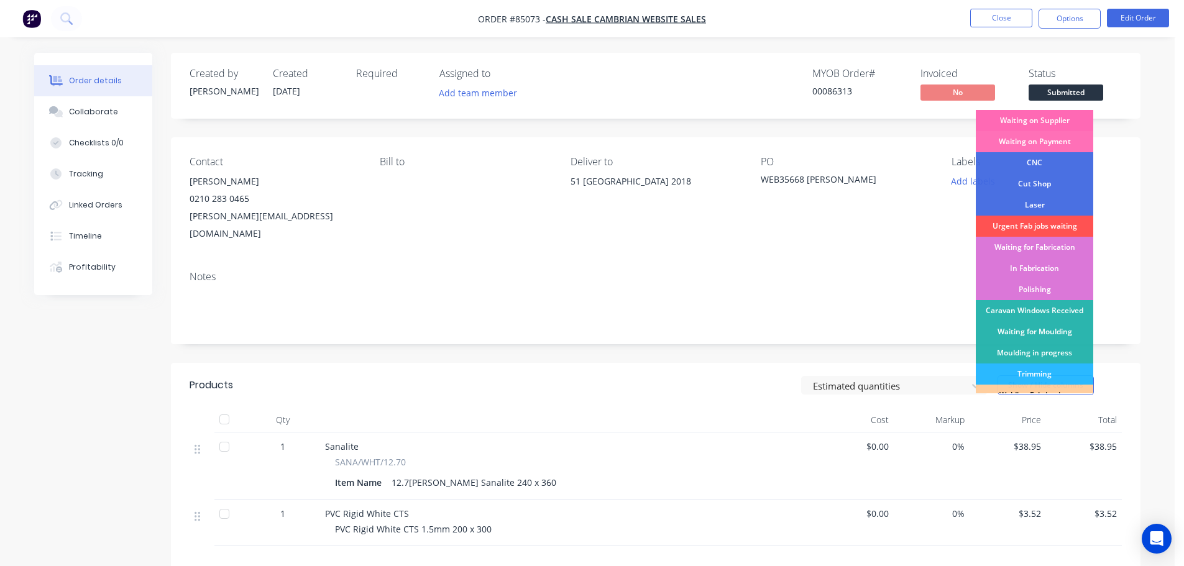
click at [1070, 122] on div "Waiting on Supplier" at bounding box center [1034, 120] width 117 height 21
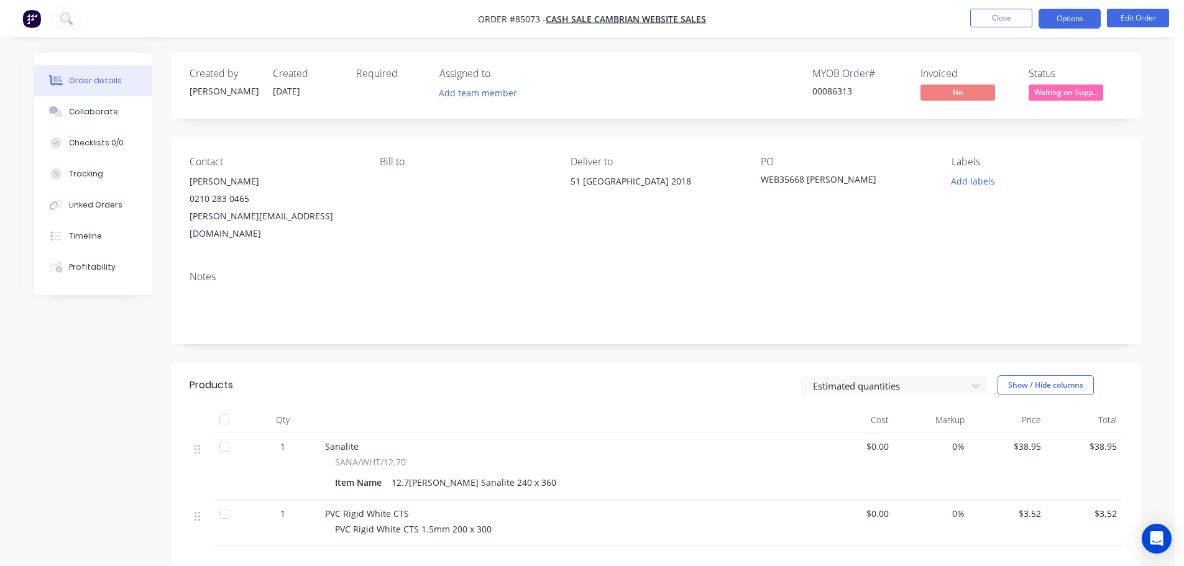
click at [1062, 22] on button "Options" at bounding box center [1070, 19] width 62 height 20
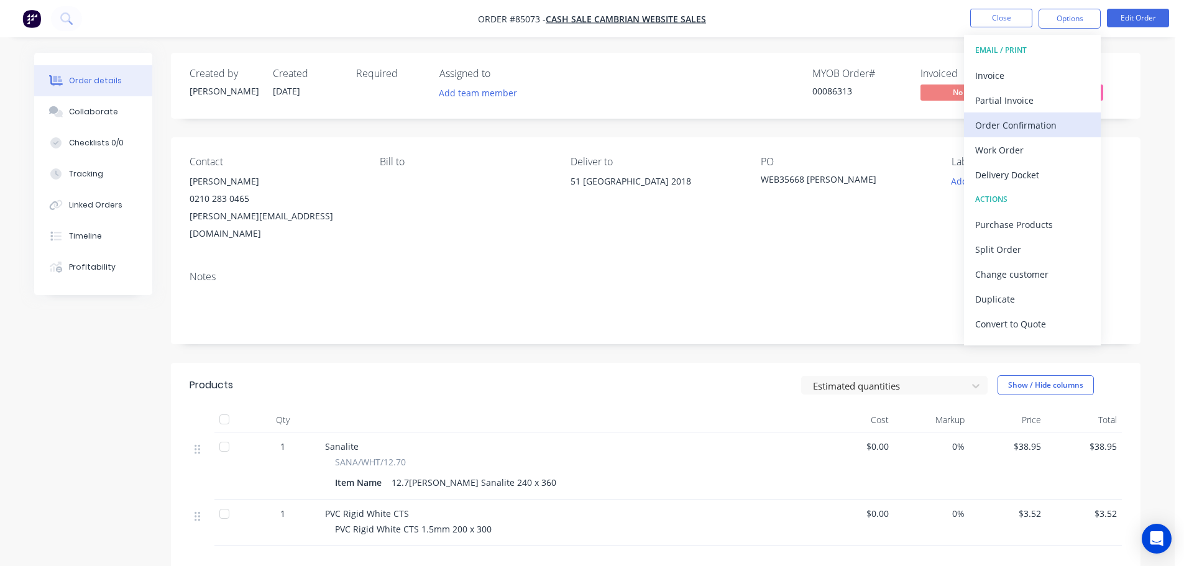
click at [1048, 119] on div "Order Confirmation" at bounding box center [1032, 125] width 114 height 18
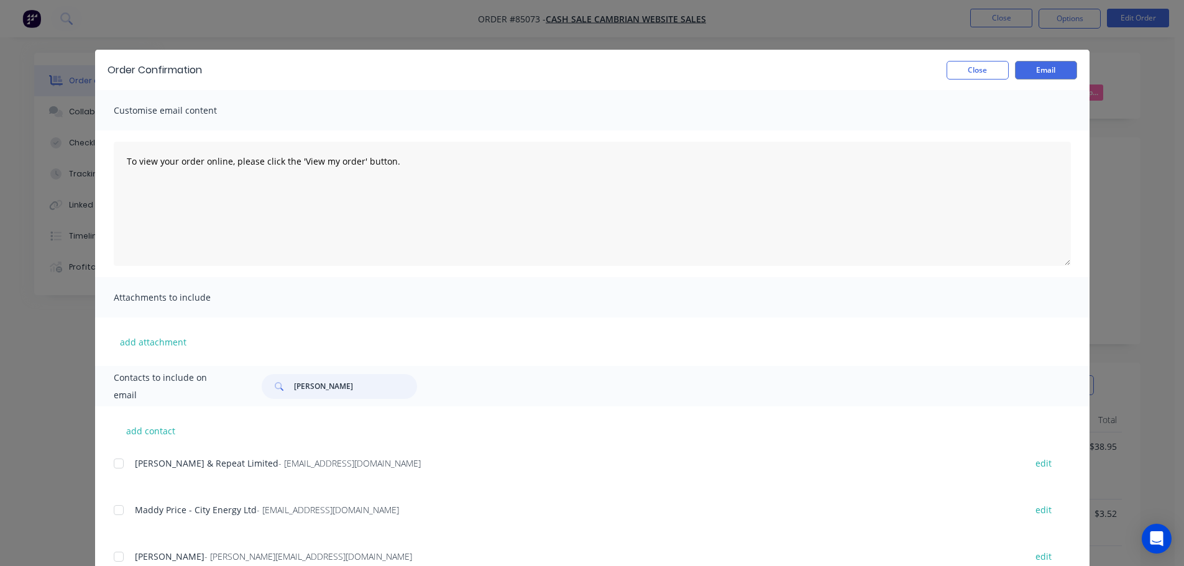
click at [347, 399] on input "[PERSON_NAME]" at bounding box center [355, 386] width 123 height 25
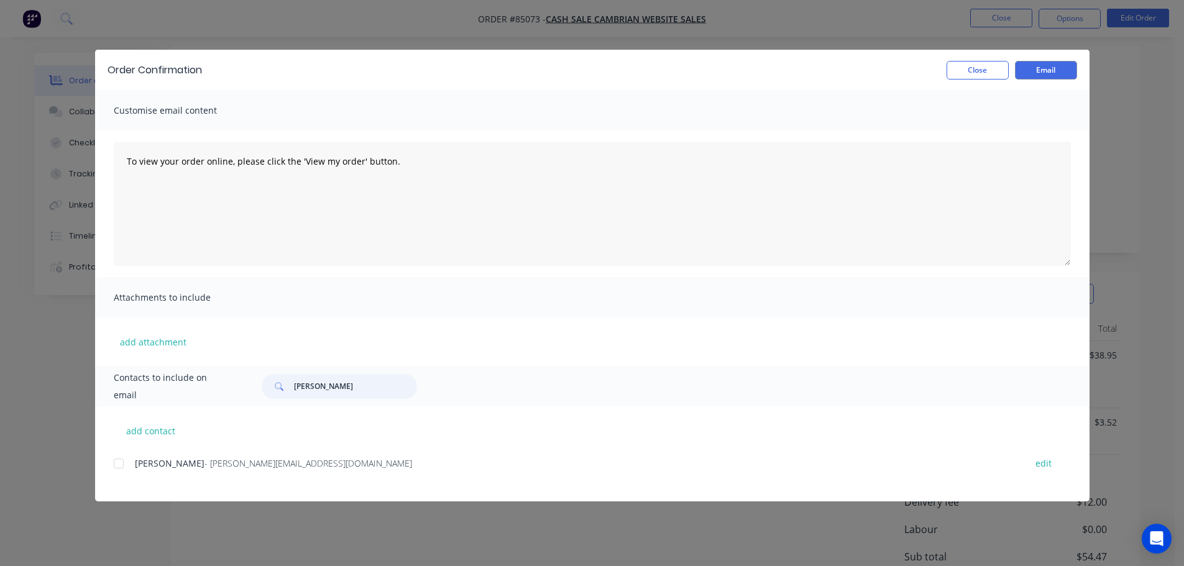
scroll to position [211, 0]
drag, startPoint x: 119, startPoint y: 462, endPoint x: 477, endPoint y: 549, distance: 369.1
click at [119, 463] on div at bounding box center [118, 463] width 25 height 25
click at [47, 267] on div "Order Confirmation Close Email Customise email content To view your order onlin…" at bounding box center [592, 283] width 1184 height 566
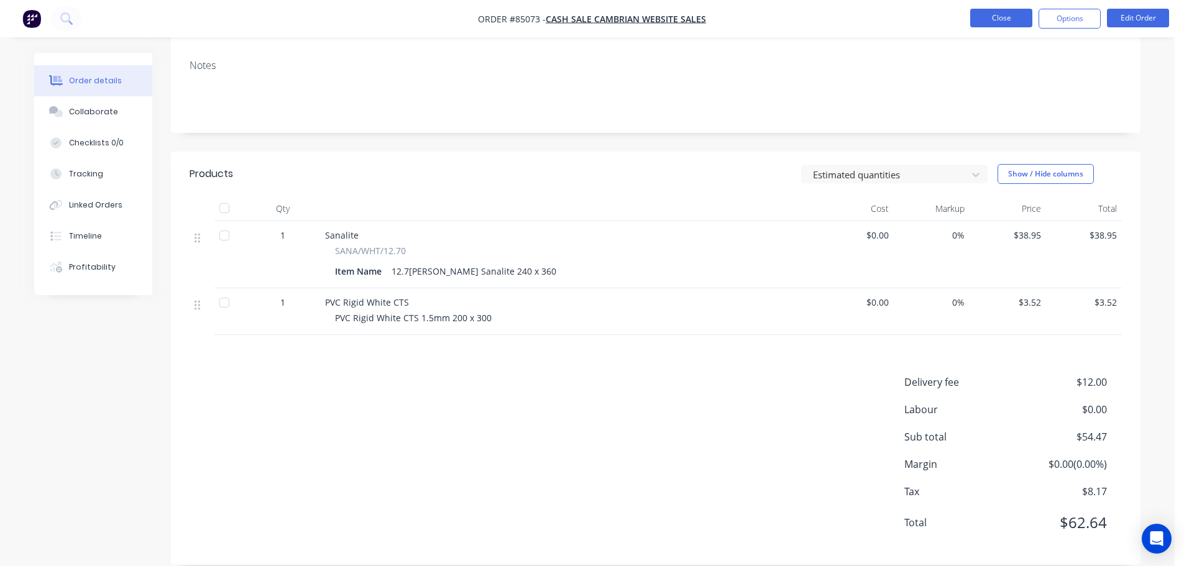
click at [1018, 14] on button "Close" at bounding box center [1001, 18] width 62 height 19
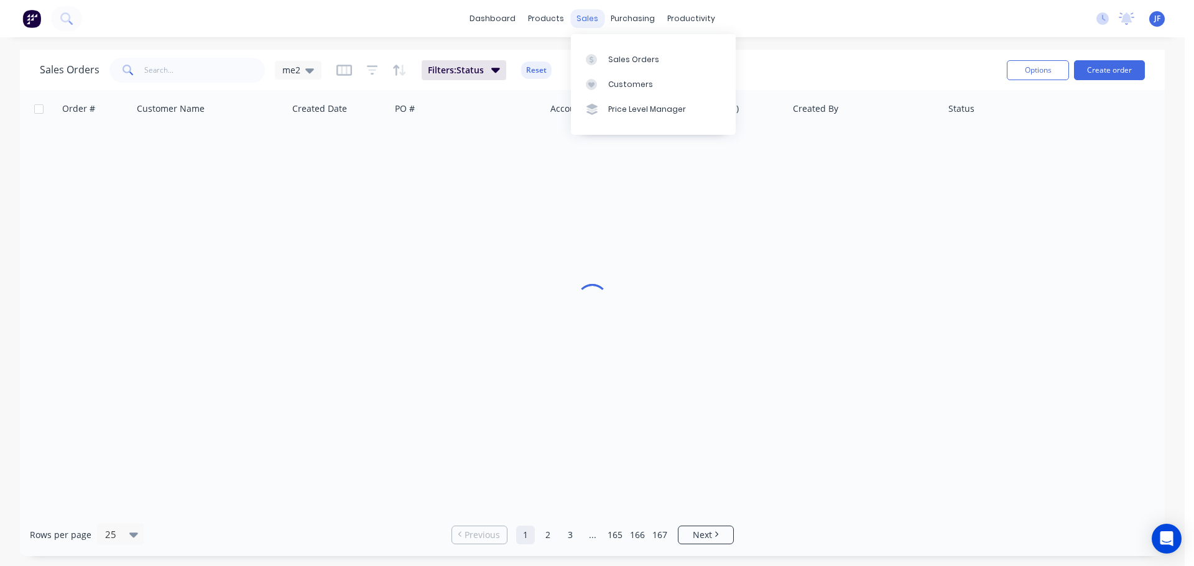
click at [594, 16] on div "sales" at bounding box center [587, 18] width 34 height 19
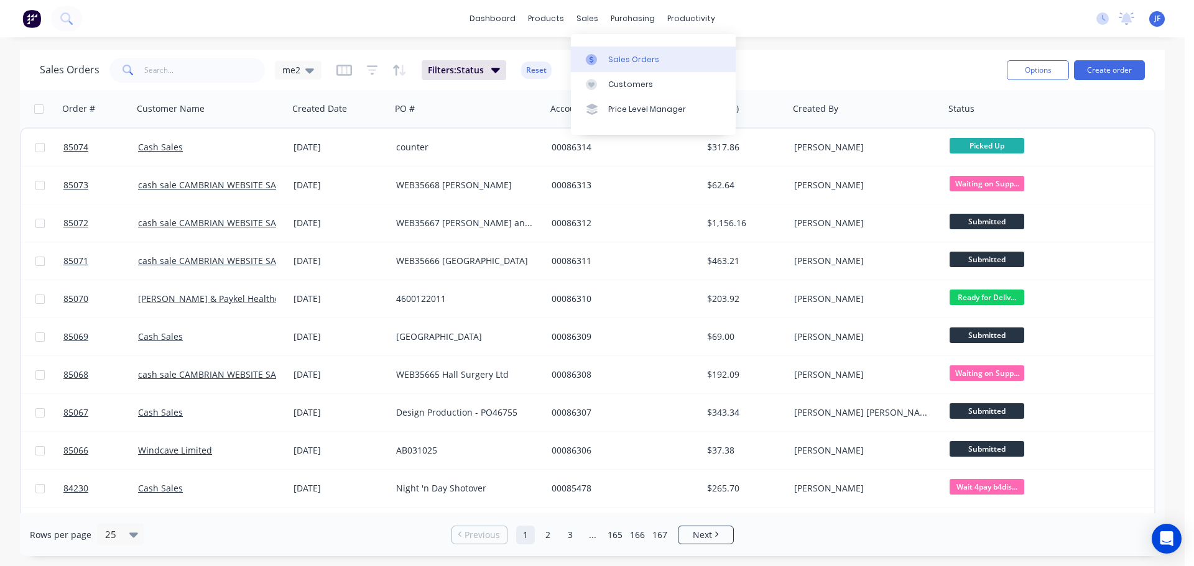
drag, startPoint x: 624, startPoint y: 56, endPoint x: 630, endPoint y: 57, distance: 6.3
click at [624, 56] on div "Sales Orders" at bounding box center [633, 59] width 51 height 11
click at [1097, 74] on button "Create order" at bounding box center [1109, 70] width 71 height 20
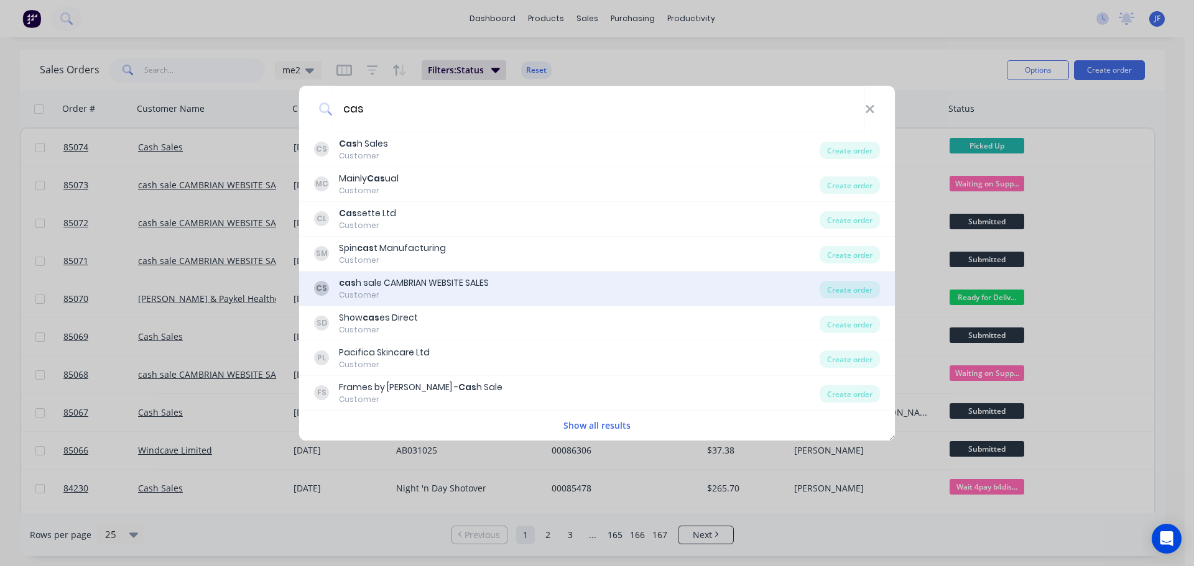
click at [484, 283] on div "cas h sale CAMBRIAN WEBSITE SALES" at bounding box center [414, 283] width 150 height 13
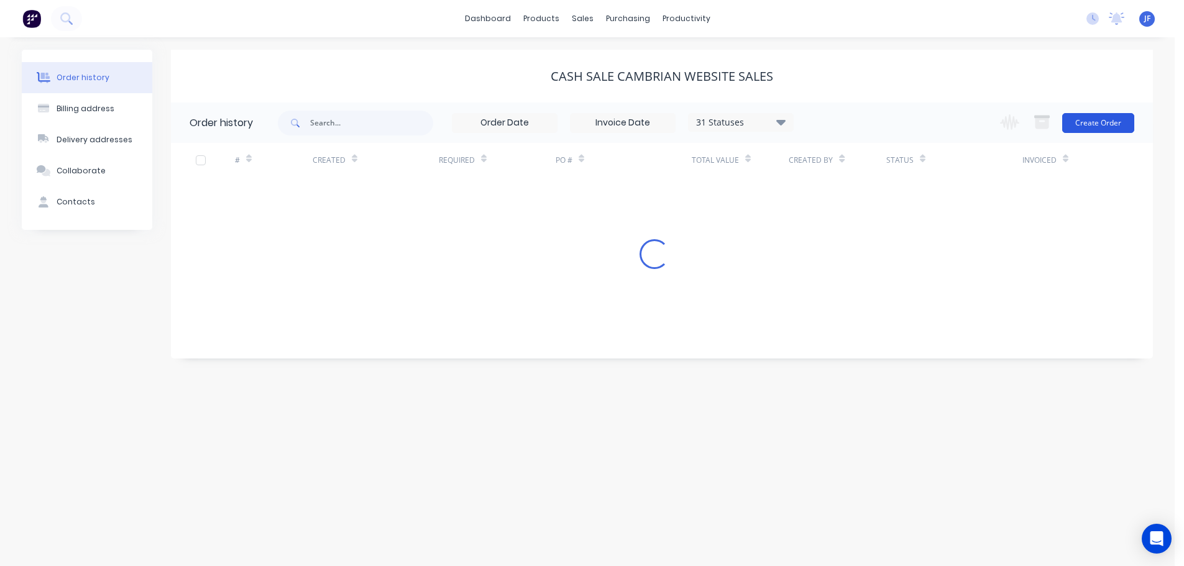
click at [1089, 122] on button "Create Order" at bounding box center [1098, 123] width 72 height 20
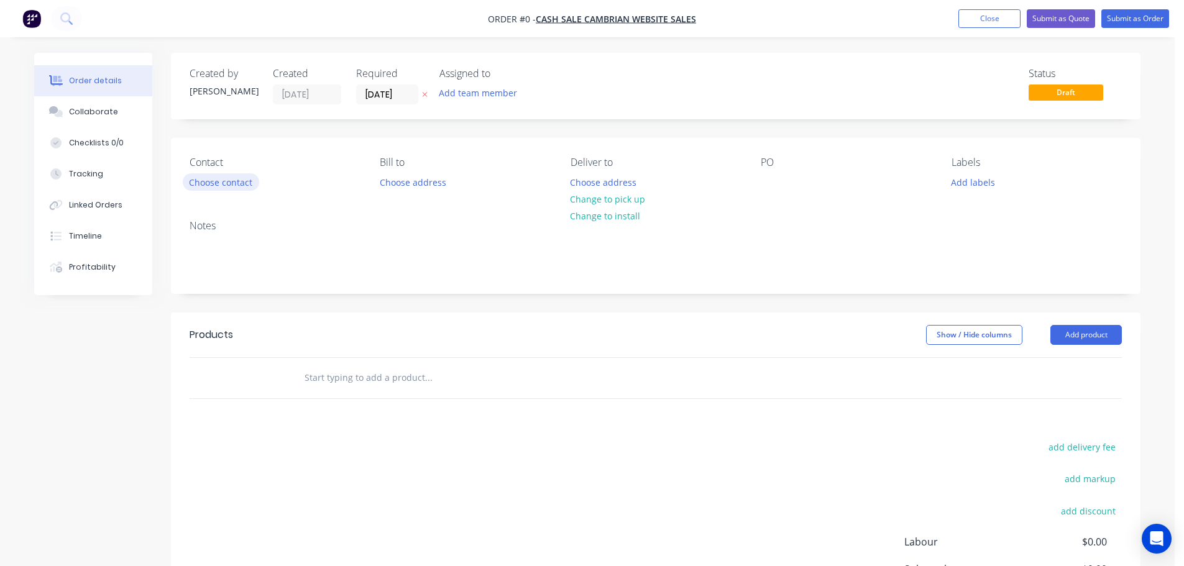
click at [211, 186] on button "Choose contact" at bounding box center [221, 181] width 76 height 17
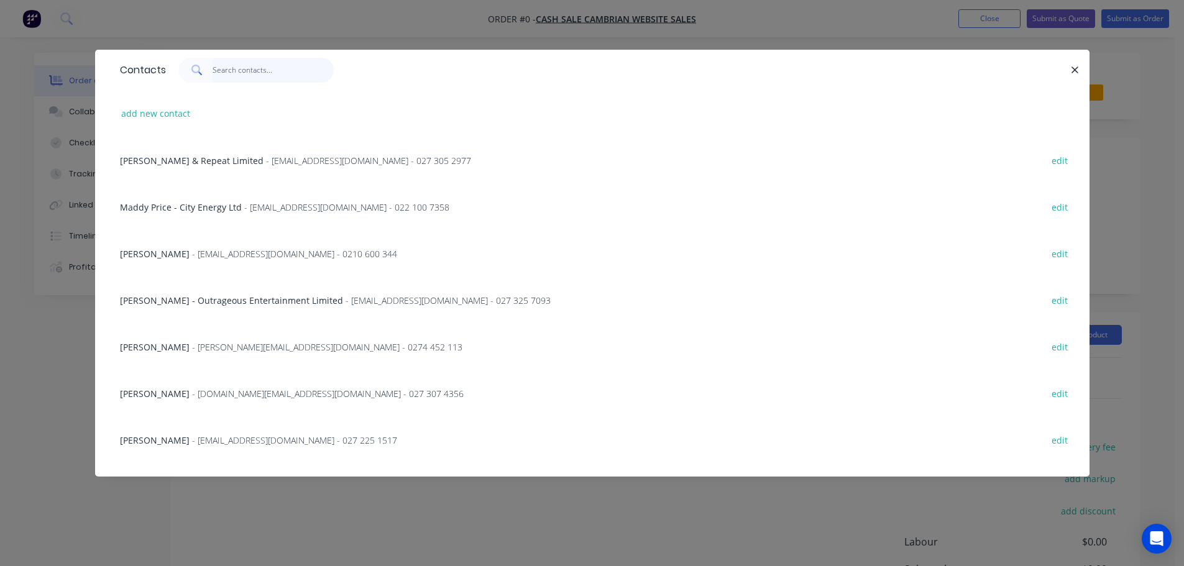
click at [297, 75] on input "text" at bounding box center [273, 70] width 121 height 25
paste input "[PERSON_NAME]"
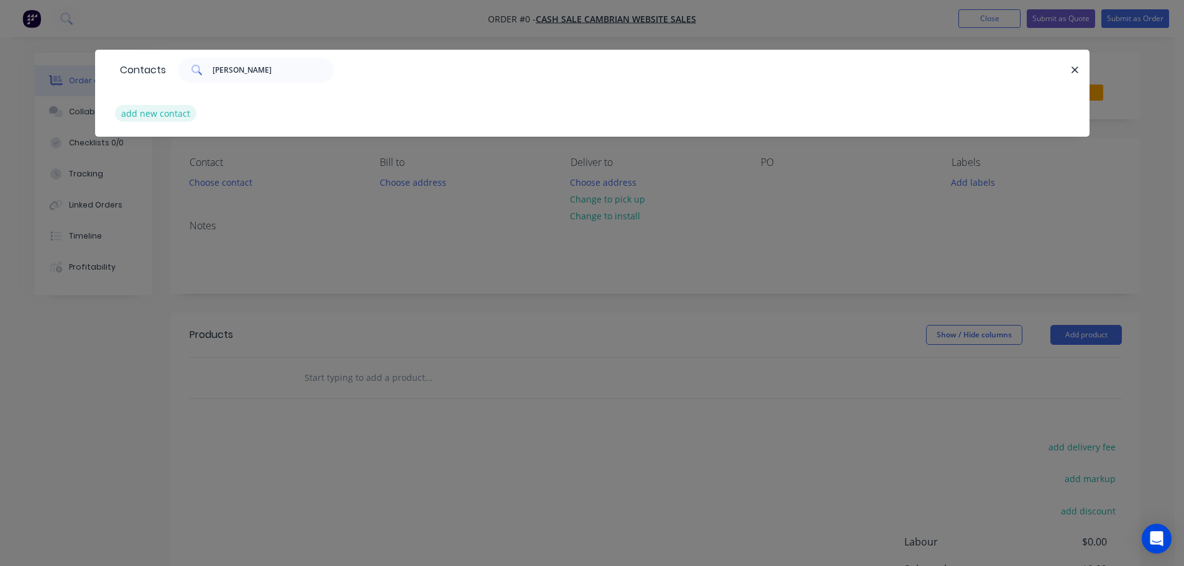
click at [164, 117] on button "add new contact" at bounding box center [156, 113] width 82 height 17
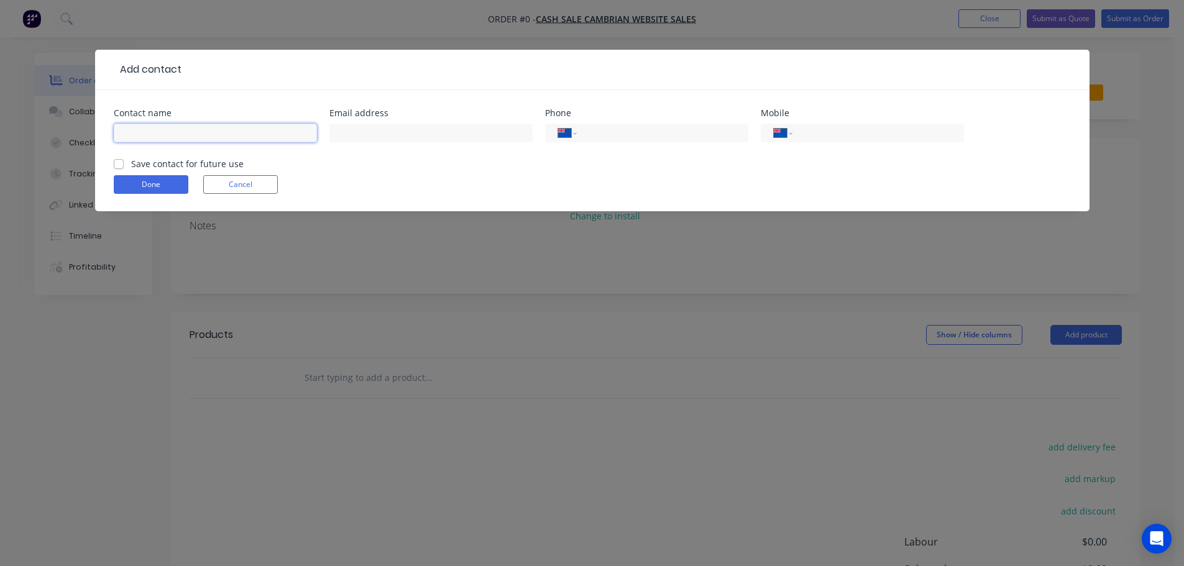
click at [172, 137] on input "text" at bounding box center [215, 133] width 203 height 19
paste input "[PERSON_NAME]"
click at [167, 162] on label "Save contact for future use" at bounding box center [187, 163] width 113 height 13
click at [124, 162] on input "Save contact for future use" at bounding box center [119, 163] width 10 height 12
click at [240, 126] on input "[PERSON_NAME]" at bounding box center [215, 133] width 203 height 19
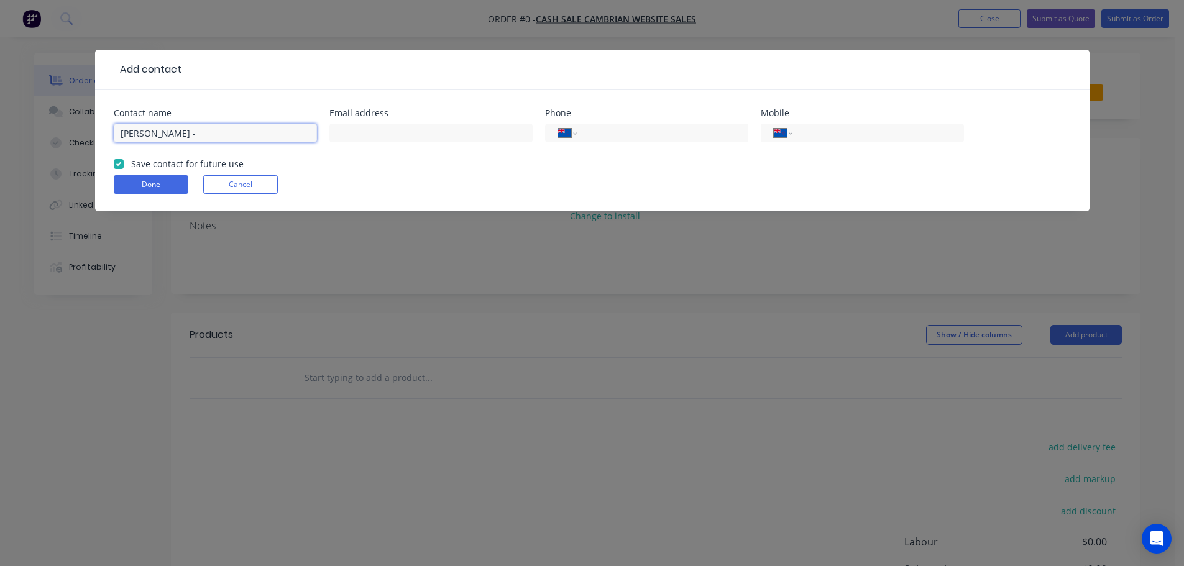
paste input "Artifact Studio"
click at [382, 131] on input "text" at bounding box center [430, 133] width 203 height 19
paste input "[EMAIL_ADDRESS][DOMAIN_NAME]"
click at [829, 135] on input "tel" at bounding box center [875, 133] width 149 height 14
paste input "027 223 3561"
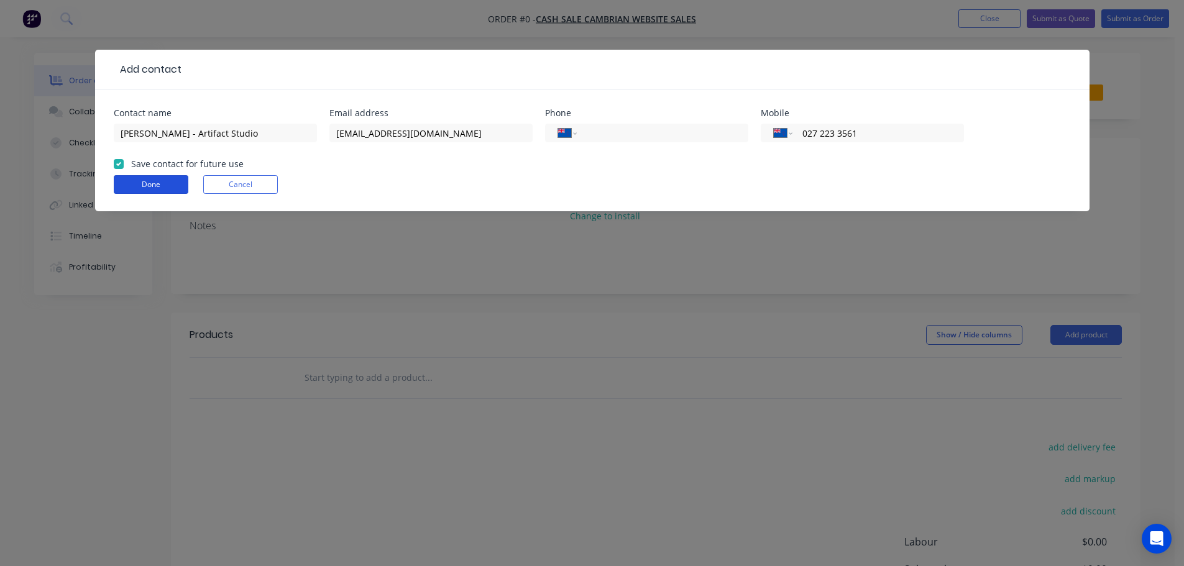
click at [155, 176] on button "Done" at bounding box center [151, 184] width 75 height 19
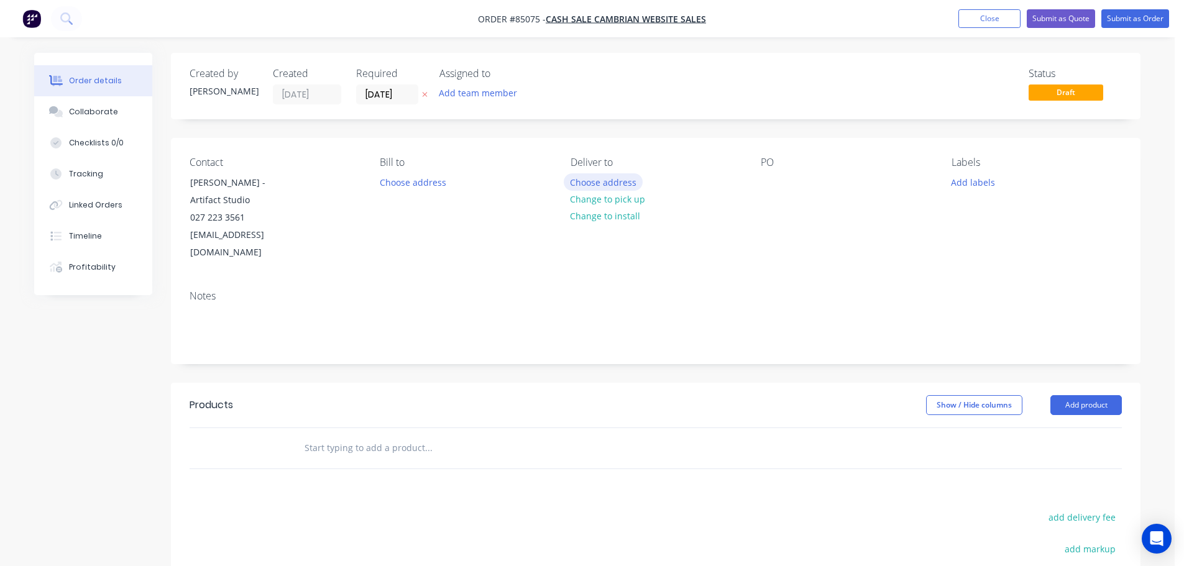
click at [594, 186] on button "Choose address" at bounding box center [604, 181] width 80 height 17
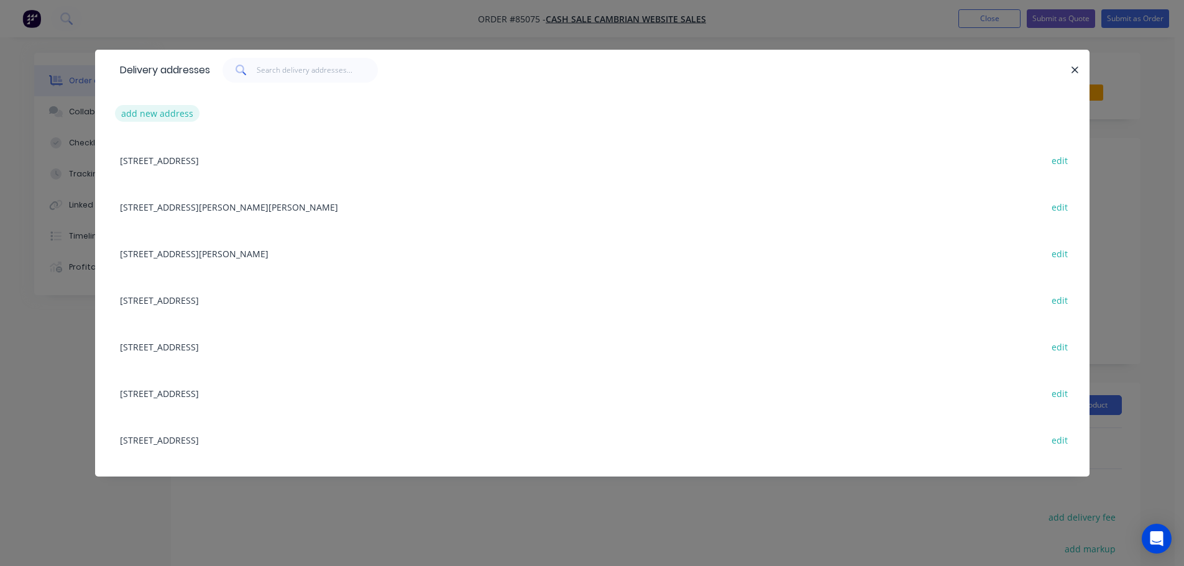
click at [173, 113] on button "add new address" at bounding box center [157, 113] width 85 height 17
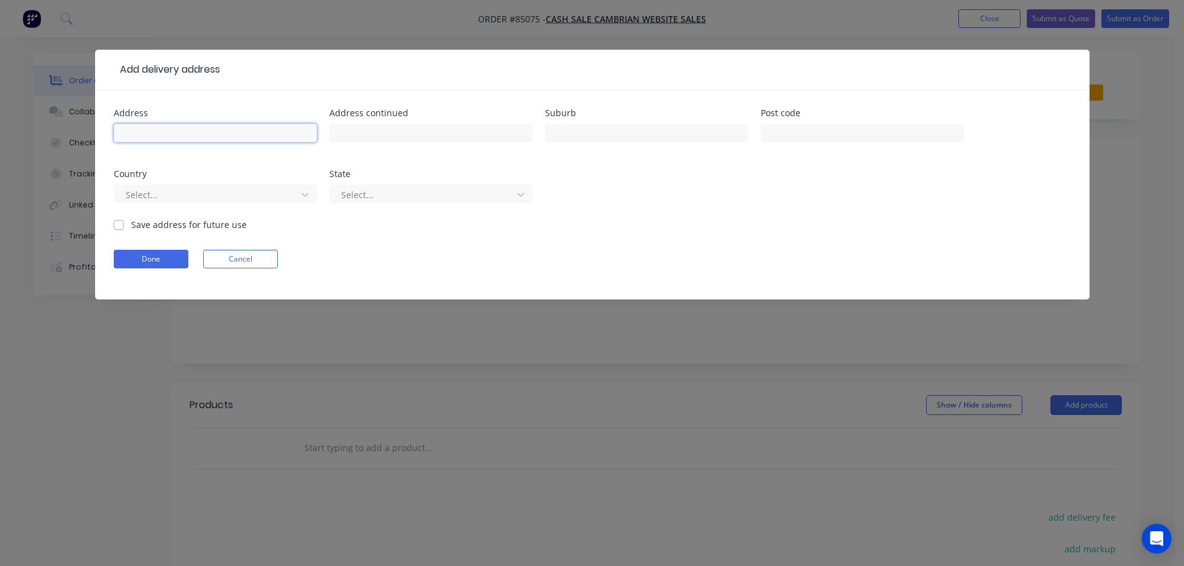
click at [200, 136] on input "text" at bounding box center [215, 133] width 203 height 19
paste input "Artifact Studio [STREET_ADDRESS]"
click at [142, 260] on button "Done" at bounding box center [151, 259] width 75 height 19
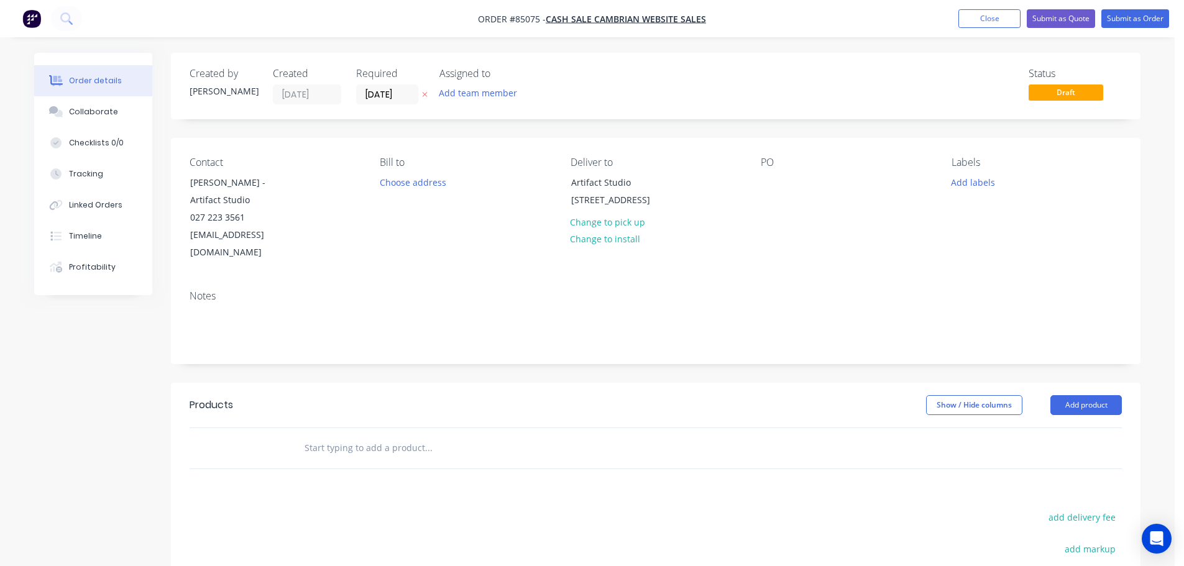
click at [424, 95] on icon "button" at bounding box center [425, 94] width 6 height 7
click at [770, 177] on div at bounding box center [771, 182] width 20 height 18
drag, startPoint x: 262, startPoint y: 183, endPoint x: 331, endPoint y: 196, distance: 70.3
click at [320, 196] on div "Contact [PERSON_NAME] - Artifact Studio 027 223 3561 [EMAIL_ADDRESS][DOMAIN_NAM…" at bounding box center [275, 209] width 170 height 105
click at [821, 187] on div "WEB35669" at bounding box center [792, 182] width 63 height 18
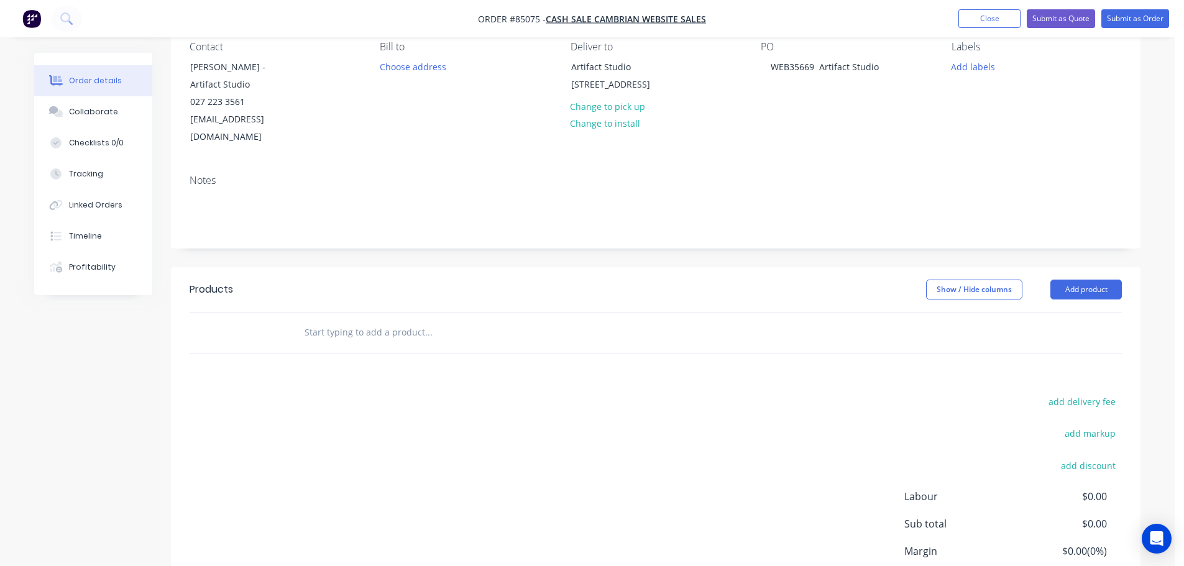
scroll to position [203, 0]
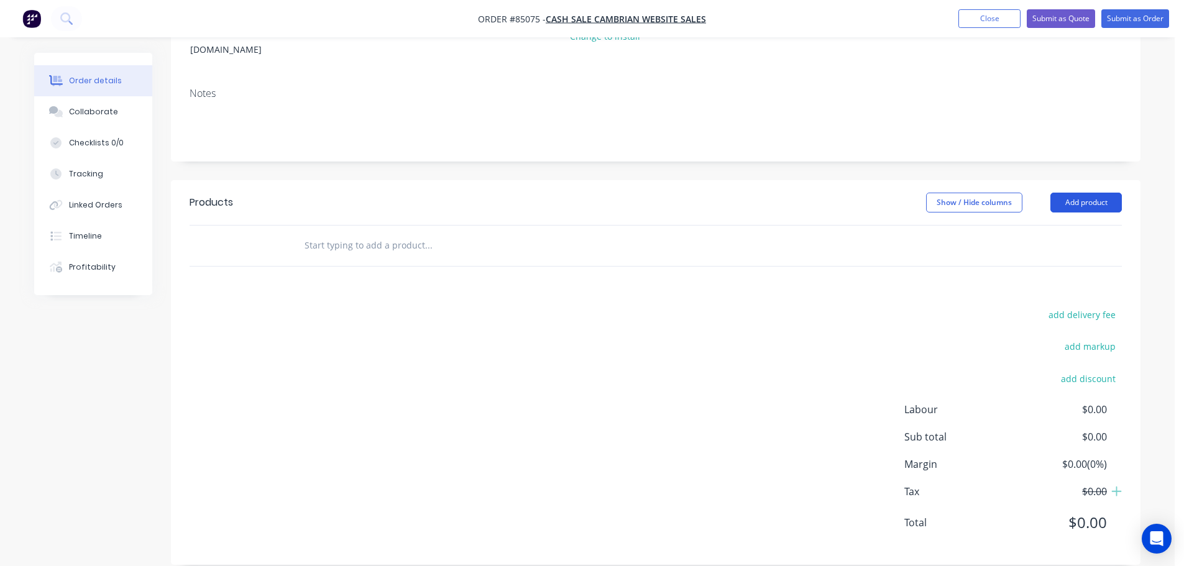
click at [1097, 193] on button "Add product" at bounding box center [1086, 203] width 71 height 20
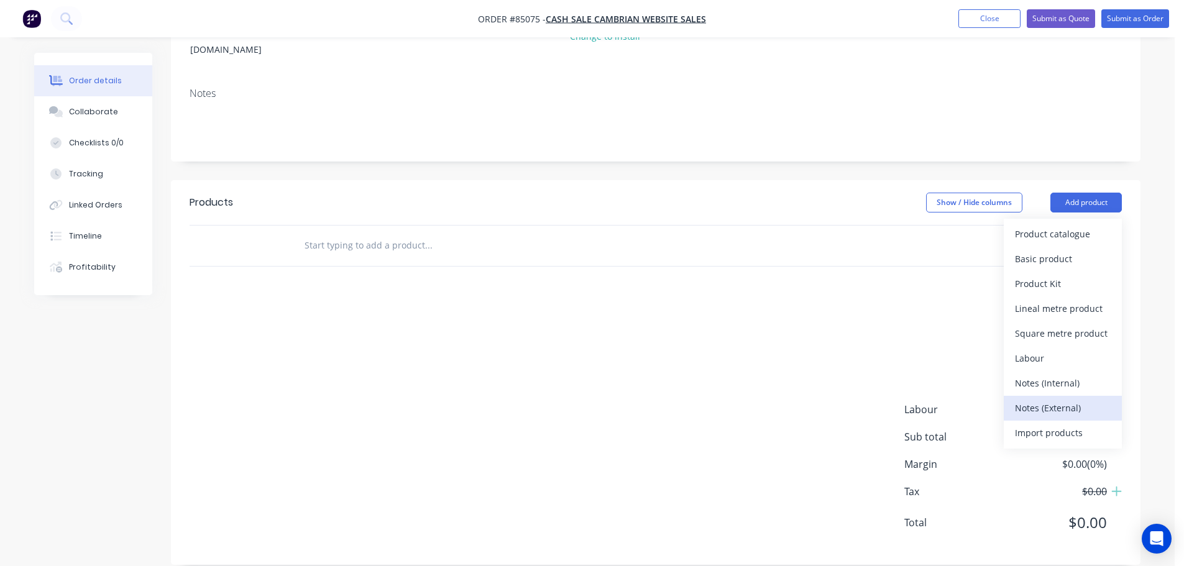
click at [1034, 396] on button "Notes (External)" at bounding box center [1063, 408] width 118 height 25
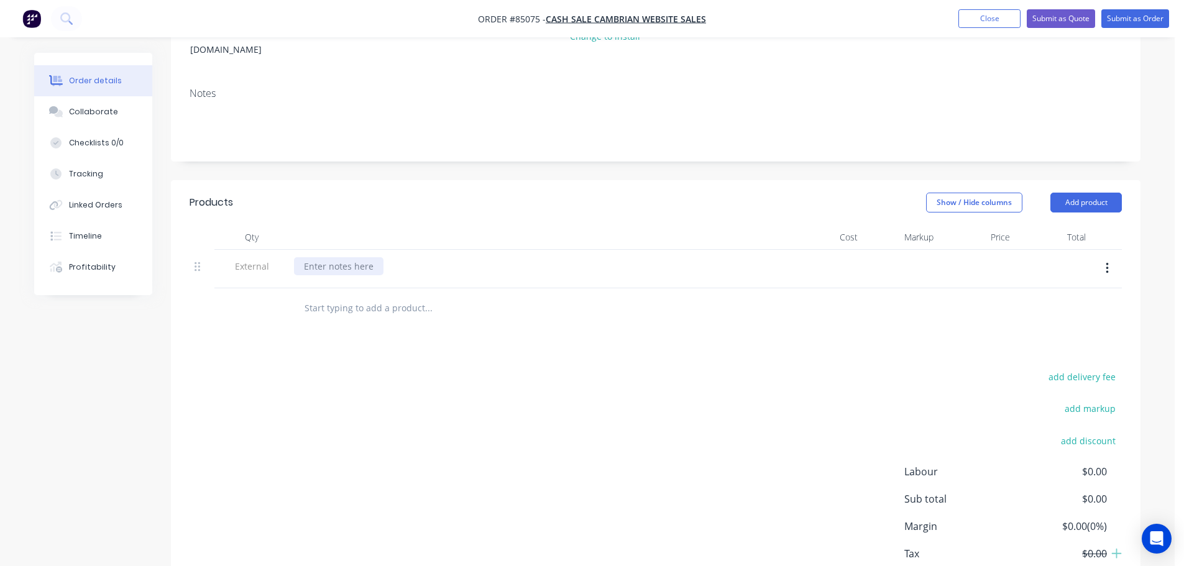
click at [351, 257] on div at bounding box center [339, 266] width 90 height 18
paste div
click at [350, 317] on div "Products Show / Hide columns Add product Qty Cost Markup Price Total External O…" at bounding box center [656, 403] width 970 height 447
click at [410, 296] on input "text" at bounding box center [428, 308] width 249 height 25
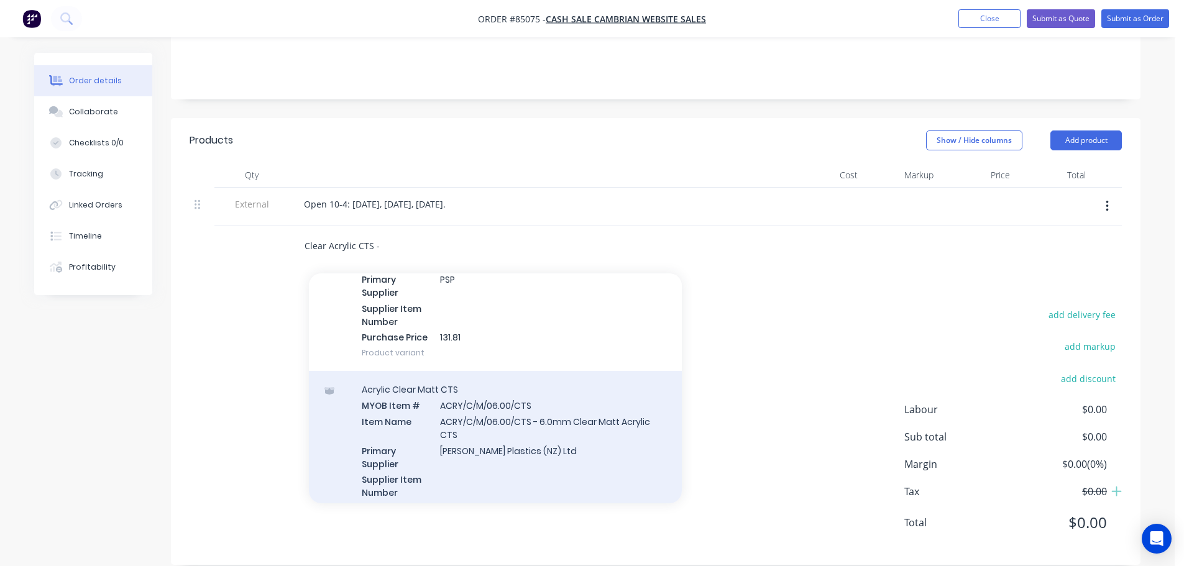
scroll to position [428, 0]
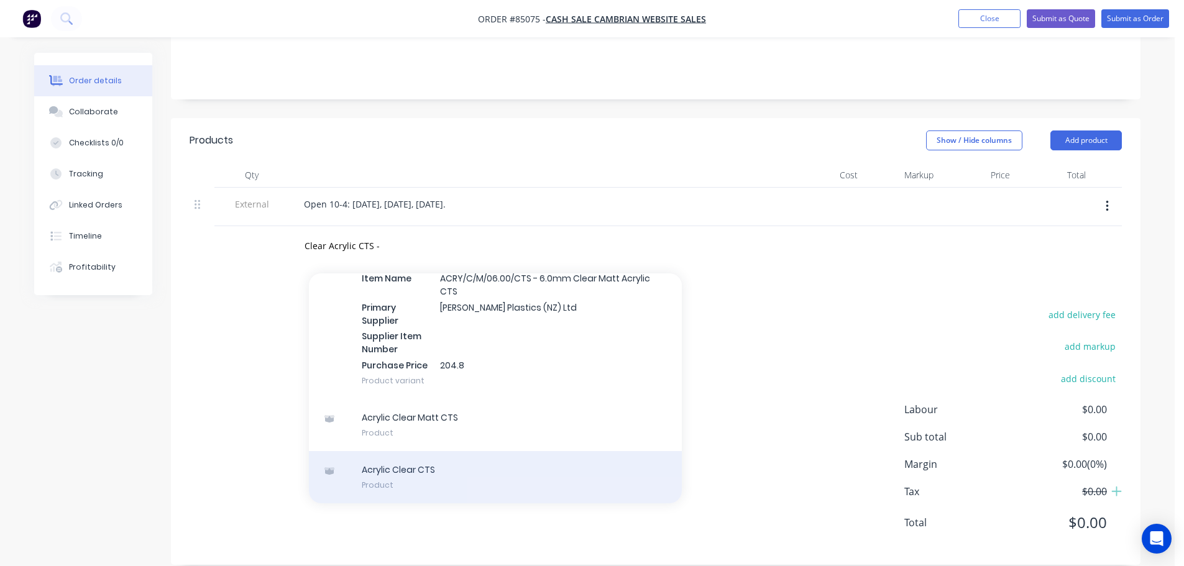
click at [428, 468] on div "Acrylic Clear CTS Product" at bounding box center [495, 477] width 373 height 52
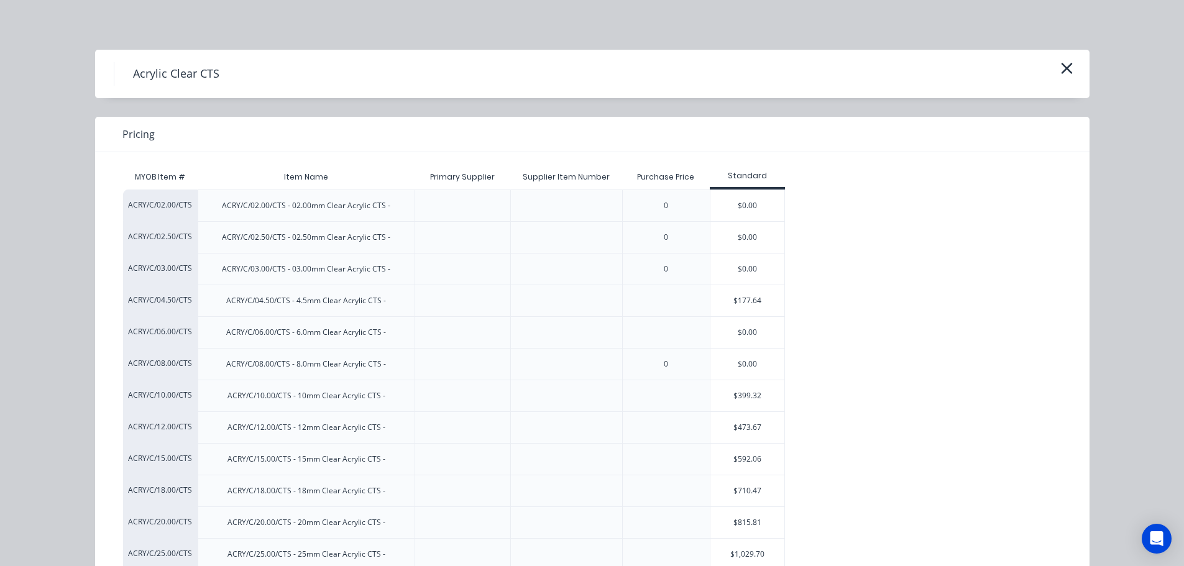
click at [742, 305] on div "$177.64" at bounding box center [748, 300] width 75 height 31
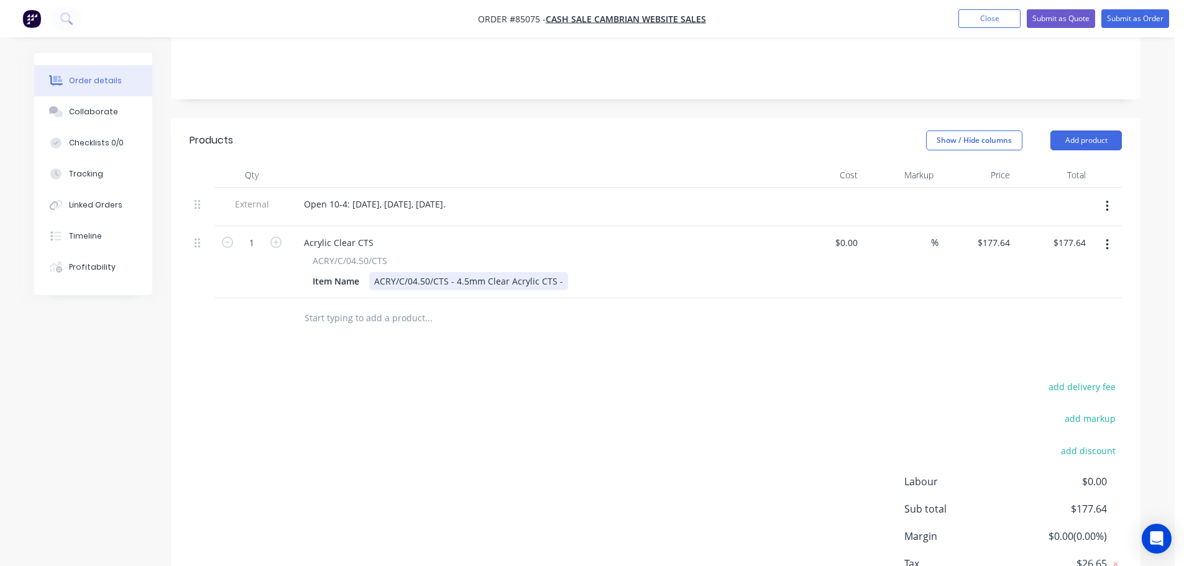
click at [562, 272] on div "ACRY/C/04.50/CTS - 4.5mm Clear Acrylic CTS -" at bounding box center [468, 281] width 199 height 18
click at [1077, 234] on input "177.64" at bounding box center [1074, 243] width 34 height 18
click at [1075, 379] on button "add delivery fee" at bounding box center [1082, 387] width 80 height 17
click at [809, 379] on div "Delivery fee Delivery fee Delivery fee name (Optional) 15 15 $0 add markup add …" at bounding box center [656, 497] width 933 height 237
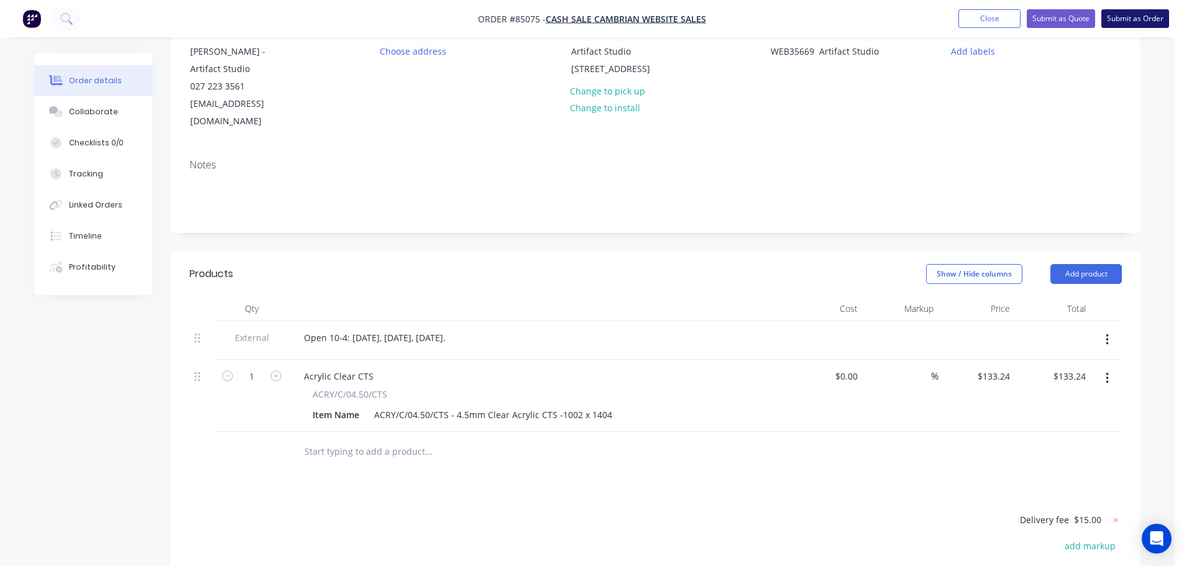
scroll to position [82, 0]
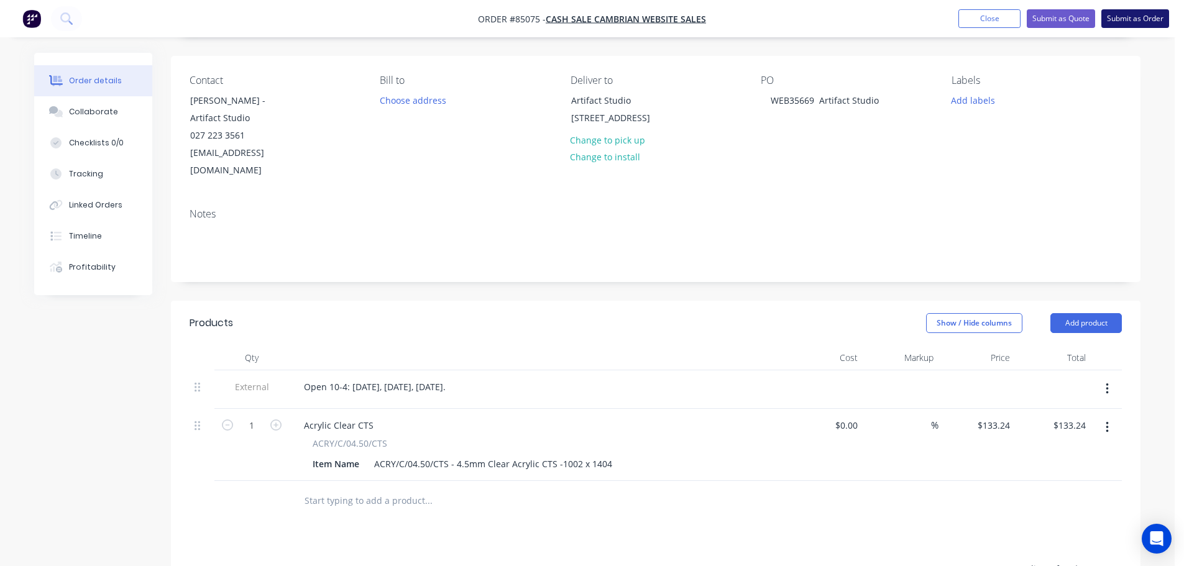
click at [1157, 16] on button "Submit as Order" at bounding box center [1136, 18] width 68 height 19
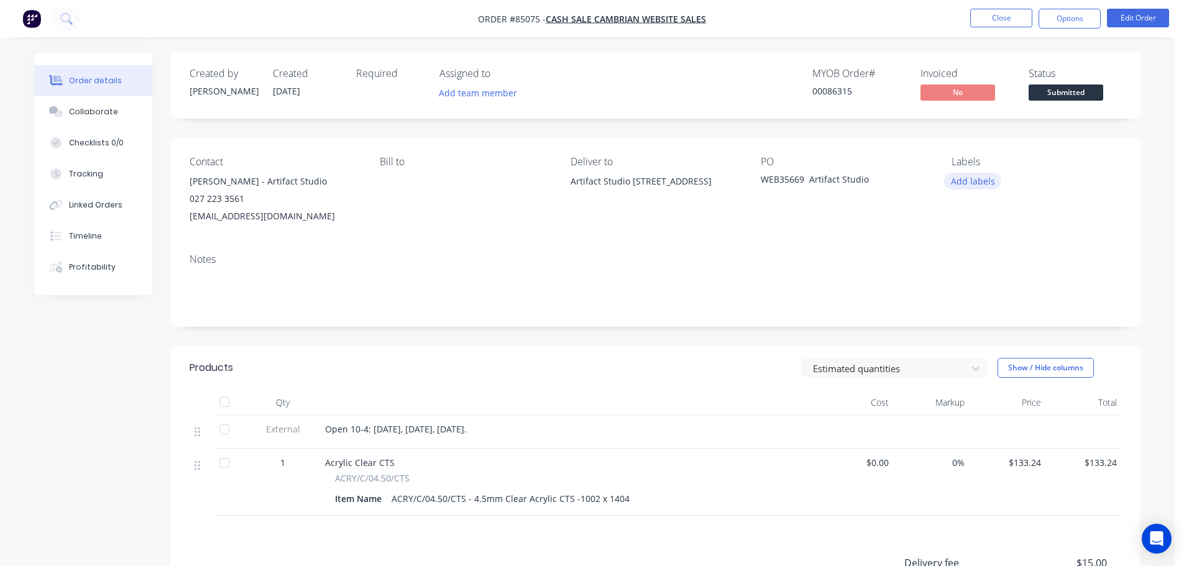
click at [976, 190] on button "Add labels" at bounding box center [972, 181] width 57 height 17
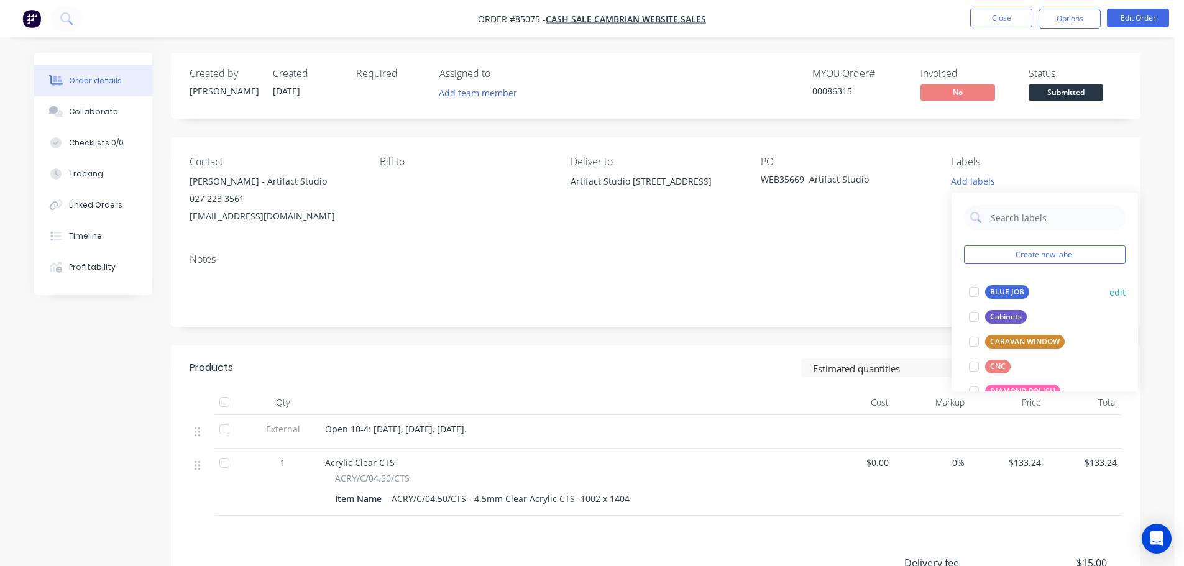
drag, startPoint x: 980, startPoint y: 290, endPoint x: 933, endPoint y: 171, distance: 128.0
click at [980, 289] on div at bounding box center [974, 292] width 25 height 25
click at [917, 145] on div "Contact [PERSON_NAME] - Artifact Studio 027 223 3561 [EMAIL_ADDRESS][DOMAIN_NAM…" at bounding box center [656, 190] width 970 height 106
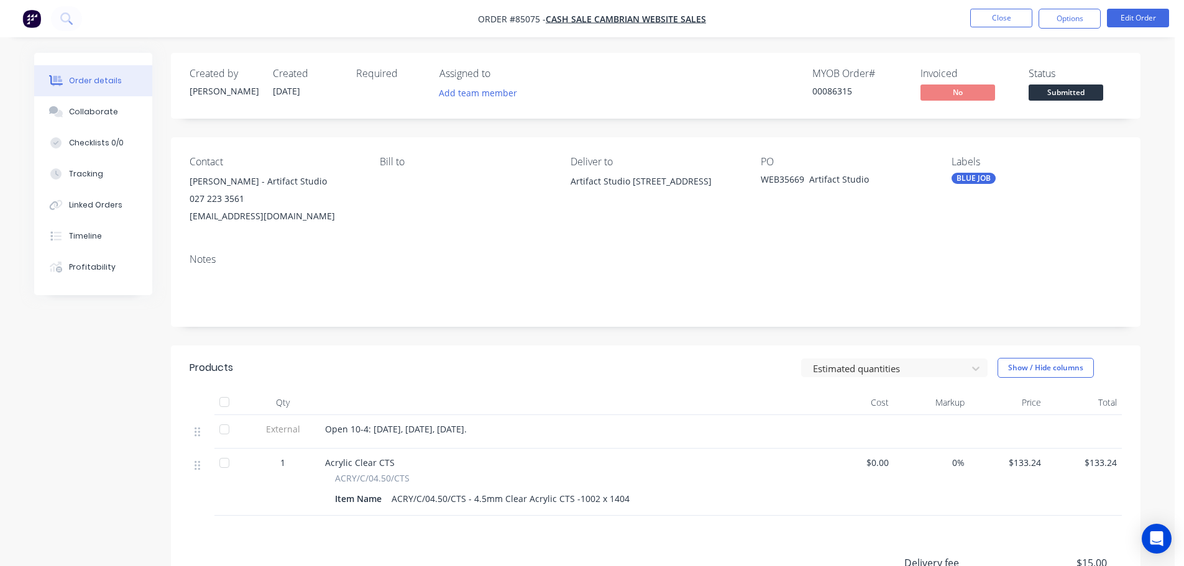
click at [829, 90] on div "00086315" at bounding box center [859, 91] width 93 height 13
click at [885, 141] on div "Contact [PERSON_NAME] - Artifact Studio 027 223 3561 [EMAIL_ADDRESS][DOMAIN_NAM…" at bounding box center [656, 190] width 970 height 106
drag, startPoint x: 1064, startPoint y: 17, endPoint x: 1063, endPoint y: 34, distance: 16.8
click at [1064, 17] on button "Options" at bounding box center [1070, 19] width 62 height 20
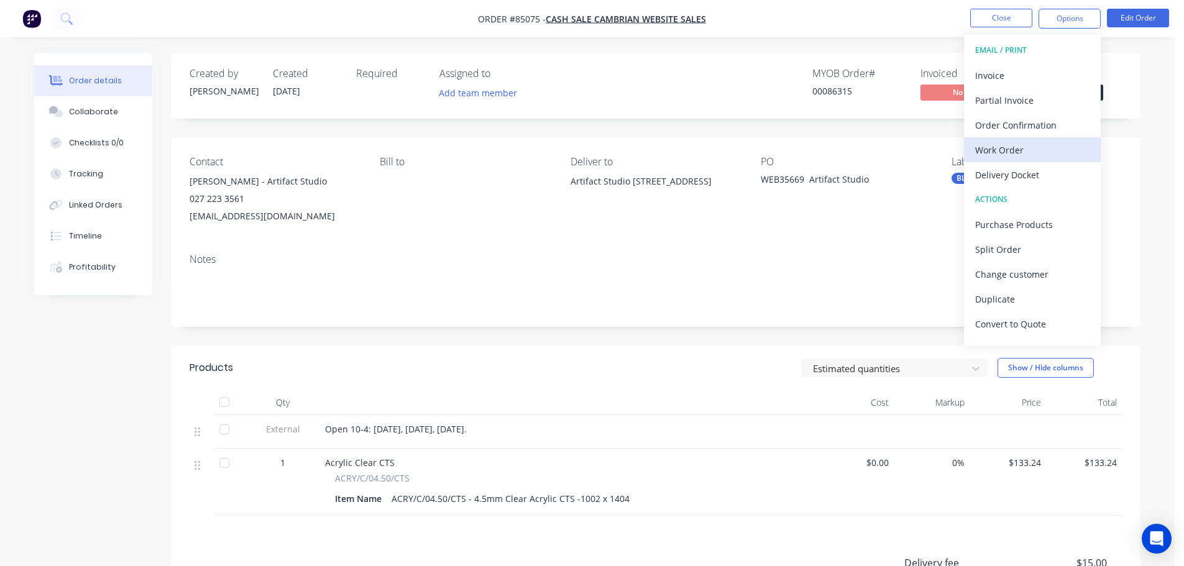
click at [1036, 144] on div "Work Order" at bounding box center [1032, 150] width 114 height 18
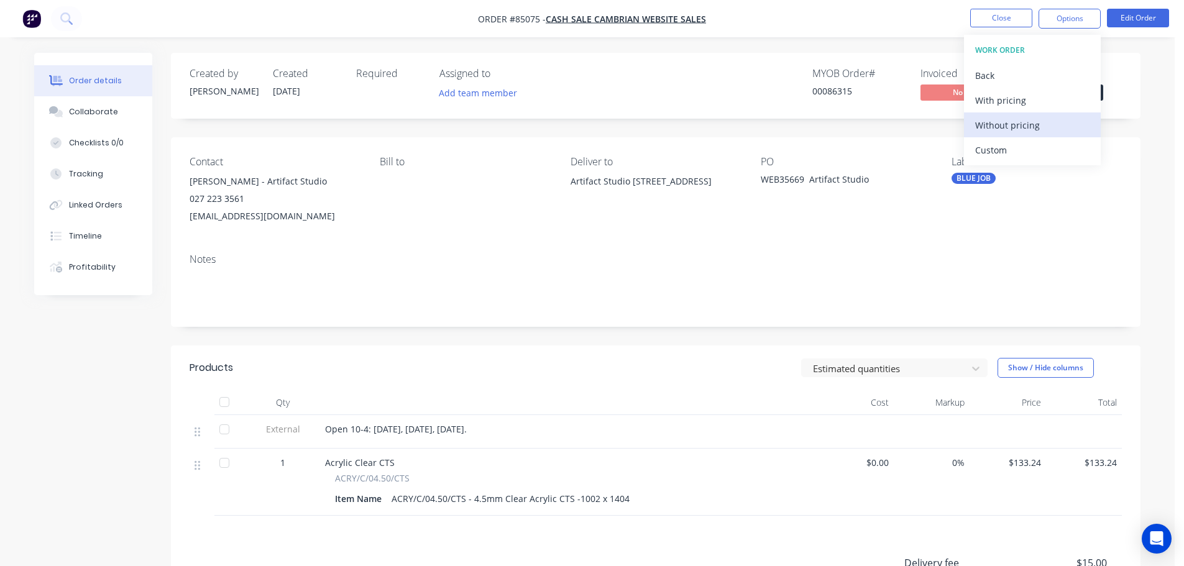
click at [1039, 125] on div "Without pricing" at bounding box center [1032, 125] width 114 height 18
click at [776, 110] on div "Created by [PERSON_NAME] Created [DATE] Required Assigned to Add team member MY…" at bounding box center [656, 86] width 970 height 66
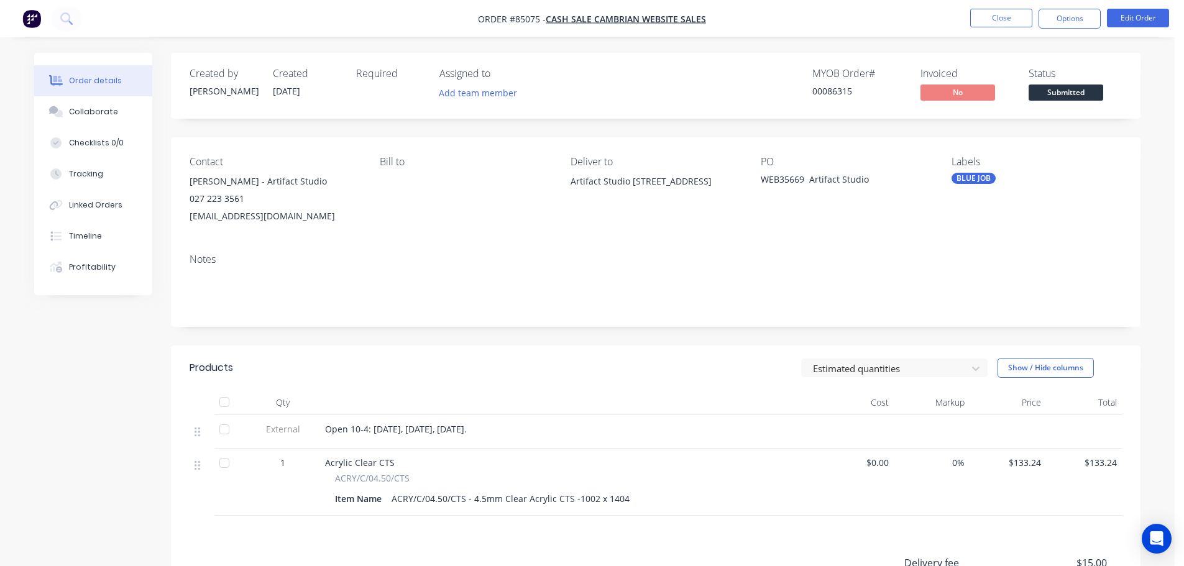
drag, startPoint x: 1068, startPoint y: 21, endPoint x: 1069, endPoint y: 29, distance: 8.1
click at [1069, 21] on button "Options" at bounding box center [1070, 19] width 62 height 20
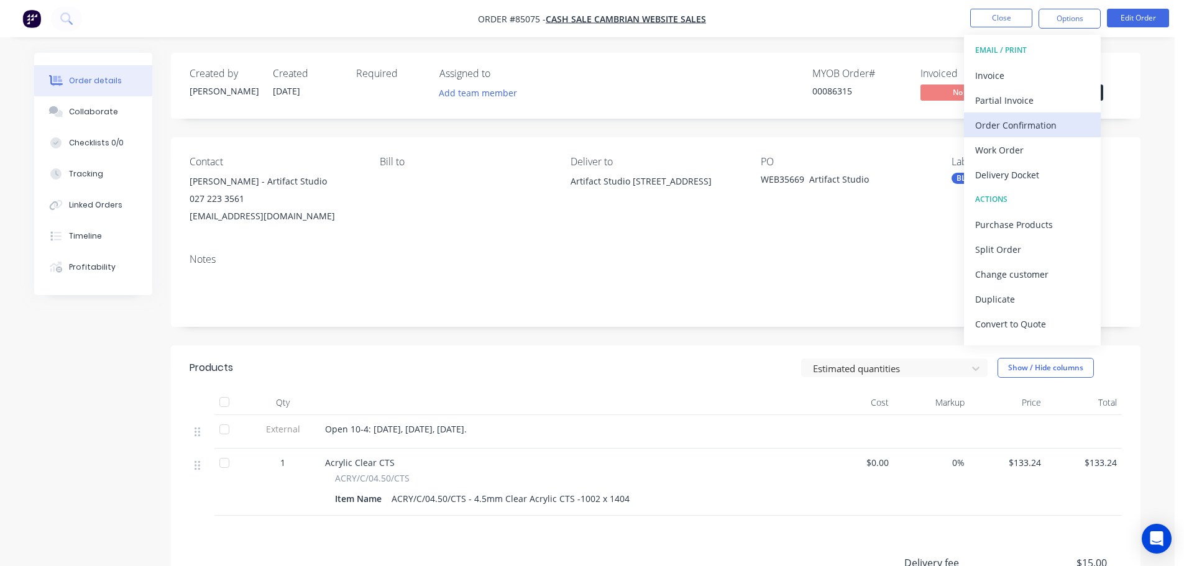
click at [1066, 122] on div "Order Confirmation" at bounding box center [1032, 125] width 114 height 18
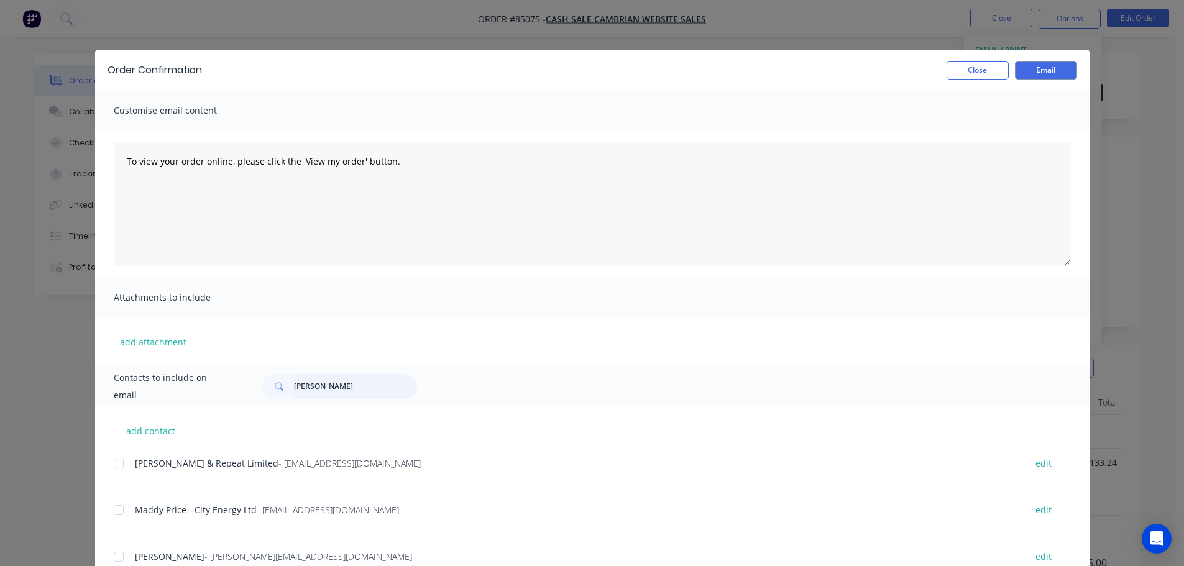
click at [358, 389] on input "[PERSON_NAME]" at bounding box center [355, 386] width 123 height 25
click at [371, 378] on input "andre" at bounding box center [355, 386] width 123 height 25
paste input "Artifact"
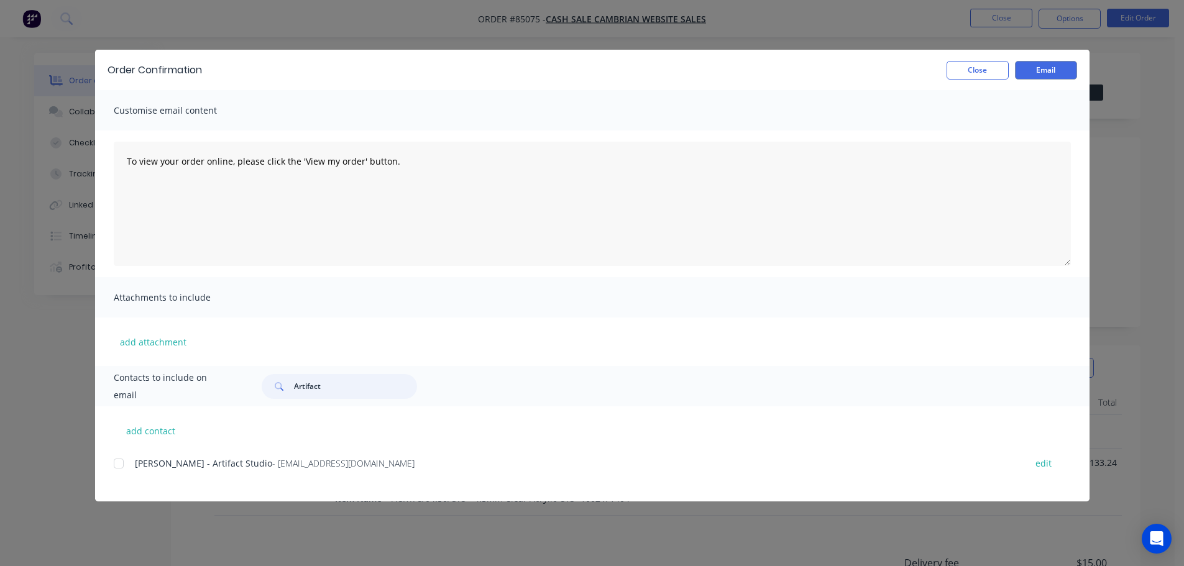
click at [124, 467] on div at bounding box center [118, 463] width 25 height 25
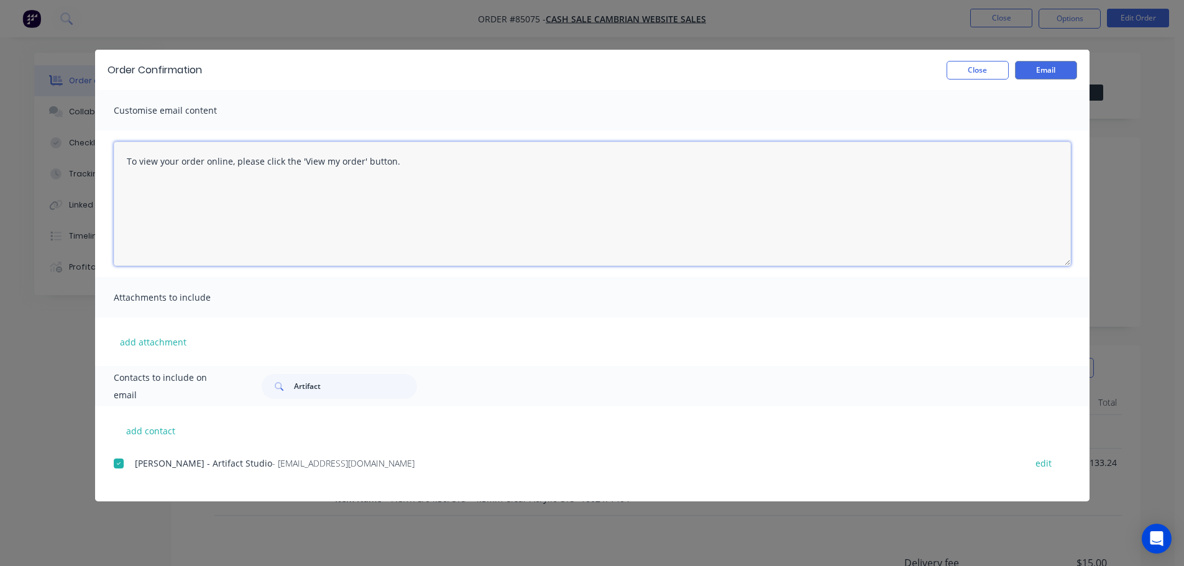
drag, startPoint x: 369, startPoint y: 206, endPoint x: 448, endPoint y: 190, distance: 79.9
click at [372, 206] on textarea "To view your order online, please click the 'View my order' button." at bounding box center [592, 204] width 957 height 124
paste textarea "[PERSON_NAME] you for your order, confirmation of your order is attached. Your …"
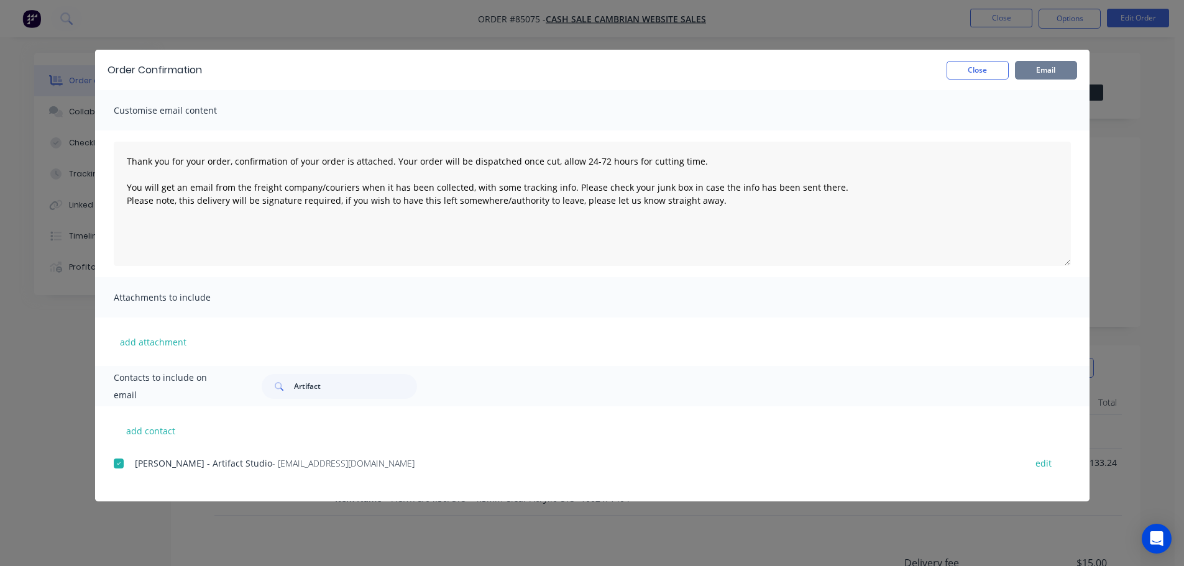
click at [1066, 73] on button "Email" at bounding box center [1046, 70] width 62 height 19
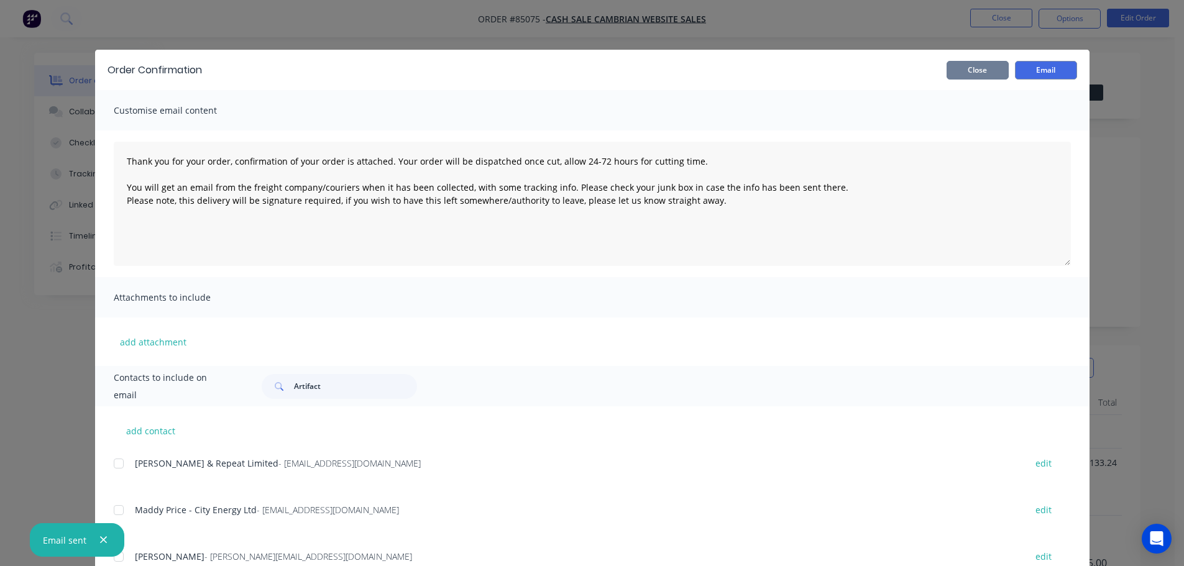
click at [971, 73] on button "Close" at bounding box center [978, 70] width 62 height 19
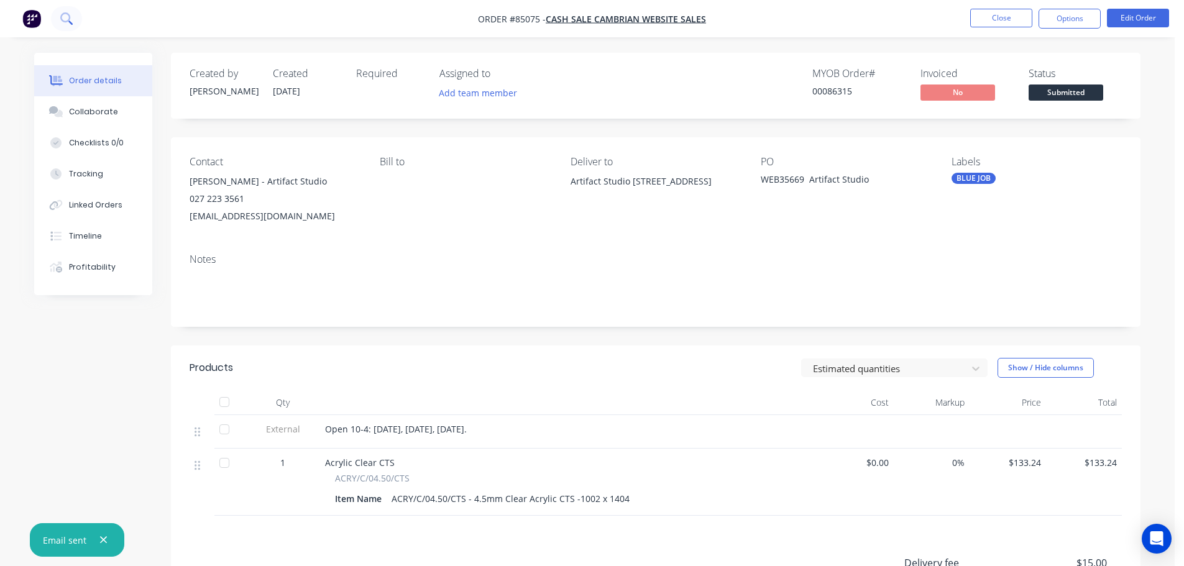
click at [71, 9] on button at bounding box center [66, 18] width 31 height 25
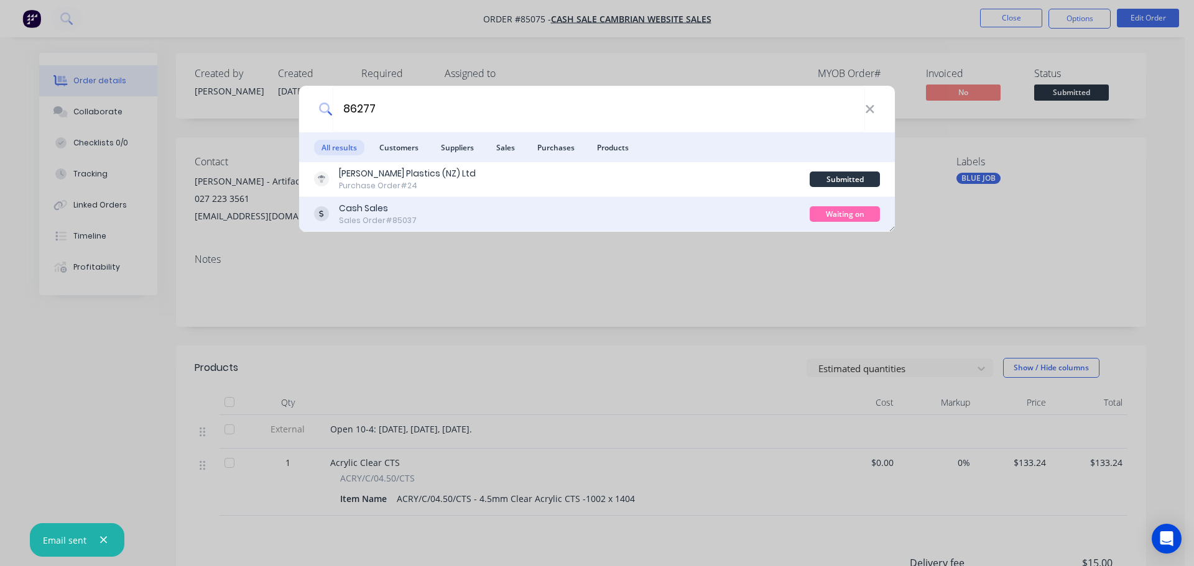
click at [681, 203] on div "Cash Sales Sales Order #85037" at bounding box center [561, 214] width 495 height 24
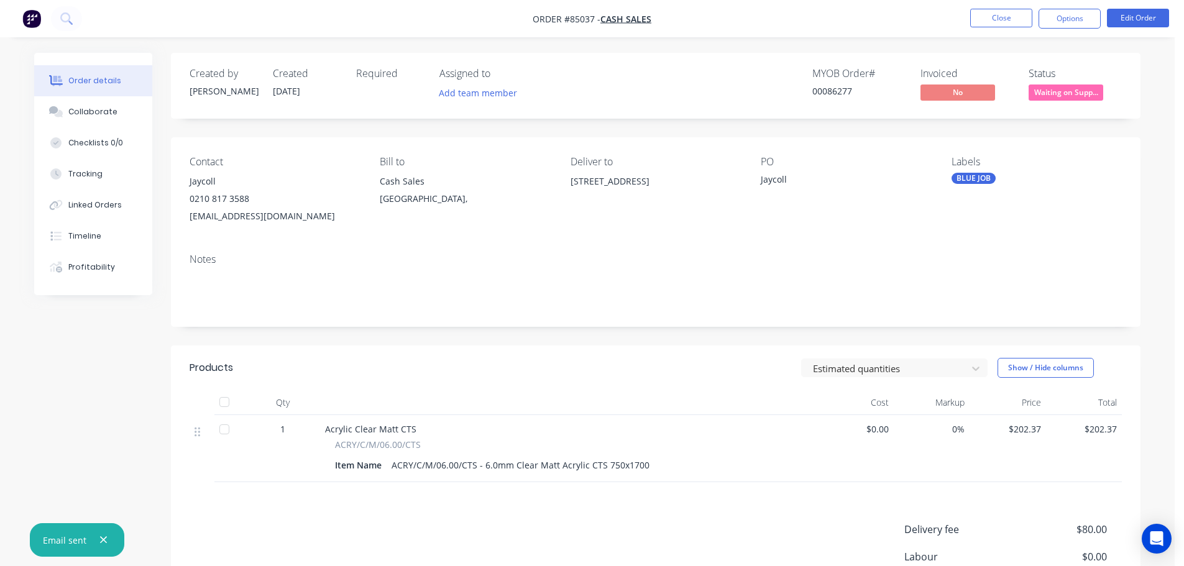
click at [1036, 95] on span "Waiting on Supp..." at bounding box center [1066, 93] width 75 height 16
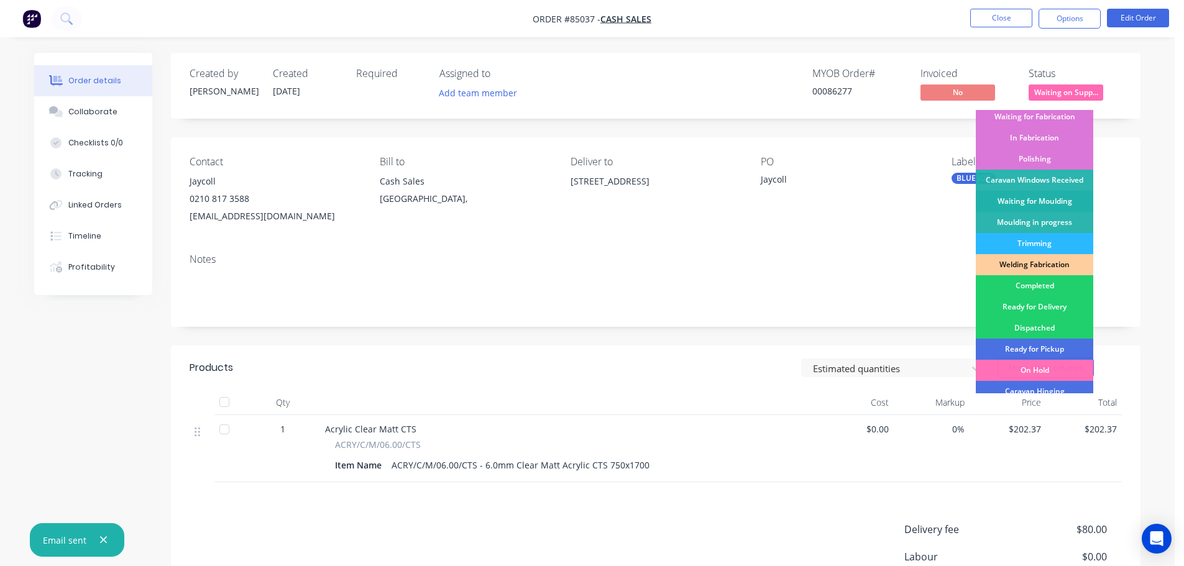
scroll to position [245, 0]
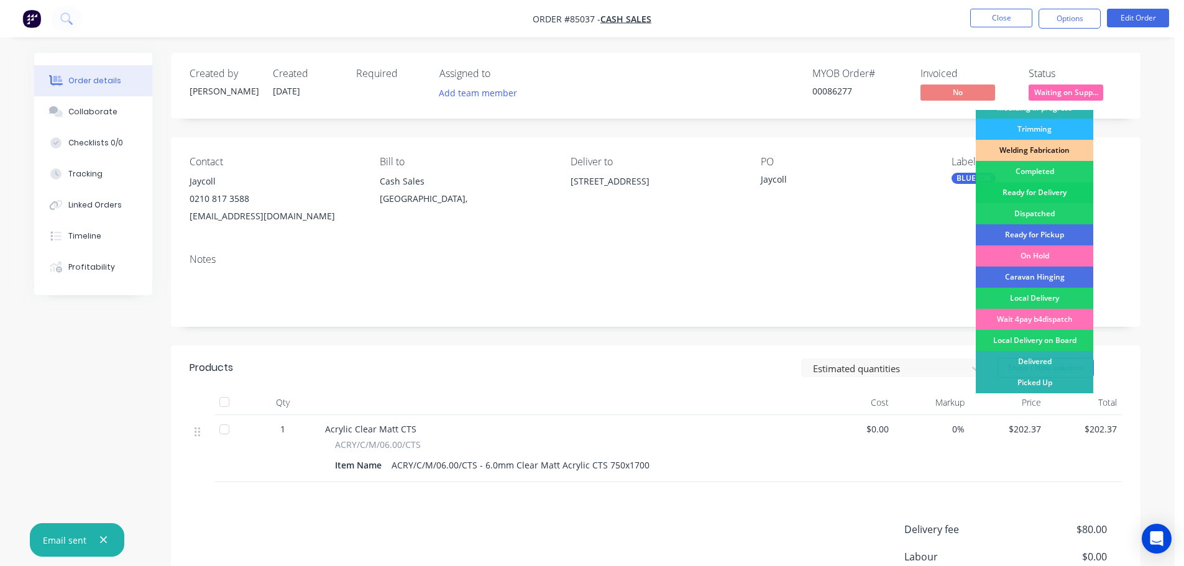
click at [1058, 191] on div "Ready for Delivery" at bounding box center [1034, 192] width 117 height 21
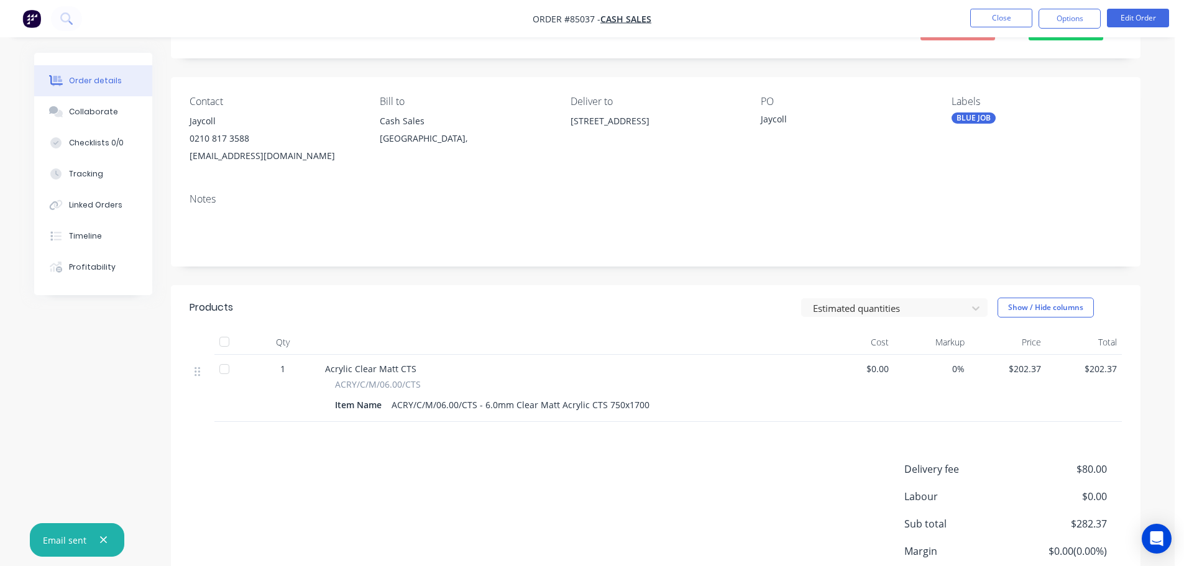
scroll to position [0, 0]
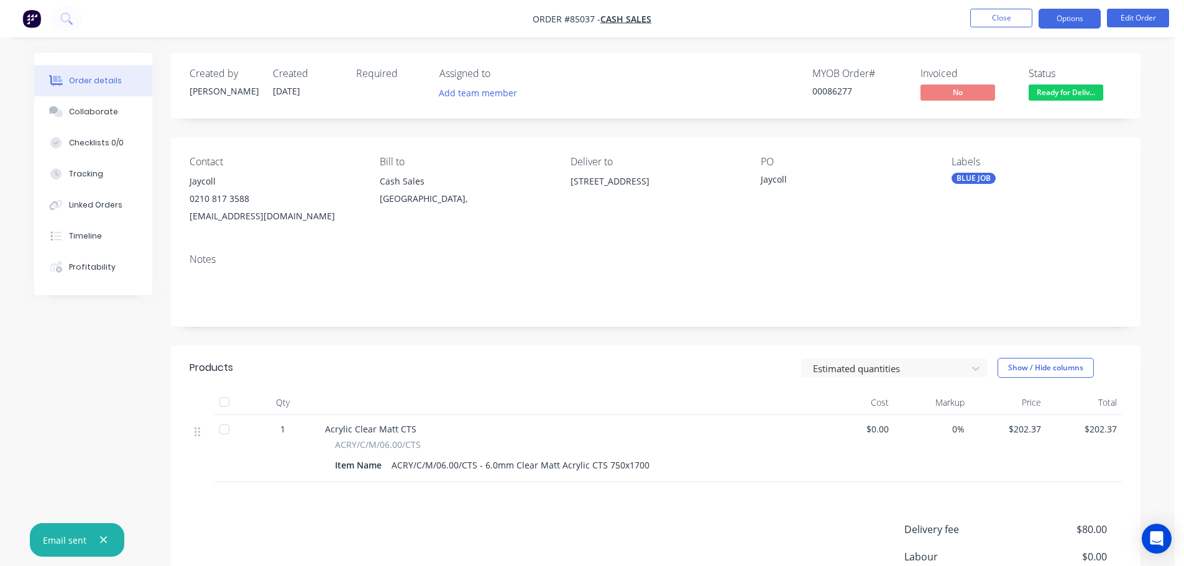
click at [1073, 20] on button "Options" at bounding box center [1070, 19] width 62 height 20
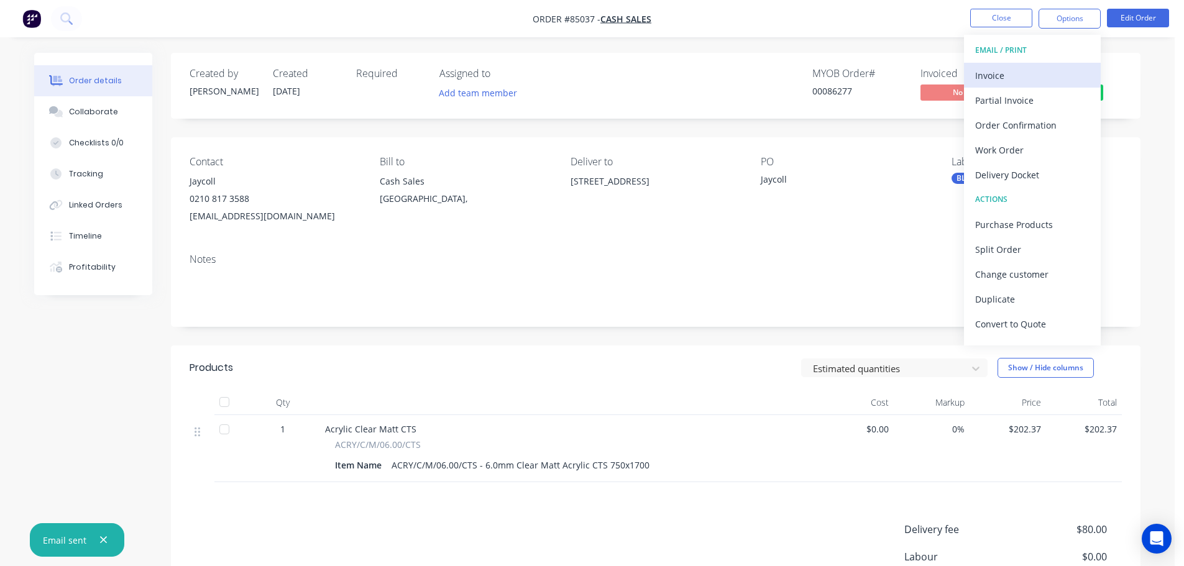
click at [1034, 78] on div "Invoice" at bounding box center [1032, 76] width 114 height 18
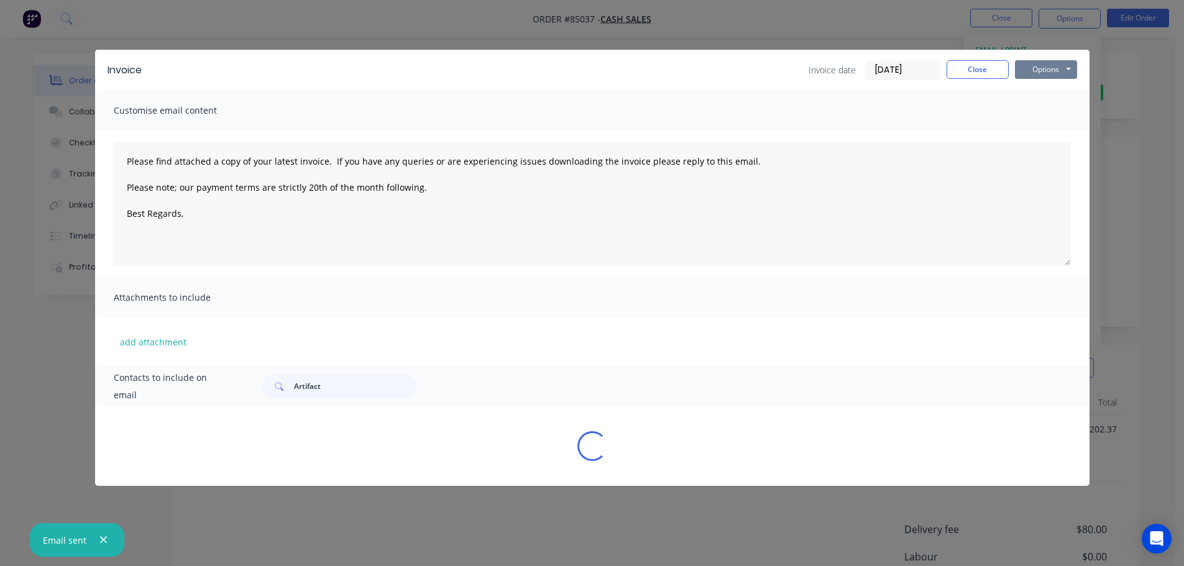
click at [1053, 67] on button "Options" at bounding box center [1046, 69] width 62 height 19
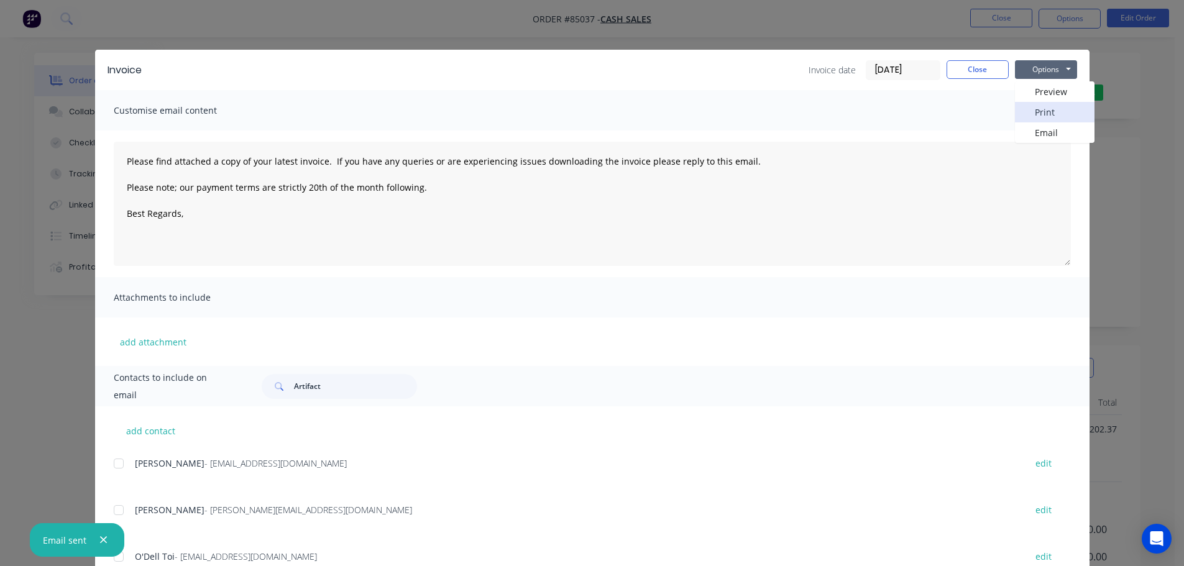
click at [1054, 104] on button "Print" at bounding box center [1055, 112] width 80 height 21
click at [59, 31] on div "Invoice Invoice date [DATE] Close Options Preview Print Email Customise email c…" at bounding box center [592, 283] width 1184 height 566
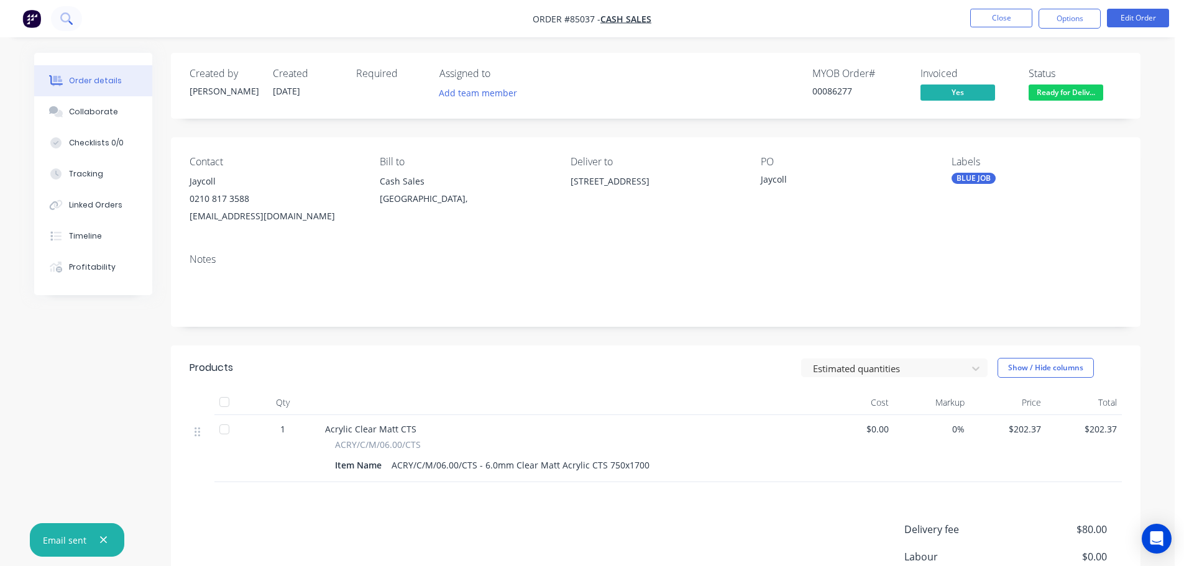
click at [64, 17] on button at bounding box center [66, 18] width 31 height 25
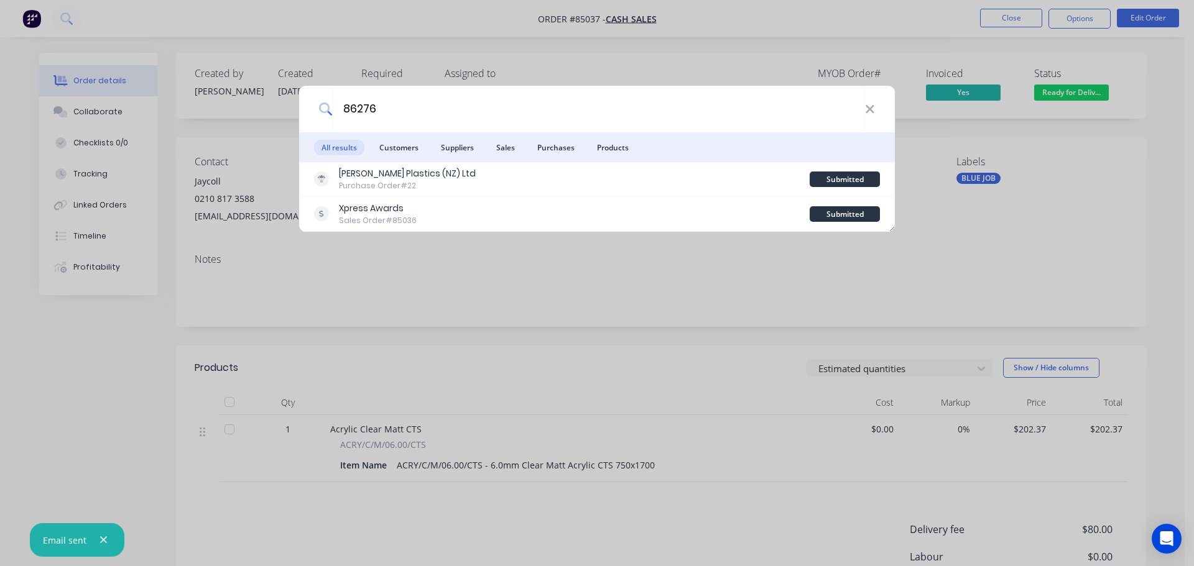
click at [601, 277] on div "86276 All results Customers Suppliers Sales Purchases Products [PERSON_NAME] Pl…" at bounding box center [597, 283] width 1194 height 566
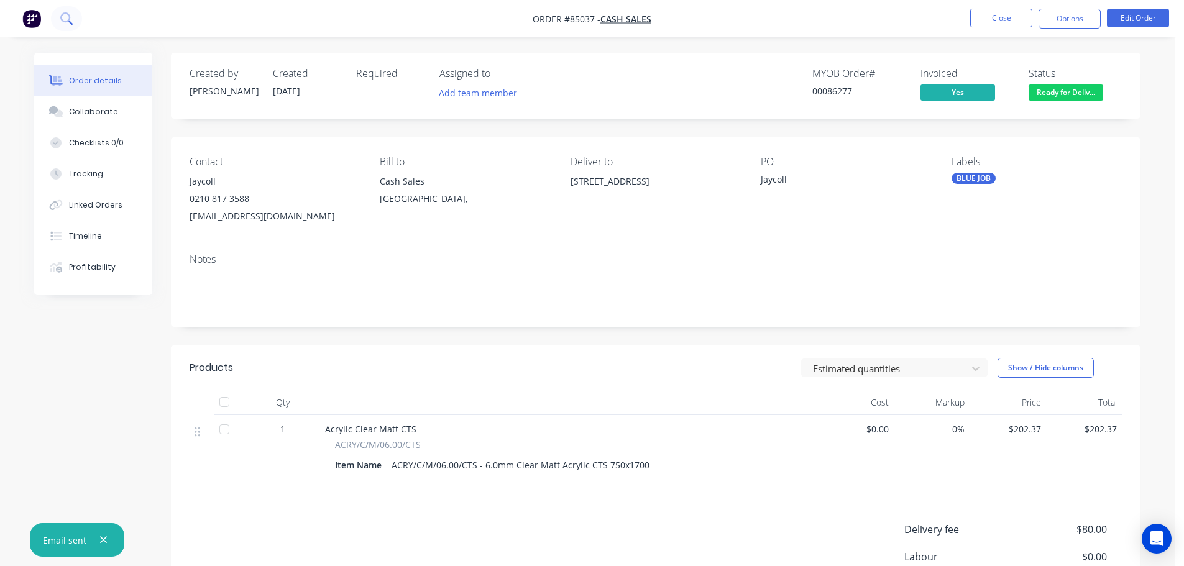
click at [79, 22] on button at bounding box center [66, 18] width 31 height 25
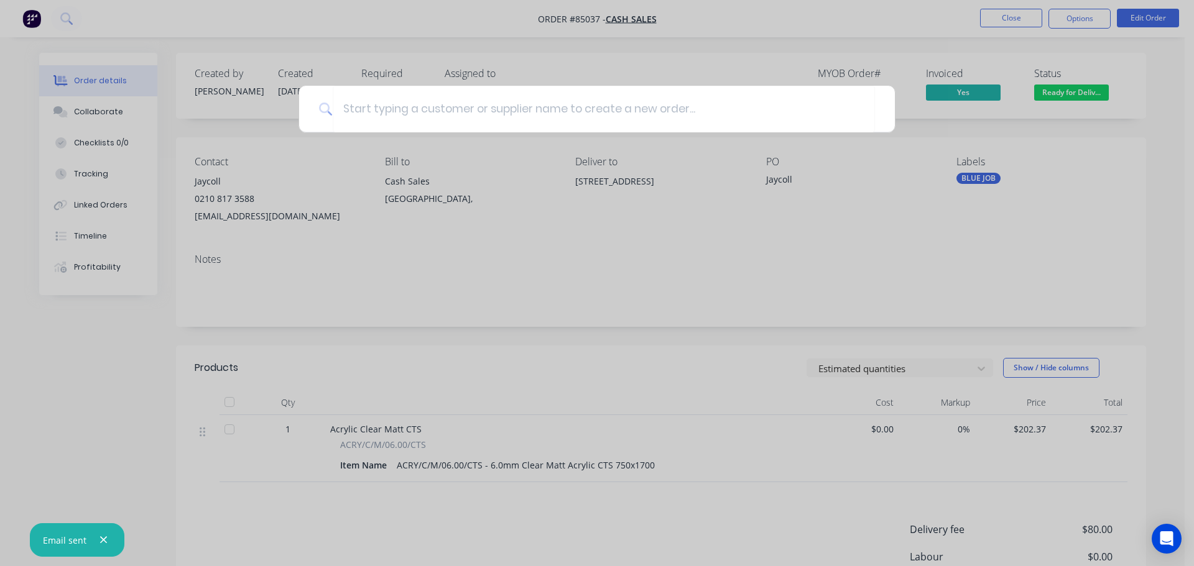
click at [492, 44] on div at bounding box center [597, 283] width 1194 height 566
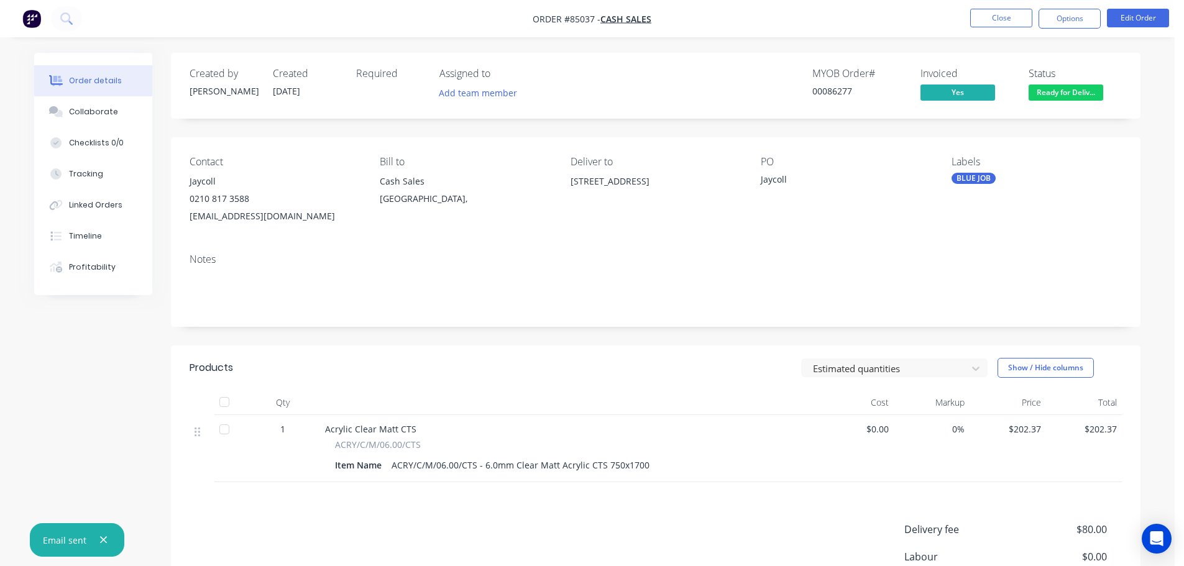
click at [828, 91] on div "00086277" at bounding box center [859, 91] width 93 height 13
click at [1054, 92] on span "Ready for Deliv..." at bounding box center [1066, 93] width 75 height 16
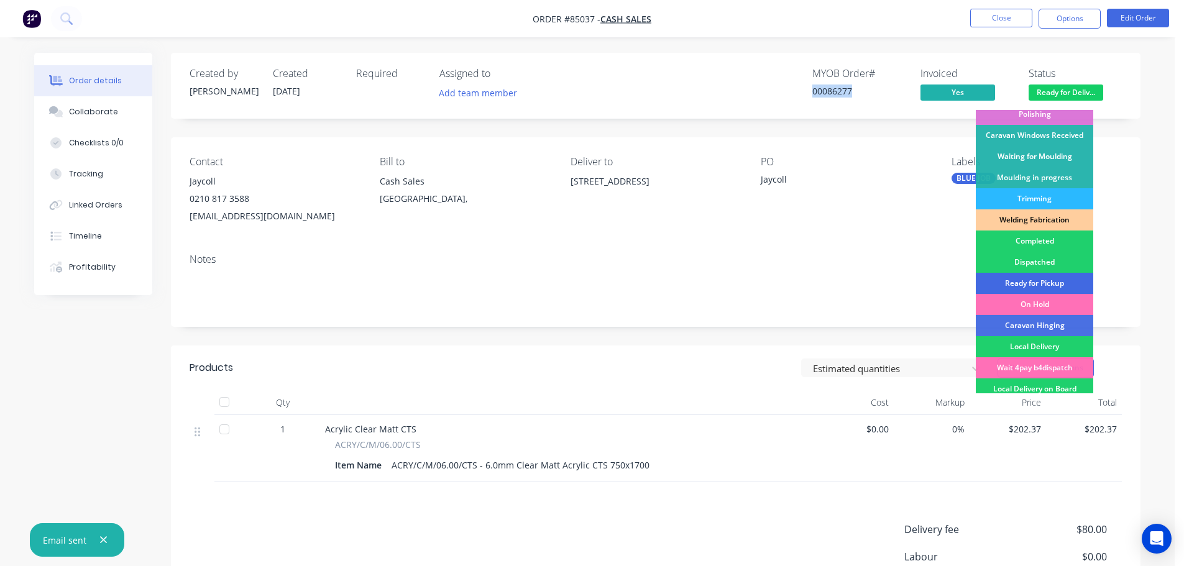
scroll to position [245, 0]
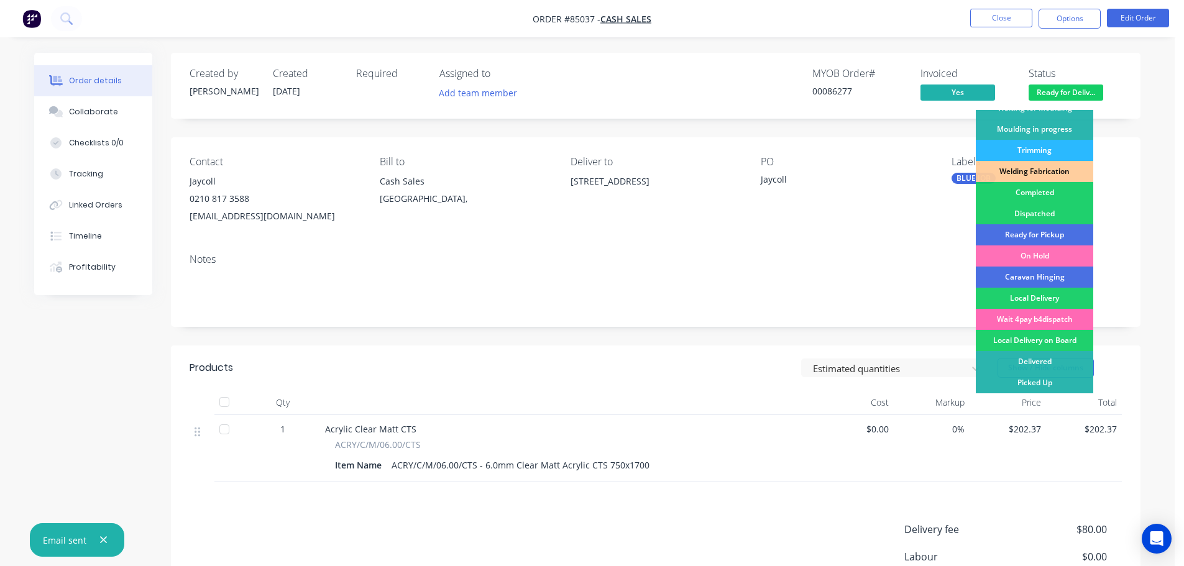
drag, startPoint x: 1048, startPoint y: 320, endPoint x: 1069, endPoint y: 121, distance: 200.1
click at [1048, 318] on div "Wait 4pay b4dispatch" at bounding box center [1034, 319] width 117 height 21
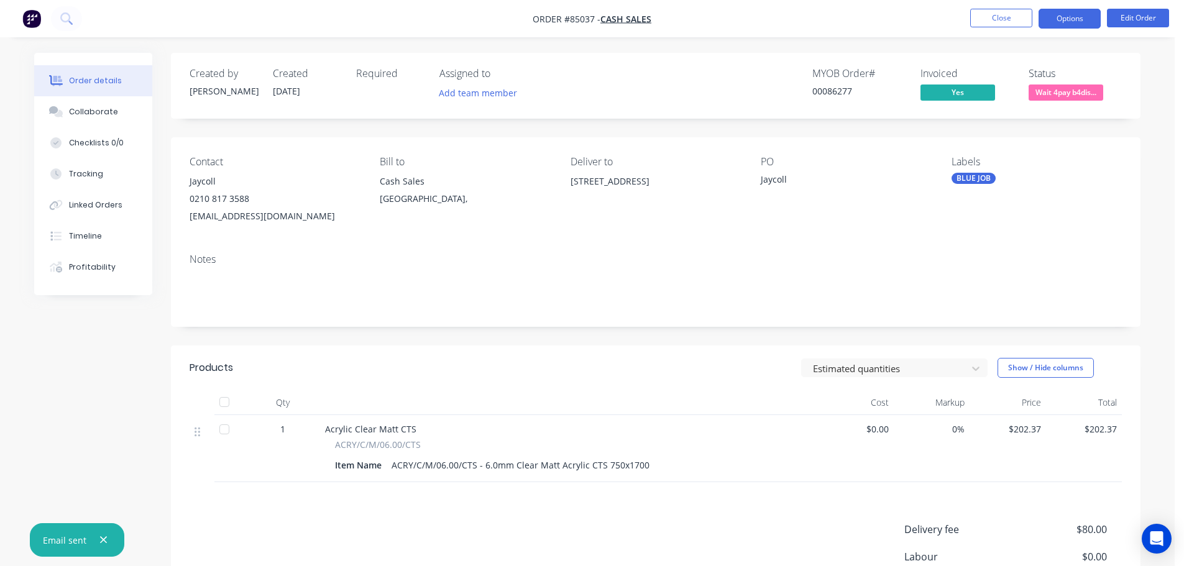
click at [1083, 24] on button "Options" at bounding box center [1070, 19] width 62 height 20
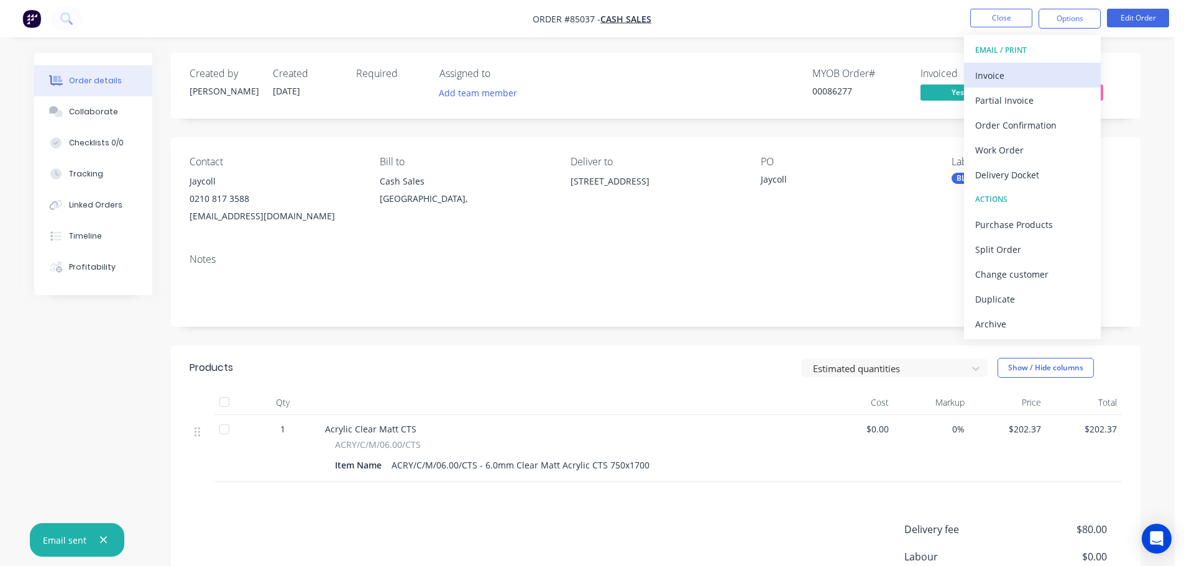
click at [1030, 75] on div "Invoice" at bounding box center [1032, 76] width 114 height 18
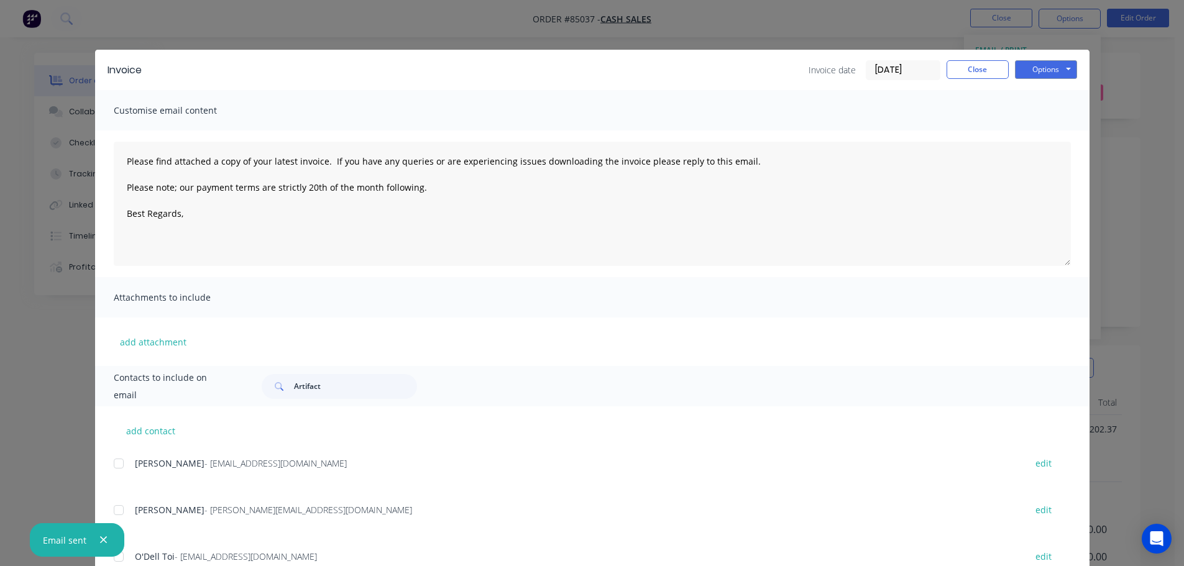
click at [352, 372] on div "Contacts to include on email Artifact" at bounding box center [592, 386] width 995 height 40
click at [349, 387] on input "Artifact" at bounding box center [355, 386] width 123 height 25
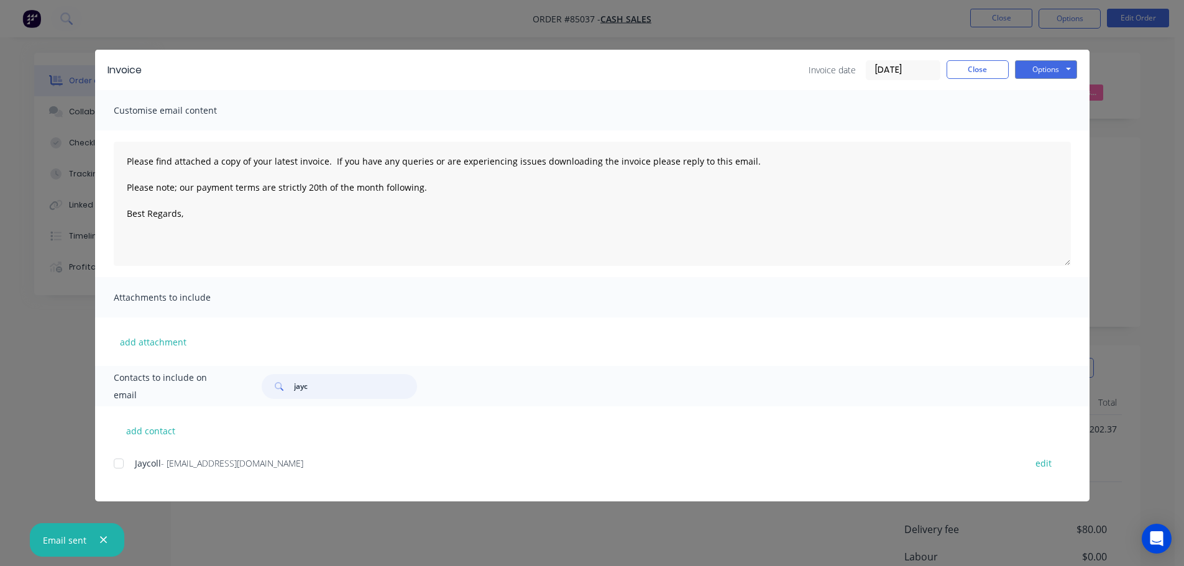
click at [119, 465] on div at bounding box center [118, 463] width 25 height 25
click at [528, 270] on div "Please find attached a copy of your latest invoice. If you have any queries or …" at bounding box center [592, 204] width 995 height 147
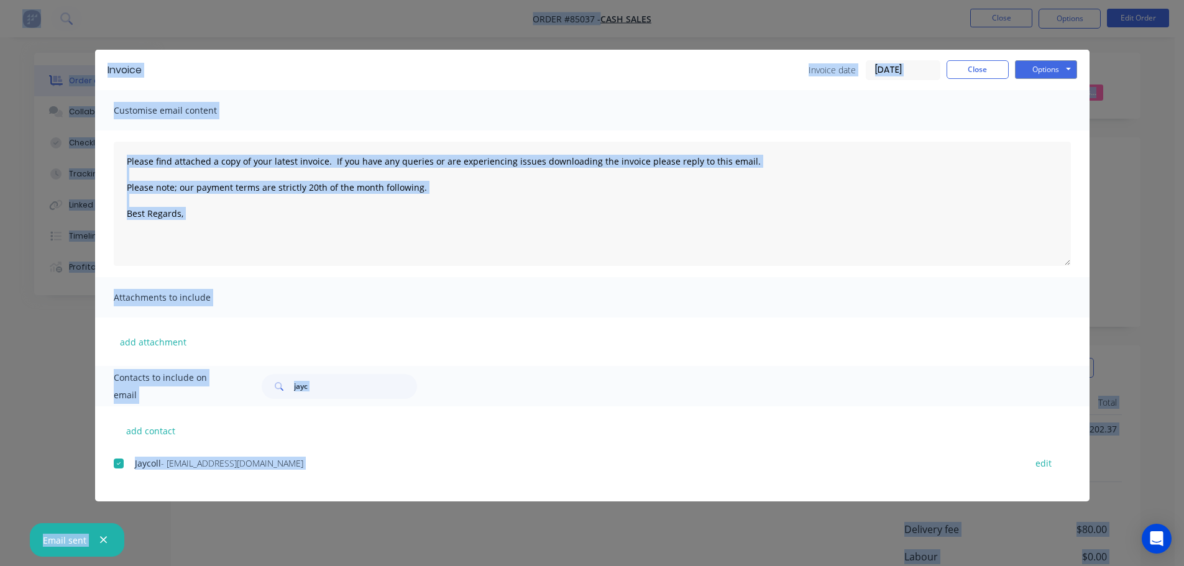
click at [556, 278] on div "Attachments to include" at bounding box center [592, 297] width 995 height 40
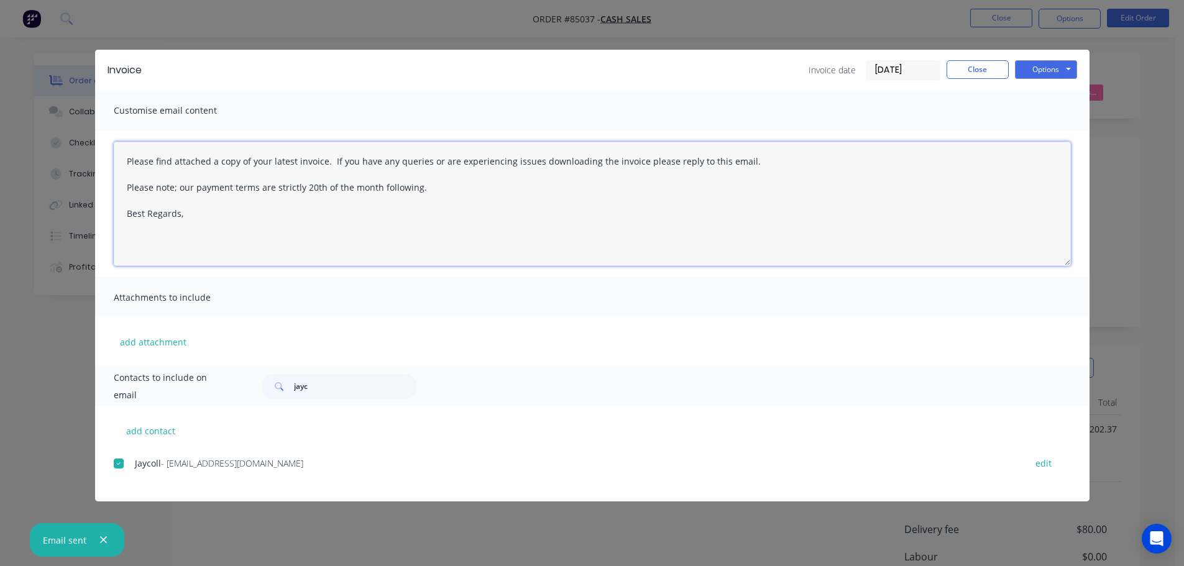
click at [520, 212] on textarea "Please find attached a copy of your latest invoice. If you have any queries or …" at bounding box center [592, 204] width 957 height 124
click at [332, 219] on textarea "Please find attached a copy of your latest invoice. If you have any queries or …" at bounding box center [592, 204] width 957 height 124
paste textarea "Thank you for your order. Your order is ready, and will be dispatched upon rece…"
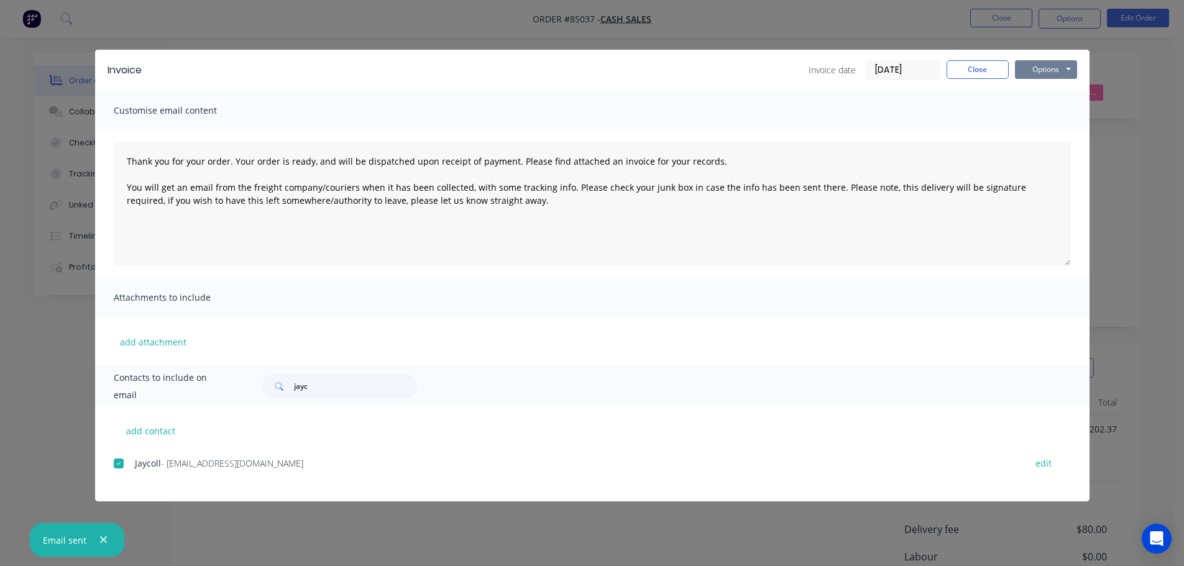
click at [1076, 68] on button "Options" at bounding box center [1046, 69] width 62 height 19
click at [1070, 129] on button "Email" at bounding box center [1055, 132] width 80 height 21
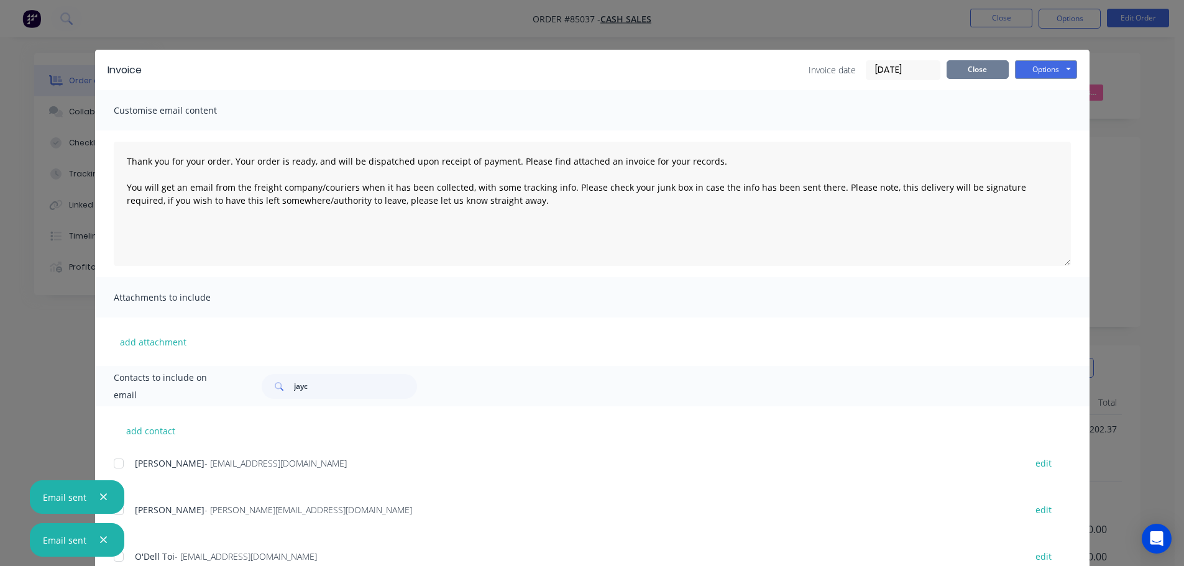
click at [987, 65] on button "Close" at bounding box center [978, 69] width 62 height 19
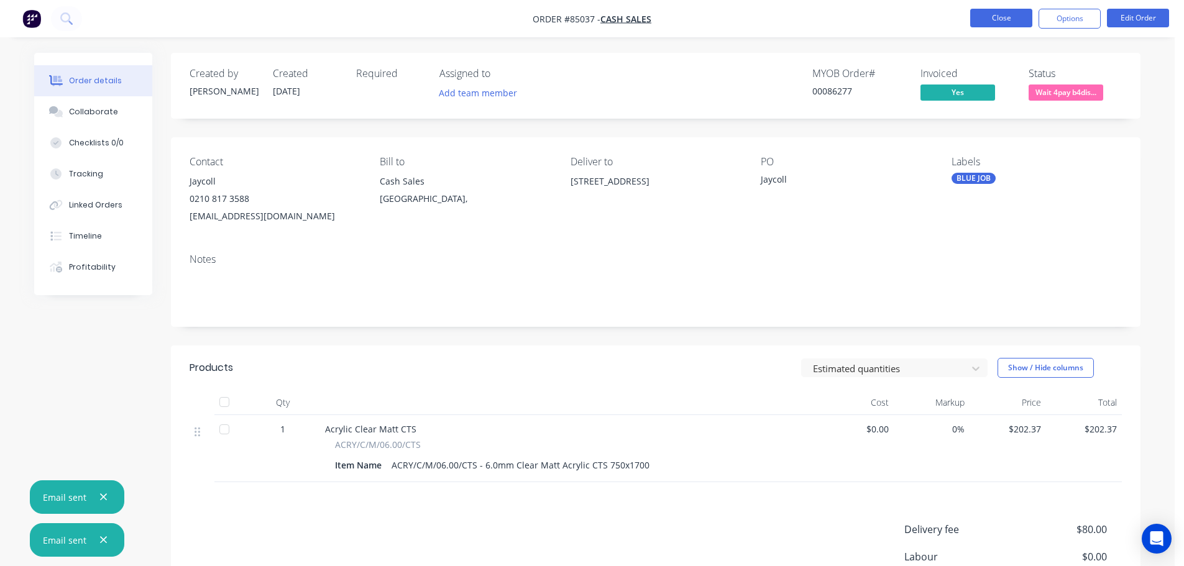
click at [998, 14] on button "Close" at bounding box center [1001, 18] width 62 height 19
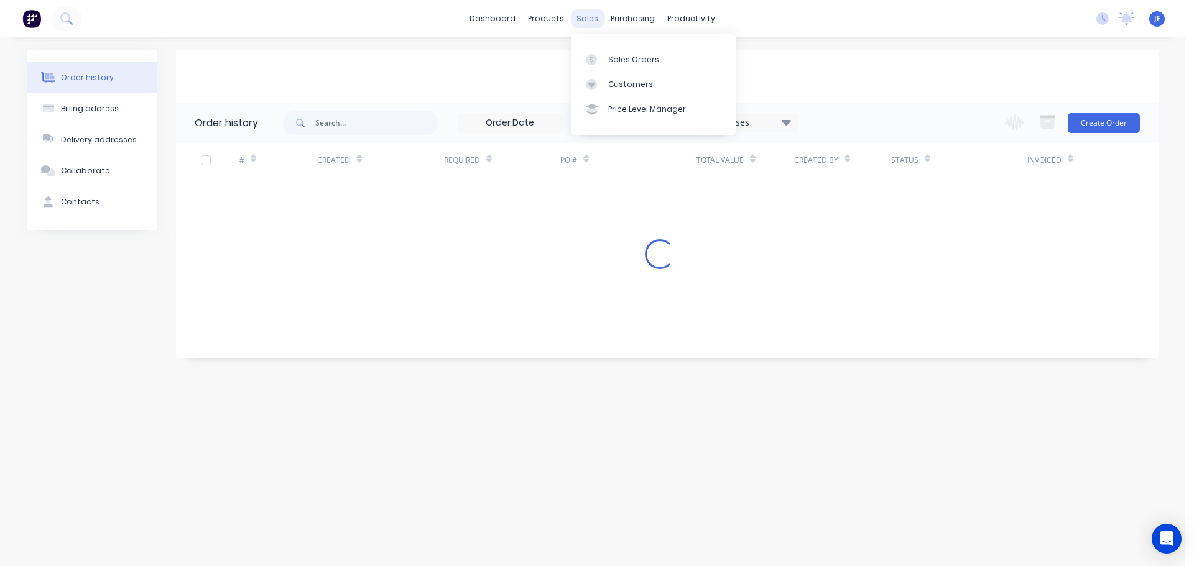
click at [594, 19] on div "sales" at bounding box center [587, 18] width 34 height 19
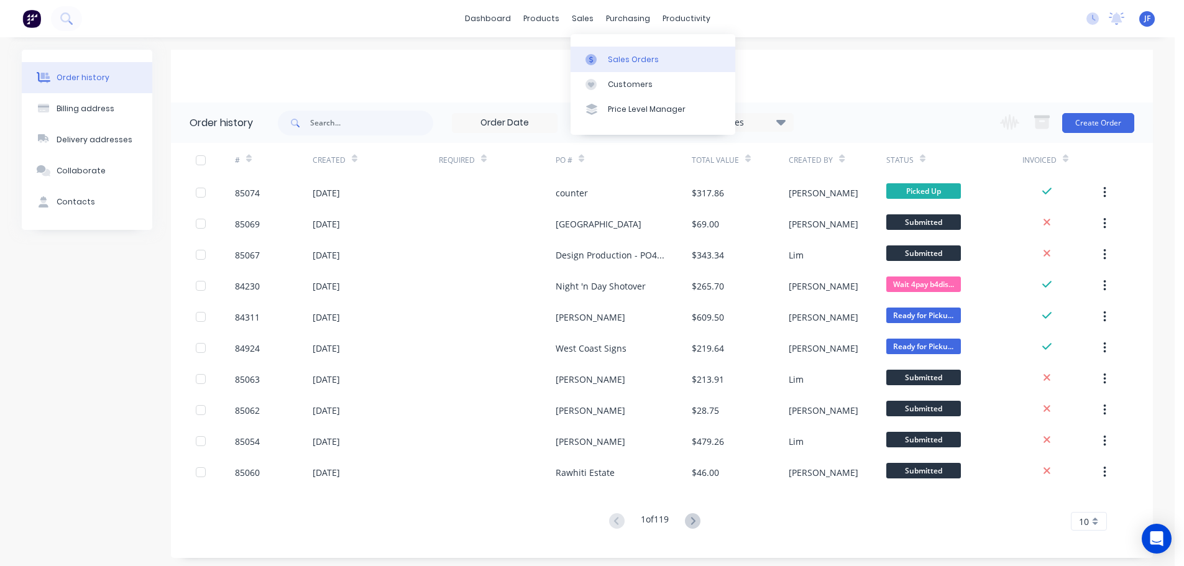
click at [616, 53] on link "Sales Orders" at bounding box center [653, 59] width 165 height 25
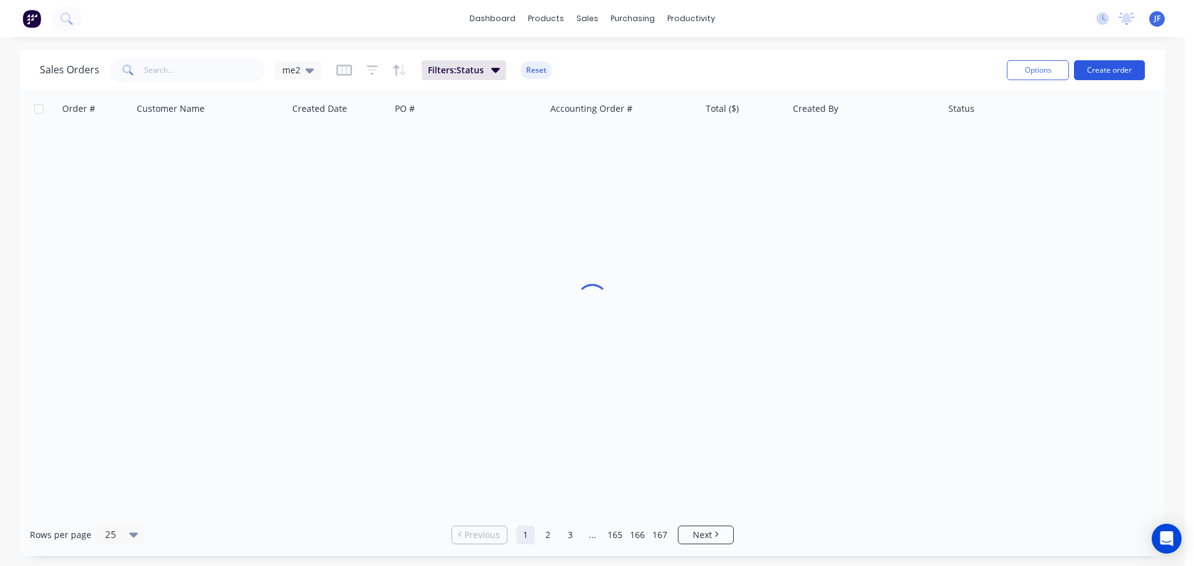
click at [1121, 69] on button "Create order" at bounding box center [1109, 70] width 71 height 20
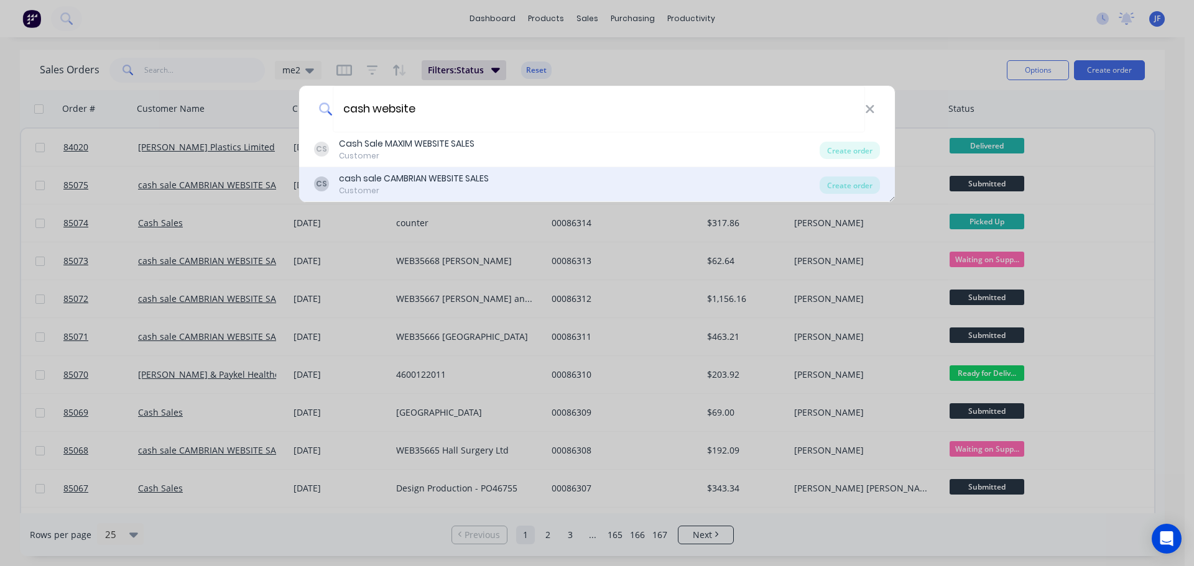
click at [481, 183] on div "cash sale CAMBRIAN WEBSITE SALES" at bounding box center [414, 178] width 150 height 13
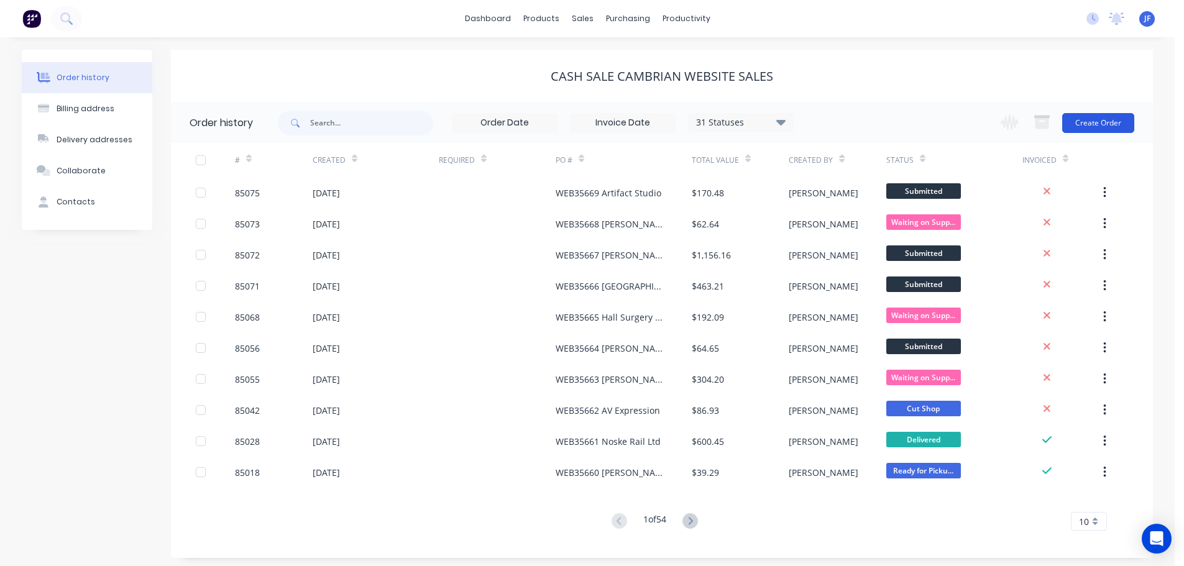
click at [1098, 121] on button "Create Order" at bounding box center [1098, 123] width 72 height 20
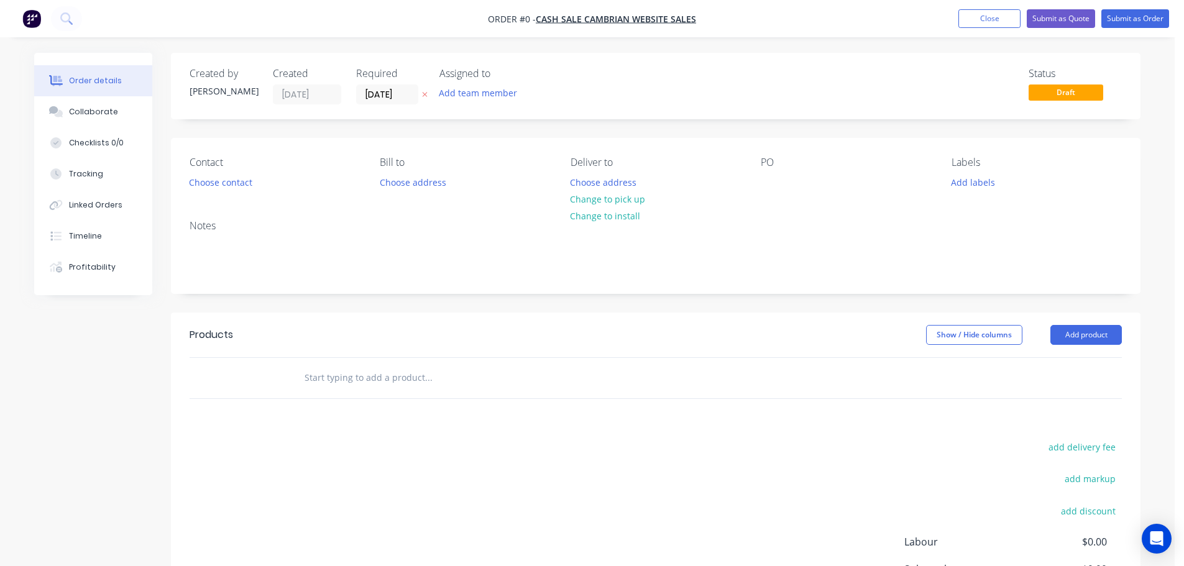
click at [428, 97] on button "button" at bounding box center [424, 95] width 13 height 14
click at [227, 182] on button "Choose contact" at bounding box center [221, 181] width 76 height 17
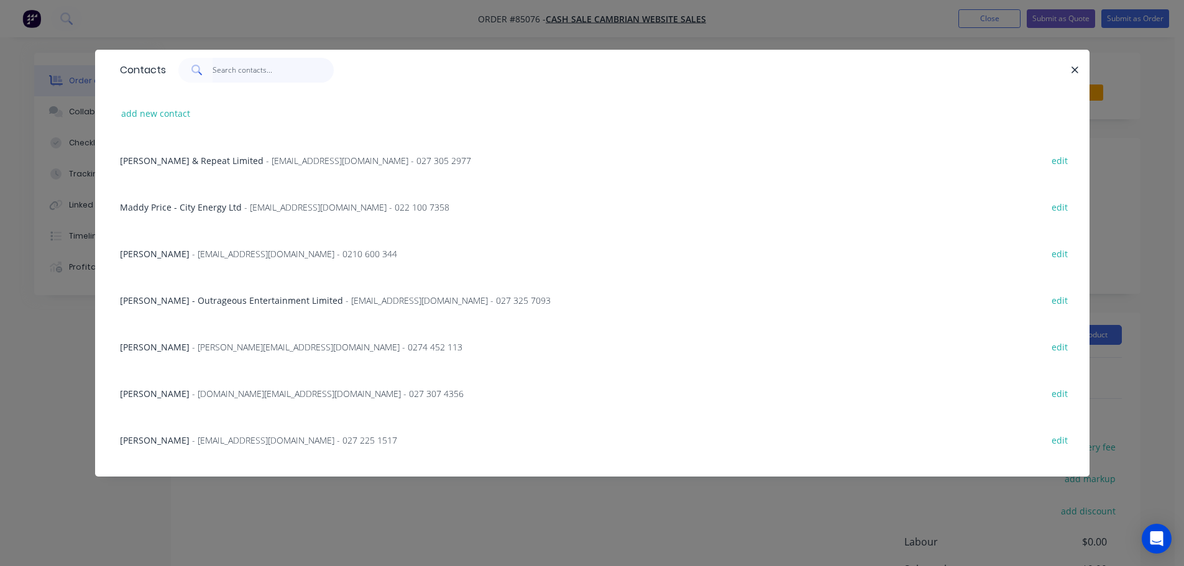
click at [267, 64] on input "text" at bounding box center [273, 70] width 121 height 25
paste input "[PERSON_NAME]"
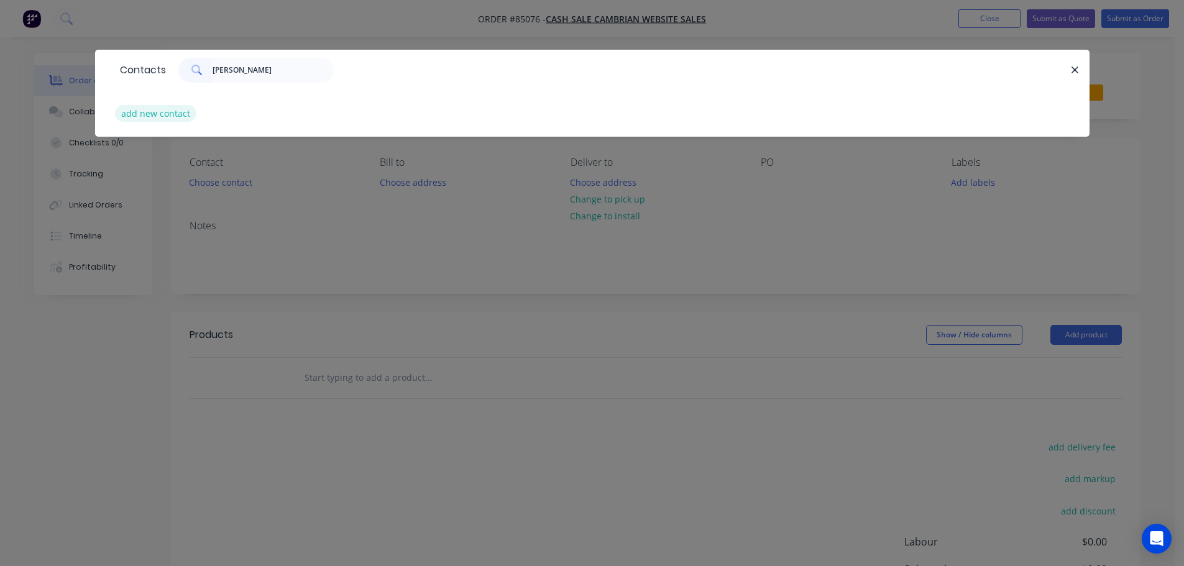
click at [167, 109] on button "add new contact" at bounding box center [156, 113] width 82 height 17
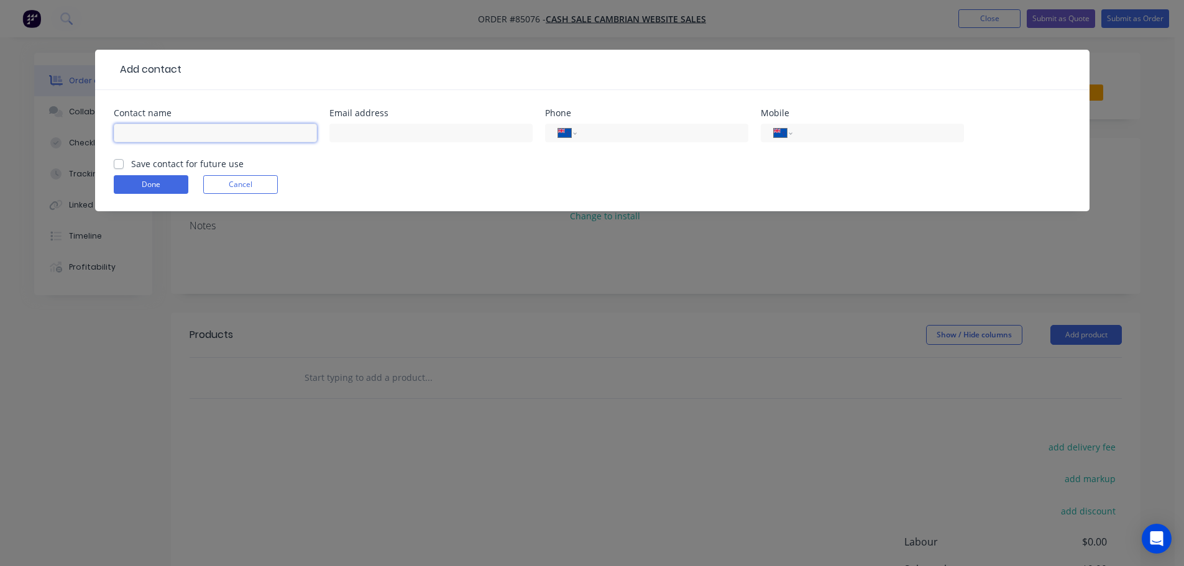
click at [175, 129] on input "text" at bounding box center [215, 133] width 203 height 19
paste input "[PERSON_NAME]"
click at [169, 161] on label "Save contact for future use" at bounding box center [187, 163] width 113 height 13
click at [124, 161] on input "Save contact for future use" at bounding box center [119, 163] width 10 height 12
click at [807, 137] on input "tel" at bounding box center [875, 133] width 149 height 14
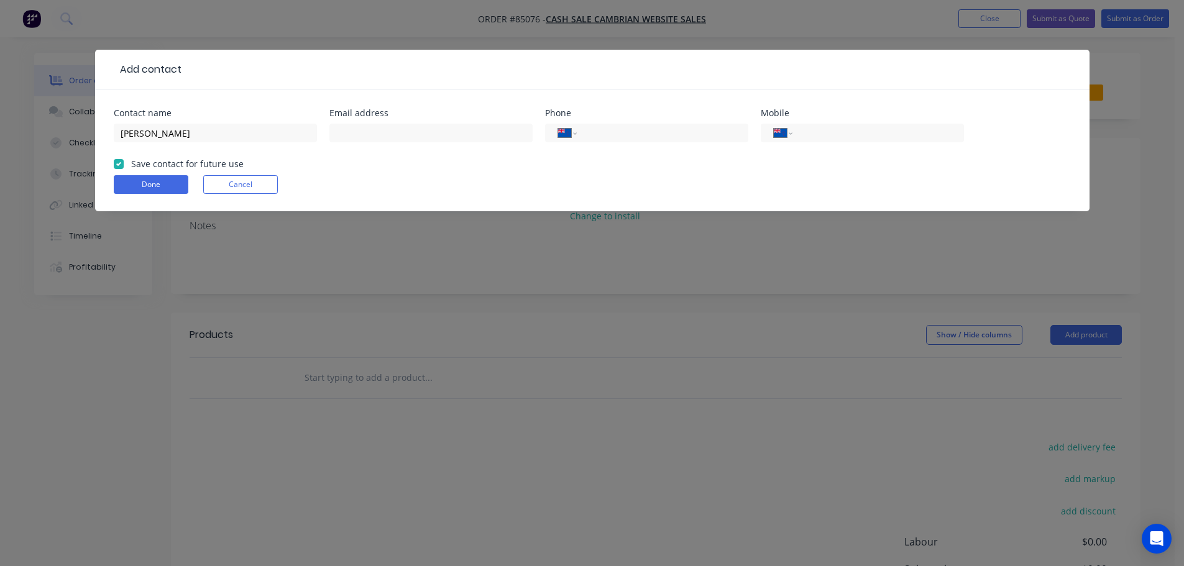
paste input "0210 221 6861"
click at [473, 139] on input "text" at bounding box center [430, 133] width 203 height 19
paste input "[EMAIL_ADDRESS][DOMAIN_NAME]"
click at [173, 184] on button "Done" at bounding box center [151, 184] width 75 height 19
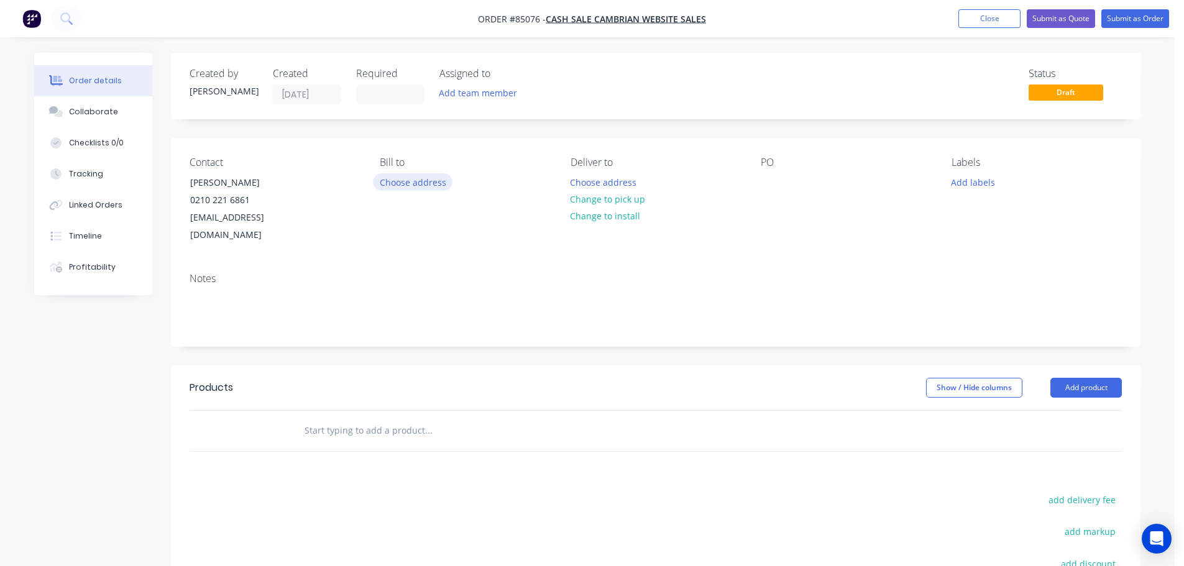
click at [415, 178] on button "Choose address" at bounding box center [413, 181] width 80 height 17
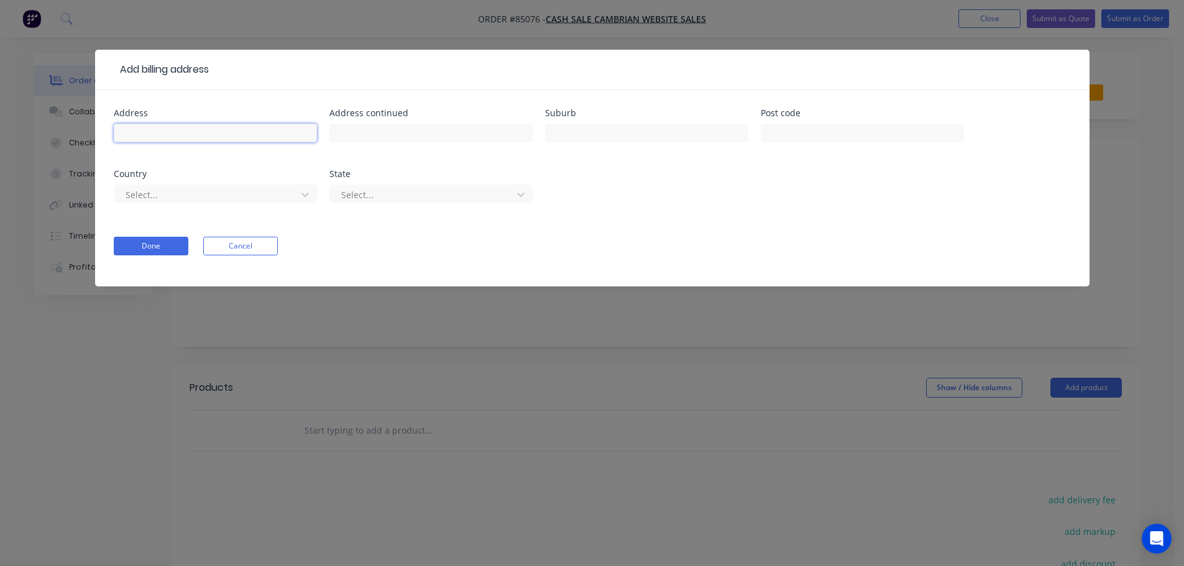
drag, startPoint x: 261, startPoint y: 137, endPoint x: 254, endPoint y: 144, distance: 10.6
click at [260, 138] on input "text" at bounding box center [215, 133] width 203 height 19
paste input "PO Box 36 Waimate 7960"
click at [147, 242] on button "Done" at bounding box center [151, 246] width 75 height 19
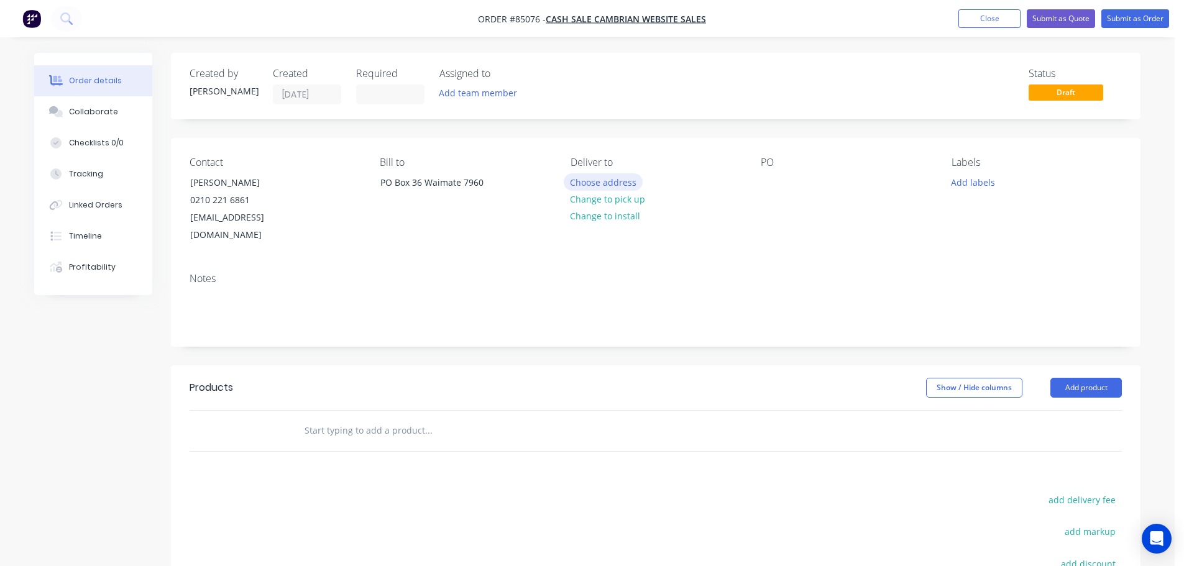
click at [613, 183] on button "Choose address" at bounding box center [604, 181] width 80 height 17
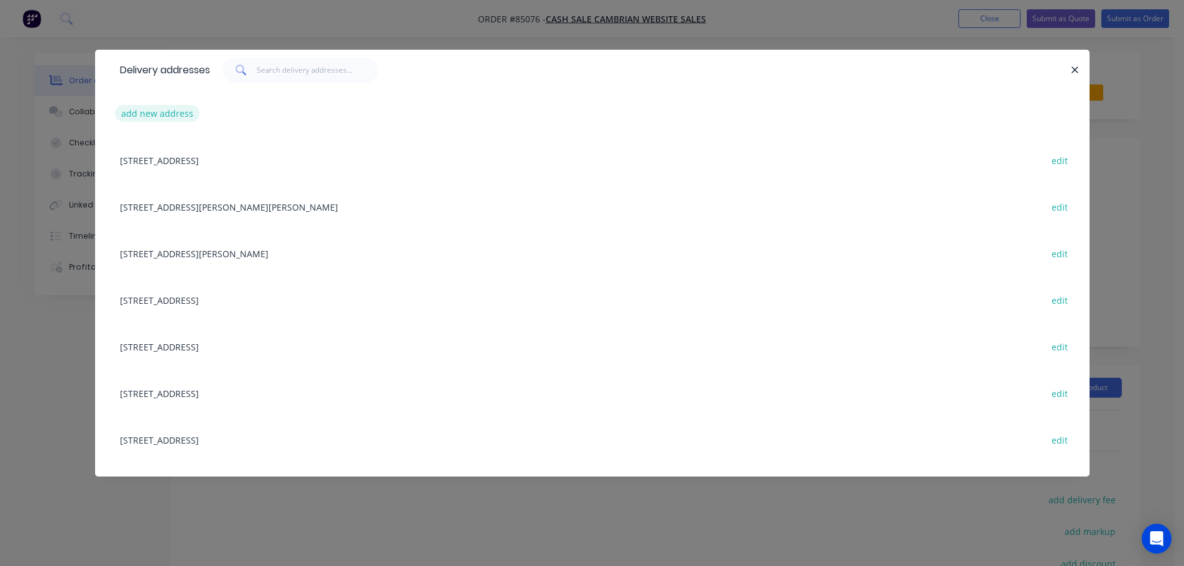
click at [180, 108] on button "add new address" at bounding box center [157, 113] width 85 height 17
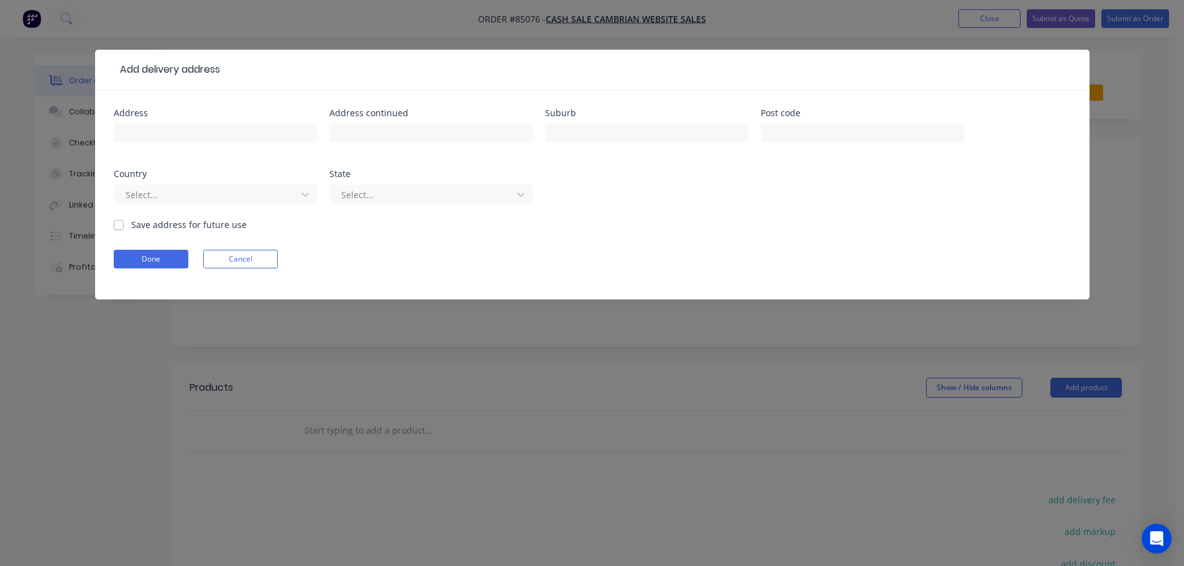
click at [191, 130] on input "text" at bounding box center [215, 133] width 203 height 19
click at [163, 270] on form "Address Waimate Post Shop [STREET_ADDRESS] Address continued Suburb Post code C…" at bounding box center [592, 204] width 957 height 191
click at [168, 263] on button "Done" at bounding box center [151, 259] width 75 height 19
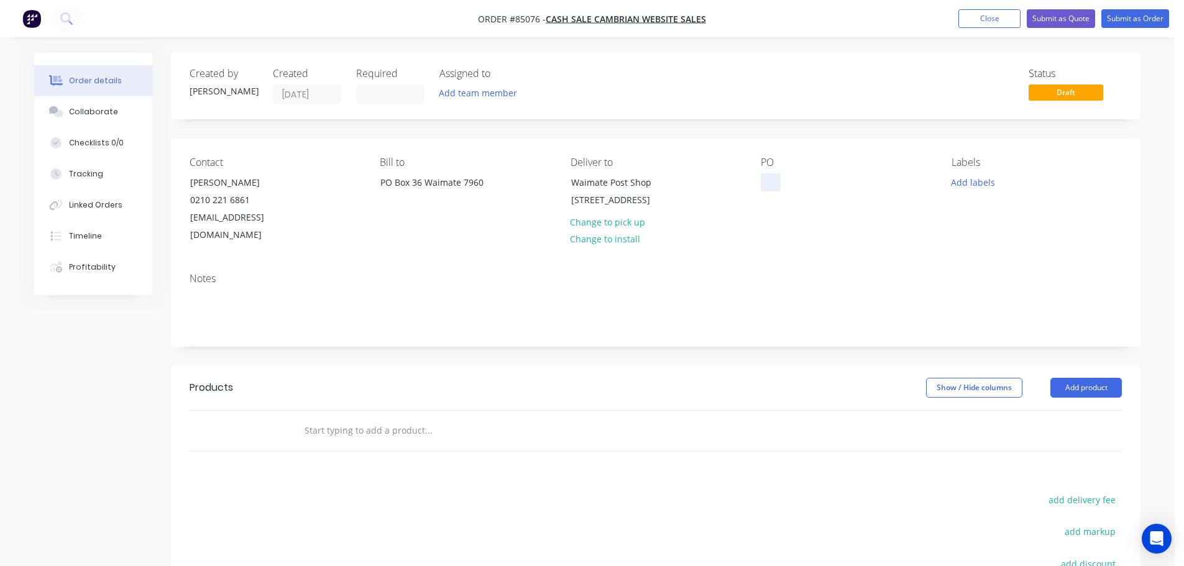
click at [770, 178] on div at bounding box center [771, 182] width 20 height 18
click at [369, 418] on input "text" at bounding box center [428, 430] width 249 height 25
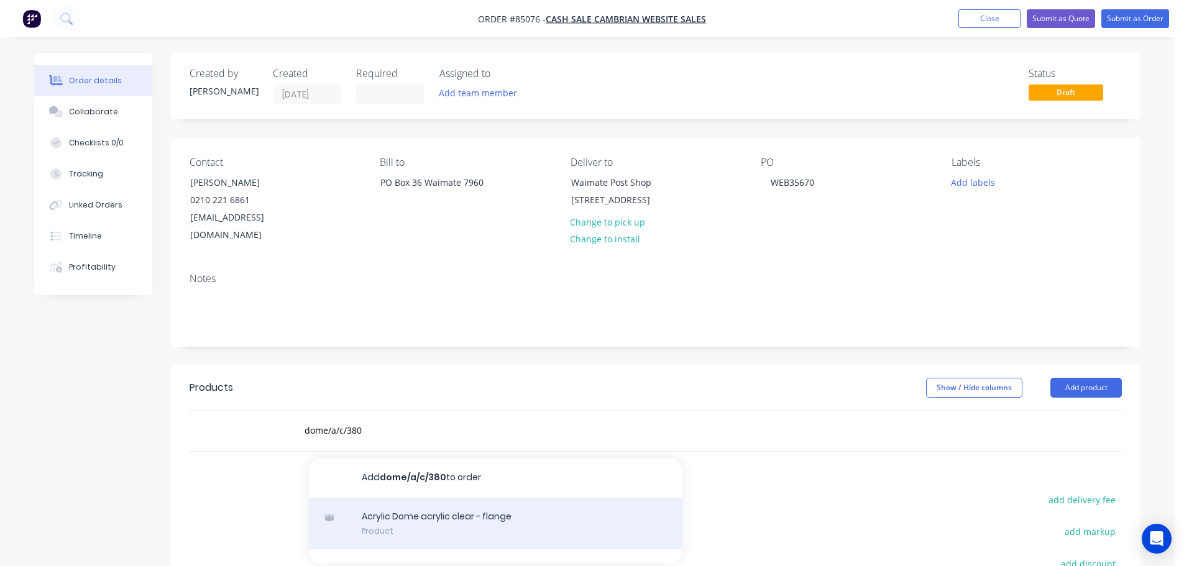
click at [573, 498] on div "Acrylic Dome acrylic clear - flange Product" at bounding box center [495, 524] width 373 height 52
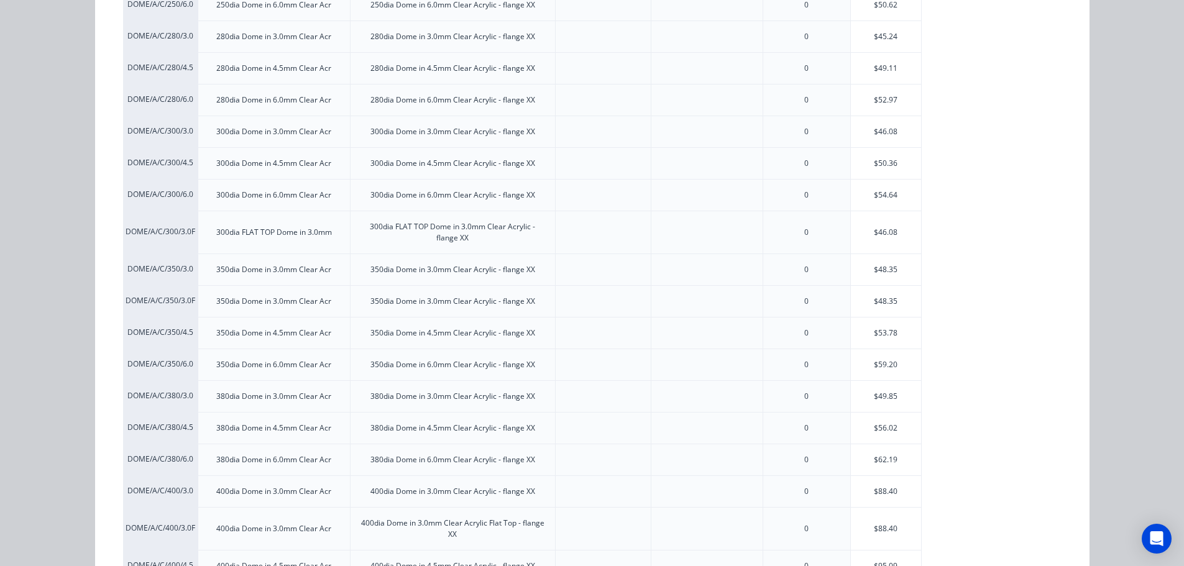
scroll to position [622, 0]
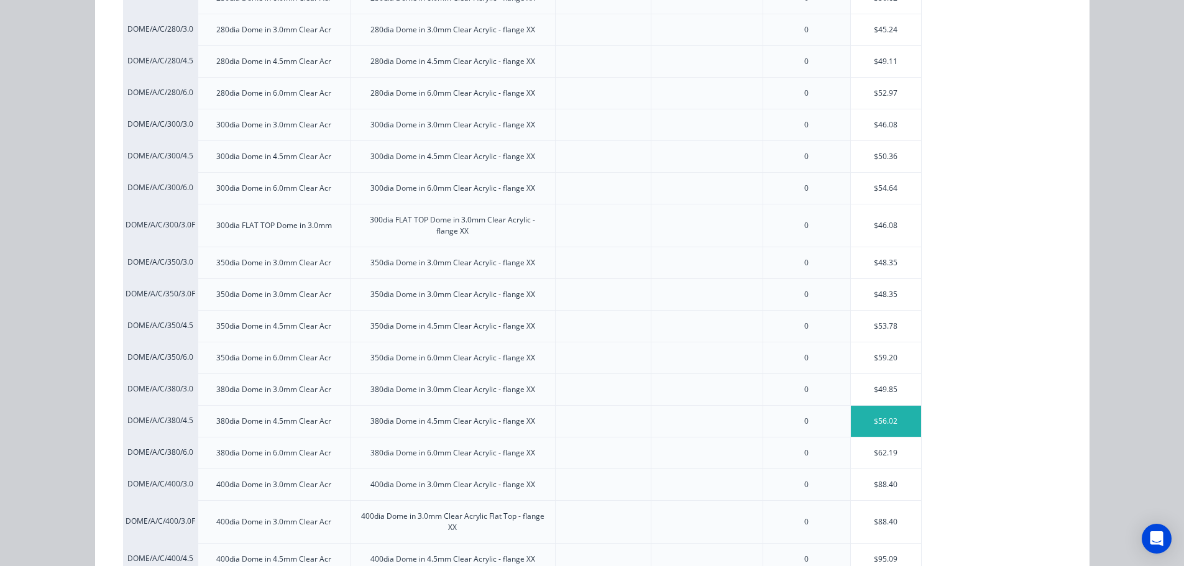
click at [901, 420] on div "$56.02" at bounding box center [886, 421] width 70 height 31
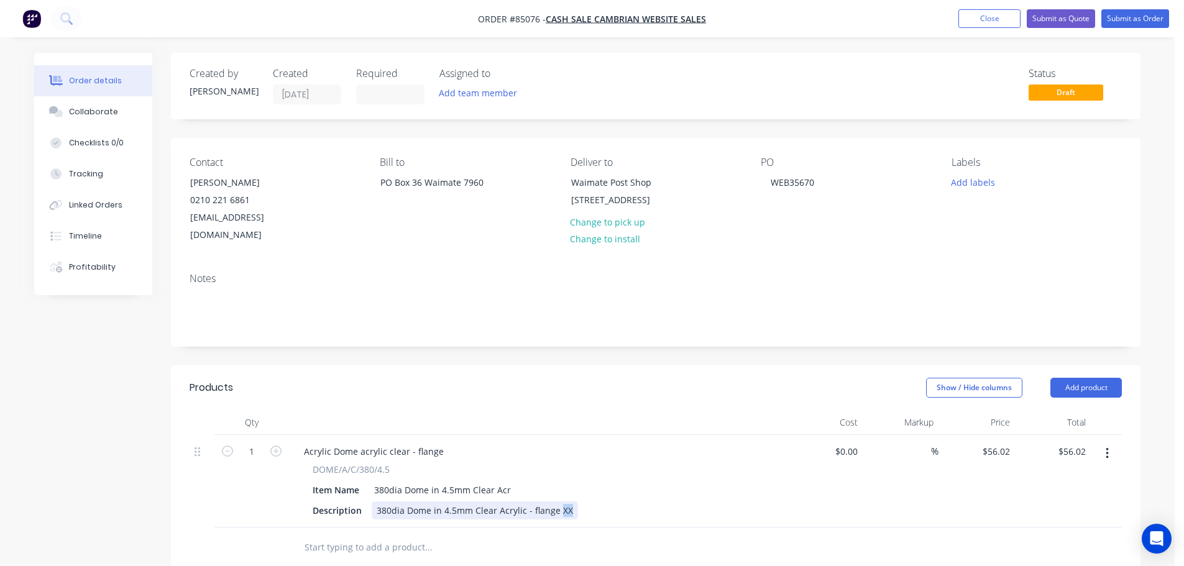
drag, startPoint x: 557, startPoint y: 494, endPoint x: 597, endPoint y: 499, distance: 40.7
click at [597, 502] on div "Description 380dia Dome in 4.5mm Clear Acrylic - flange XX" at bounding box center [535, 511] width 455 height 18
click at [584, 502] on div "380dia Dome in 4.5mm Clear Acrylic - flange 20mm" at bounding box center [483, 511] width 223 height 18
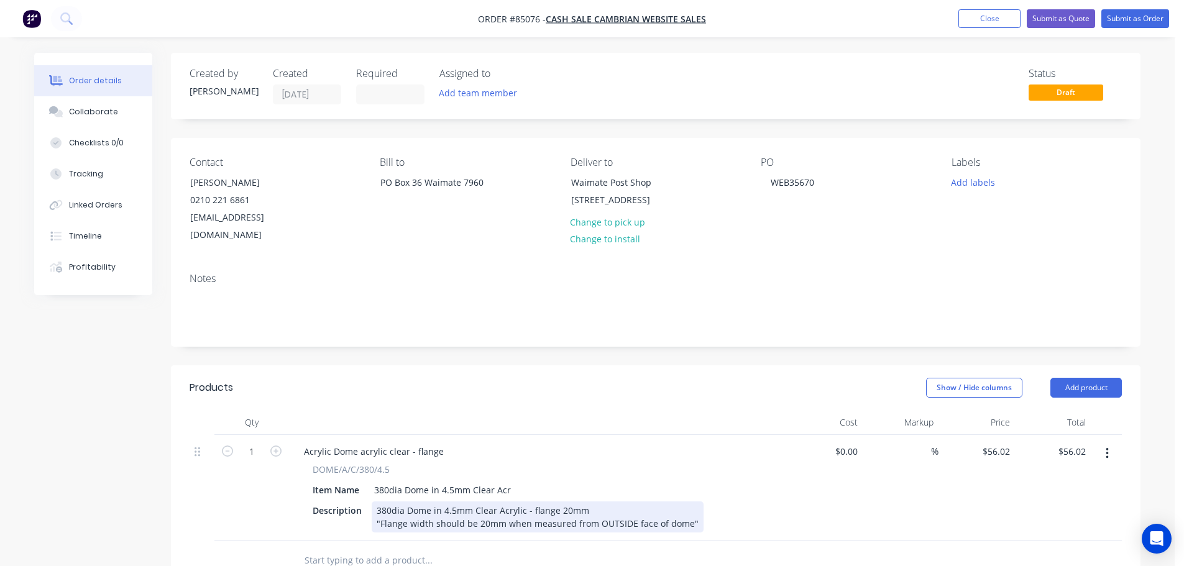
scroll to position [249, 0]
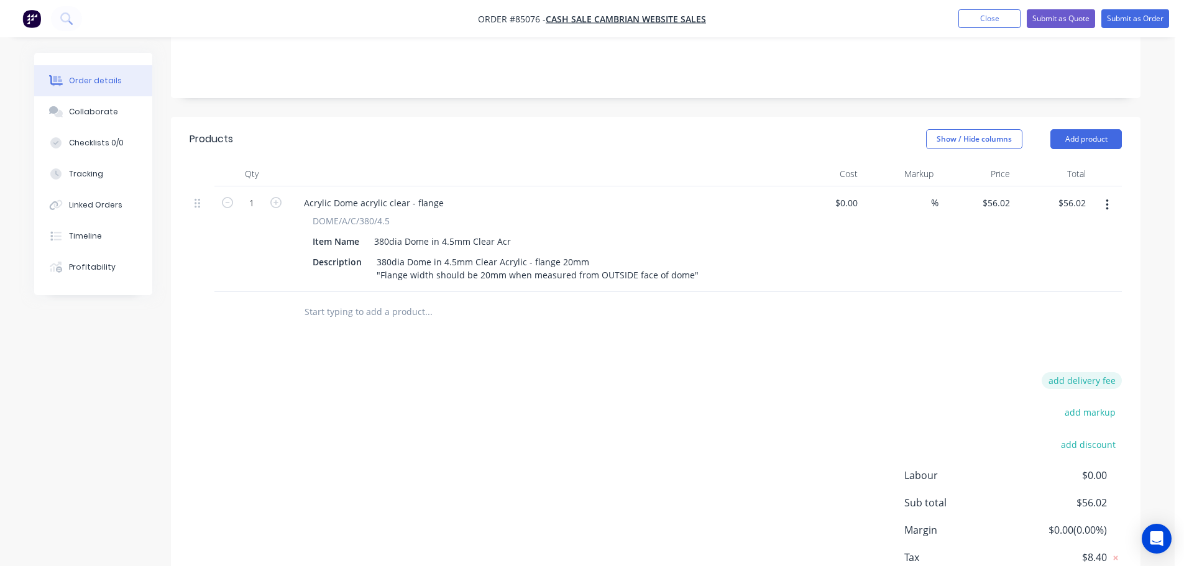
click at [1065, 372] on button "add delivery fee" at bounding box center [1082, 380] width 80 height 17
click at [885, 324] on div "Products Show / Hide columns Add product Qty Cost Markup Price Total 1 Acrylic …" at bounding box center [656, 372] width 970 height 511
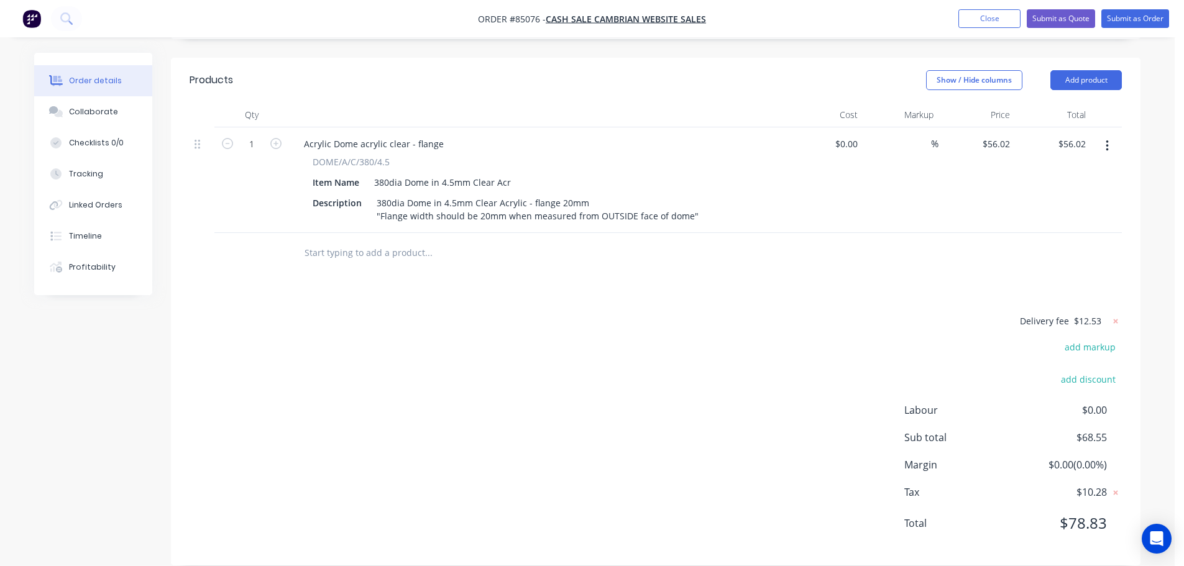
scroll to position [308, 0]
click at [1006, 134] on input "56.02" at bounding box center [1001, 143] width 29 height 18
click at [658, 436] on div "Delivery fee $12.53 add markup add discount Labour $0.00 Sub total $68.55 Margi…" at bounding box center [656, 430] width 933 height 234
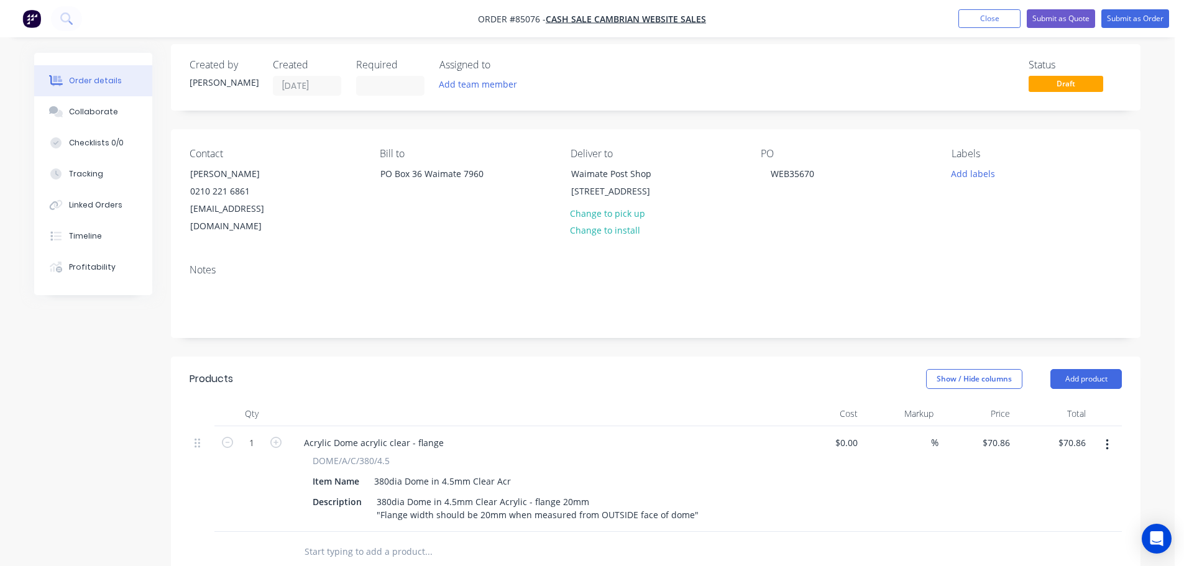
scroll to position [0, 0]
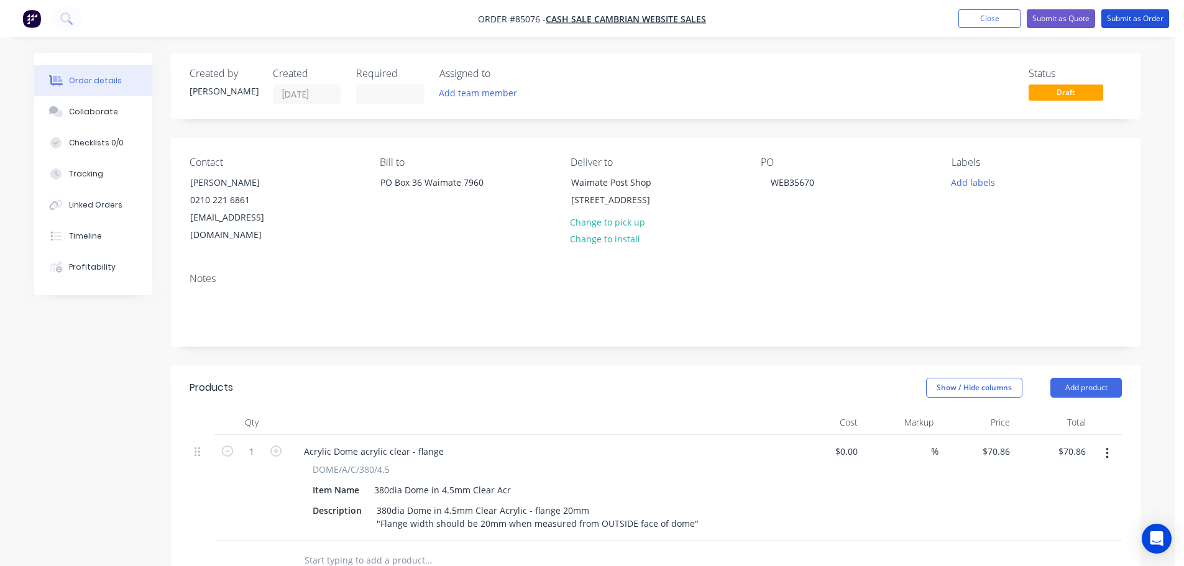
drag, startPoint x: 1121, startPoint y: 20, endPoint x: 758, endPoint y: 222, distance: 415.5
click at [794, 224] on div "Order #85076 - cash sale CAMBRIAN WEBSITE SALES Add product Close Submit as Quo…" at bounding box center [587, 446] width 1175 height 892
drag, startPoint x: 191, startPoint y: 180, endPoint x: 333, endPoint y: 180, distance: 141.7
click at [333, 180] on div "Contact [PERSON_NAME] [PHONE_NUMBER] [EMAIL_ADDRESS][DOMAIN_NAME]" at bounding box center [275, 201] width 170 height 88
click at [810, 184] on div "WEB35670" at bounding box center [792, 182] width 63 height 18
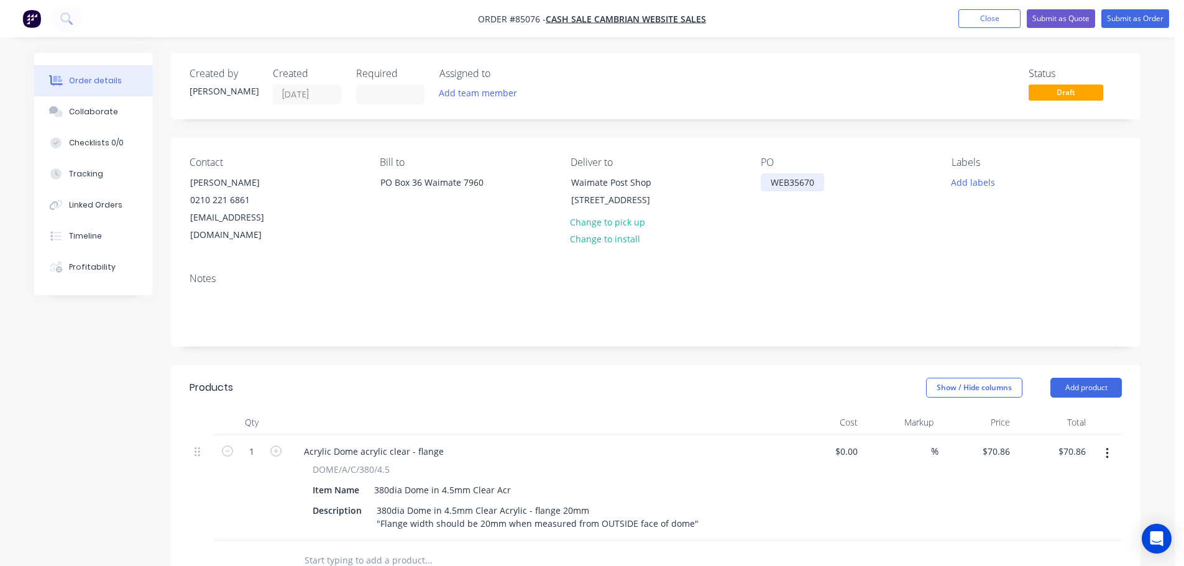
click at [818, 184] on div "WEB35670" at bounding box center [792, 182] width 63 height 18
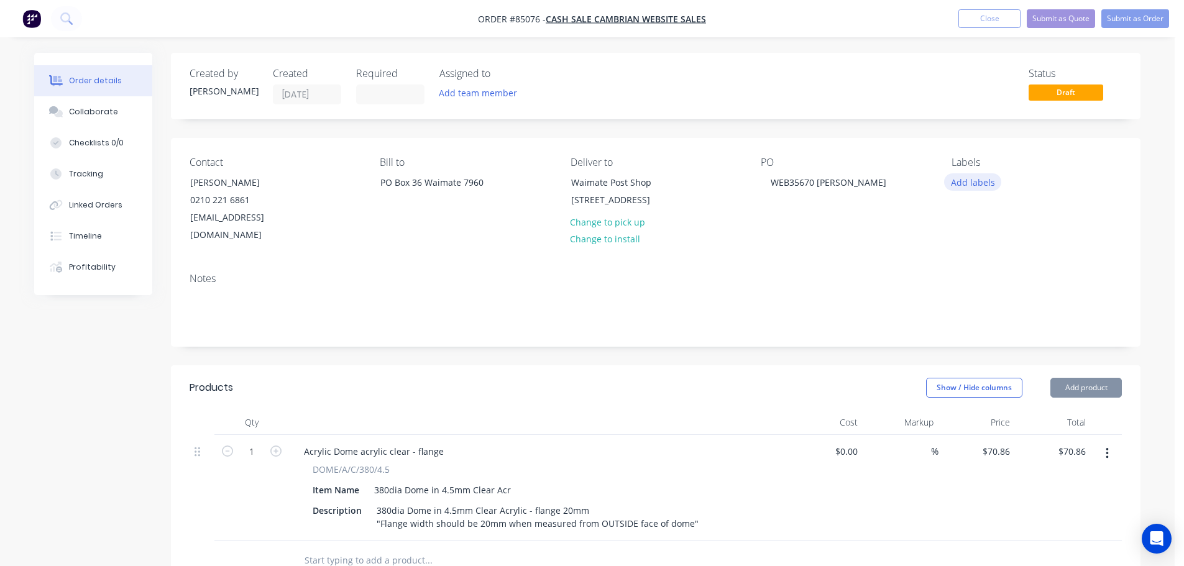
click at [990, 175] on button "Add labels" at bounding box center [972, 181] width 57 height 17
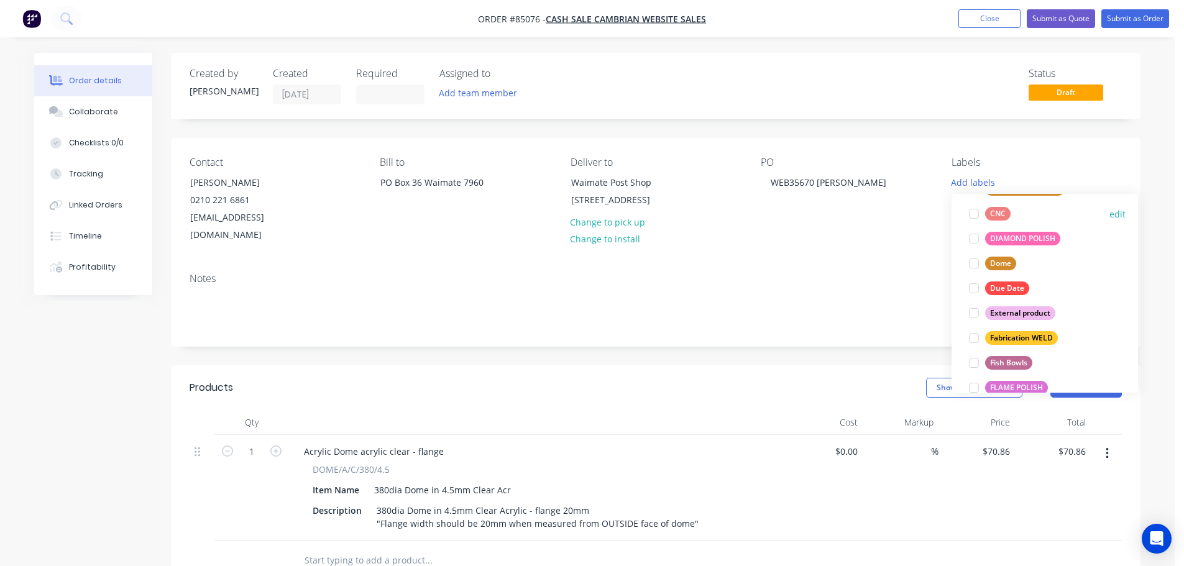
scroll to position [124, 0]
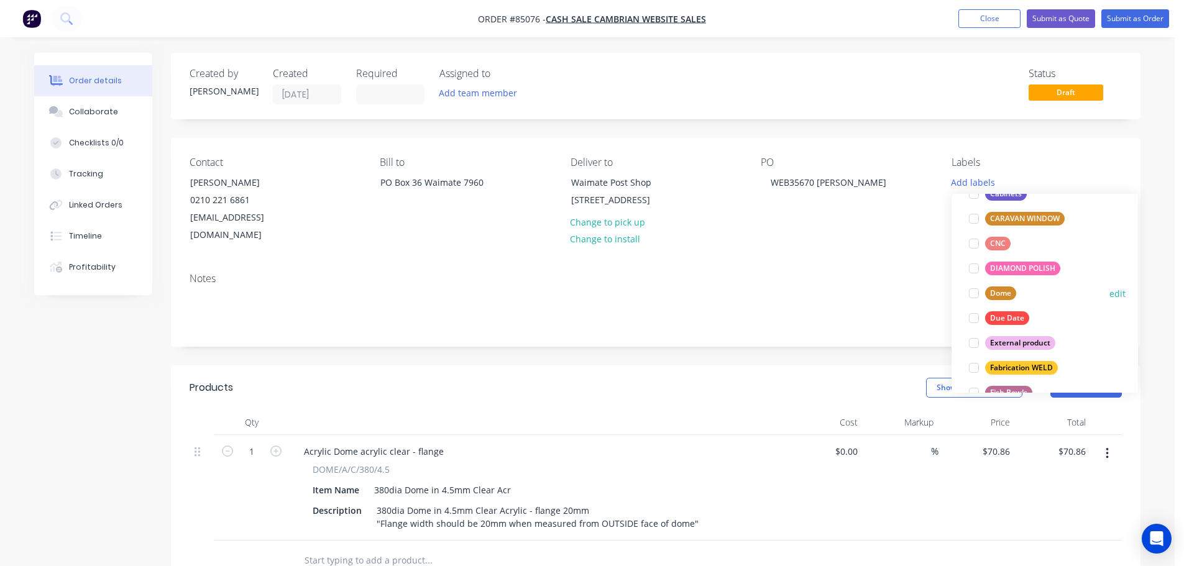
click at [1000, 292] on div "Dome" at bounding box center [1000, 294] width 31 height 14
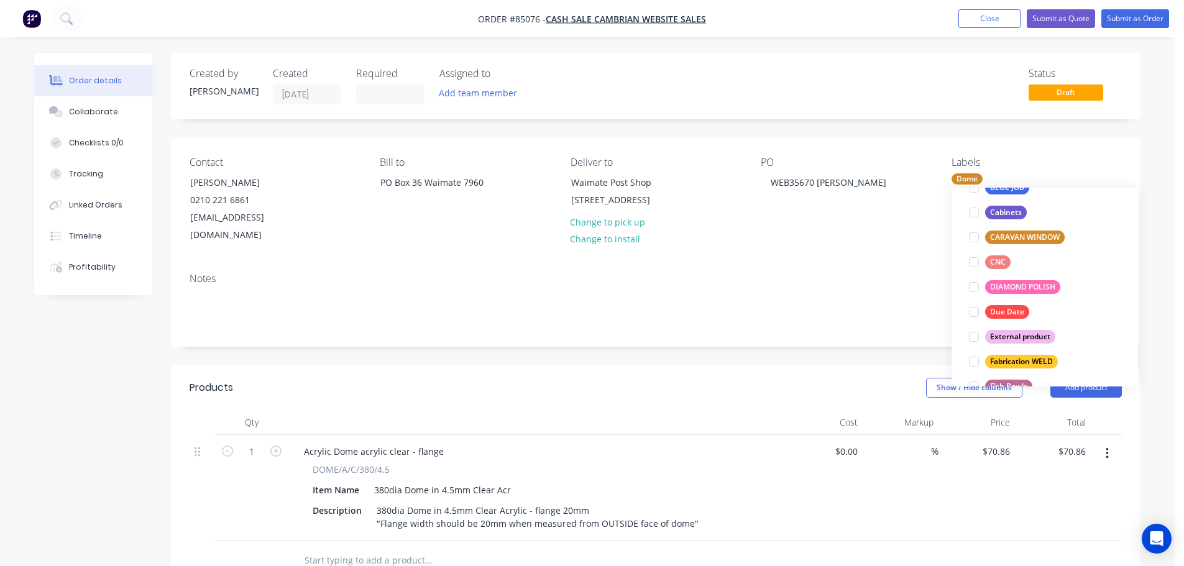
scroll to position [0, 0]
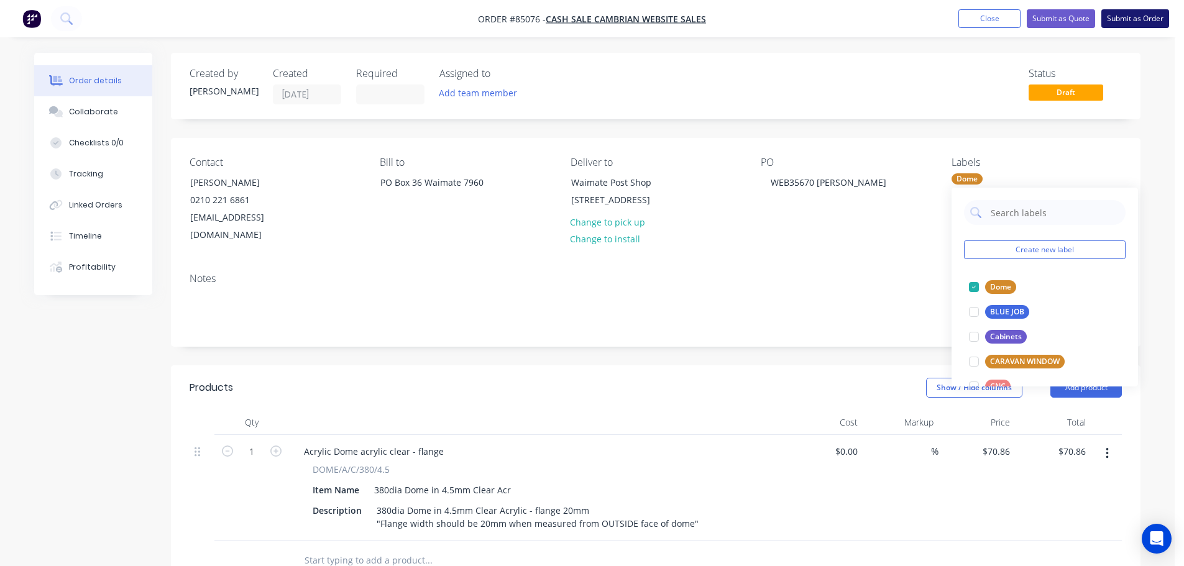
click at [1136, 24] on button "Submit as Order" at bounding box center [1136, 18] width 68 height 19
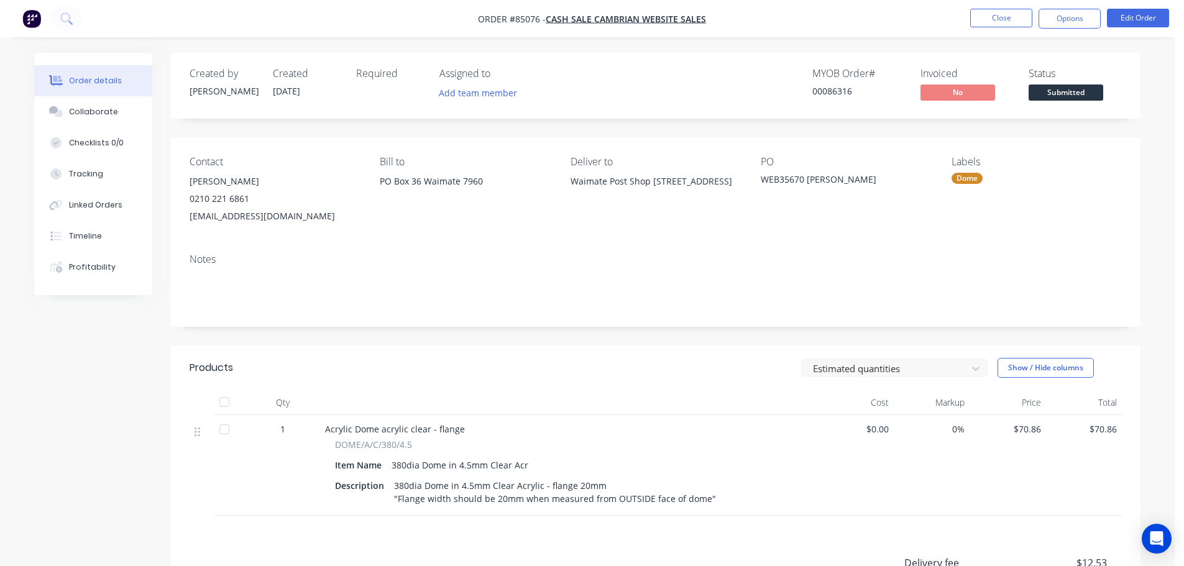
click at [838, 95] on div "00086316" at bounding box center [859, 91] width 93 height 13
click at [1064, 14] on button "Options" at bounding box center [1070, 19] width 62 height 20
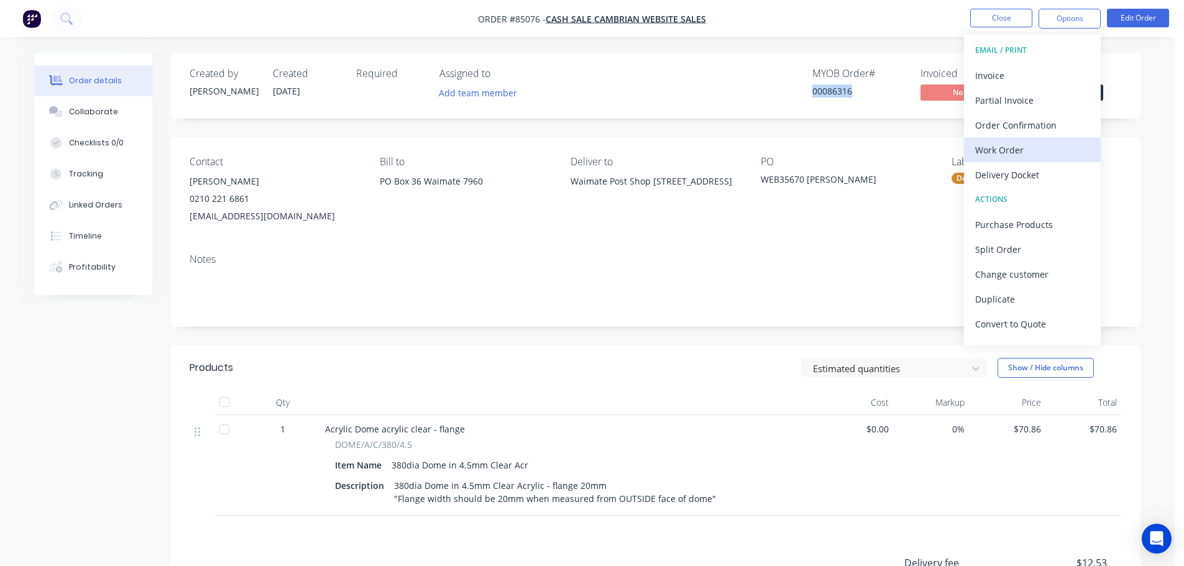
click at [1017, 150] on div "Work Order" at bounding box center [1032, 150] width 114 height 18
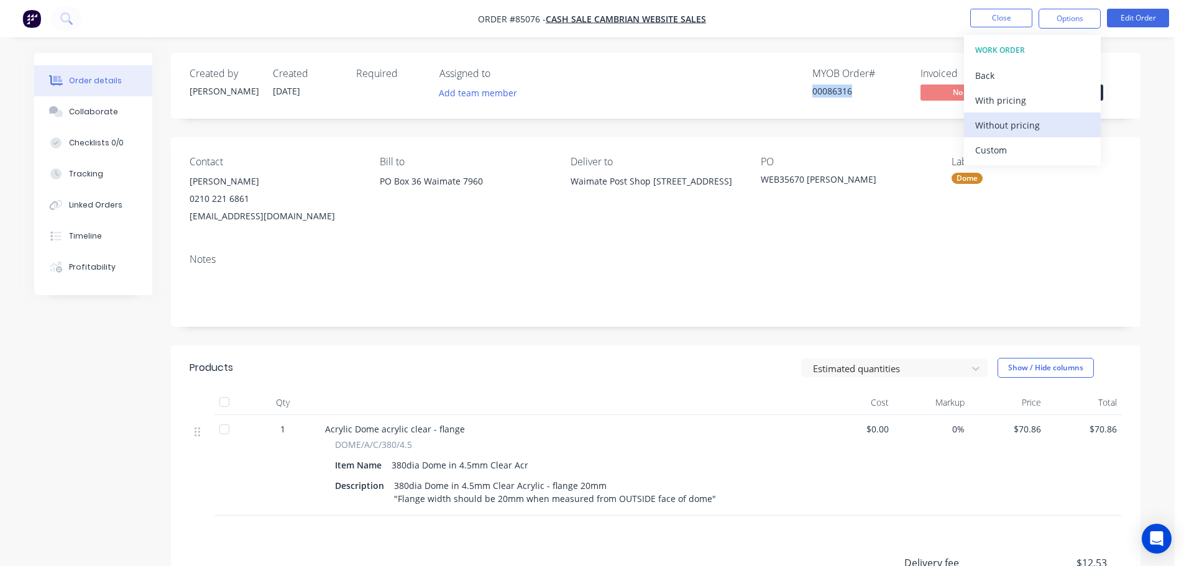
click at [1021, 128] on div "Without pricing" at bounding box center [1032, 125] width 114 height 18
drag, startPoint x: 705, startPoint y: 108, endPoint x: 734, endPoint y: 109, distance: 29.2
click at [705, 108] on div "Created by [PERSON_NAME] Created [DATE] Required Assigned to Add team member MY…" at bounding box center [656, 86] width 970 height 66
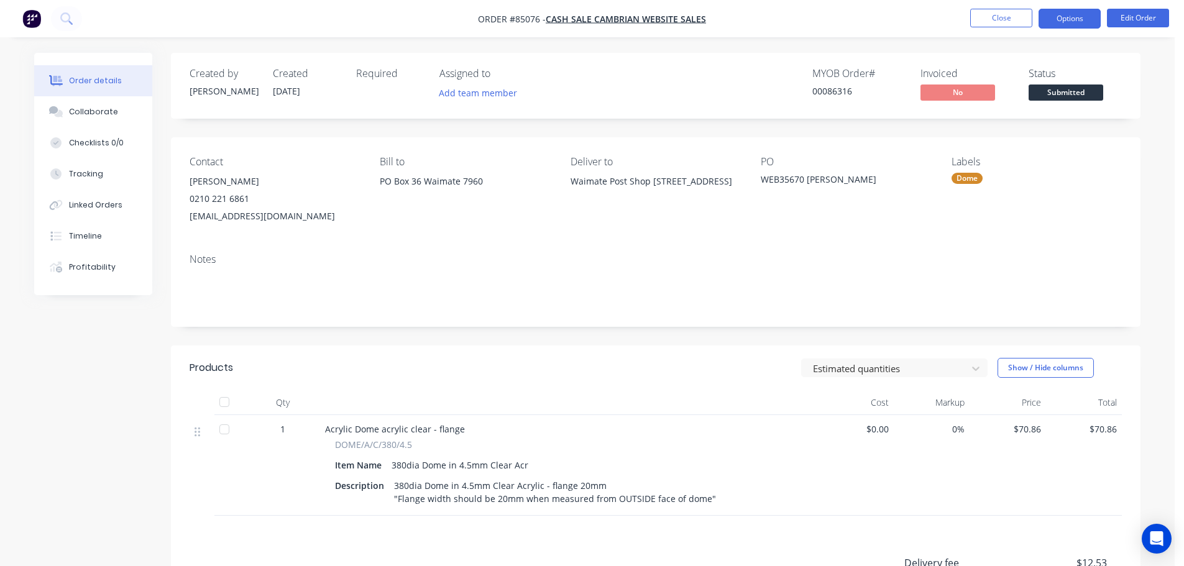
click at [1084, 12] on button "Options" at bounding box center [1070, 19] width 62 height 20
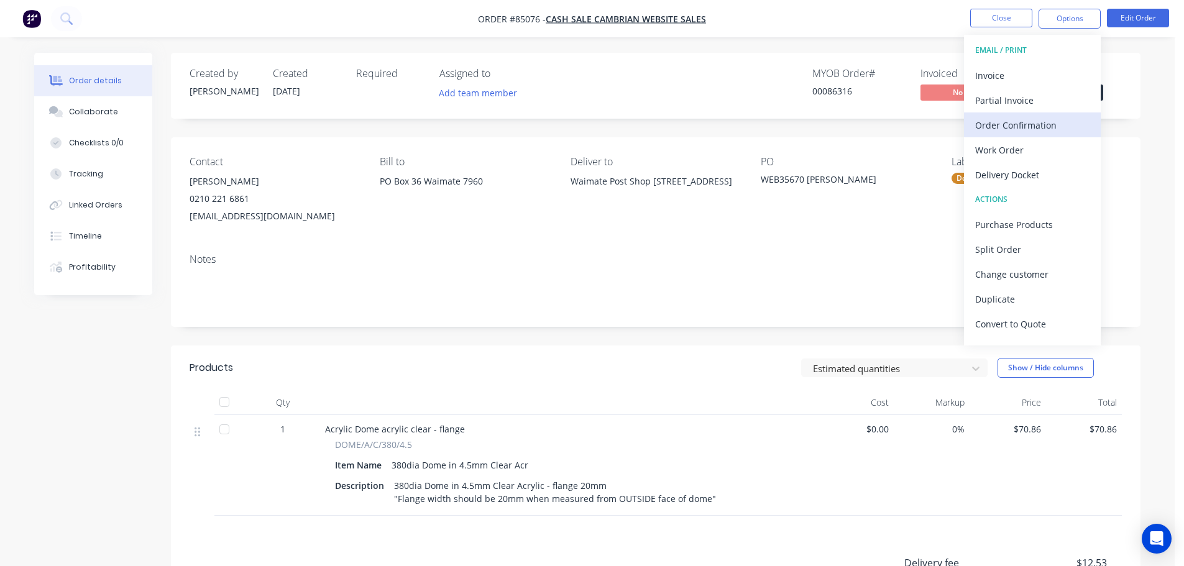
click at [1024, 128] on div "Order Confirmation" at bounding box center [1032, 125] width 114 height 18
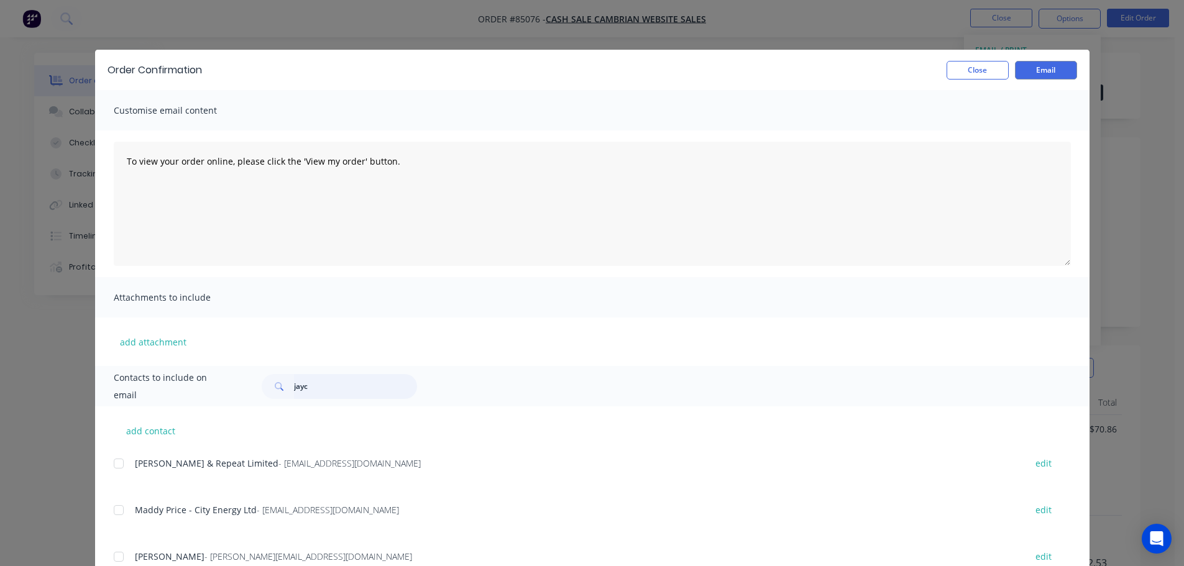
click at [355, 393] on input "jayc" at bounding box center [355, 386] width 123 height 25
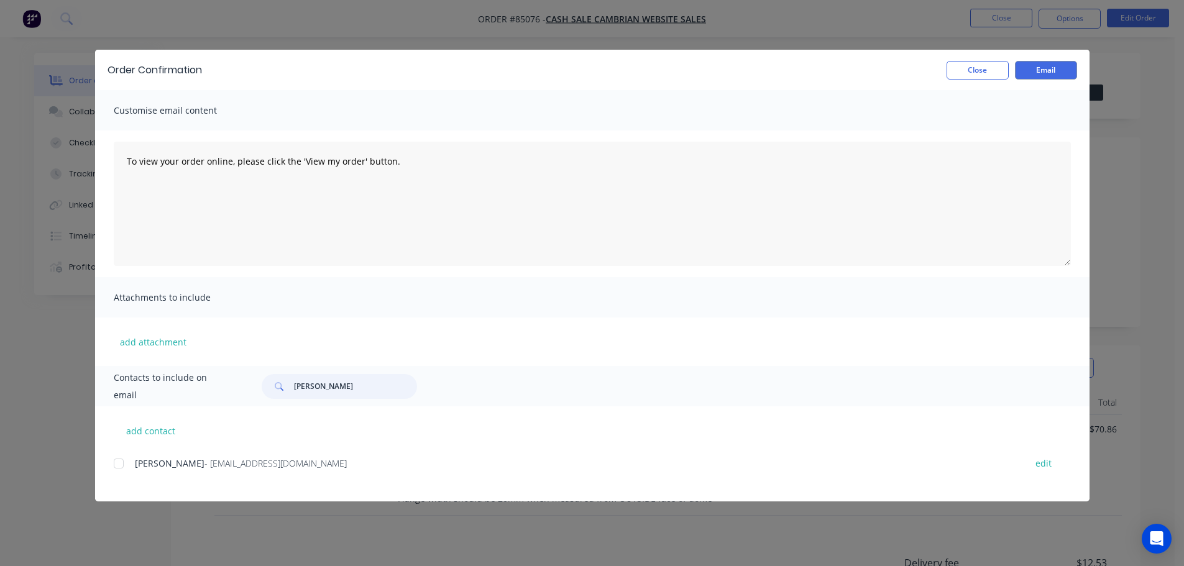
click at [127, 466] on div at bounding box center [118, 463] width 25 height 25
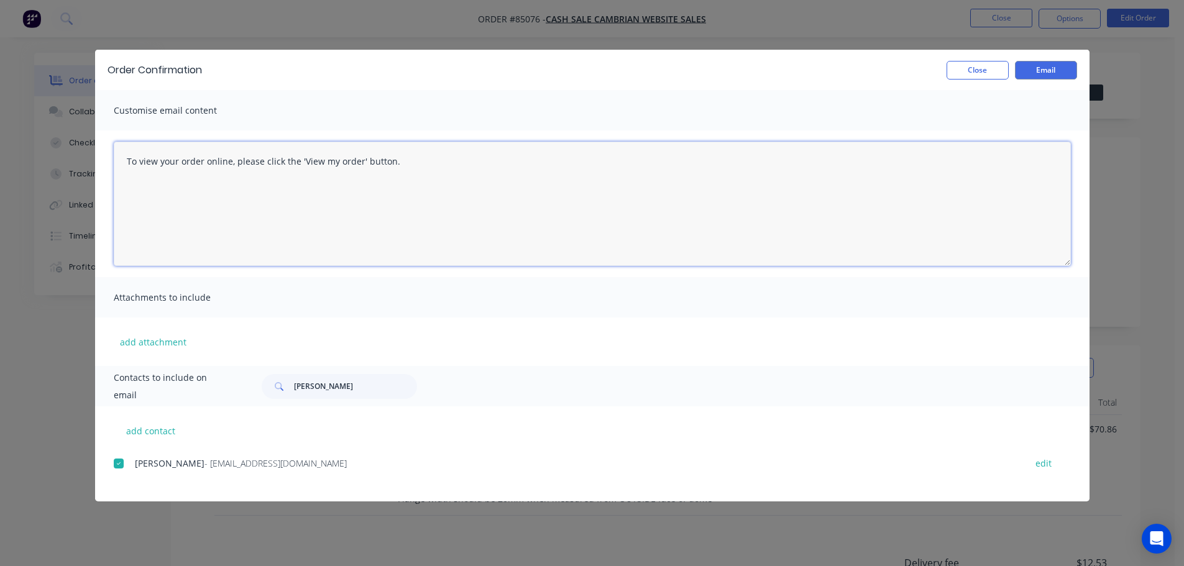
drag, startPoint x: 242, startPoint y: 239, endPoint x: 287, endPoint y: 227, distance: 45.9
click at [242, 239] on textarea "To view your order online, please click the 'View my order' button." at bounding box center [592, 204] width 957 height 124
paste textarea "[PERSON_NAME] you for your order, confirmation of your order is attached. Your …"
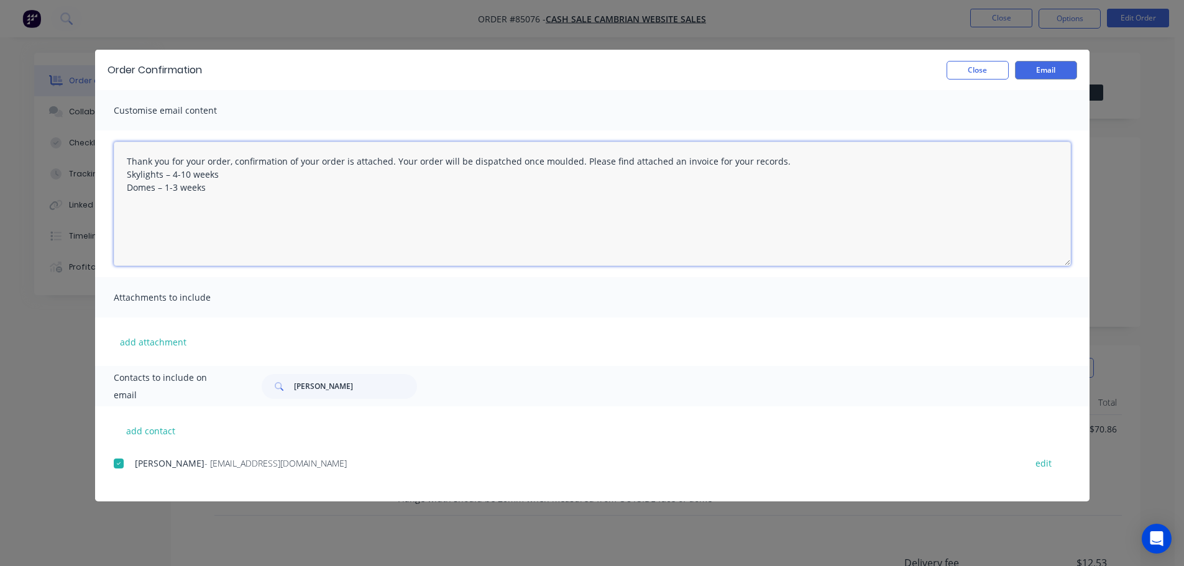
drag, startPoint x: 226, startPoint y: 178, endPoint x: 67, endPoint y: 174, distance: 159.8
click at [67, 174] on div "Order Confirmation Close Email Customise email content Thank you for your order…" at bounding box center [592, 283] width 1184 height 566
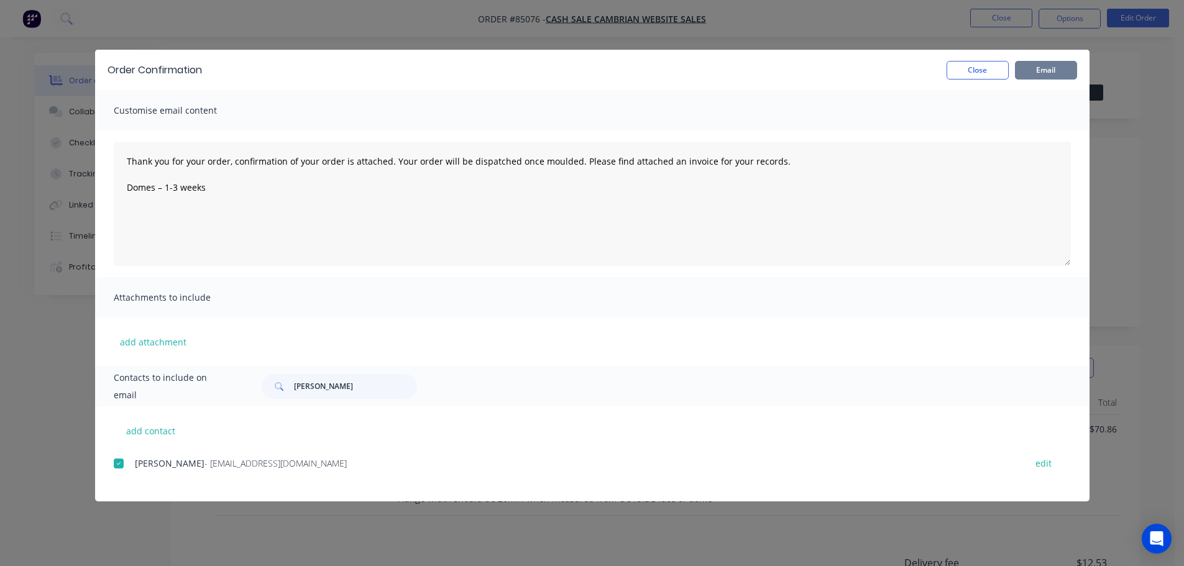
drag, startPoint x: 1048, startPoint y: 68, endPoint x: 267, endPoint y: 55, distance: 781.6
click at [1048, 68] on button "Email" at bounding box center [1046, 70] width 62 height 19
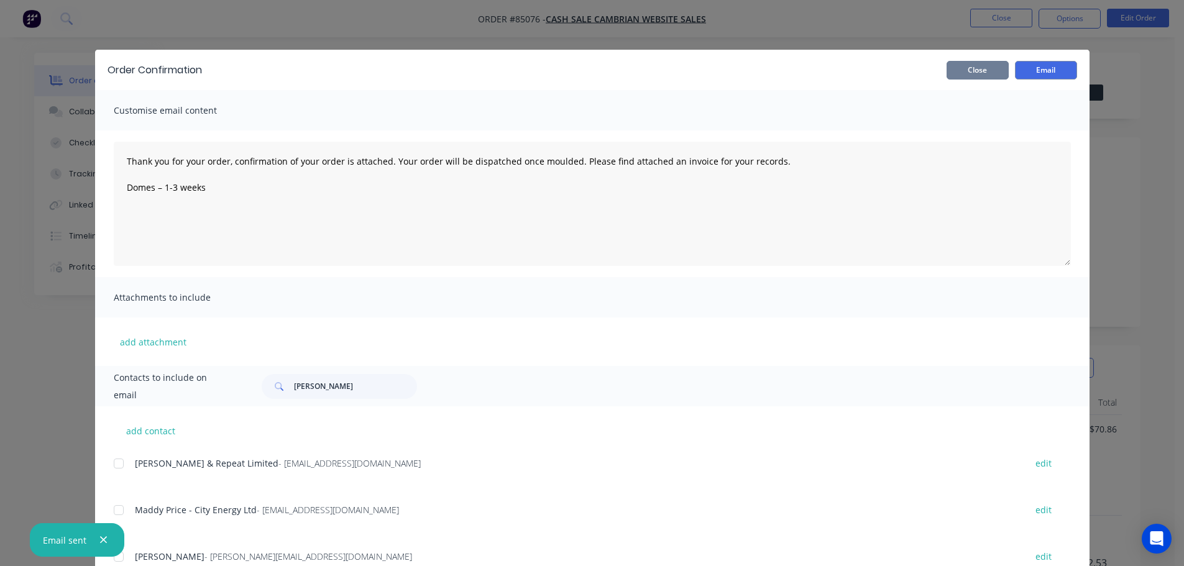
click at [990, 67] on button "Close" at bounding box center [978, 70] width 62 height 19
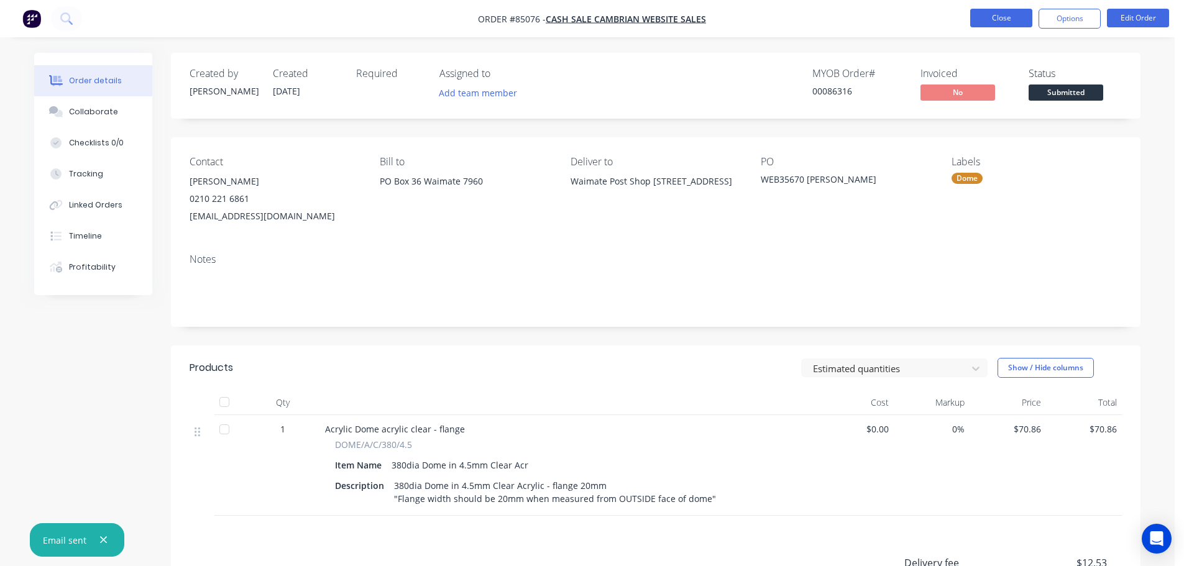
click at [1012, 18] on button "Close" at bounding box center [1001, 18] width 62 height 19
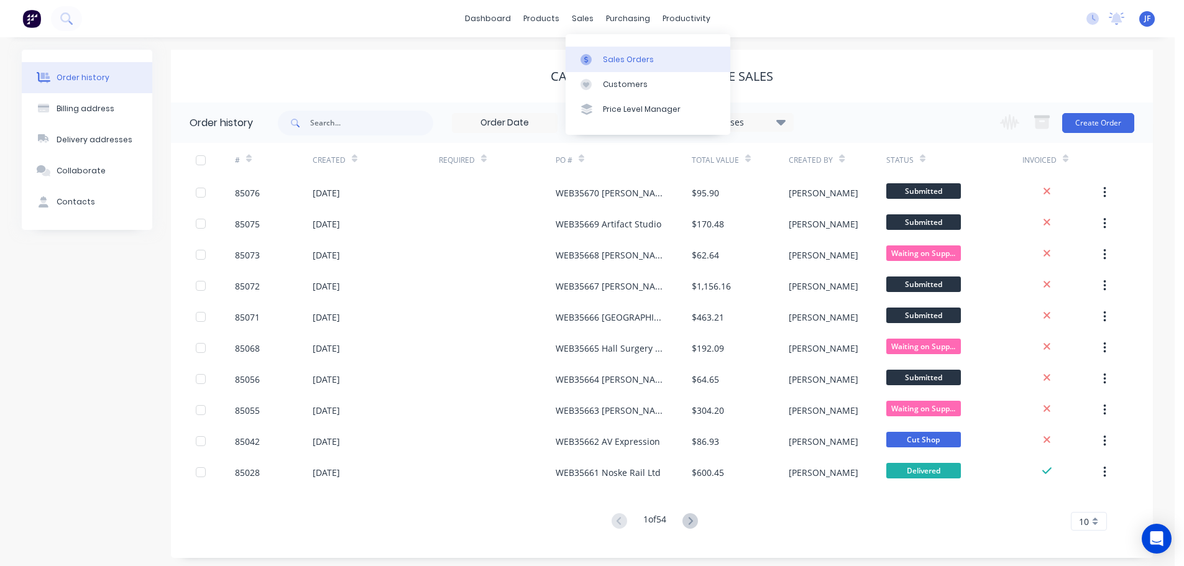
click at [599, 60] on link "Sales Orders" at bounding box center [648, 59] width 165 height 25
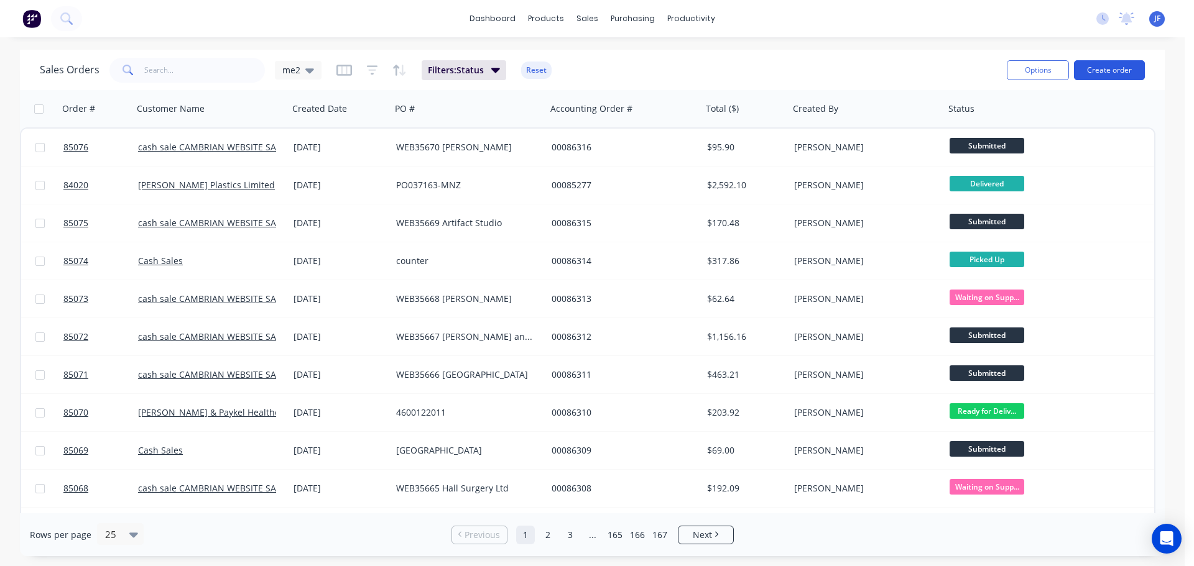
click at [1113, 73] on button "Create order" at bounding box center [1109, 70] width 71 height 20
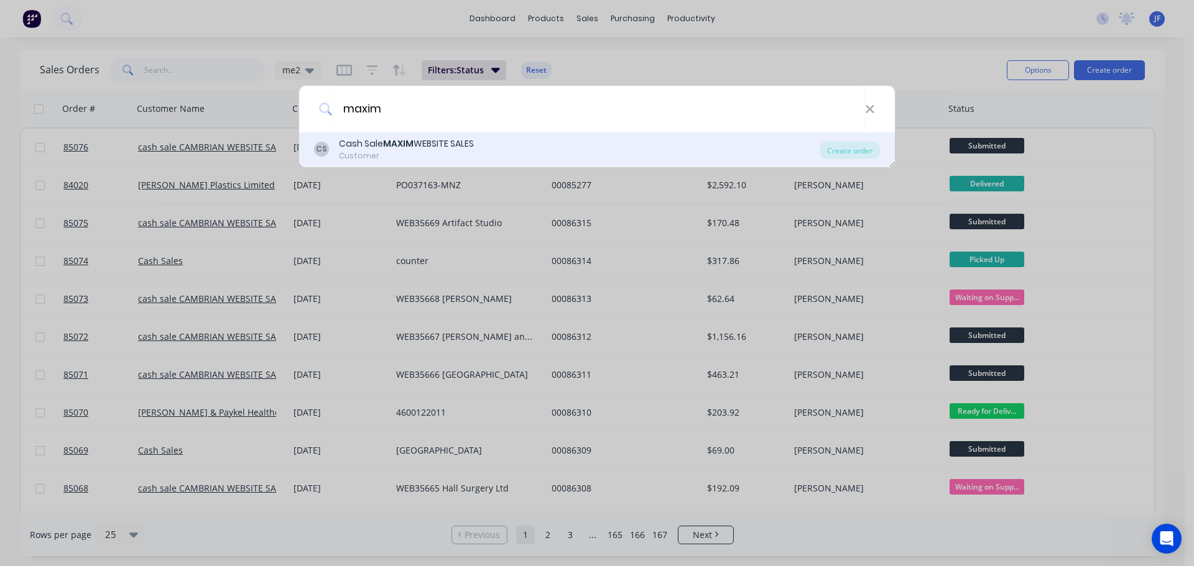
click at [565, 165] on div "CS Cash Sale MAXIM WEBSITE SALES Customer Create order" at bounding box center [597, 149] width 596 height 35
click at [564, 159] on div "CS Cash Sale MAXIM WEBSITE SALES Customer" at bounding box center [566, 149] width 505 height 24
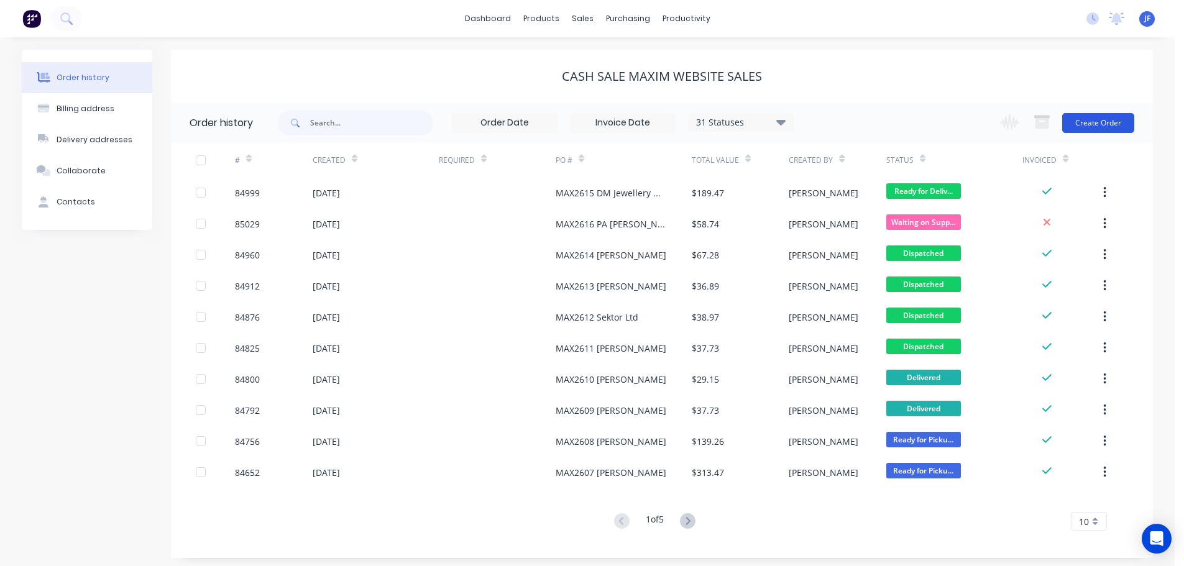
click at [1114, 119] on button "Create Order" at bounding box center [1098, 123] width 72 height 20
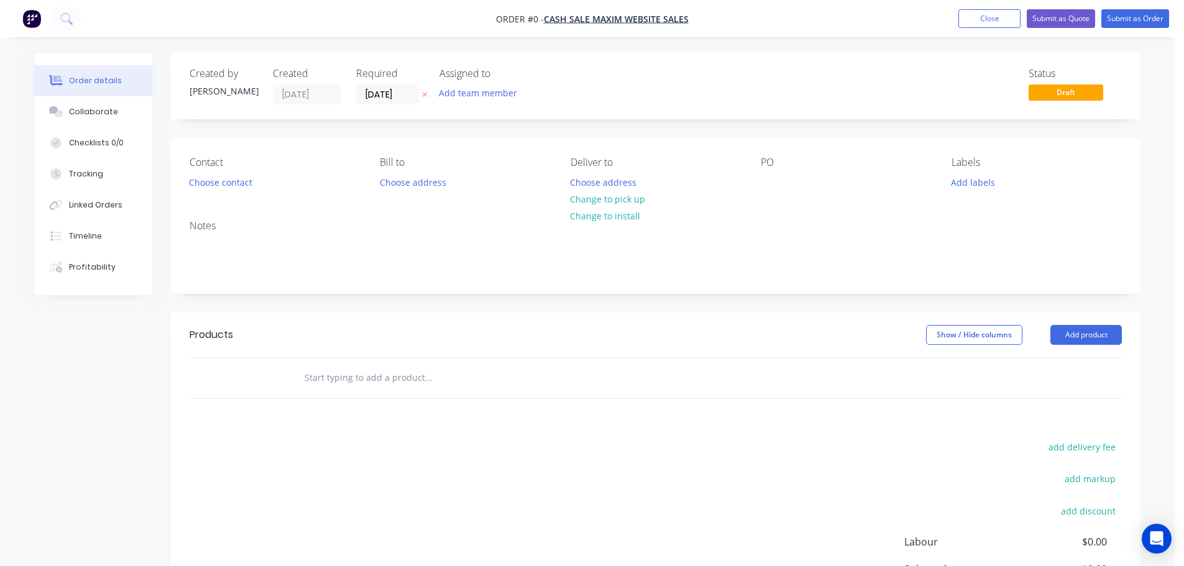
click at [359, 380] on input "text" at bounding box center [428, 378] width 249 height 25
paste input "M037A"
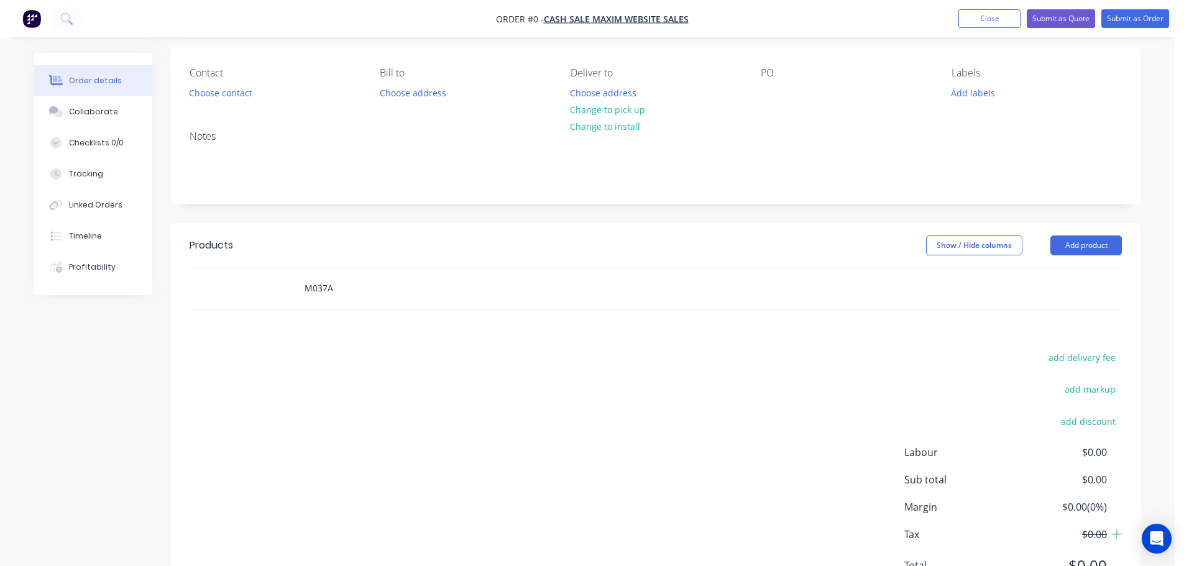
scroll to position [150, 0]
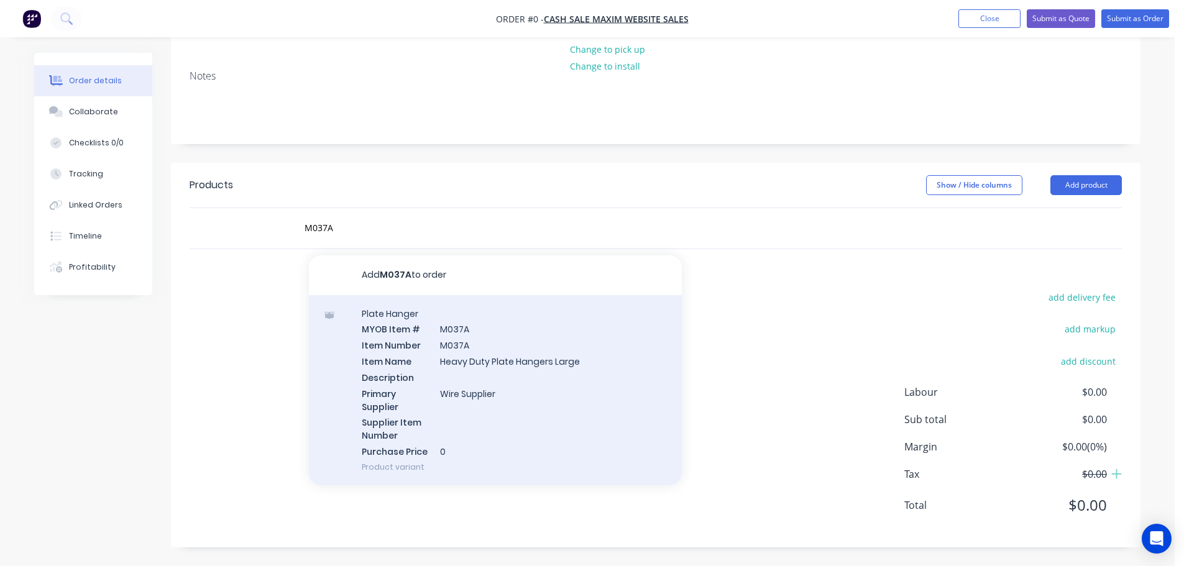
click at [464, 369] on div "Plate Hanger MYOB Item # M037A Item Number M037A Item Name Heavy Duty Plate Han…" at bounding box center [495, 390] width 373 height 190
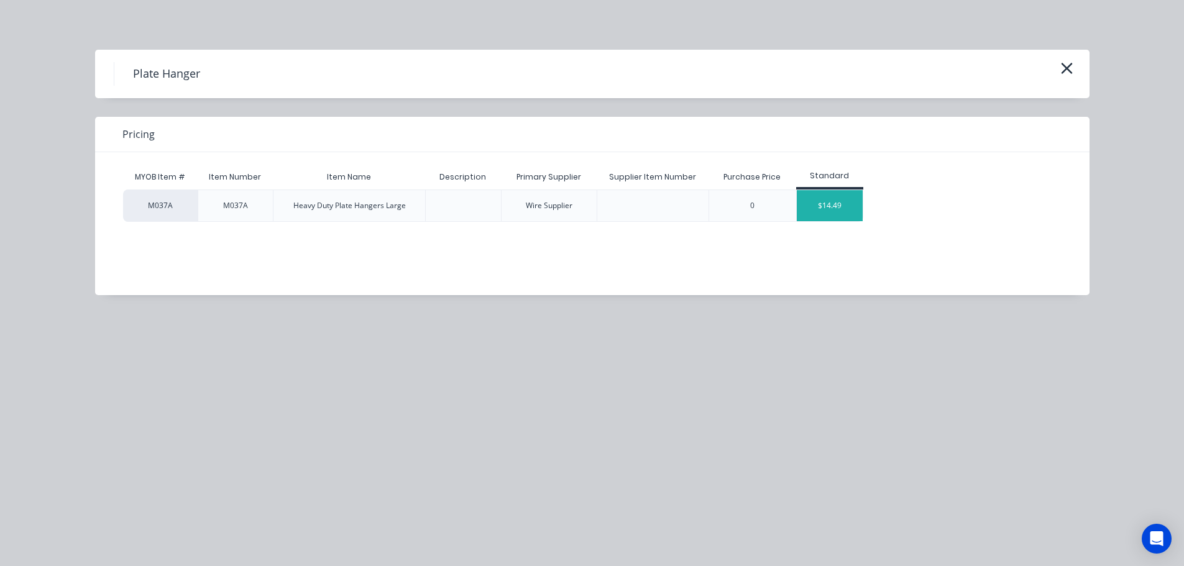
click at [842, 209] on div "$14.49" at bounding box center [830, 205] width 67 height 31
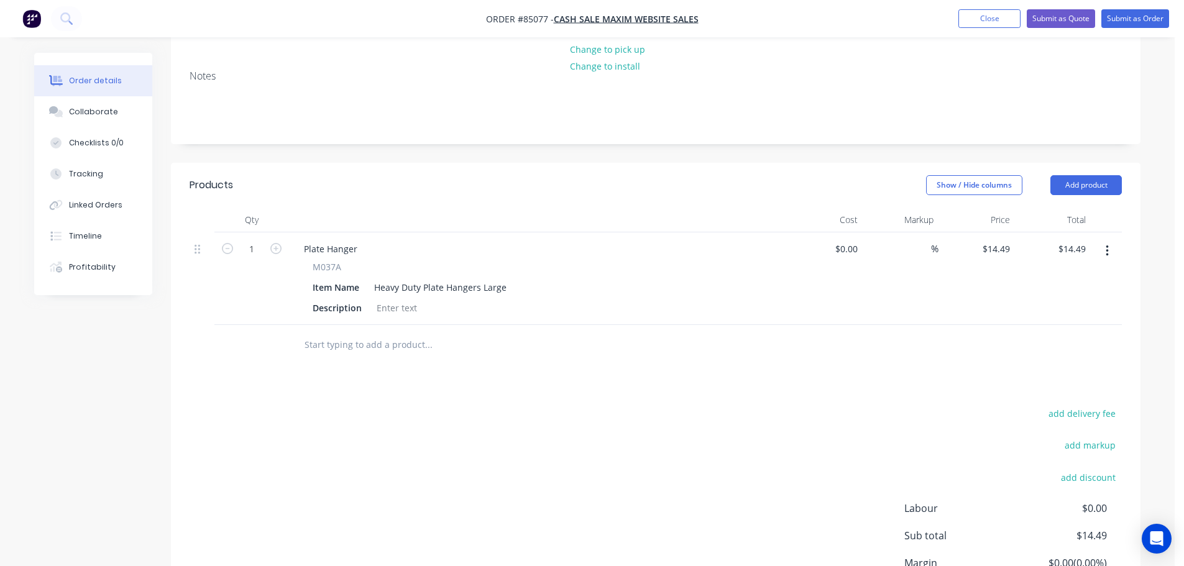
click at [323, 268] on span "M037A" at bounding box center [327, 266] width 29 height 13
drag, startPoint x: 323, startPoint y: 268, endPoint x: 325, endPoint y: 262, distance: 6.3
click at [324, 268] on span "M037A" at bounding box center [327, 266] width 29 height 13
click at [327, 251] on div "Plate Hanger" at bounding box center [330, 249] width 73 height 18
paste div
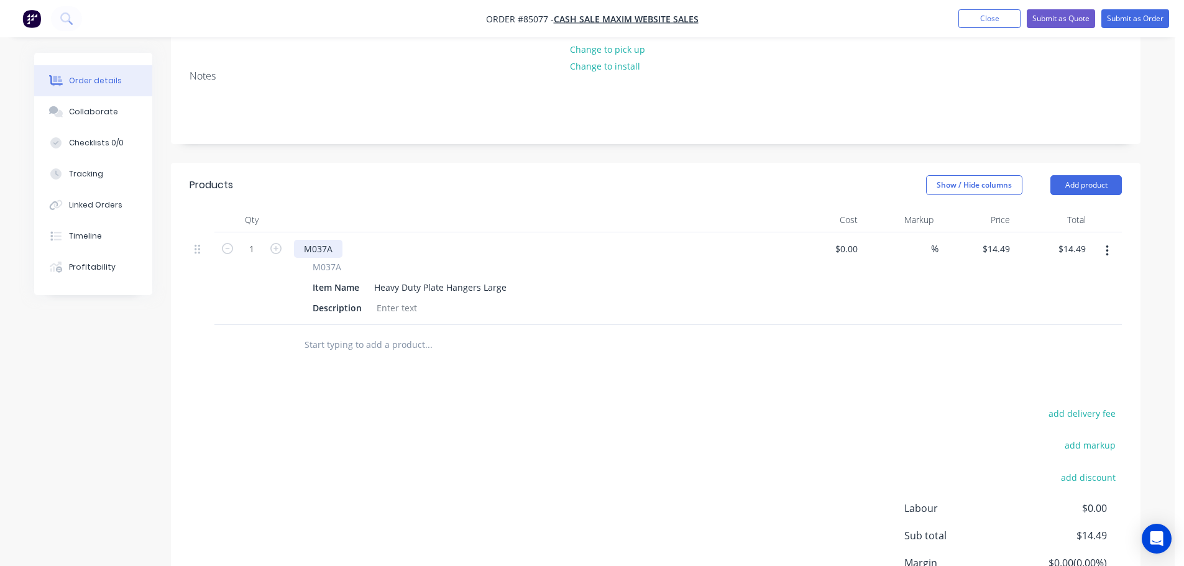
scroll to position [25, 0]
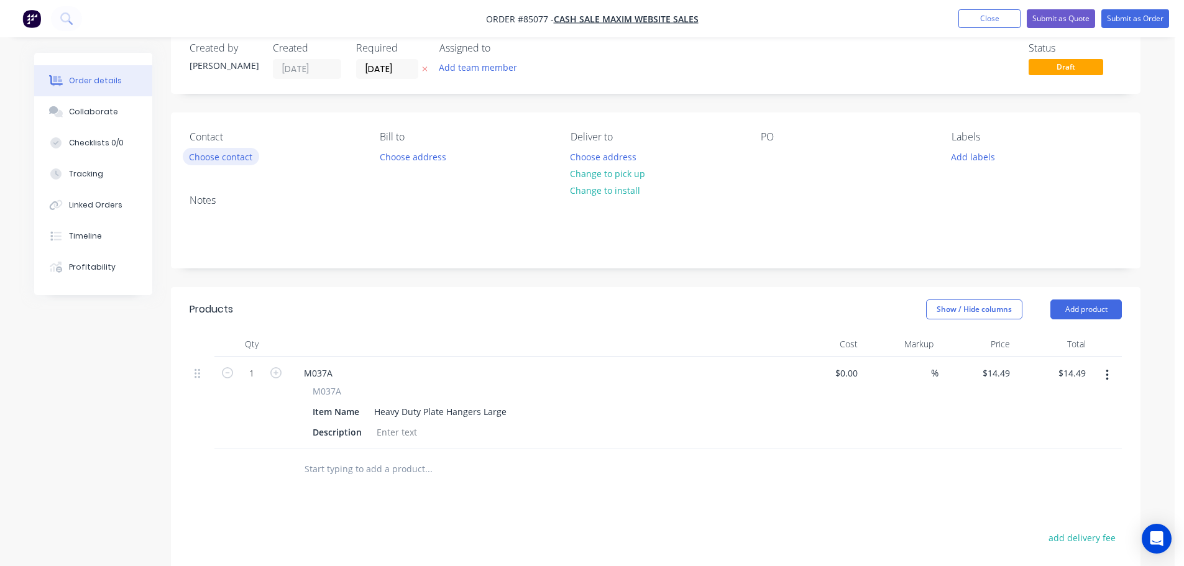
click at [212, 148] on button "Choose contact" at bounding box center [221, 156] width 76 height 17
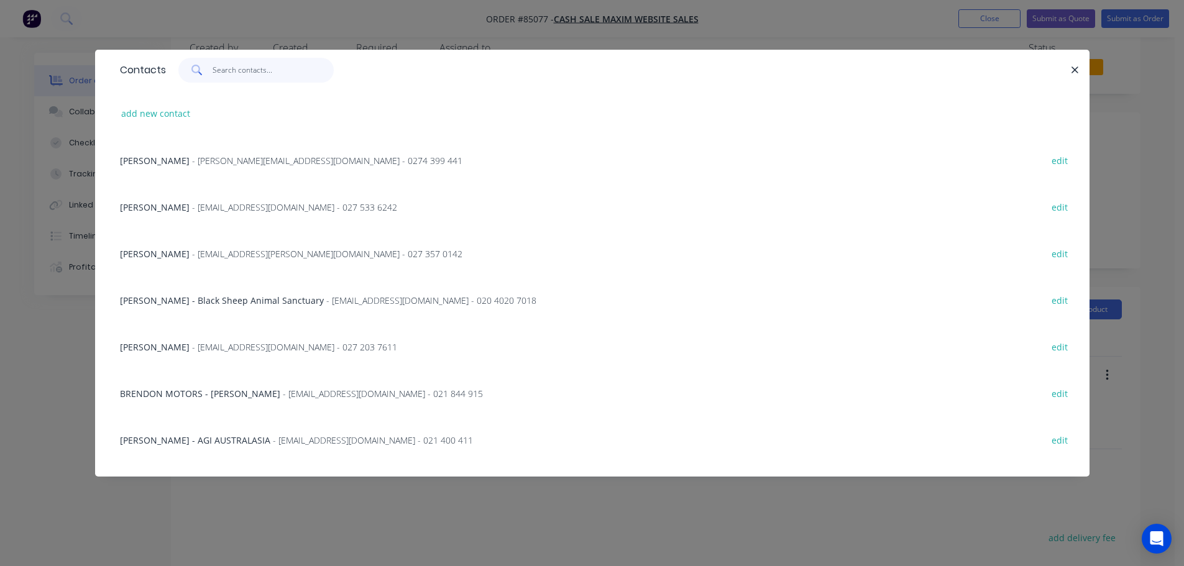
click at [237, 67] on input "text" at bounding box center [273, 70] width 121 height 25
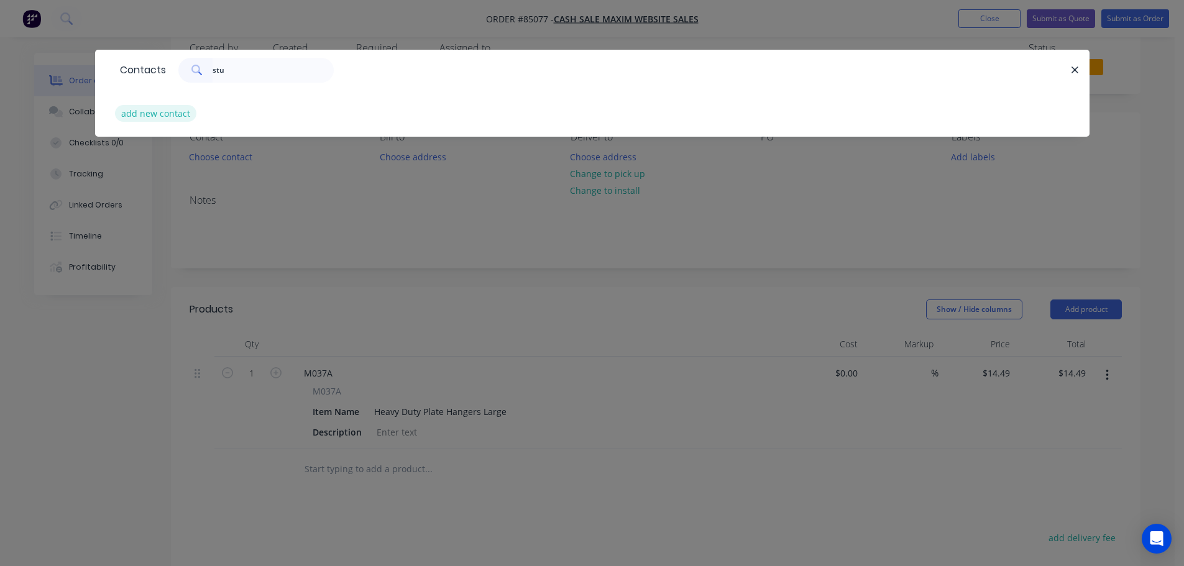
click at [149, 119] on button "add new contact" at bounding box center [156, 113] width 82 height 17
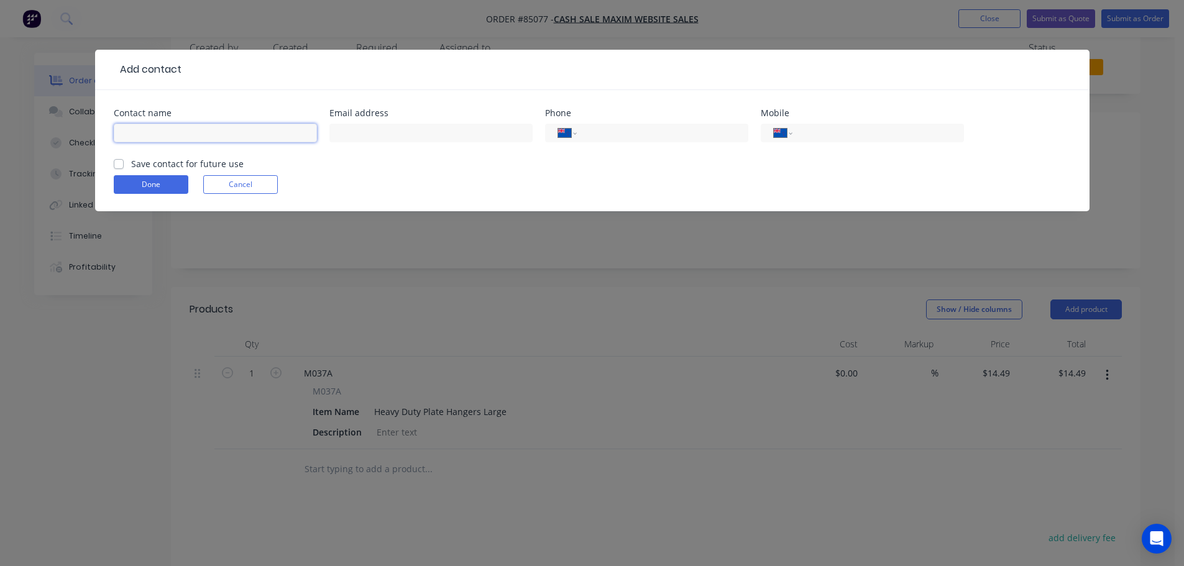
click at [150, 132] on input "text" at bounding box center [215, 133] width 203 height 19
paste input "[PERSON_NAME]"
click at [149, 168] on label "Save contact for future use" at bounding box center [187, 163] width 113 height 13
click at [124, 168] on input "Save contact for future use" at bounding box center [119, 163] width 10 height 12
click at [359, 124] on input "text" at bounding box center [430, 133] width 203 height 19
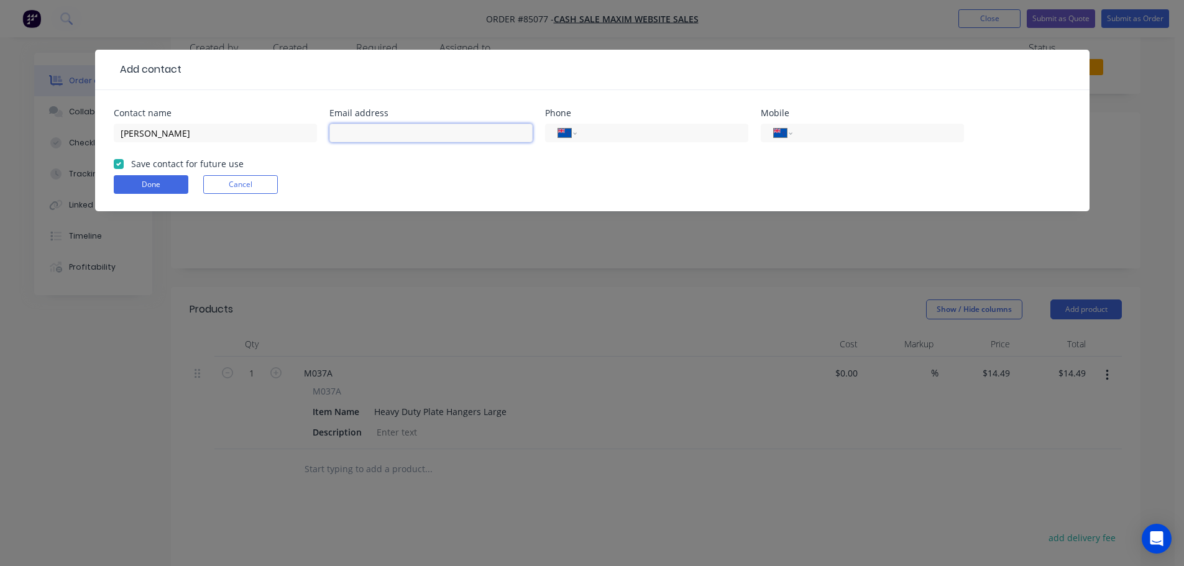
click at [357, 131] on input "text" at bounding box center [430, 133] width 203 height 19
paste input "[PERSON_NAME][EMAIL_ADDRESS][PERSON_NAME][DOMAIN_NAME]"
drag, startPoint x: 812, startPoint y: 136, endPoint x: 803, endPoint y: 141, distance: 9.7
click at [813, 136] on input "tel" at bounding box center [875, 133] width 149 height 14
paste input "029 770 3968"
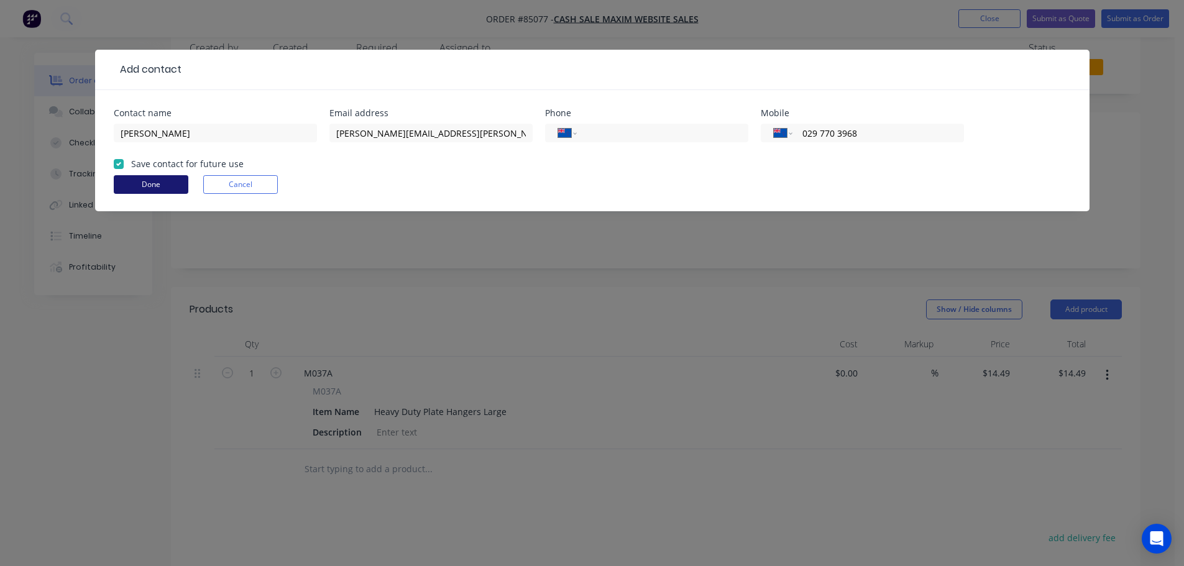
click at [182, 187] on button "Done" at bounding box center [151, 184] width 75 height 19
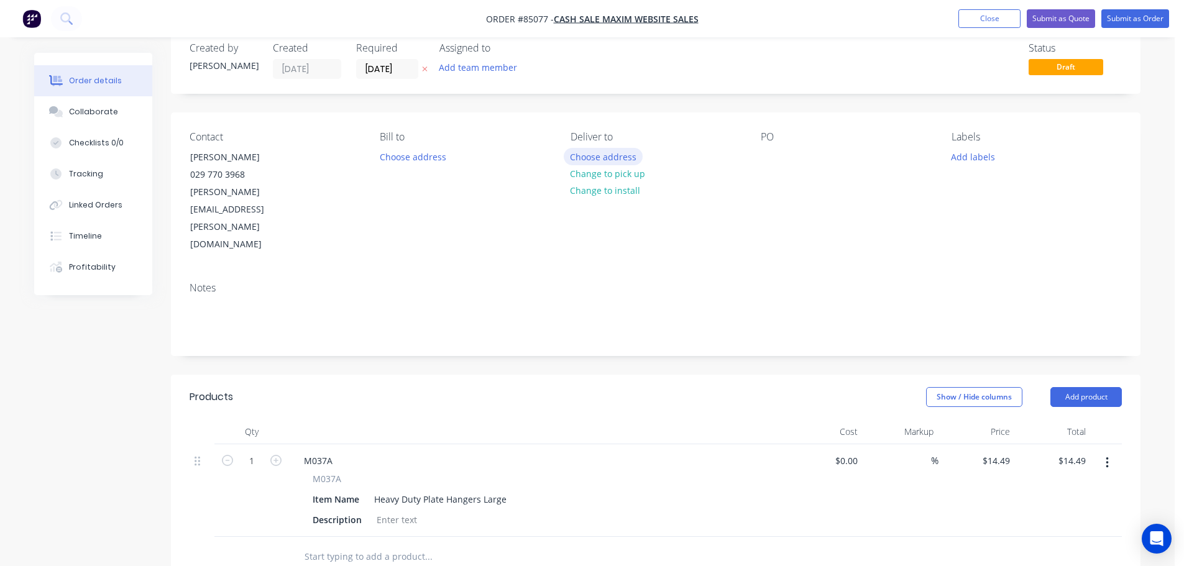
click at [599, 149] on button "Choose address" at bounding box center [604, 156] width 80 height 17
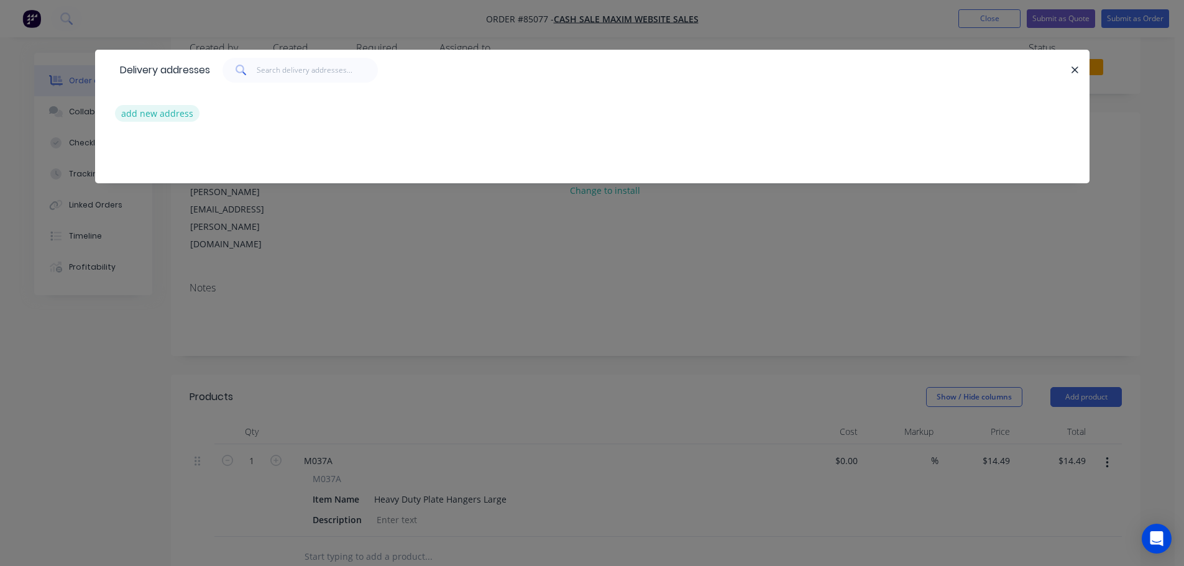
click at [177, 109] on button "add new address" at bounding box center [157, 113] width 85 height 17
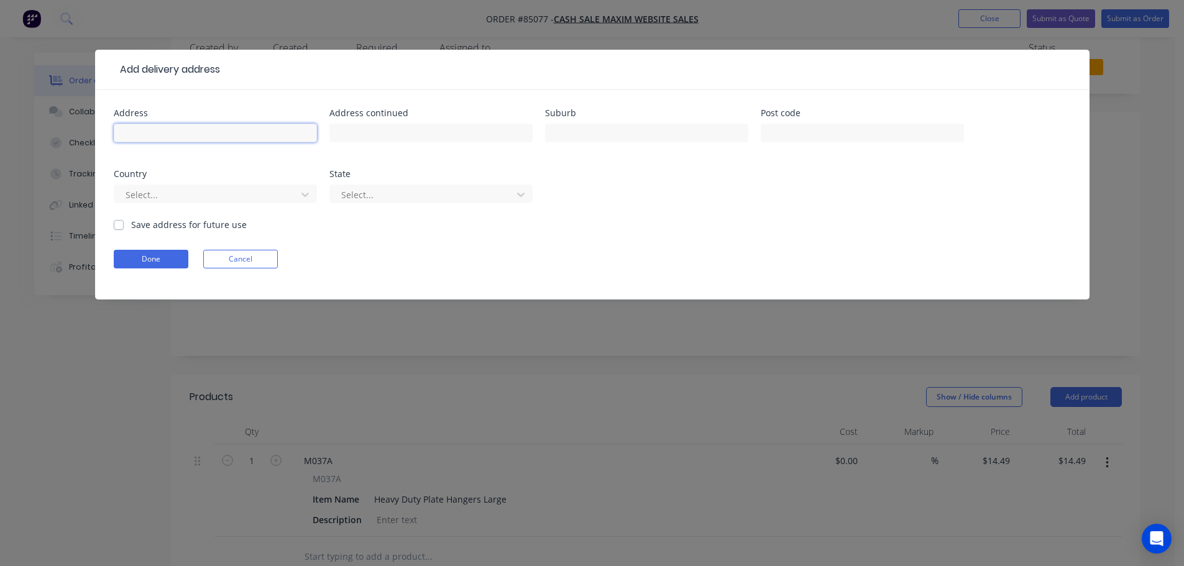
click at [162, 140] on input "text" at bounding box center [215, 133] width 203 height 19
paste input "[STREET_ADDRESS]"
click at [428, 130] on input "text" at bounding box center [430, 133] width 203 height 19
paste input "Hoe-O-Tainui 3373"
click at [167, 259] on button "Done" at bounding box center [151, 259] width 75 height 19
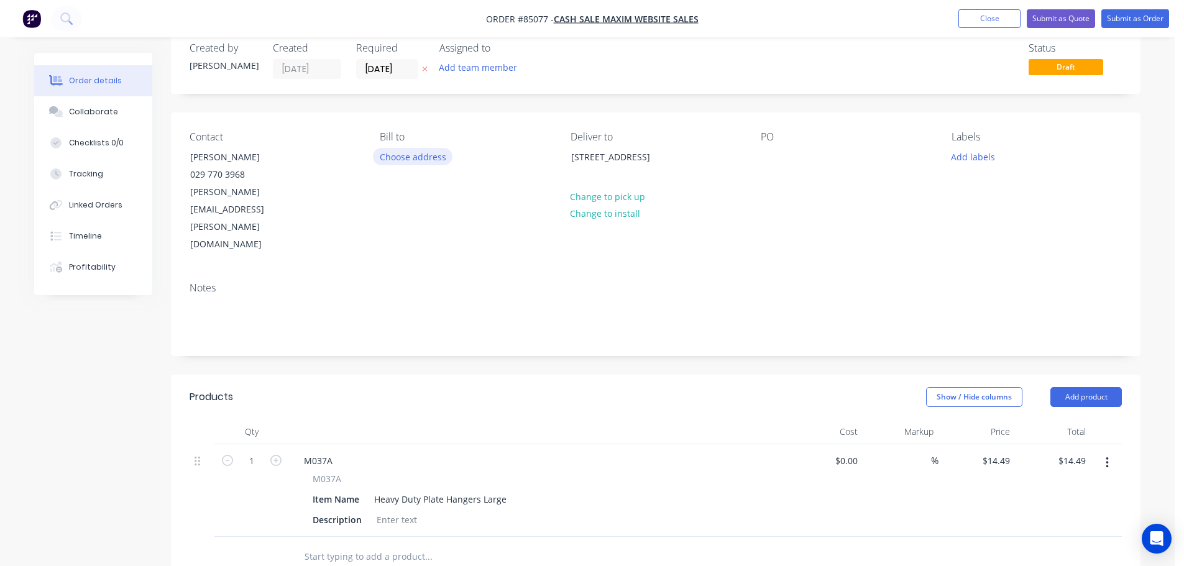
click at [425, 158] on button "Choose address" at bounding box center [413, 156] width 80 height 17
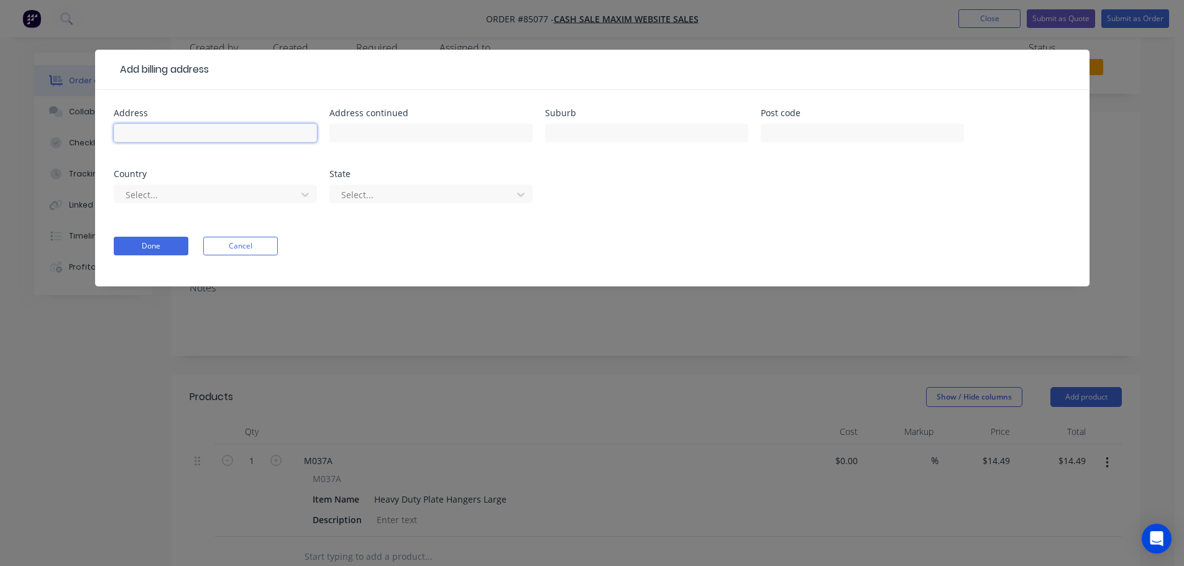
click at [136, 138] on input "text" at bounding box center [215, 133] width 203 height 19
paste input "Hoe-O-Tainui 3373"
click at [214, 138] on input "Hoe-O-Tainui 3373" at bounding box center [215, 133] width 203 height 19
paste input "15 [GEOGRAPHIC_DATA]"
click at [480, 141] on input "text" at bounding box center [430, 133] width 203 height 19
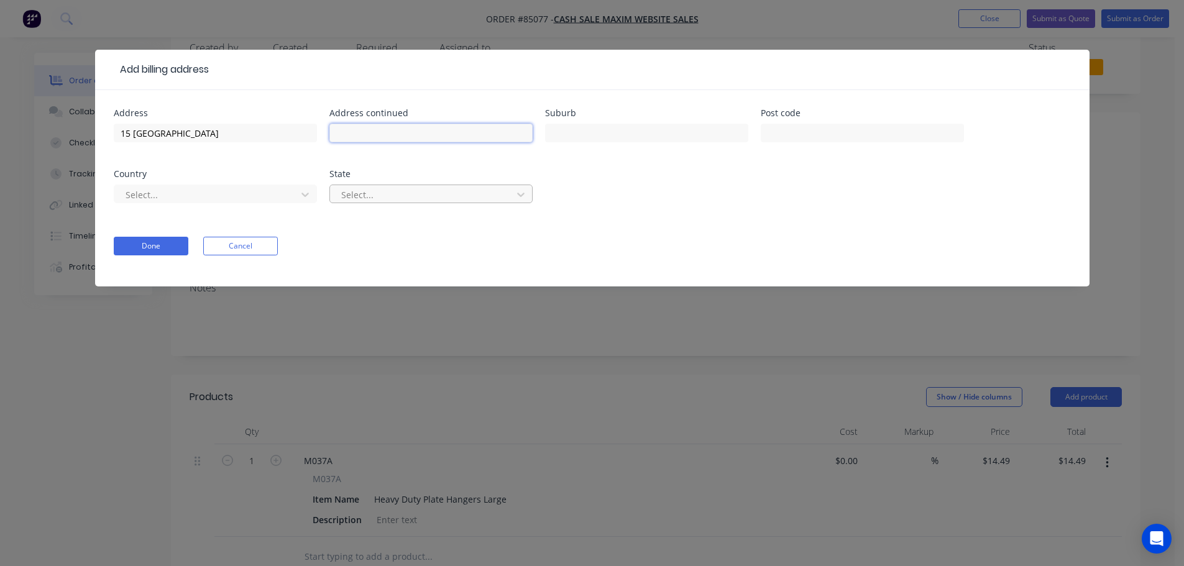
drag, startPoint x: 479, startPoint y: 136, endPoint x: 413, endPoint y: 195, distance: 88.5
click at [477, 137] on input "text" at bounding box center [430, 133] width 203 height 19
paste input "[GEOGRAPHIC_DATA] 1081"
click at [147, 251] on button "Done" at bounding box center [151, 246] width 75 height 19
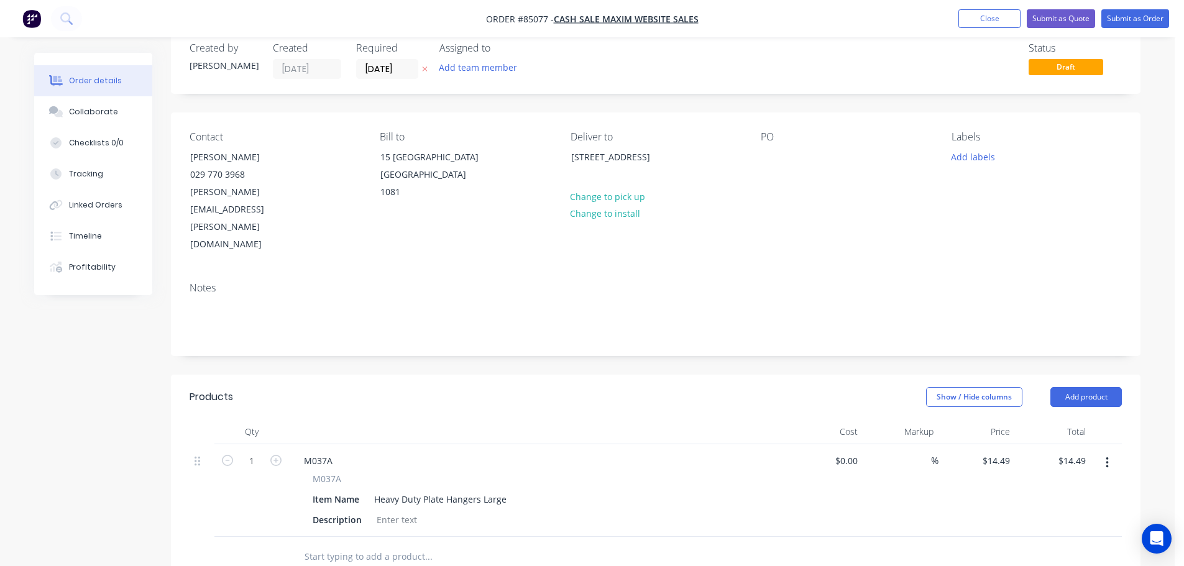
click at [426, 65] on icon "button" at bounding box center [425, 68] width 6 height 7
click at [778, 160] on div at bounding box center [771, 157] width 20 height 18
drag, startPoint x: 190, startPoint y: 155, endPoint x: 348, endPoint y: 155, distance: 157.3
click at [344, 156] on div "Contact [PERSON_NAME] 029 770 3968 [EMAIL_ADDRESS][PERSON_NAME][DOMAIN_NAME]" at bounding box center [275, 192] width 170 height 122
click at [814, 159] on div "MAX2617" at bounding box center [790, 157] width 58 height 18
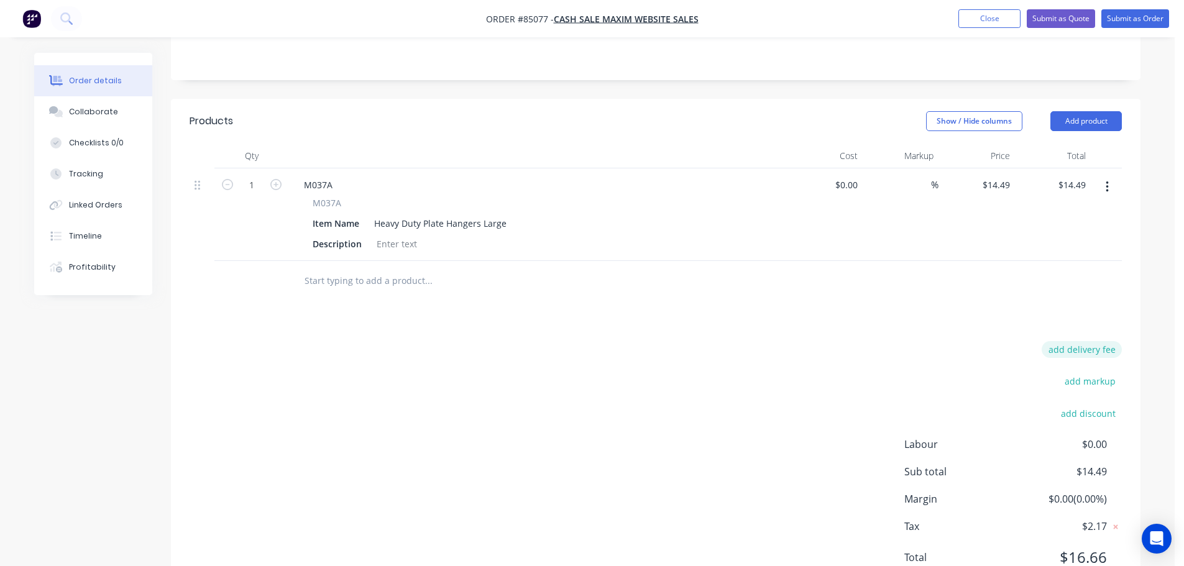
click at [1090, 341] on button "add delivery fee" at bounding box center [1082, 349] width 80 height 17
click at [874, 290] on div "Products Show / Hide columns Add product Qty Cost Markup Price Total 1 M037A M0…" at bounding box center [656, 352] width 970 height 498
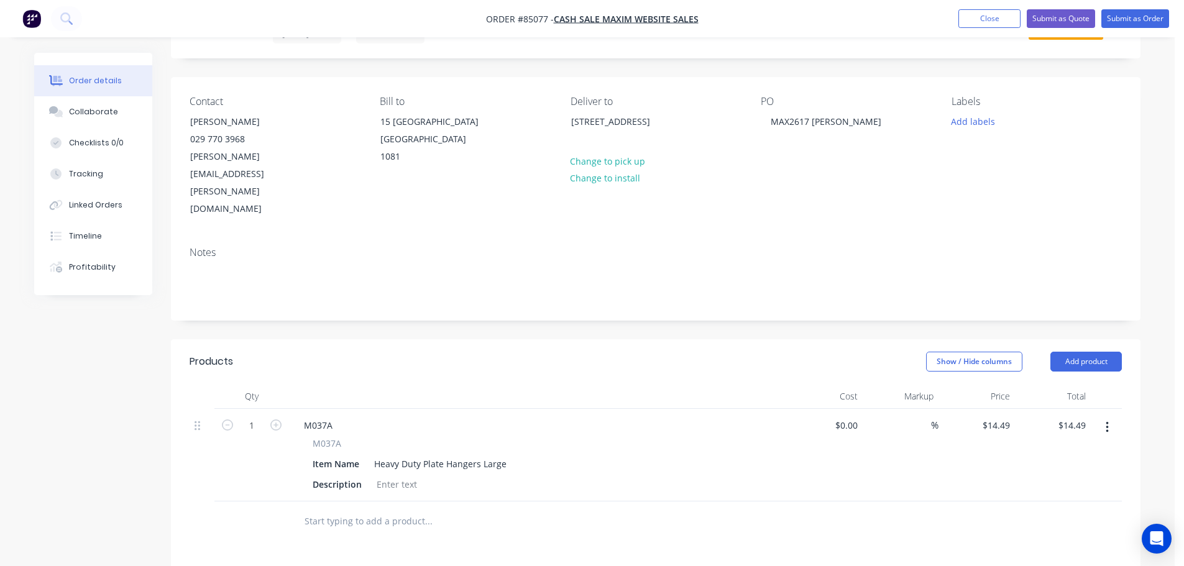
scroll to position [0, 0]
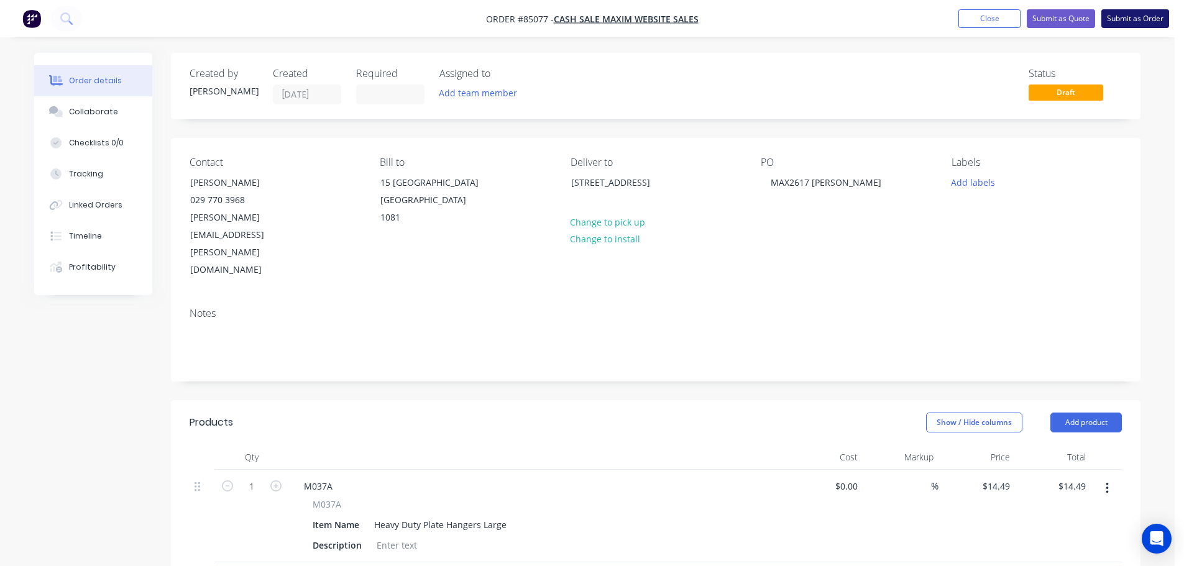
drag, startPoint x: 1124, startPoint y: 12, endPoint x: 1113, endPoint y: 22, distance: 14.9
click at [1125, 12] on button "Submit as Order" at bounding box center [1136, 18] width 68 height 19
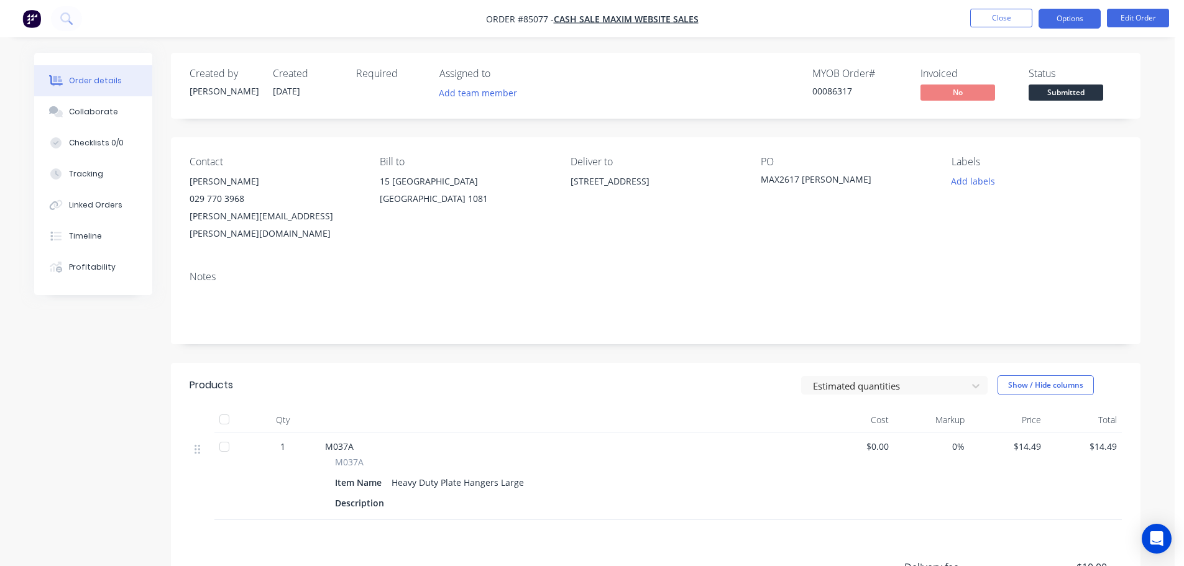
click at [1059, 25] on button "Options" at bounding box center [1070, 19] width 62 height 20
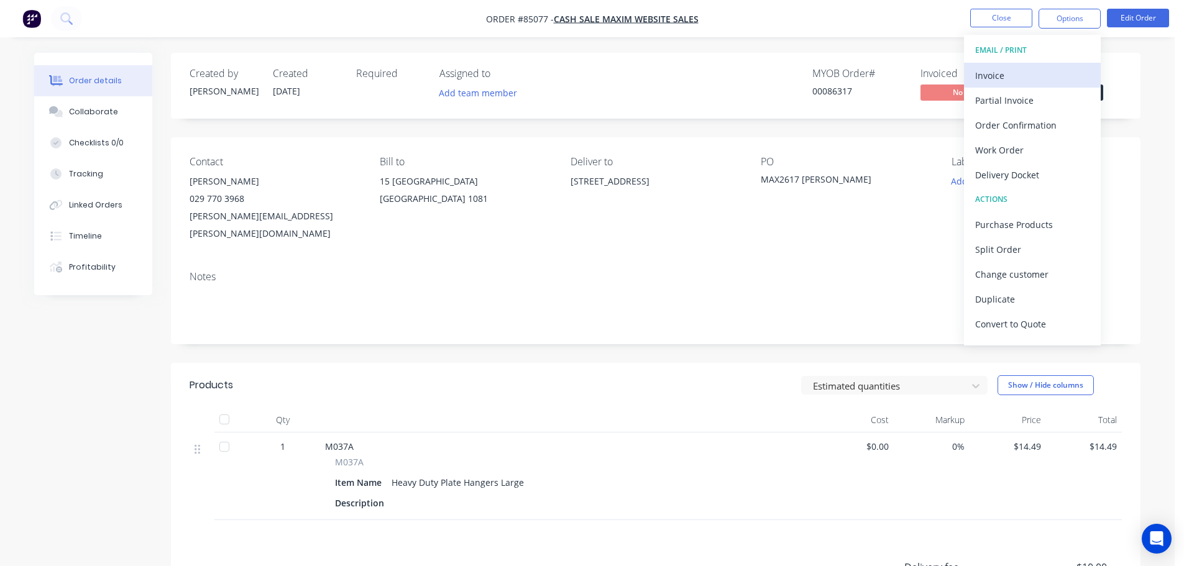
click at [1029, 80] on div "Invoice" at bounding box center [1032, 76] width 114 height 18
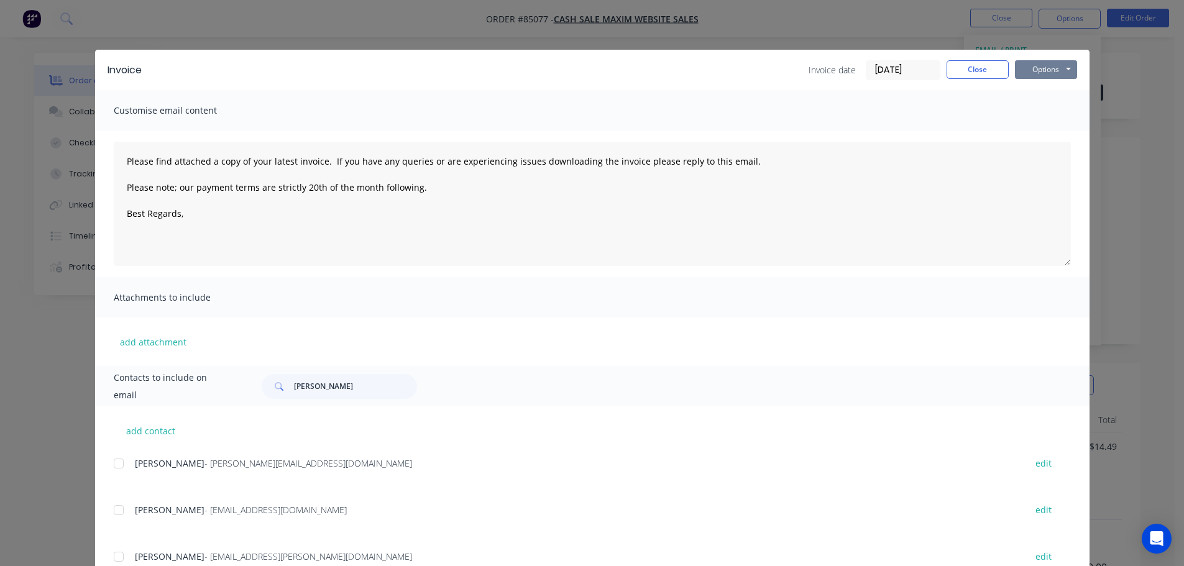
click at [1039, 71] on button "Options" at bounding box center [1046, 69] width 62 height 19
click at [1048, 117] on button "Print" at bounding box center [1055, 112] width 80 height 21
drag, startPoint x: 965, startPoint y: 67, endPoint x: 1037, endPoint y: 91, distance: 75.3
click at [972, 70] on button "Close" at bounding box center [978, 69] width 62 height 19
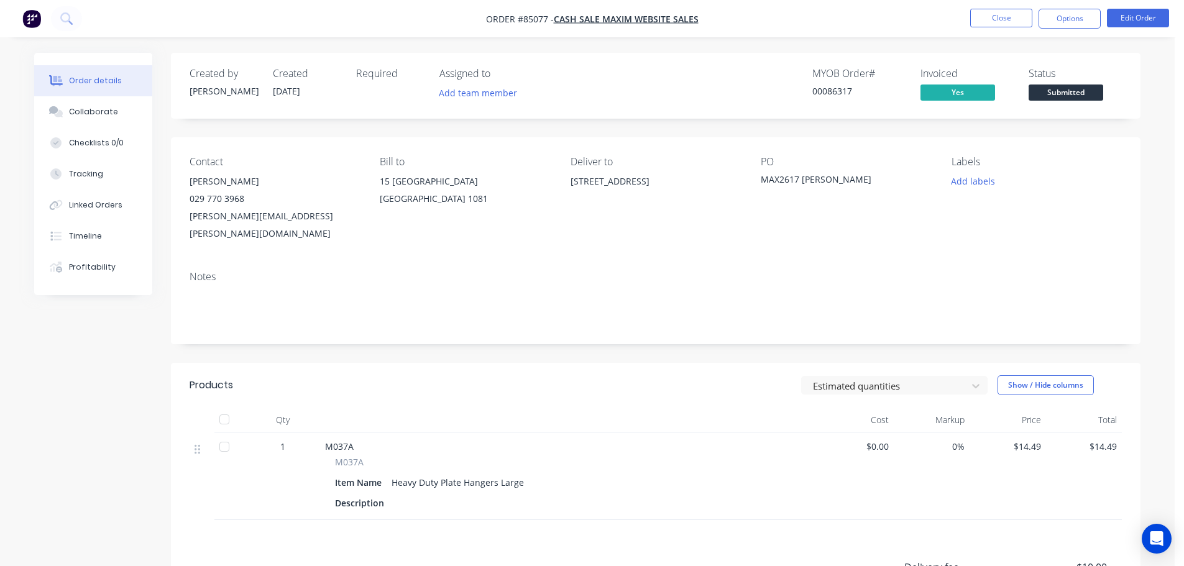
click at [1039, 91] on span "Submitted" at bounding box center [1066, 93] width 75 height 16
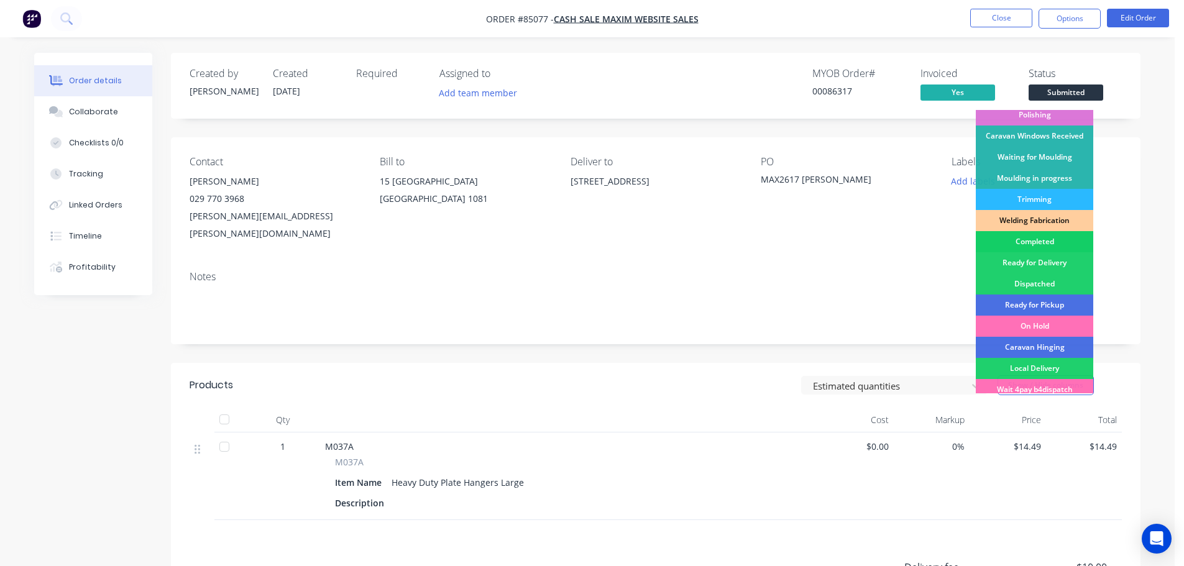
scroll to position [245, 0]
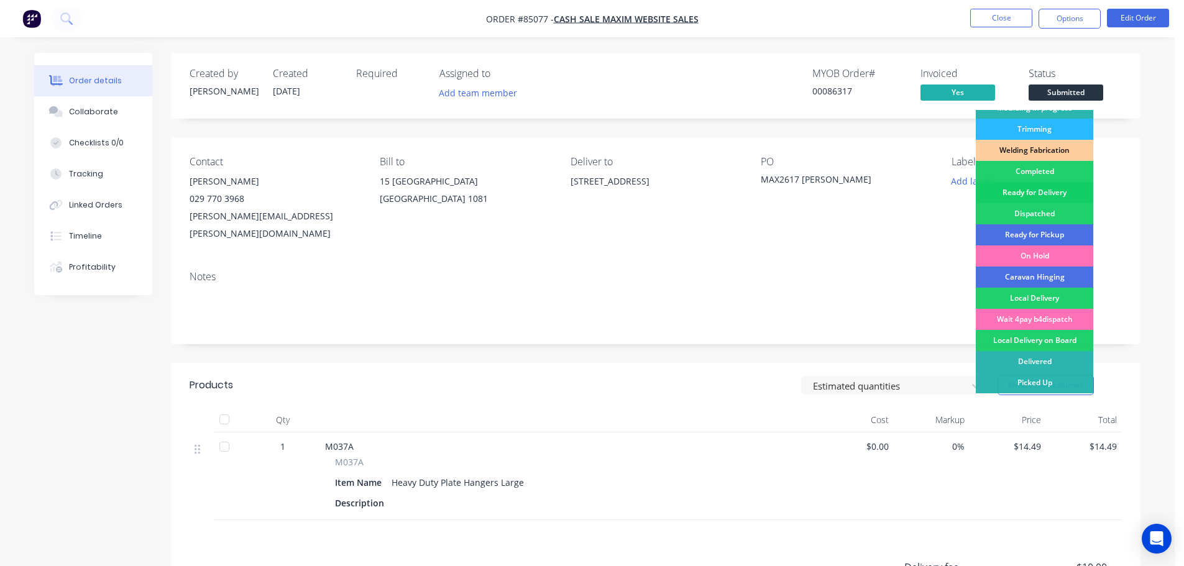
click at [1059, 195] on div "Ready for Delivery" at bounding box center [1034, 192] width 117 height 21
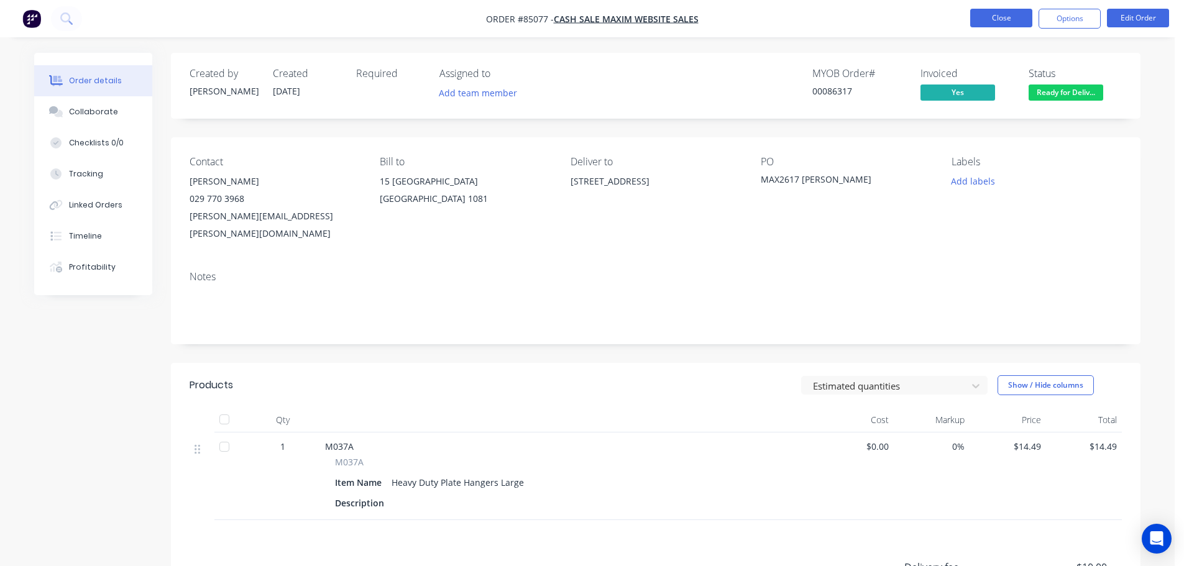
click at [1010, 13] on button "Close" at bounding box center [1001, 18] width 62 height 19
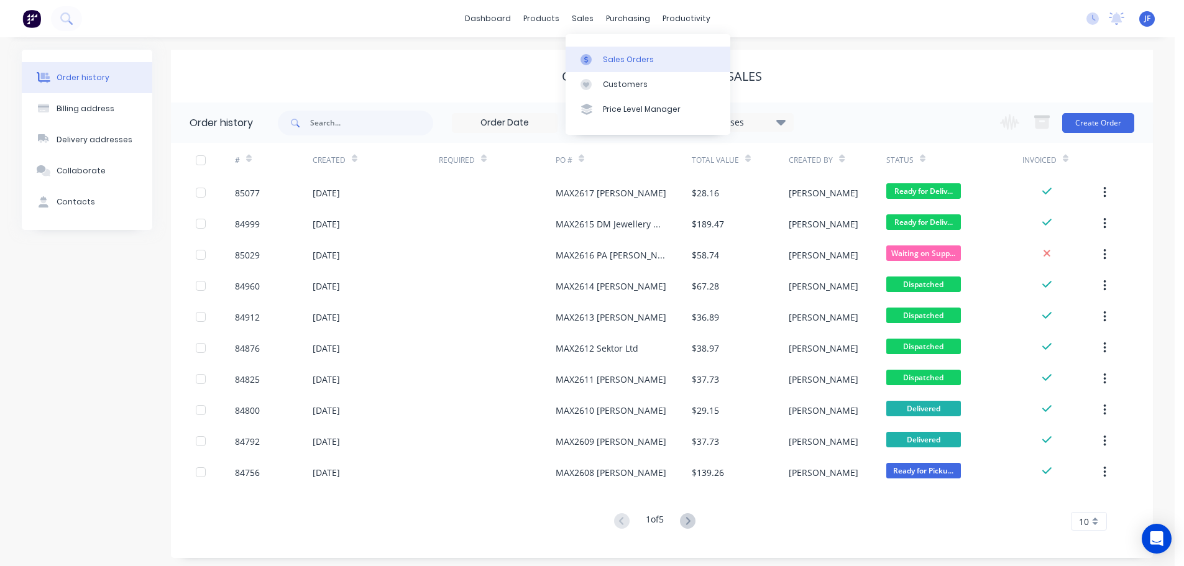
click at [602, 55] on link "Sales Orders" at bounding box center [648, 59] width 165 height 25
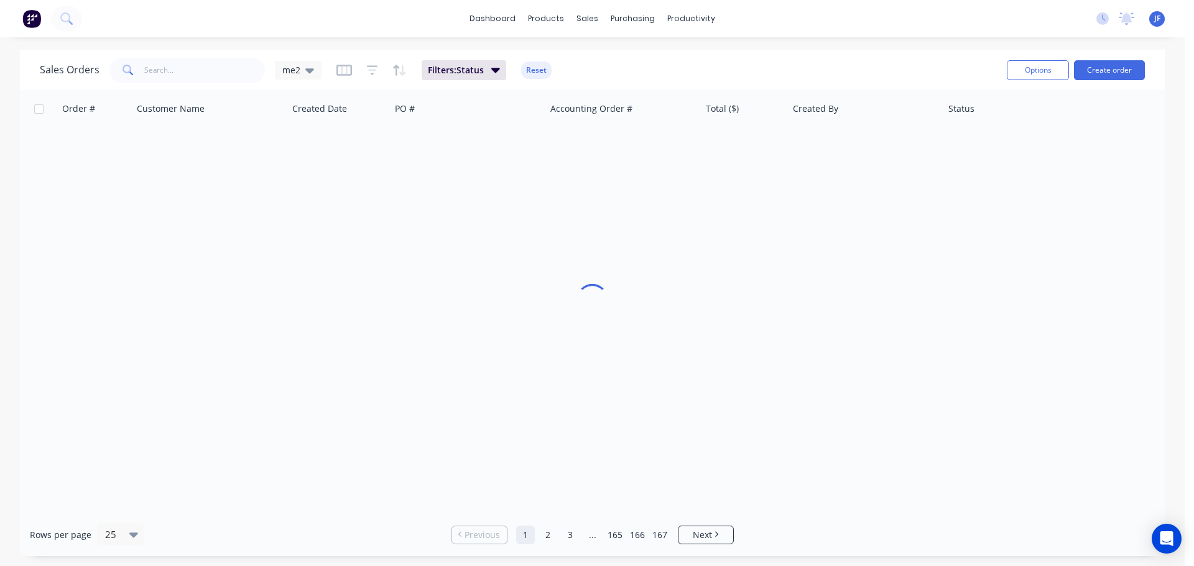
click at [1105, 58] on div "Options Create order" at bounding box center [1073, 70] width 143 height 30
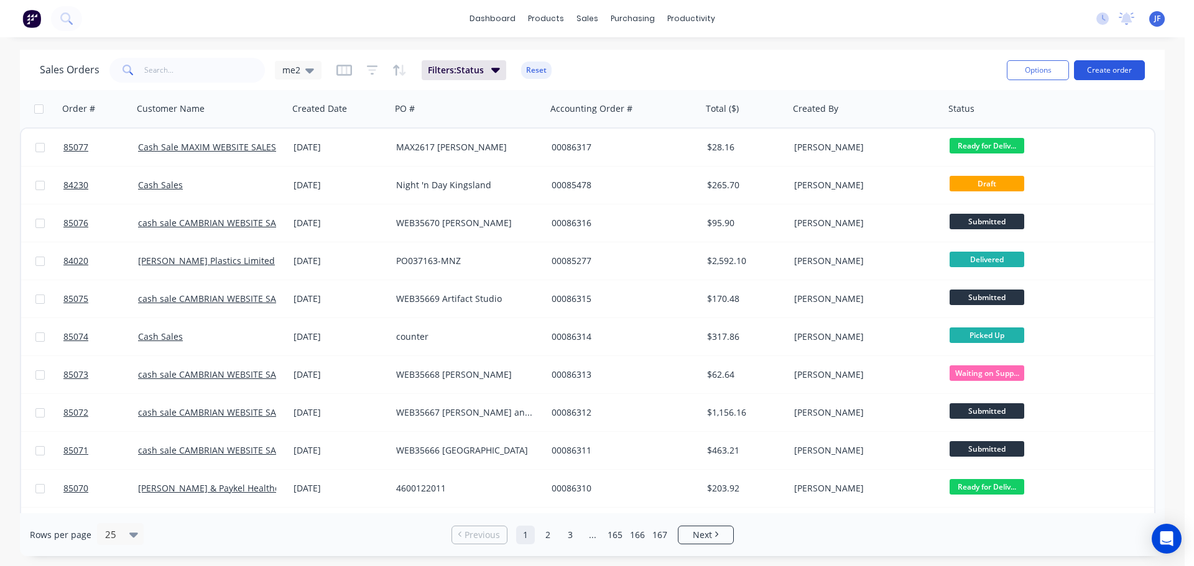
click at [1109, 66] on button "Create order" at bounding box center [1109, 70] width 71 height 20
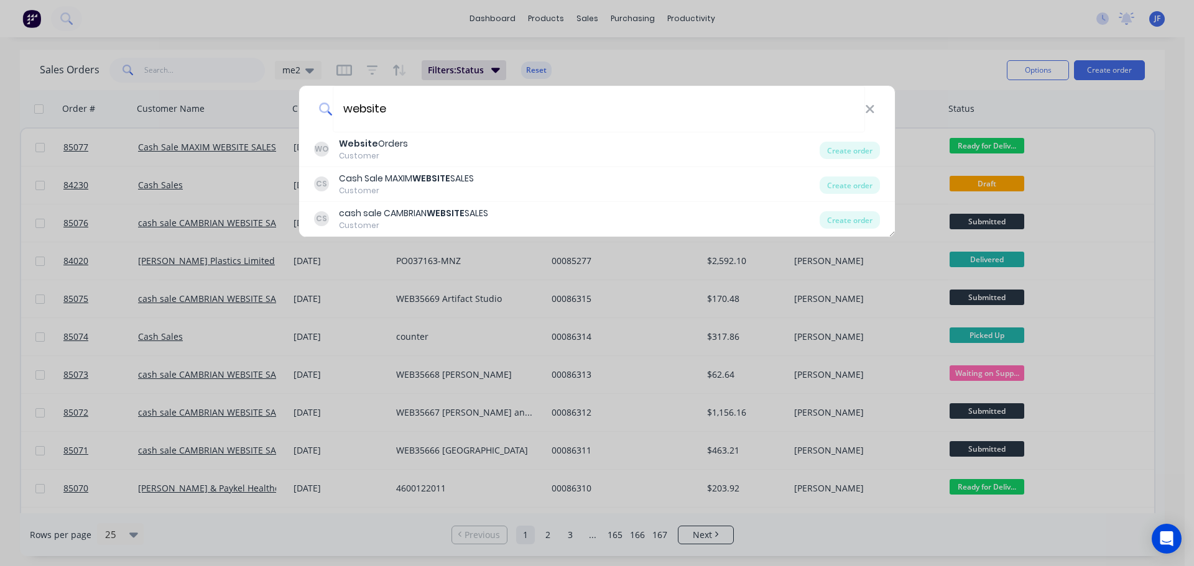
click at [515, 81] on div "website WO Website Orders Customer Create order CS Cash Sale MAXIM WEBSITE SALE…" at bounding box center [597, 283] width 1194 height 566
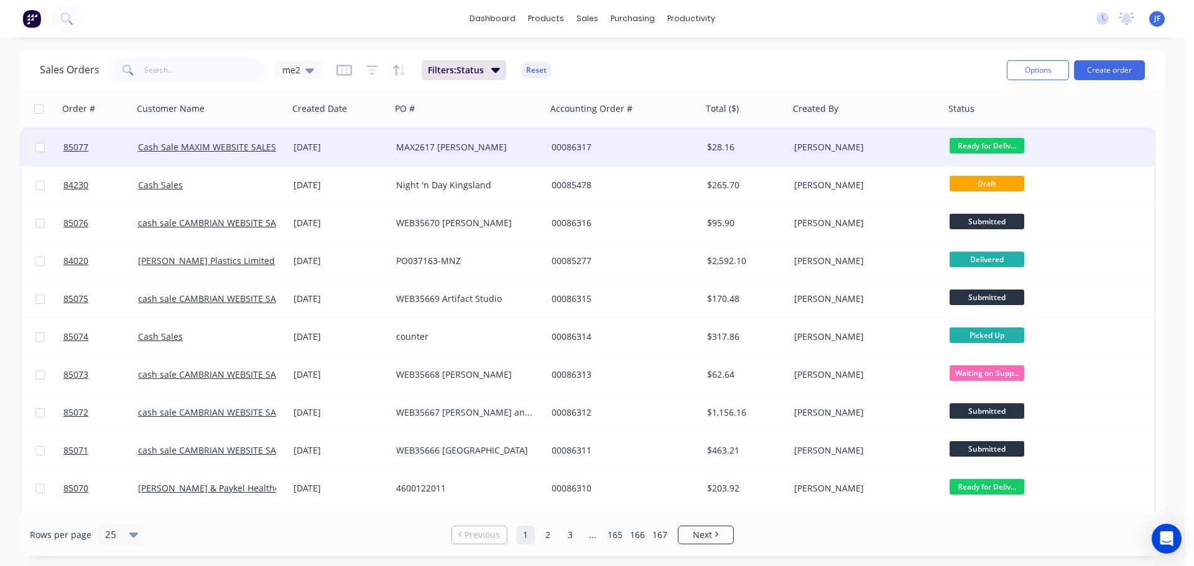
click at [507, 158] on div "MAX2617 [PERSON_NAME]" at bounding box center [468, 147] width 155 height 37
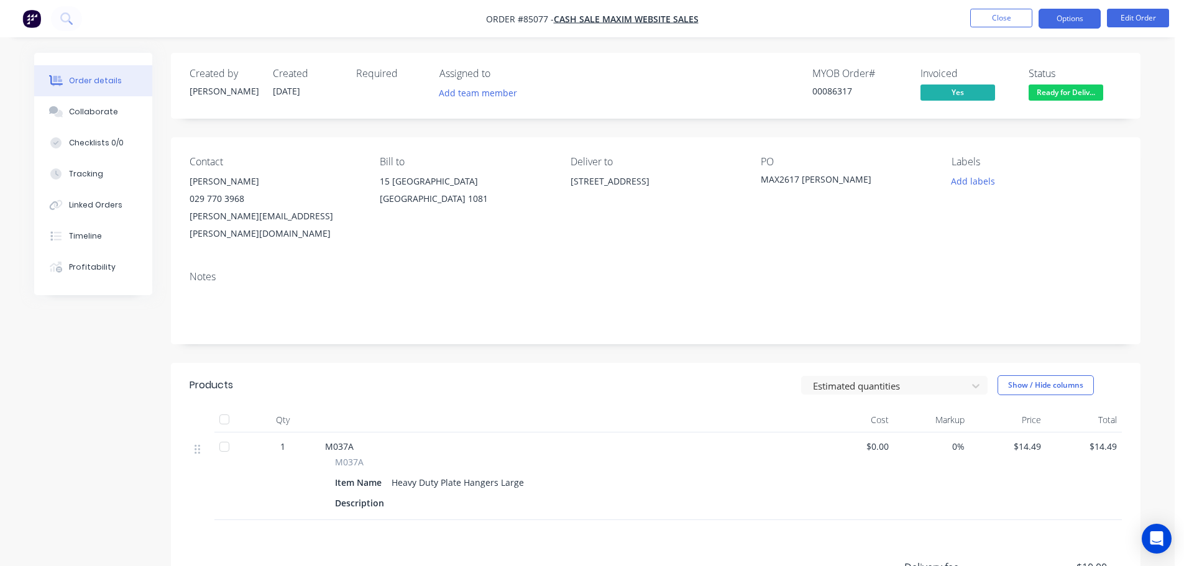
click at [1056, 24] on button "Options" at bounding box center [1070, 19] width 62 height 20
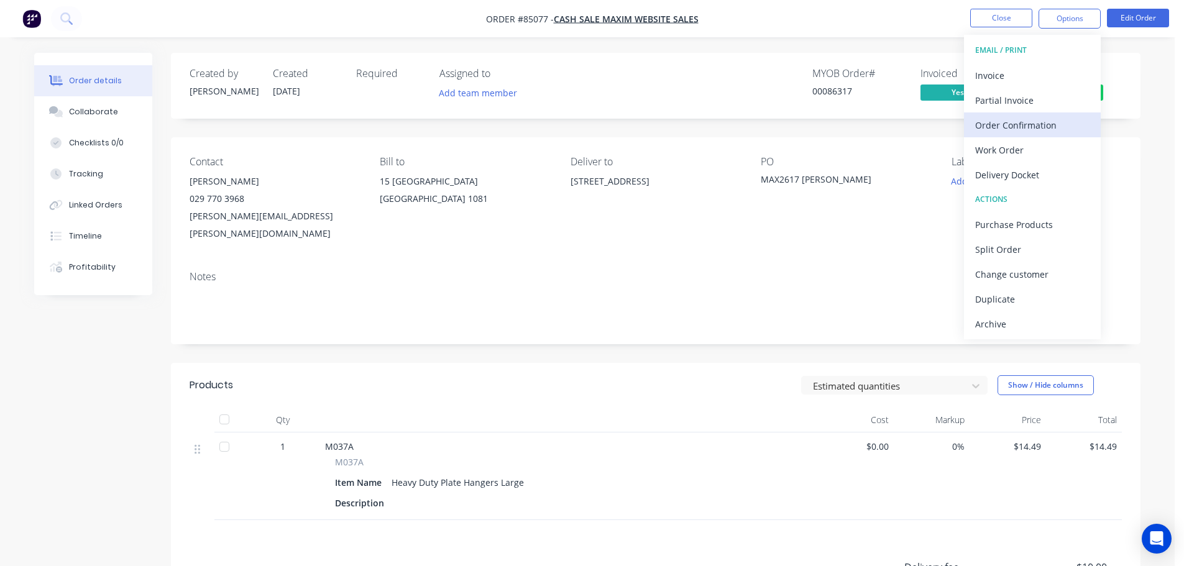
click at [999, 121] on div "Order Confirmation" at bounding box center [1032, 125] width 114 height 18
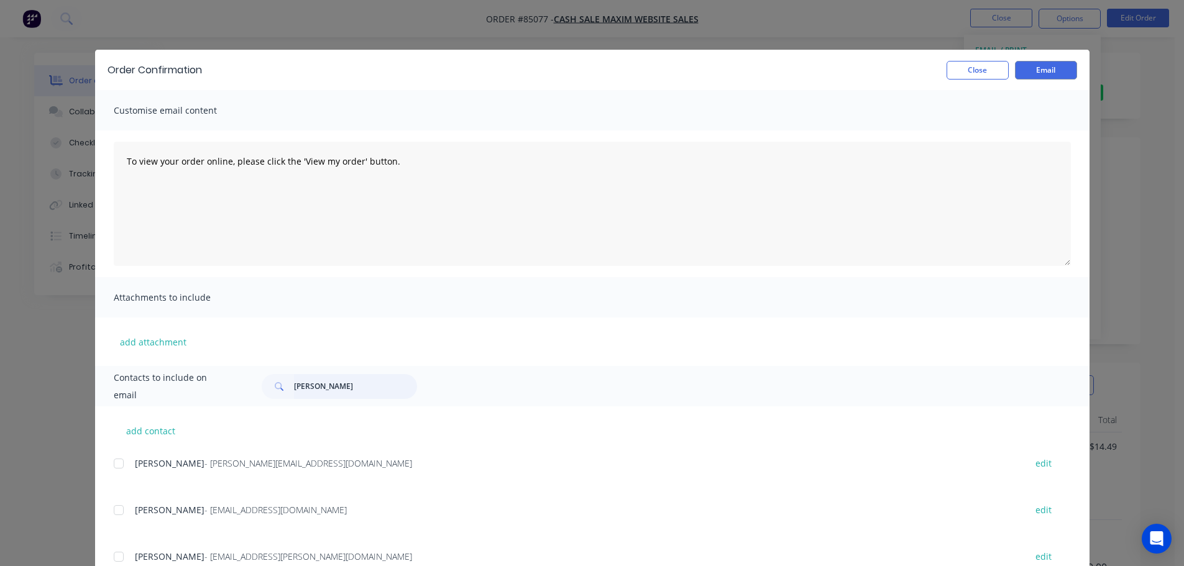
click at [352, 399] on input "[PERSON_NAME]" at bounding box center [355, 386] width 123 height 25
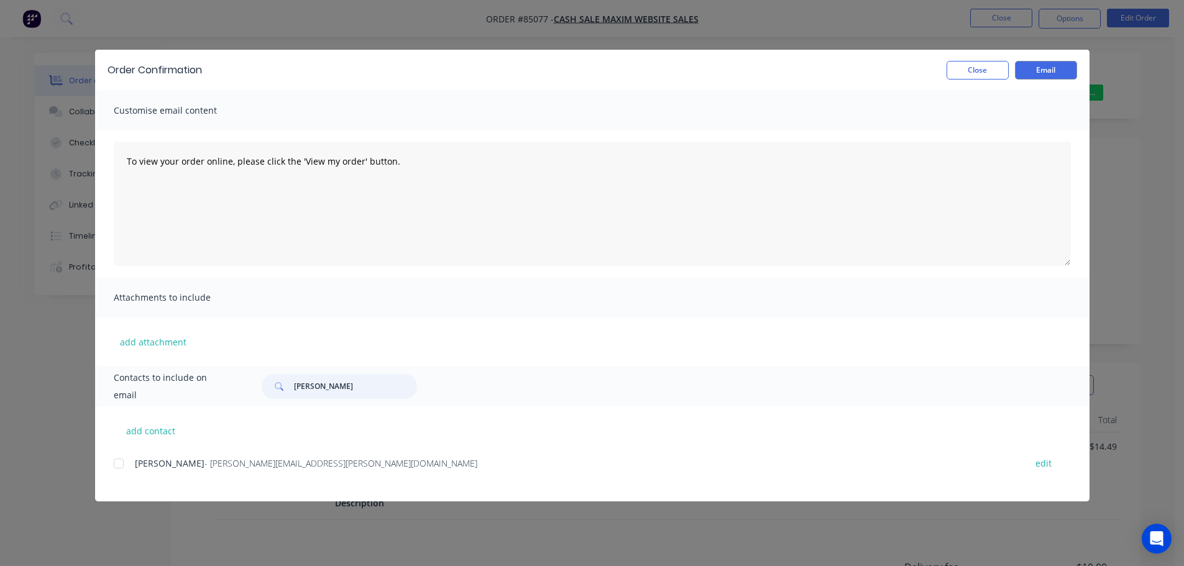
click at [120, 472] on div at bounding box center [118, 463] width 25 height 25
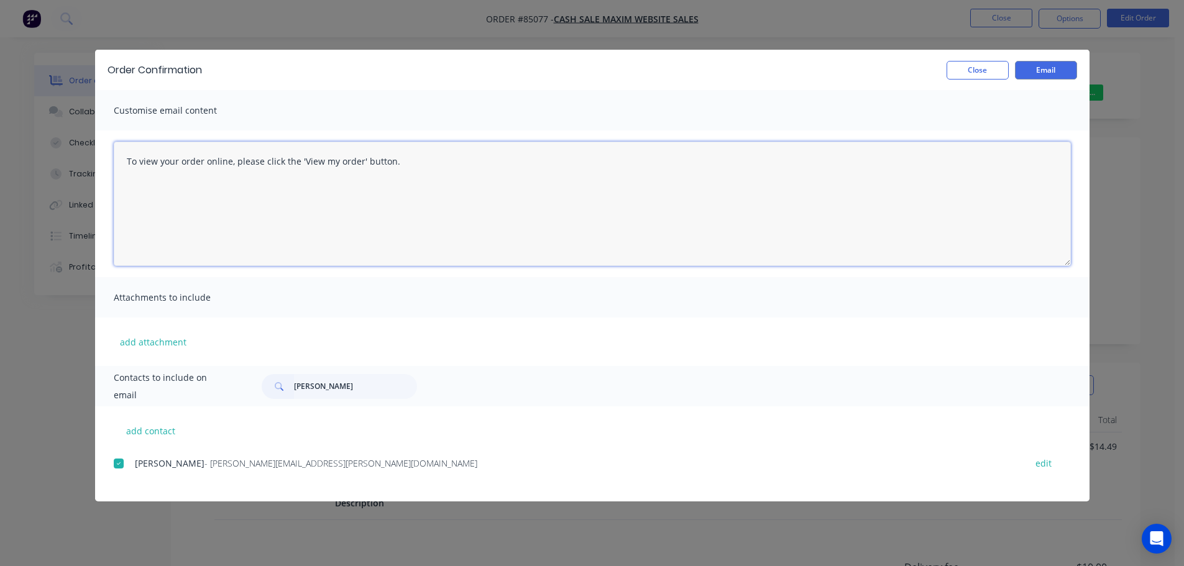
click at [284, 223] on textarea "To view your order online, please click the 'View my order' button." at bounding box center [592, 204] width 957 height 124
paste textarea "[PERSON_NAME] you for your order, confirmation of your order is attached. Your …"
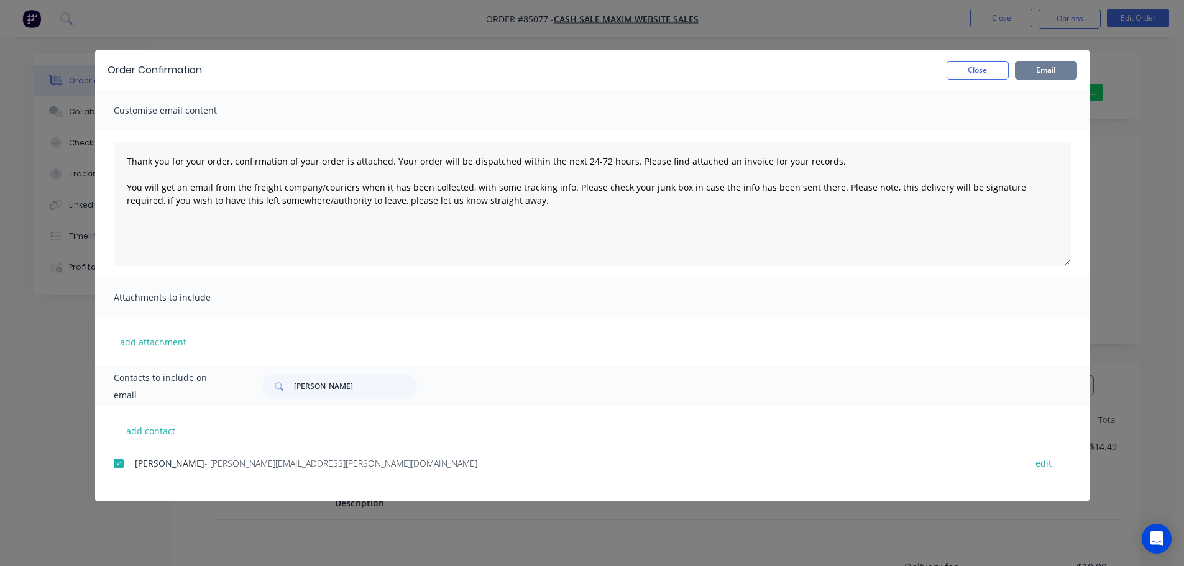
click at [1069, 61] on button "Email" at bounding box center [1046, 70] width 62 height 19
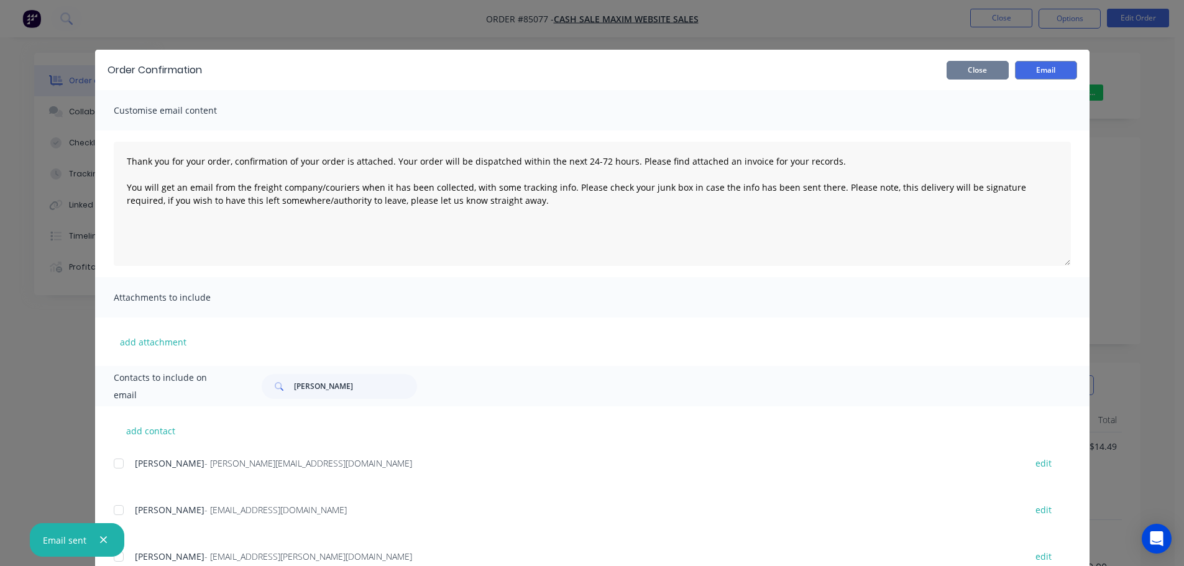
click at [985, 67] on button "Close" at bounding box center [978, 70] width 62 height 19
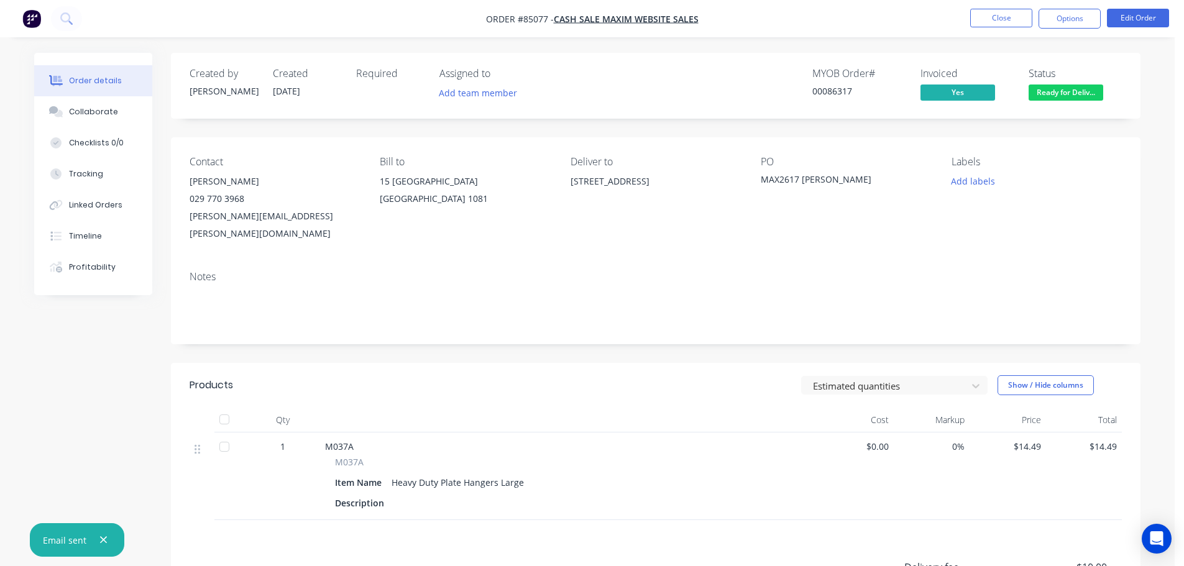
click at [1008, 4] on nav "Order #85077 - Cash Sale MAXIM WEBSITE SALES Close Options Edit Order" at bounding box center [592, 18] width 1184 height 37
click at [1003, 11] on button "Close" at bounding box center [1001, 18] width 62 height 19
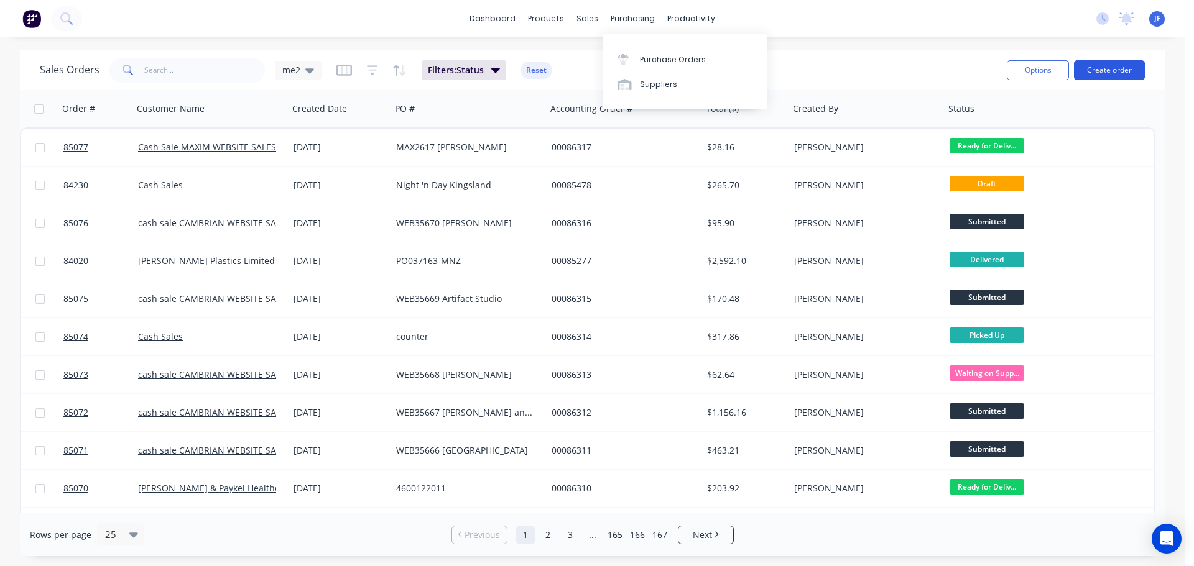
click at [1092, 72] on button "Create order" at bounding box center [1109, 70] width 71 height 20
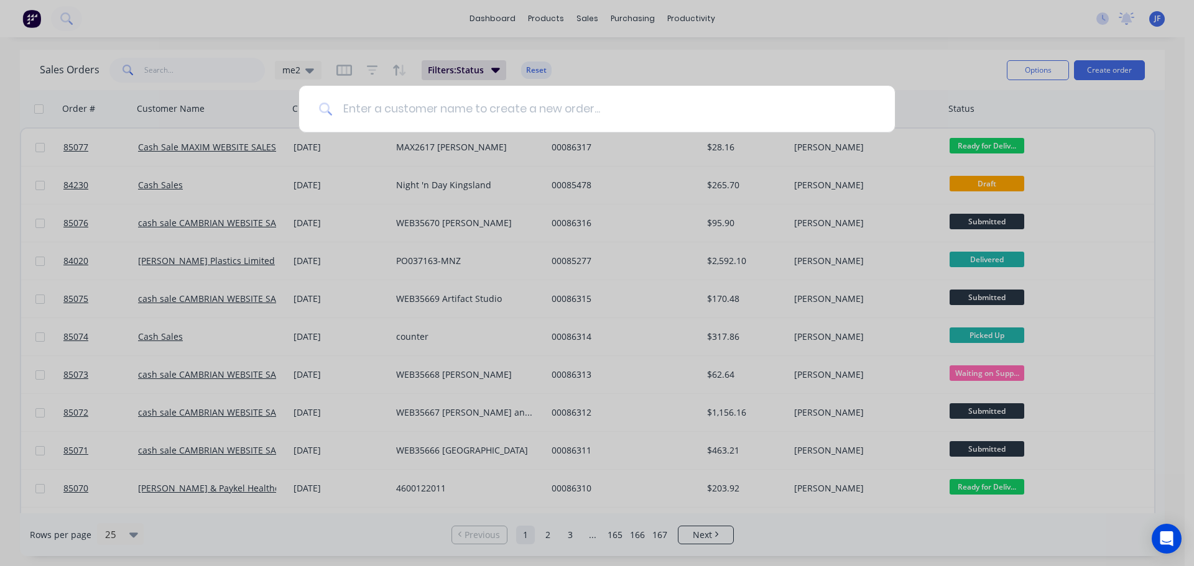
click at [379, 115] on input at bounding box center [604, 109] width 542 height 47
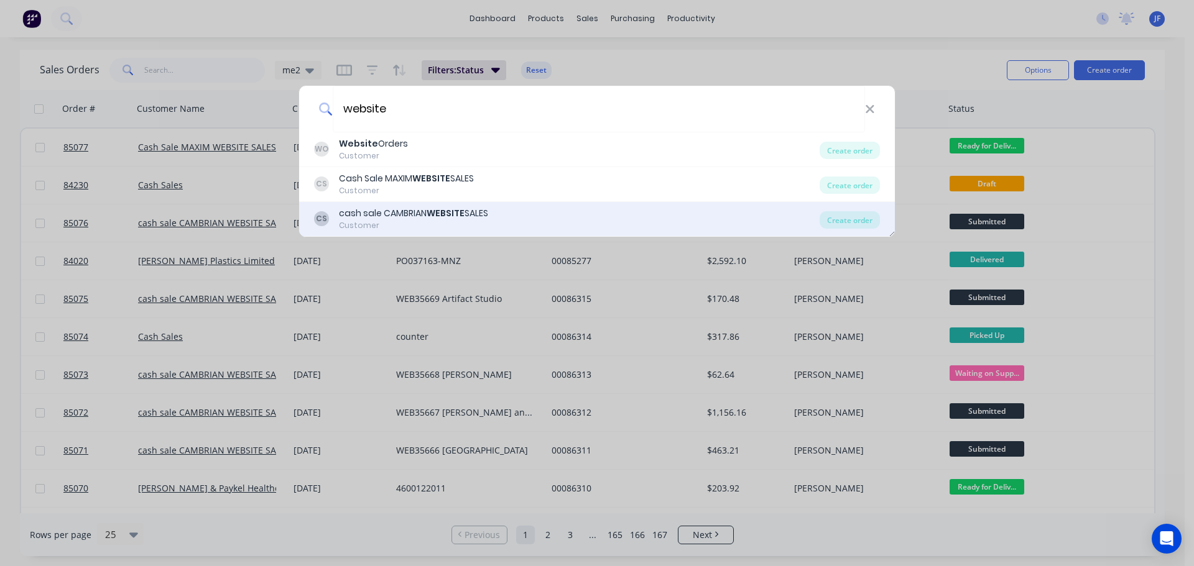
click at [389, 207] on div "cash sale CAMBRIAN WEBSITE SALES" at bounding box center [413, 213] width 149 height 13
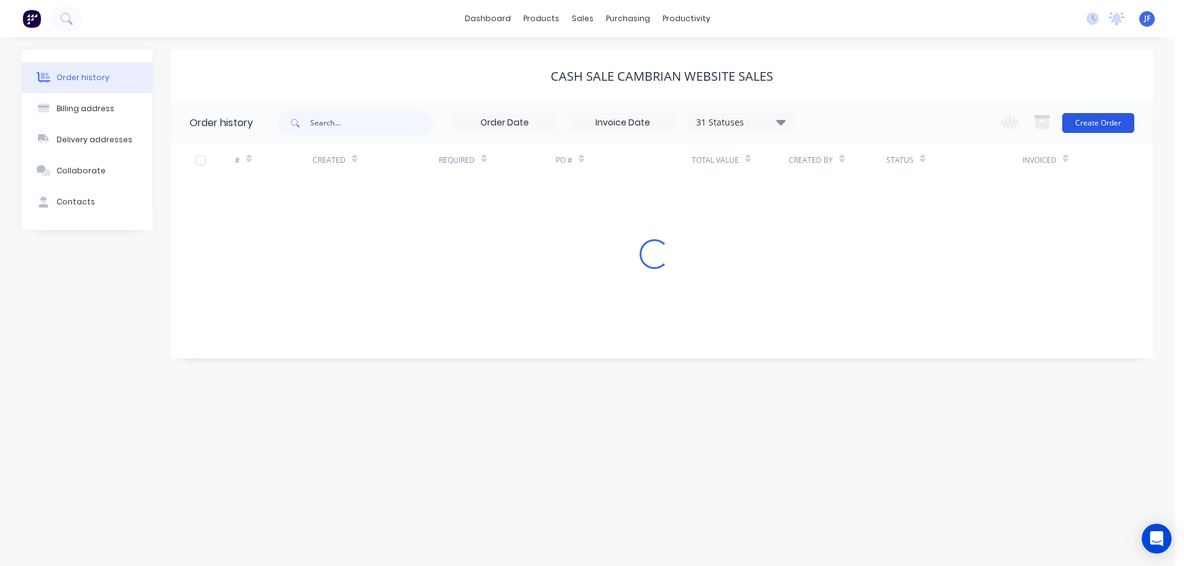
click at [1122, 116] on button "Create Order" at bounding box center [1098, 123] width 72 height 20
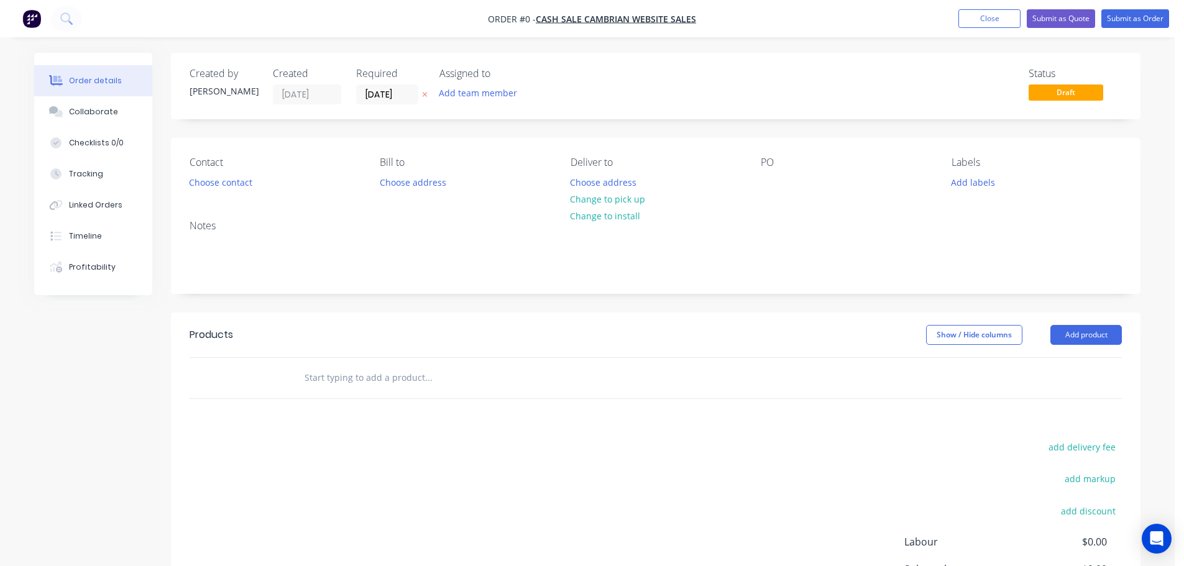
click at [421, 93] on button "button" at bounding box center [424, 95] width 13 height 14
click at [221, 183] on button "Choose contact" at bounding box center [221, 181] width 76 height 17
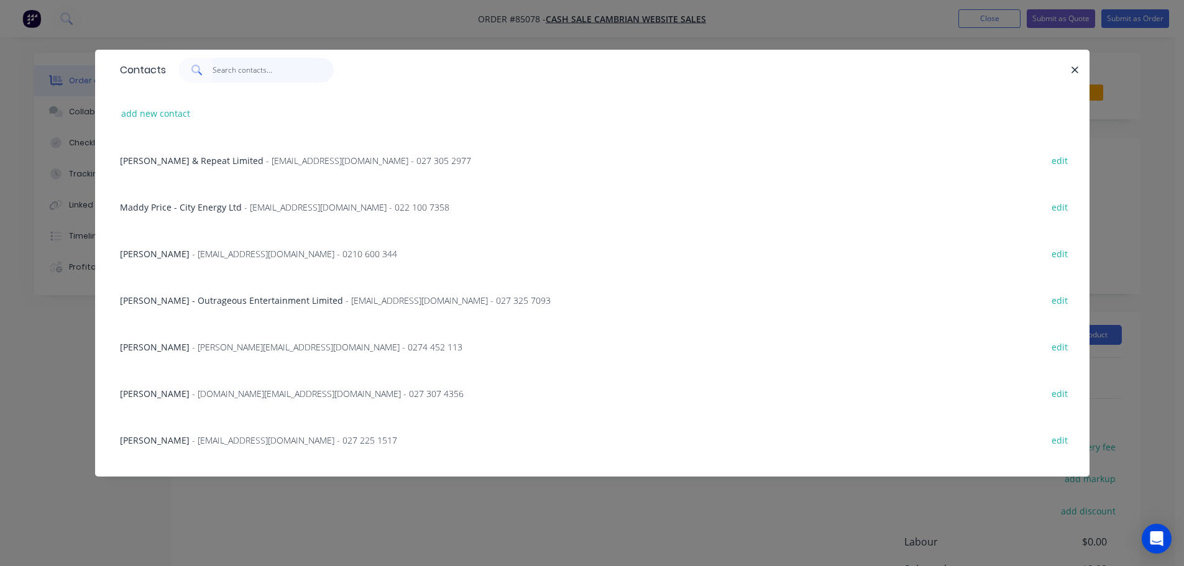
drag, startPoint x: 256, startPoint y: 80, endPoint x: 246, endPoint y: 84, distance: 10.9
click at [256, 80] on input "text" at bounding box center [273, 70] width 121 height 25
paste input "[PERSON_NAME]"
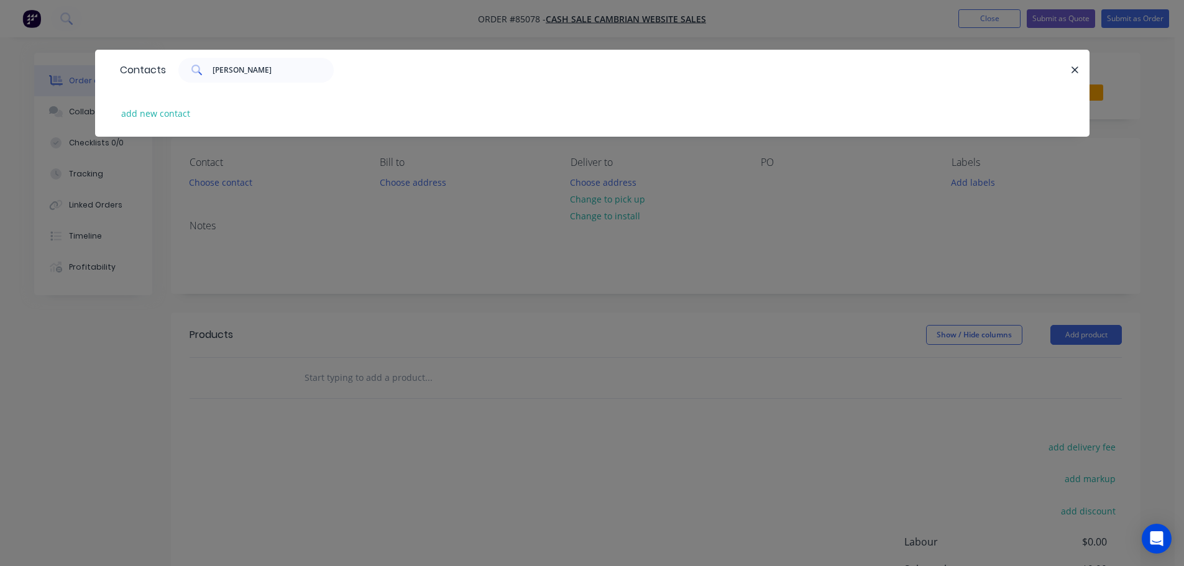
click at [164, 124] on div "add new contact" at bounding box center [592, 113] width 957 height 47
click at [165, 114] on button "add new contact" at bounding box center [156, 113] width 82 height 17
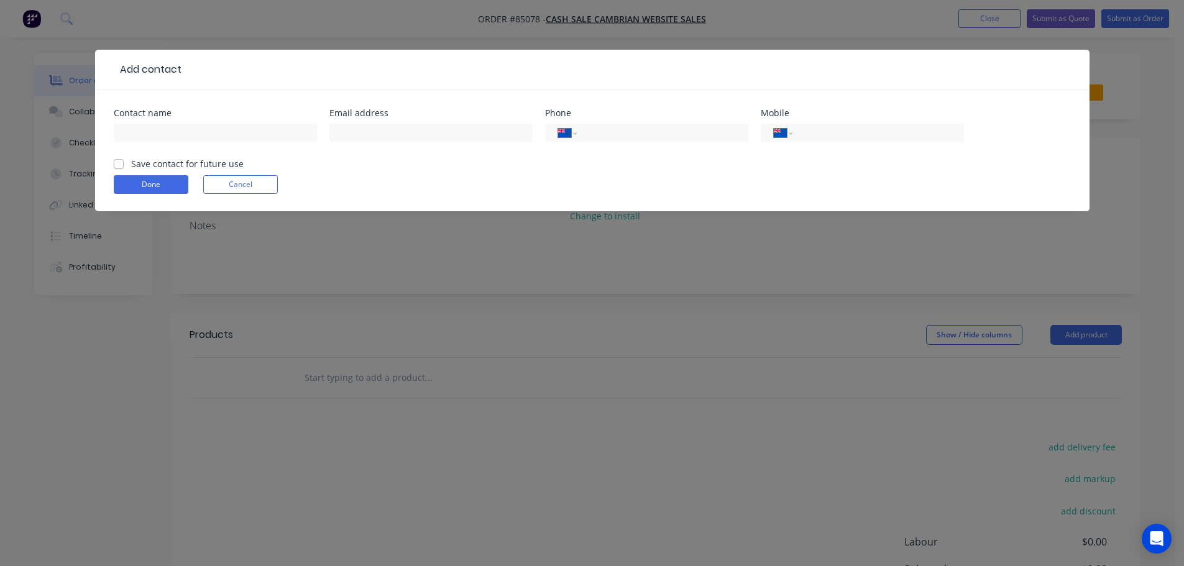
click at [164, 136] on input "text" at bounding box center [215, 133] width 203 height 19
click at [156, 164] on label "Save contact for future use" at bounding box center [187, 163] width 113 height 13
click at [124, 164] on input "Save contact for future use" at bounding box center [119, 163] width 10 height 12
click at [249, 135] on input "[PERSON_NAME]" at bounding box center [215, 133] width 203 height 19
paste input "[GEOGRAPHIC_DATA]"
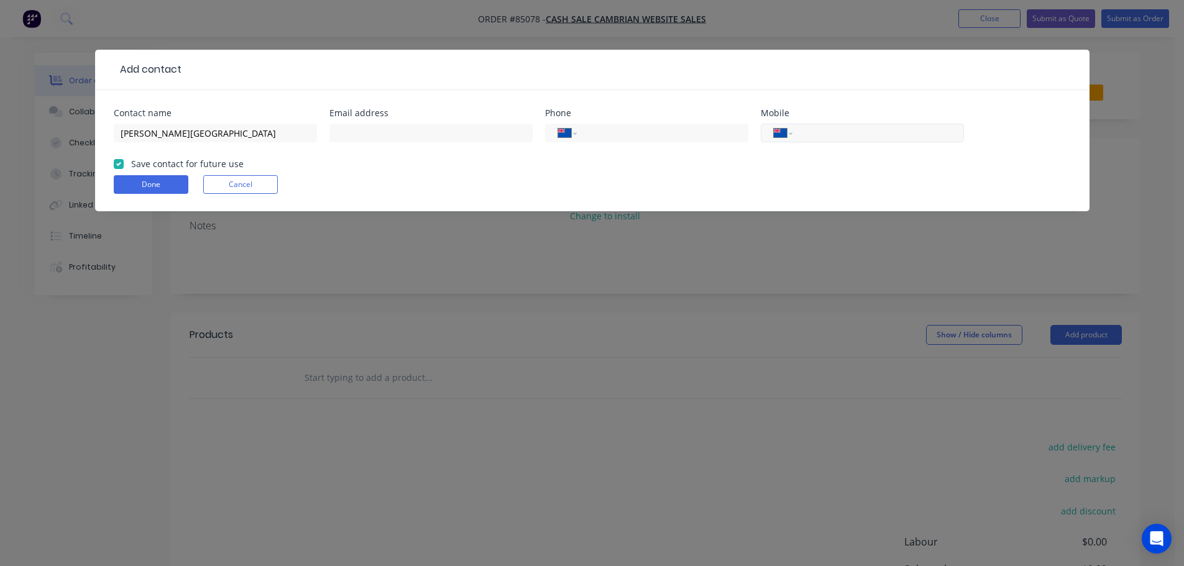
click at [894, 139] on input "tel" at bounding box center [875, 133] width 149 height 14
paste input "021 245 0645"
click at [420, 133] on input "text" at bounding box center [430, 133] width 203 height 19
paste input "[PERSON_NAME][EMAIL_ADDRESS][DOMAIN_NAME]"
click at [189, 183] on div "Done Cancel" at bounding box center [592, 184] width 957 height 19
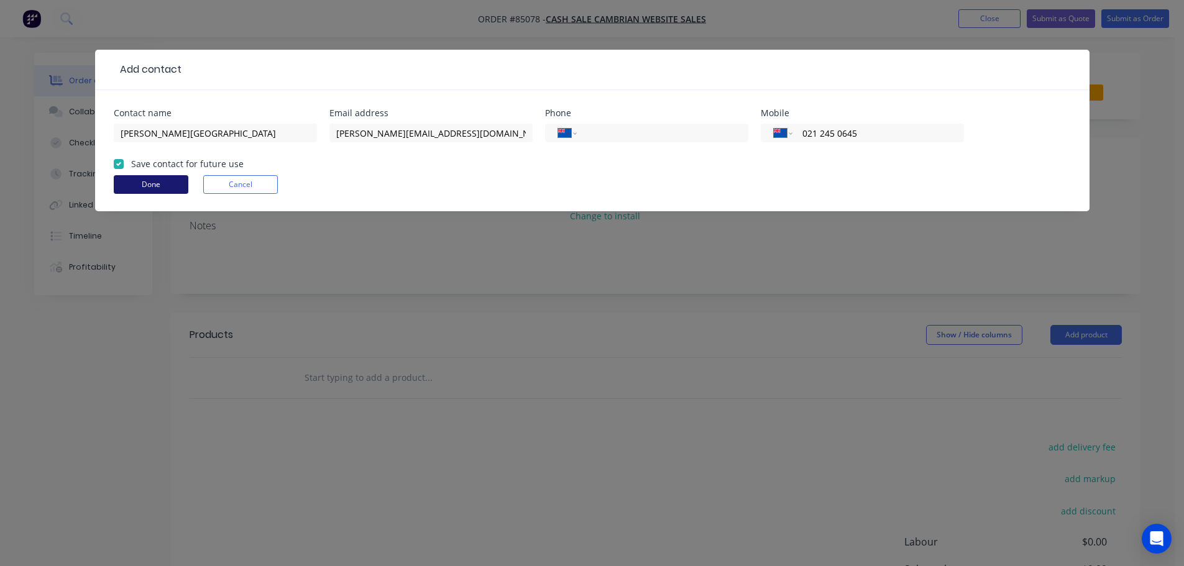
click at [171, 188] on button "Done" at bounding box center [151, 184] width 75 height 19
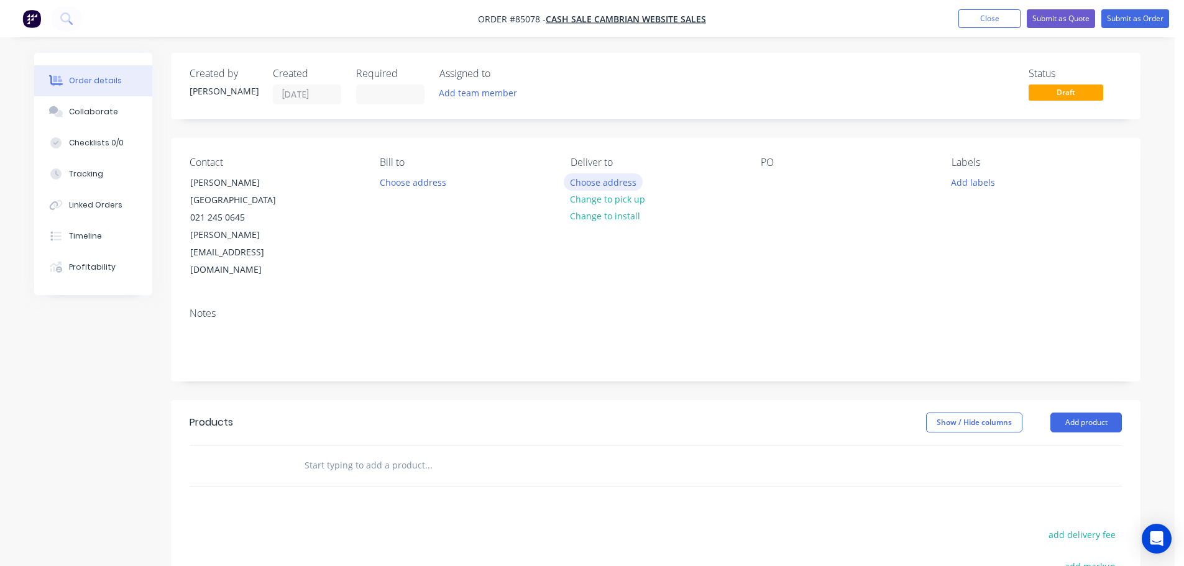
click at [624, 187] on button "Choose address" at bounding box center [604, 181] width 80 height 17
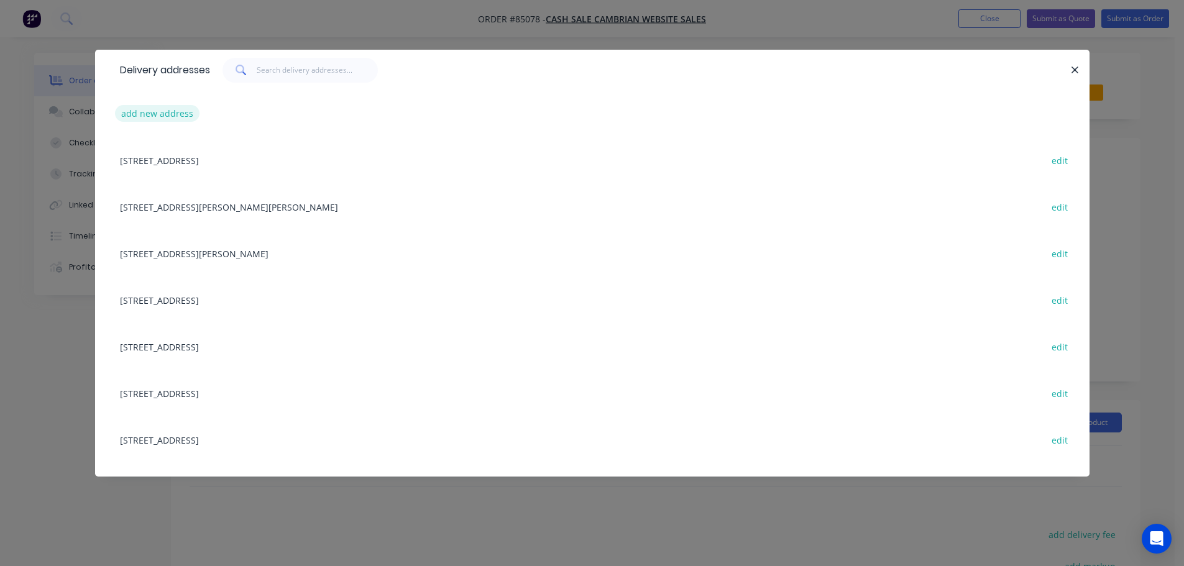
click at [151, 114] on button "add new address" at bounding box center [157, 113] width 85 height 17
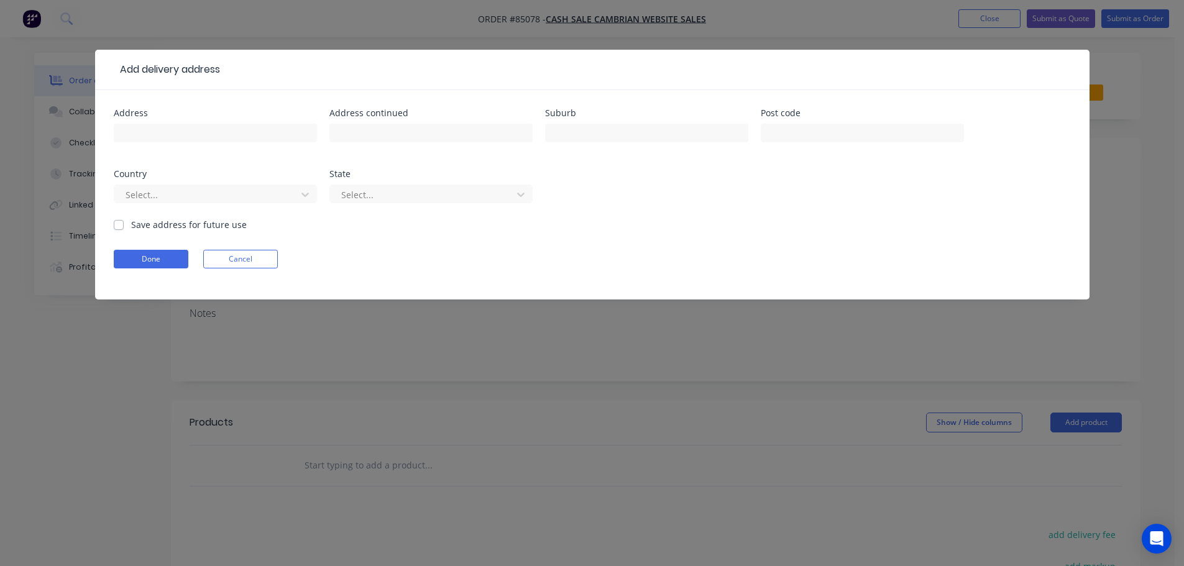
click at [165, 136] on input "text" at bounding box center [215, 133] width 203 height 19
click at [167, 271] on form "Address [STREET_ADDRESS] Address continued Suburb Post code Country Select... S…" at bounding box center [592, 204] width 957 height 191
click at [165, 263] on button "Done" at bounding box center [151, 259] width 75 height 19
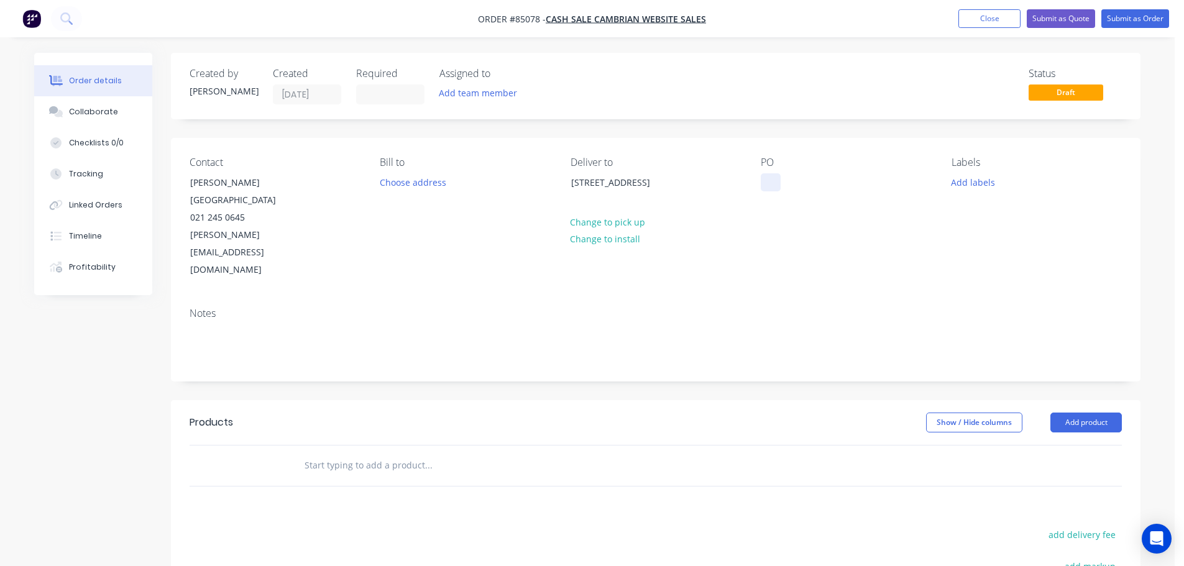
click at [767, 185] on div at bounding box center [771, 182] width 20 height 18
drag, startPoint x: 230, startPoint y: 195, endPoint x: 319, endPoint y: 191, distance: 89.0
click at [319, 191] on div "Contact [PERSON_NAME][GEOGRAPHIC_DATA] 021 245 0645 [PERSON_NAME][EMAIL_ADDRESS…" at bounding box center [275, 218] width 170 height 122
drag, startPoint x: 276, startPoint y: 201, endPoint x: 175, endPoint y: 200, distance: 101.3
click at [175, 200] on div "Contact [PERSON_NAME][GEOGRAPHIC_DATA] 021 245 0645 [PERSON_NAME][EMAIL_ADDRESS…" at bounding box center [656, 218] width 970 height 160
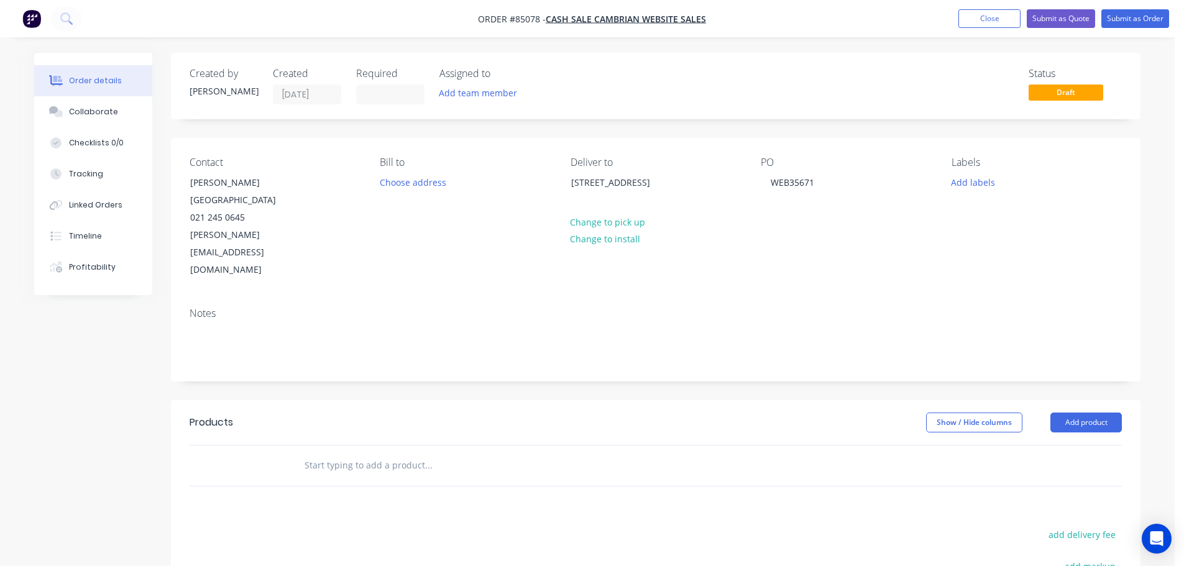
click at [828, 187] on div "PO WEB35671" at bounding box center [846, 218] width 170 height 122
click at [822, 183] on div "WEB35671" at bounding box center [792, 182] width 63 height 18
click at [412, 453] on input "text" at bounding box center [428, 465] width 249 height 25
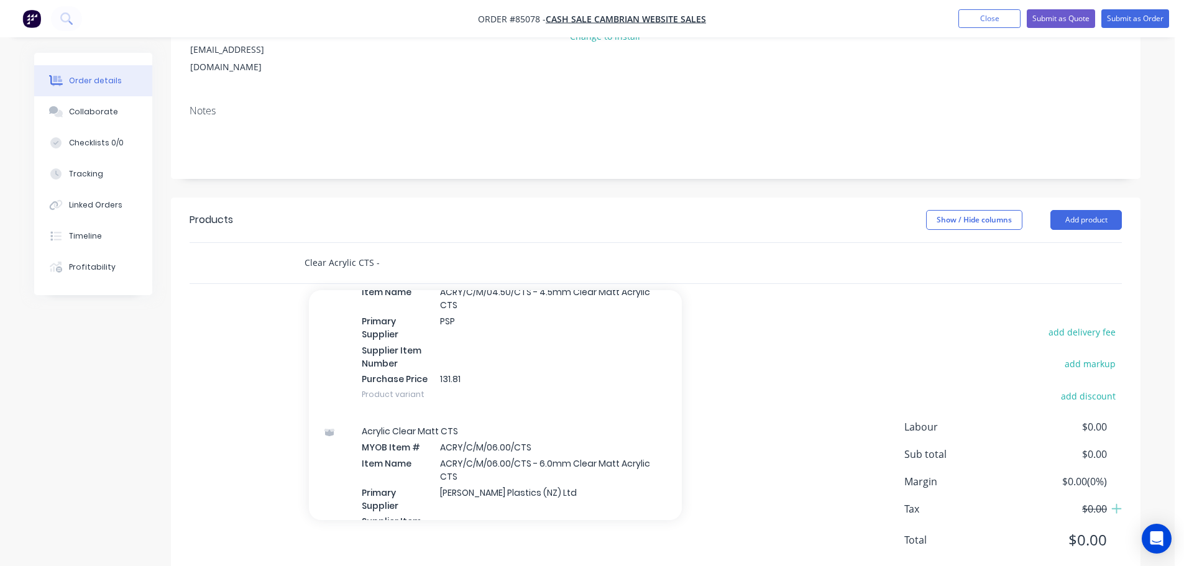
scroll to position [428, 0]
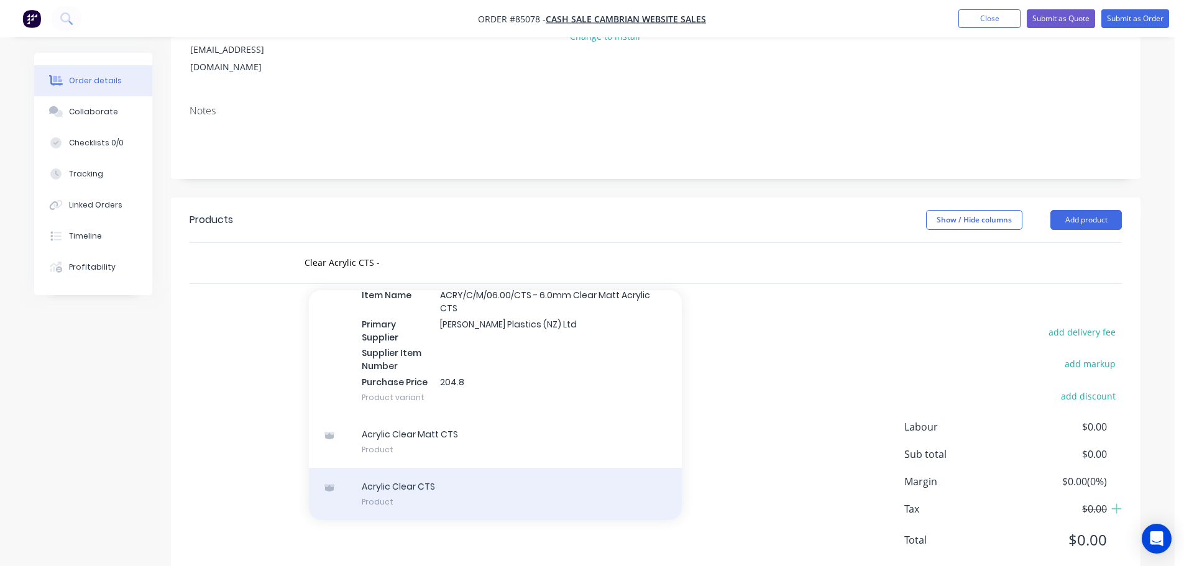
click at [540, 468] on div "Acrylic Clear CTS Product" at bounding box center [495, 494] width 373 height 52
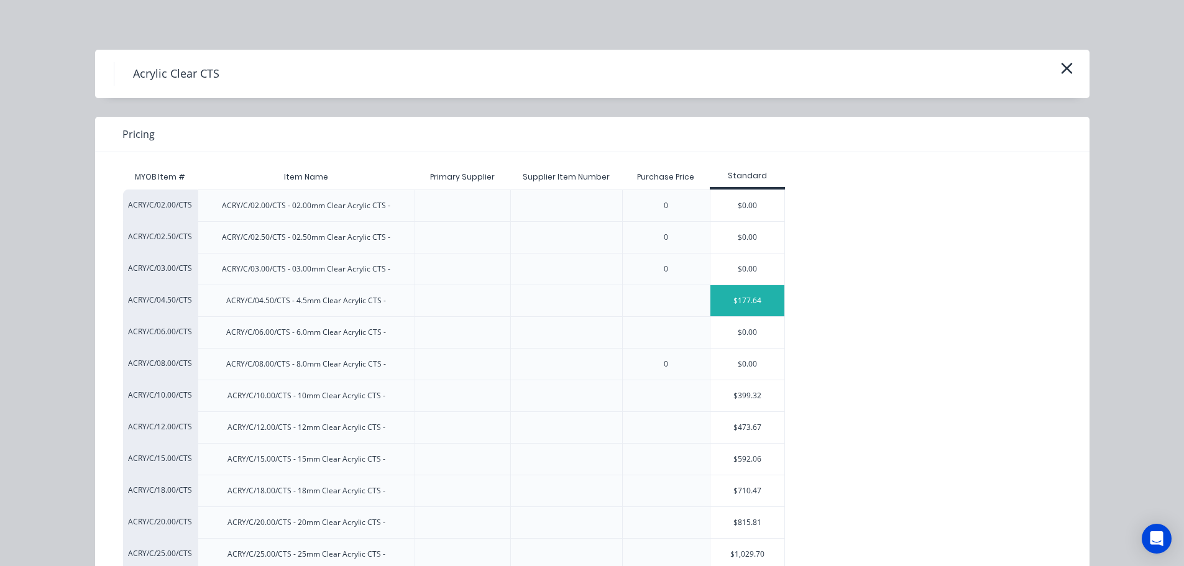
click at [763, 308] on div "$177.64" at bounding box center [748, 300] width 75 height 31
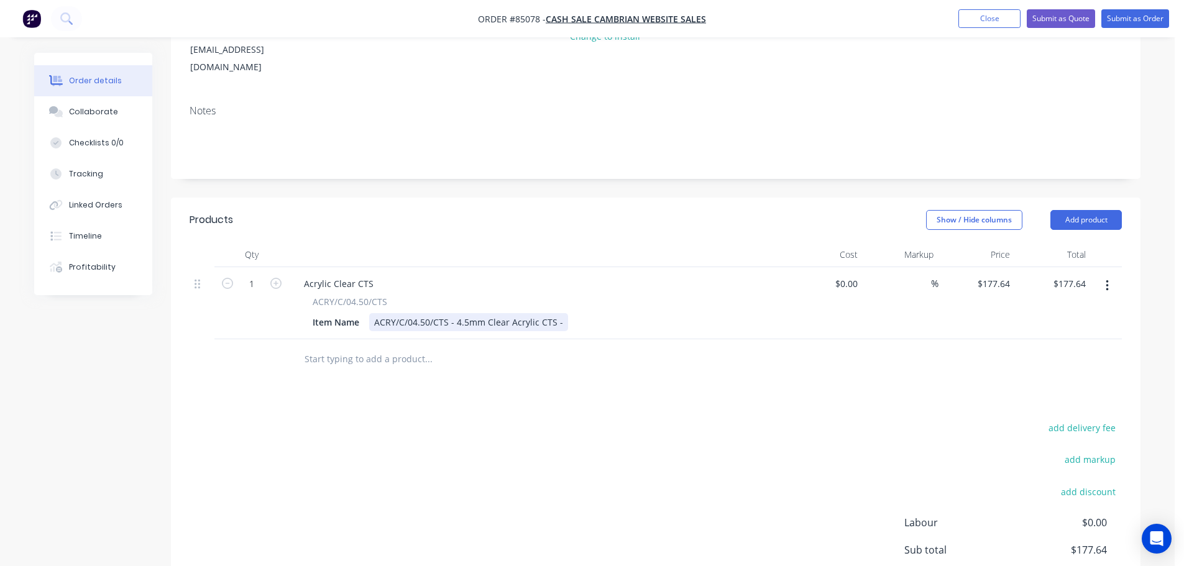
click at [562, 313] on div "ACRY/C/04.50/CTS - 4.5mm Clear Acrylic CTS -" at bounding box center [468, 322] width 199 height 18
click at [1076, 275] on input "177.64" at bounding box center [1072, 284] width 39 height 18
click at [1072, 420] on button "add delivery fee" at bounding box center [1082, 428] width 80 height 17
click at [834, 358] on div "Products Show / Hide columns Add product Qty Cost Markup Price Total 1 Acrylic …" at bounding box center [656, 436] width 970 height 477
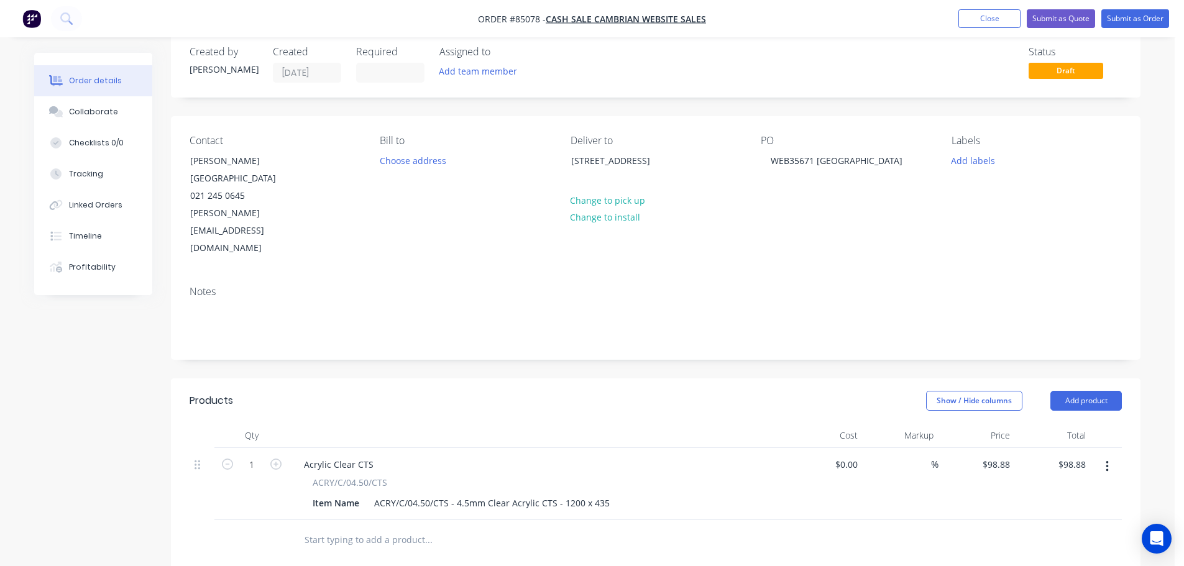
scroll to position [0, 0]
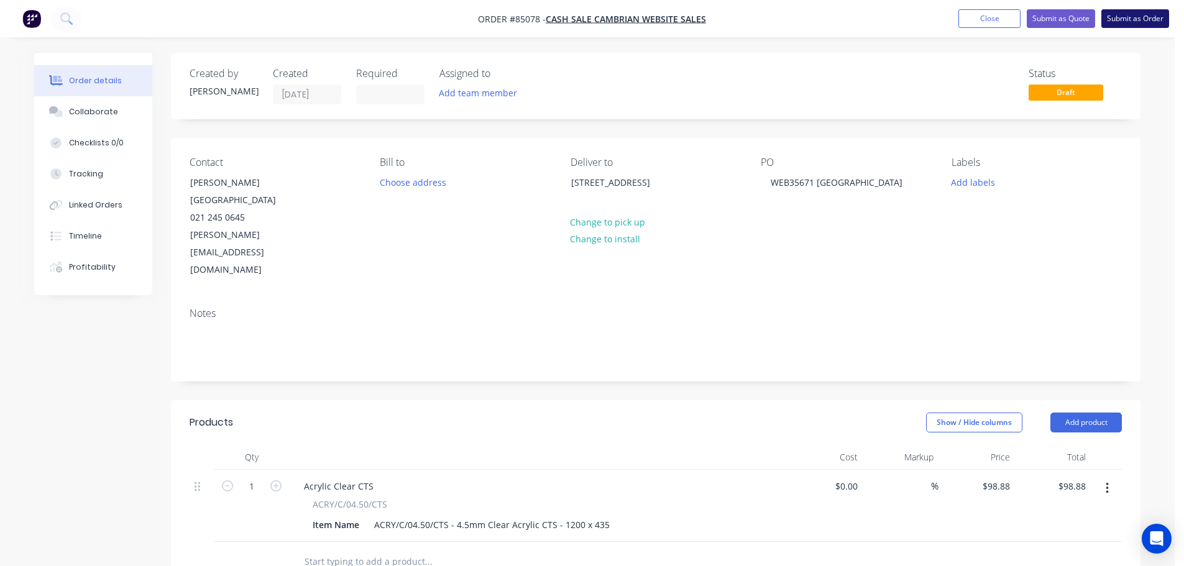
click at [1119, 26] on button "Submit as Order" at bounding box center [1136, 18] width 68 height 19
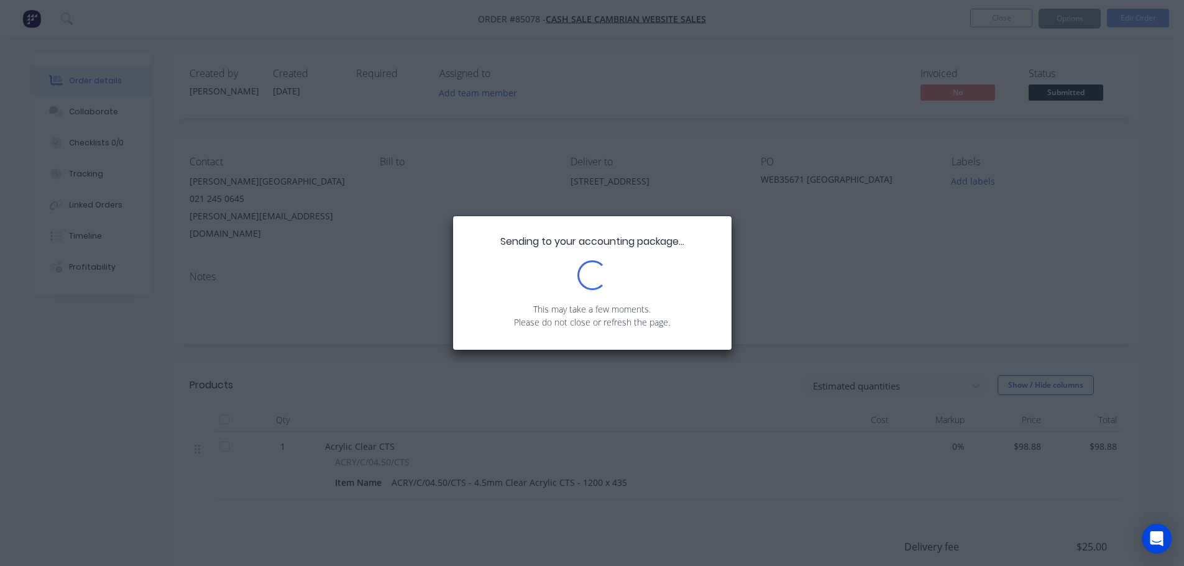
click at [974, 176] on div "Sending to your accounting package... Loading... This may take a few moments. P…" at bounding box center [592, 283] width 1184 height 566
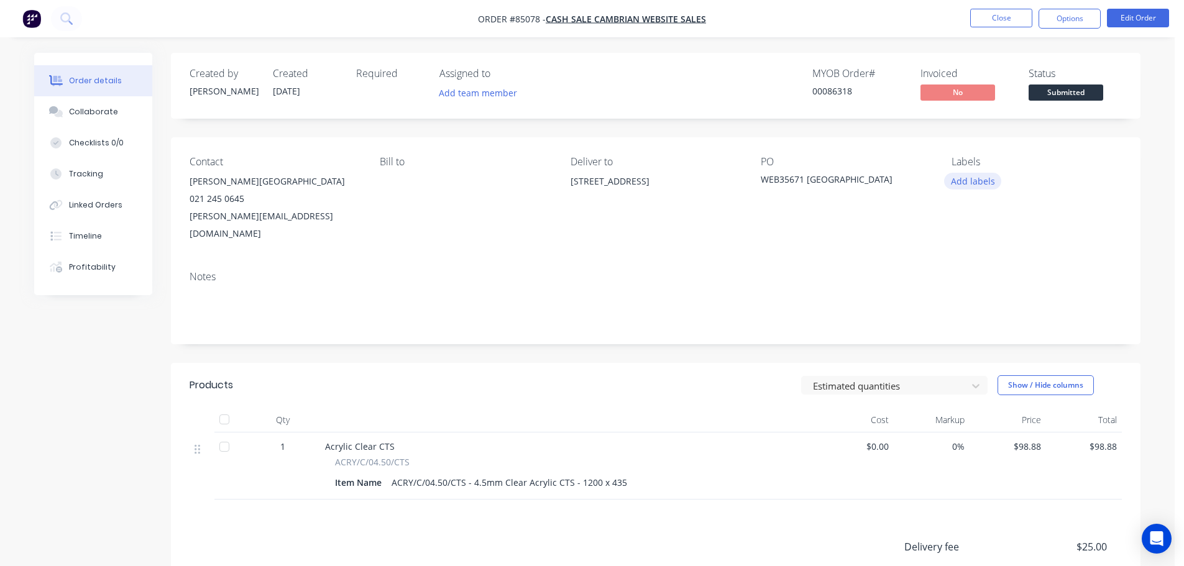
drag, startPoint x: 975, startPoint y: 181, endPoint x: 975, endPoint y: 190, distance: 8.7
click at [975, 181] on button "Add labels" at bounding box center [972, 181] width 57 height 17
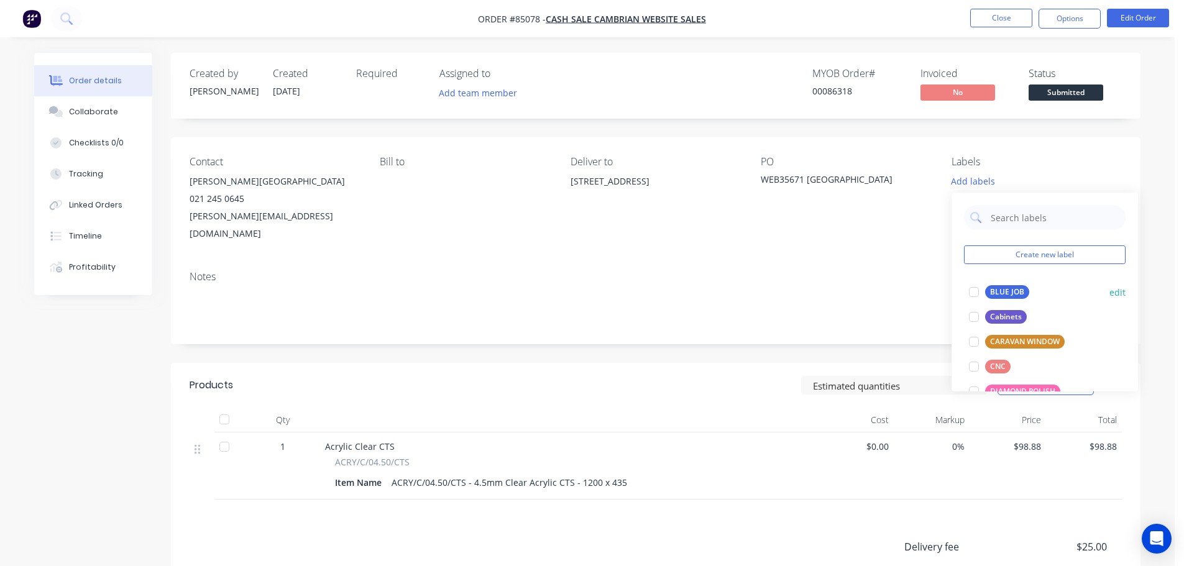
click at [995, 283] on div "BLUE JOB edit" at bounding box center [1045, 292] width 162 height 25
click at [826, 93] on div "00086318" at bounding box center [859, 91] width 93 height 13
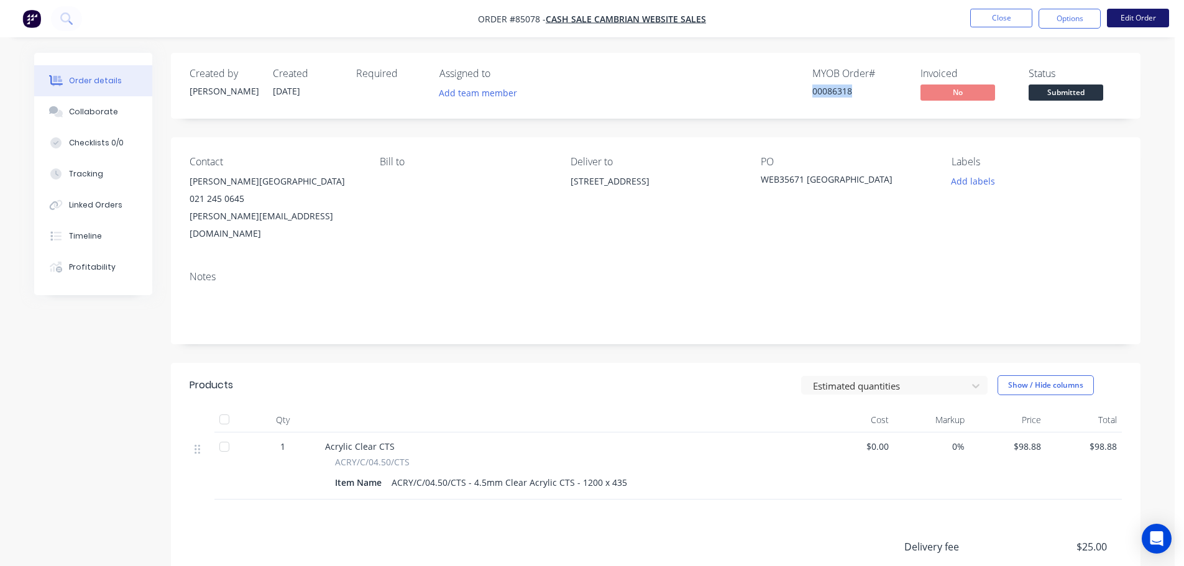
click at [1139, 17] on button "Edit Order" at bounding box center [1138, 18] width 62 height 19
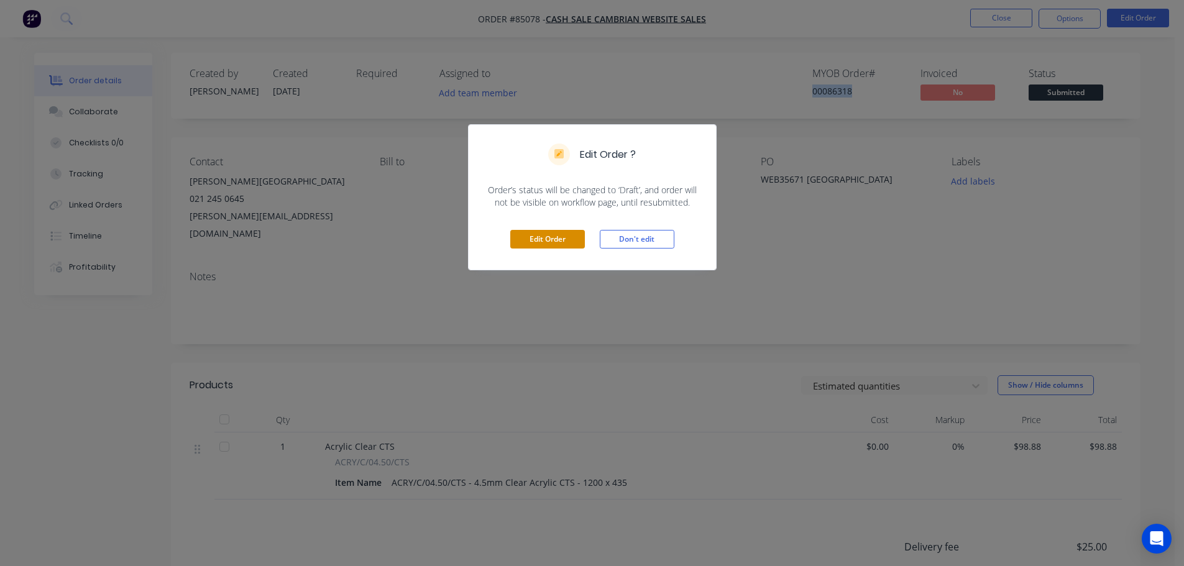
click at [538, 234] on button "Edit Order" at bounding box center [547, 239] width 75 height 19
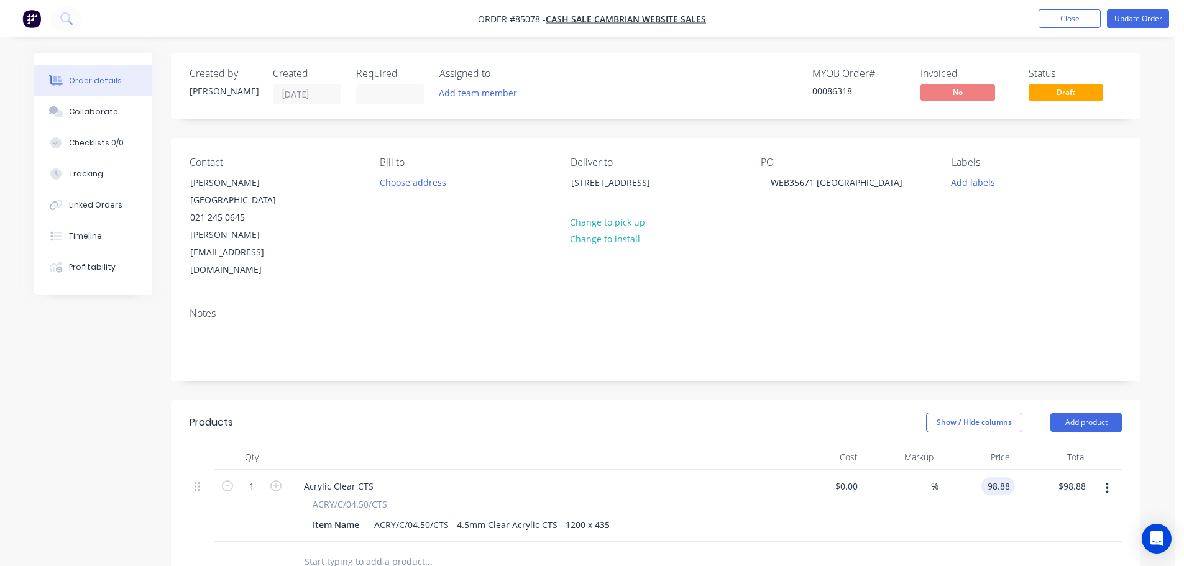
click at [993, 477] on input "98.88" at bounding box center [1001, 486] width 29 height 18
click at [283, 479] on button "button" at bounding box center [276, 485] width 16 height 13
click at [1054, 477] on div "197.76 $197.76" at bounding box center [1070, 486] width 44 height 18
paste input "98.88"
drag, startPoint x: 1131, startPoint y: 259, endPoint x: 1152, endPoint y: 139, distance: 121.1
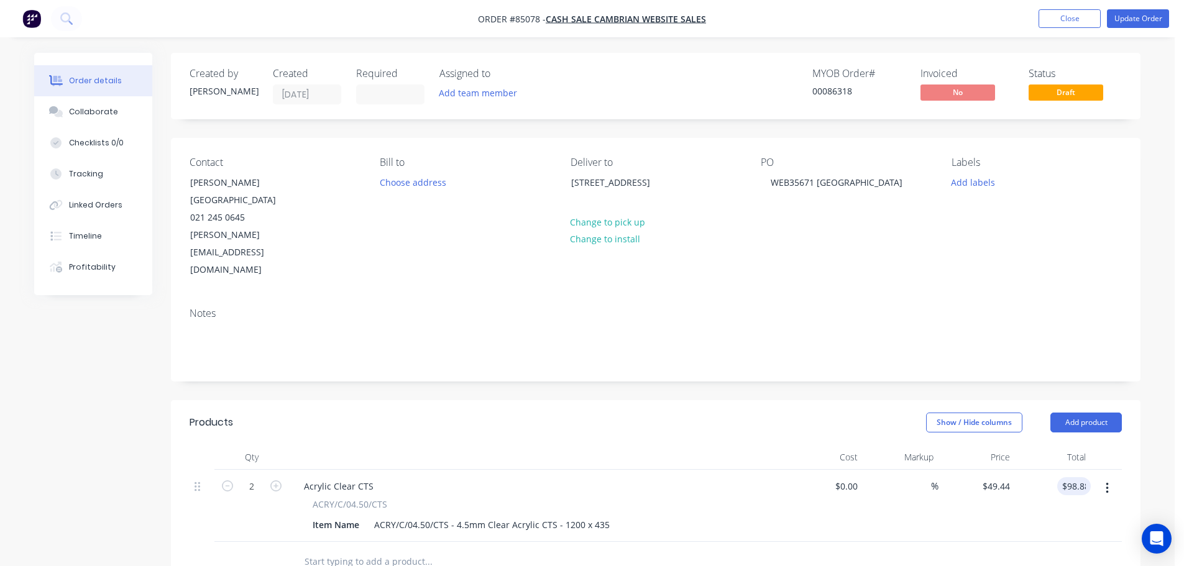
click at [1131, 258] on div "Contact [PERSON_NAME][GEOGRAPHIC_DATA] 021 245 0645 [PERSON_NAME][EMAIL_ADDRESS…" at bounding box center [656, 218] width 970 height 160
click at [1122, 16] on button "Update Order" at bounding box center [1138, 18] width 62 height 19
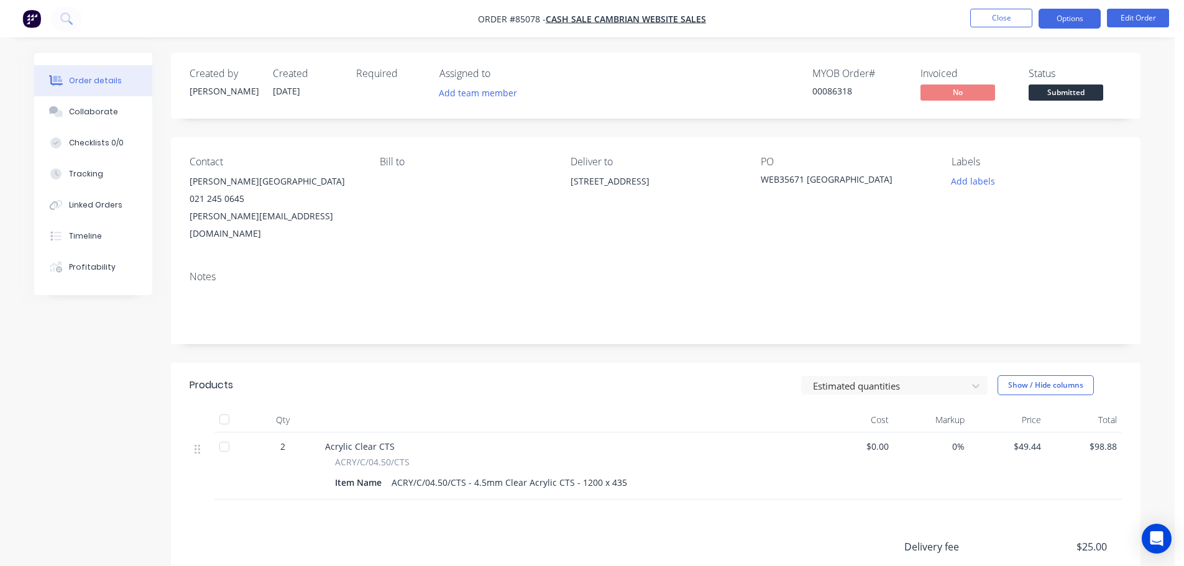
click at [1055, 21] on button "Options" at bounding box center [1070, 19] width 62 height 20
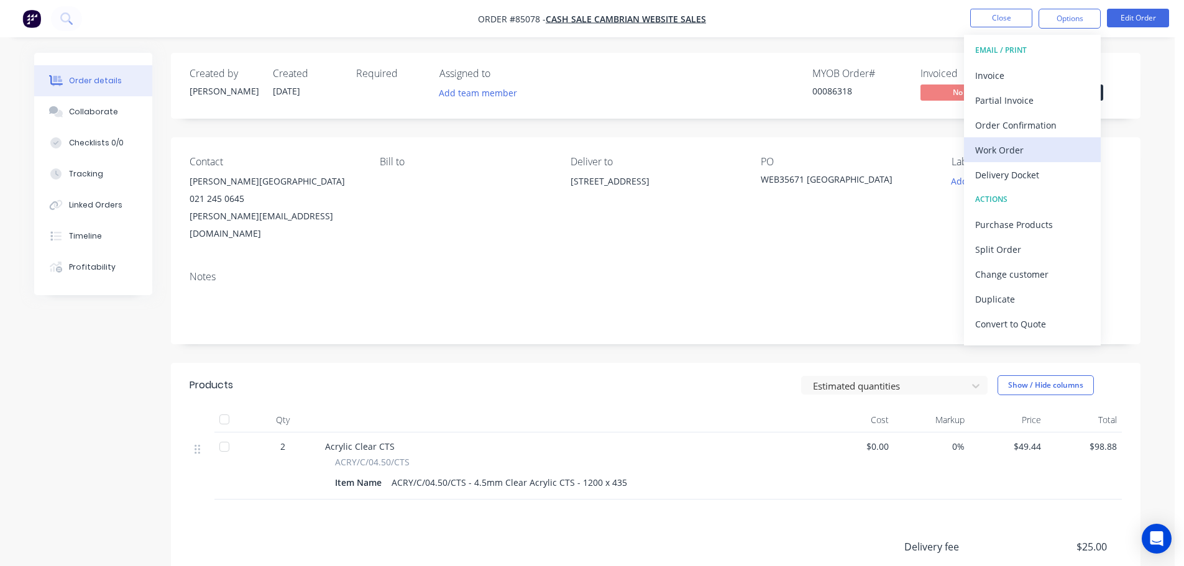
click at [1028, 145] on div "Work Order" at bounding box center [1032, 150] width 114 height 18
click at [1034, 123] on div "Without pricing" at bounding box center [1032, 125] width 114 height 18
click at [1028, 122] on div "Order Confirmation" at bounding box center [1032, 125] width 114 height 18
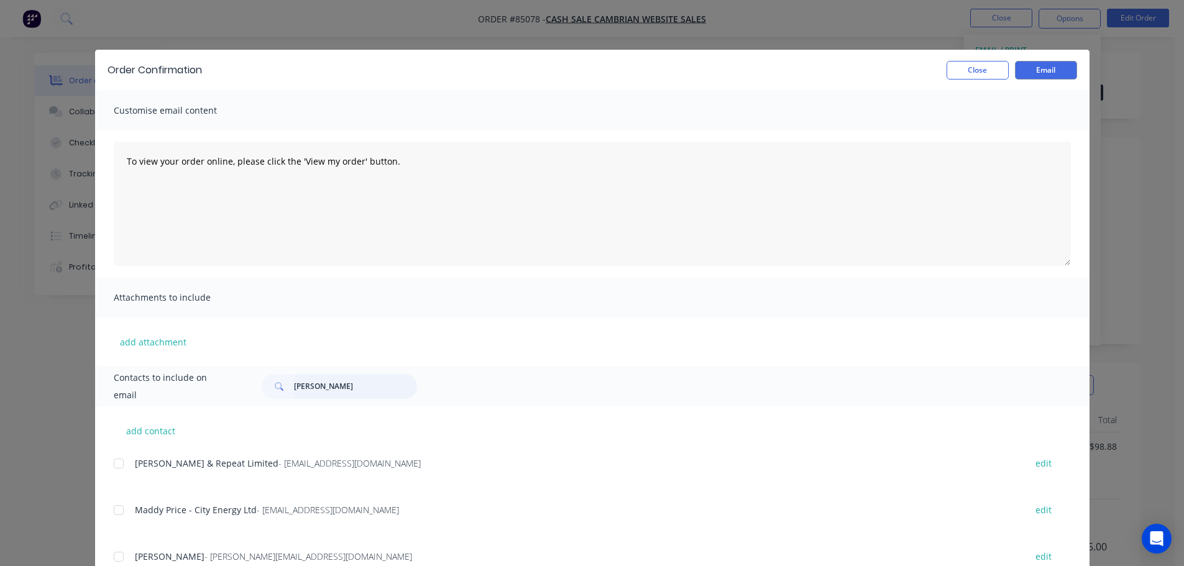
click at [348, 392] on input "[PERSON_NAME]" at bounding box center [355, 386] width 123 height 25
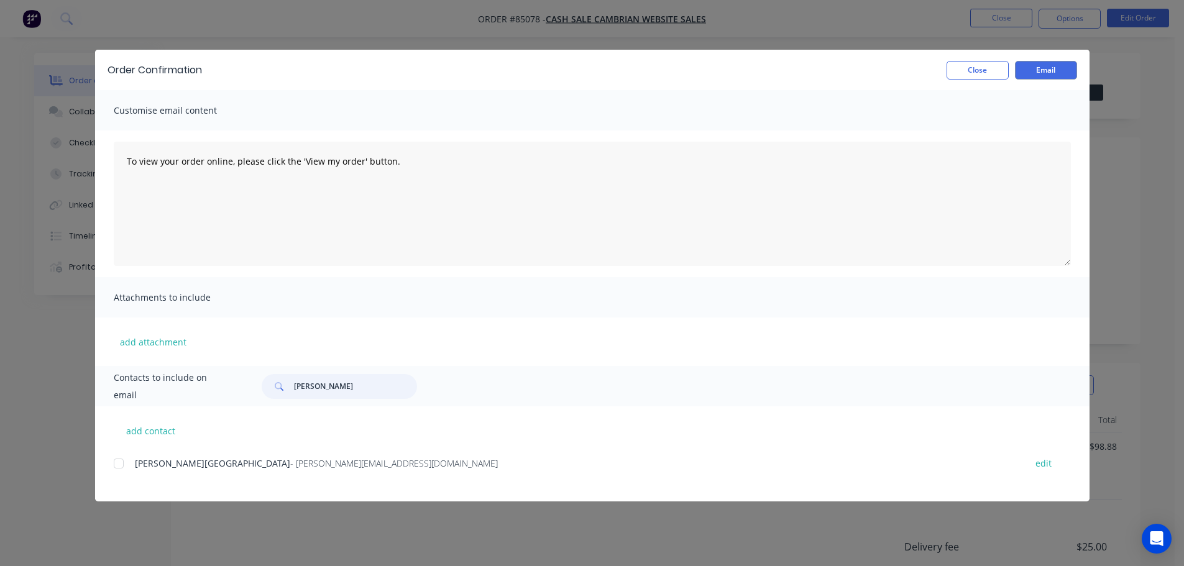
click at [124, 468] on div at bounding box center [118, 463] width 25 height 25
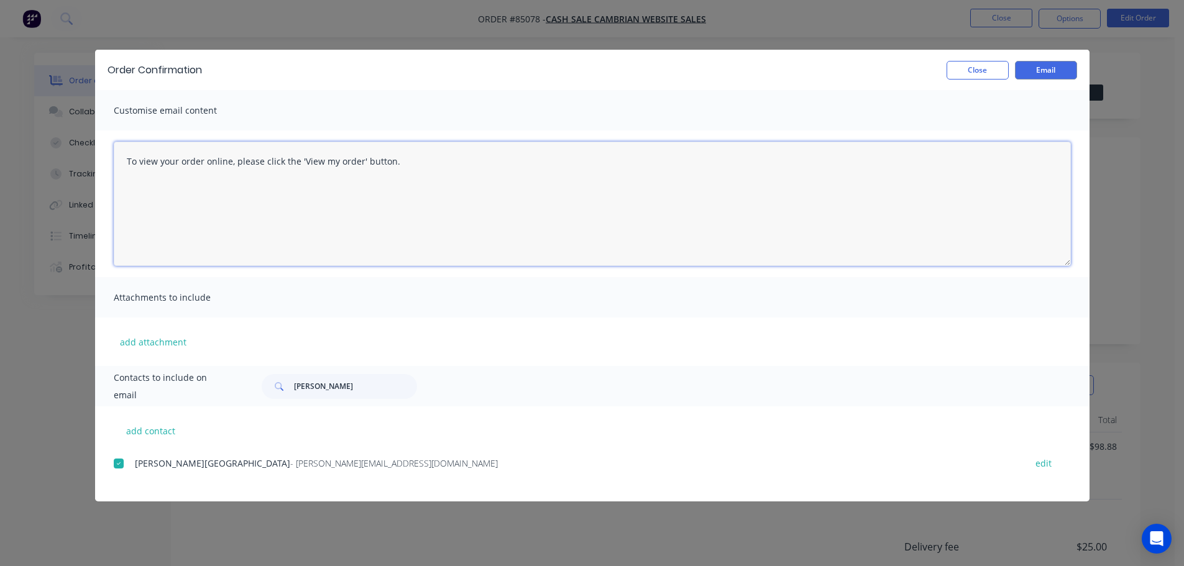
click at [257, 170] on textarea "To view your order online, please click the 'View my order' button." at bounding box center [592, 204] width 957 height 124
paste textarea "[PERSON_NAME] you for your order, confirmation of your order is attached. Your …"
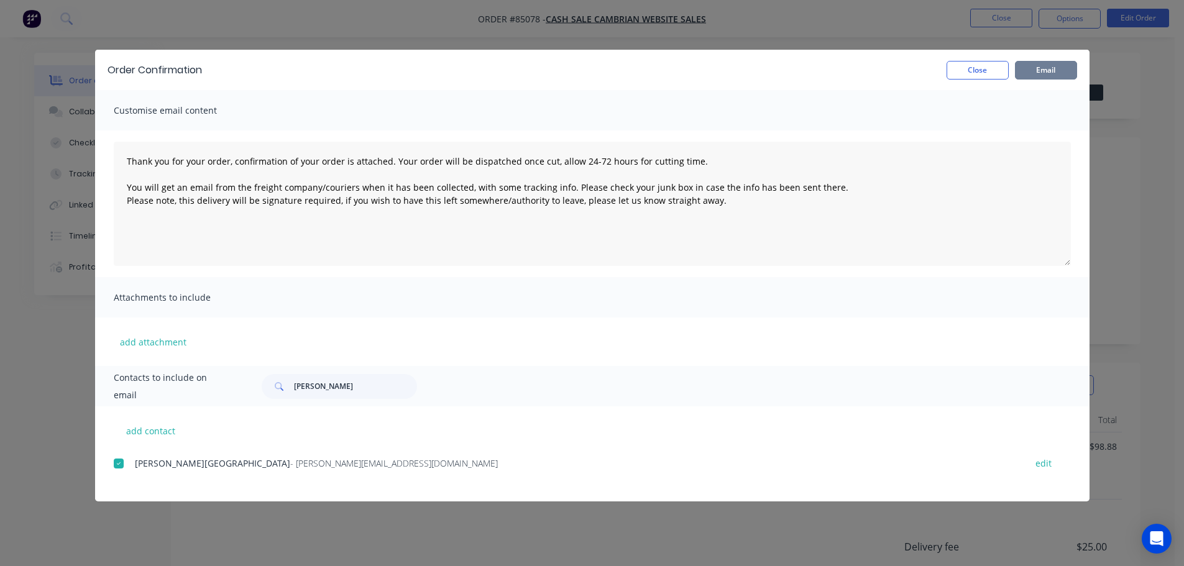
click at [1059, 61] on button "Email" at bounding box center [1046, 70] width 62 height 19
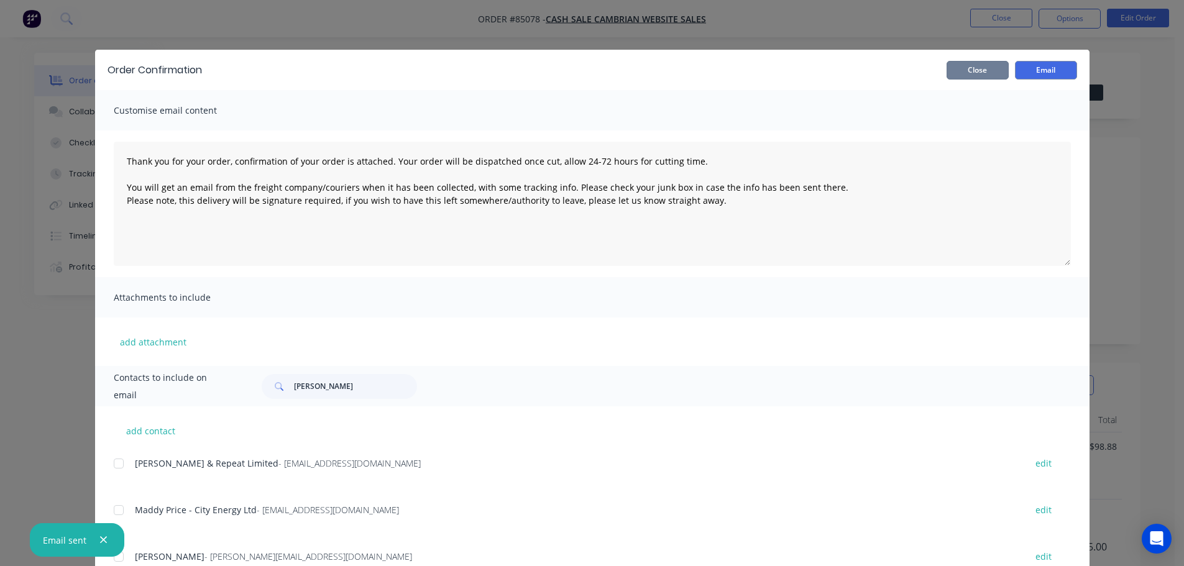
drag, startPoint x: 978, startPoint y: 68, endPoint x: 988, endPoint y: 53, distance: 18.3
click at [978, 68] on button "Close" at bounding box center [978, 70] width 62 height 19
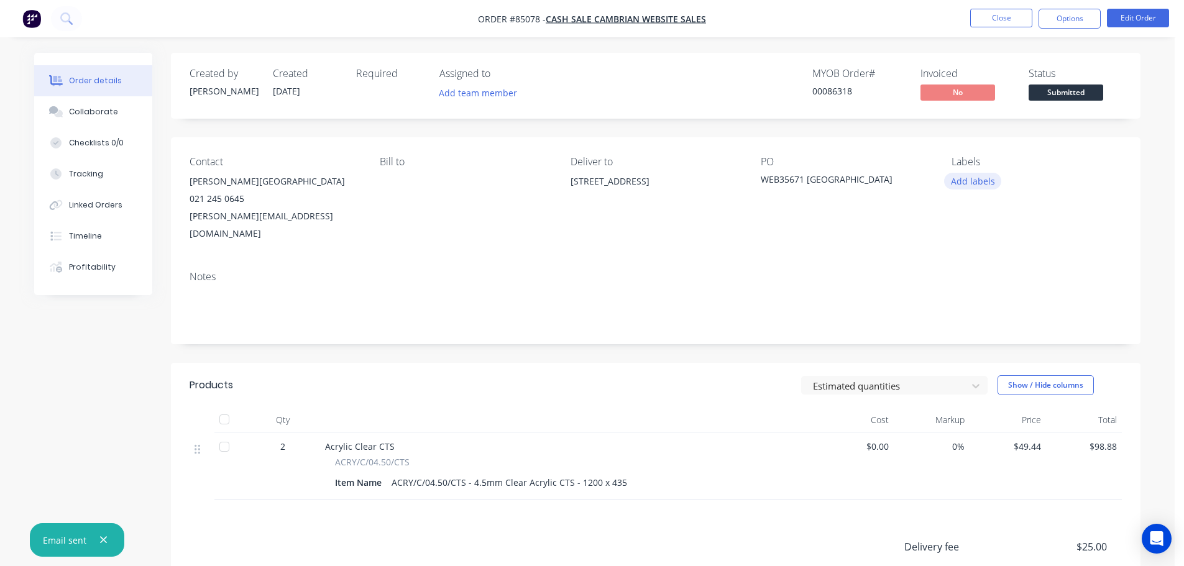
click at [964, 186] on button "Add labels" at bounding box center [972, 181] width 57 height 17
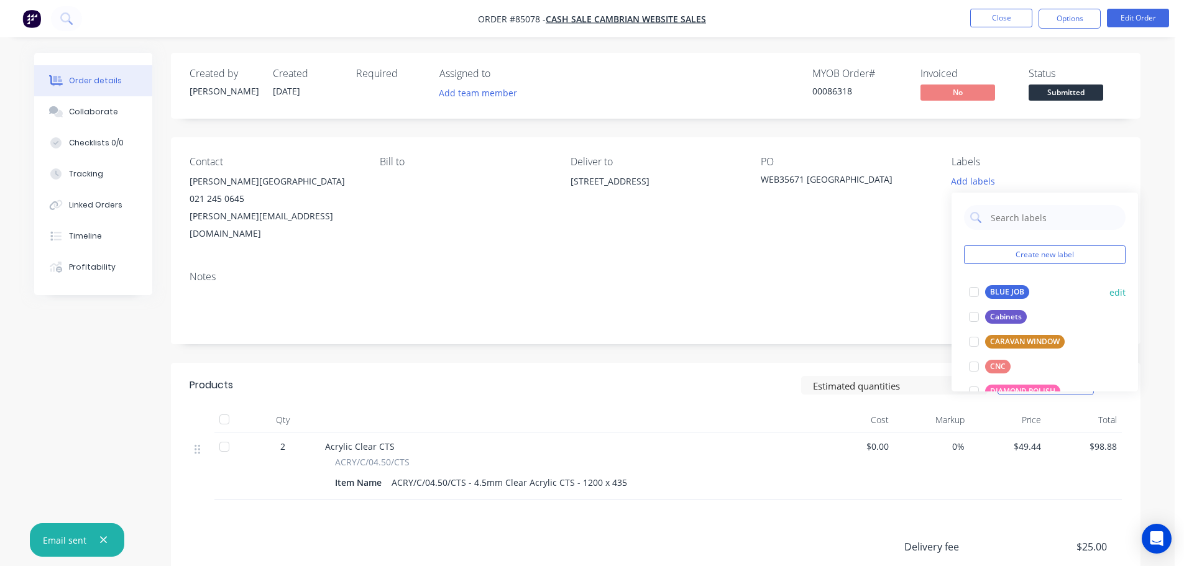
click at [980, 292] on div at bounding box center [974, 292] width 25 height 25
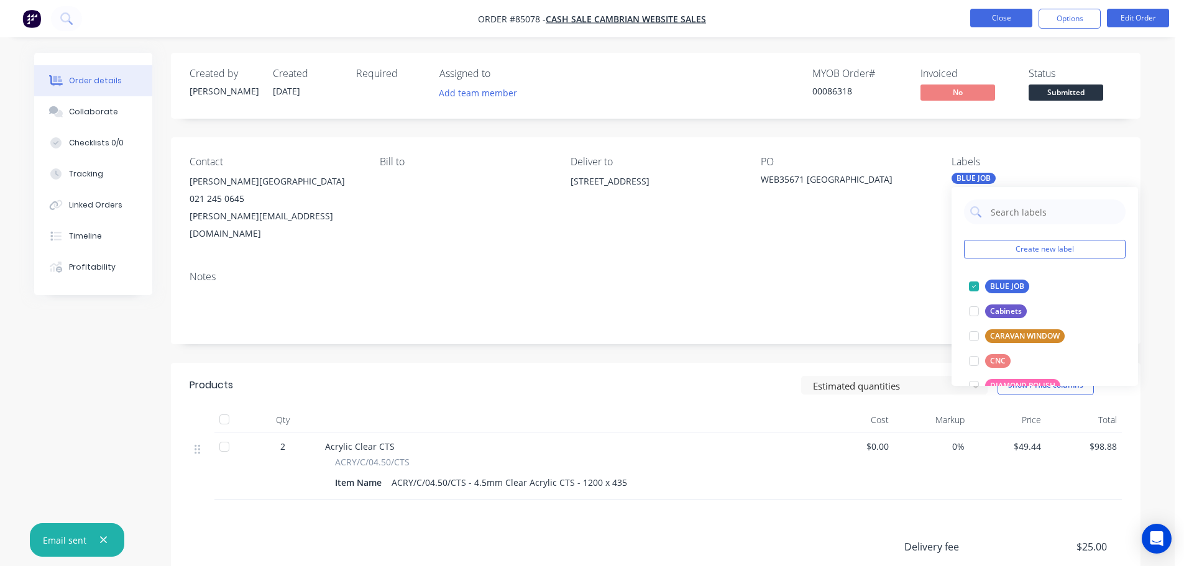
click at [1003, 22] on button "Close" at bounding box center [1001, 18] width 62 height 19
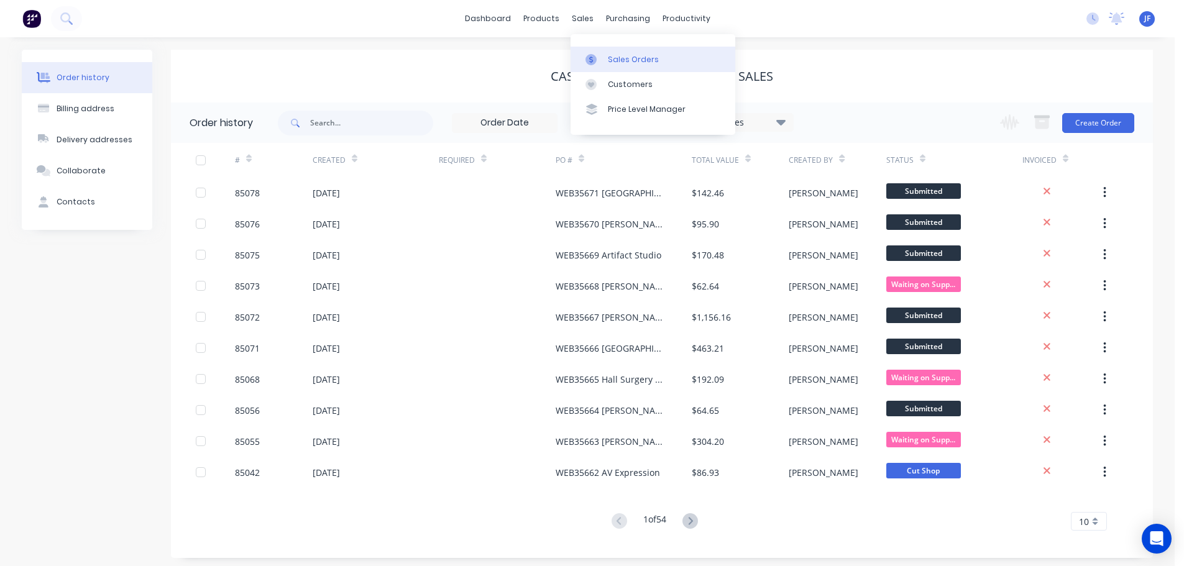
click at [603, 55] on div at bounding box center [595, 59] width 19 height 11
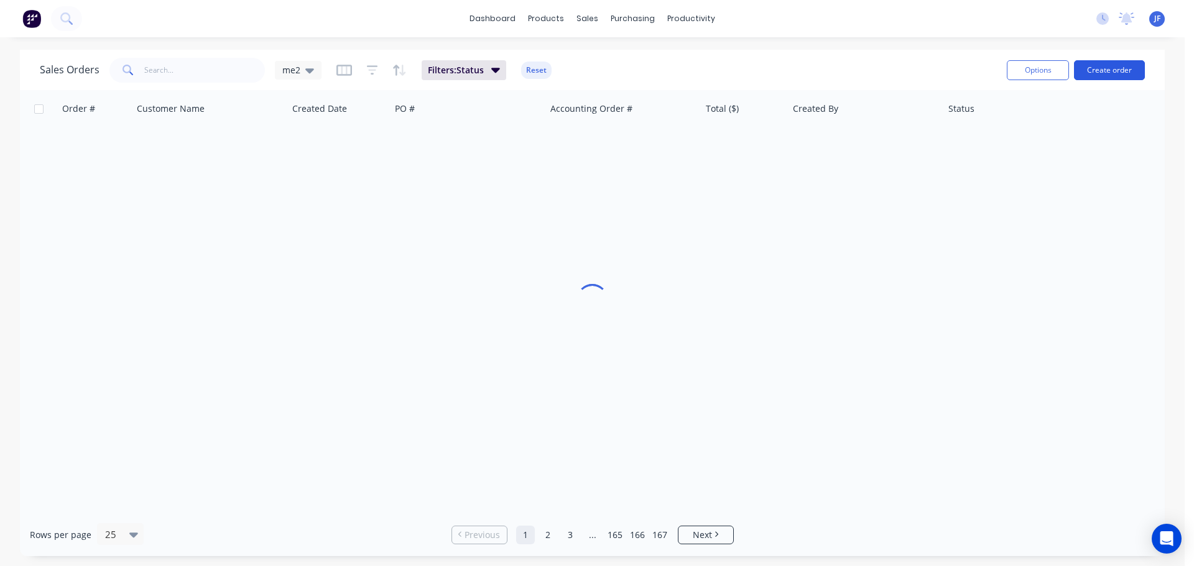
click at [1128, 68] on button "Create order" at bounding box center [1109, 70] width 71 height 20
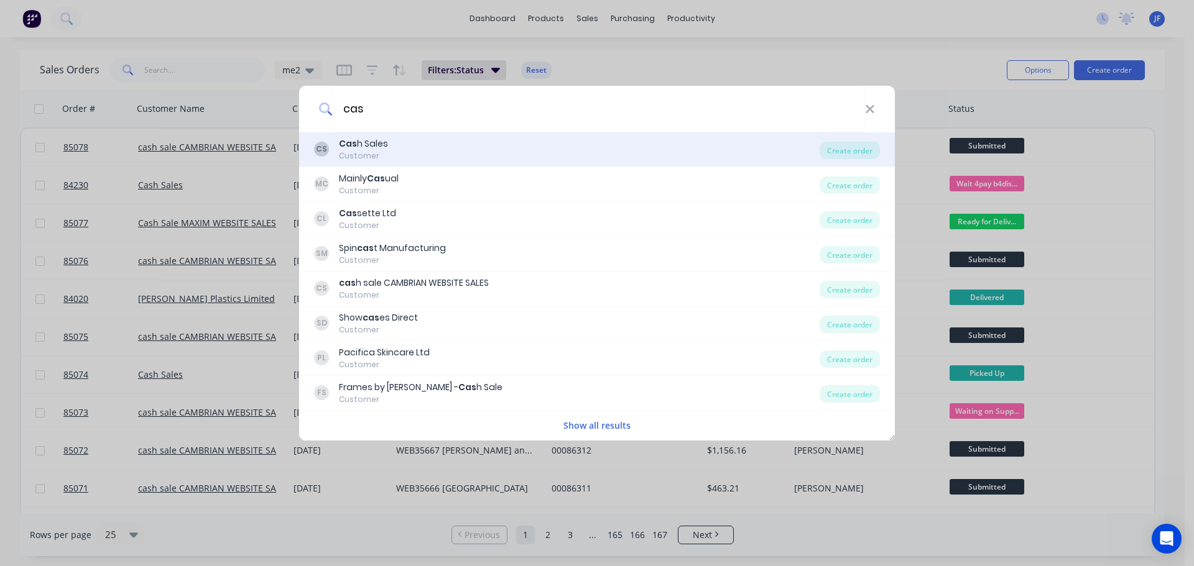
click at [528, 149] on div "CS Cas h Sales Customer" at bounding box center [566, 149] width 505 height 24
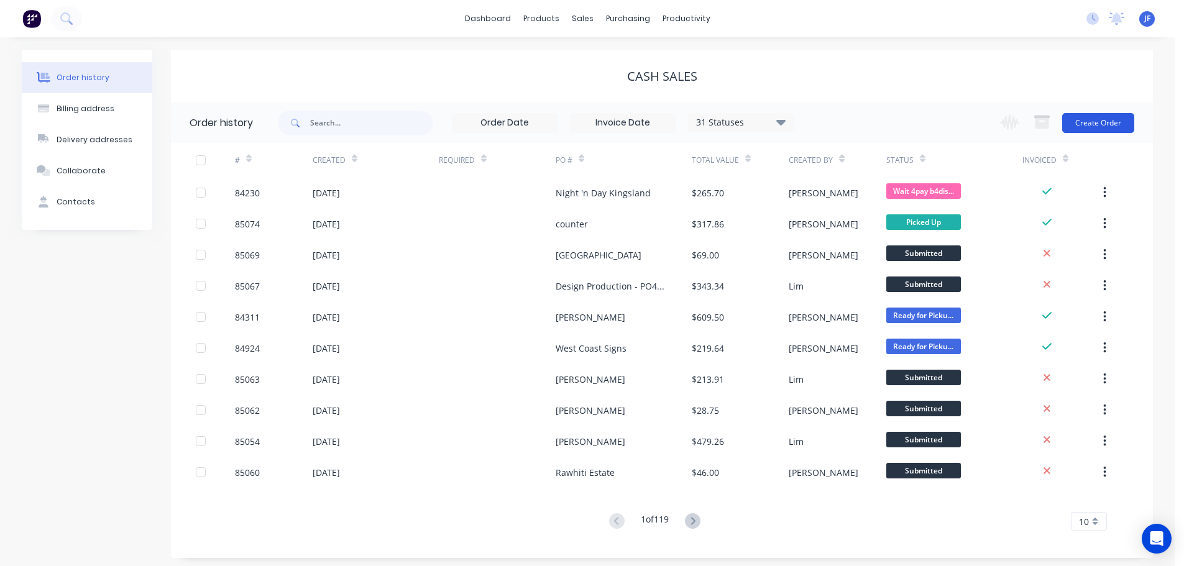
click at [1095, 124] on button "Create Order" at bounding box center [1098, 123] width 72 height 20
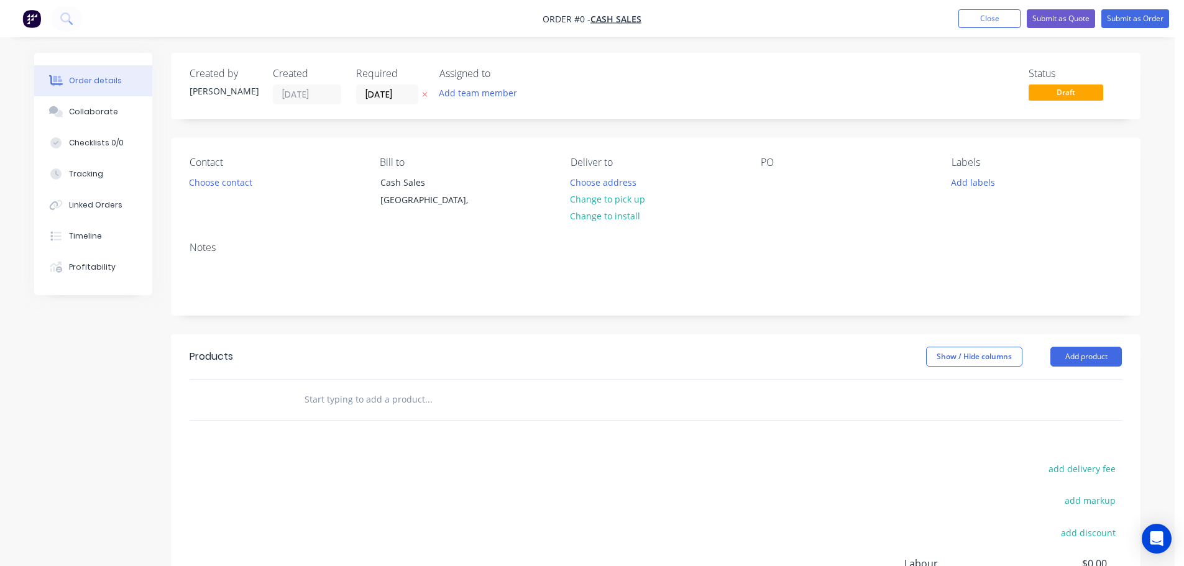
click at [423, 98] on icon "button" at bounding box center [425, 94] width 6 height 7
click at [246, 180] on button "Choose contact" at bounding box center [221, 181] width 76 height 17
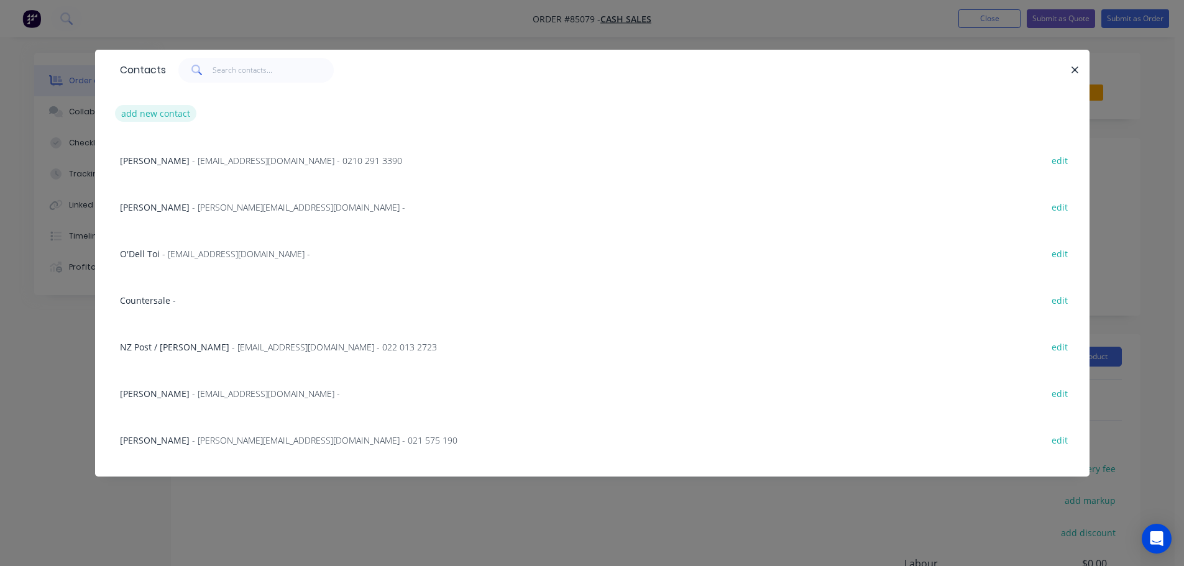
click at [133, 116] on button "add new contact" at bounding box center [156, 113] width 82 height 17
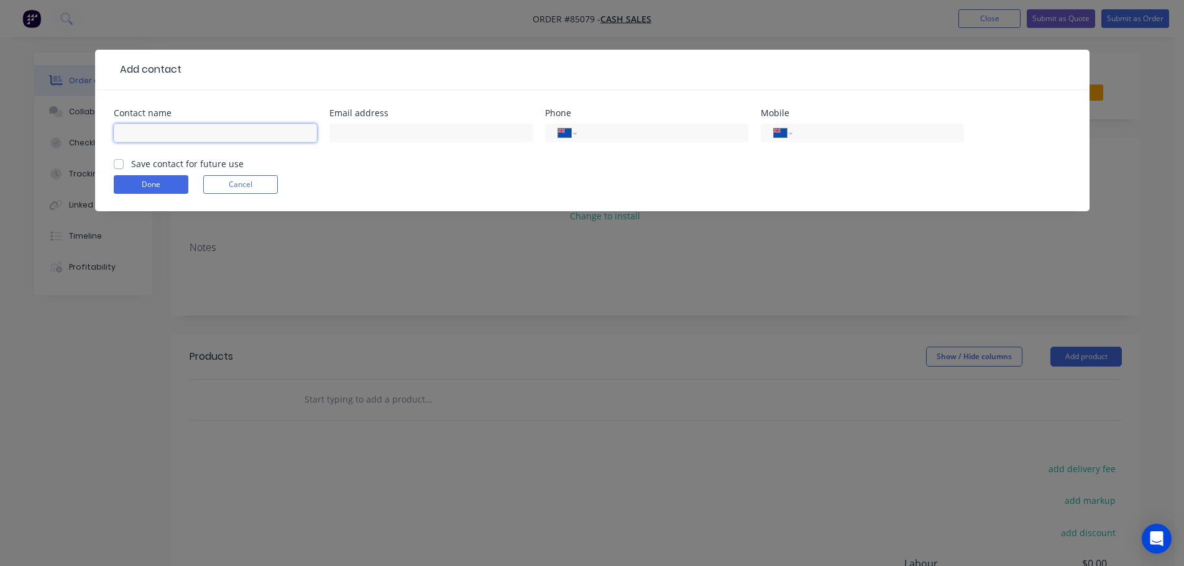
click at [204, 126] on input "text" at bounding box center [215, 133] width 203 height 19
paste input "[PERSON_NAME] 02041326552"
click at [170, 136] on input "[PERSON_NAME] 02041326552" at bounding box center [215, 133] width 203 height 19
click at [185, 131] on input "[PERSON_NAME]" at bounding box center [215, 133] width 203 height 19
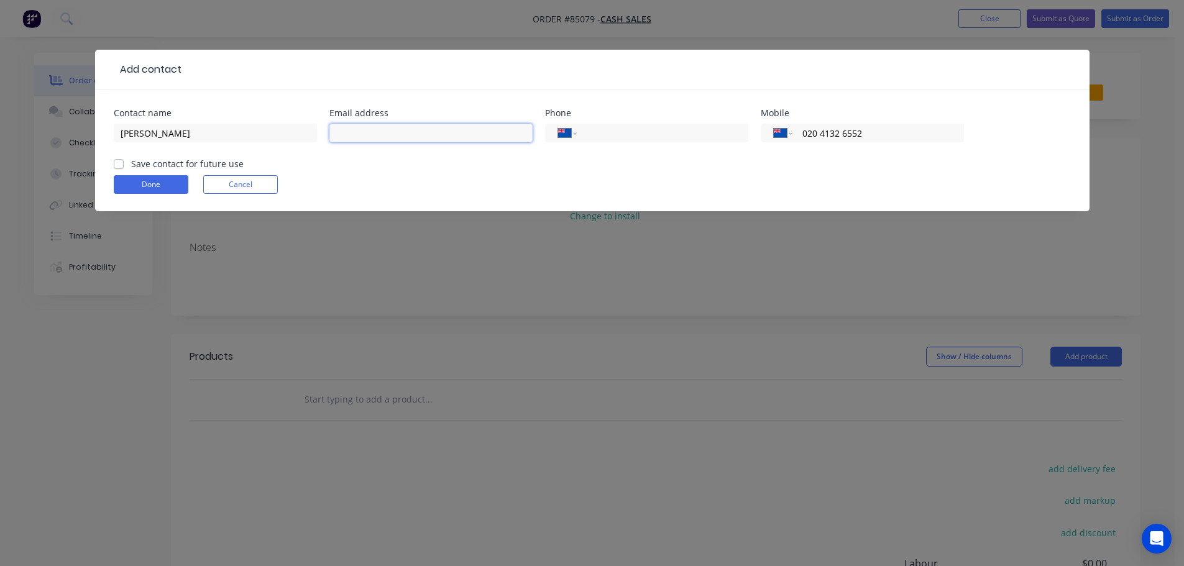
drag, startPoint x: 341, startPoint y: 133, endPoint x: 327, endPoint y: 137, distance: 14.4
click at [341, 133] on input "text" at bounding box center [430, 133] width 203 height 19
paste input "[PERSON_NAME][EMAIL_ADDRESS][PERSON_NAME][DOMAIN_NAME]"
click at [205, 168] on label "Save contact for future use" at bounding box center [187, 163] width 113 height 13
click at [124, 168] on input "Save contact for future use" at bounding box center [119, 163] width 10 height 12
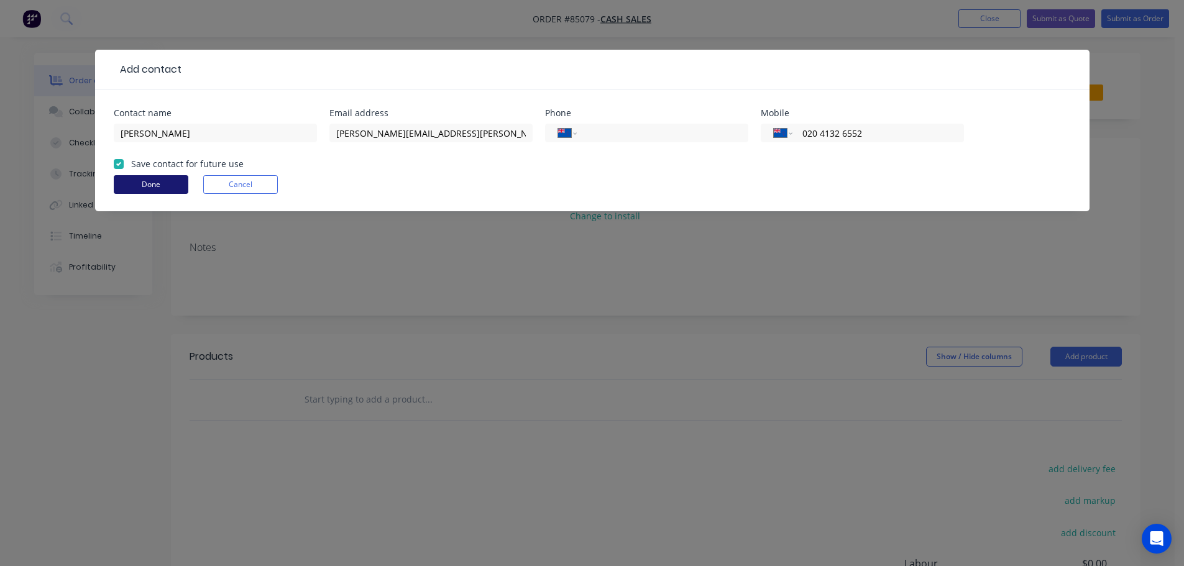
click at [167, 184] on button "Done" at bounding box center [151, 184] width 75 height 19
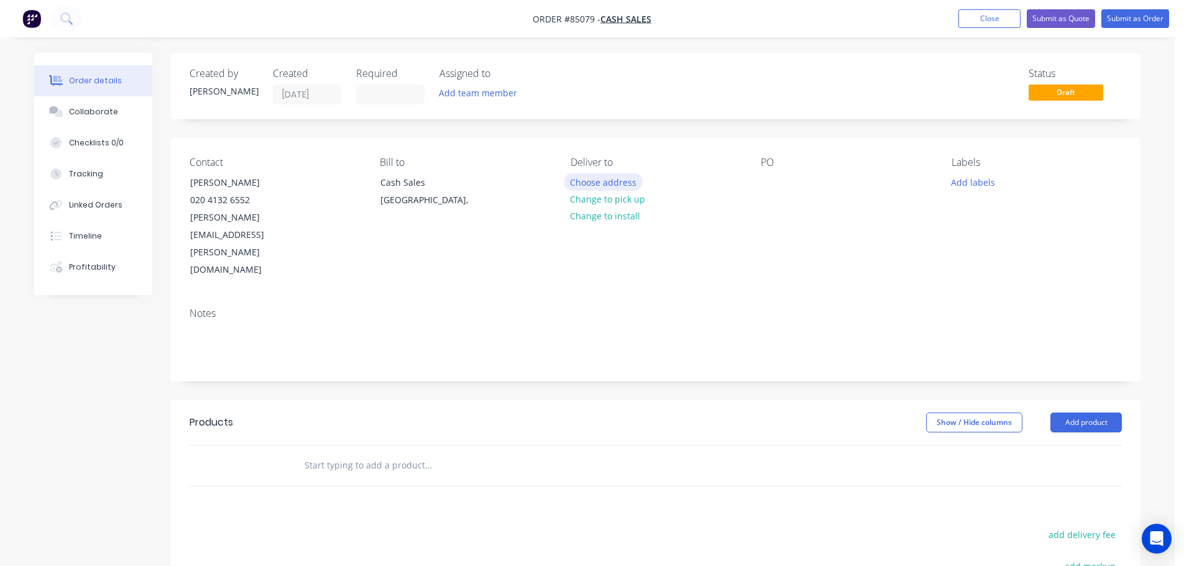
click at [619, 186] on button "Choose address" at bounding box center [604, 181] width 80 height 17
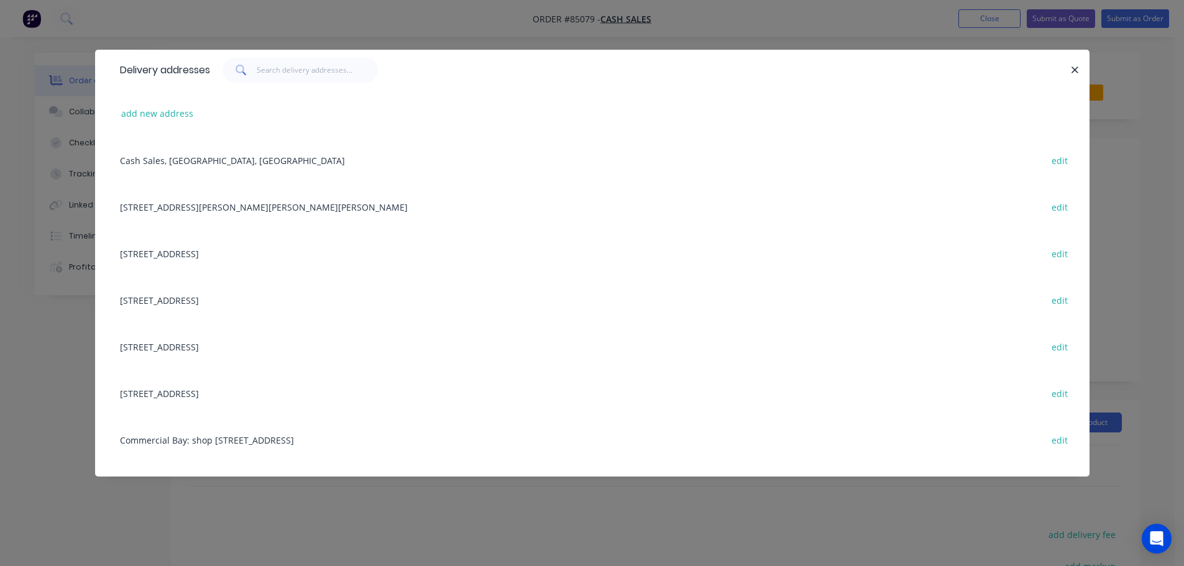
click at [57, 86] on div "Delivery addresses add new address Cash Sales, [GEOGRAPHIC_DATA], [GEOGRAPHIC_D…" at bounding box center [592, 283] width 1184 height 566
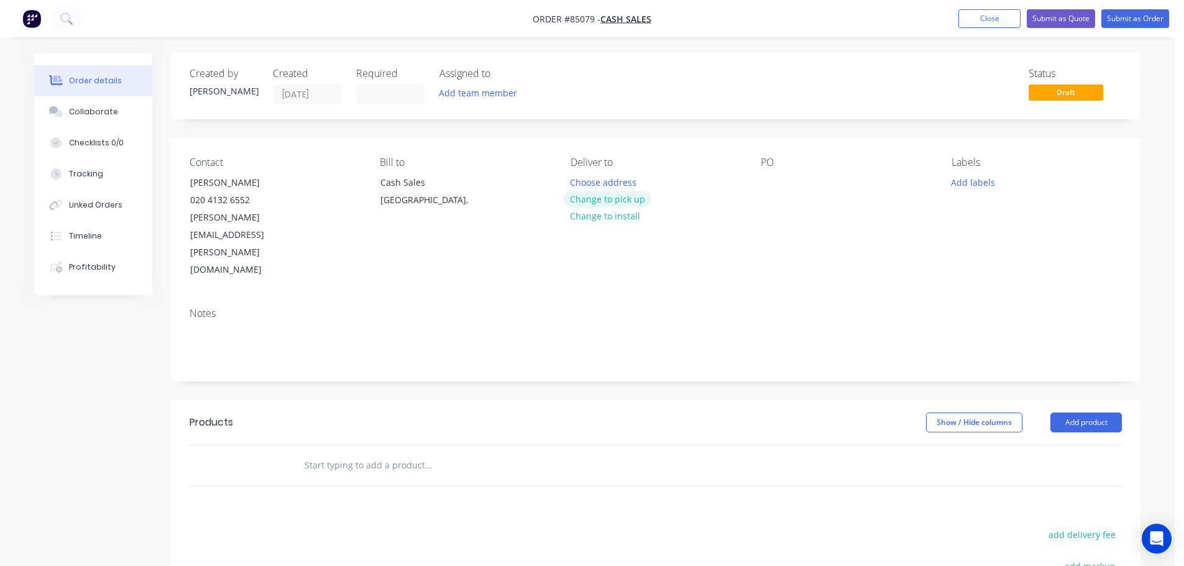
click at [633, 198] on button "Change to pick up" at bounding box center [608, 199] width 88 height 17
drag, startPoint x: 185, startPoint y: 184, endPoint x: 350, endPoint y: 181, distance: 164.8
click at [350, 181] on div "Contact [PERSON_NAME] [PHONE_NUMBER] [PERSON_NAME][EMAIL_ADDRESS][PERSON_NAME][…" at bounding box center [275, 218] width 170 height 122
click at [773, 184] on div at bounding box center [771, 182] width 20 height 18
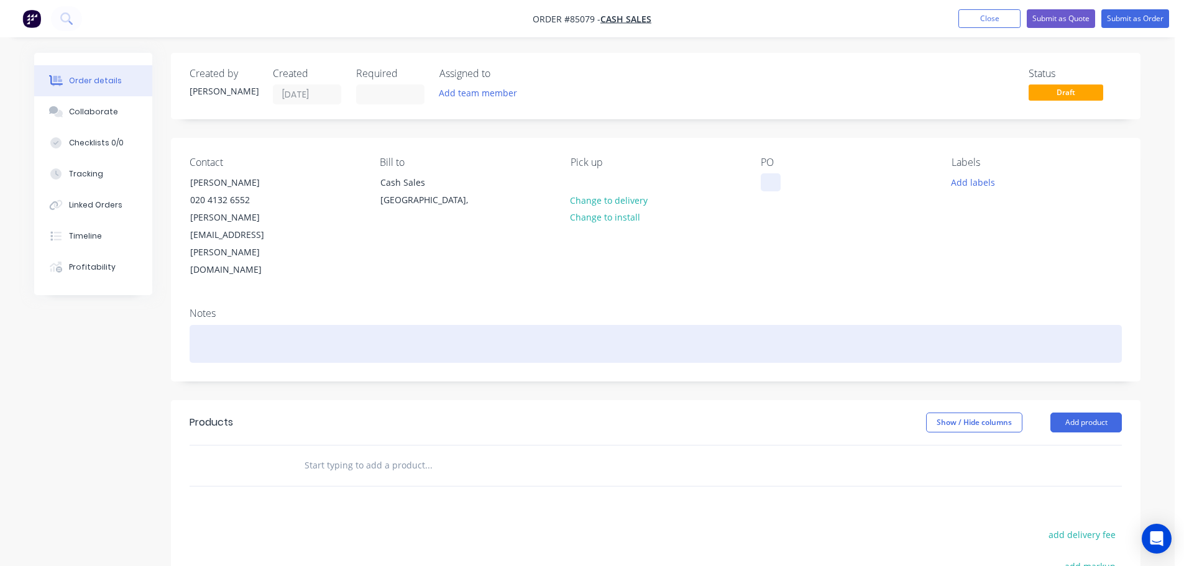
paste div
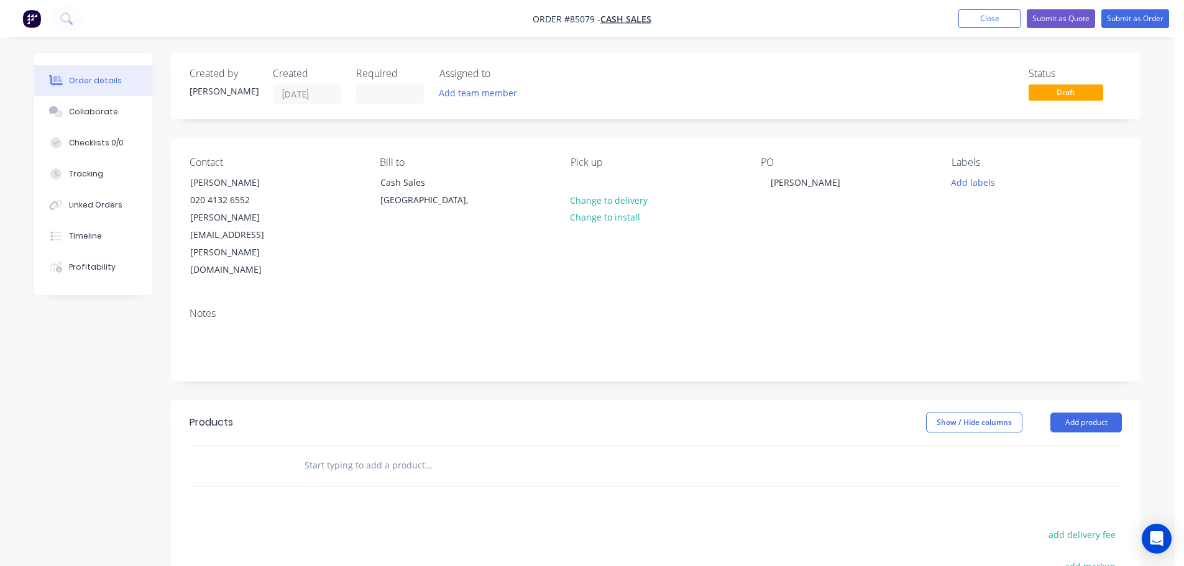
click at [397, 453] on input "text" at bounding box center [428, 465] width 249 height 25
click at [387, 453] on input "text" at bounding box center [428, 465] width 249 height 25
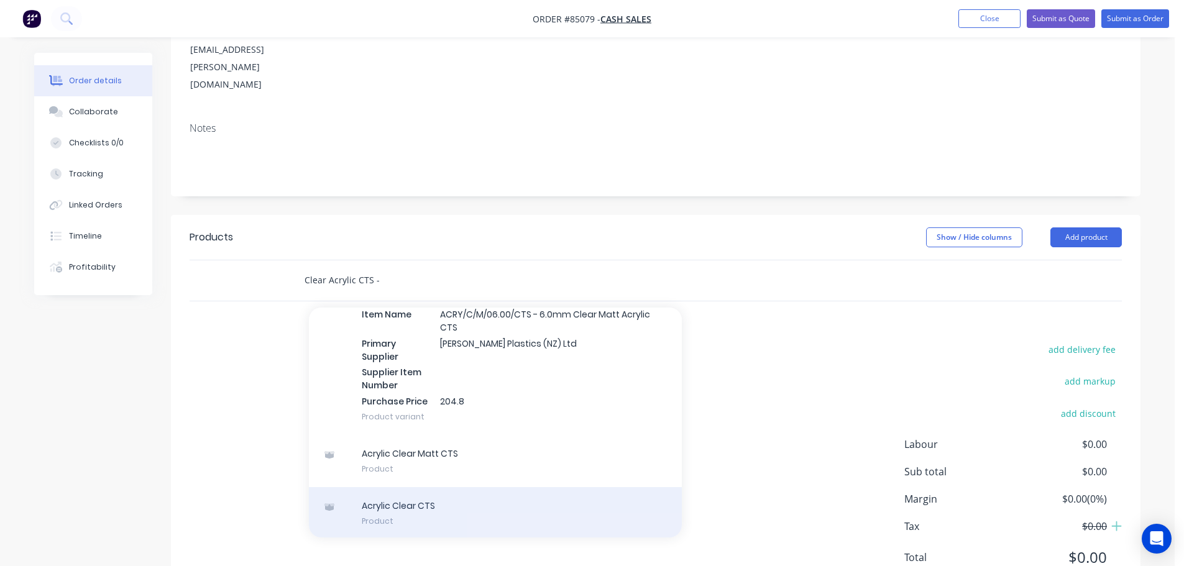
scroll to position [428, 0]
click at [481, 486] on div "Acrylic Clear CTS Product" at bounding box center [495, 512] width 373 height 52
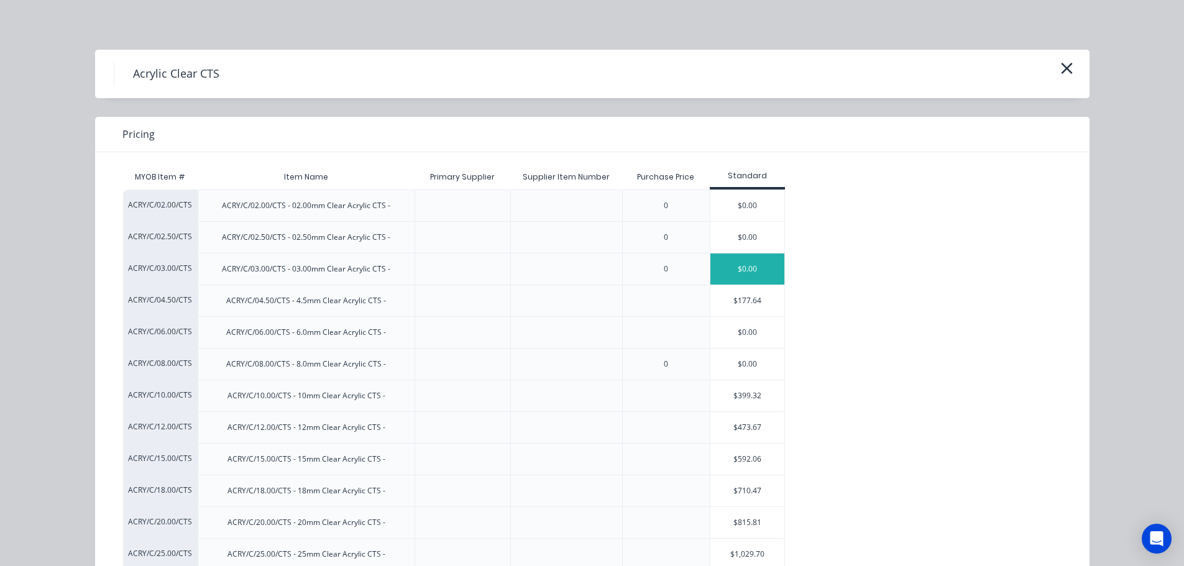
click at [732, 271] on div "$0.00" at bounding box center [748, 269] width 75 height 31
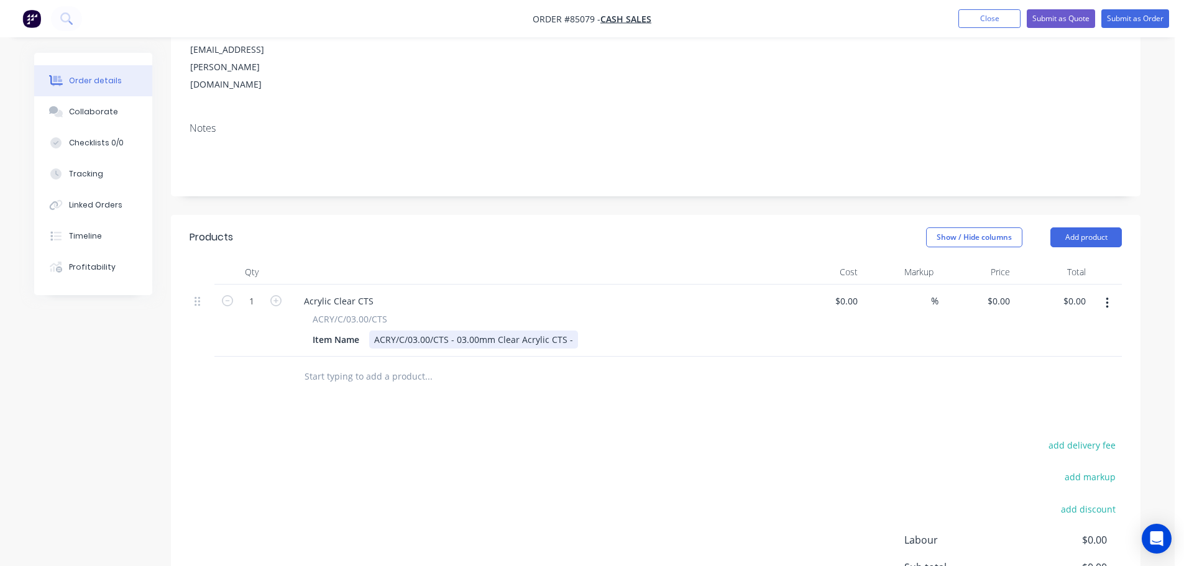
click at [571, 331] on div "ACRY/C/03.00/CTS - 03.00mm Clear Acrylic CTS -" at bounding box center [473, 340] width 209 height 18
click at [1009, 292] on input "0" at bounding box center [1001, 301] width 29 height 18
click at [990, 285] on div "0 0" at bounding box center [977, 321] width 76 height 72
paste input "42.34"
click at [331, 437] on div "add delivery fee add markup add discount Labour $0.00 Sub total $42.34 Margin $…" at bounding box center [656, 557] width 933 height 240
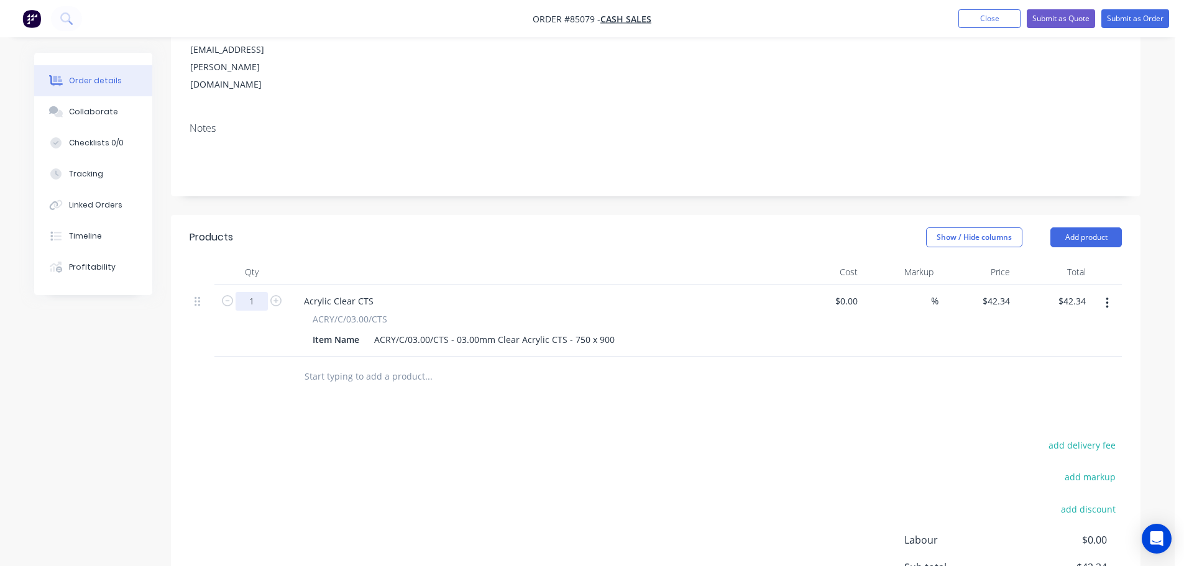
click at [257, 292] on input "1" at bounding box center [252, 301] width 32 height 19
click at [692, 437] on div "add delivery fee add markup add discount Labour $0.00 Sub total $42.34 Margin $…" at bounding box center [656, 557] width 933 height 240
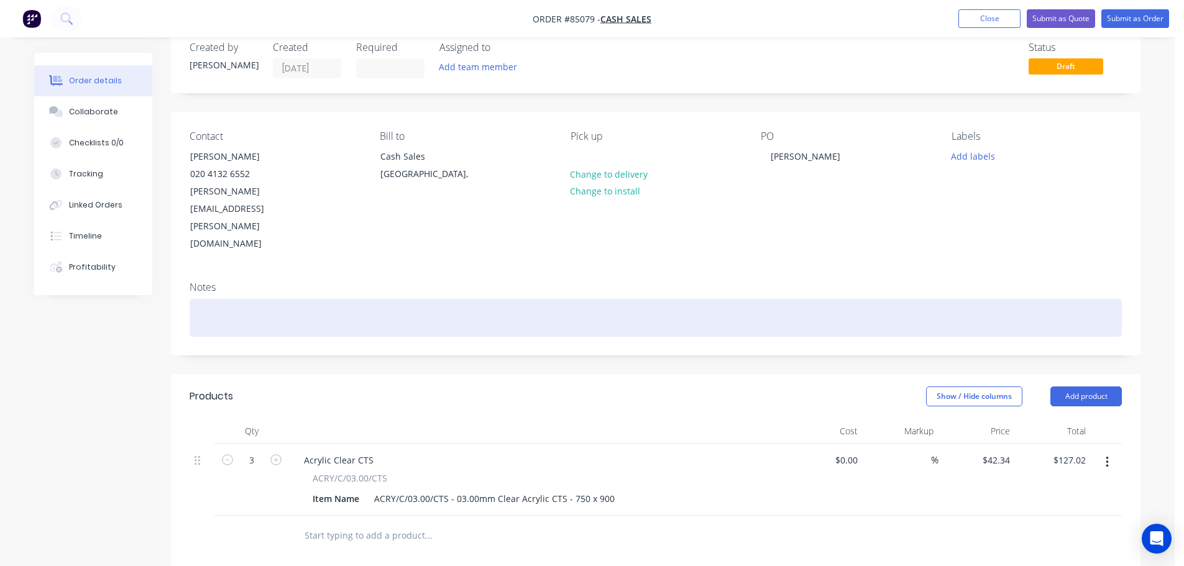
scroll to position [0, 0]
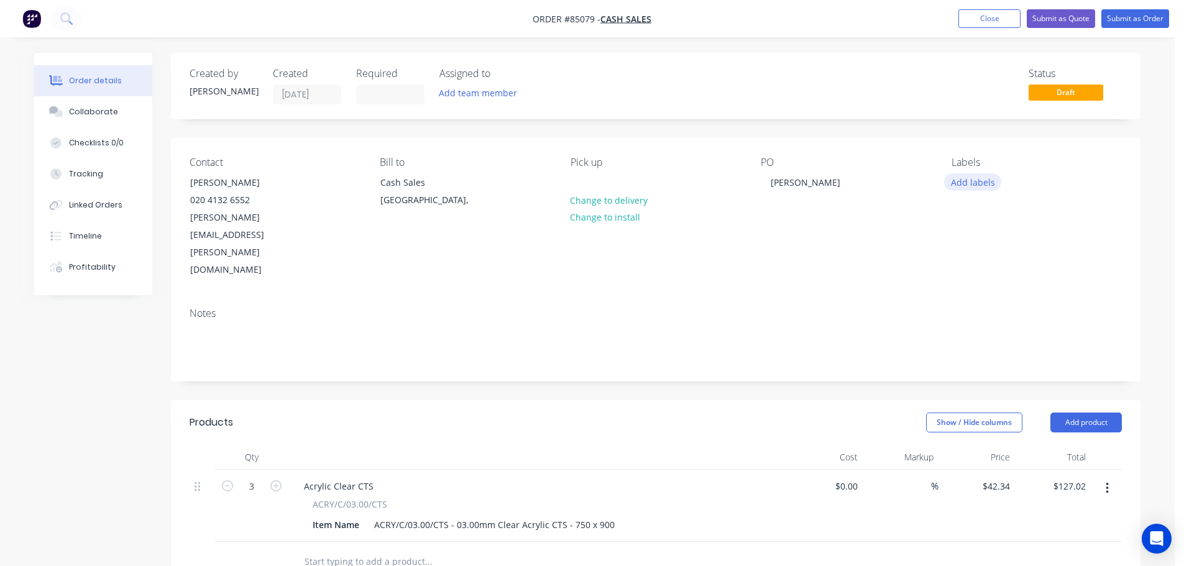
click at [998, 185] on button "Add labels" at bounding box center [972, 181] width 57 height 17
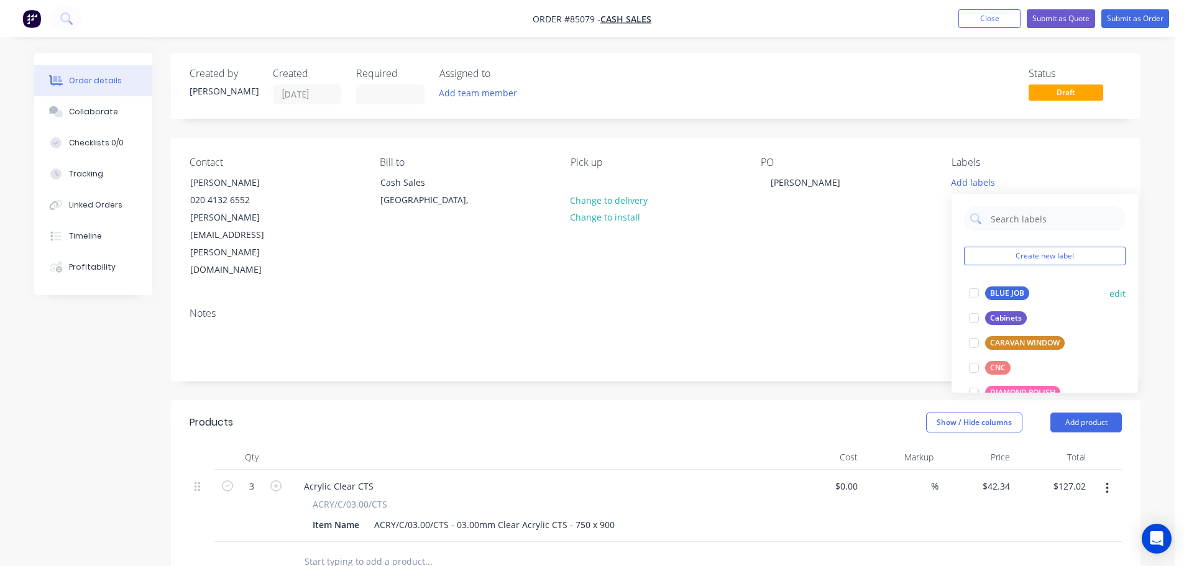
click at [977, 285] on div at bounding box center [974, 293] width 25 height 25
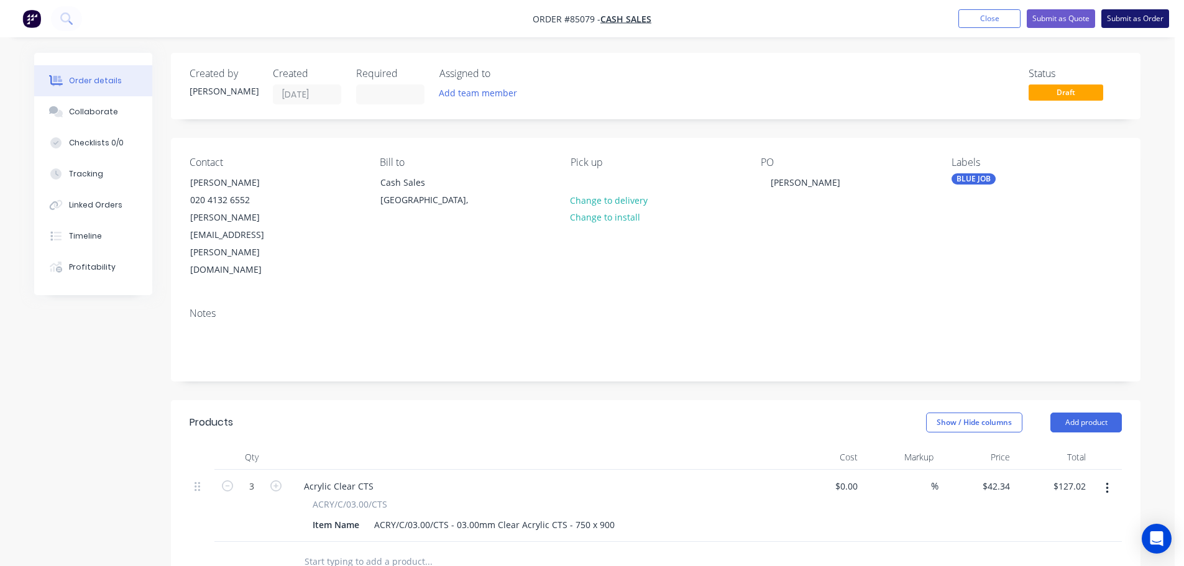
click at [1154, 22] on button "Submit as Order" at bounding box center [1136, 18] width 68 height 19
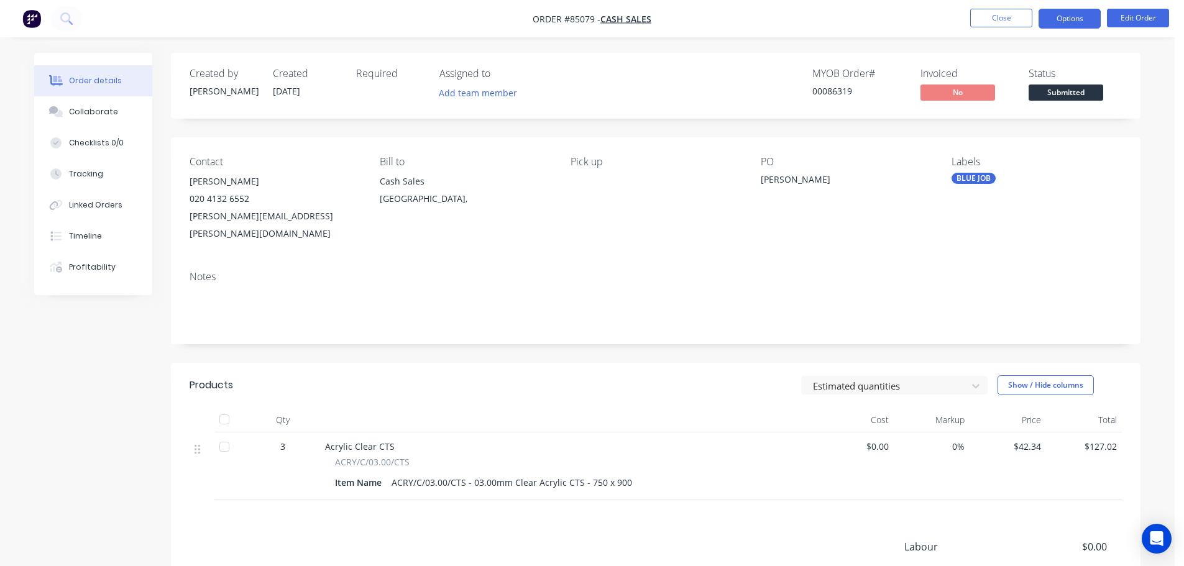
click at [1071, 14] on button "Options" at bounding box center [1070, 19] width 62 height 20
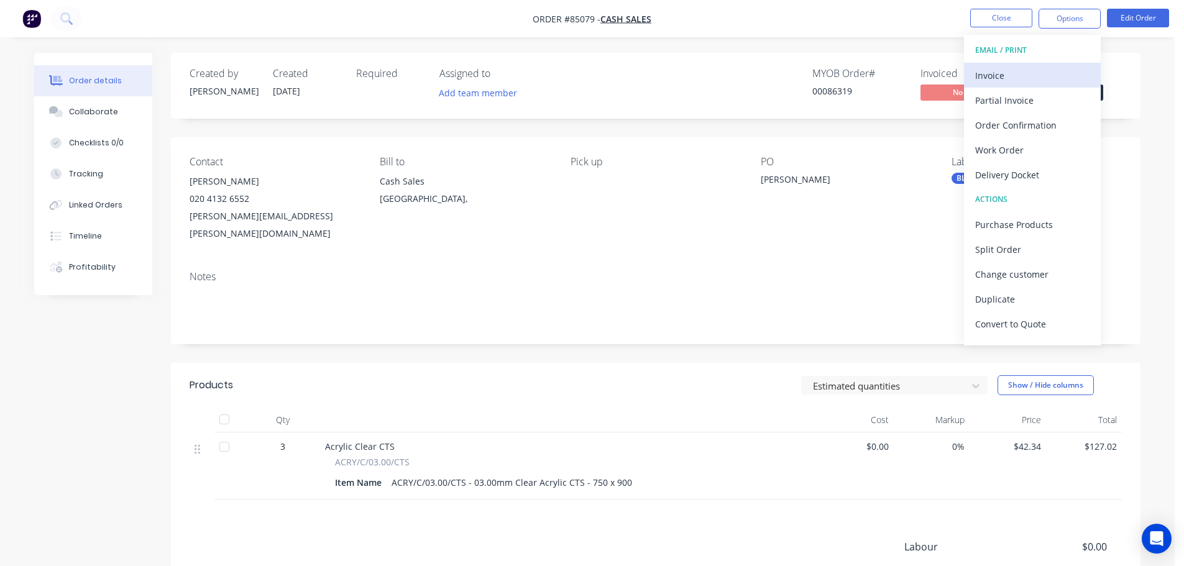
click at [1050, 71] on button "Invoice" at bounding box center [1032, 75] width 137 height 25
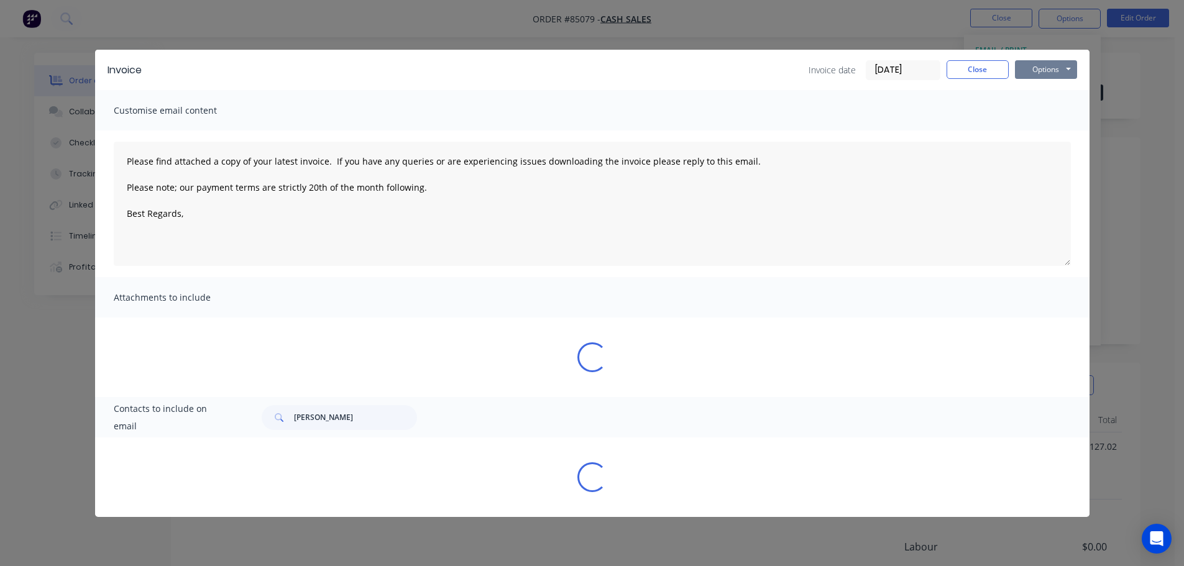
click at [1057, 65] on button "Options" at bounding box center [1046, 69] width 62 height 19
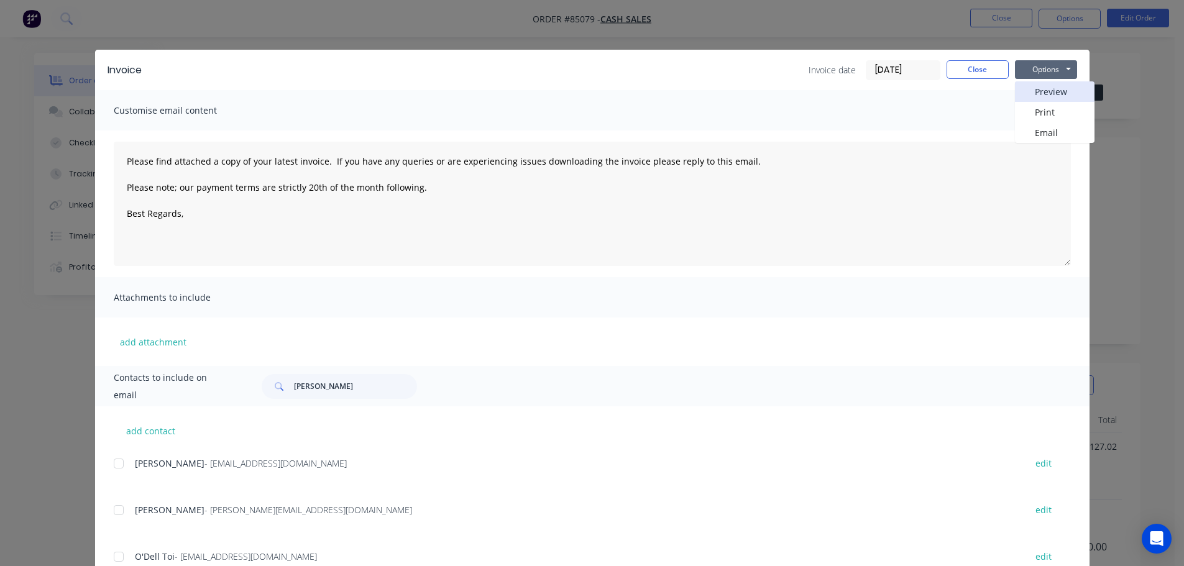
click at [1057, 95] on button "Preview" at bounding box center [1055, 91] width 80 height 21
click at [984, 70] on button "Close" at bounding box center [978, 69] width 62 height 19
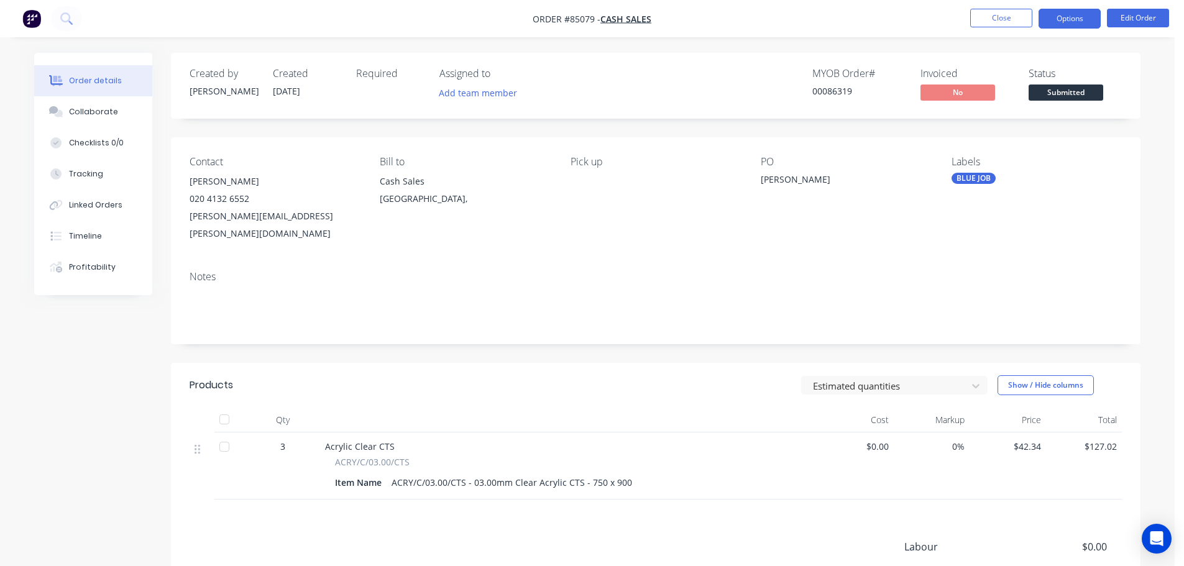
click at [1071, 12] on button "Options" at bounding box center [1070, 19] width 62 height 20
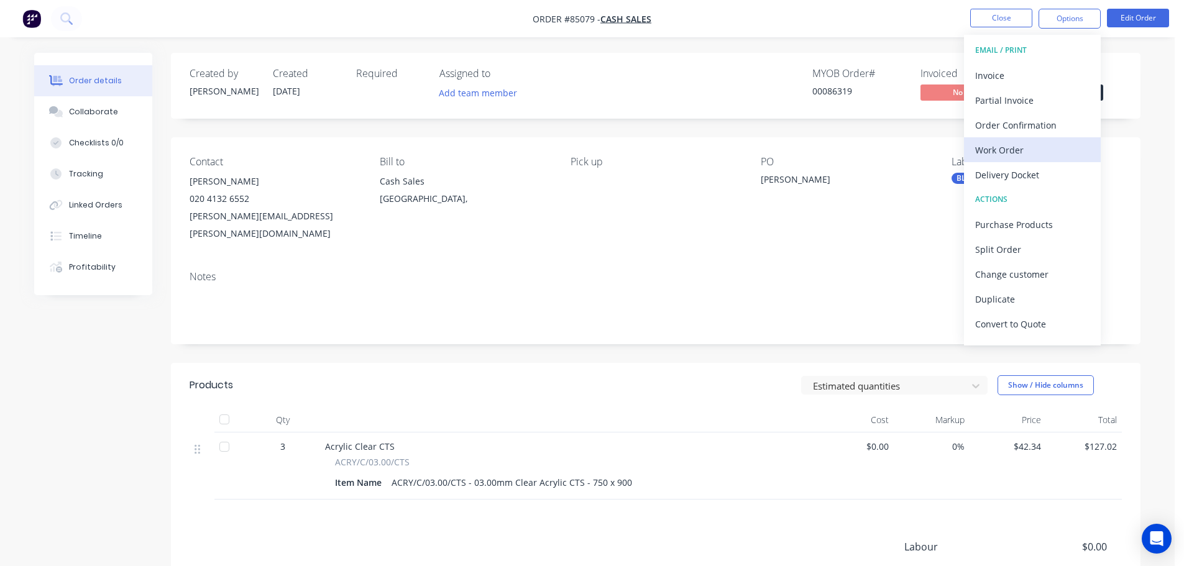
click at [1023, 155] on div "Work Order" at bounding box center [1032, 150] width 114 height 18
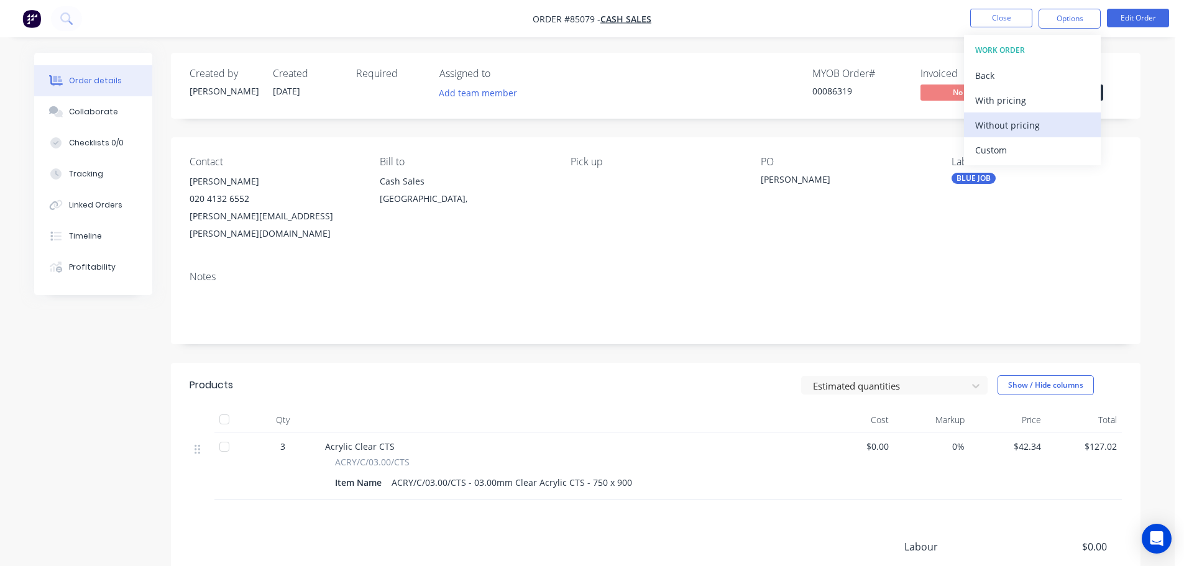
click at [1027, 123] on div "Without pricing" at bounding box center [1032, 125] width 114 height 18
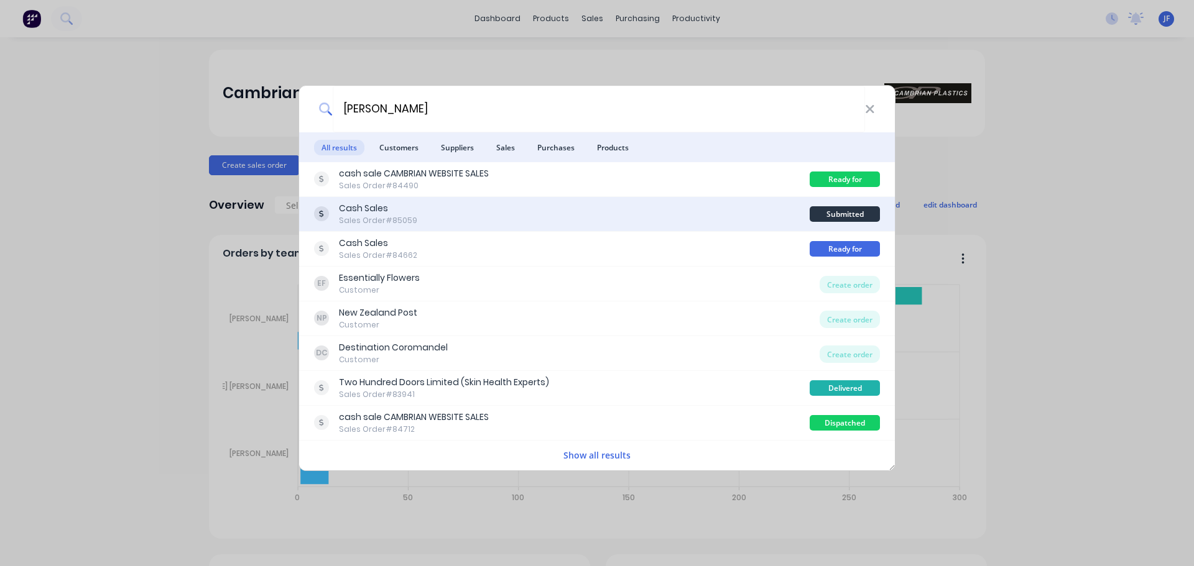
type input "andrea"
click at [610, 214] on div "Cash Sales Sales Order #85059" at bounding box center [561, 214] width 495 height 24
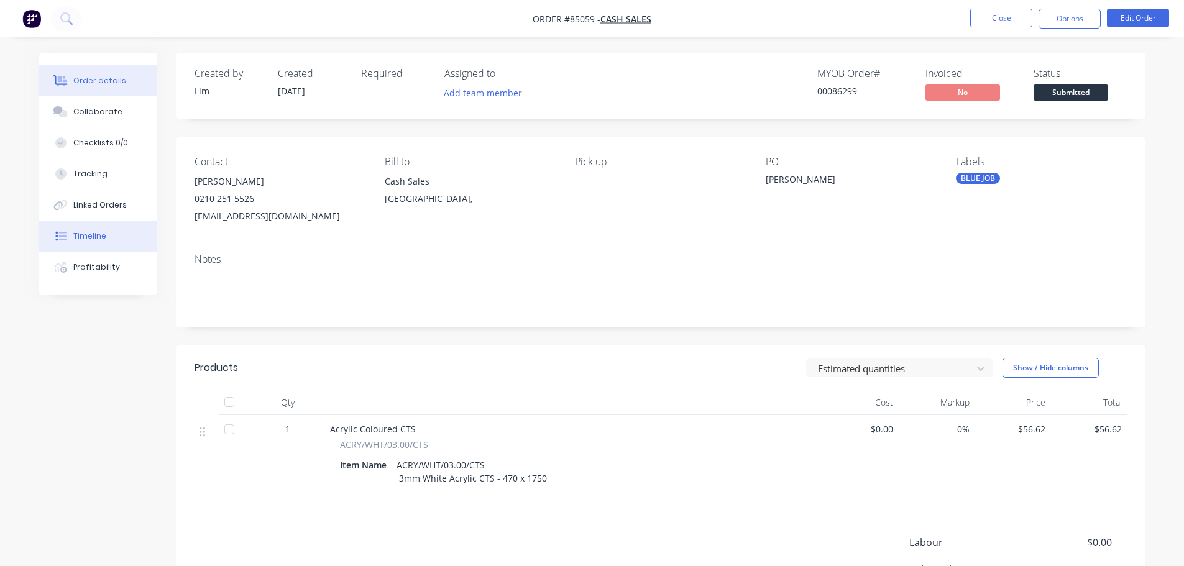
click at [105, 240] on button "Timeline" at bounding box center [98, 236] width 118 height 31
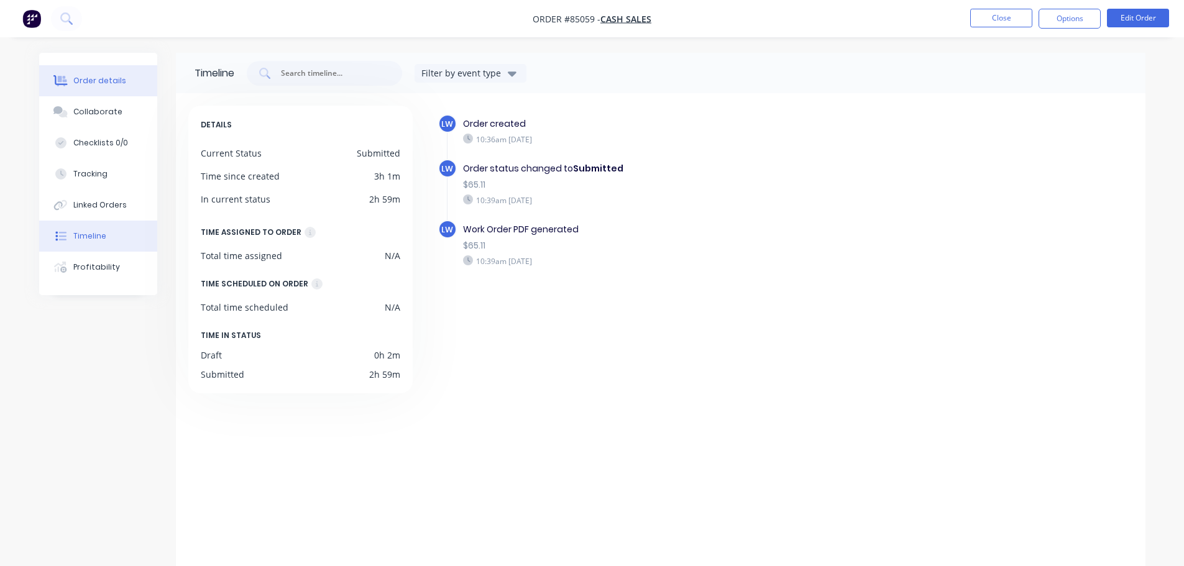
click at [90, 90] on button "Order details" at bounding box center [98, 80] width 118 height 31
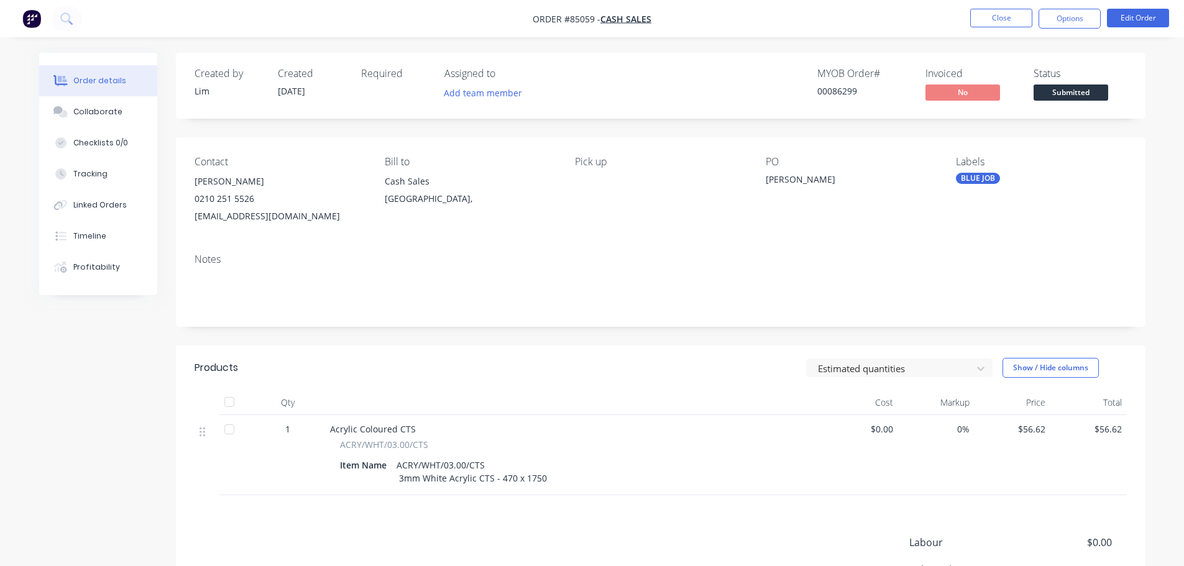
click at [768, 165] on div "PO" at bounding box center [851, 162] width 170 height 12
click at [775, 165] on div "PO" at bounding box center [851, 162] width 170 height 12
drag, startPoint x: 578, startPoint y: 159, endPoint x: 617, endPoint y: 164, distance: 40.1
click at [617, 164] on div "Pick up" at bounding box center [660, 162] width 170 height 12
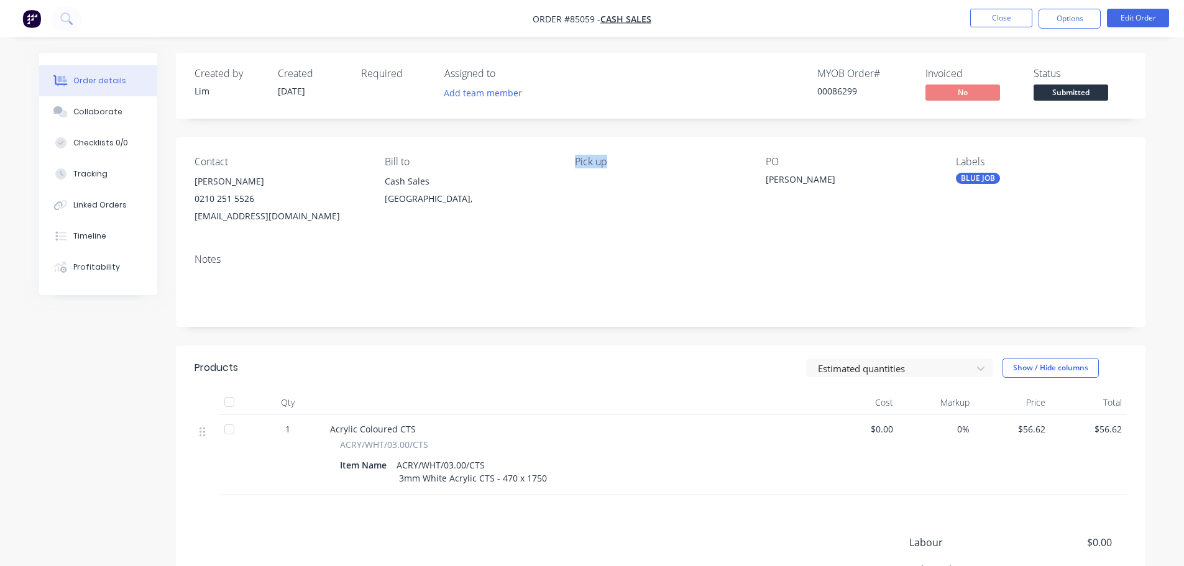
click at [617, 164] on div "Pick up" at bounding box center [660, 162] width 170 height 12
drag, startPoint x: 612, startPoint y: 169, endPoint x: 560, endPoint y: 158, distance: 52.8
click at [560, 158] on div "Contact Andrea 0210 251 5526 andreamaynard23@gmail.com Bill to Cash Sales Auckl…" at bounding box center [661, 190] width 970 height 106
click at [578, 158] on div "Pick up" at bounding box center [660, 162] width 170 height 12
click at [387, 157] on div "Bill to" at bounding box center [470, 162] width 170 height 12
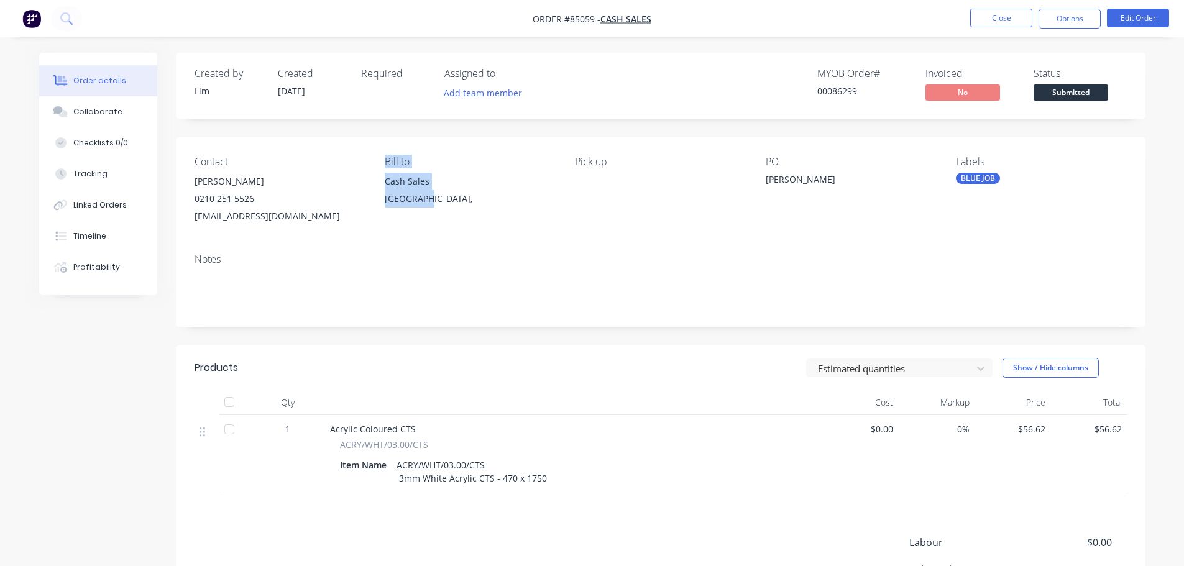
drag, startPoint x: 385, startPoint y: 157, endPoint x: 429, endPoint y: 202, distance: 63.3
click at [429, 202] on div "Bill to Cash Sales Auckland," at bounding box center [470, 190] width 170 height 69
click at [429, 202] on div "[GEOGRAPHIC_DATA]," at bounding box center [470, 198] width 170 height 17
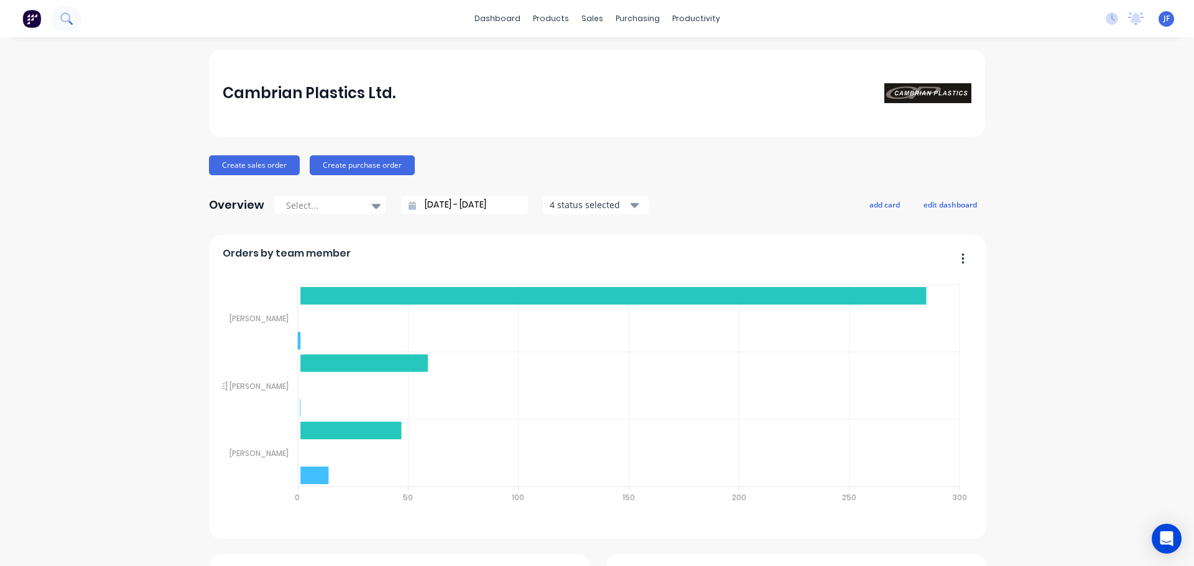
click at [68, 19] on icon at bounding box center [66, 18] width 12 height 12
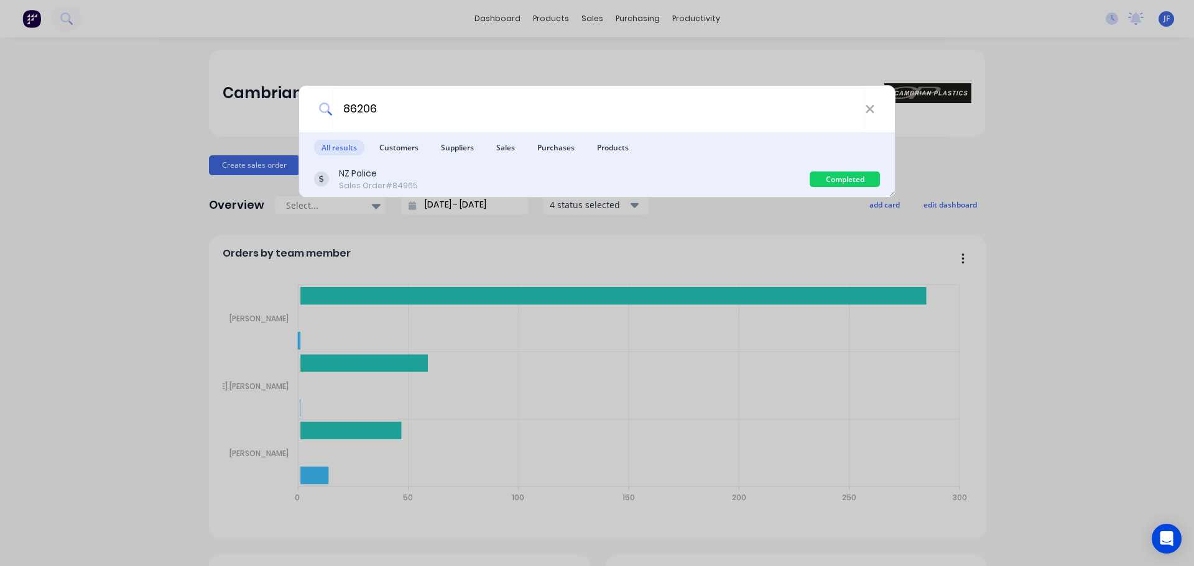
type input "86206"
click at [760, 183] on div "NZ Police Sales Order #84965" at bounding box center [561, 179] width 495 height 24
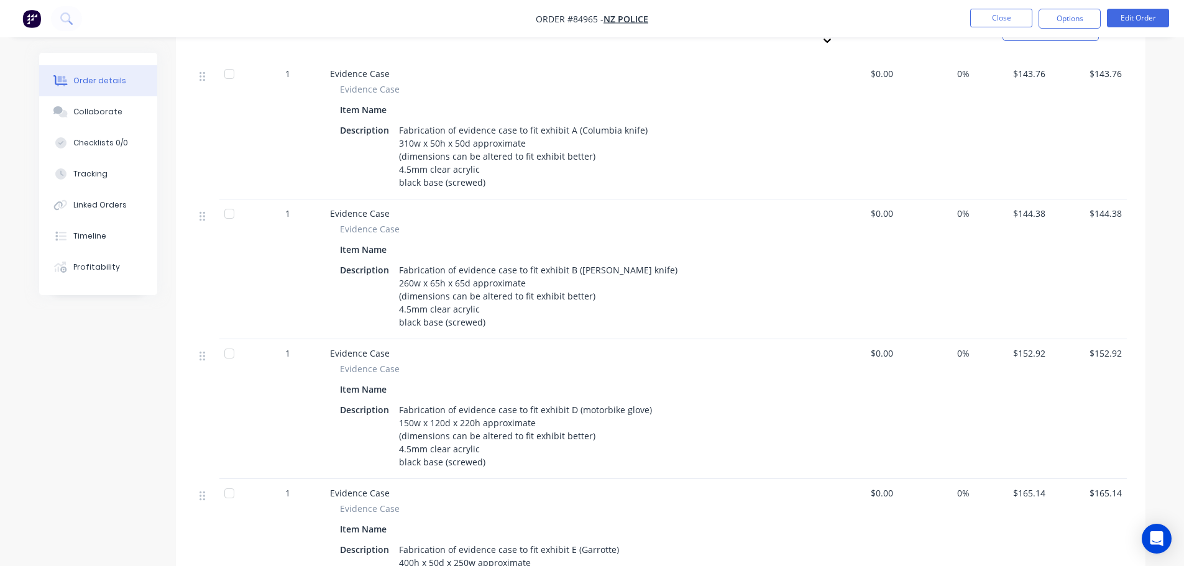
scroll to position [622, 0]
